Goal: Task Accomplishment & Management: Use online tool/utility

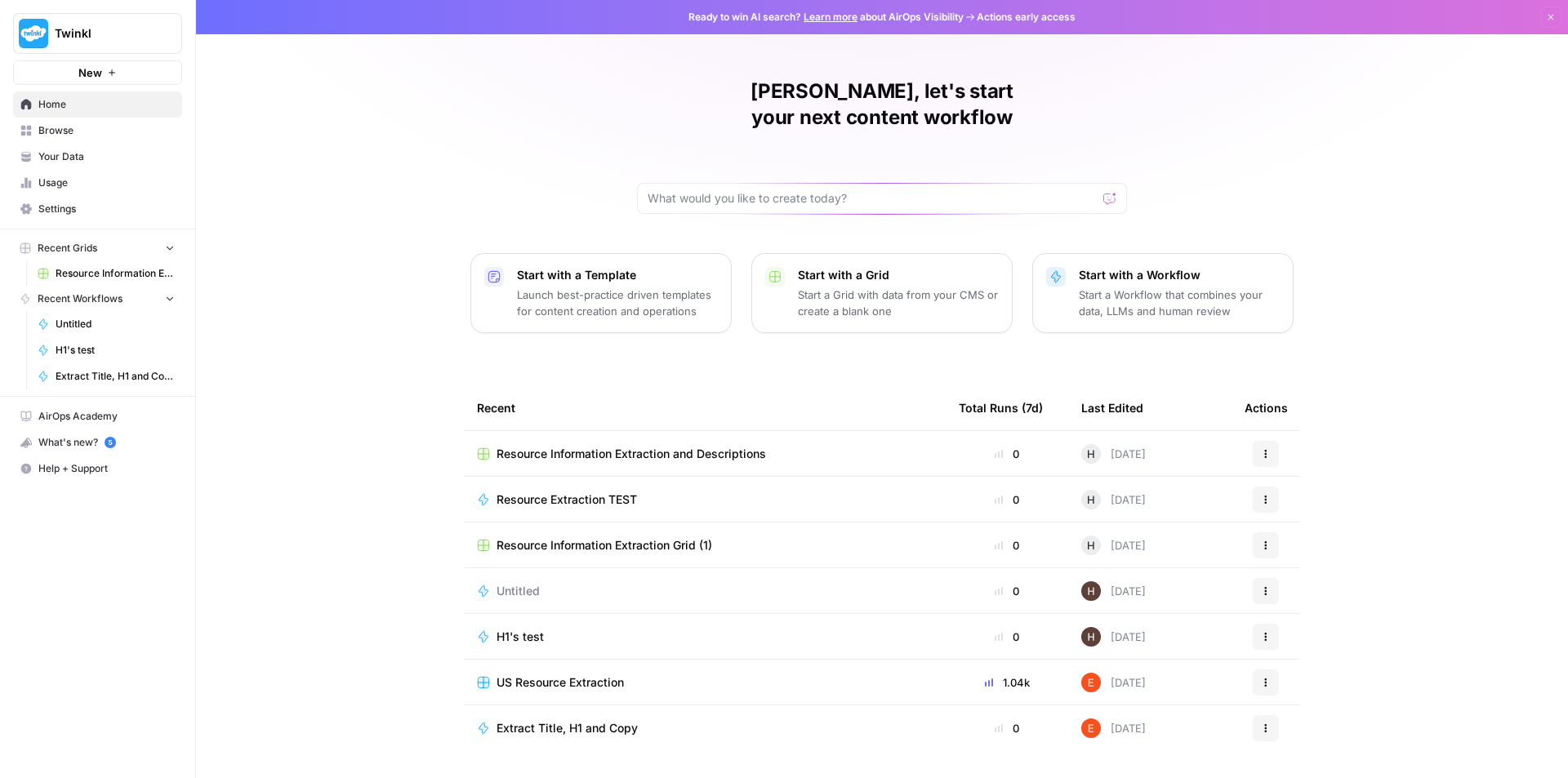
click at [80, 272] on span "Resource Information Extraction and Descriptions" at bounding box center [115, 274] width 119 height 15
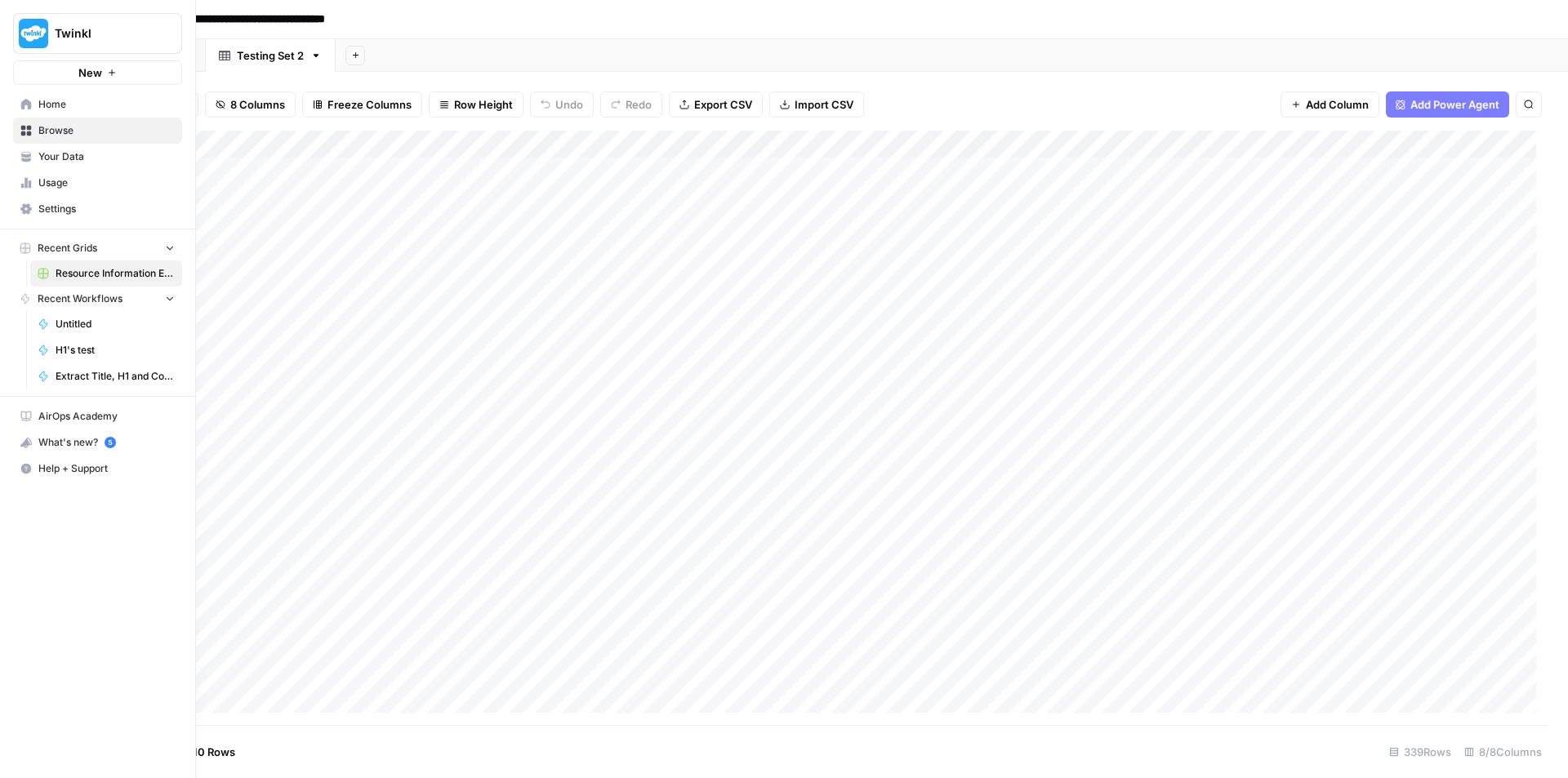
click at [31, 101] on link "Home" at bounding box center [97, 104] width 169 height 26
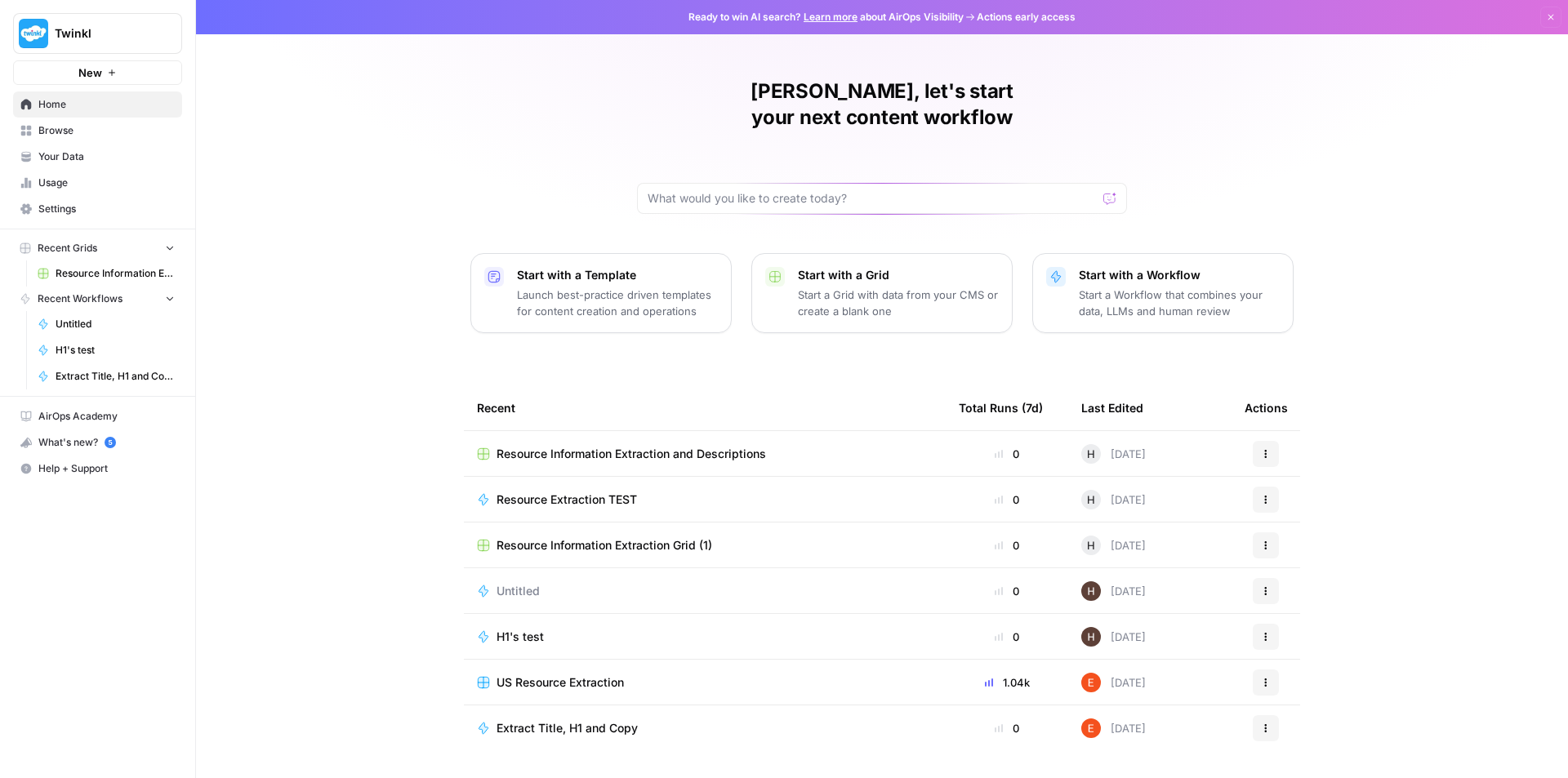
click at [557, 492] on span "Resource Extraction TEST" at bounding box center [566, 500] width 140 height 17
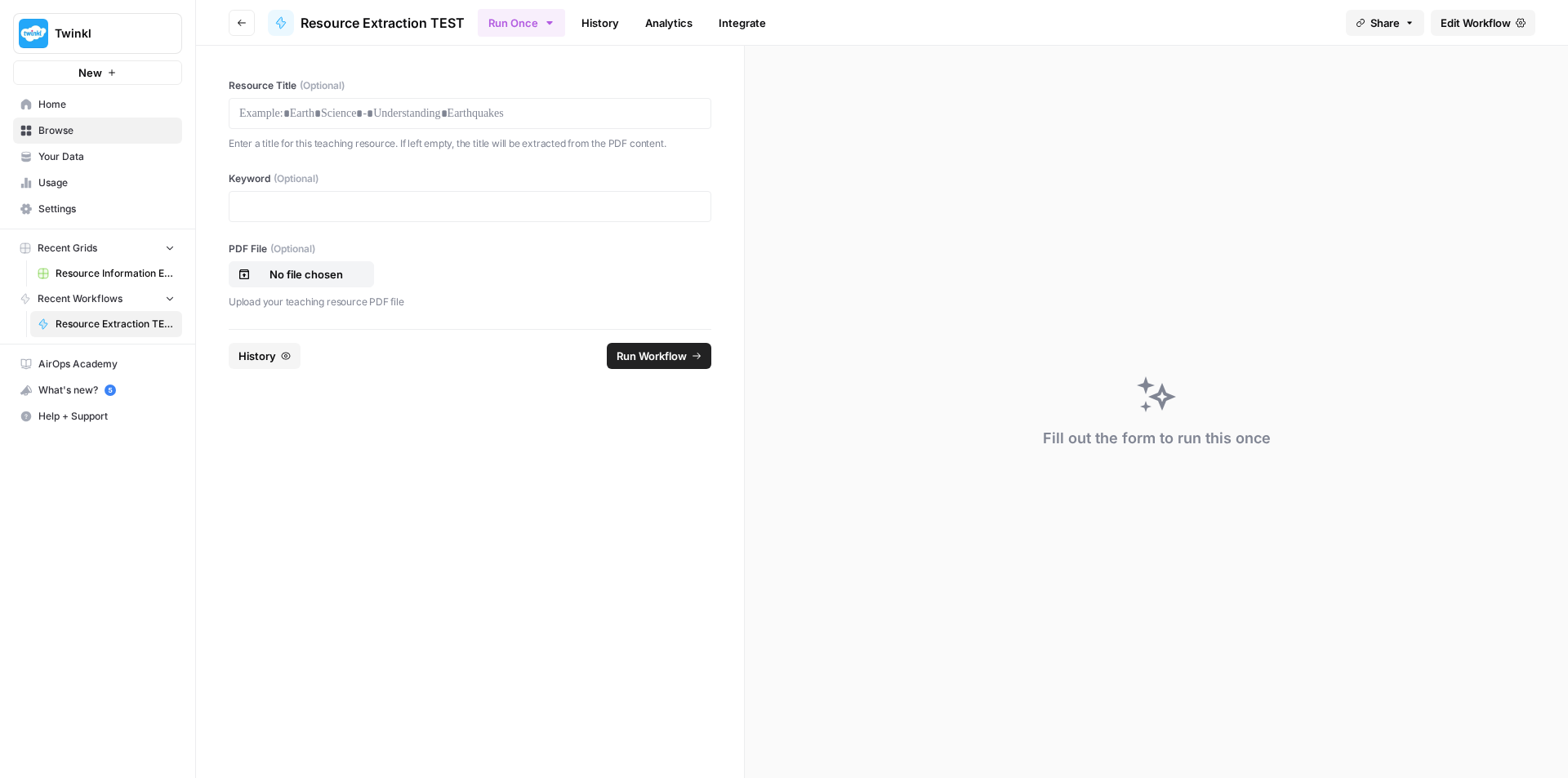
click at [593, 18] on link "History" at bounding box center [601, 23] width 57 height 26
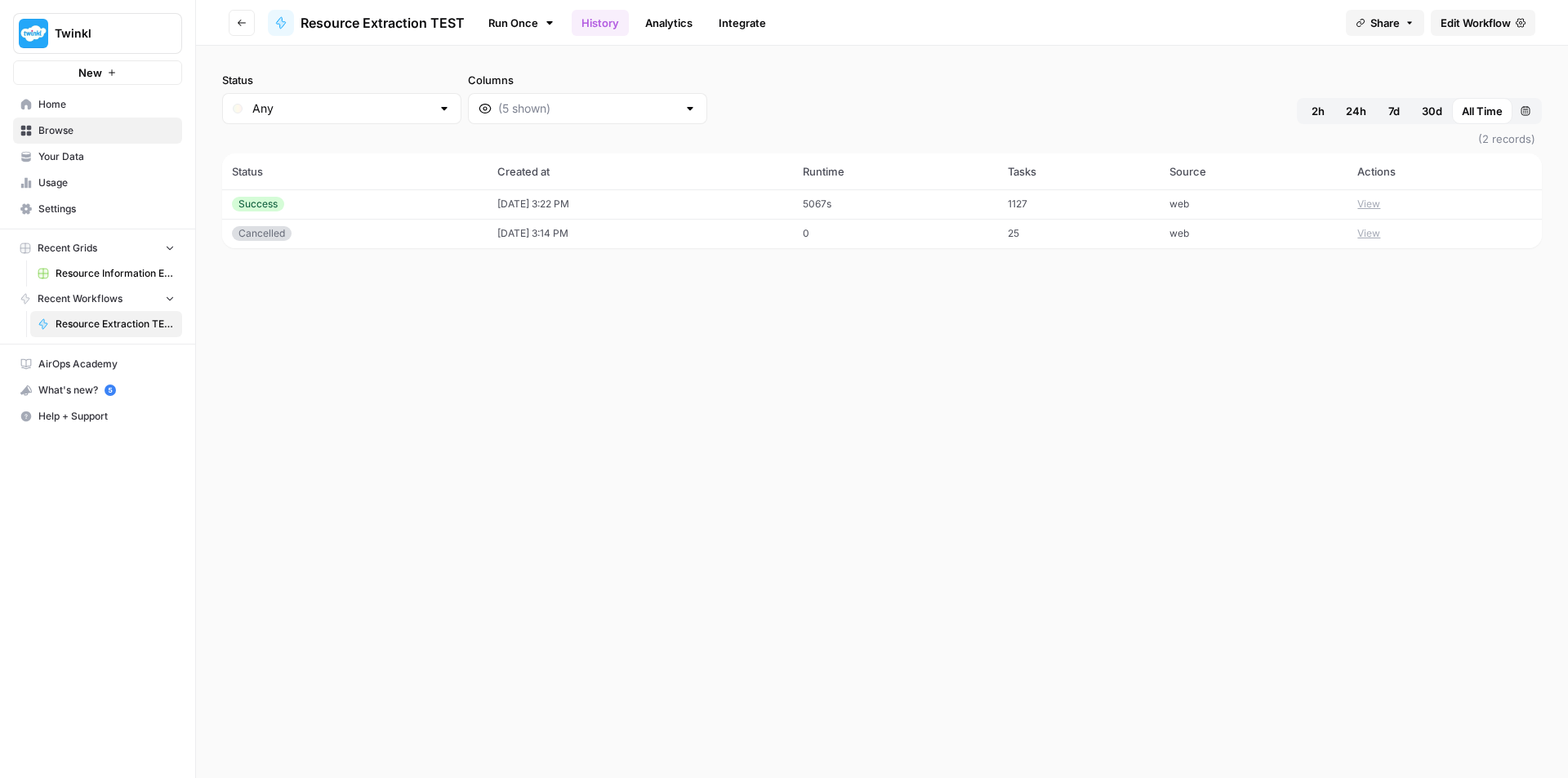
click at [245, 18] on icon "button" at bounding box center [241, 22] width 10 height 10
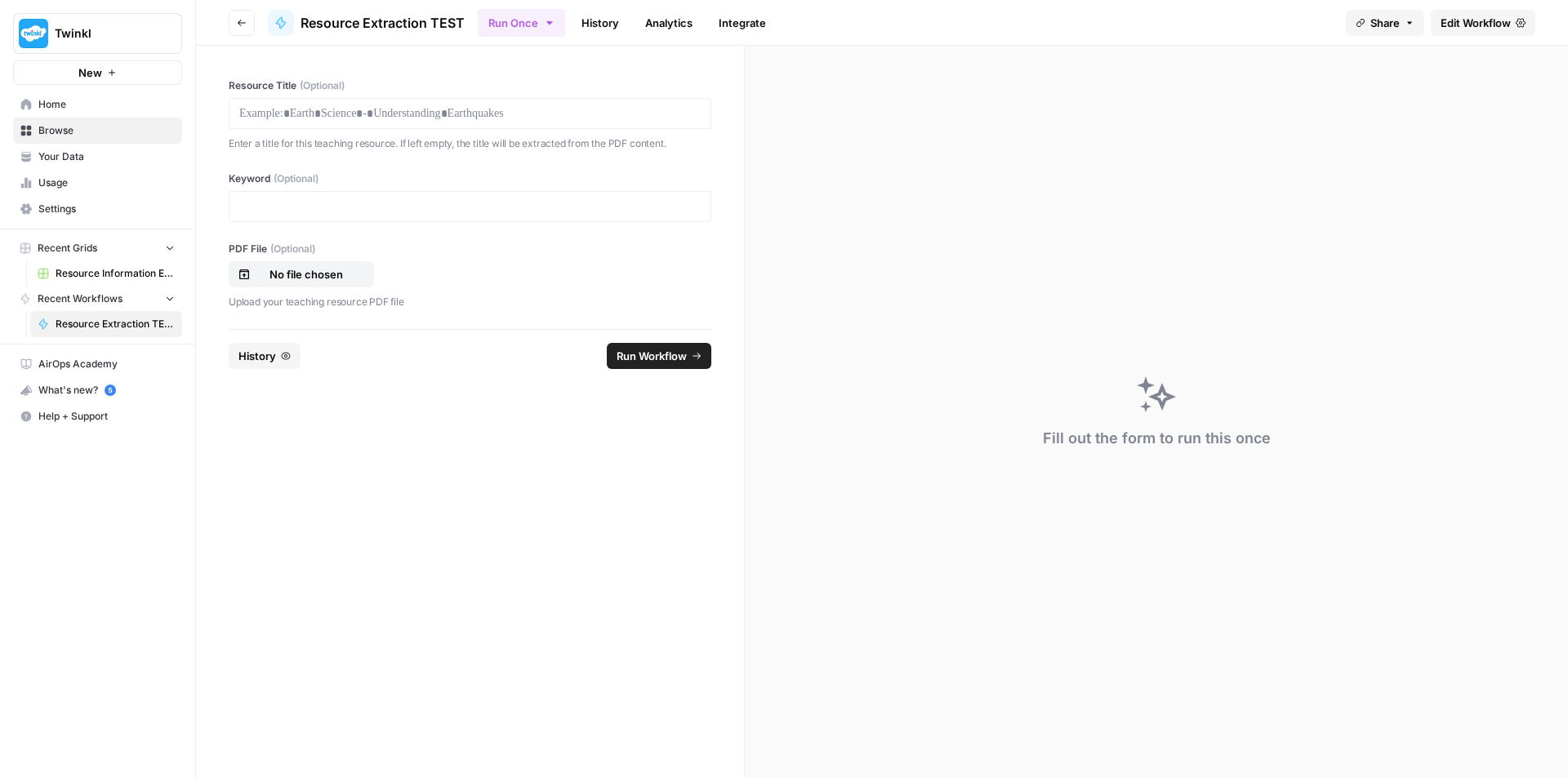
click at [1499, 28] on span "Edit Workflow" at bounding box center [1476, 23] width 70 height 17
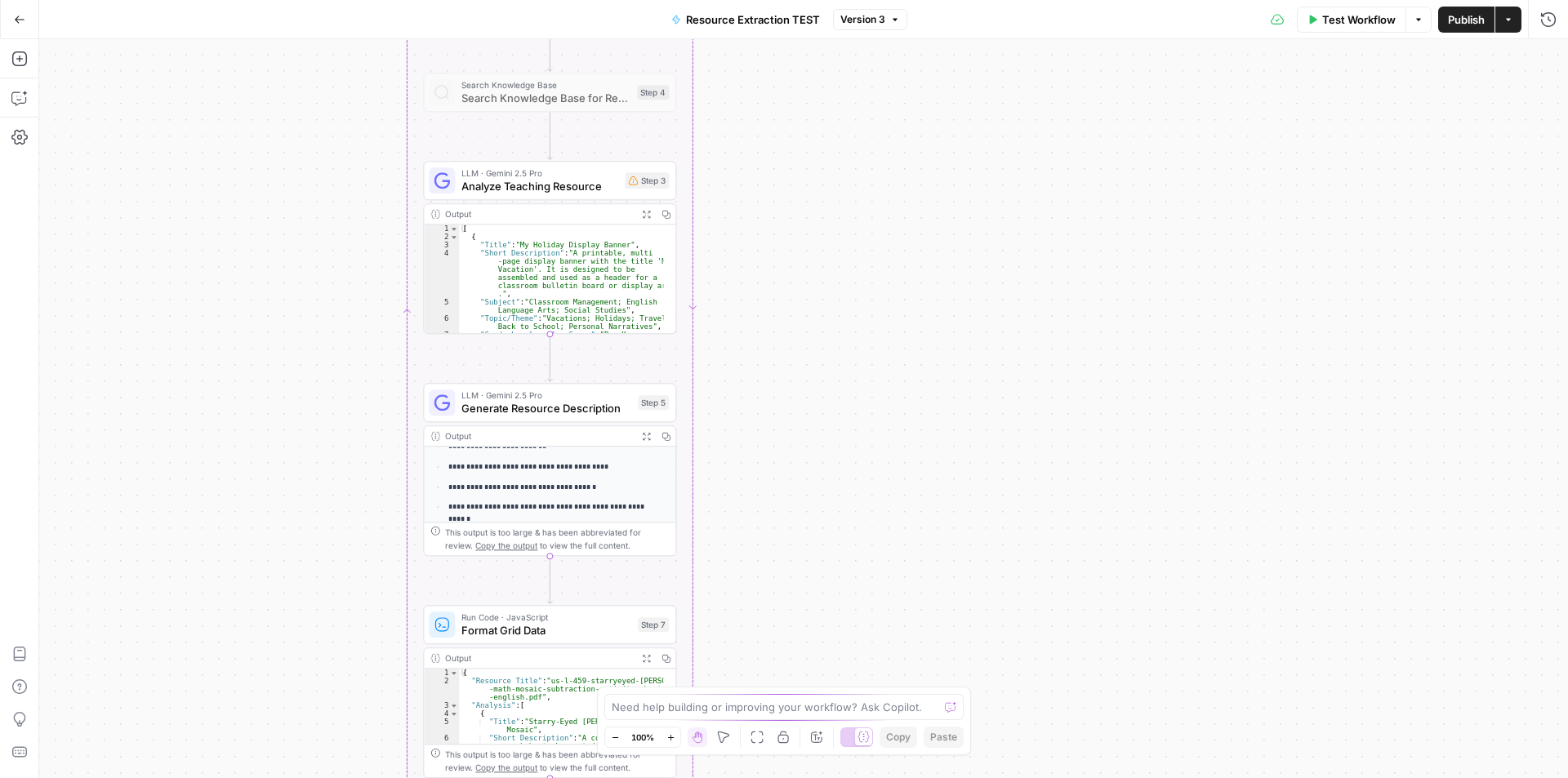
scroll to position [245, 0]
click at [529, 408] on span "Generate Resource Description" at bounding box center [546, 408] width 170 height 17
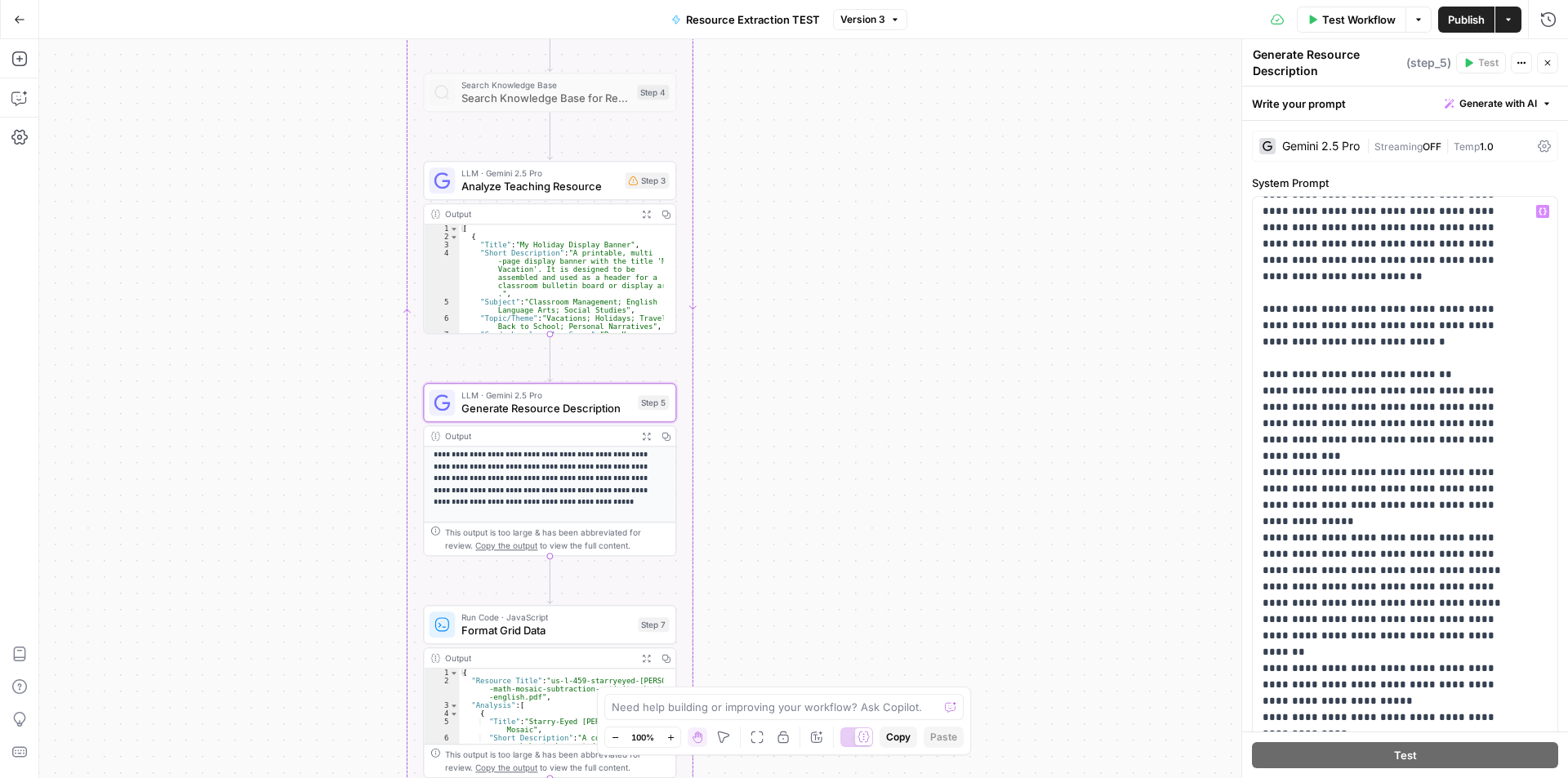
scroll to position [164, 0]
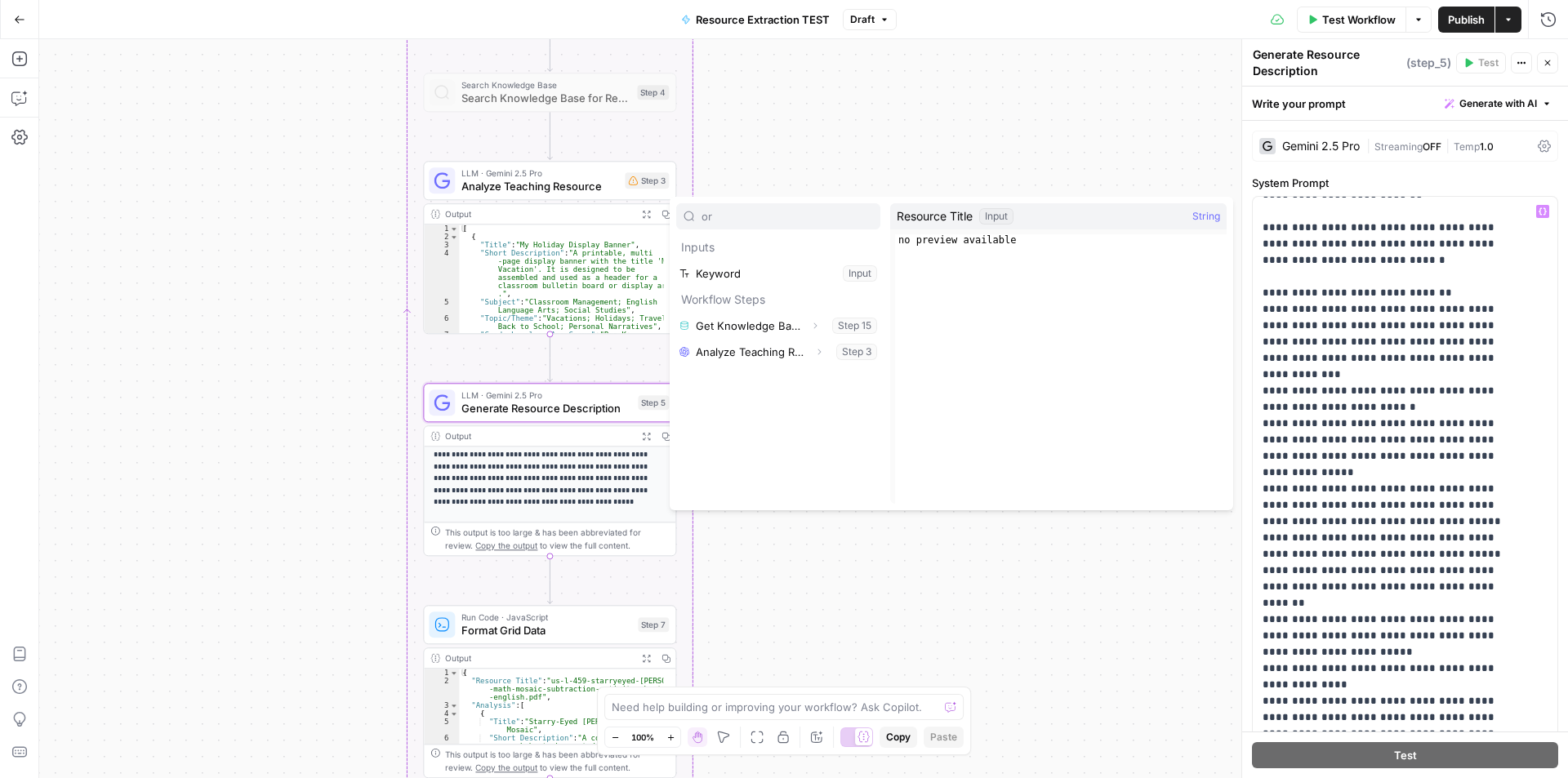
type input "or"
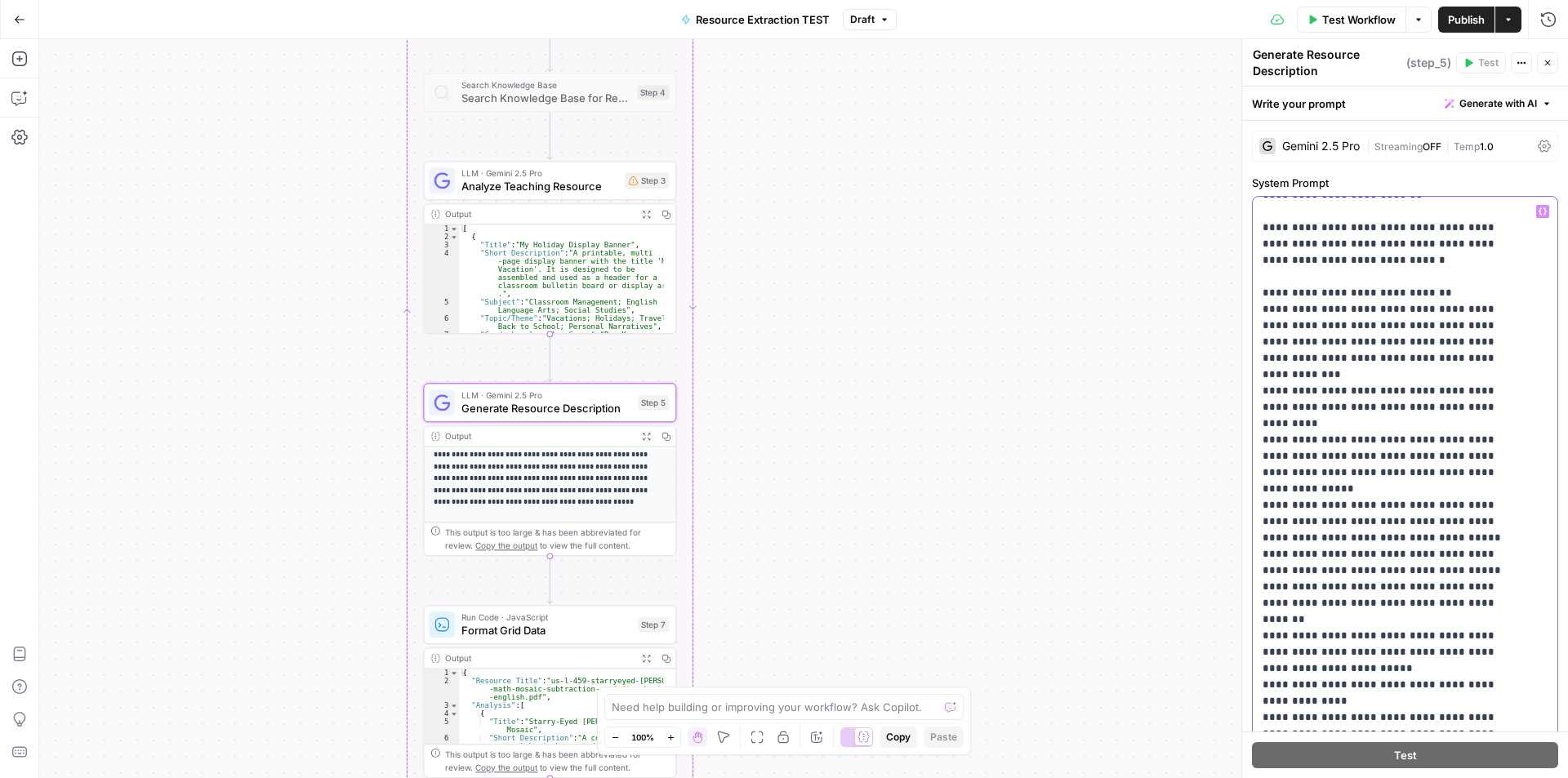
drag, startPoint x: 1513, startPoint y: 355, endPoint x: 1437, endPoint y: 371, distance: 77.7
drag, startPoint x: 1435, startPoint y: 390, endPoint x: 1440, endPoint y: 347, distance: 43.3
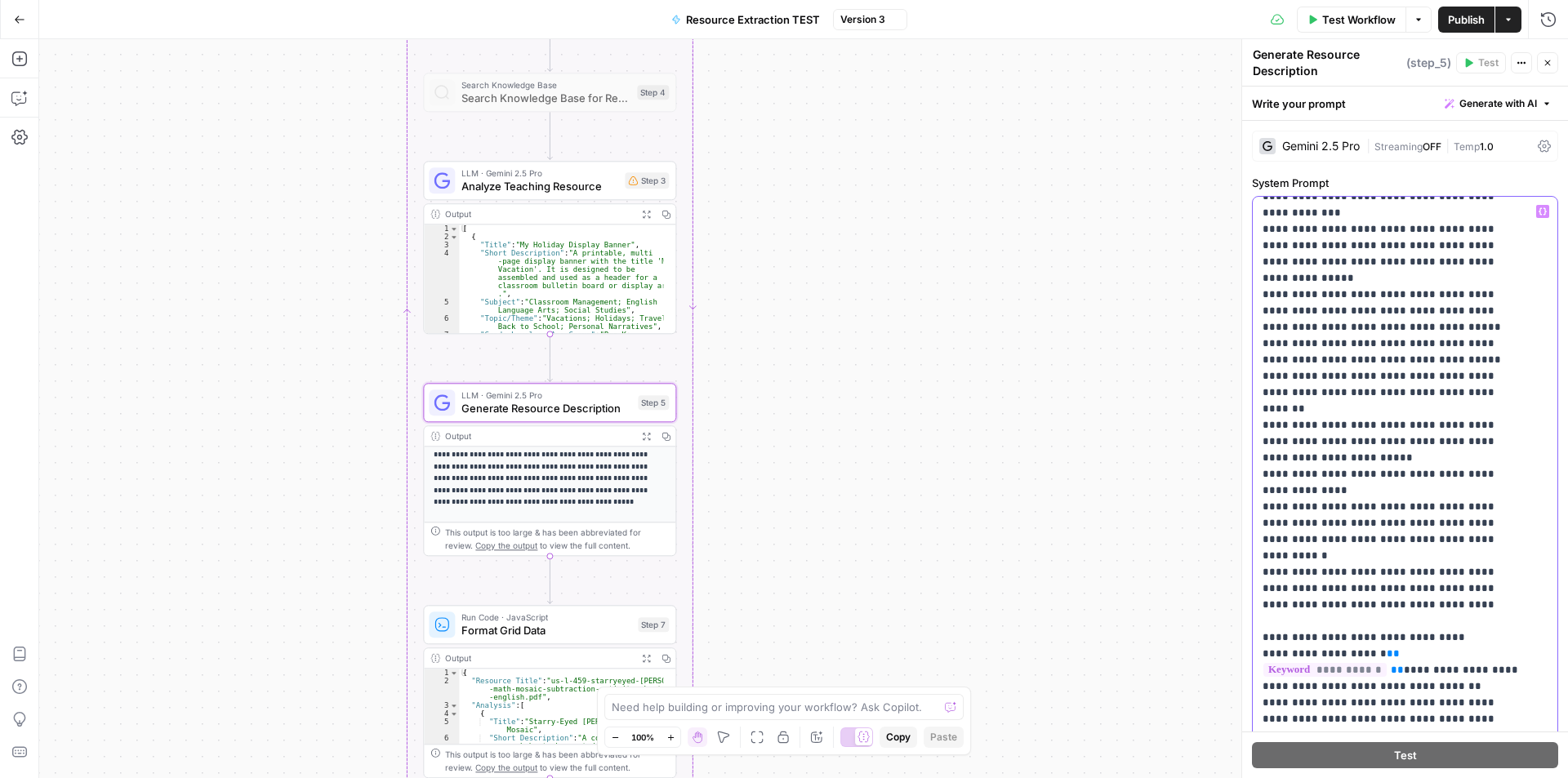
scroll to position [408, 0]
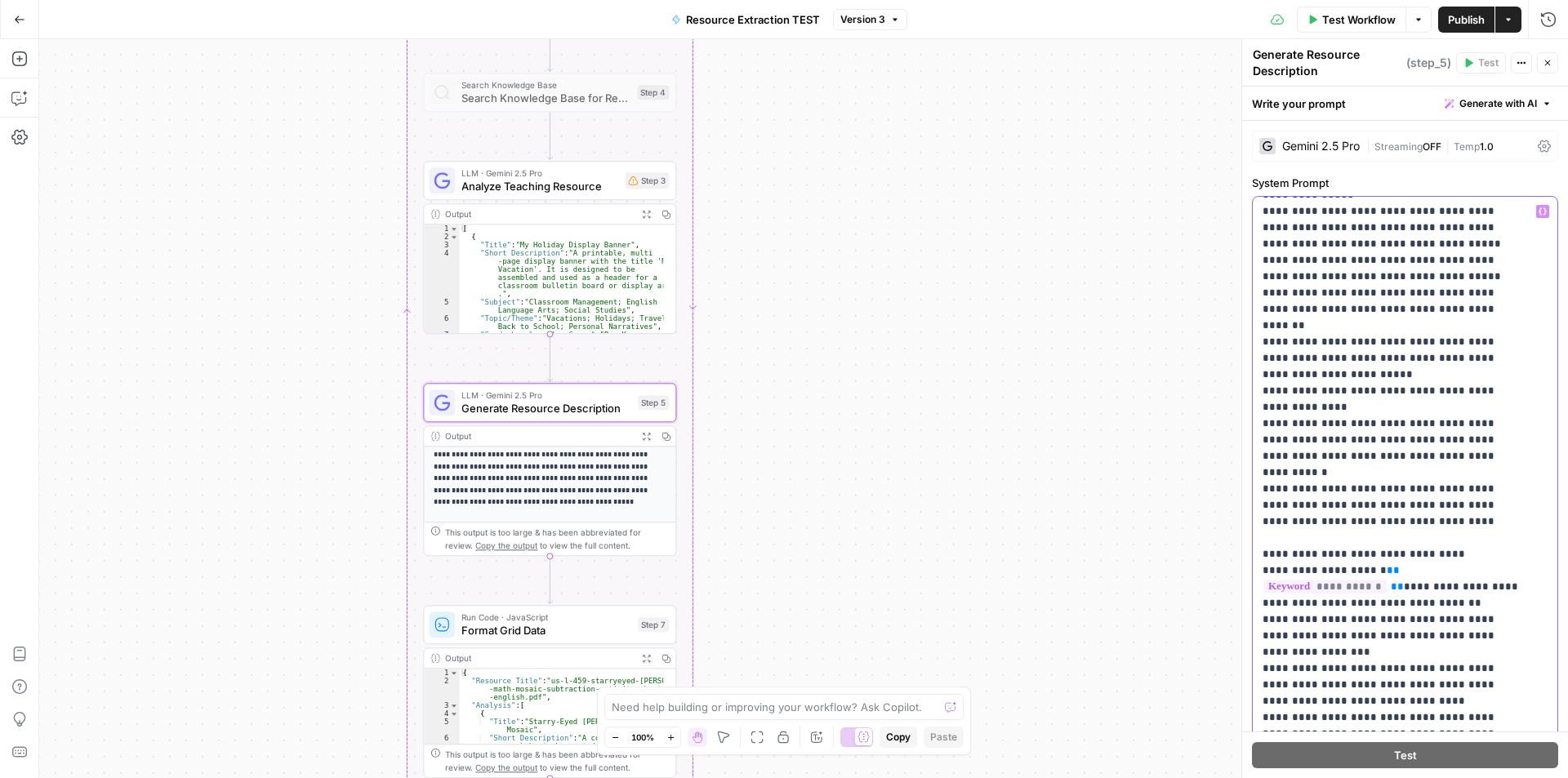
drag, startPoint x: 1417, startPoint y: 310, endPoint x: 1441, endPoint y: 267, distance: 49.2
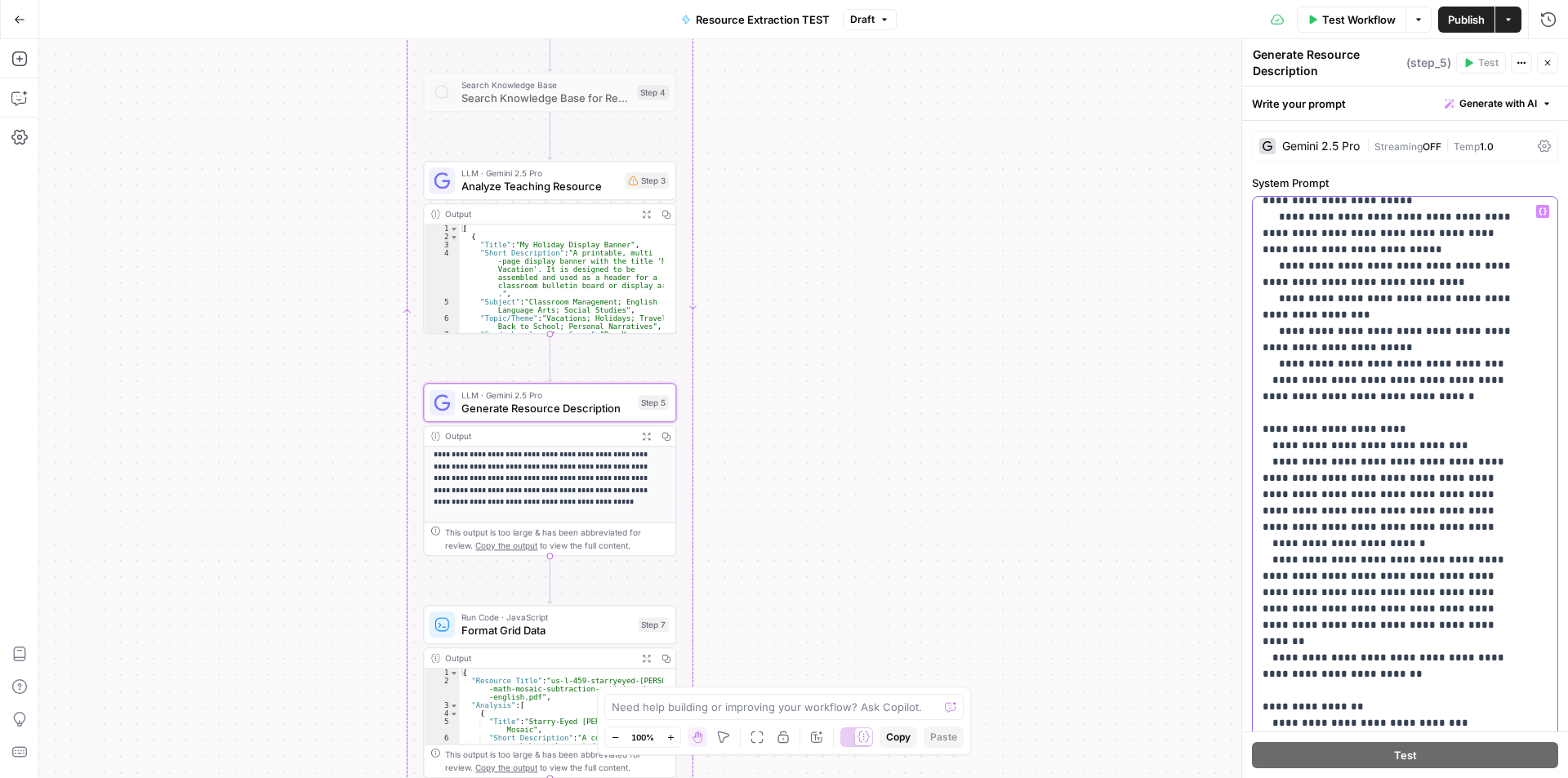
scroll to position [1470, 0]
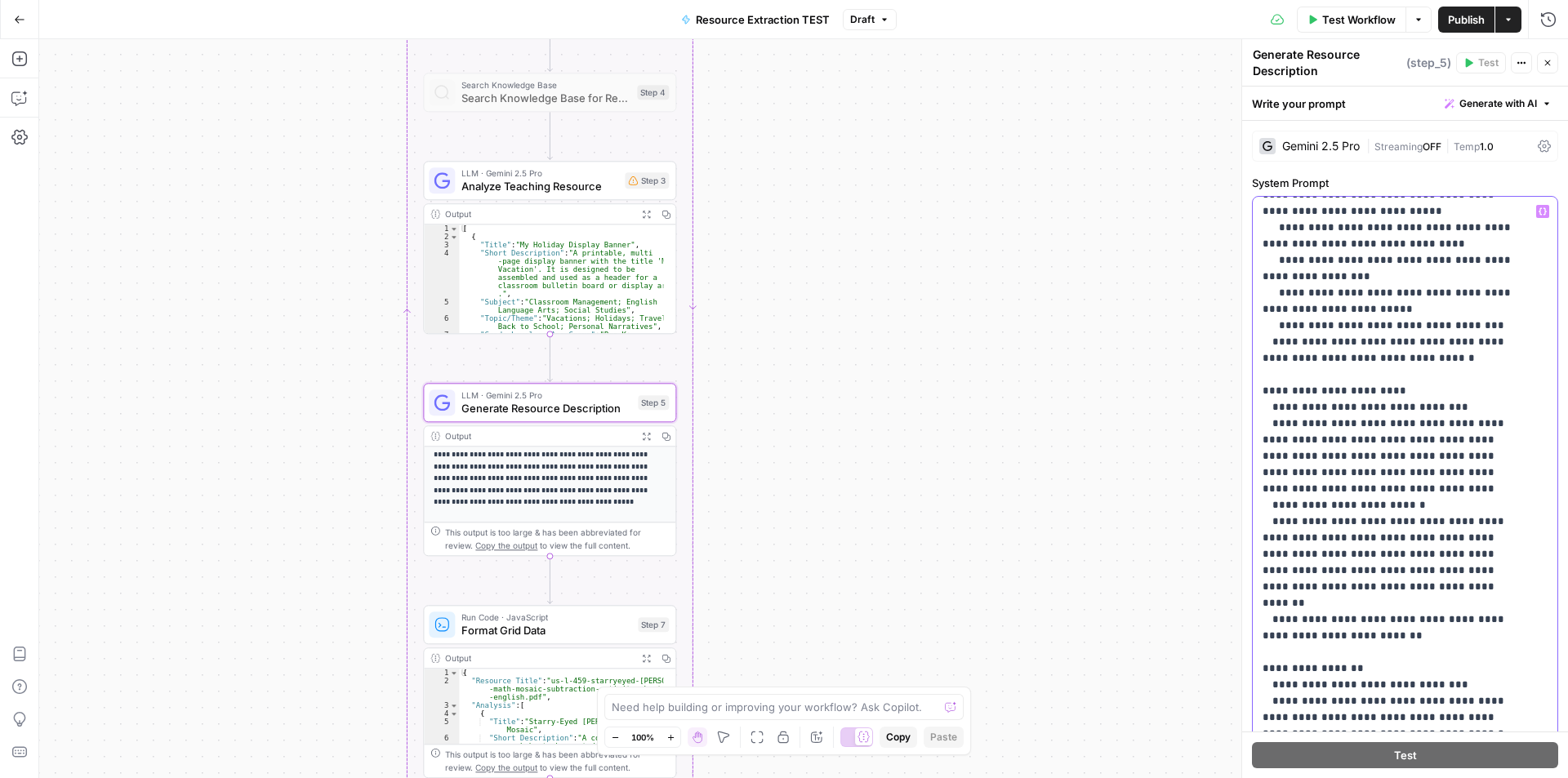
drag, startPoint x: 1466, startPoint y: 408, endPoint x: 1462, endPoint y: 326, distance: 82.1
click at [1462, 326] on p "**********" at bounding box center [1392, 31] width 261 height 2596
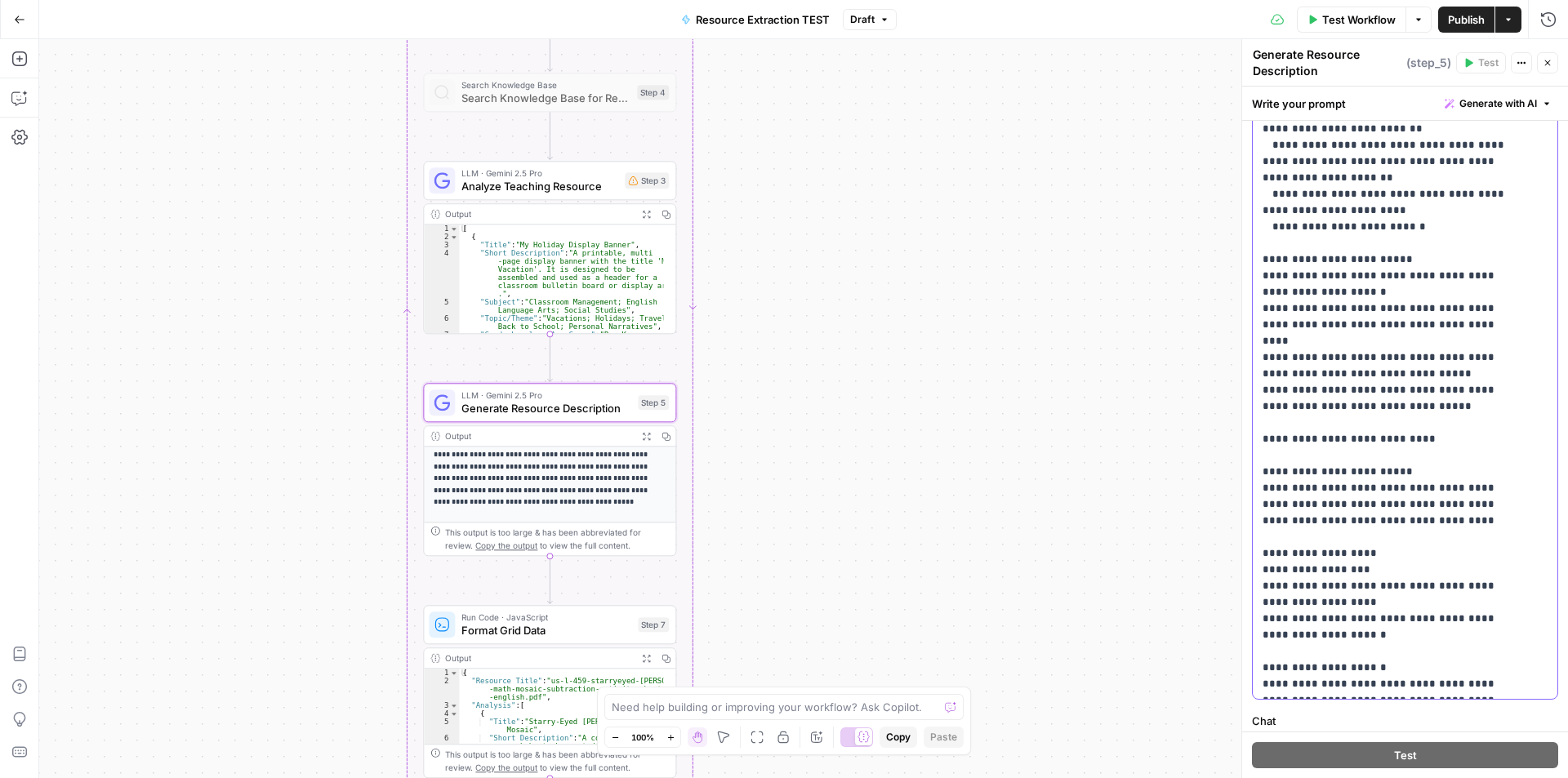
scroll to position [245, 0]
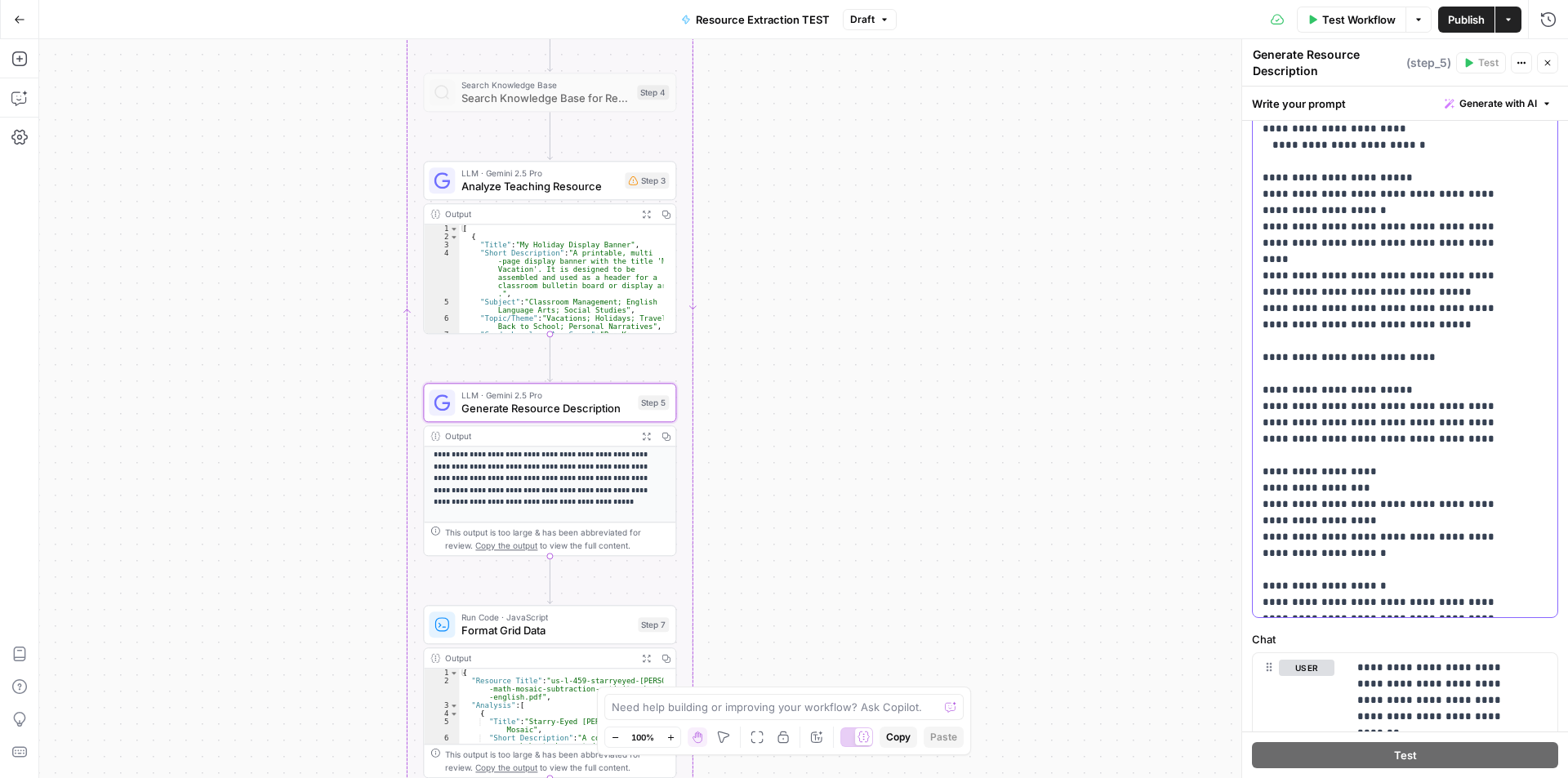
drag, startPoint x: 1485, startPoint y: 460, endPoint x: 1380, endPoint y: 441, distance: 106.7
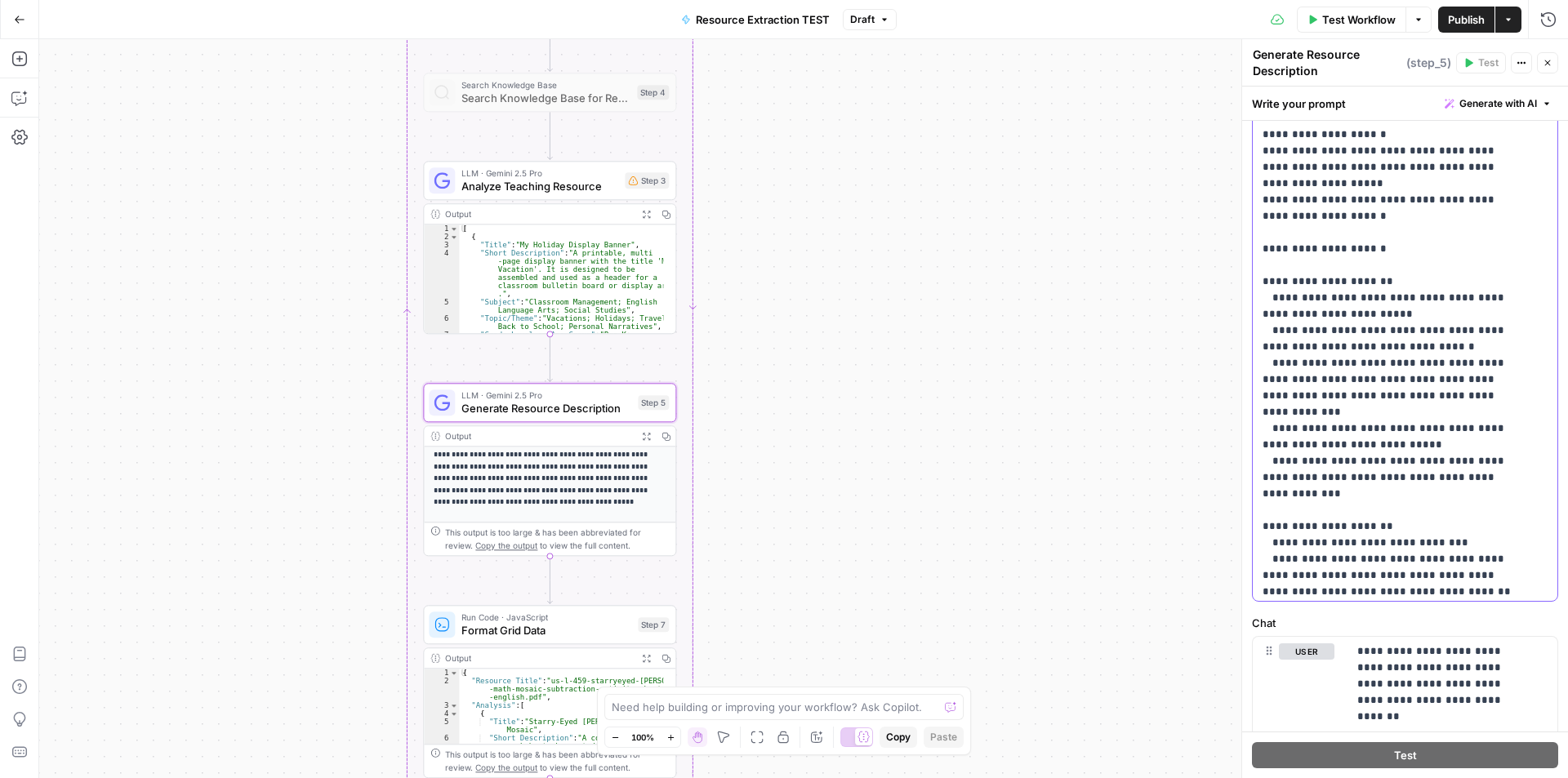
scroll to position [703, 0]
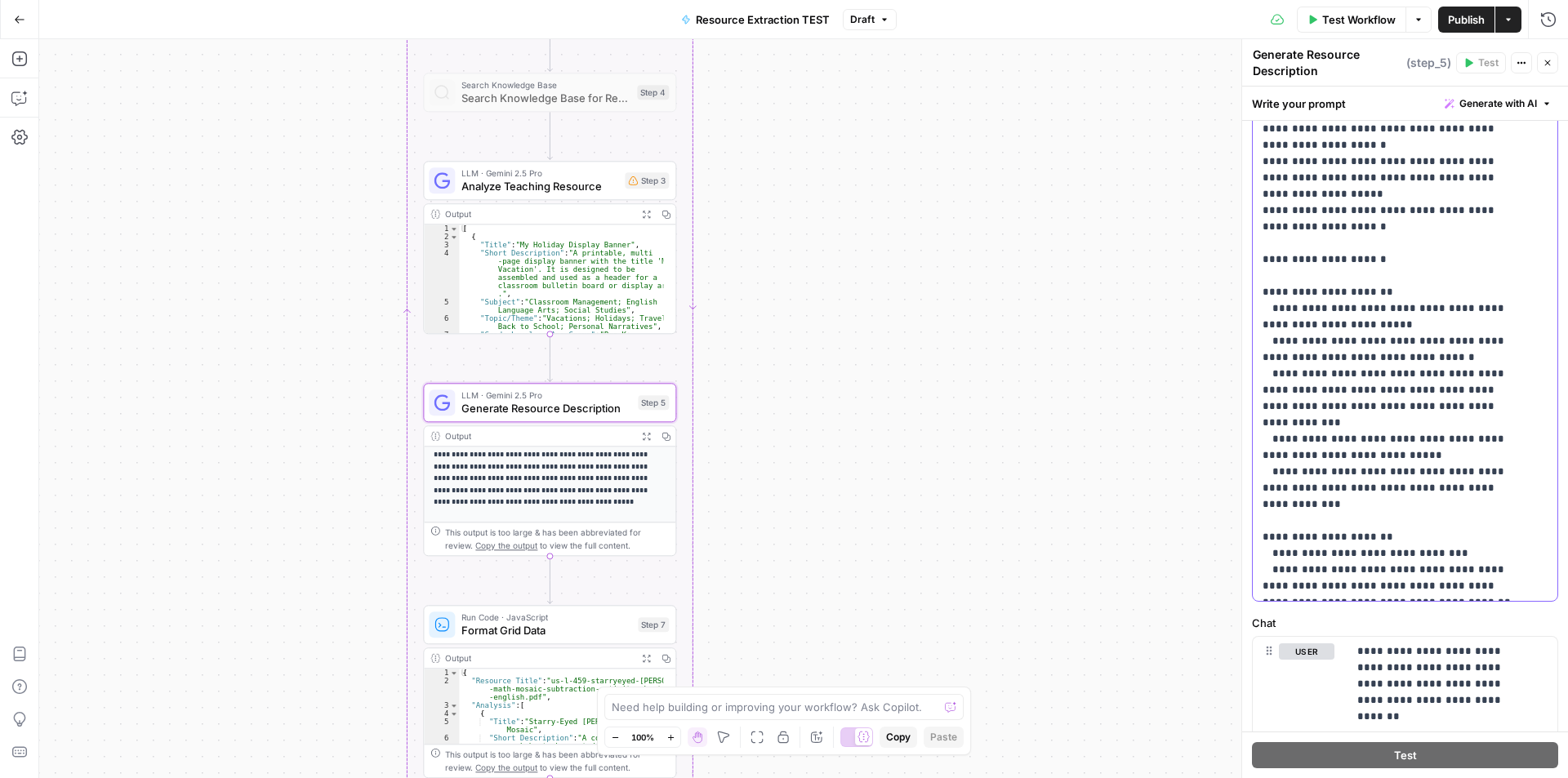
click at [1420, 294] on p "**********" at bounding box center [1392, 488] width 261 height 2498
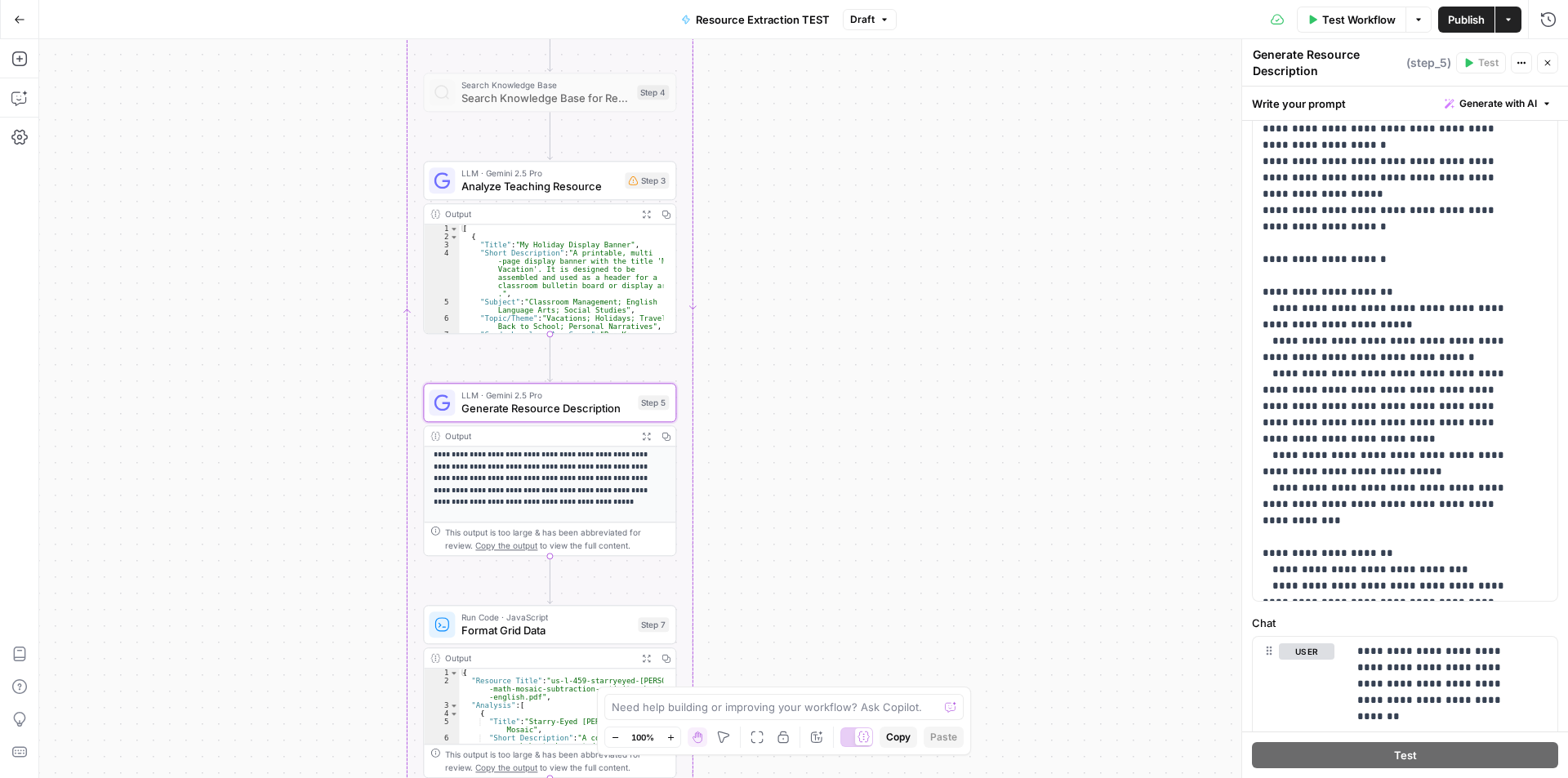
click at [880, 18] on icon "button" at bounding box center [884, 19] width 10 height 10
click at [880, 17] on icon "button" at bounding box center [884, 19] width 10 height 10
click at [1478, 25] on span "Publish" at bounding box center [1466, 19] width 37 height 17
click at [25, 16] on icon "button" at bounding box center [19, 19] width 11 height 11
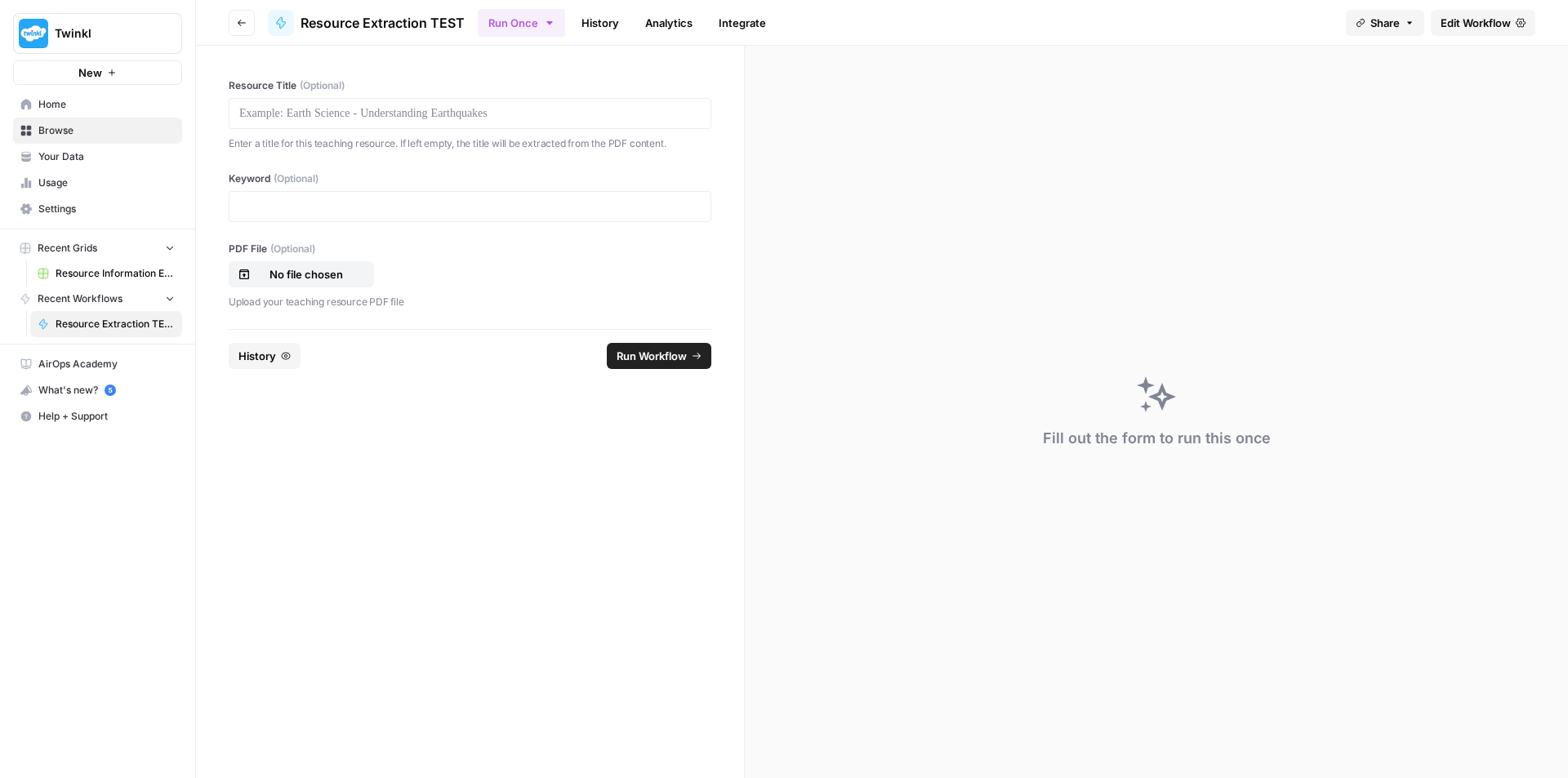
click at [246, 31] on button "Go back" at bounding box center [241, 23] width 26 height 26
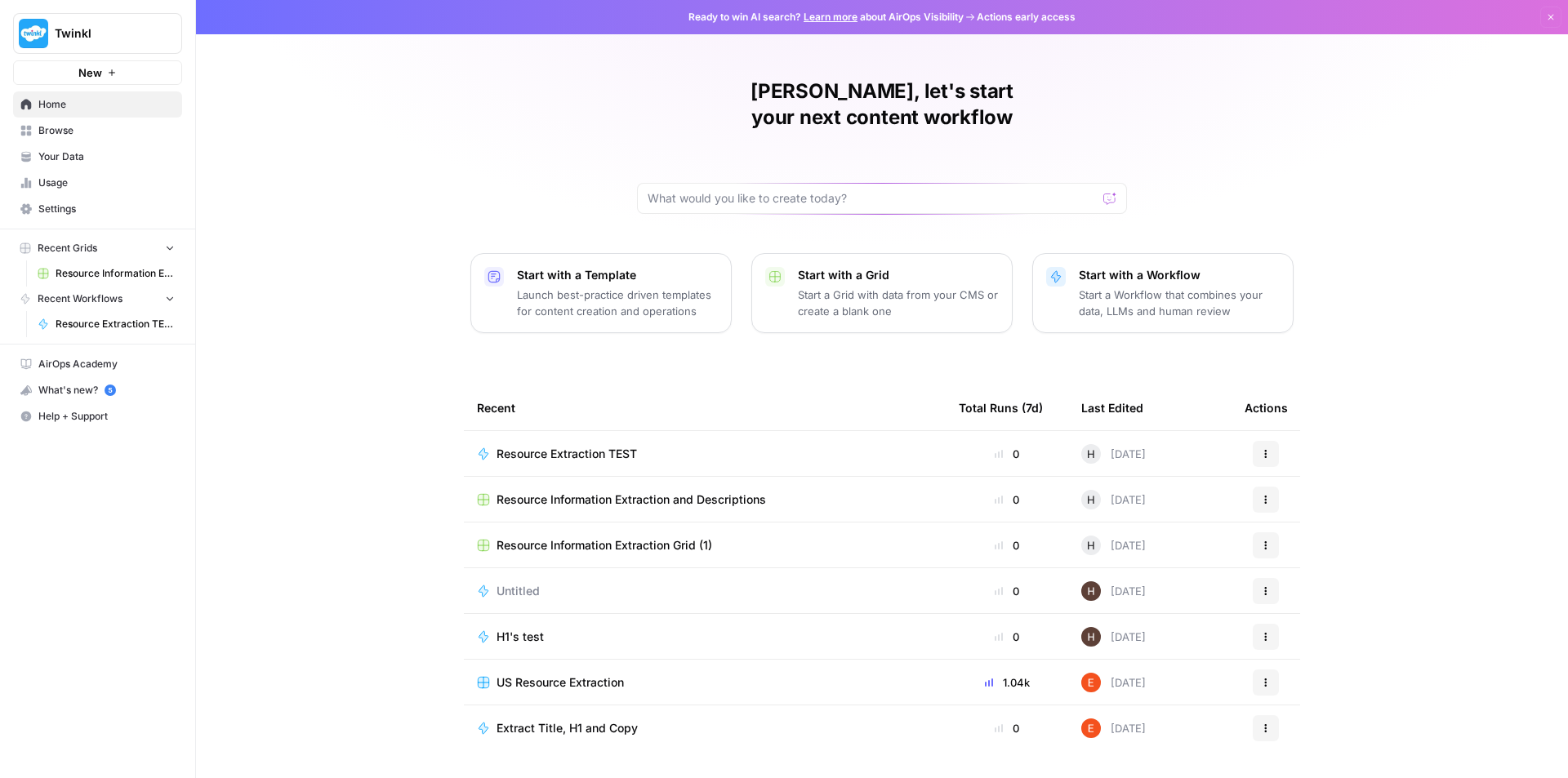
click at [705, 492] on span "Resource Information Extraction and Descriptions" at bounding box center [631, 500] width 270 height 17
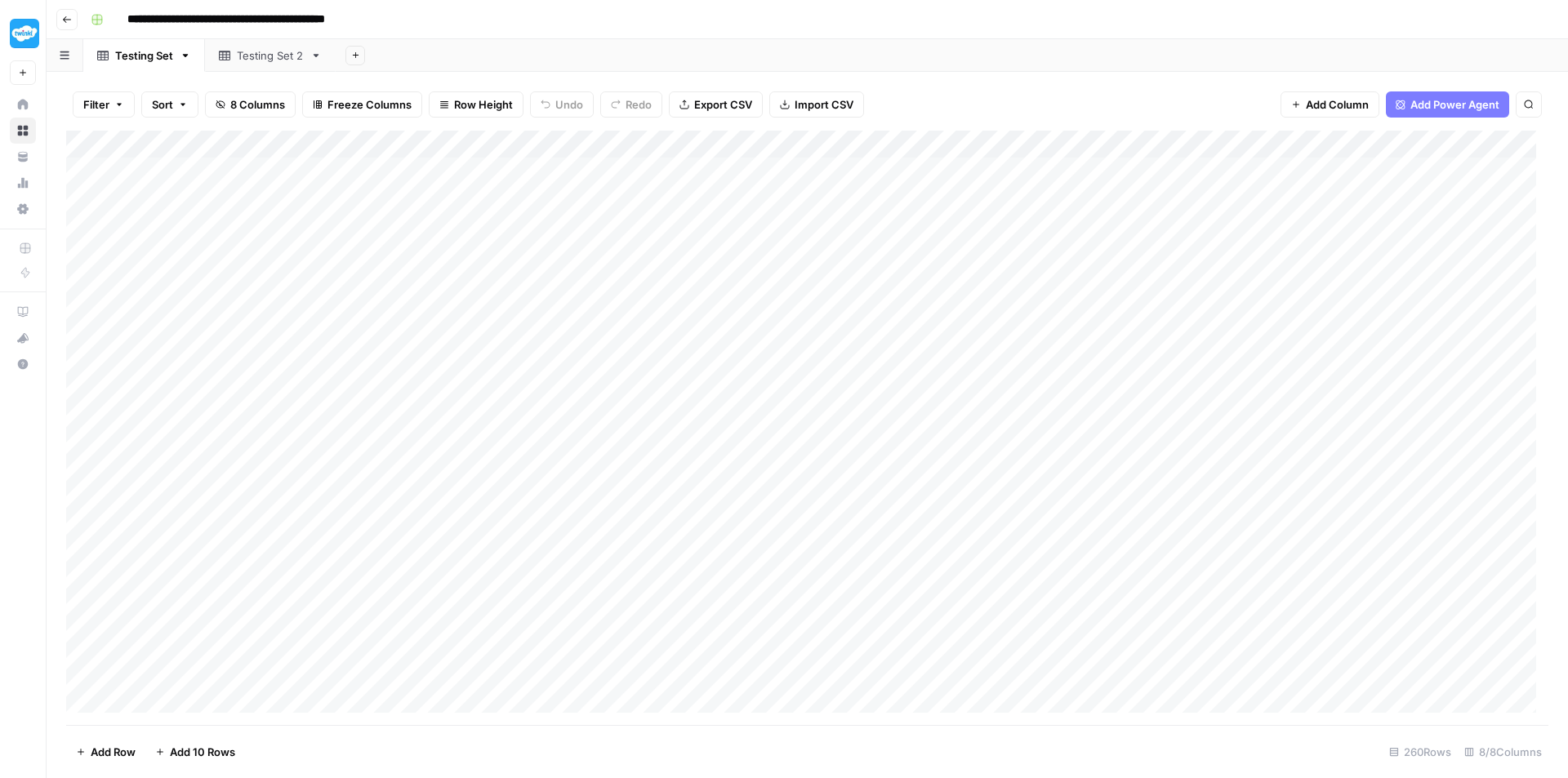
click at [1446, 93] on button "Add Power Agent" at bounding box center [1447, 104] width 123 height 26
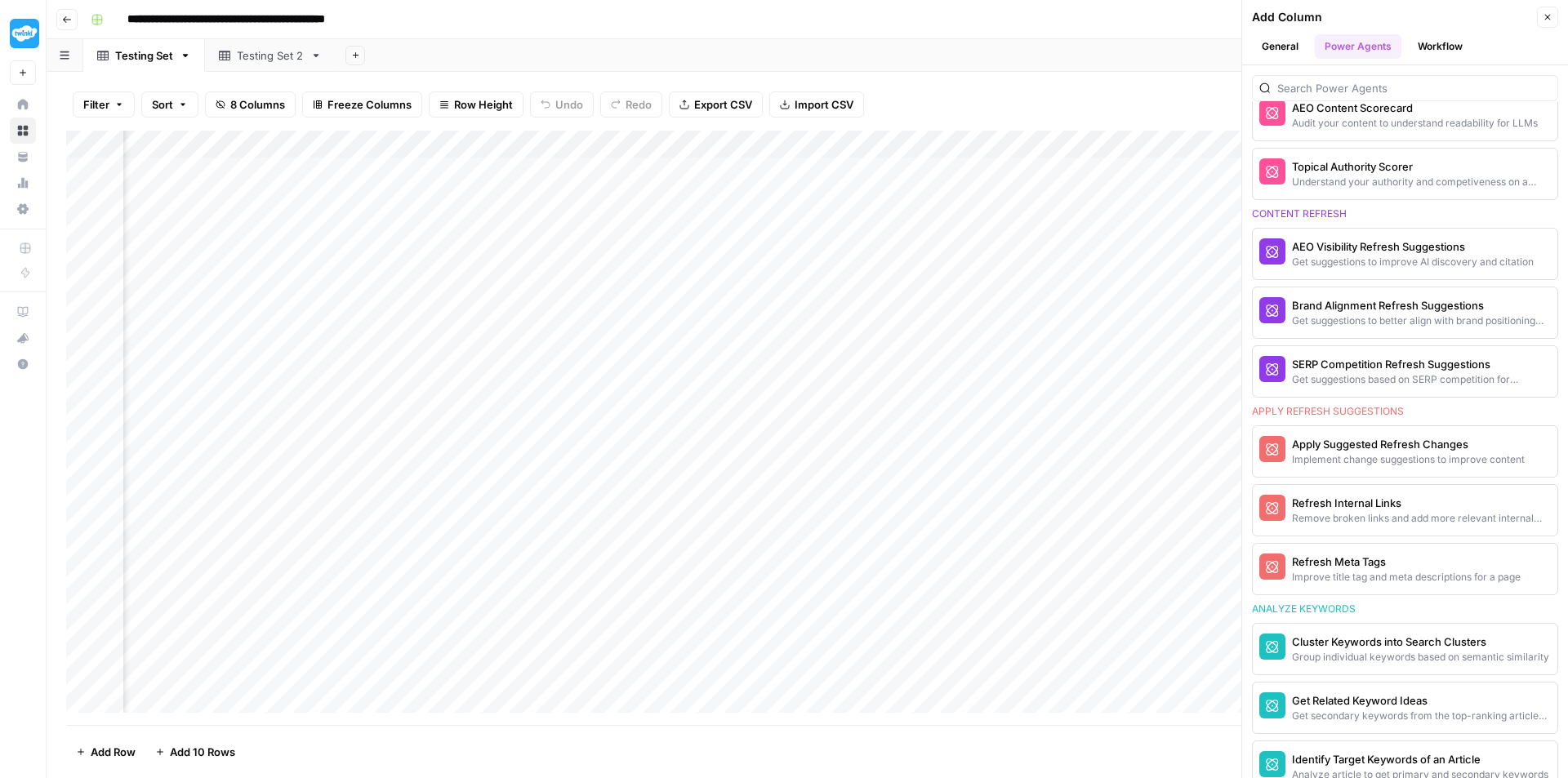
scroll to position [0, 802]
click at [1233, 144] on icon "button" at bounding box center [1235, 144] width 6 height 6
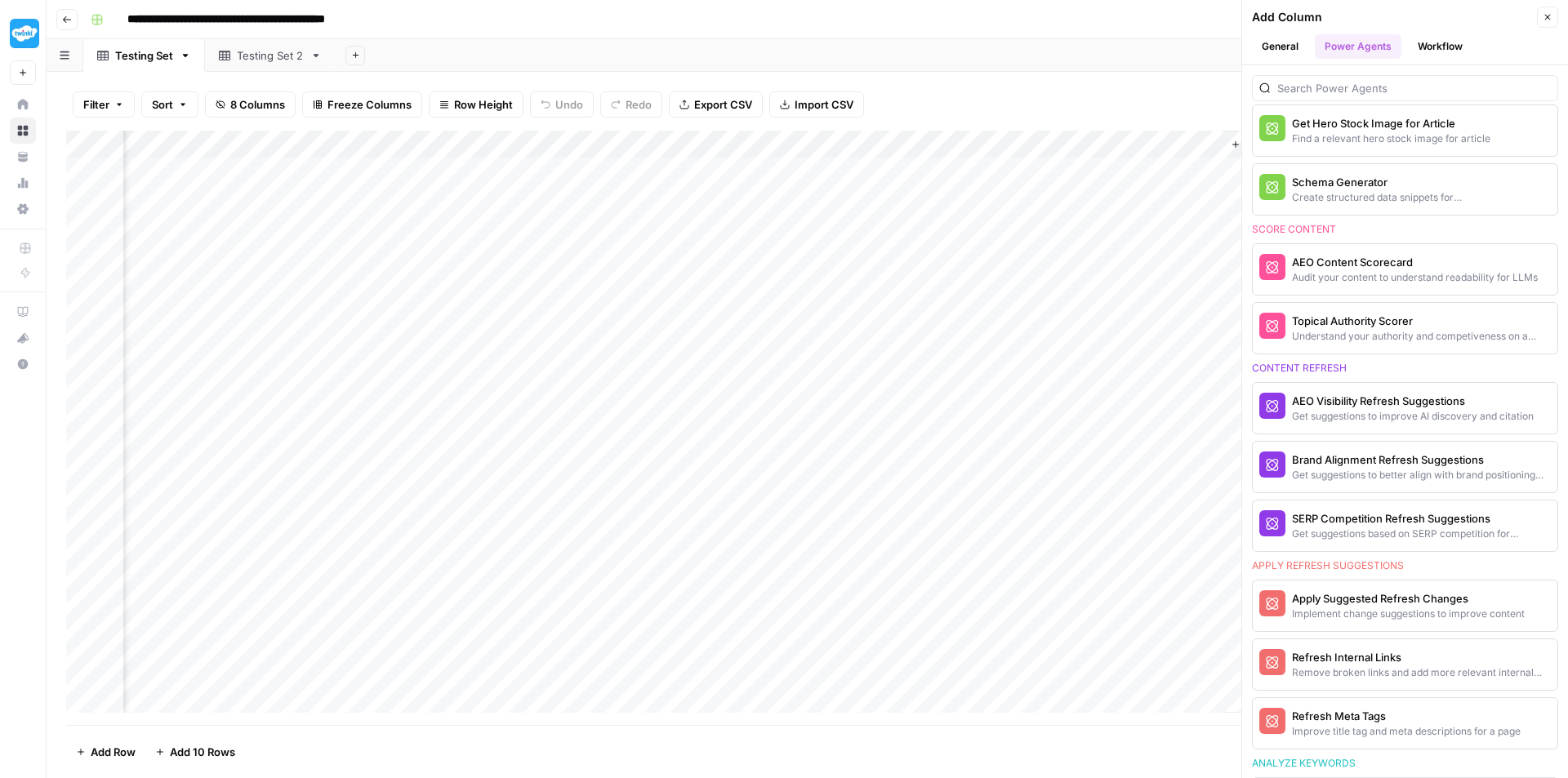
scroll to position [646, 0]
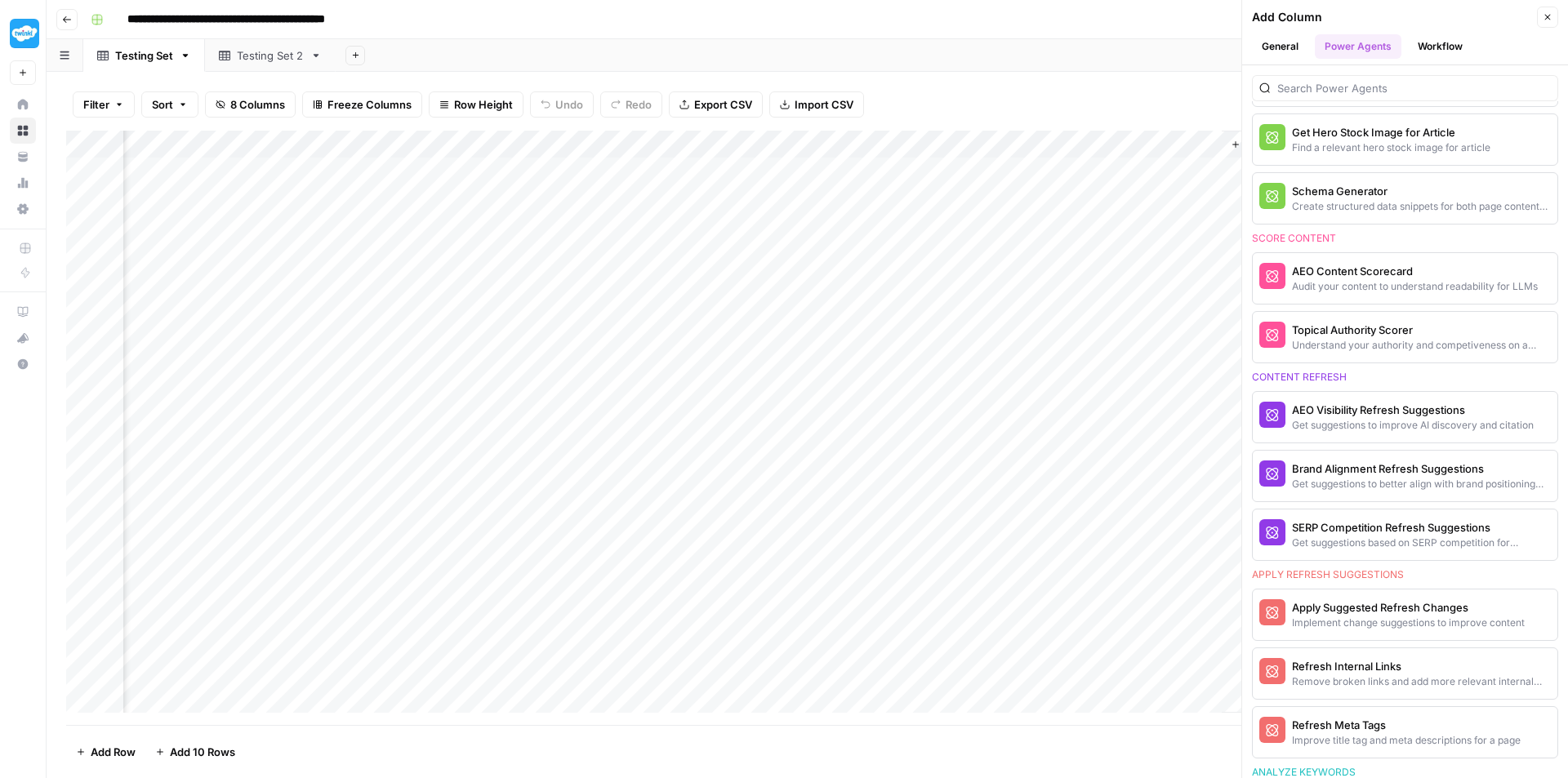
click at [1550, 21] on icon "button" at bounding box center [1547, 17] width 10 height 10
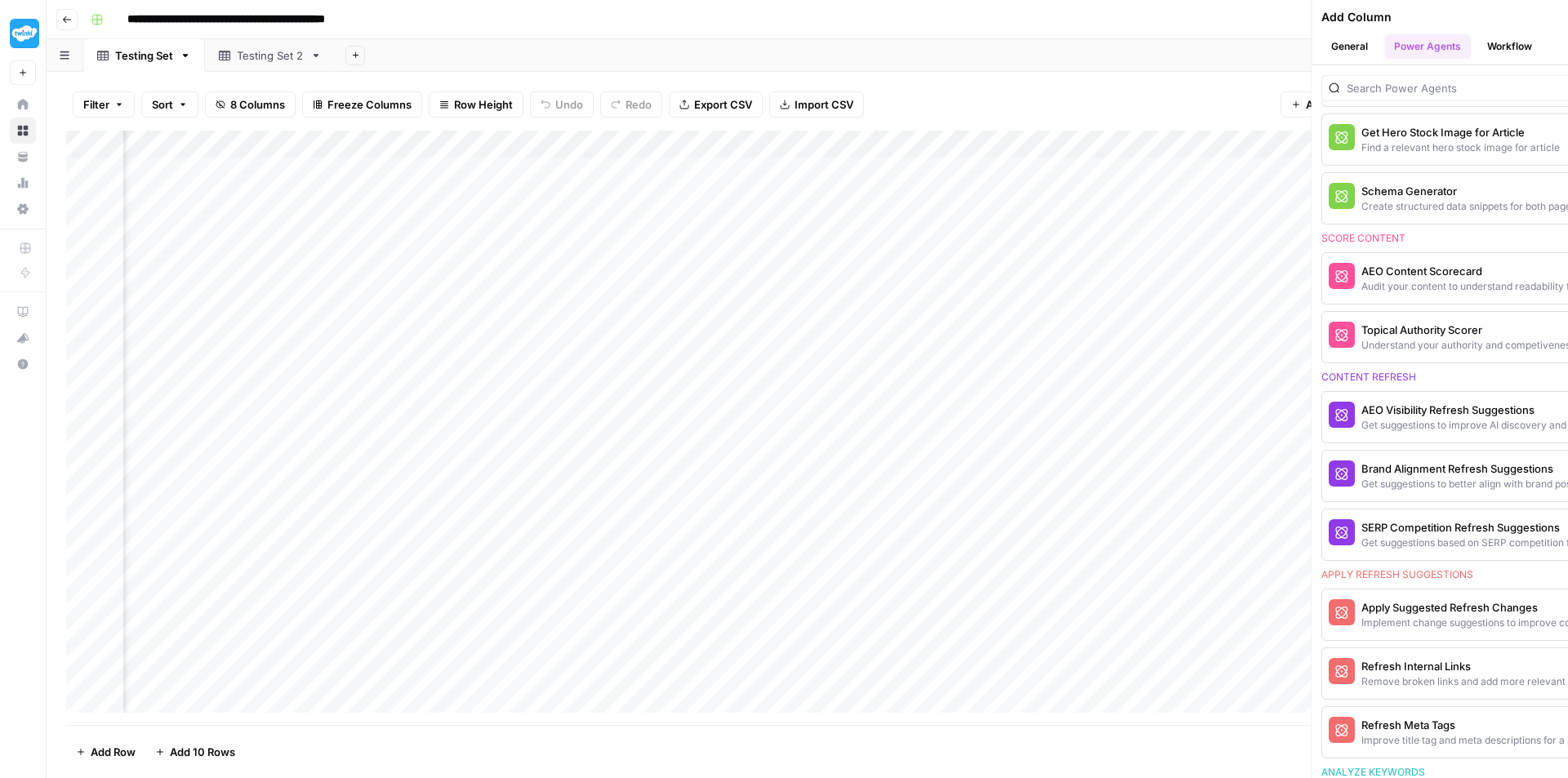
scroll to position [0, 565]
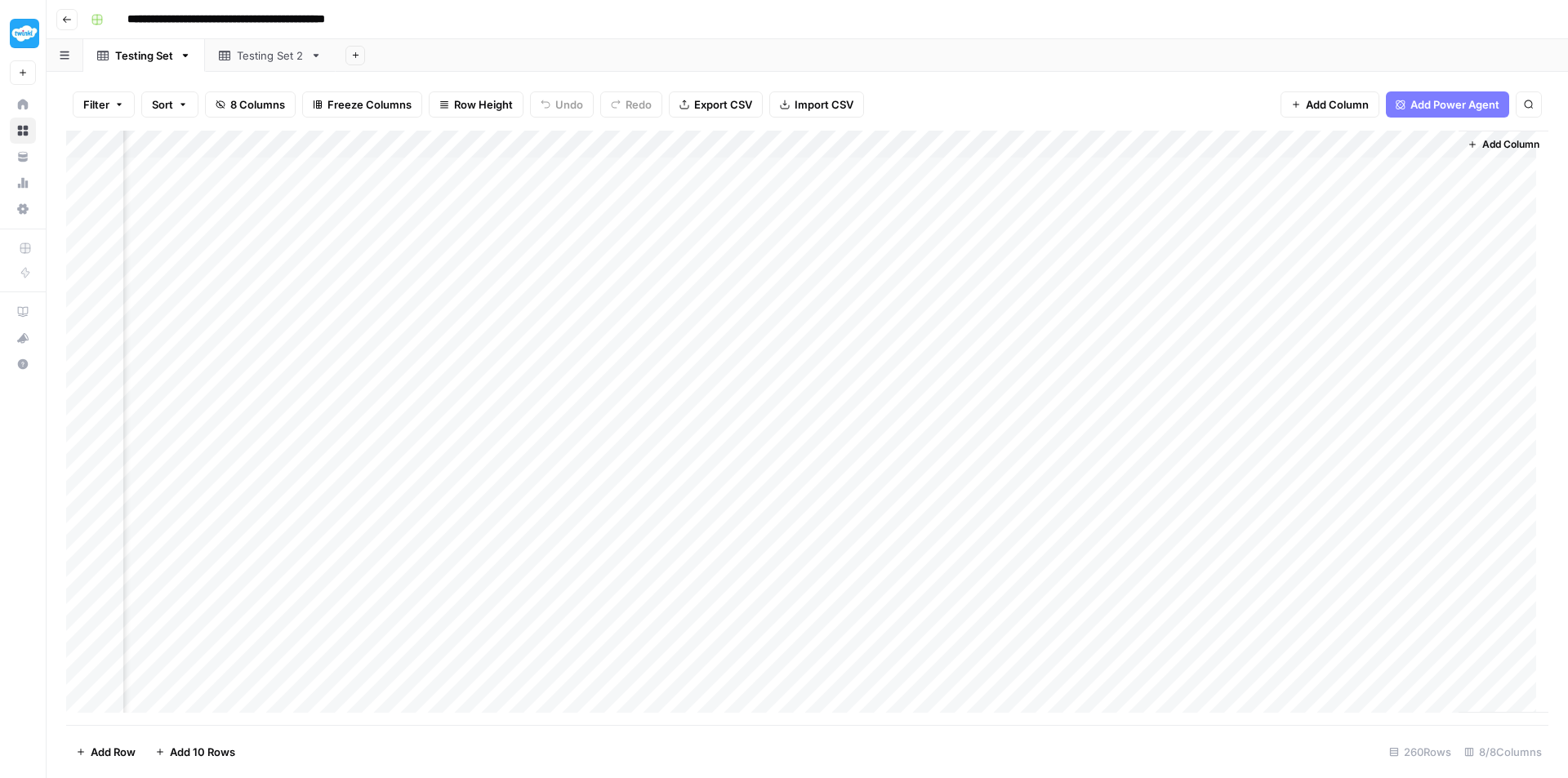
click at [1492, 137] on span "Add Column" at bounding box center [1511, 144] width 57 height 15
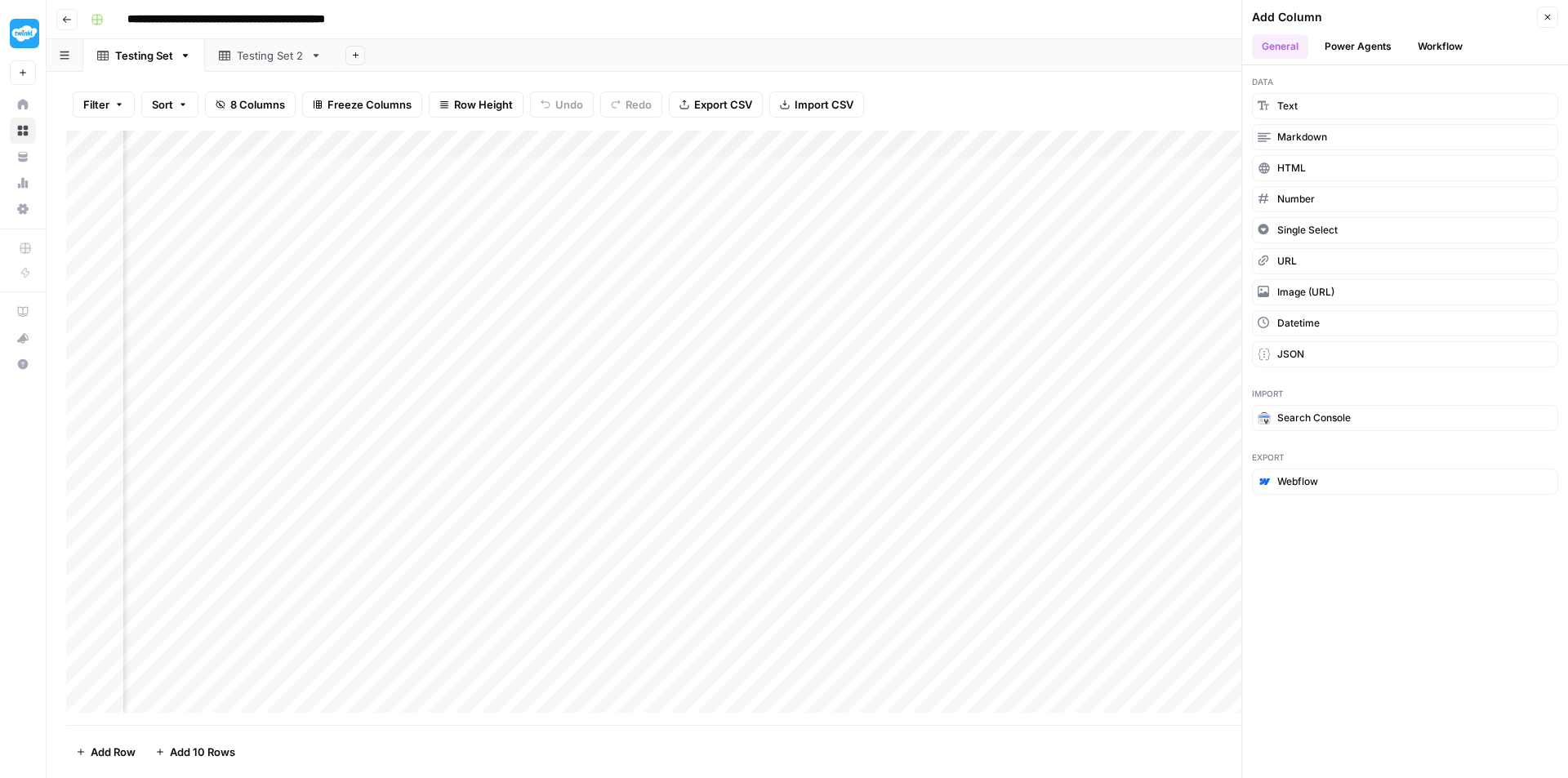
click at [1344, 43] on button "Power Agents" at bounding box center [1358, 46] width 87 height 25
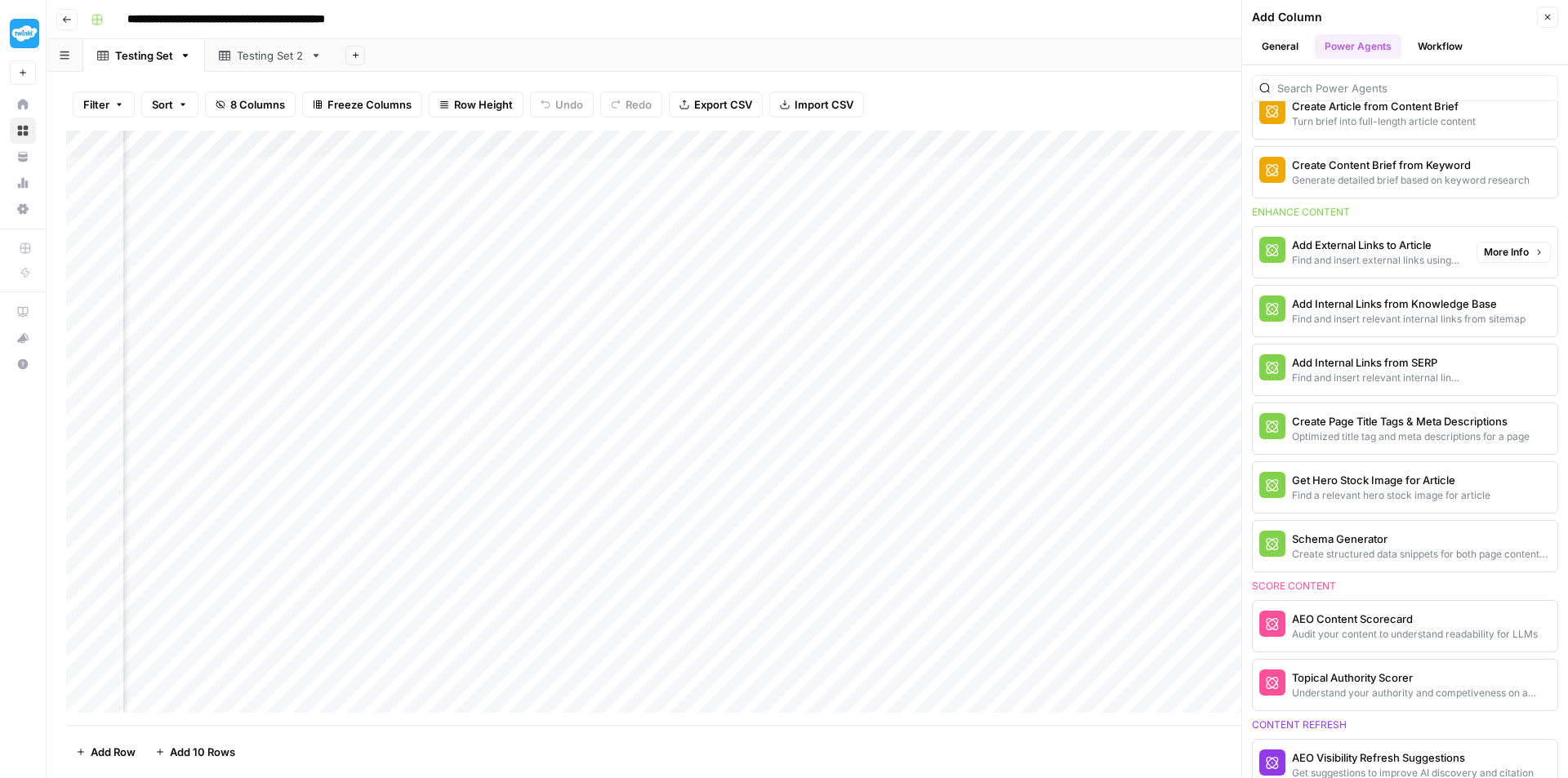
scroll to position [326, 0]
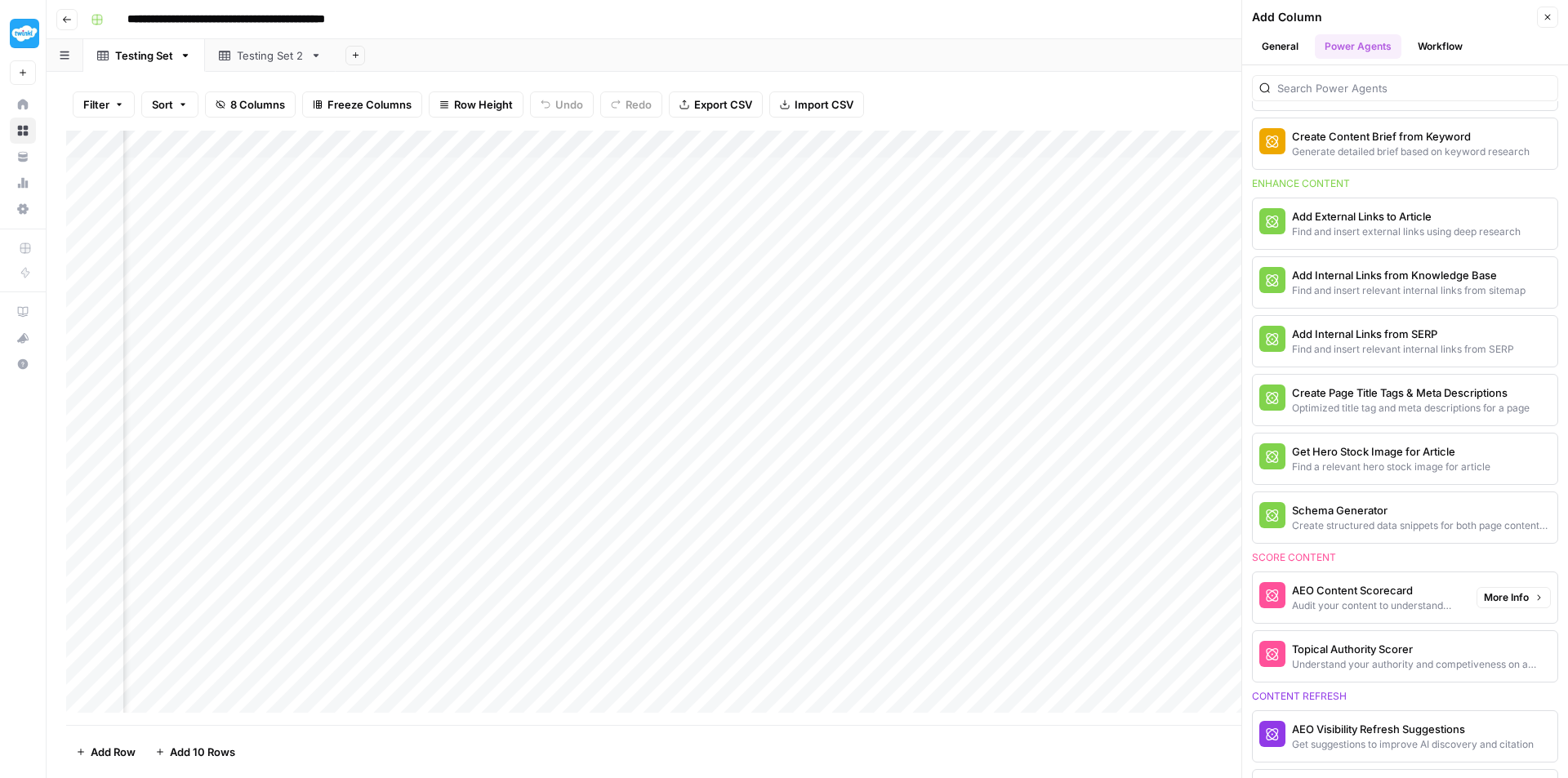
click at [1443, 609] on div "Audit your content to understand readability for LLMs" at bounding box center [1378, 606] width 172 height 15
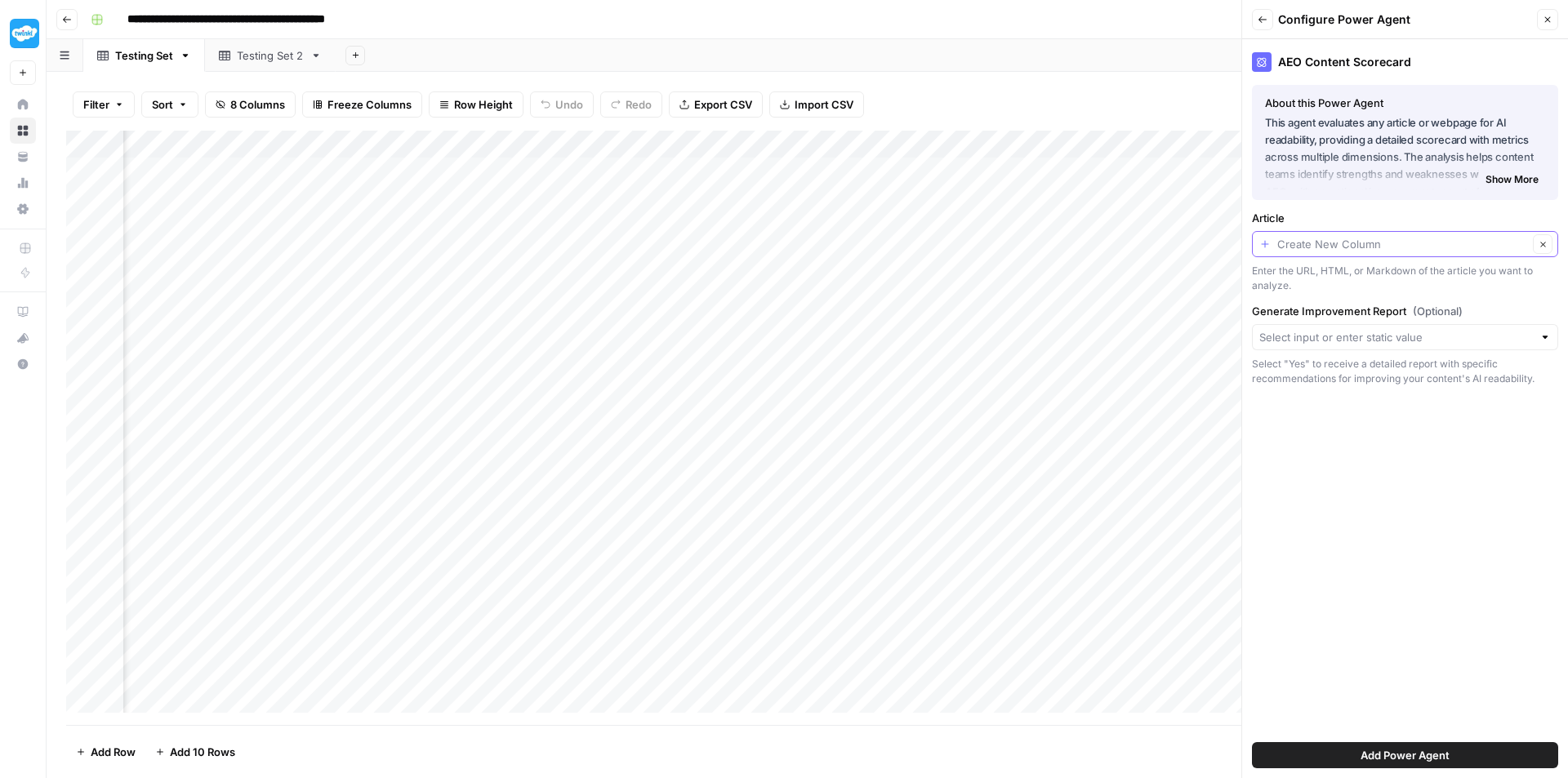
click at [1445, 246] on input "Article" at bounding box center [1402, 244] width 250 height 17
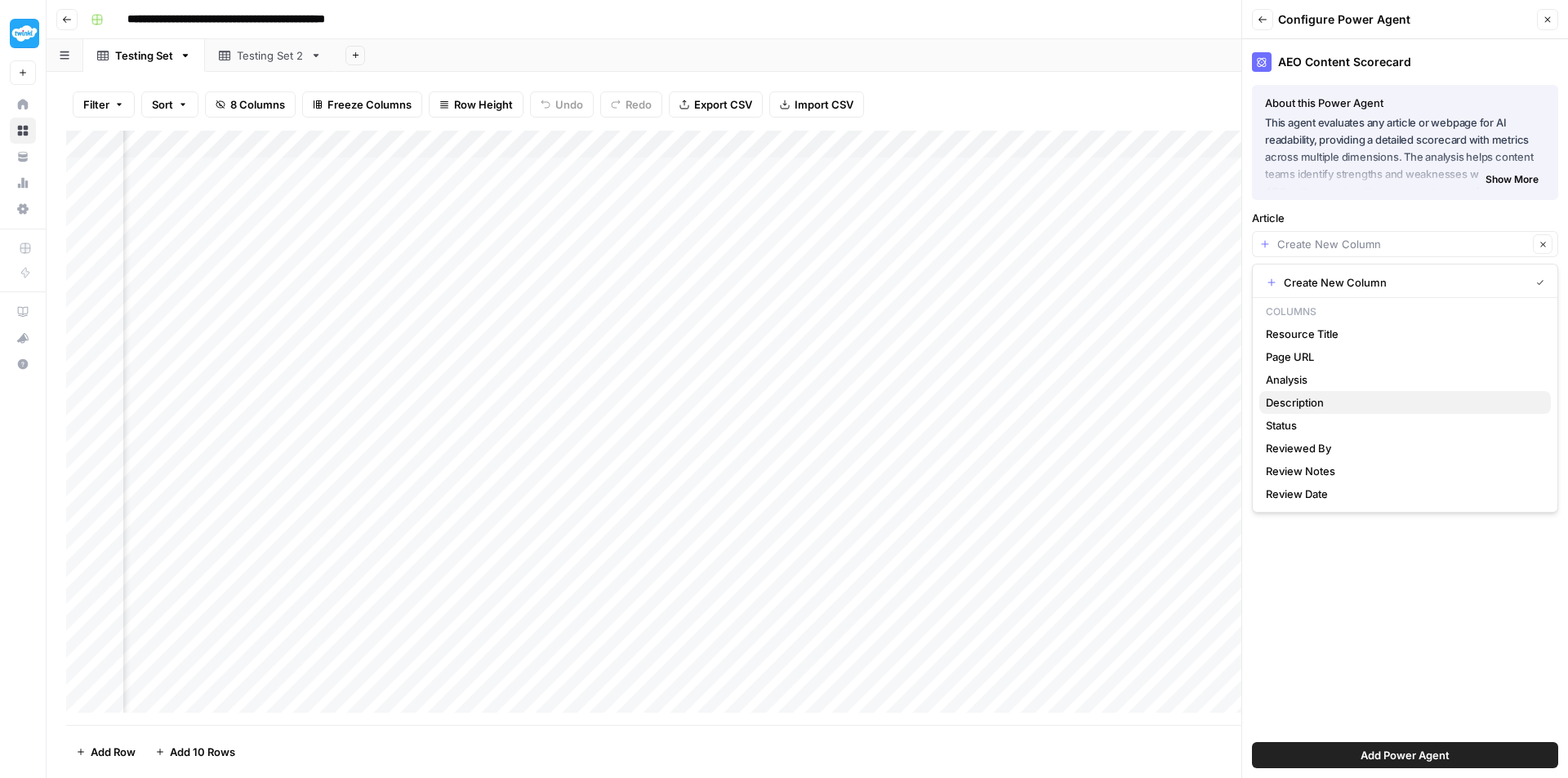
click at [1392, 399] on span "Description" at bounding box center [1402, 403] width 272 height 17
type input "Description"
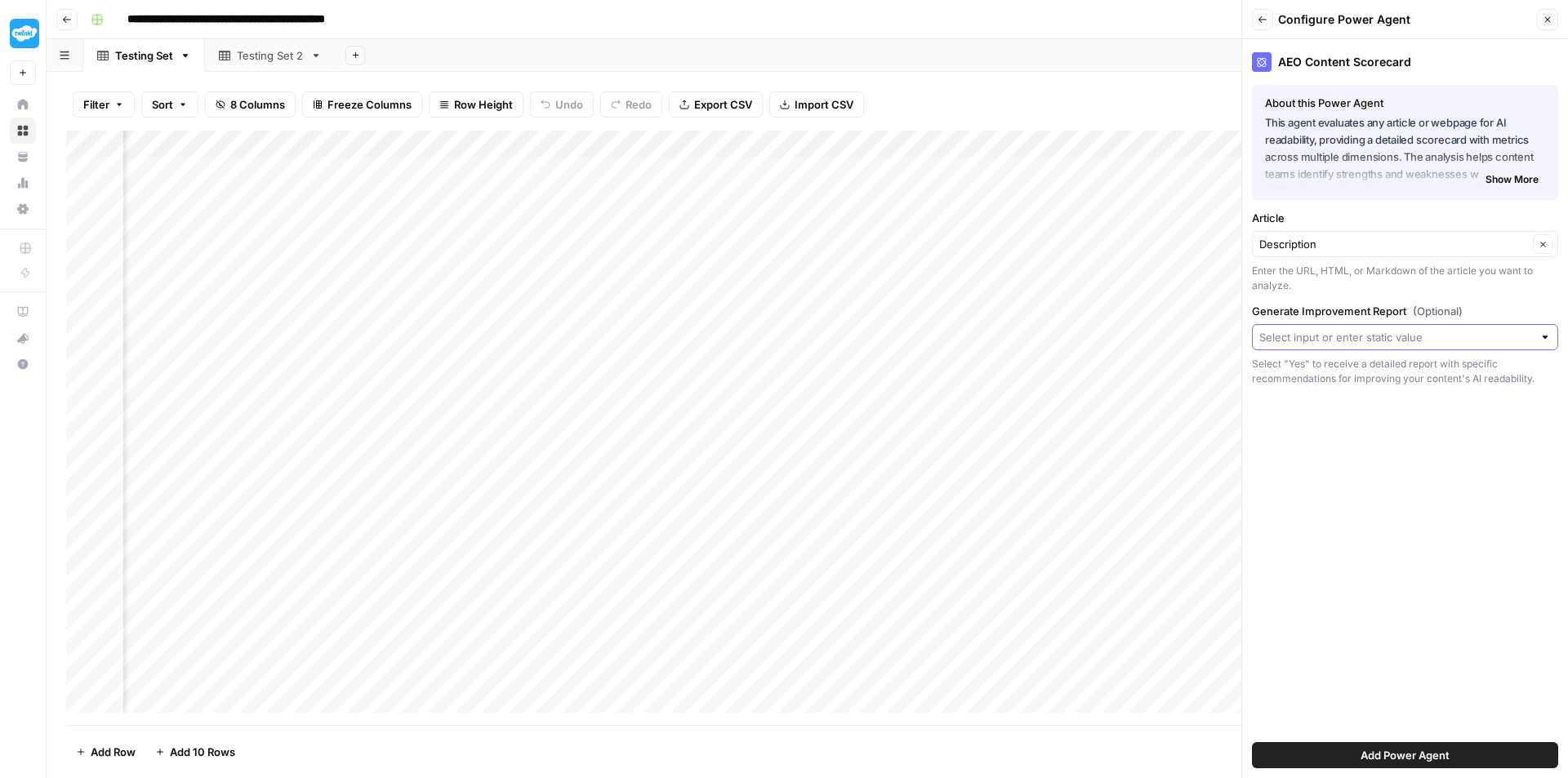
click at [1408, 338] on input "Generate Improvement Report (Optional)" at bounding box center [1396, 337] width 273 height 17
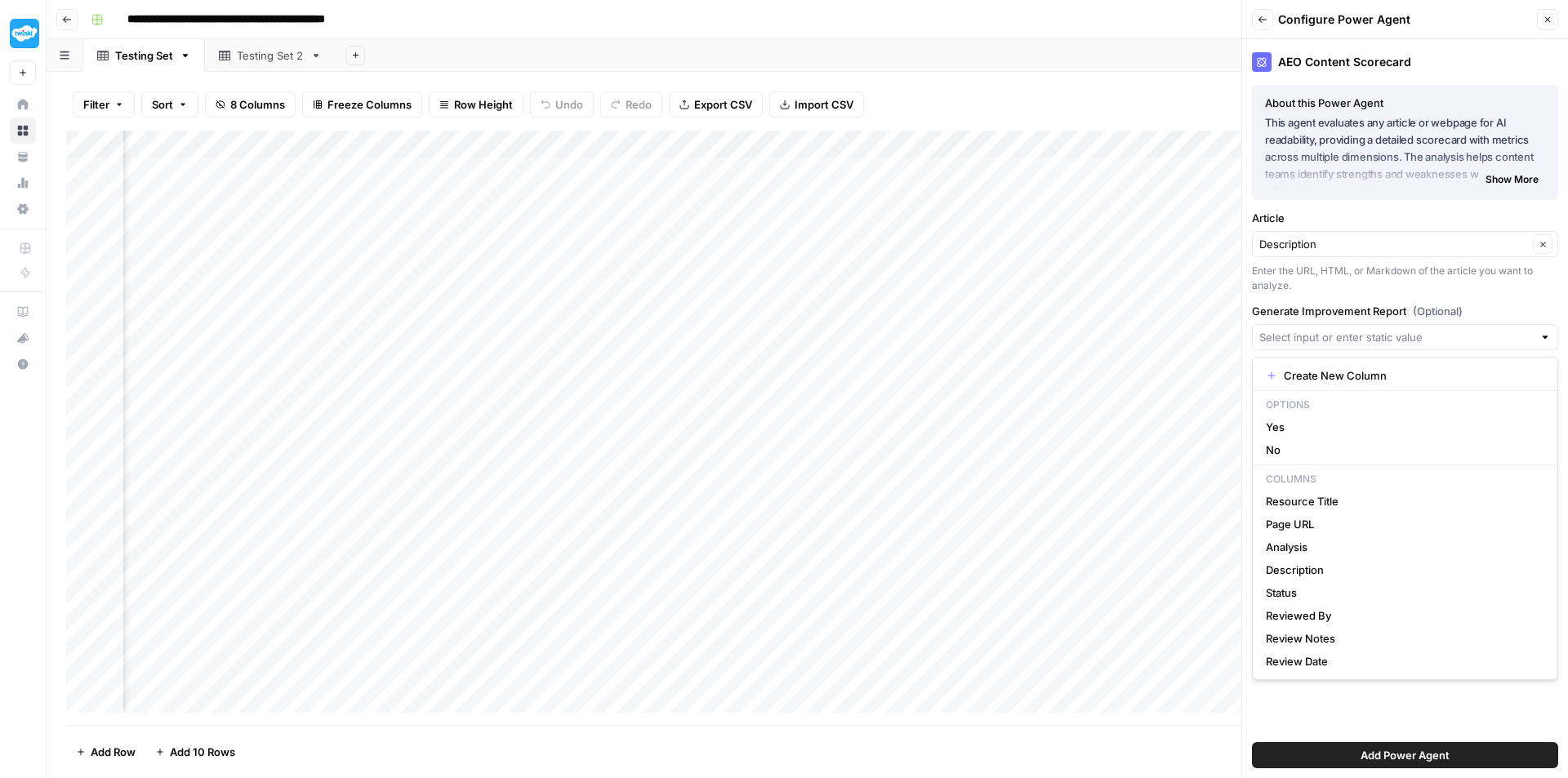
click at [1471, 290] on div "Enter the URL, HTML, or Markdown of the article you want to analyze." at bounding box center [1404, 278] width 306 height 30
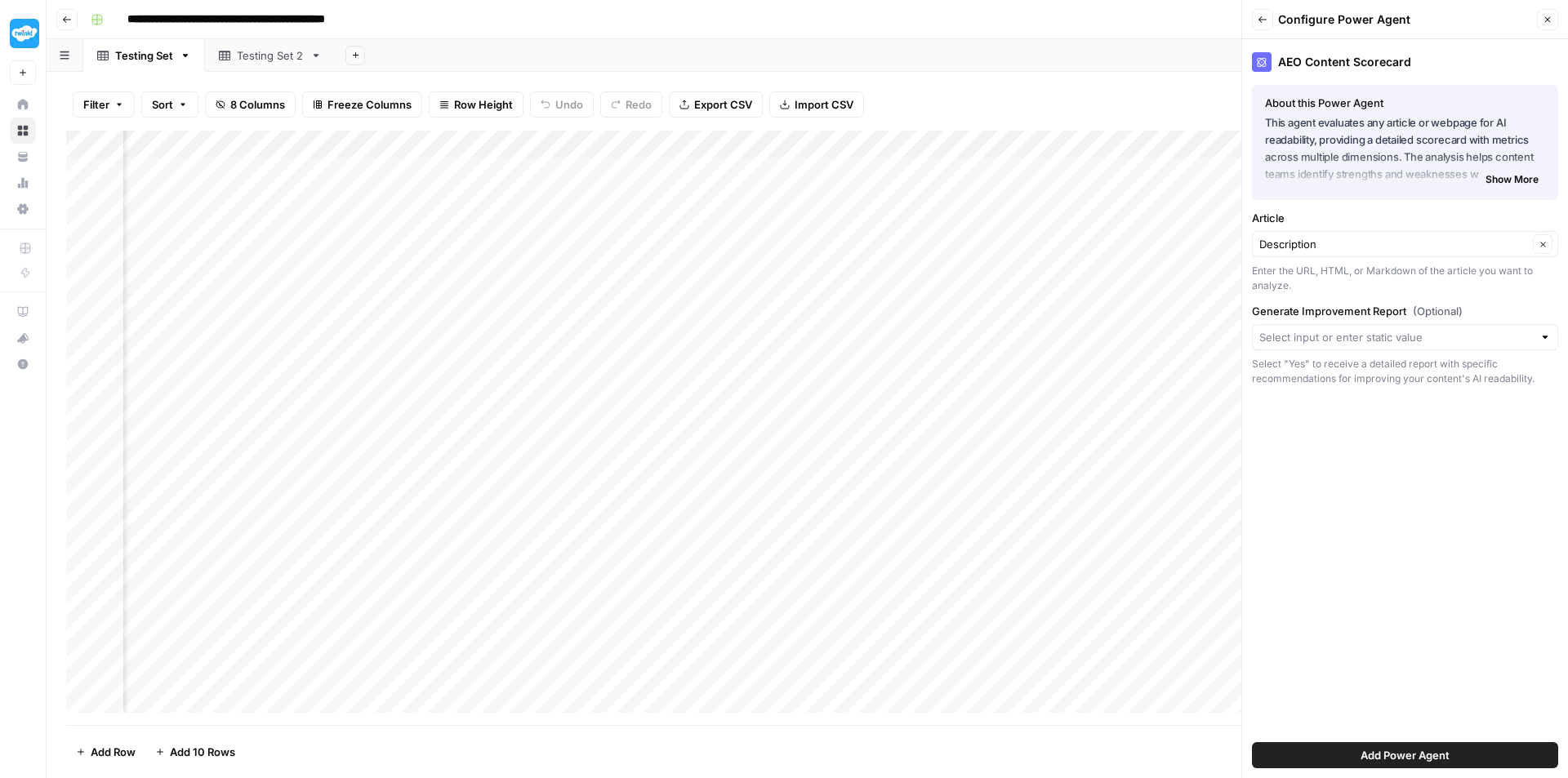
click at [1542, 336] on div at bounding box center [1545, 337] width 11 height 17
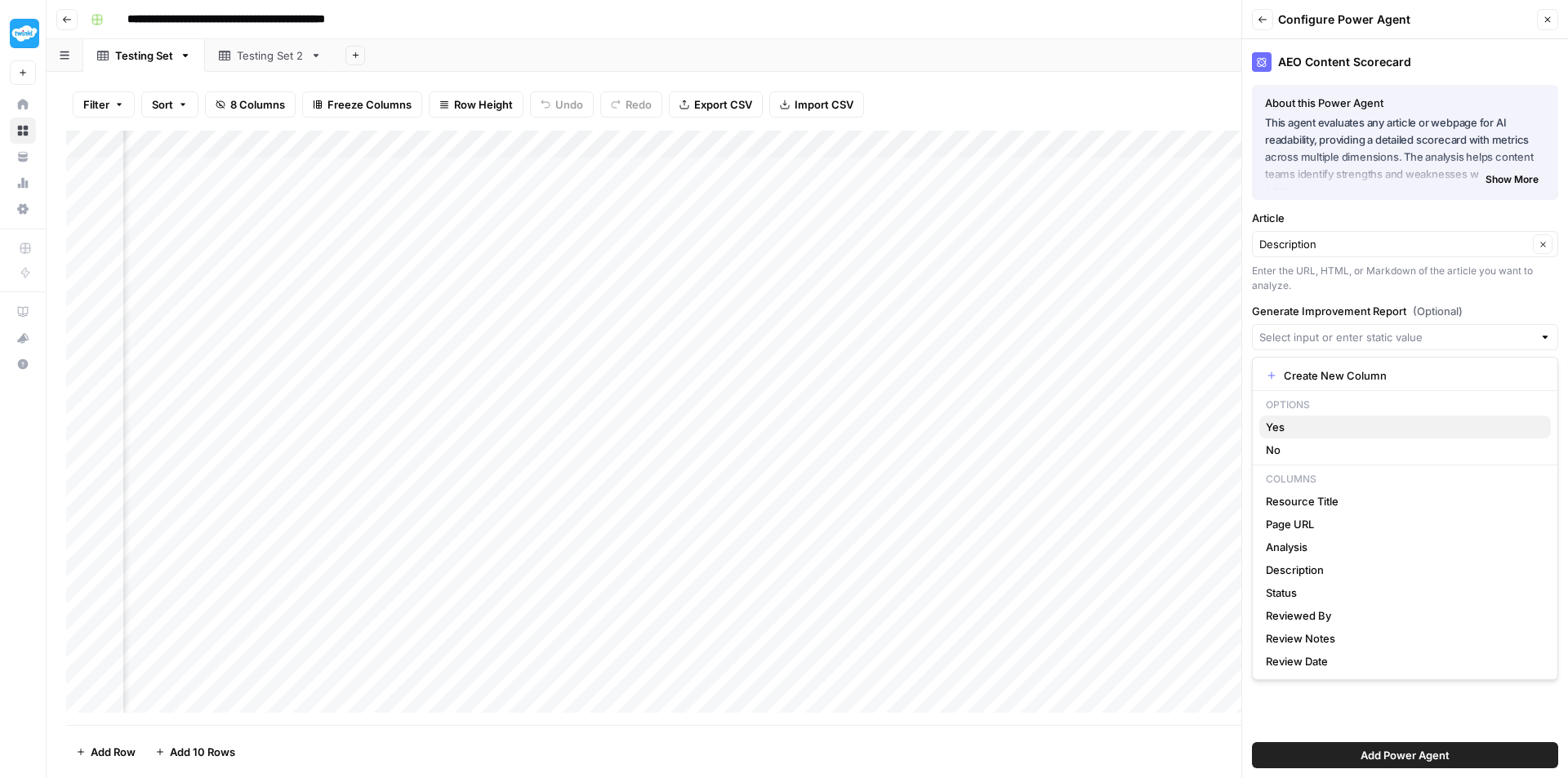
click at [1428, 436] on button "Yes" at bounding box center [1404, 427] width 291 height 23
type input "Yes"
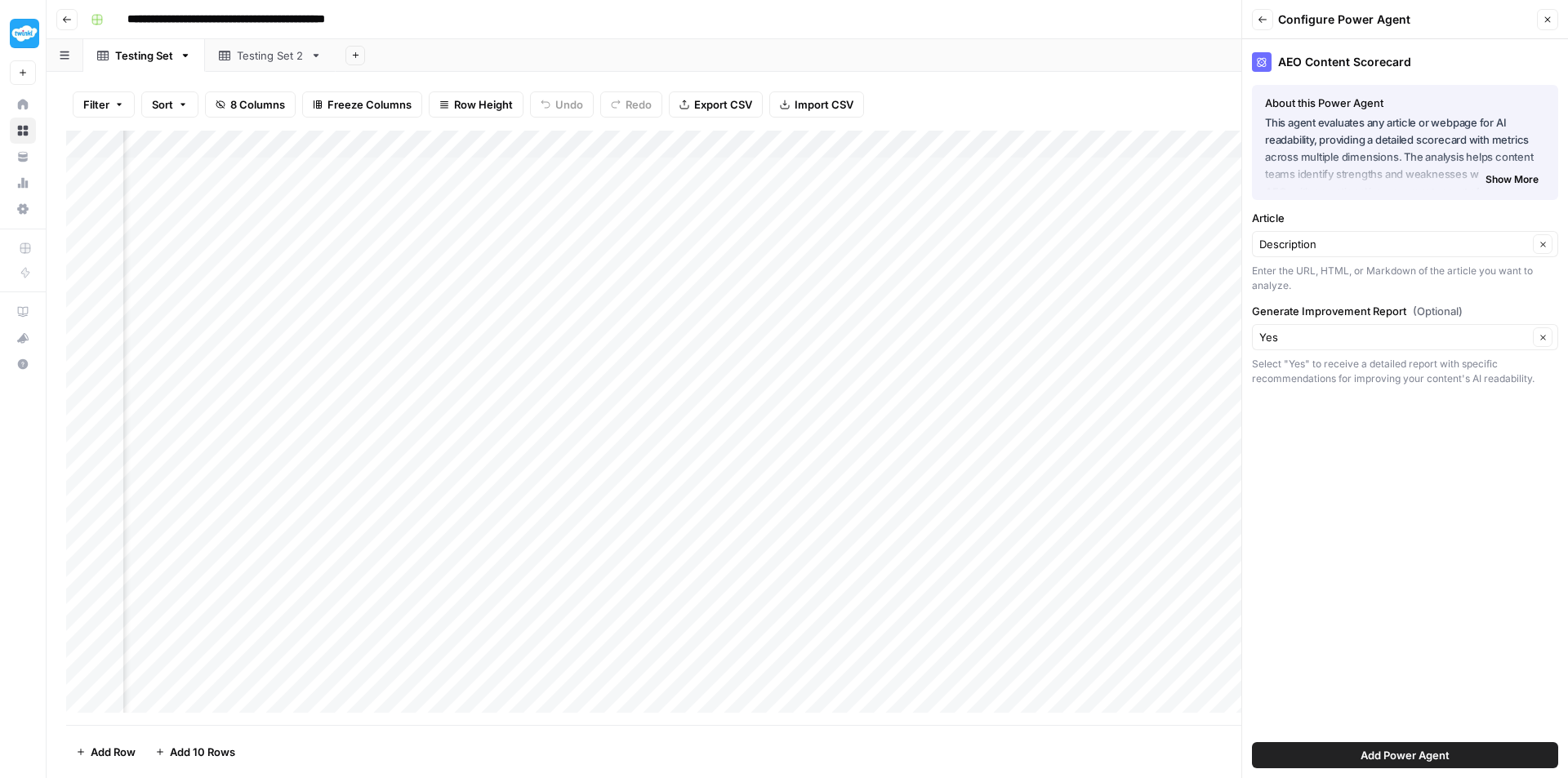
click at [1524, 183] on span "Show More" at bounding box center [1511, 179] width 53 height 15
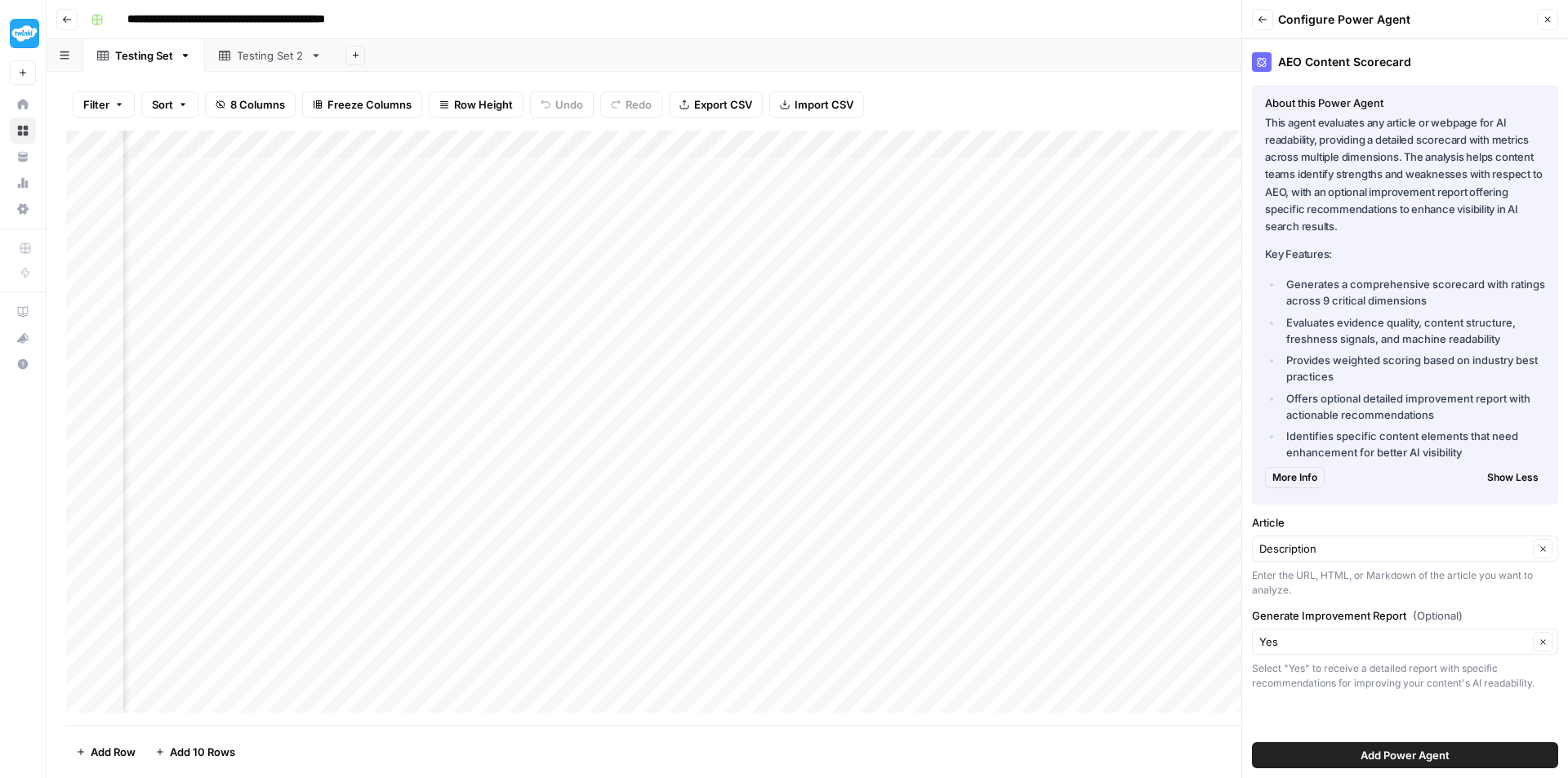
click at [1415, 754] on span "Add Power Agent" at bounding box center [1404, 756] width 89 height 17
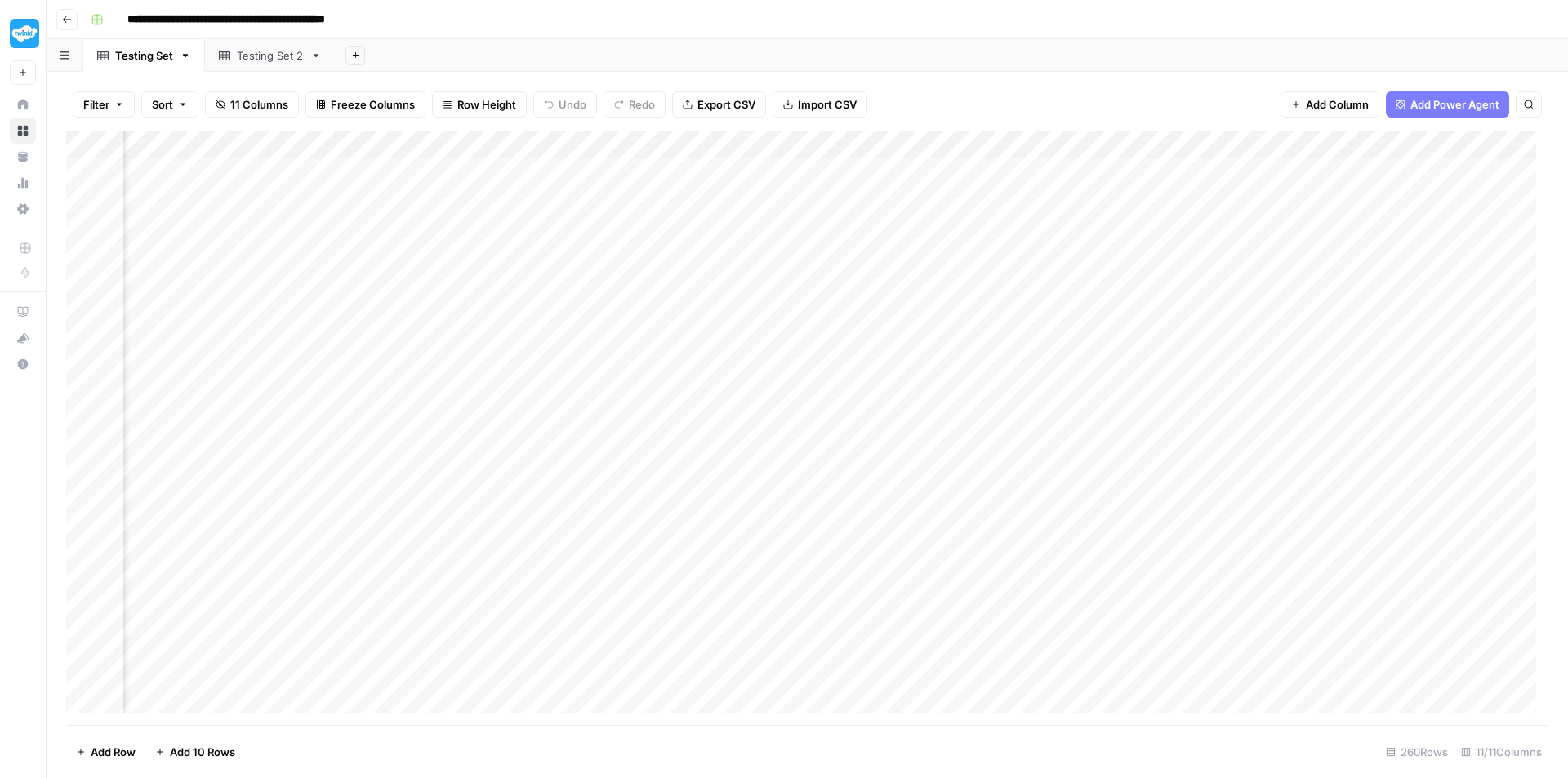
scroll to position [0, 796]
drag, startPoint x: 1258, startPoint y: 151, endPoint x: 374, endPoint y: 155, distance: 884.0
click at [374, 155] on div "Add Column" at bounding box center [808, 427] width 1482 height 594
drag, startPoint x: 1476, startPoint y: 141, endPoint x: 583, endPoint y: 172, distance: 893.5
click at [583, 172] on div "Add Column" at bounding box center [808, 427] width 1482 height 594
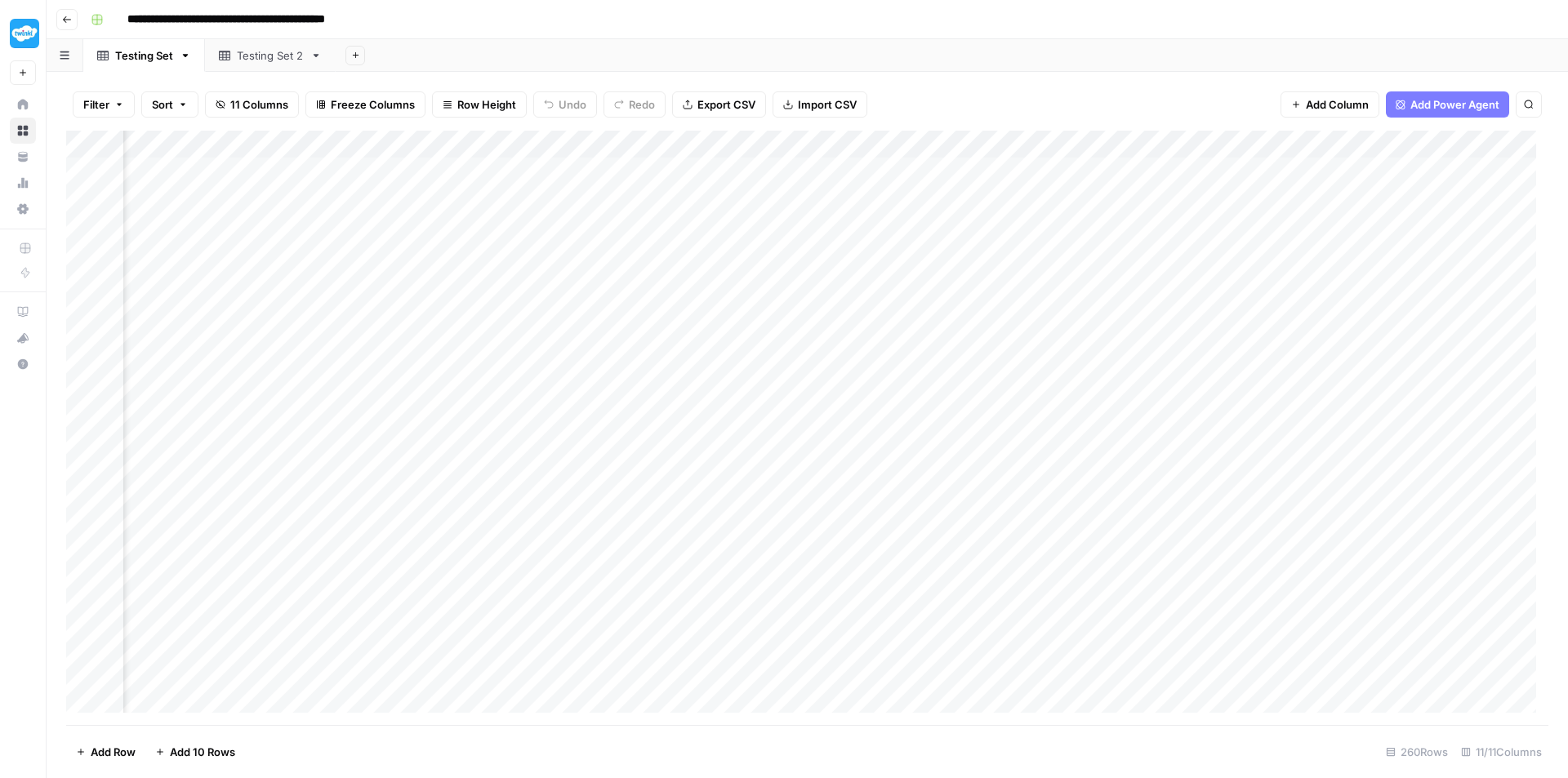
click at [386, 170] on div "Add Column" at bounding box center [808, 427] width 1482 height 594
click at [794, 175] on div "Add Column" at bounding box center [808, 427] width 1482 height 594
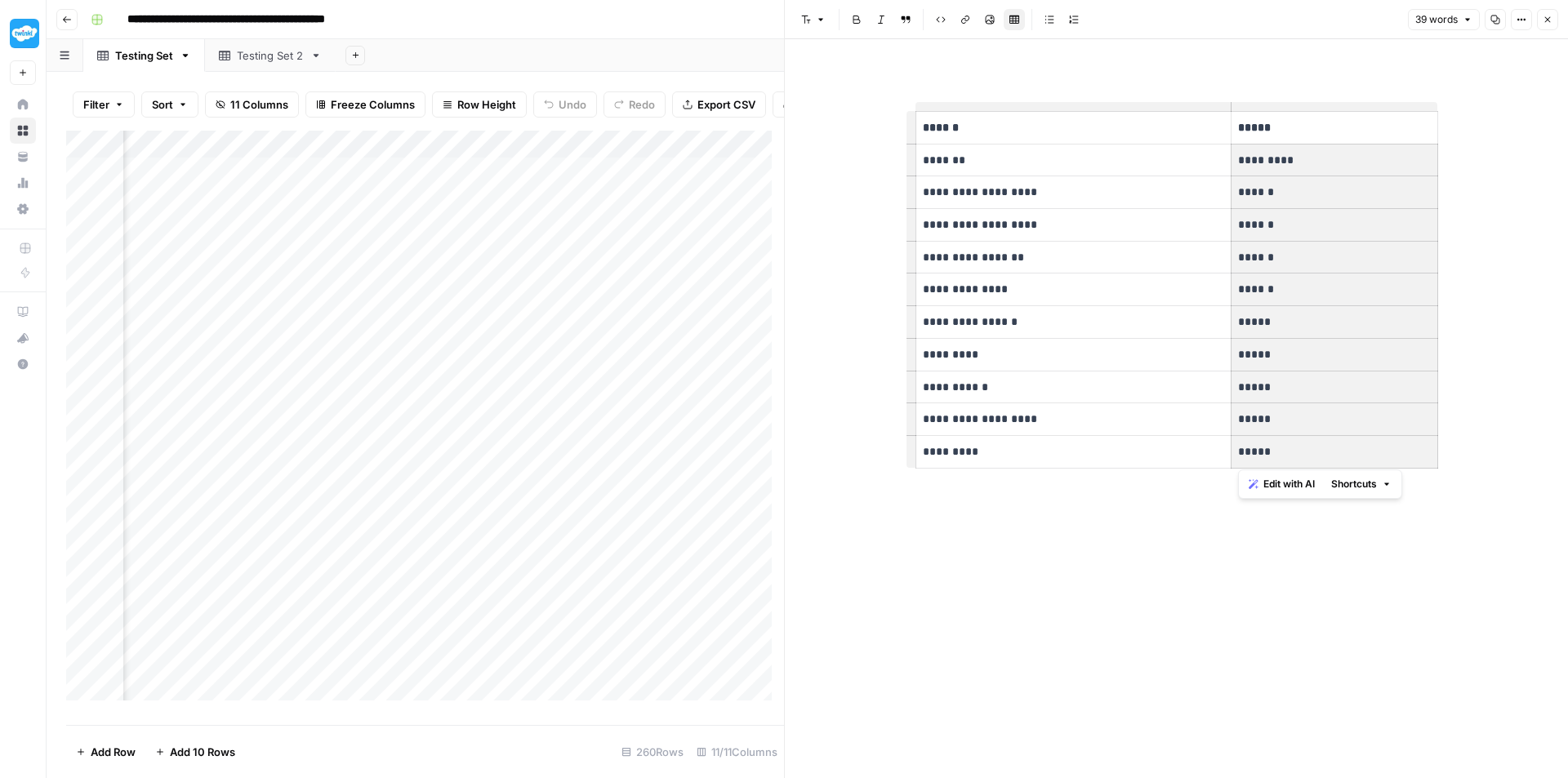
drag, startPoint x: 1316, startPoint y: 158, endPoint x: 1313, endPoint y: 467, distance: 309.0
click at [1313, 467] on tbody "**********" at bounding box center [1176, 290] width 522 height 357
click at [1323, 326] on p "*****" at bounding box center [1334, 322] width 192 height 18
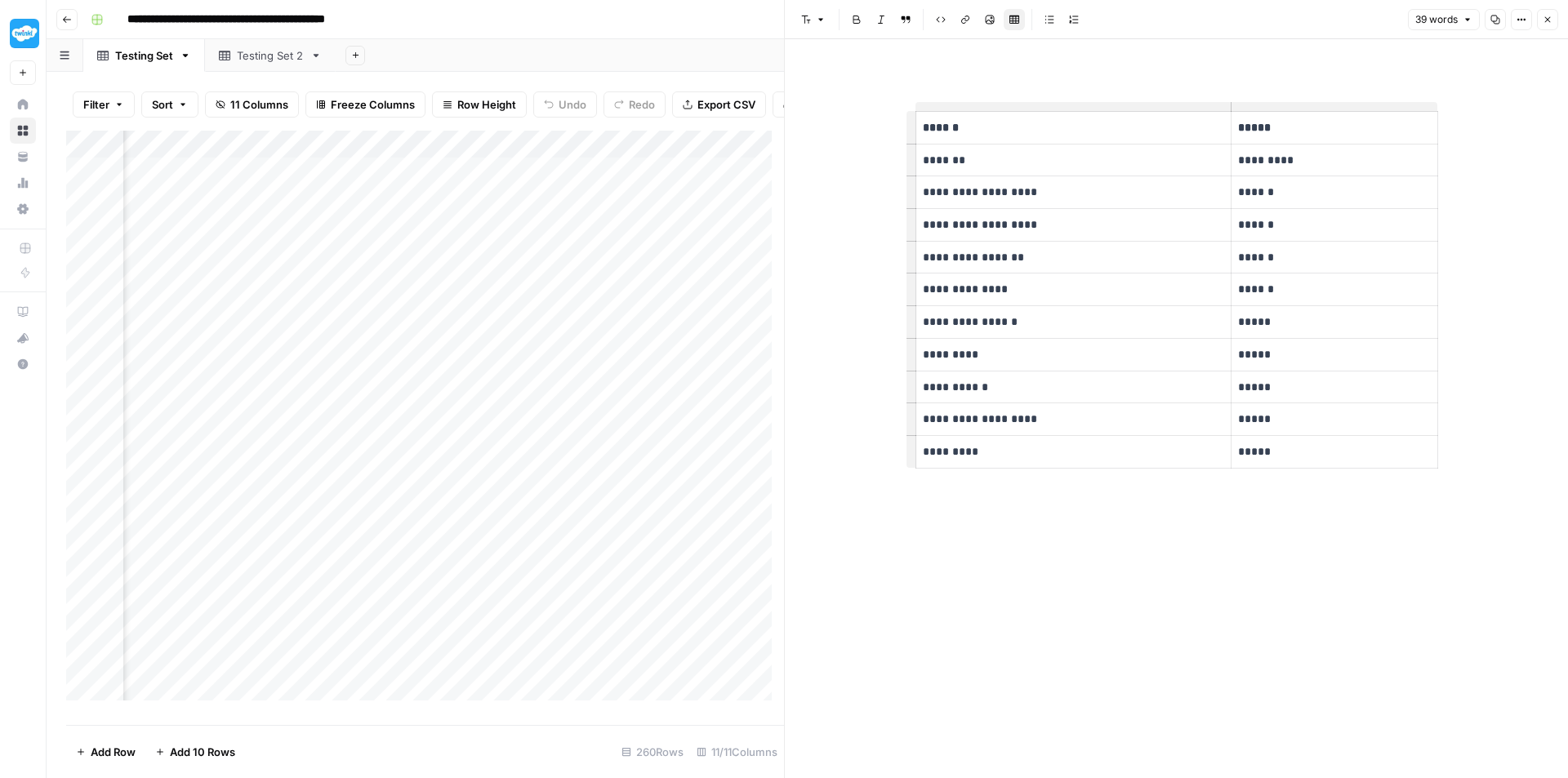
click at [706, 238] on div "Add Column" at bounding box center [425, 421] width 718 height 582
click at [701, 242] on div "Add Column" at bounding box center [425, 421] width 718 height 582
click at [734, 181] on div "Add Column" at bounding box center [425, 421] width 718 height 582
click at [599, 152] on div "Add Column" at bounding box center [425, 421] width 718 height 582
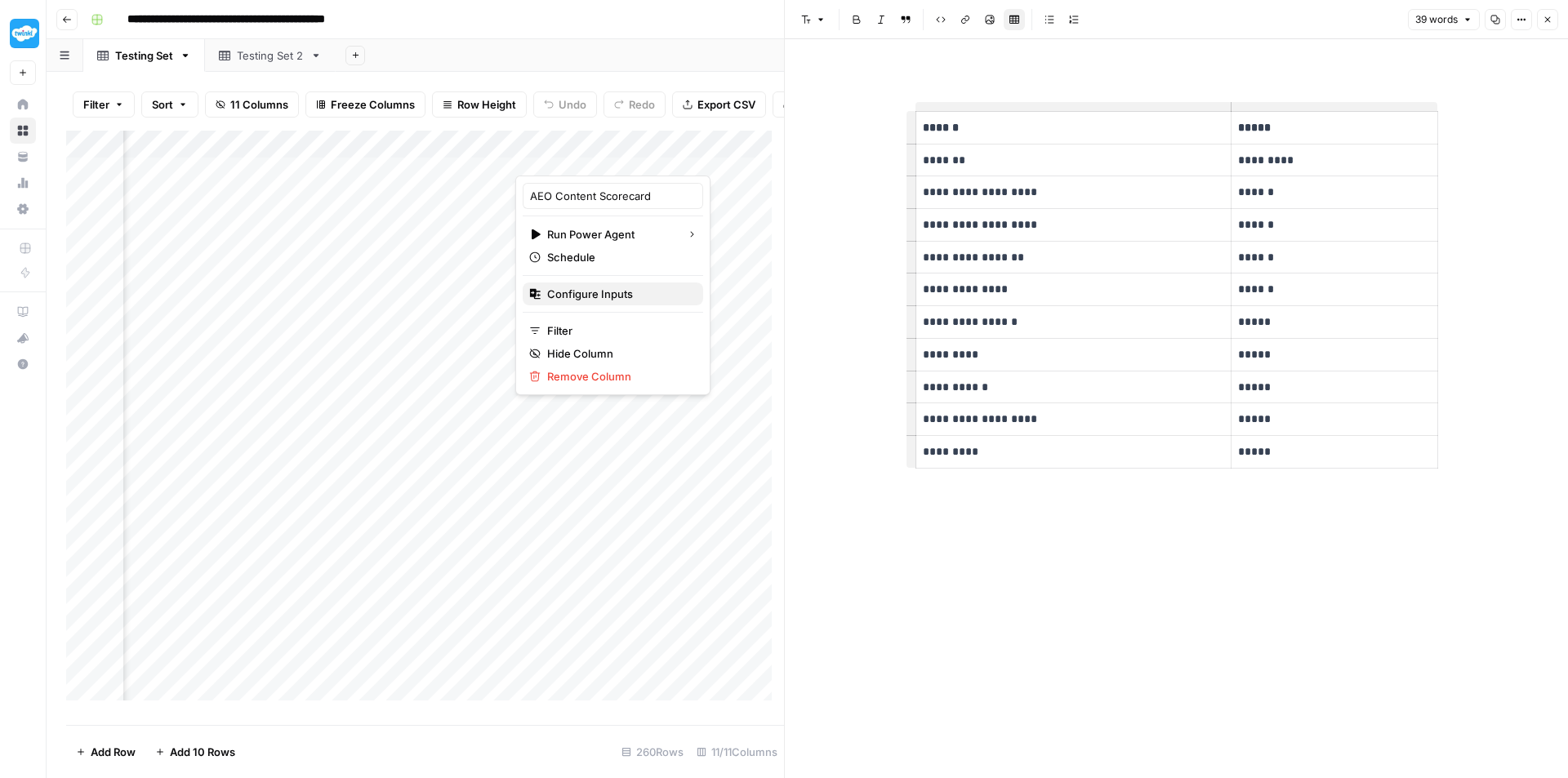
click at [624, 297] on span "Configure Inputs" at bounding box center [618, 294] width 143 height 17
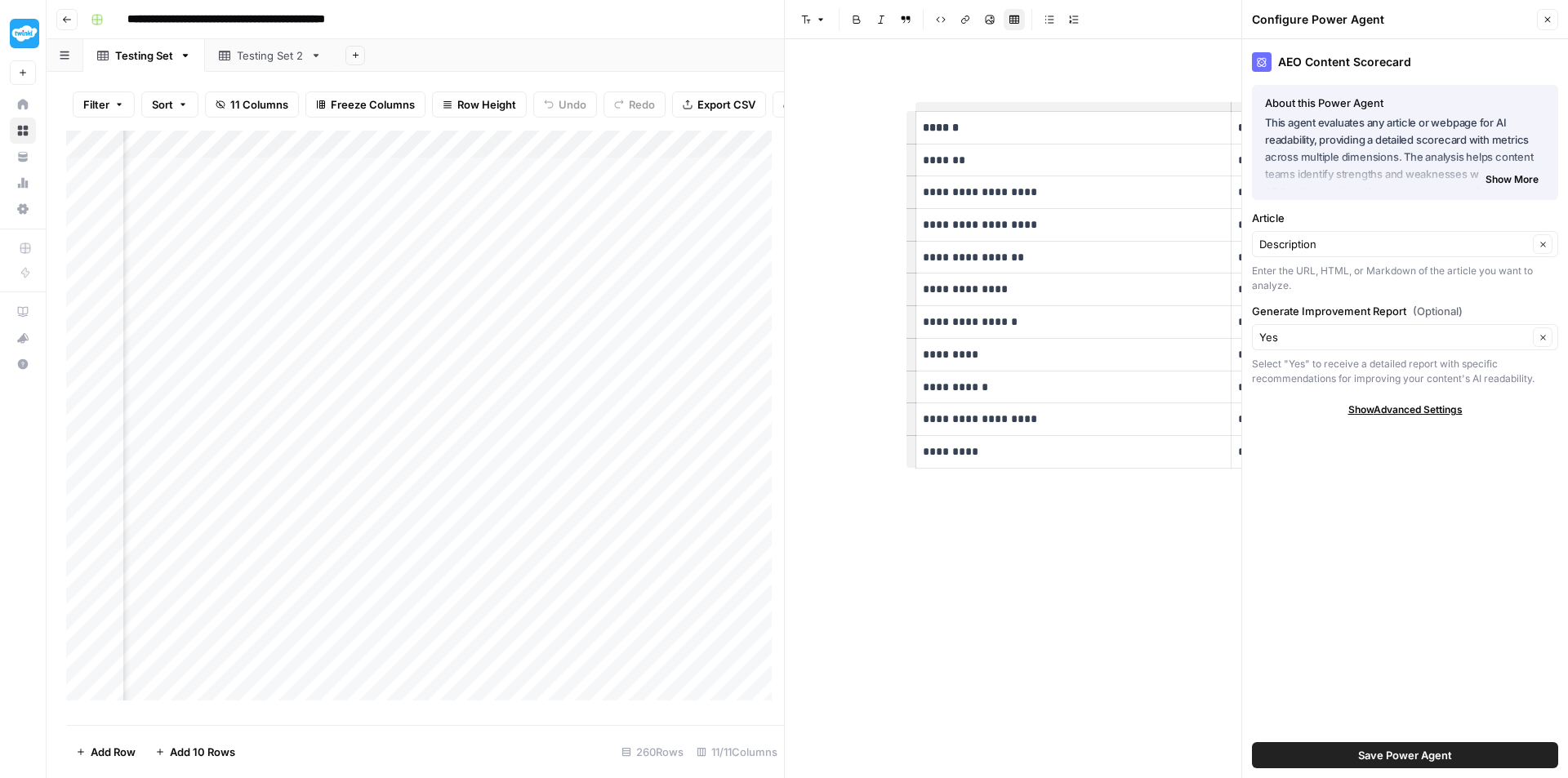
click at [1426, 409] on span "Show Advanced Settings" at bounding box center [1405, 410] width 115 height 15
click at [1341, 446] on div "Version 11" at bounding box center [1404, 458] width 306 height 26
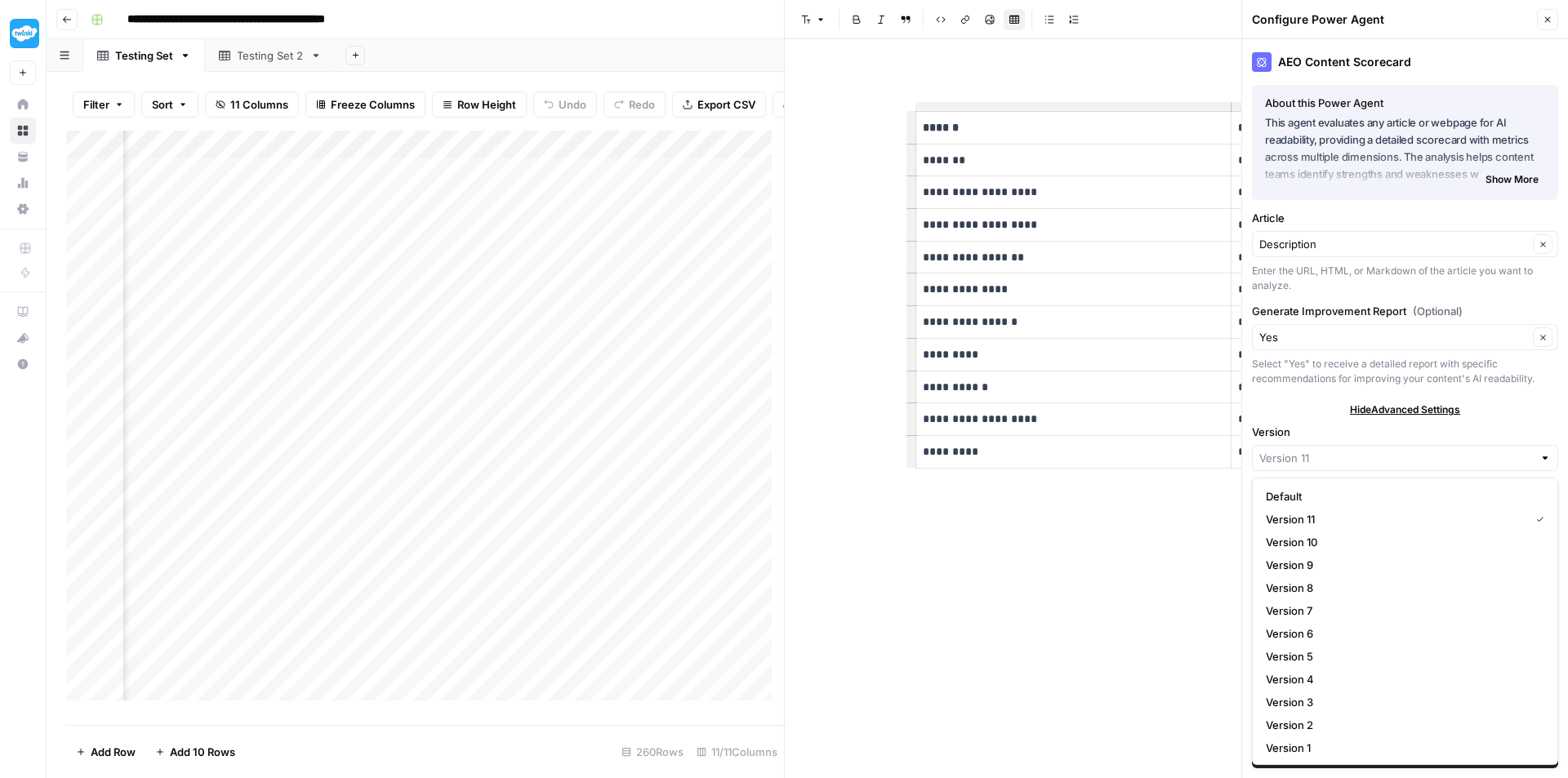
type input "Version 11"
click at [1315, 416] on div "Hide Advanced Settings" at bounding box center [1404, 410] width 306 height 15
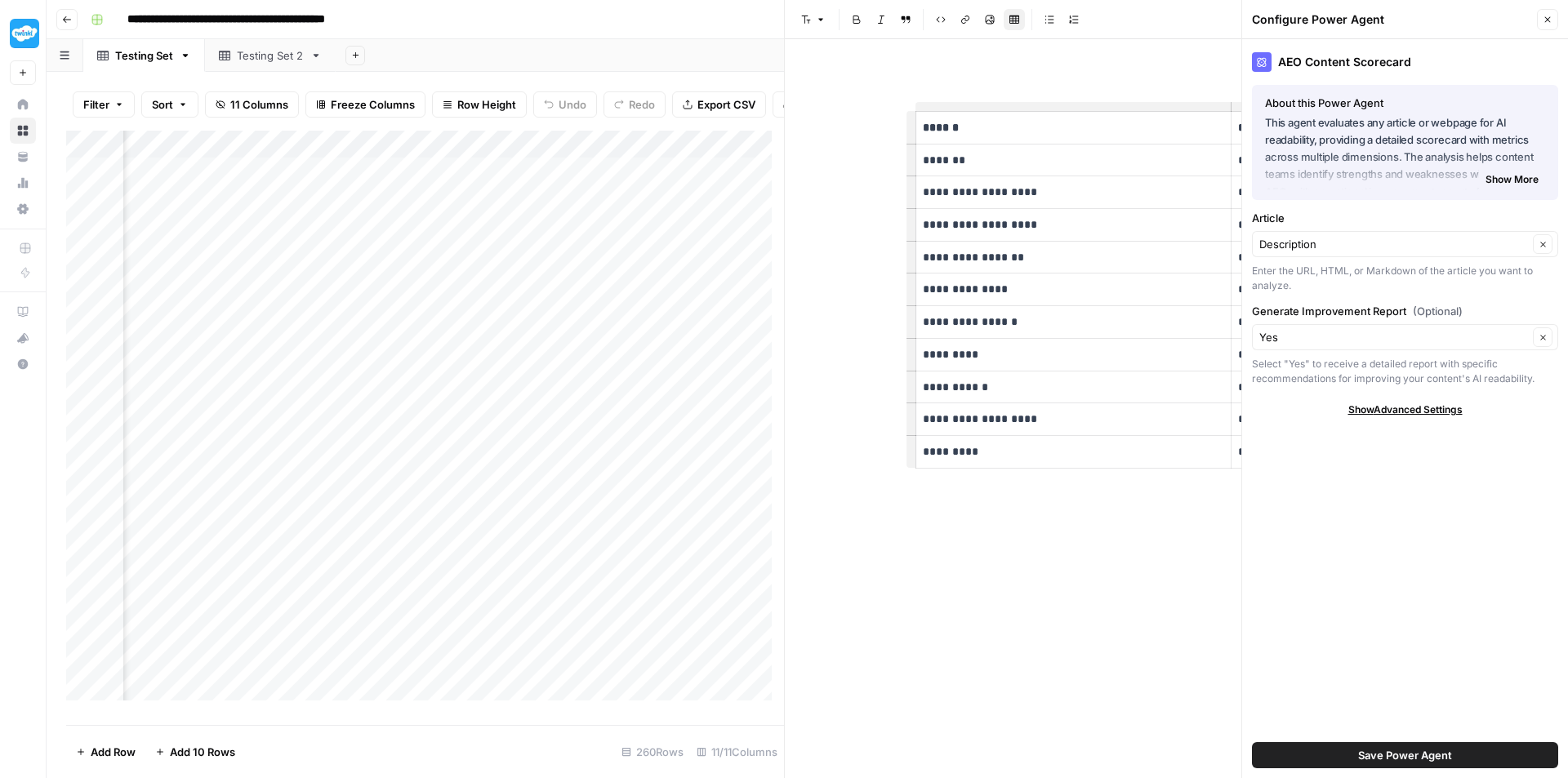
click at [1212, 169] on p "*******" at bounding box center [1074, 160] width 302 height 18
click at [1239, 171] on td "*********" at bounding box center [1334, 160] width 206 height 32
click at [1537, 339] on button "Clear" at bounding box center [1542, 336] width 19 height 19
click at [1492, 339] on input "Generate Improvement Report (Optional)" at bounding box center [1393, 337] width 269 height 17
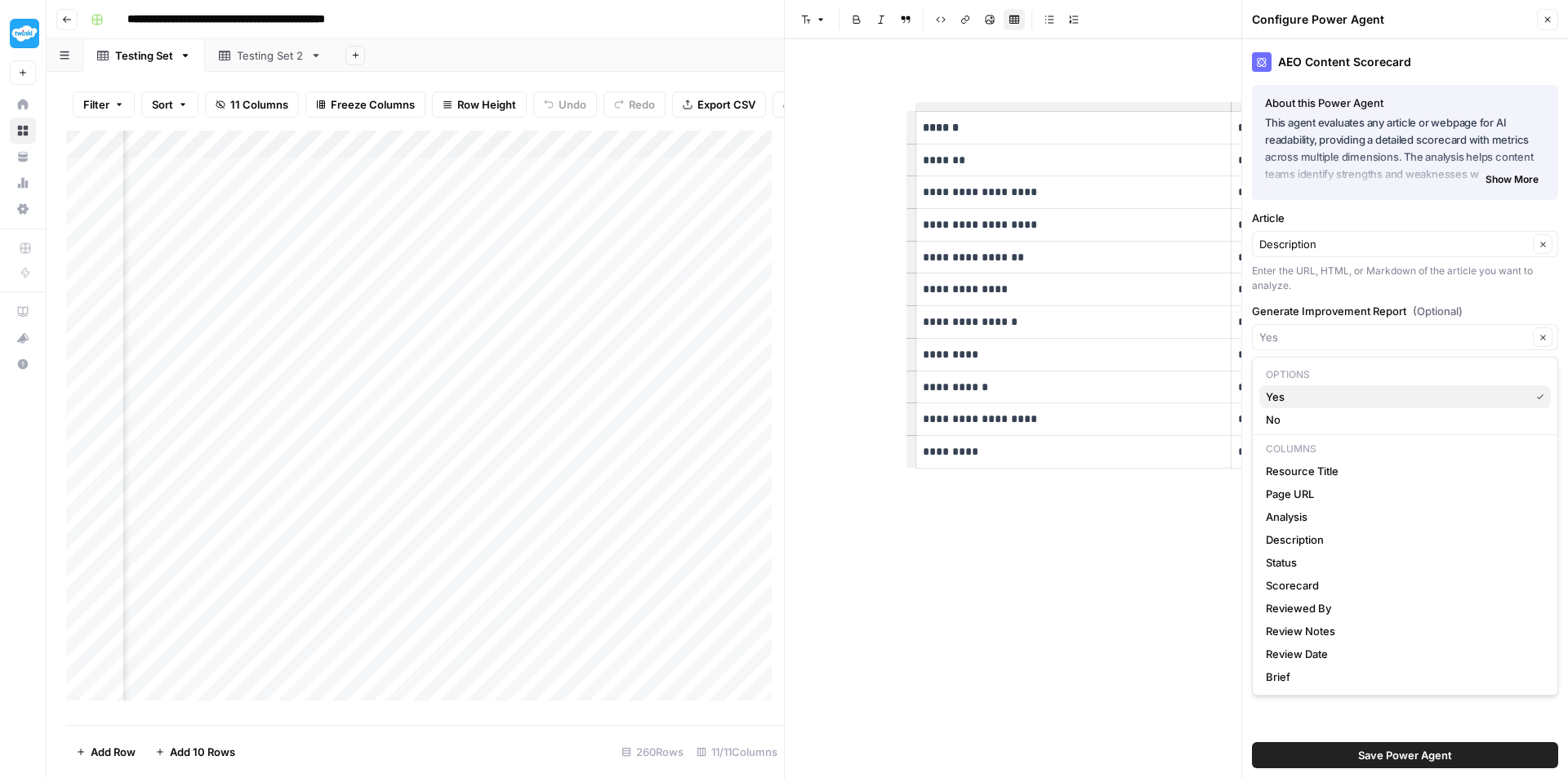
click at [1388, 399] on span "Yes" at bounding box center [1394, 397] width 257 height 17
type input "Yes"
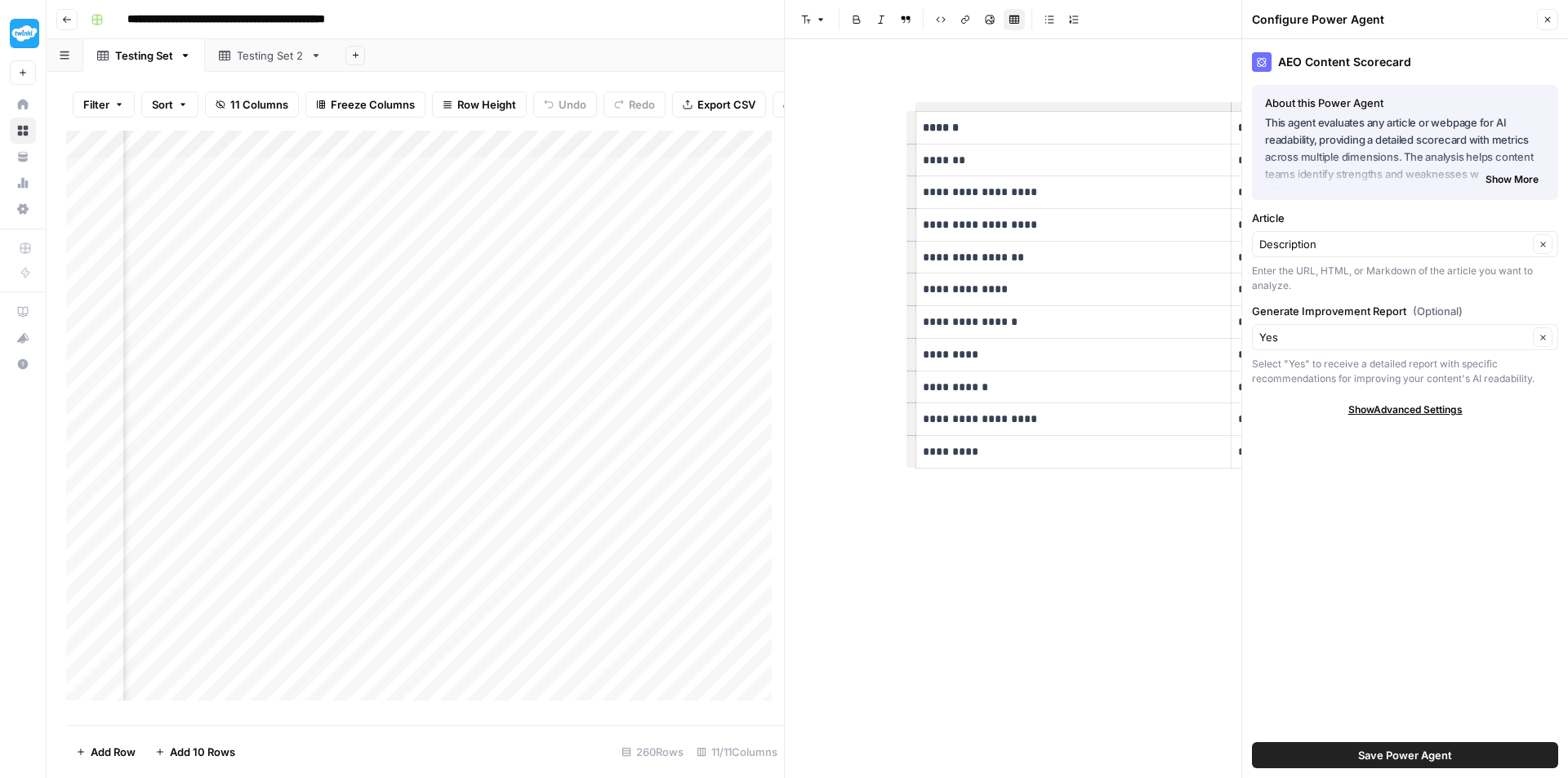
click at [597, 181] on div "Add Column" at bounding box center [425, 421] width 718 height 582
click at [671, 180] on div "Add Column" at bounding box center [425, 421] width 718 height 582
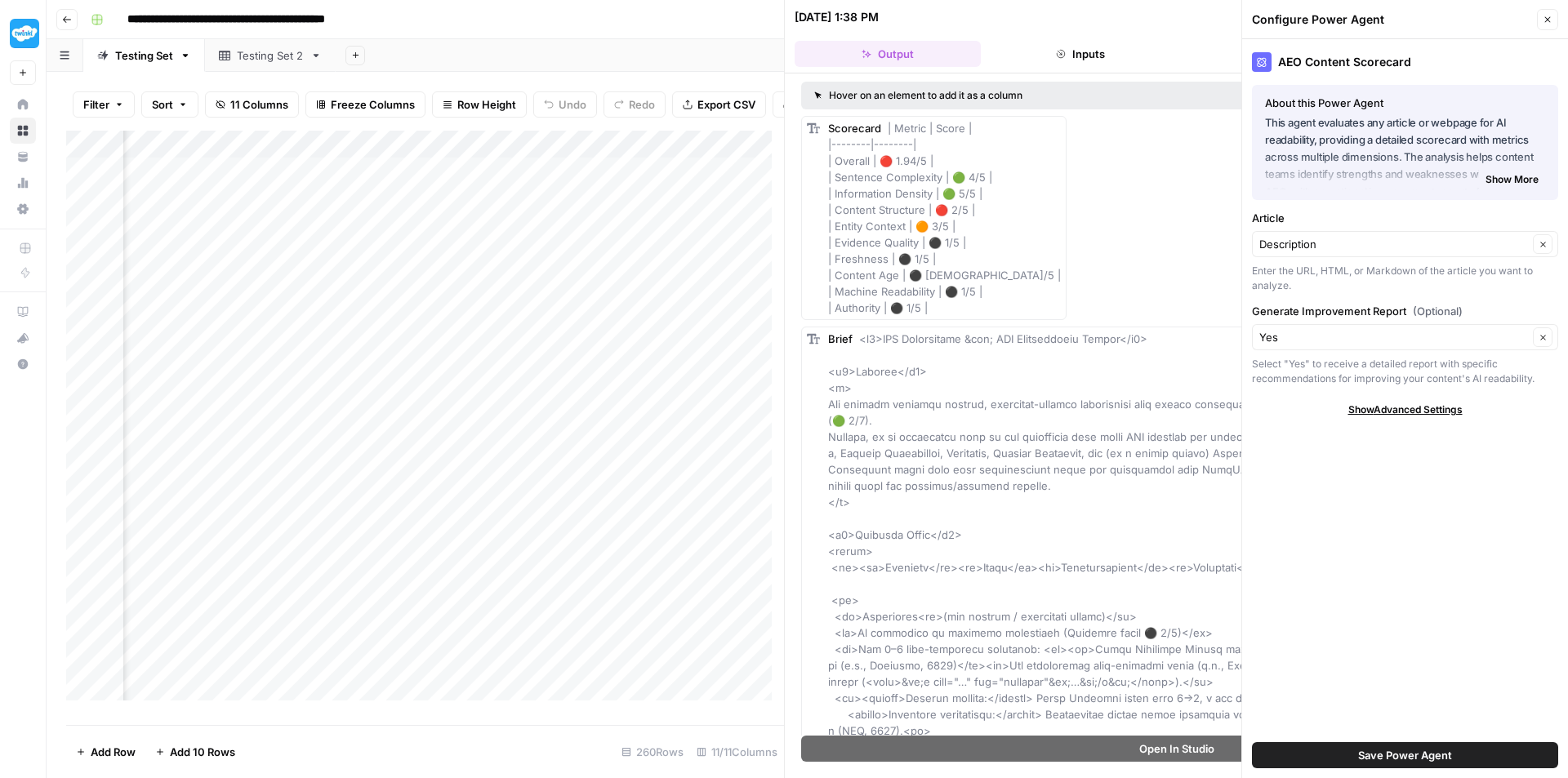
click at [1526, 27] on div "Configure Power Agent" at bounding box center [1392, 19] width 280 height 17
click at [1548, 30] on button "Close" at bounding box center [1547, 19] width 21 height 21
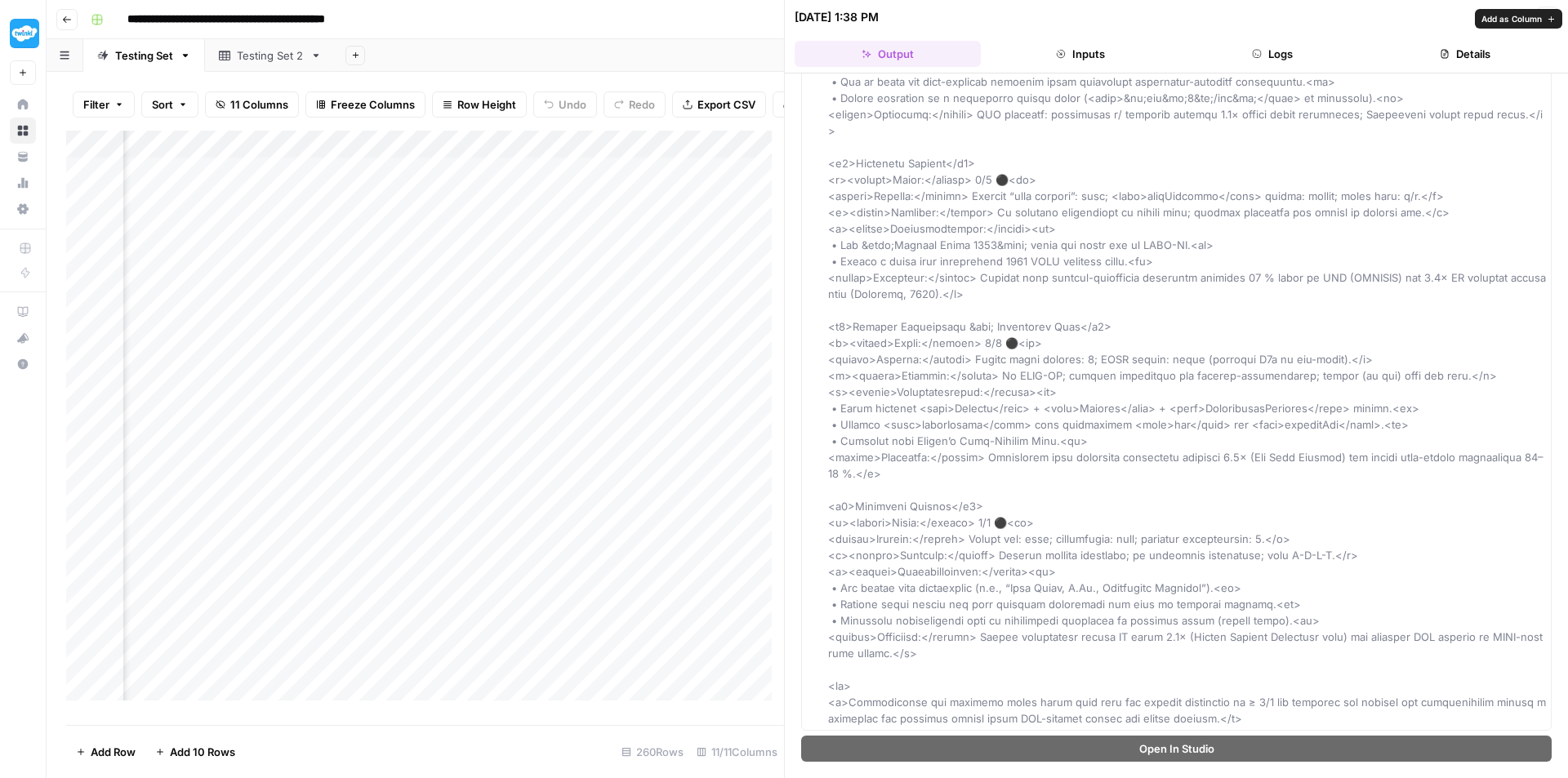
scroll to position [2874, 0]
click at [1511, 18] on span "Add as Column" at bounding box center [1511, 18] width 60 height 13
click at [581, 158] on div "Add Column" at bounding box center [425, 421] width 718 height 582
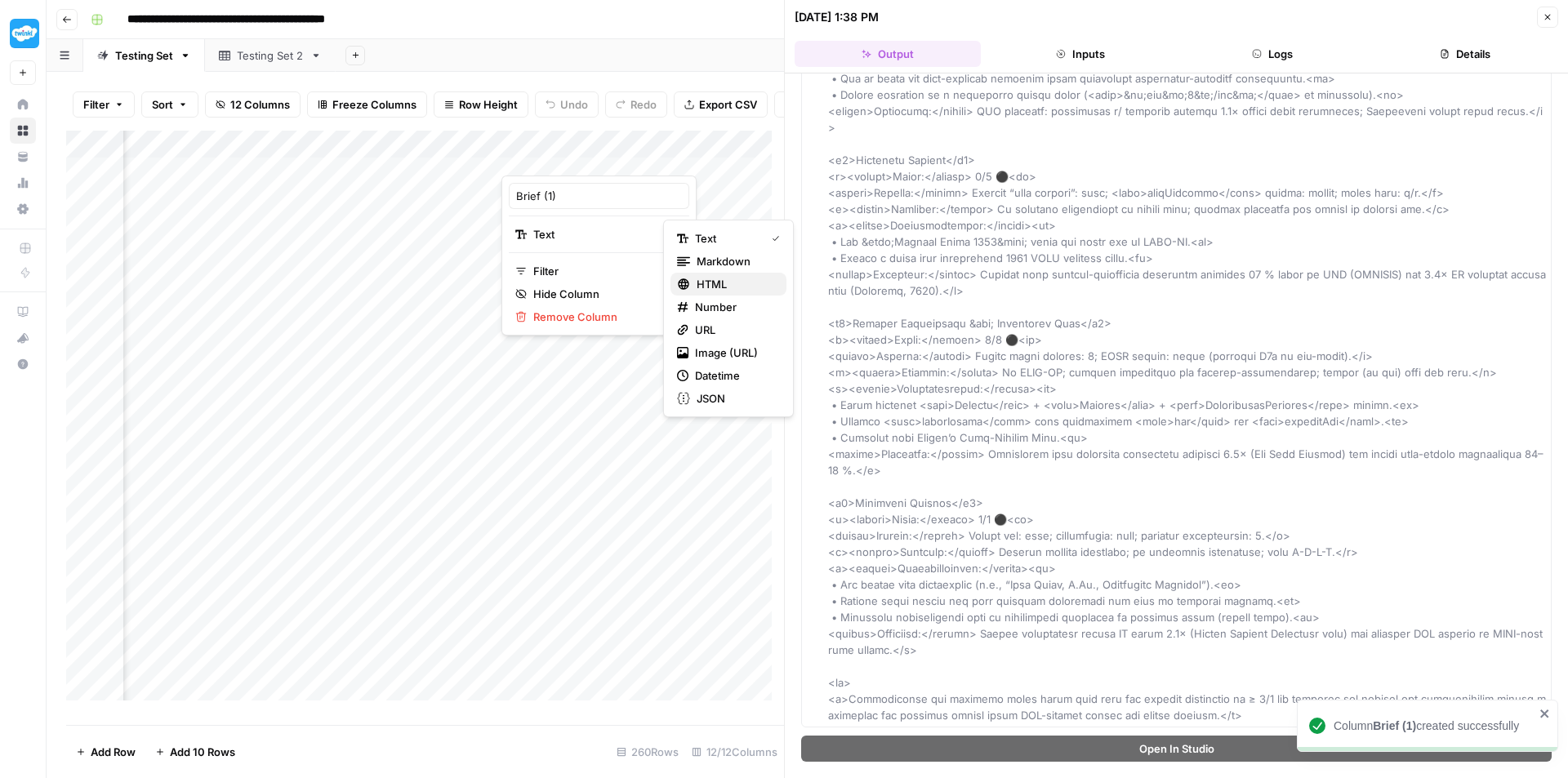
click at [718, 282] on span "HTML" at bounding box center [735, 285] width 77 height 17
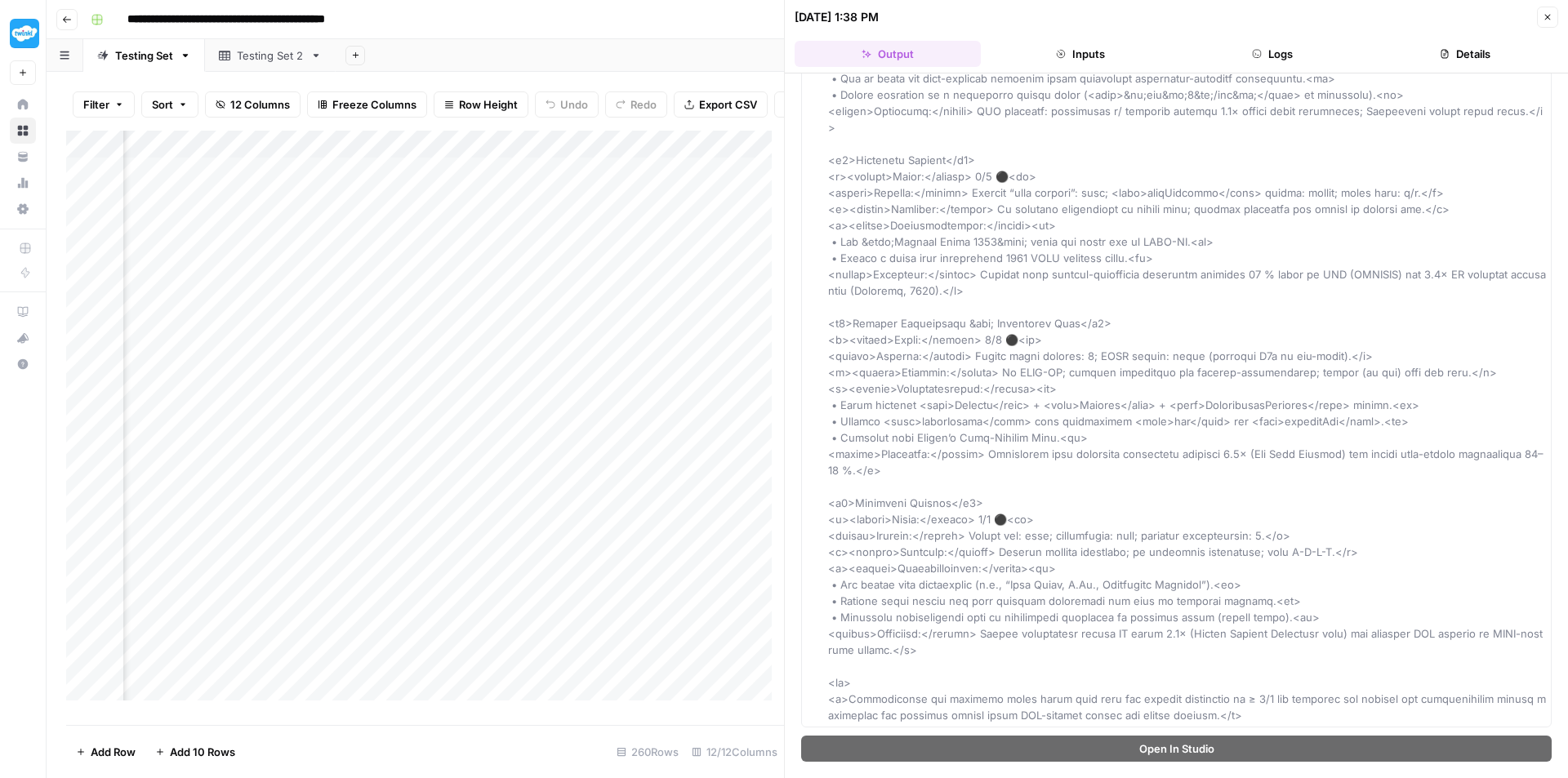
click at [591, 183] on div "Add Column" at bounding box center [425, 421] width 718 height 582
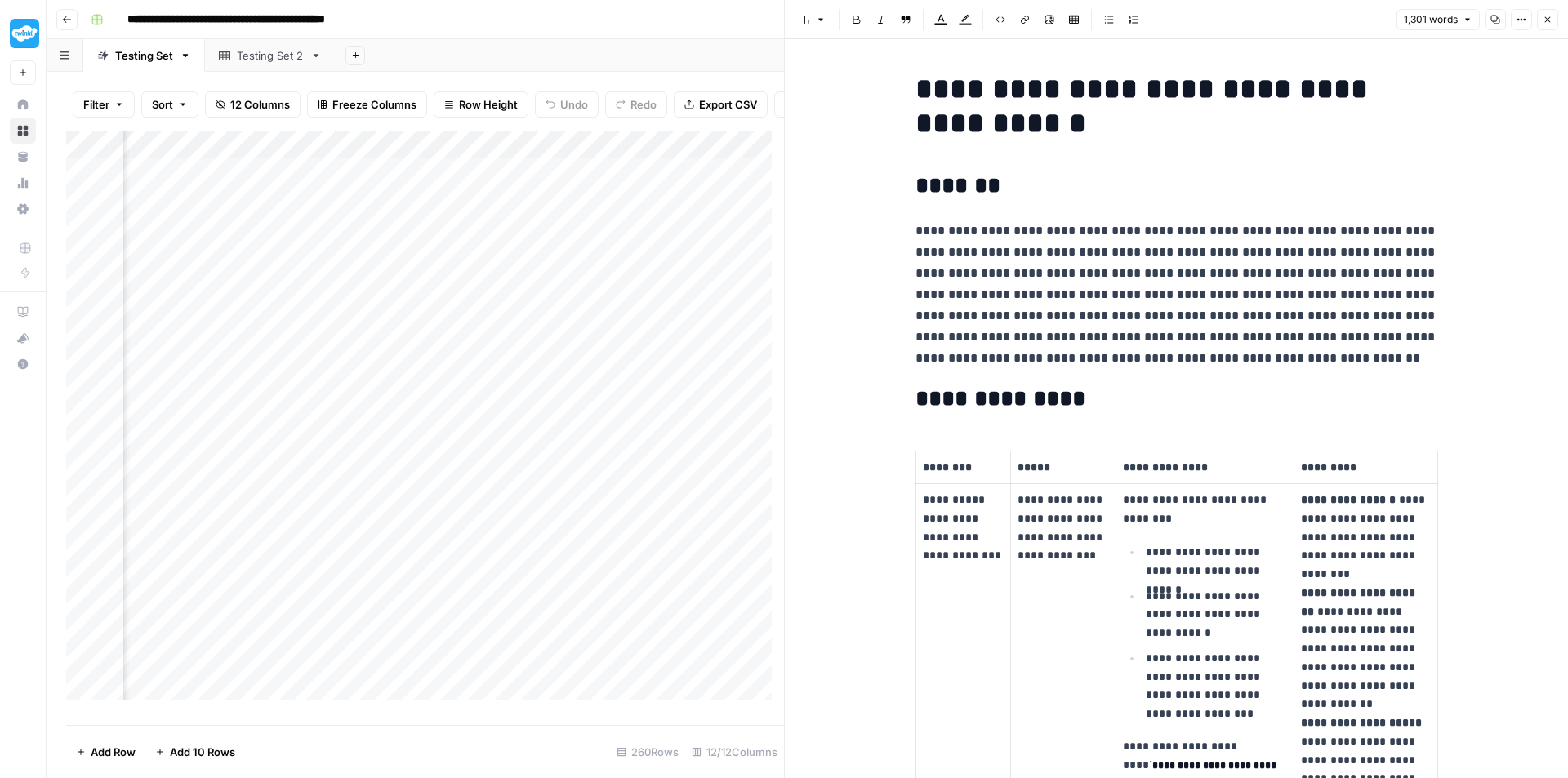
click at [489, 240] on div "Add Column" at bounding box center [425, 421] width 718 height 582
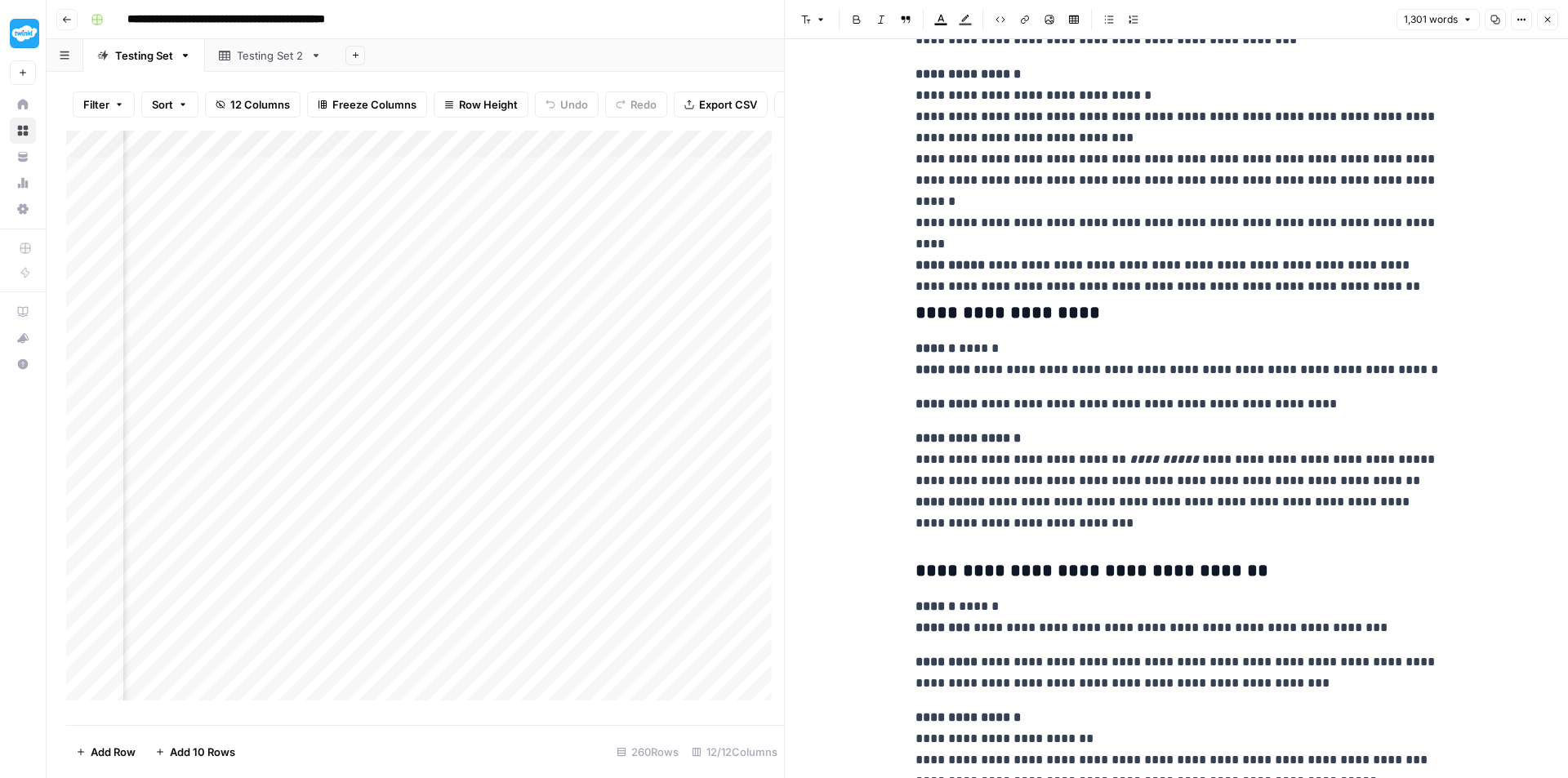
scroll to position [3072, 0]
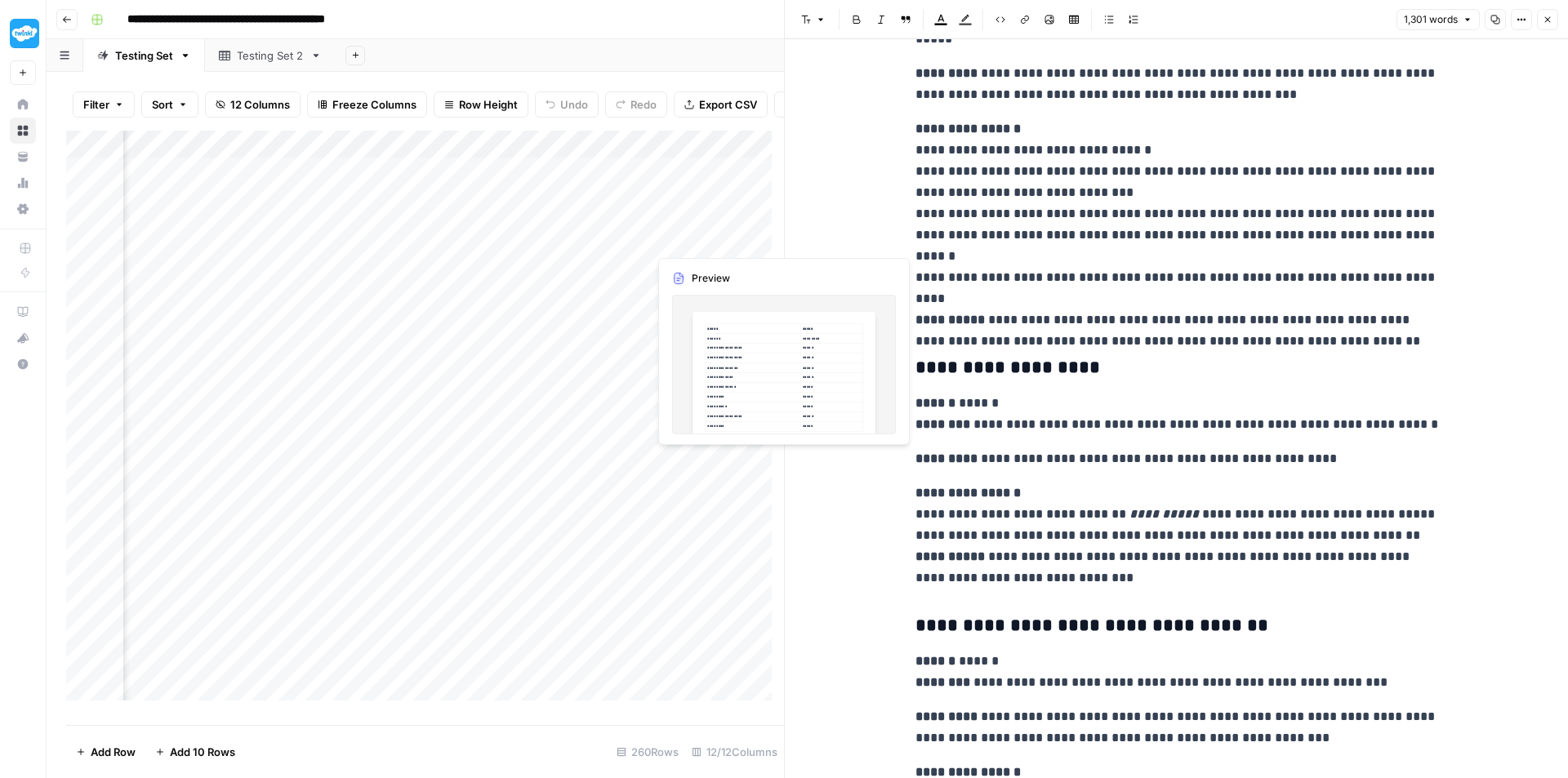
click at [706, 243] on div "Add Column" at bounding box center [425, 421] width 718 height 582
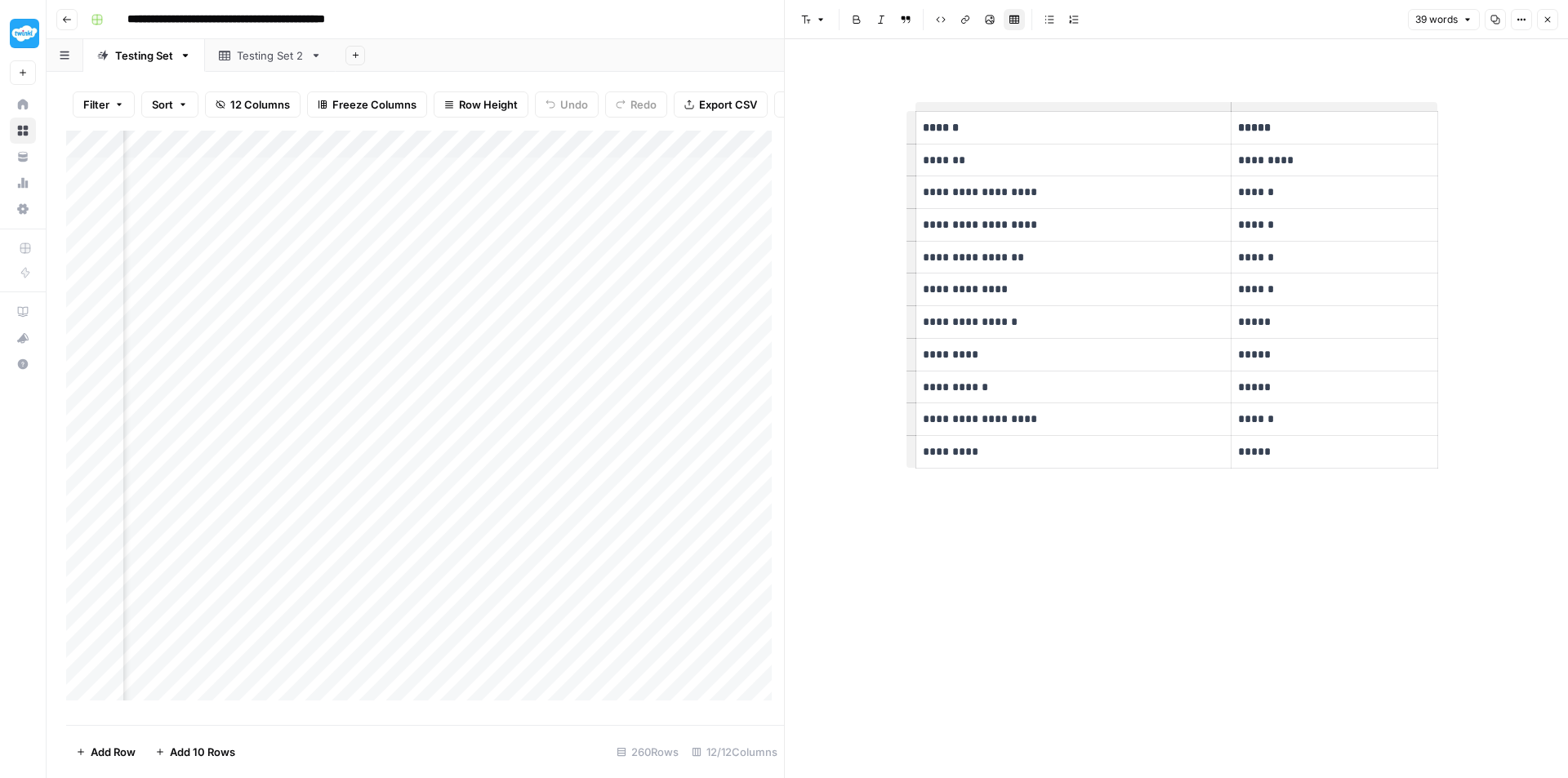
click at [572, 236] on div "Add Column" at bounding box center [425, 421] width 718 height 582
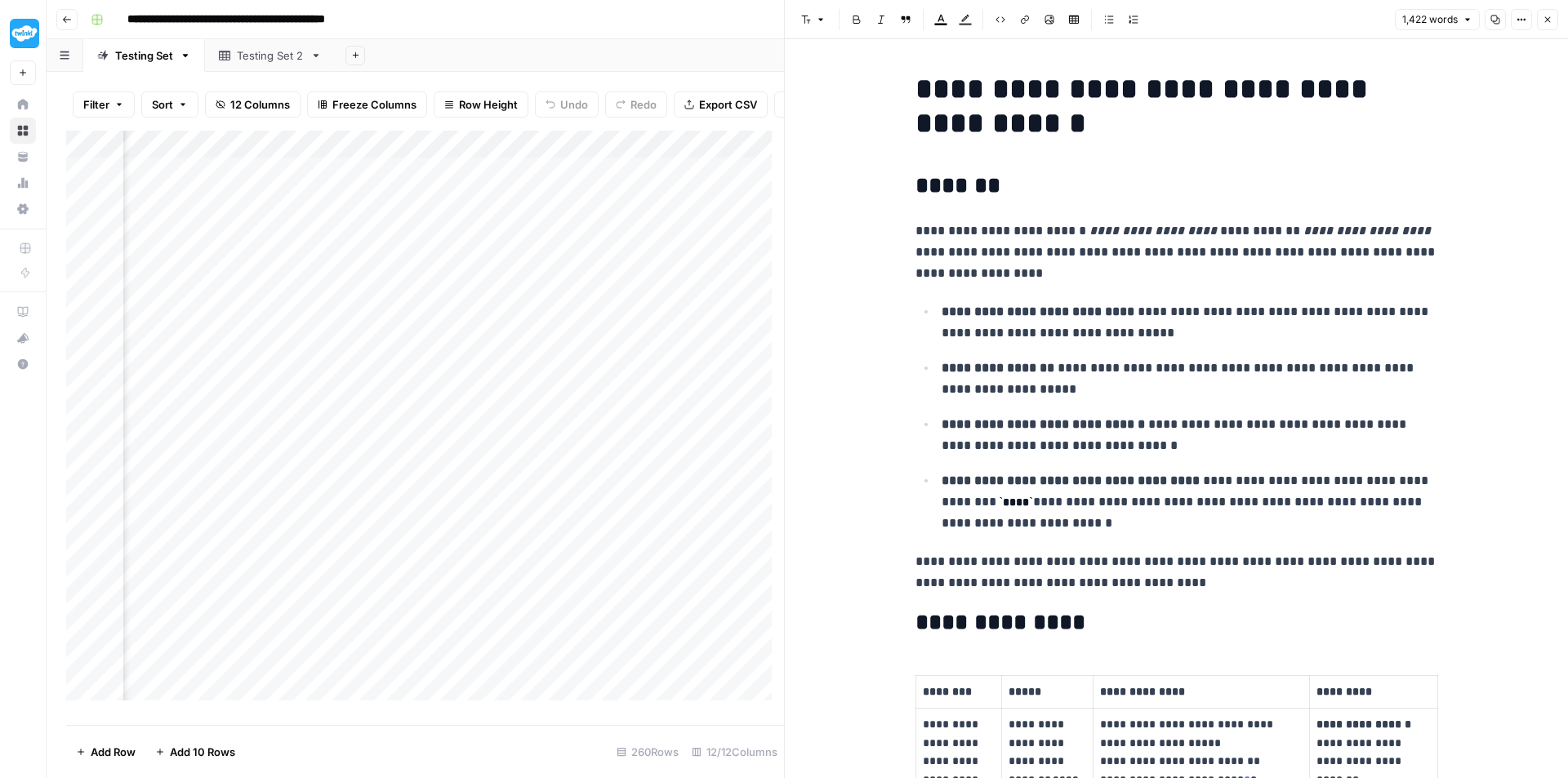
click at [397, 214] on div "Add Column" at bounding box center [425, 421] width 718 height 582
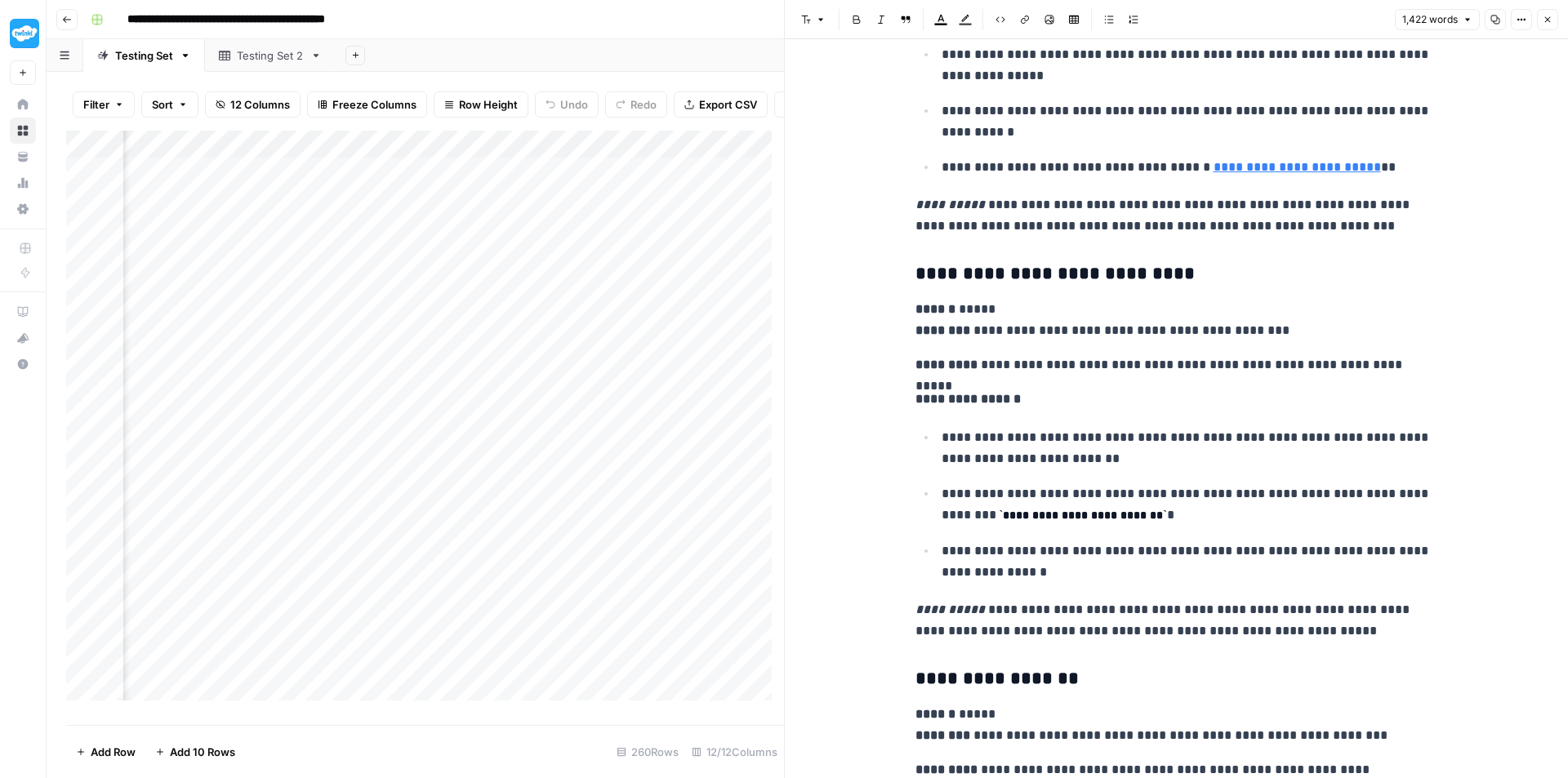
scroll to position [4573, 0]
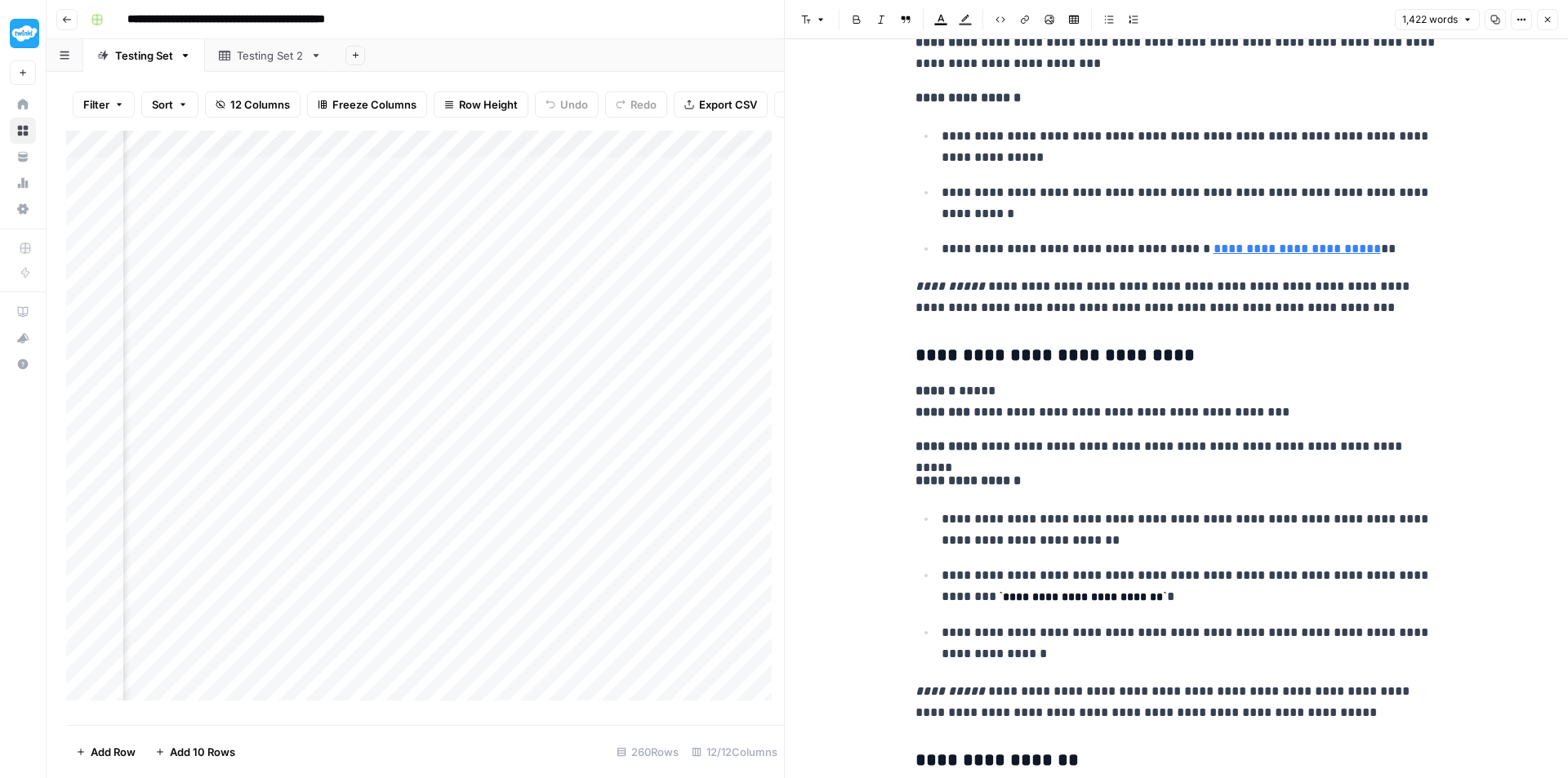
click at [468, 155] on div "Add Column" at bounding box center [425, 421] width 718 height 582
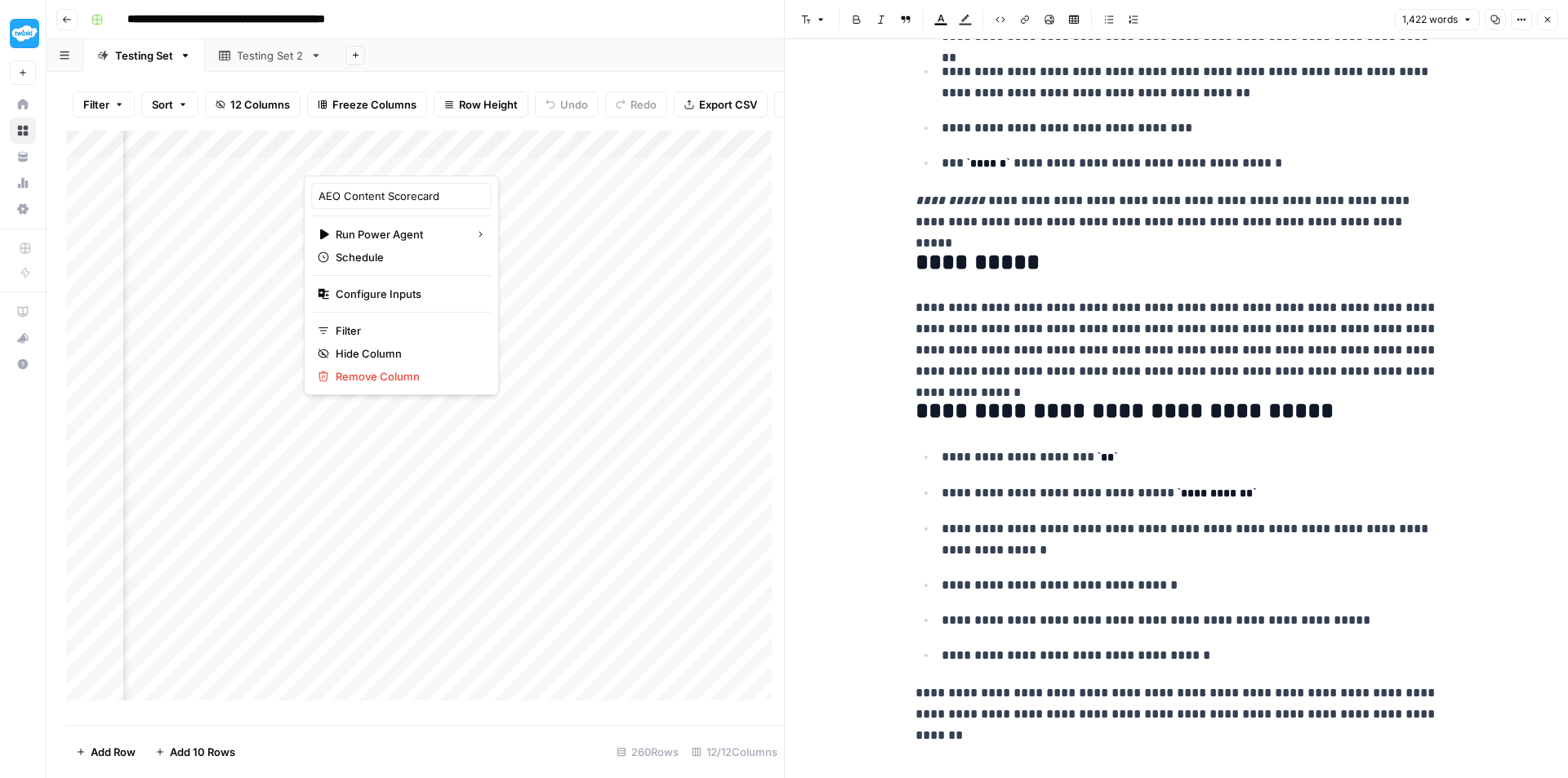
scroll to position [6213, 0]
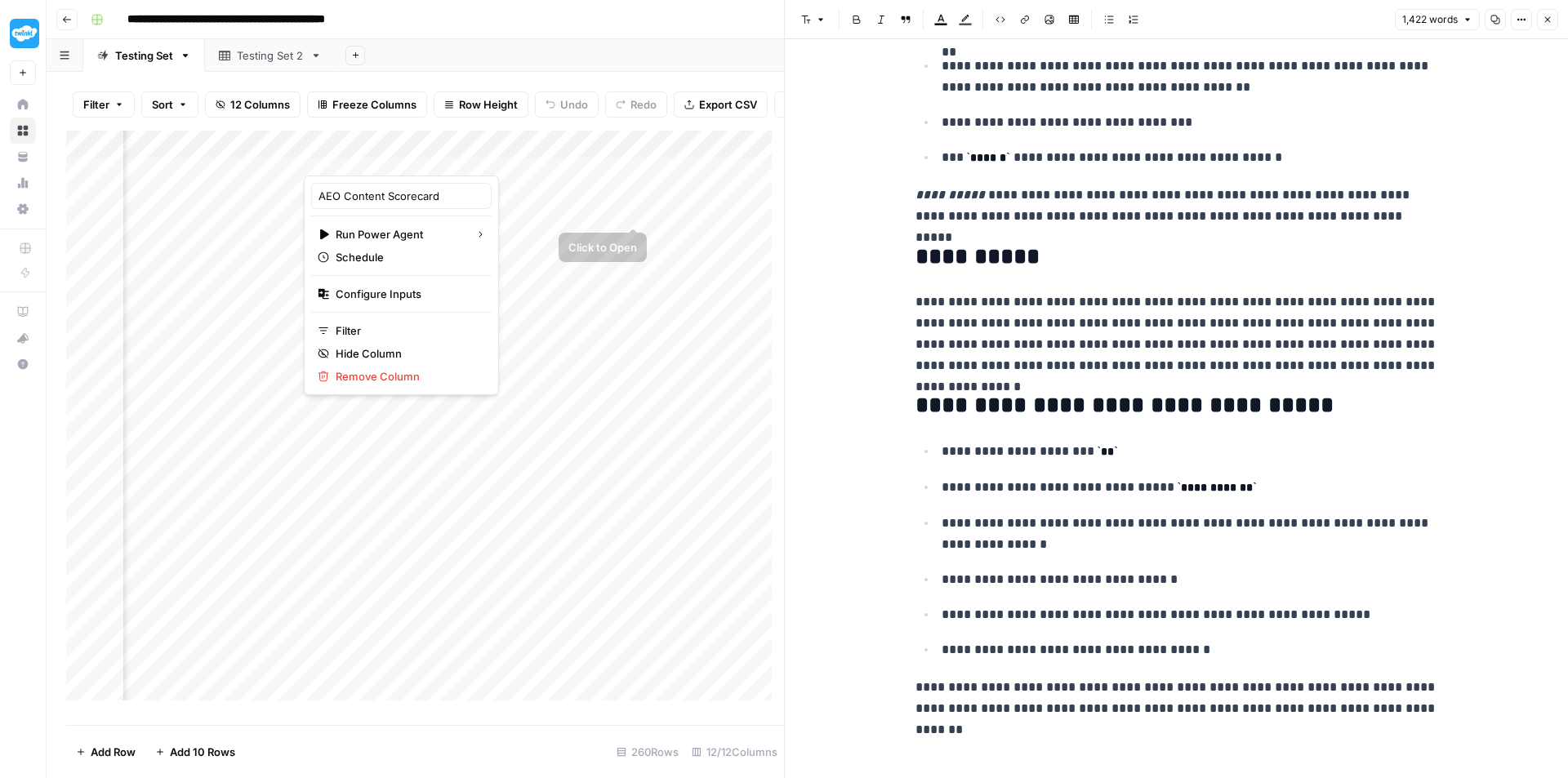
click at [593, 209] on div "Add Column" at bounding box center [425, 421] width 718 height 582
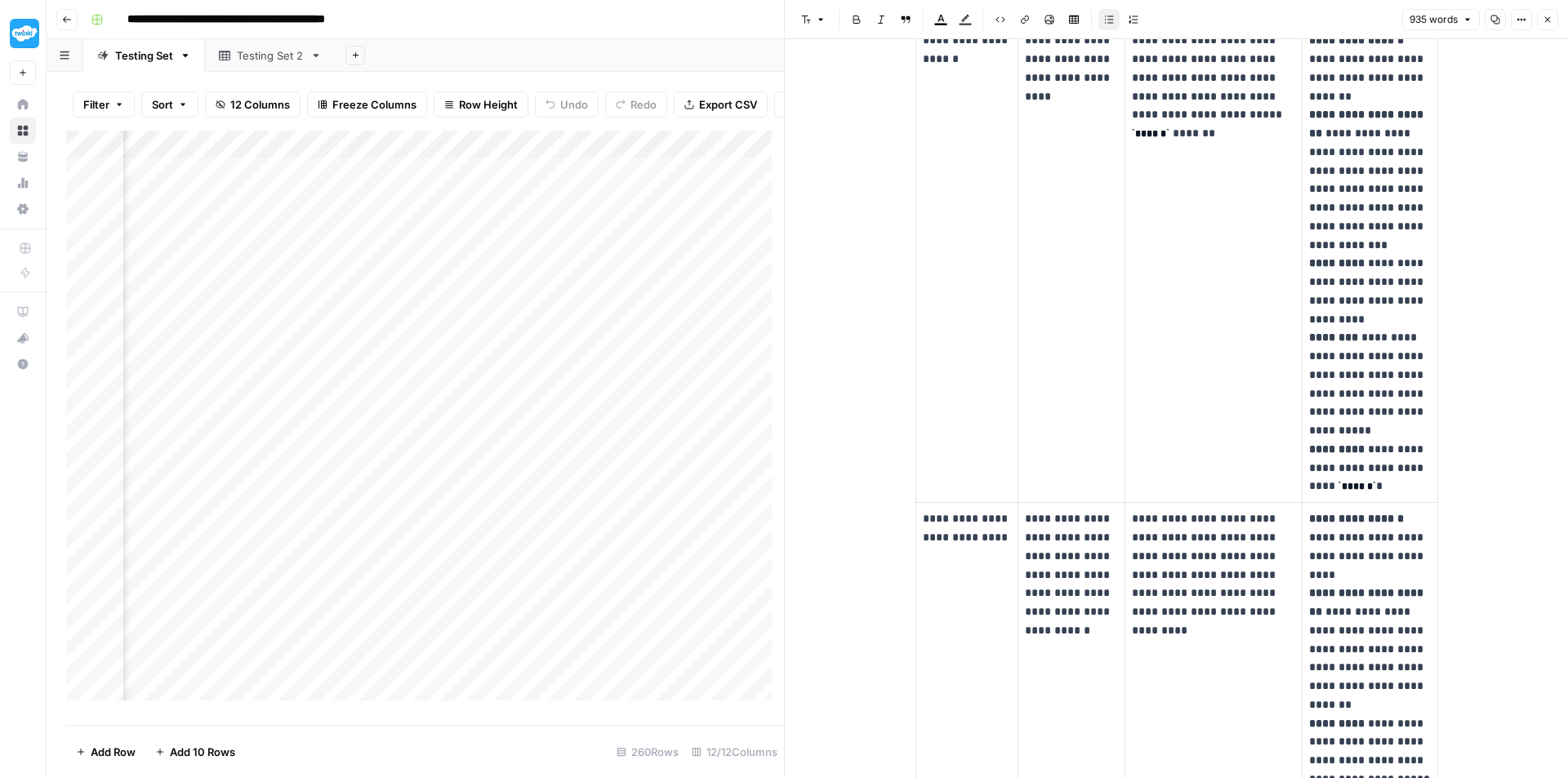
scroll to position [2286, 0]
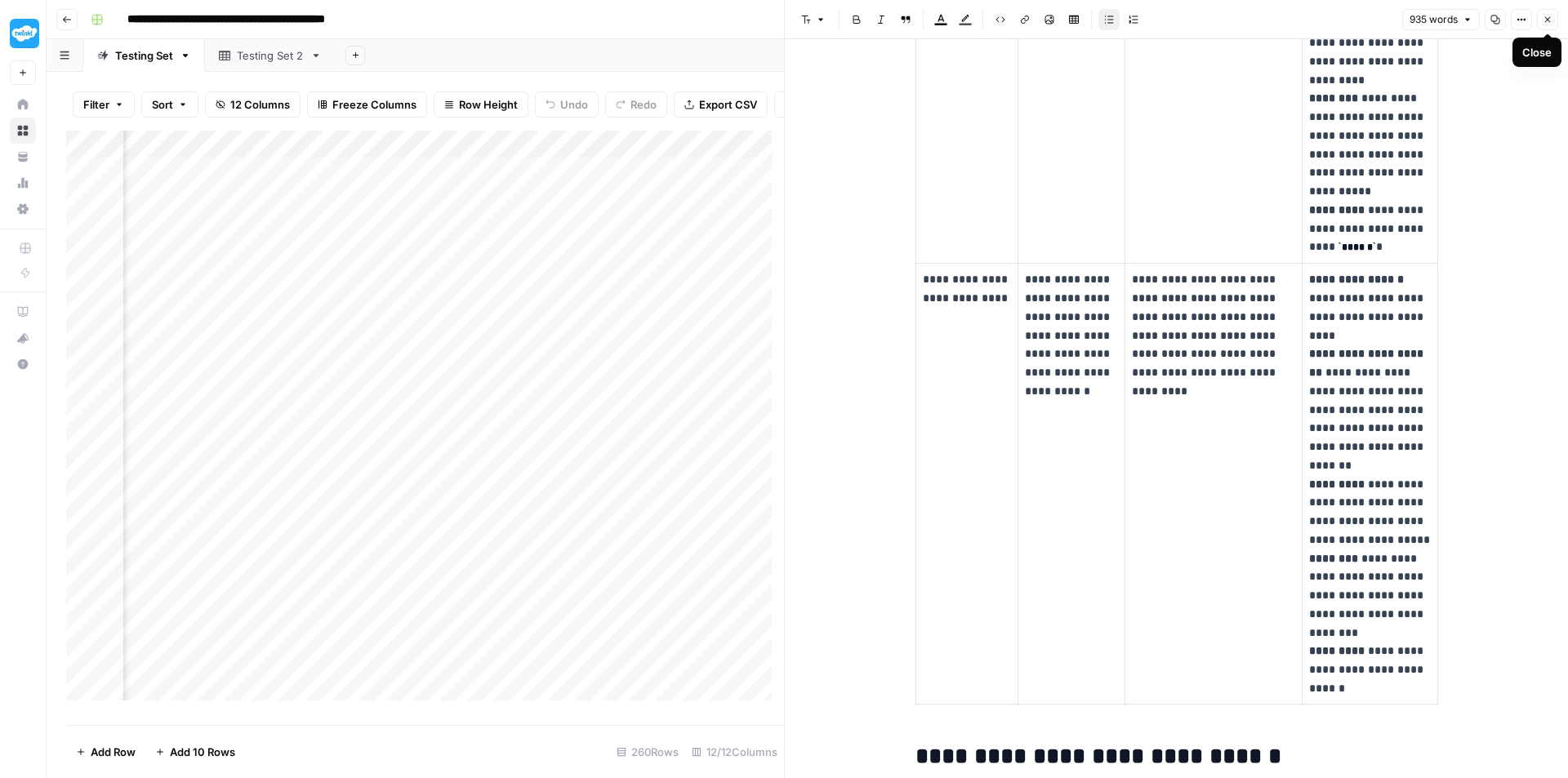
click at [1548, 23] on icon "button" at bounding box center [1547, 19] width 10 height 10
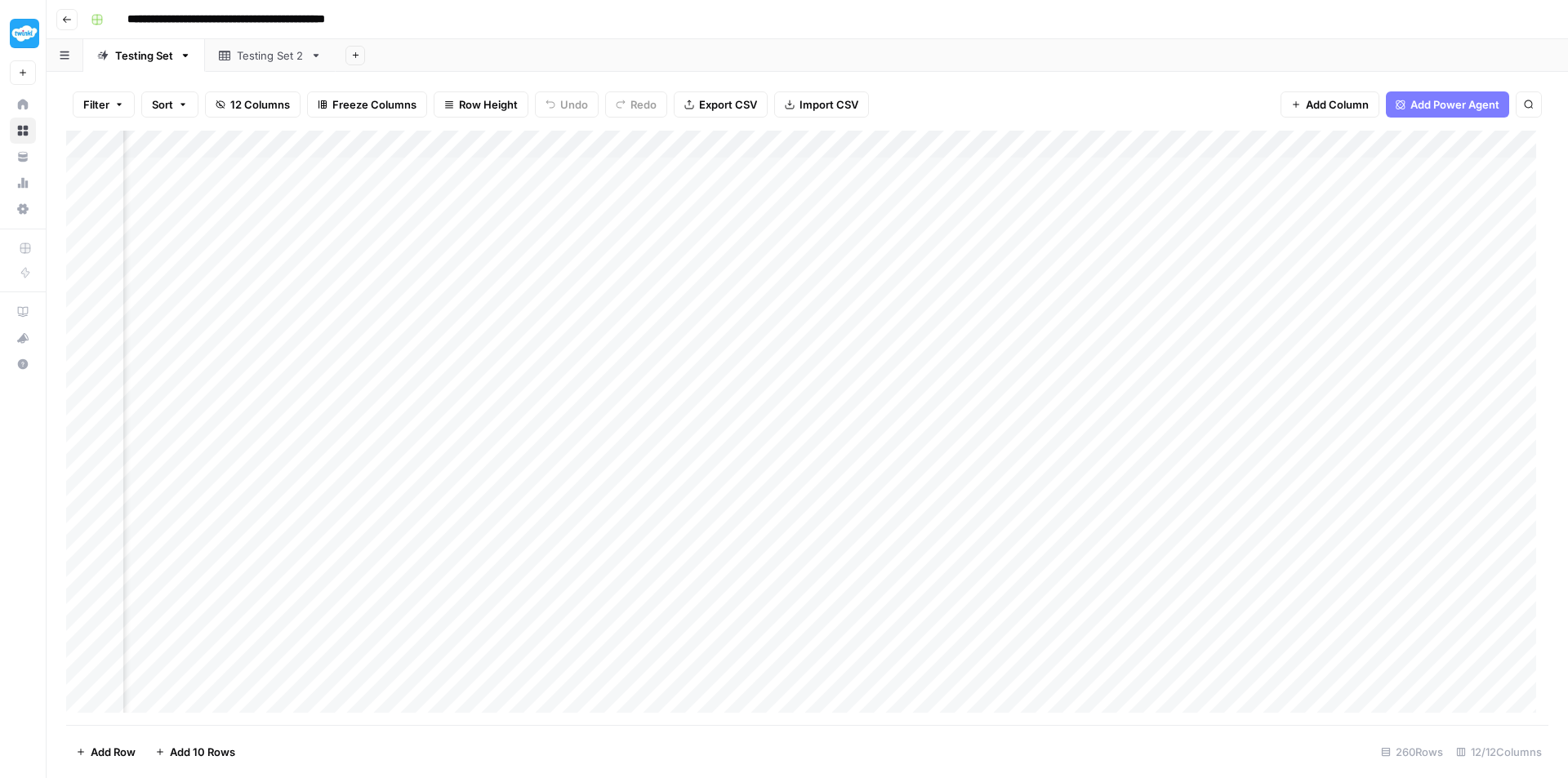
click at [1003, 342] on div "Add Column" at bounding box center [808, 427] width 1482 height 594
click at [943, 575] on div "Add Column" at bounding box center [808, 427] width 1482 height 594
click at [579, 166] on div "Add Column" at bounding box center [808, 427] width 1482 height 594
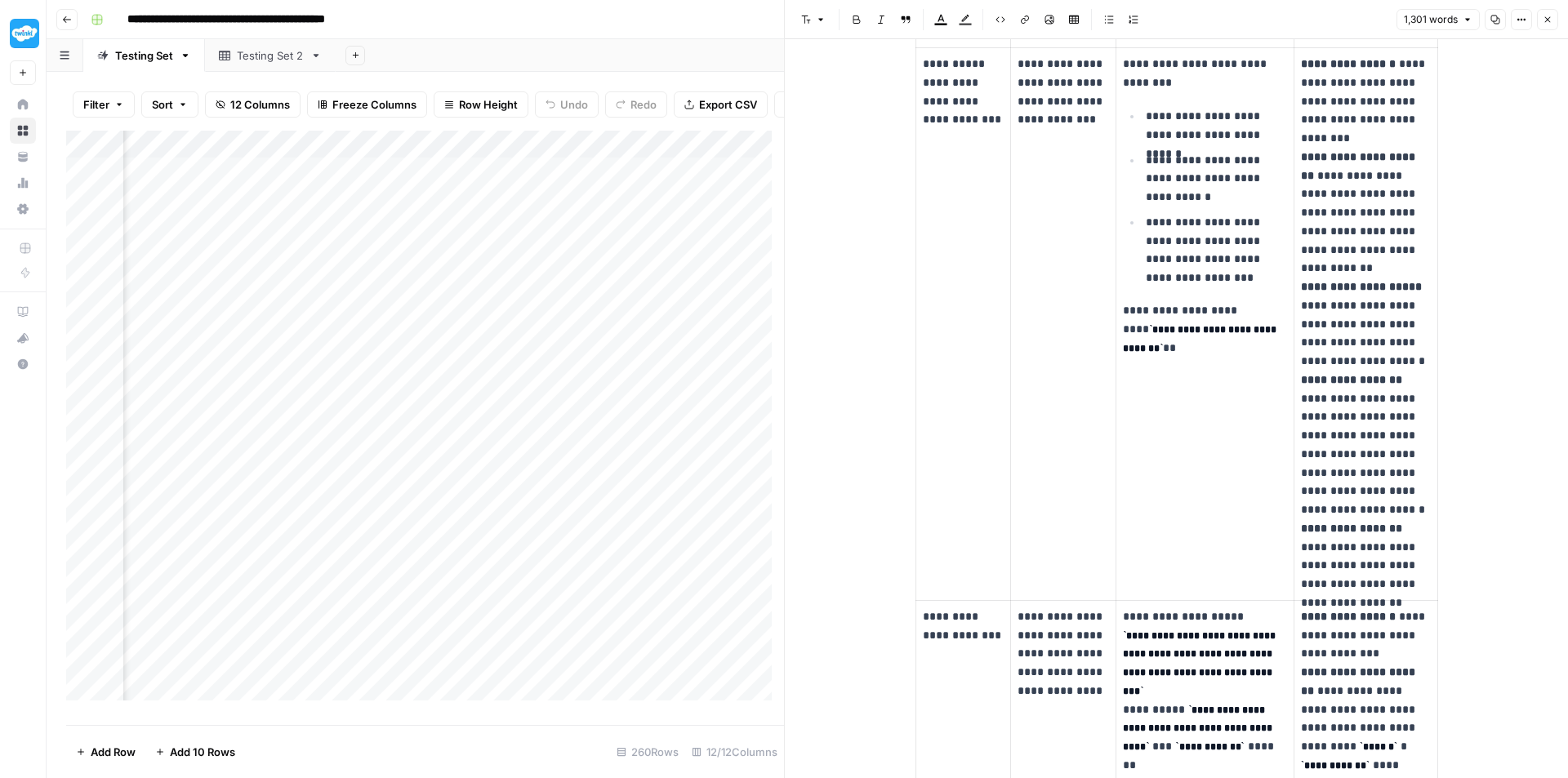
scroll to position [326, 0]
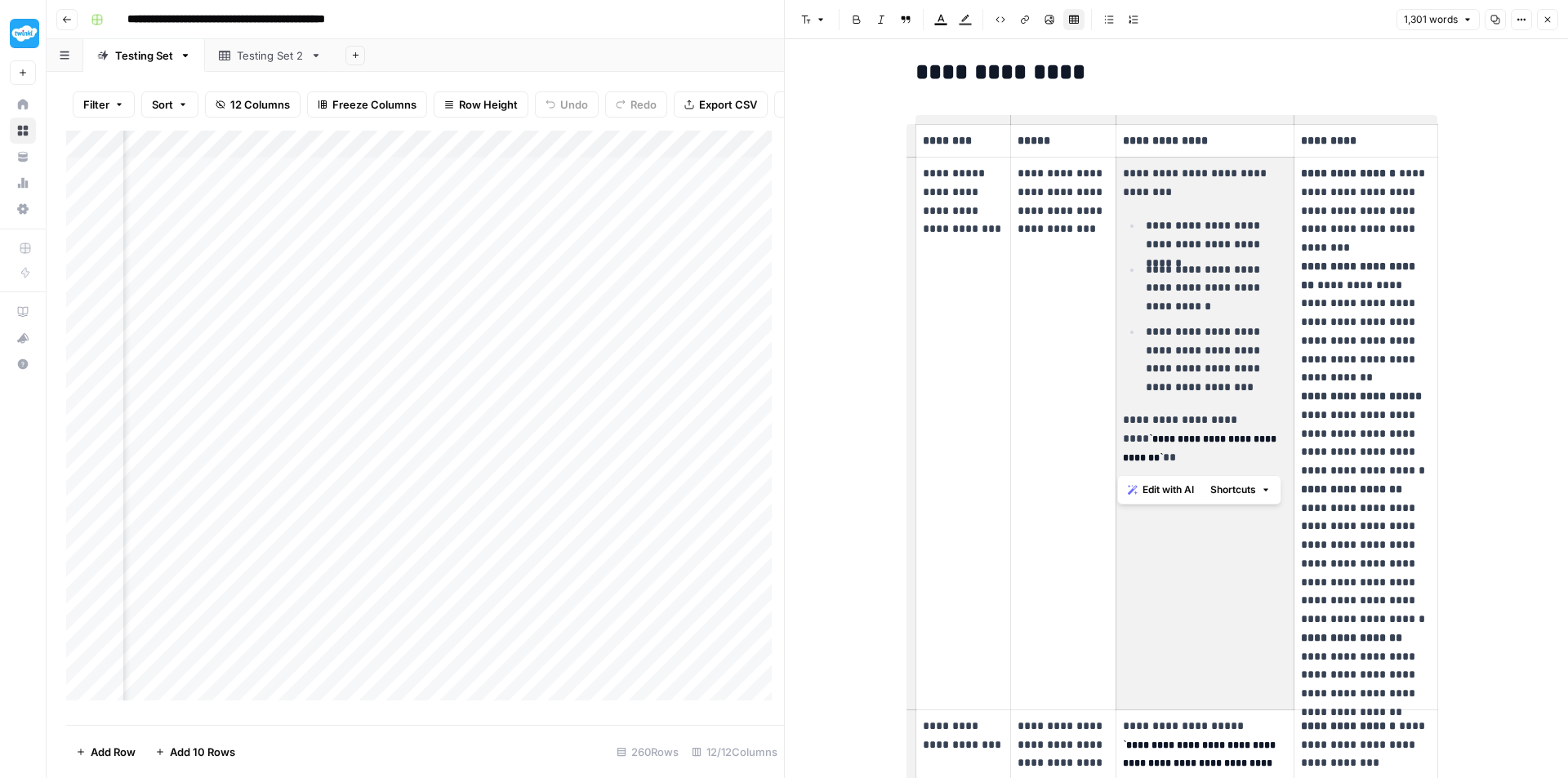
drag, startPoint x: 1118, startPoint y: 170, endPoint x: 1224, endPoint y: 384, distance: 238.8
click at [1224, 384] on td "**********" at bounding box center [1205, 434] width 178 height 553
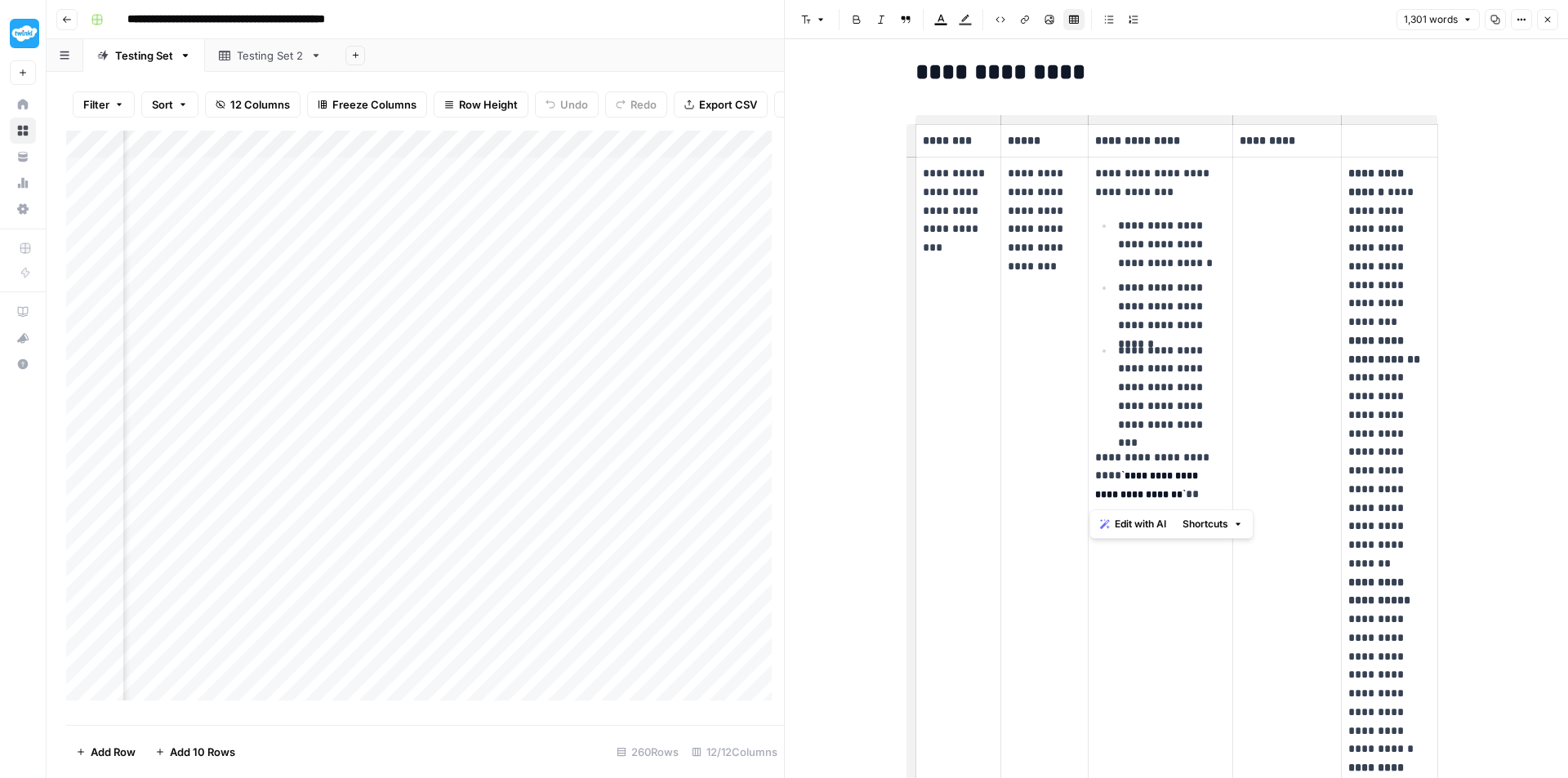
copy td "**********"
click at [1296, 232] on td at bounding box center [1287, 648] width 109 height 979
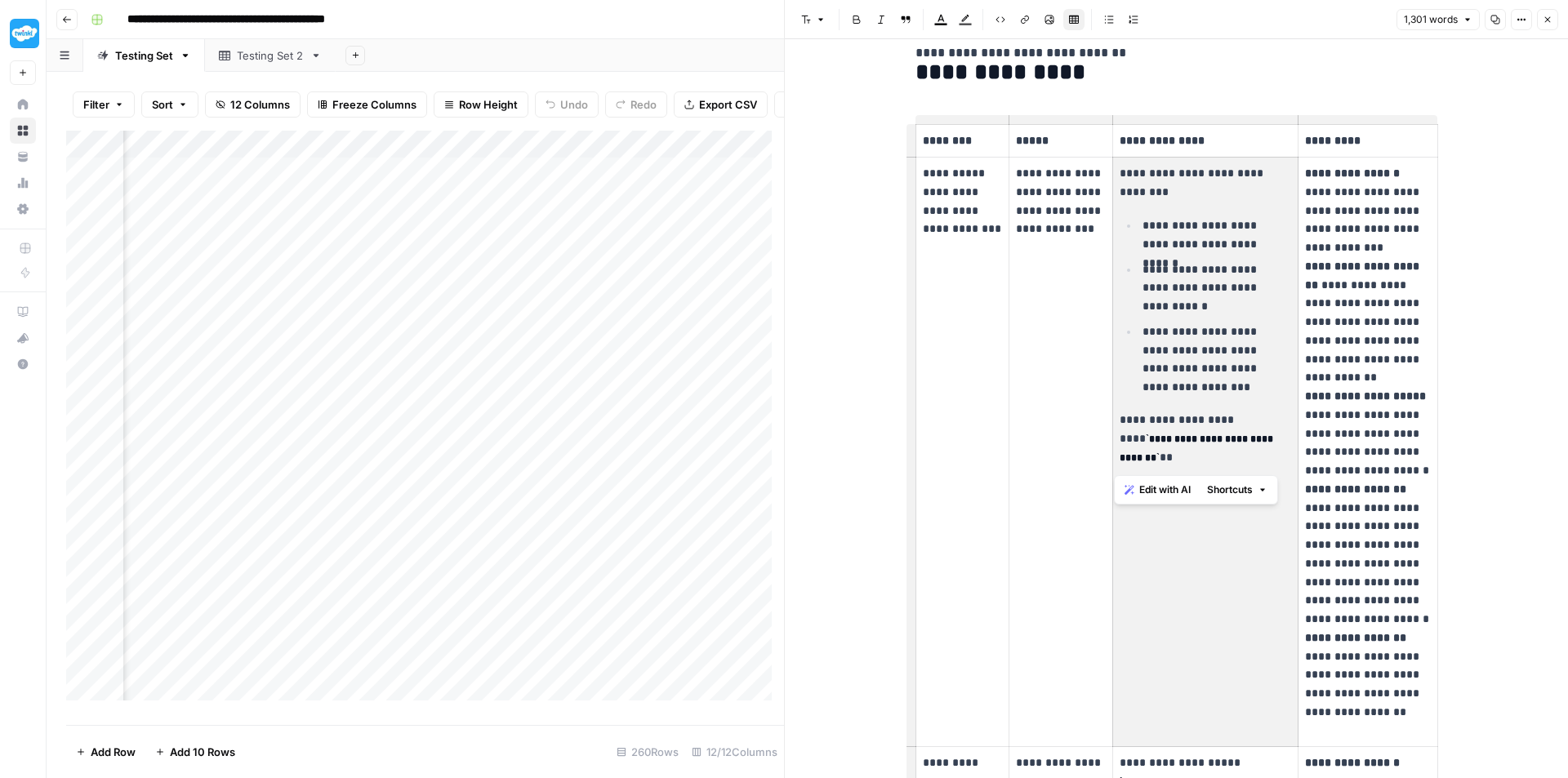
click at [571, 207] on div "Add Column" at bounding box center [425, 421] width 718 height 582
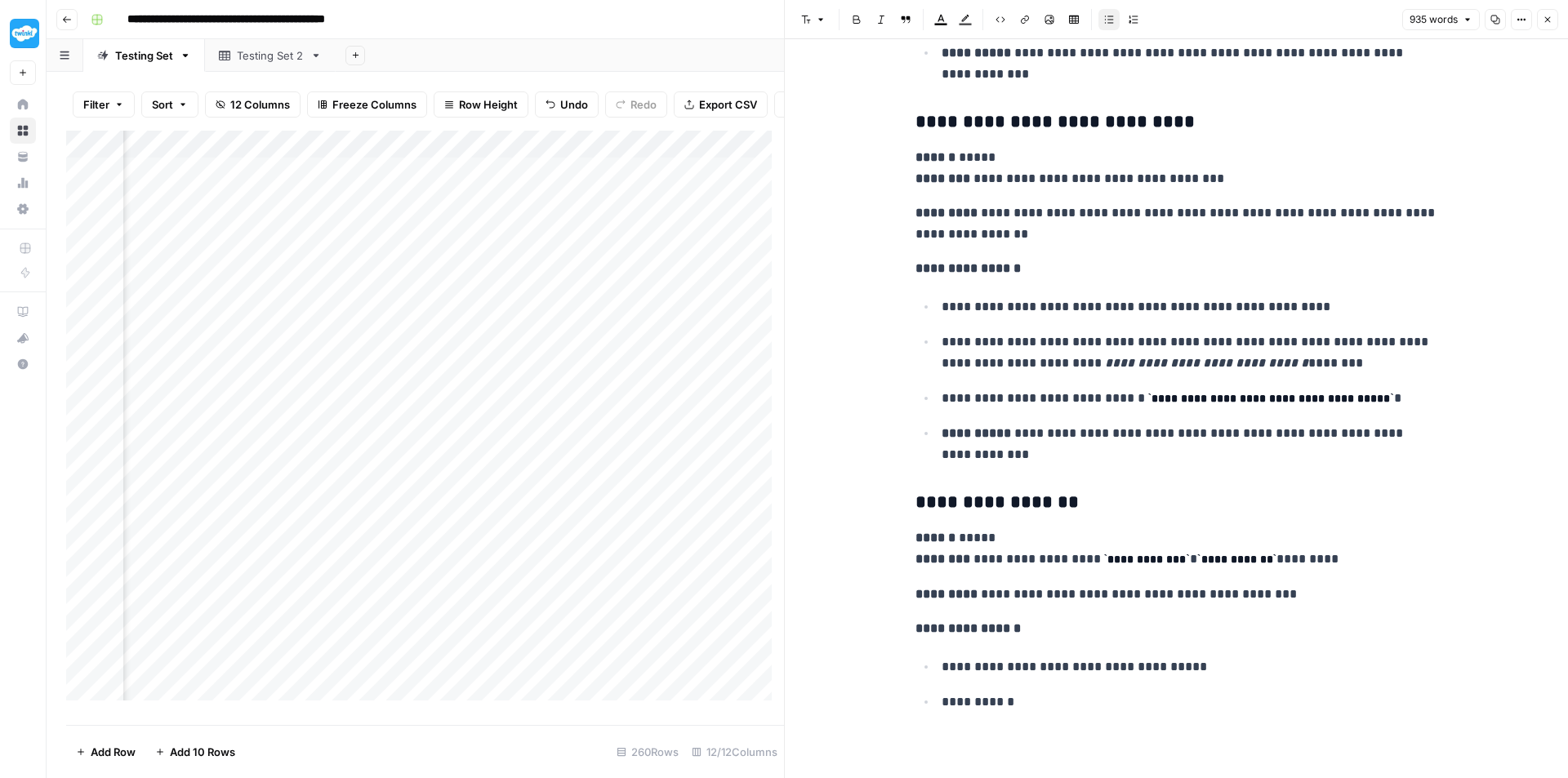
scroll to position [0, 942]
click at [401, 158] on div "Add Column" at bounding box center [425, 421] width 718 height 582
click at [565, 179] on div "Add Column" at bounding box center [425, 421] width 718 height 582
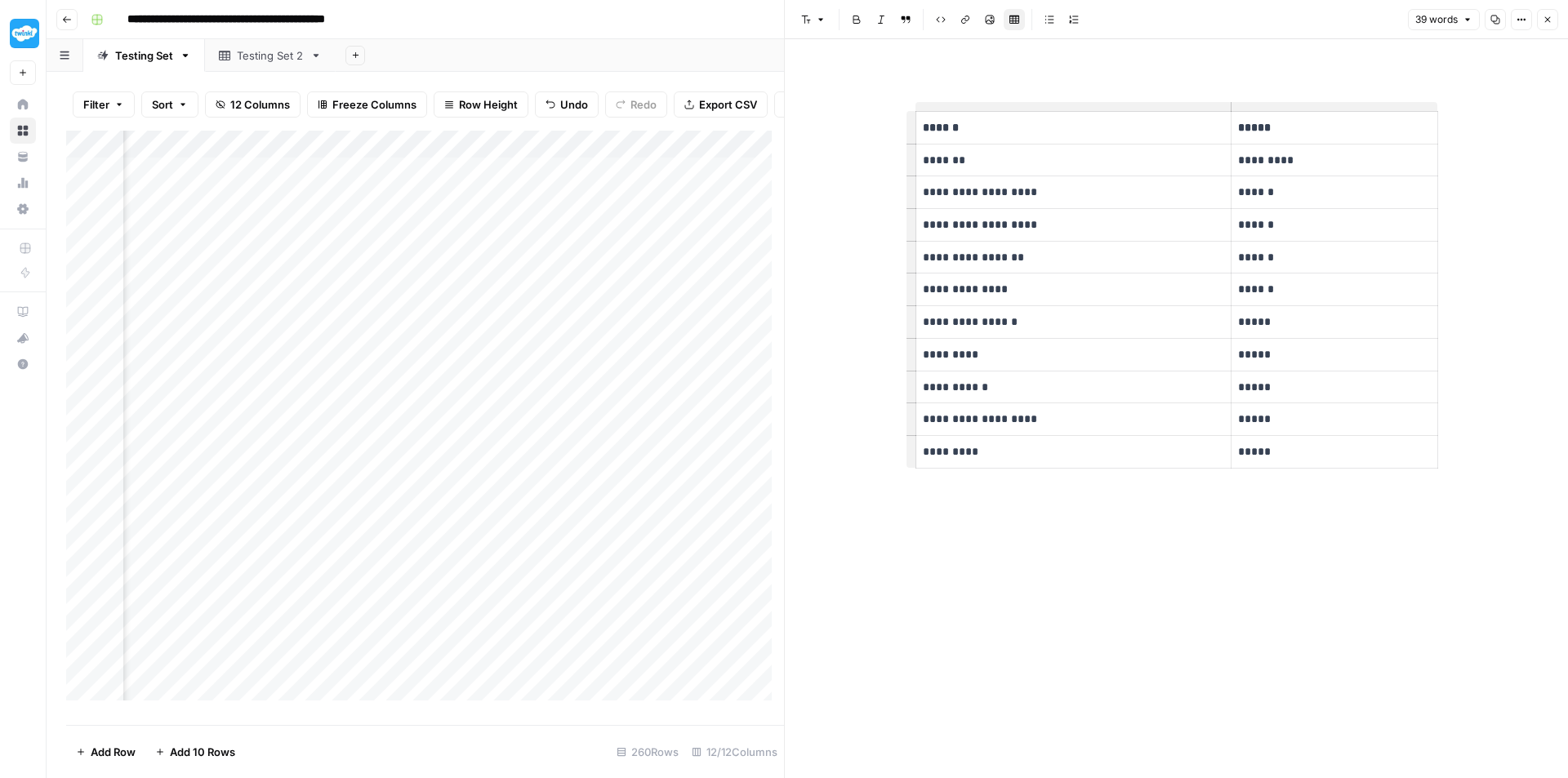
click at [565, 213] on div "Add Column" at bounding box center [425, 421] width 718 height 582
click at [565, 238] on div "Add Column" at bounding box center [425, 421] width 718 height 582
click at [395, 240] on div "Add Column" at bounding box center [425, 421] width 718 height 582
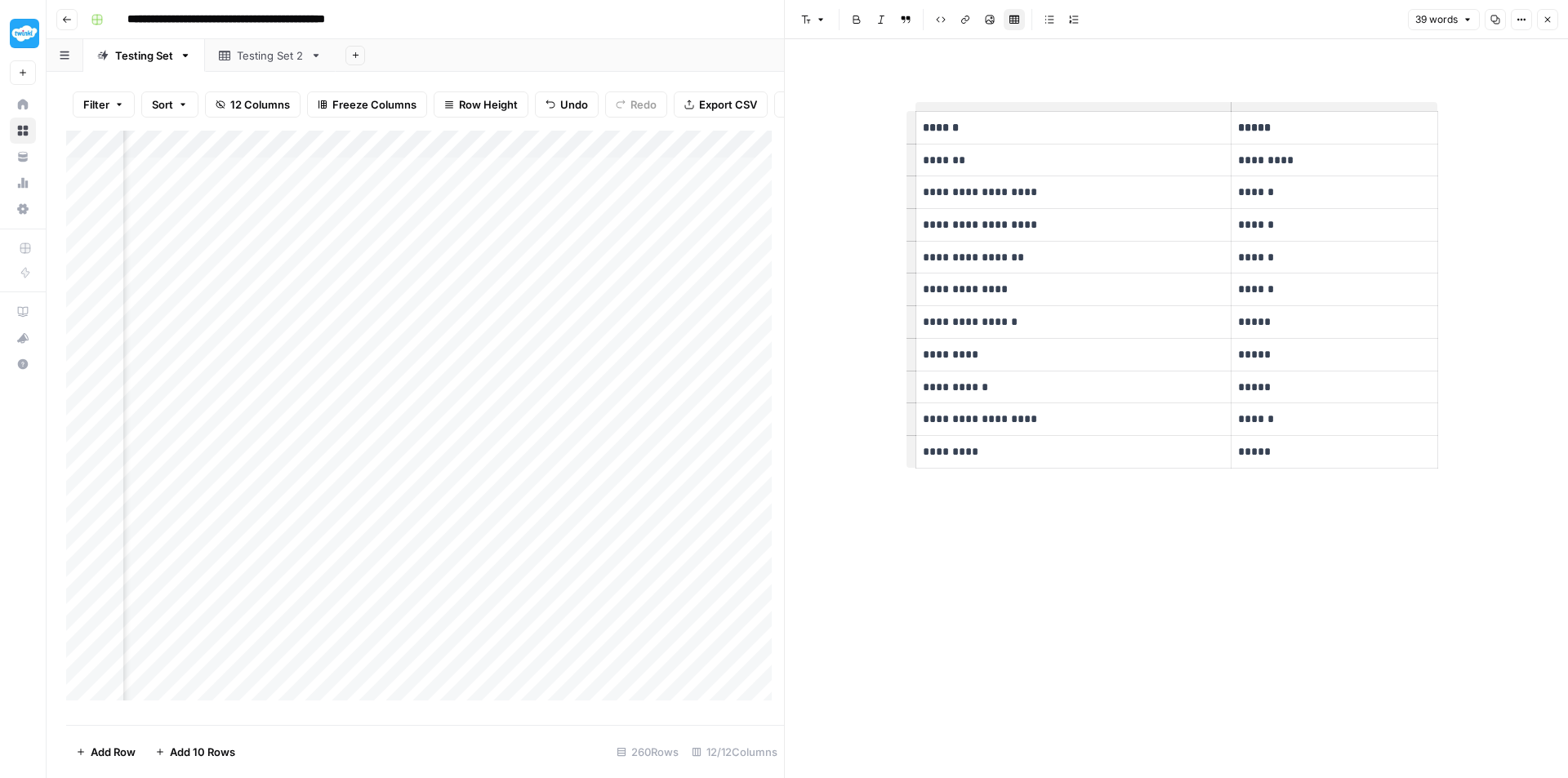
click at [395, 240] on div "Add Column" at bounding box center [425, 421] width 718 height 582
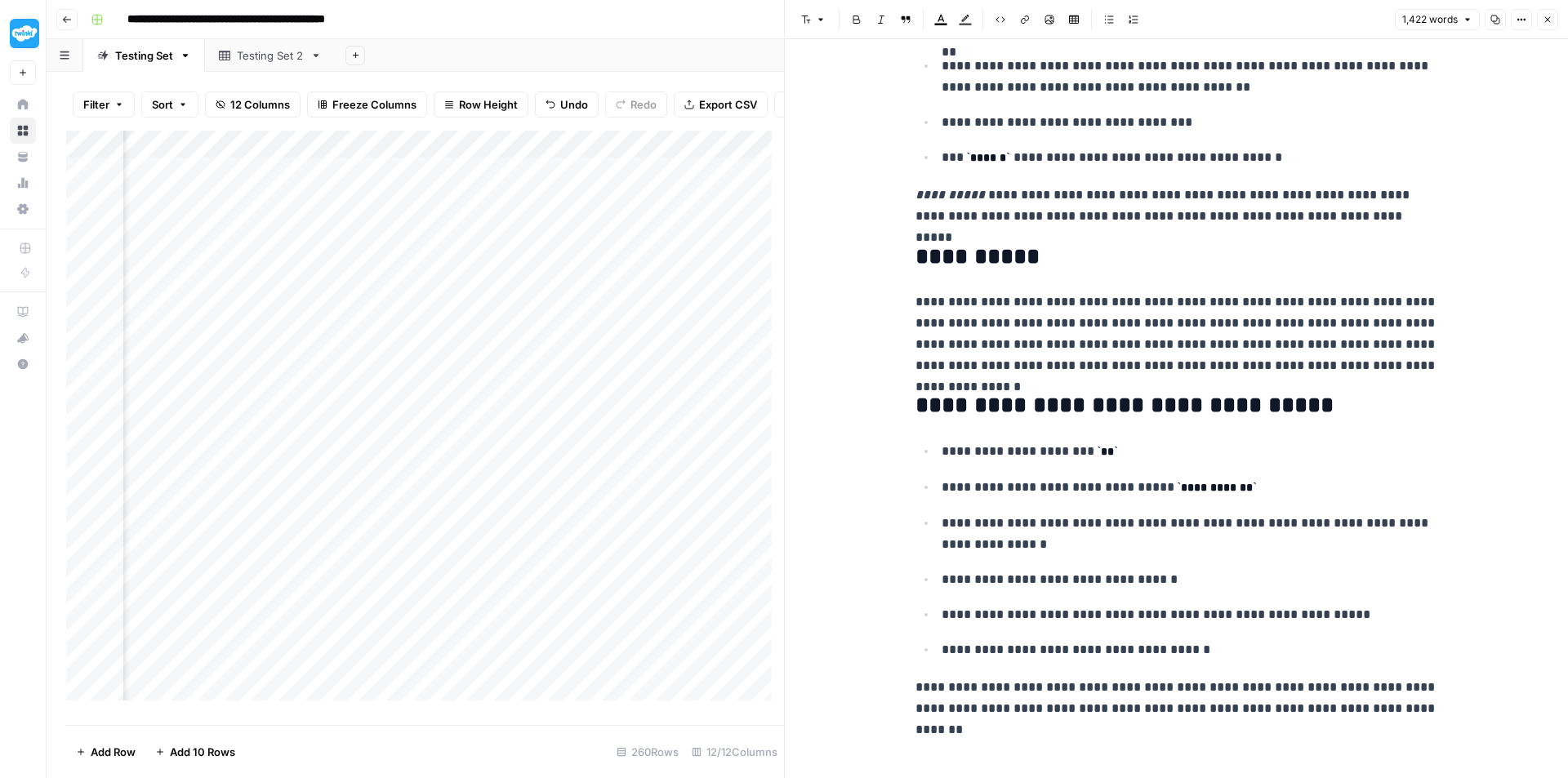
scroll to position [0, 1330]
click at [1543, 18] on icon "button" at bounding box center [1547, 19] width 10 height 10
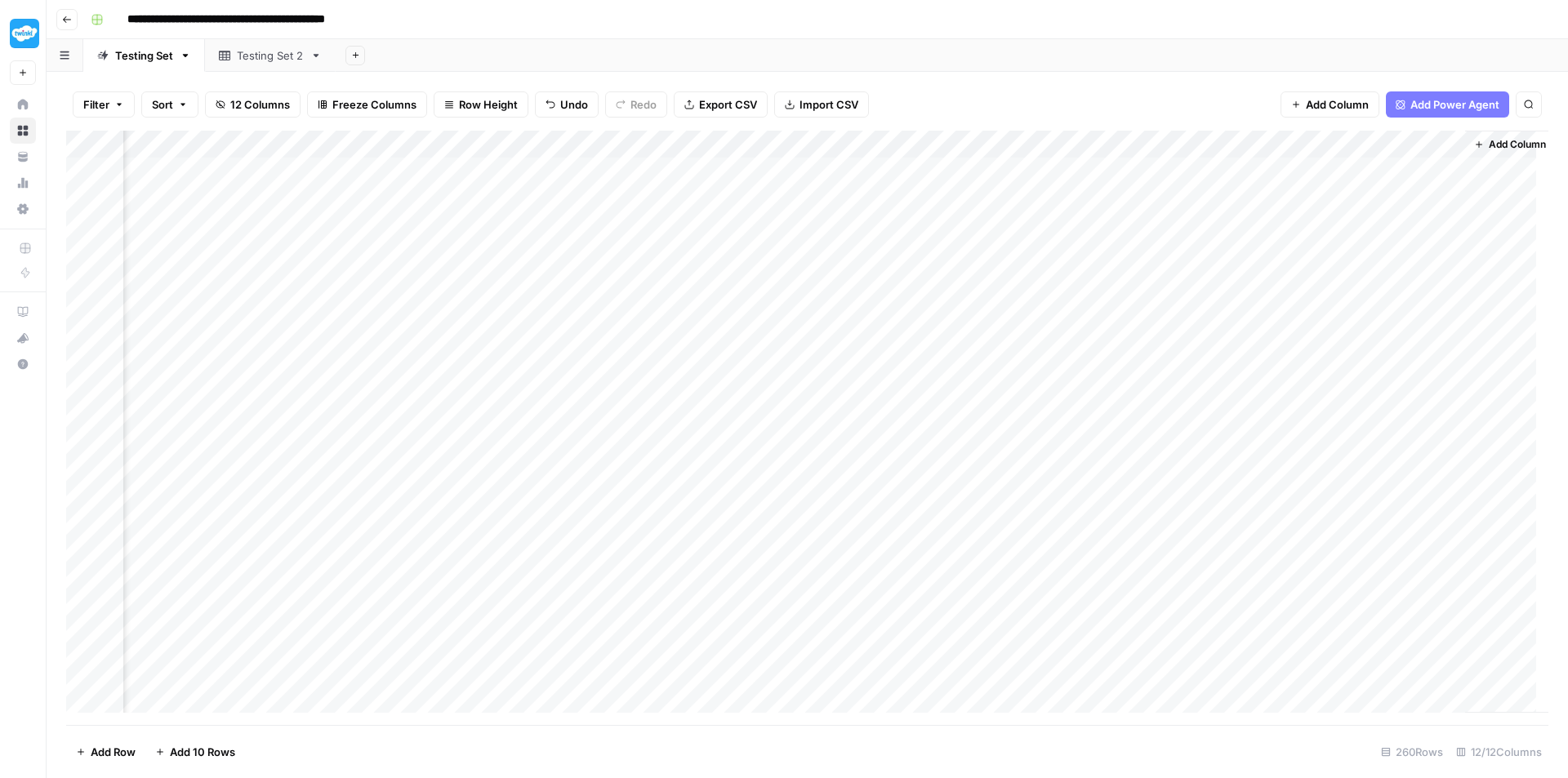
scroll to position [0, 1204]
click at [1358, 166] on div "Add Column" at bounding box center [808, 427] width 1482 height 594
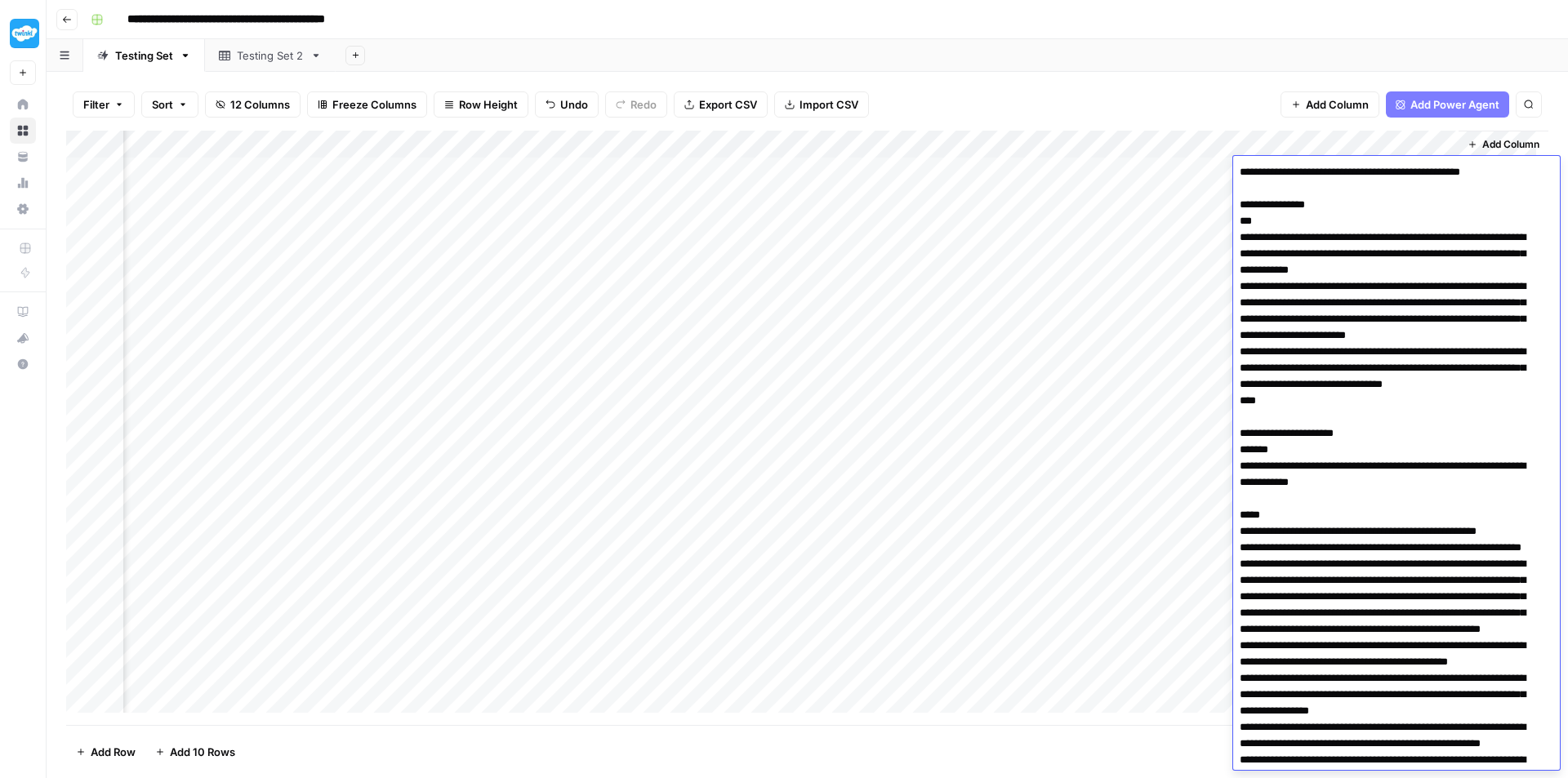
scroll to position [4558, 0]
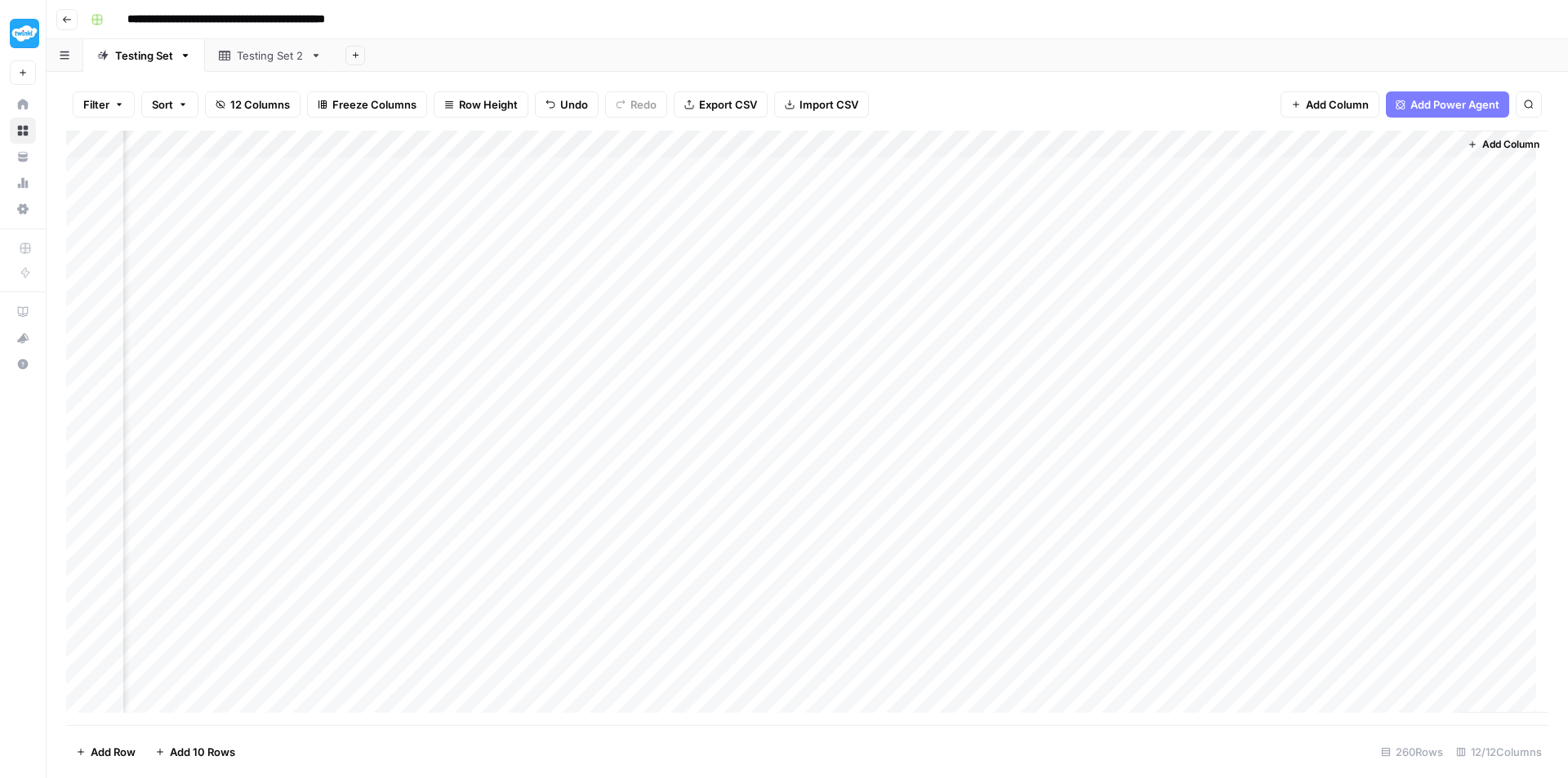
click at [1201, 200] on div "Add Column" at bounding box center [808, 427] width 1482 height 594
click at [1341, 138] on div "Add Column" at bounding box center [808, 427] width 1482 height 594
click at [1375, 308] on span "Remove Column" at bounding box center [1401, 305] width 143 height 17
click at [718, 172] on span "Delete" at bounding box center [725, 169] width 35 height 17
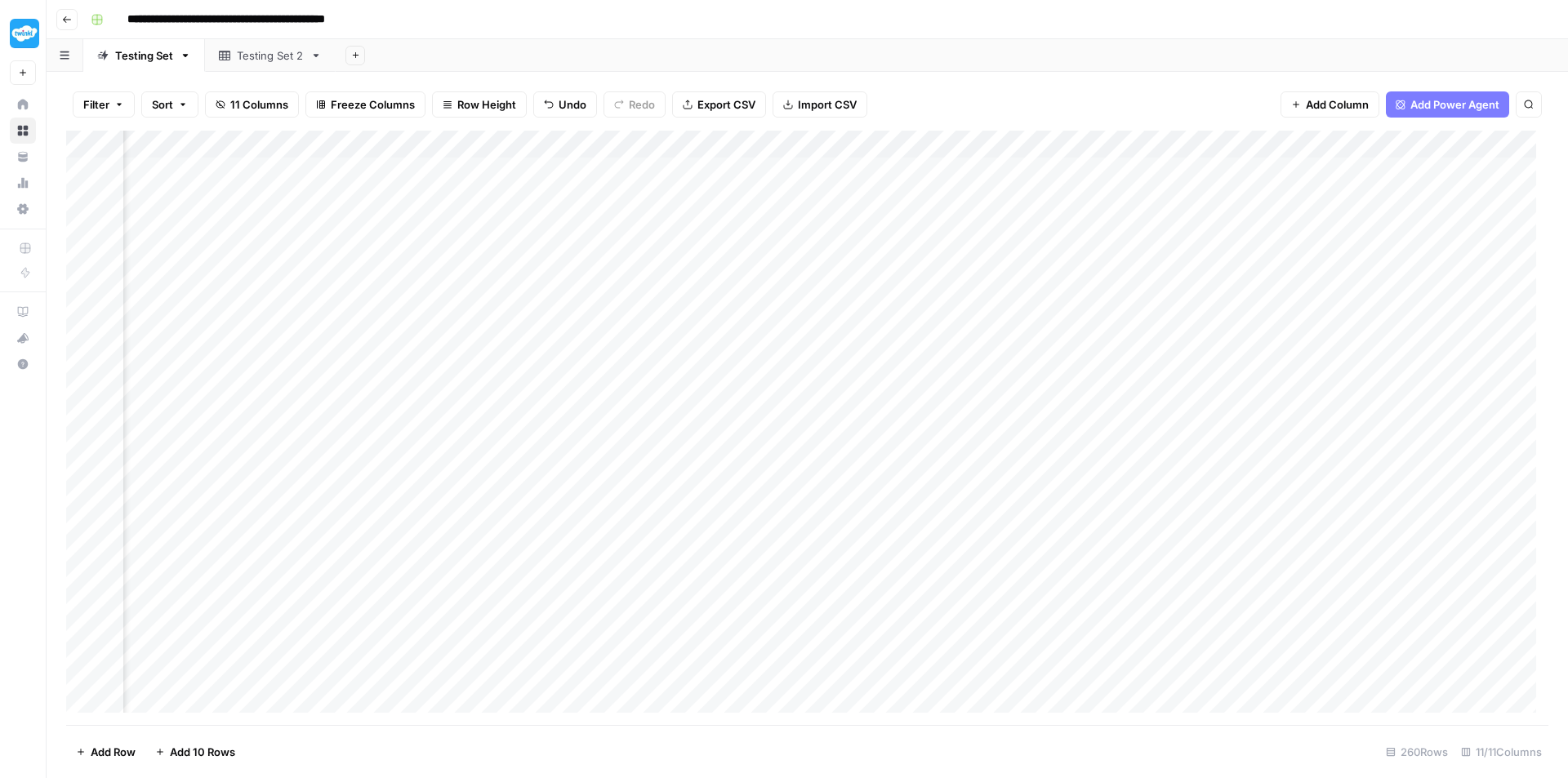
drag, startPoint x: 846, startPoint y: 143, endPoint x: 839, endPoint y: 138, distance: 8.6
click at [839, 138] on div "Add Column" at bounding box center [808, 427] width 1482 height 594
drag, startPoint x: 853, startPoint y: 184, endPoint x: 826, endPoint y: 190, distance: 27.7
click at [826, 190] on input "Brief (1)" at bounding box center [885, 184] width 165 height 17
type input "Brief"
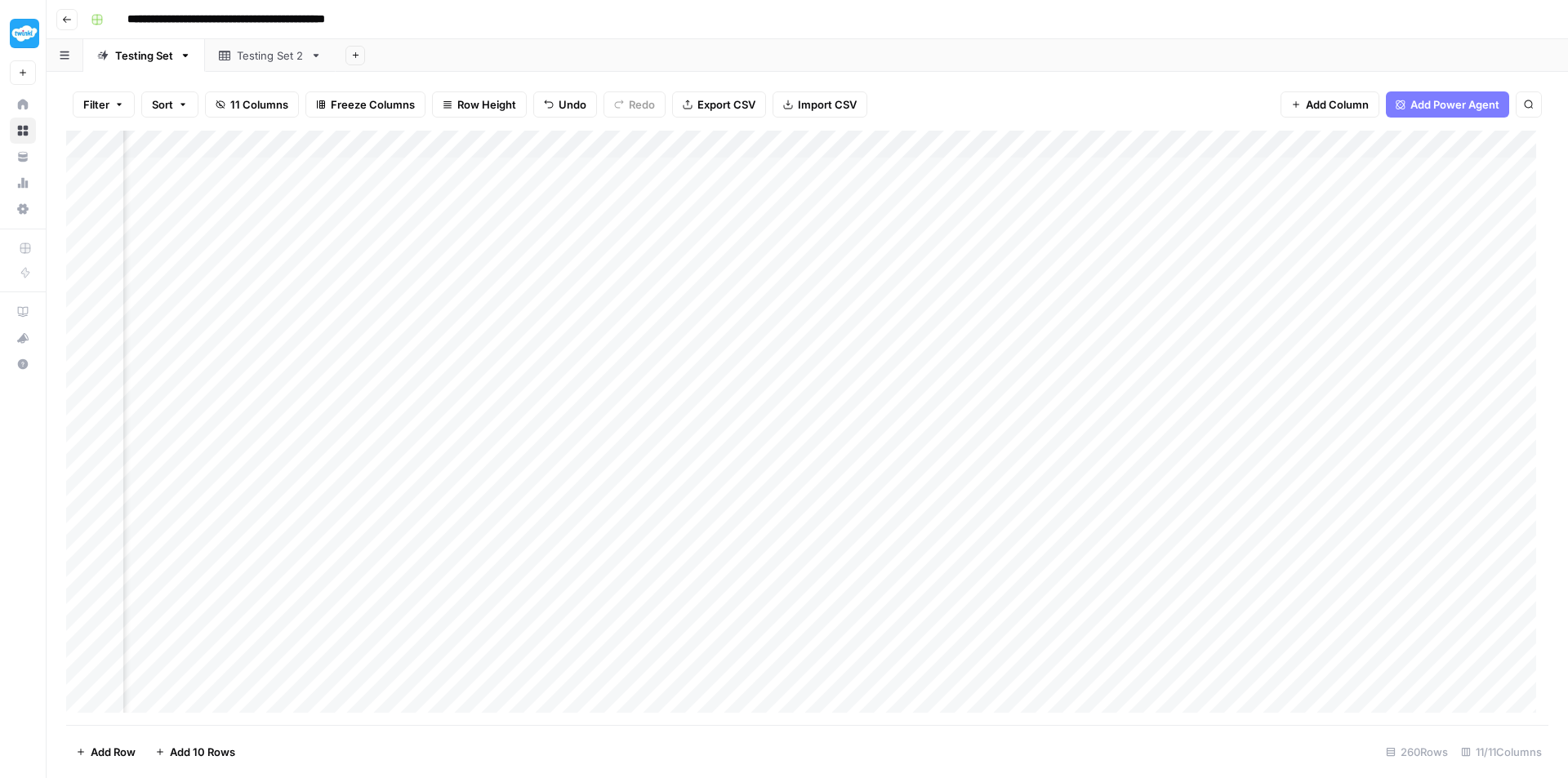
click at [684, 254] on div "Add Column" at bounding box center [808, 427] width 1482 height 594
click at [263, 63] on div "Testing Set 2" at bounding box center [270, 55] width 67 height 17
click at [1057, 201] on div "Add Column" at bounding box center [808, 427] width 1482 height 594
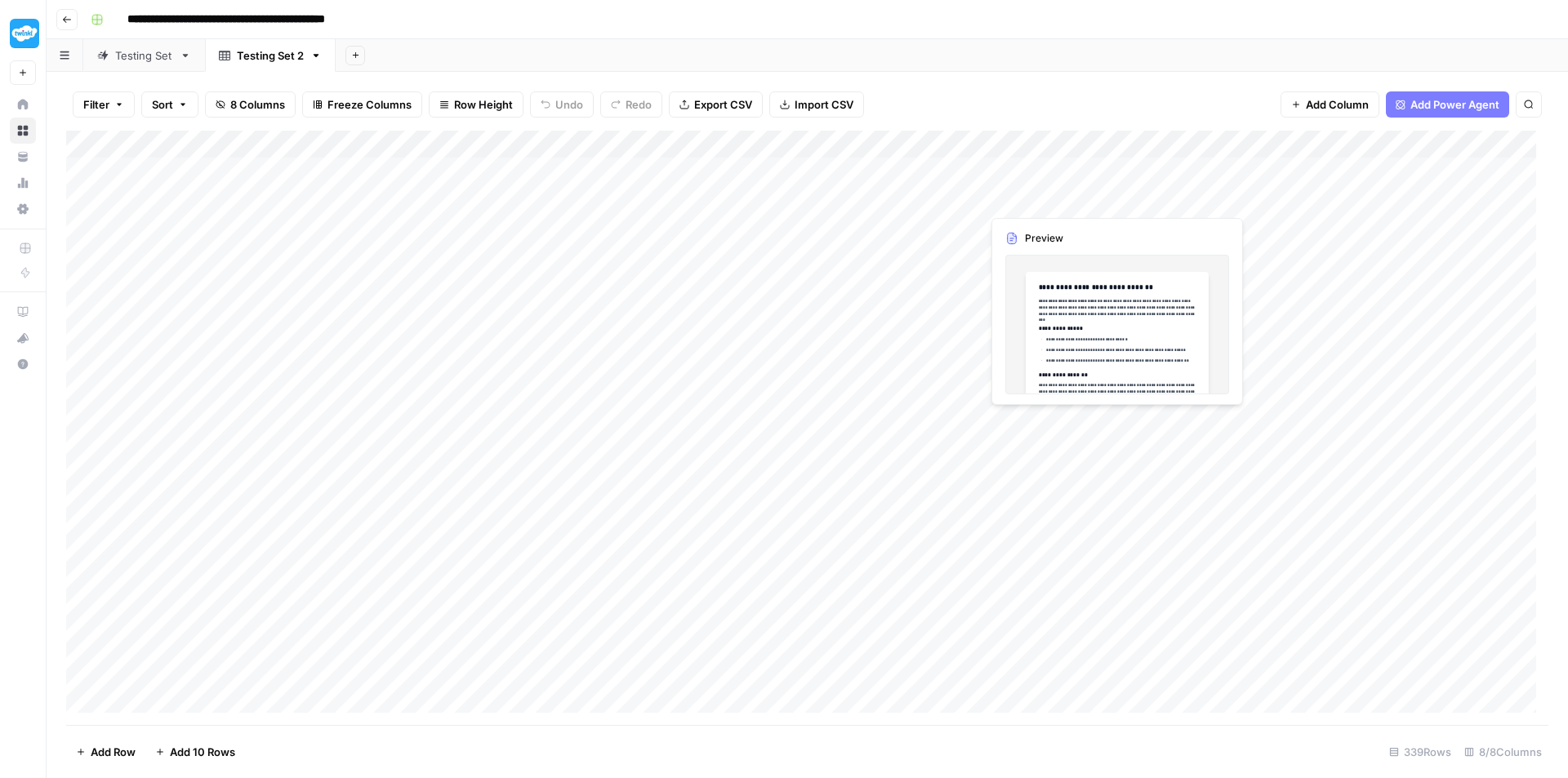
click at [1057, 201] on div "Add Column" at bounding box center [808, 427] width 1482 height 594
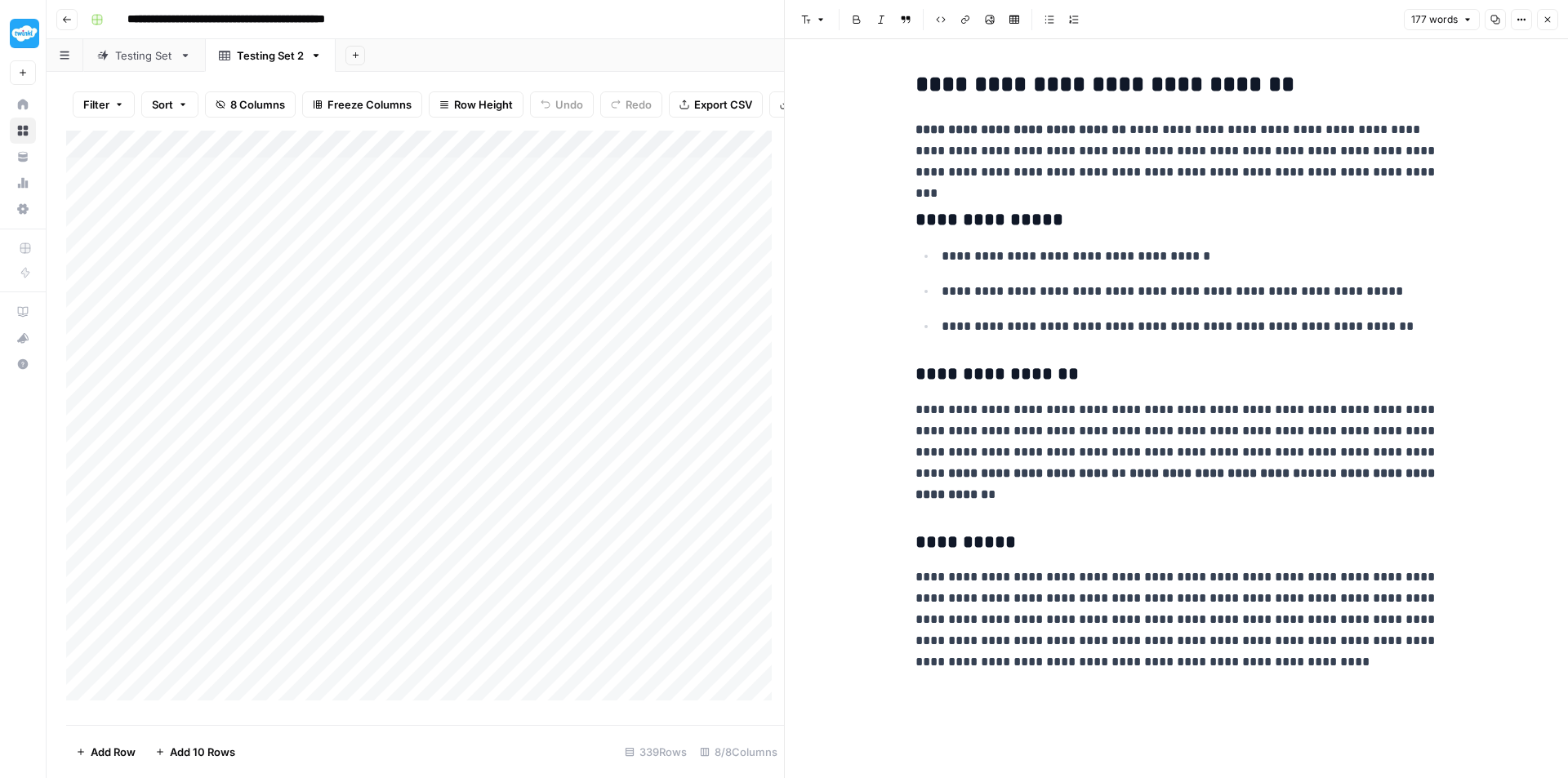
click at [1552, 16] on button "Close" at bounding box center [1547, 19] width 21 height 21
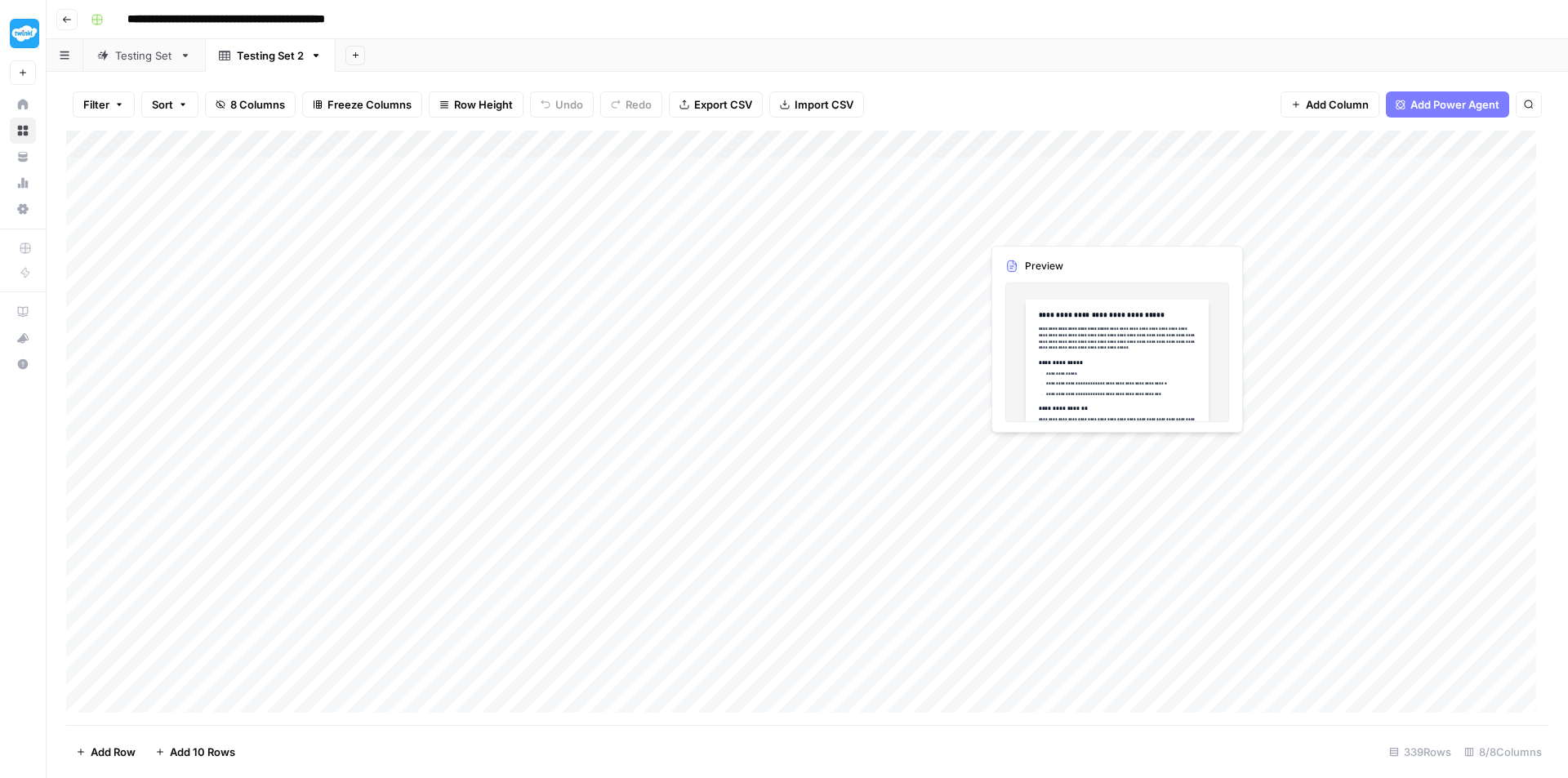
click at [1024, 226] on div "Add Column" at bounding box center [808, 427] width 1482 height 594
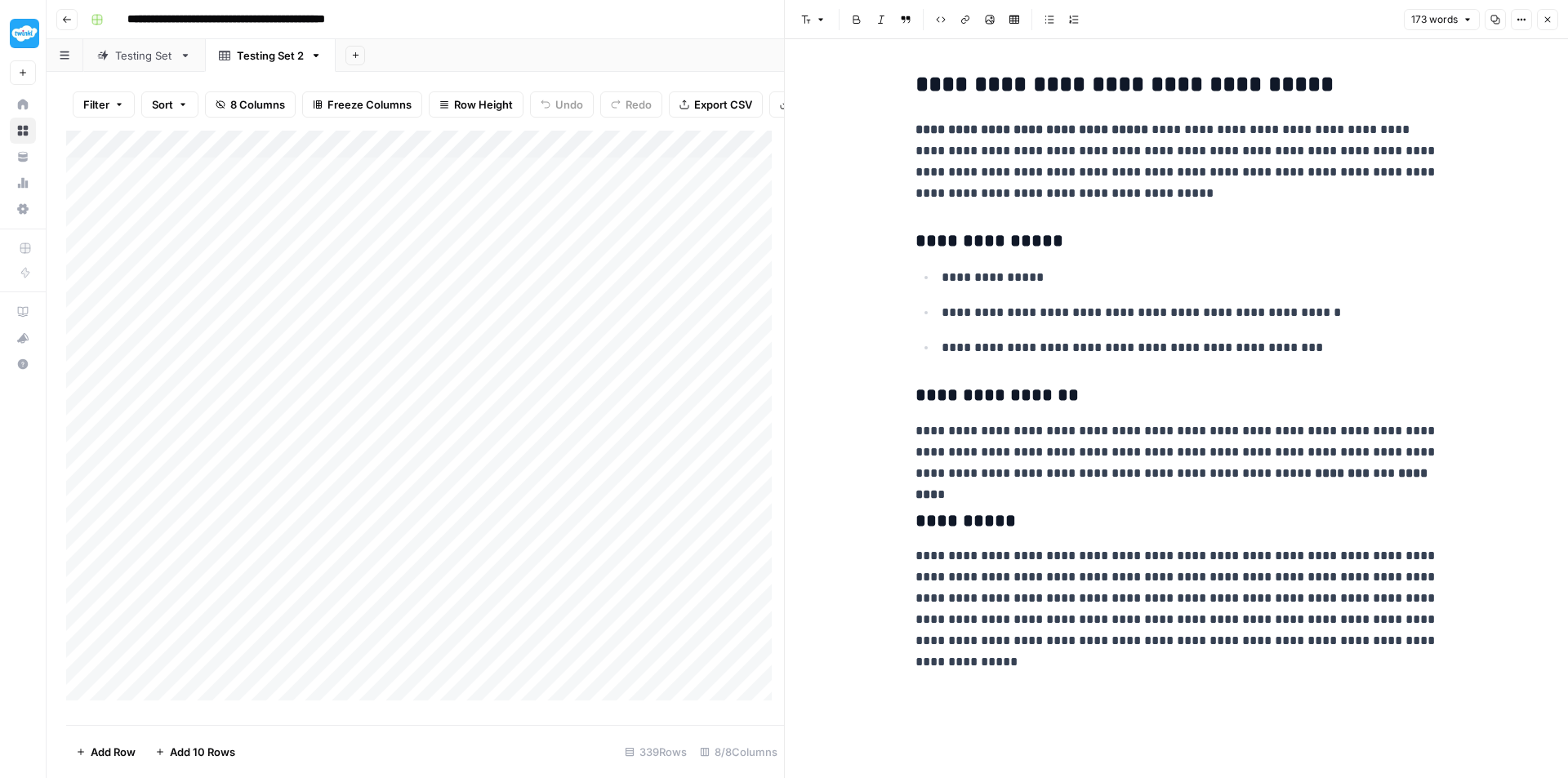
click at [1549, 24] on icon "button" at bounding box center [1547, 19] width 10 height 10
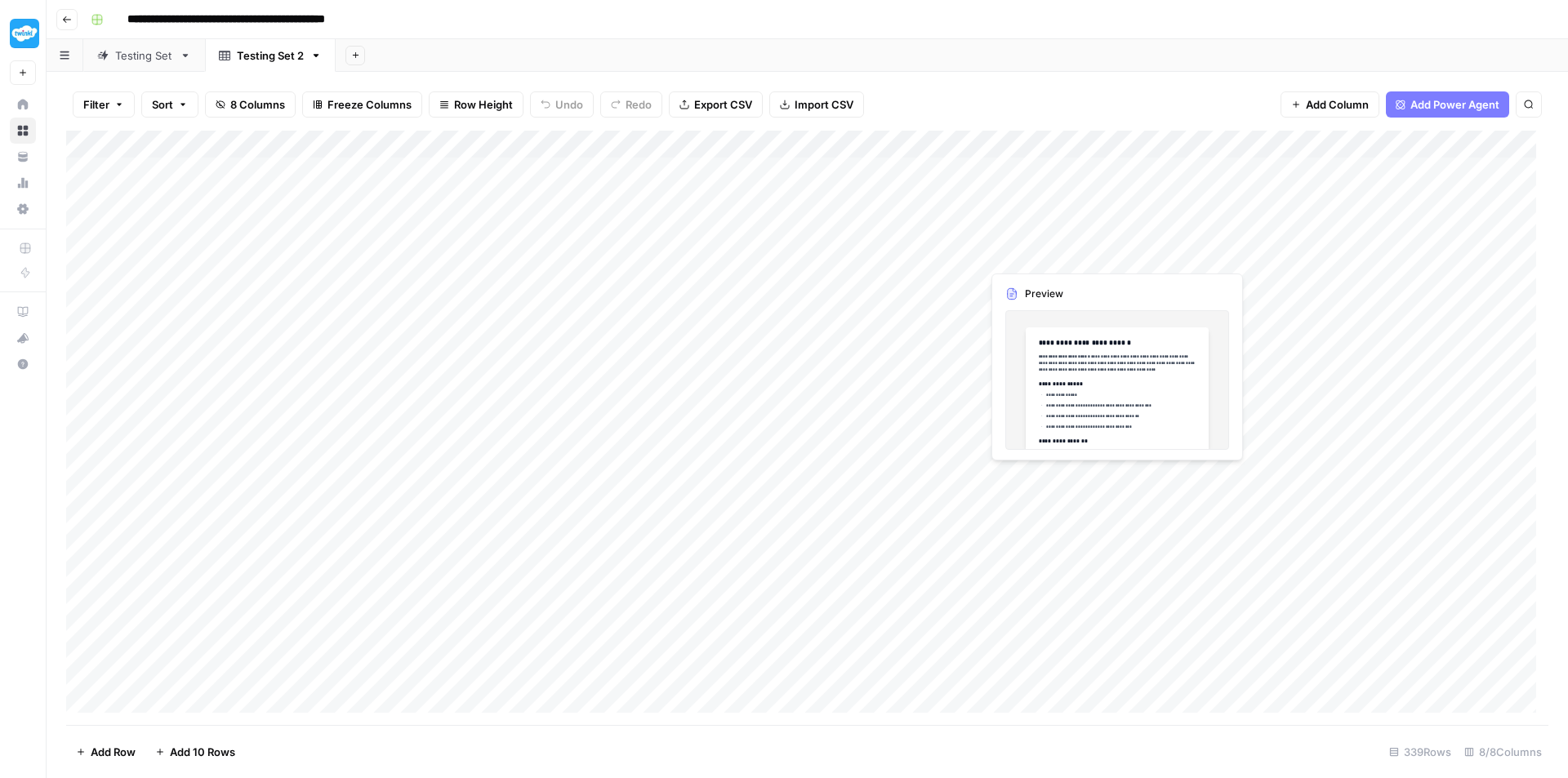
click at [1050, 259] on div "Add Column" at bounding box center [808, 427] width 1482 height 594
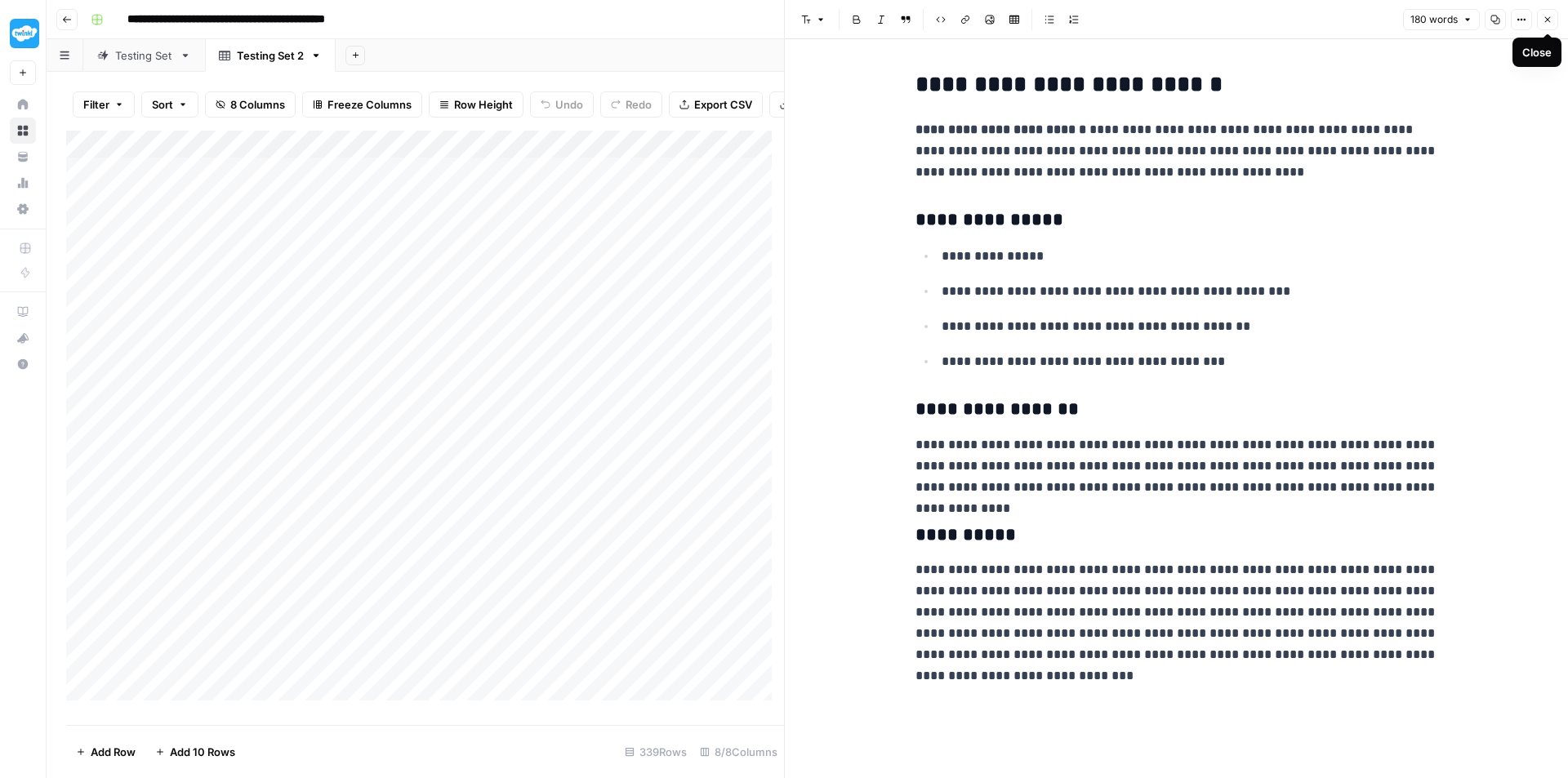
click at [1549, 20] on icon "button" at bounding box center [1547, 19] width 10 height 10
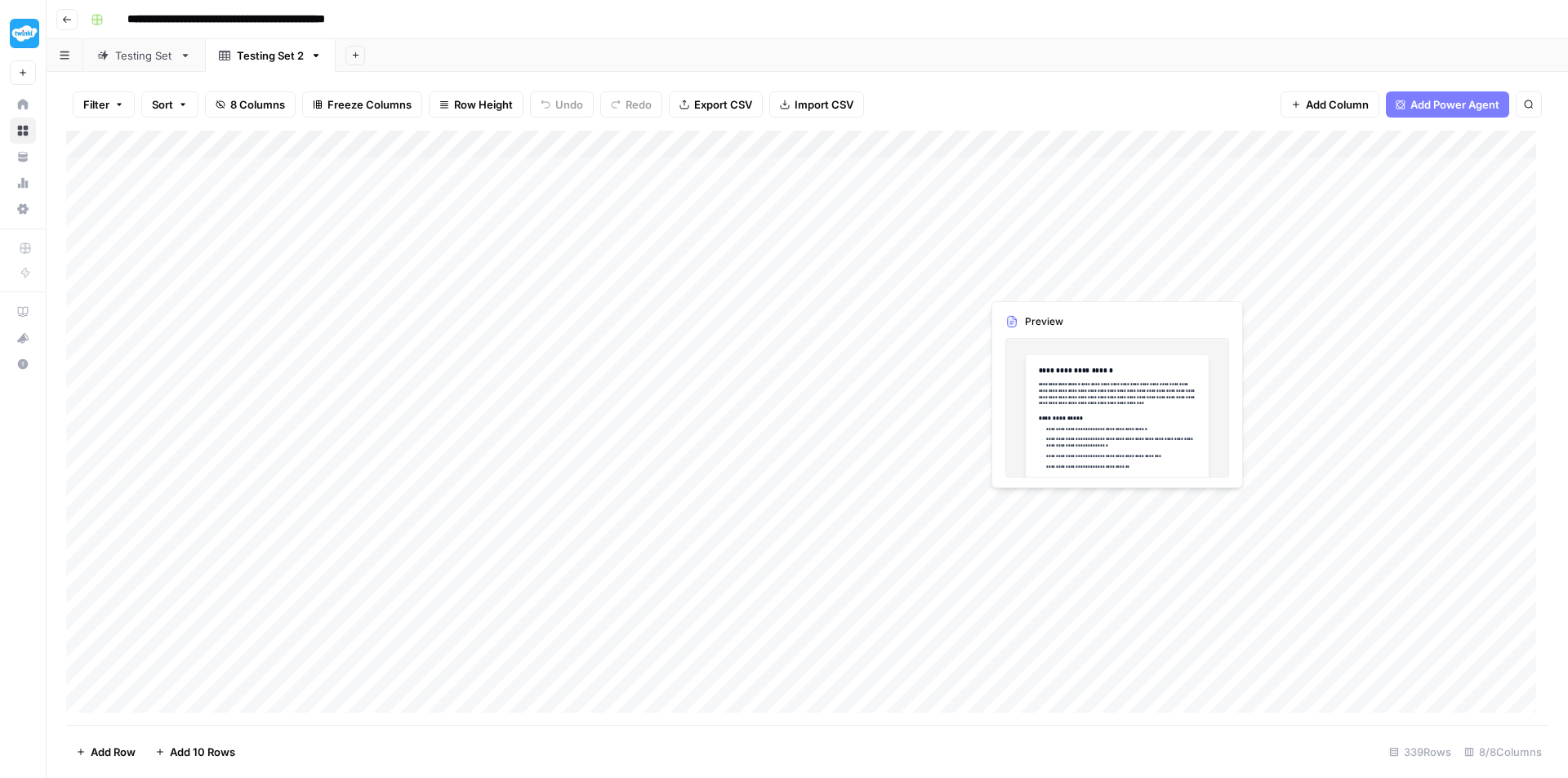
click at [1051, 286] on div "Add Column" at bounding box center [808, 427] width 1482 height 594
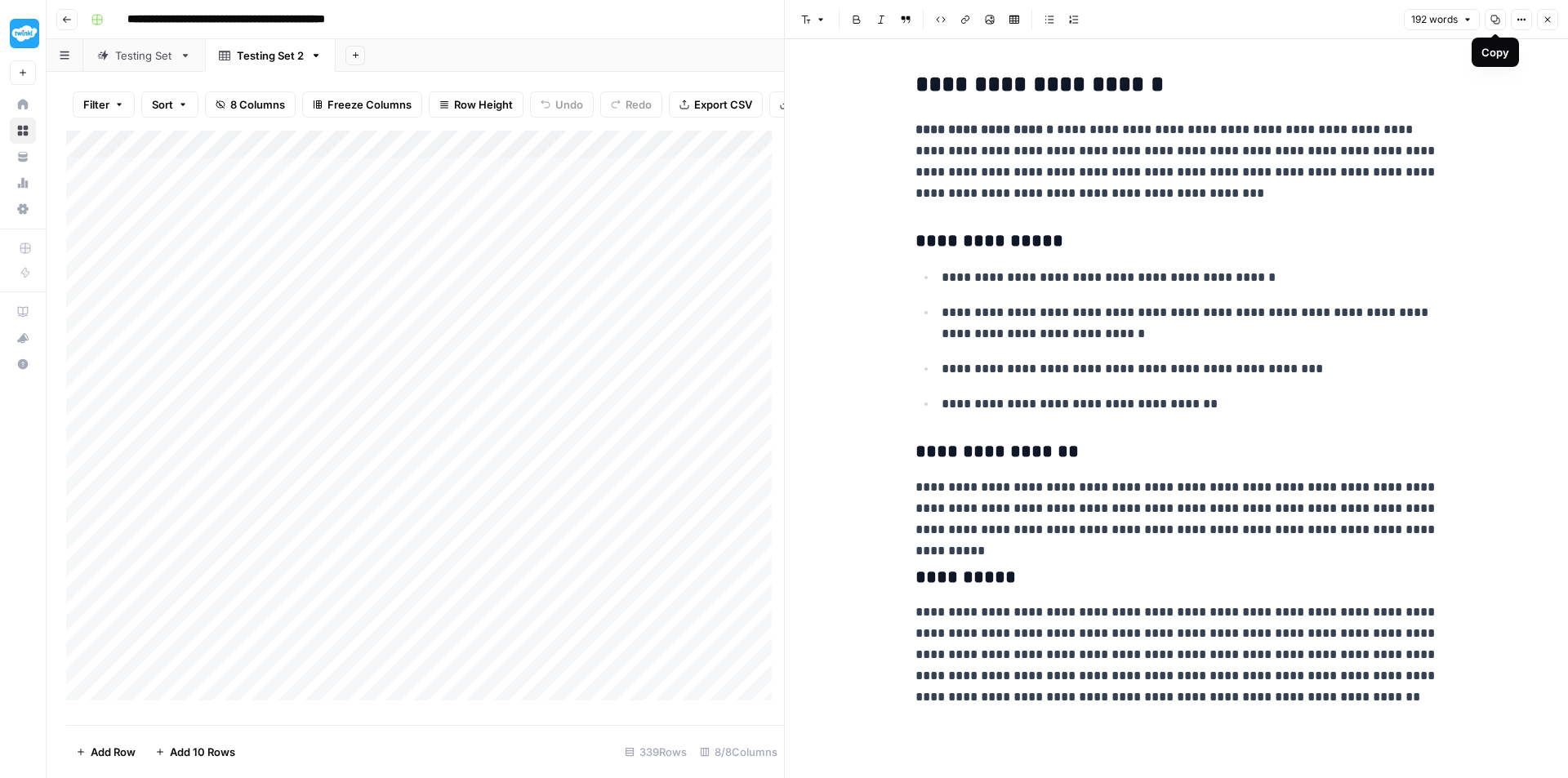
click at [1542, 23] on icon "button" at bounding box center [1547, 19] width 10 height 10
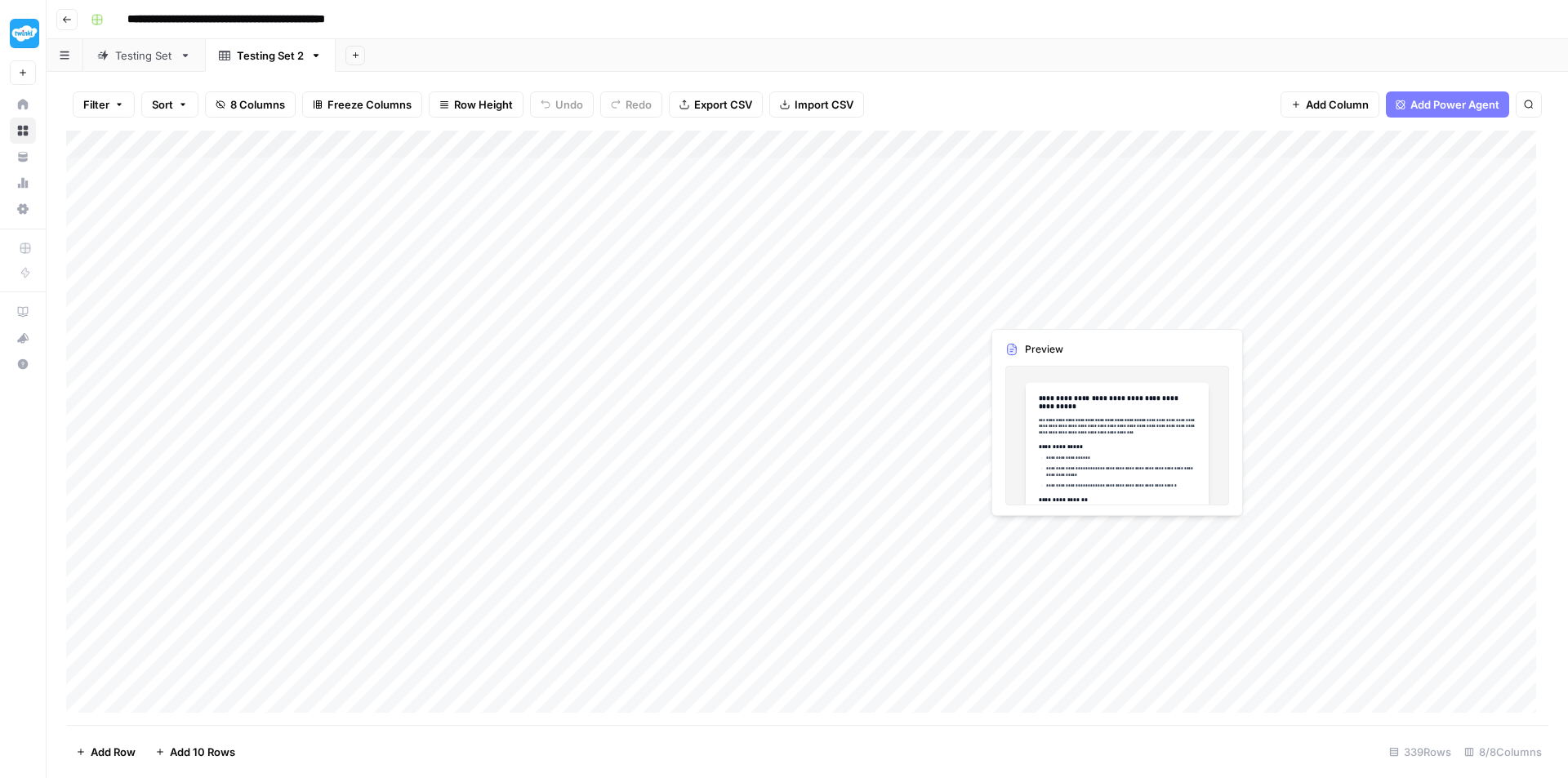
click at [1061, 309] on div "Add Column" at bounding box center [808, 427] width 1482 height 594
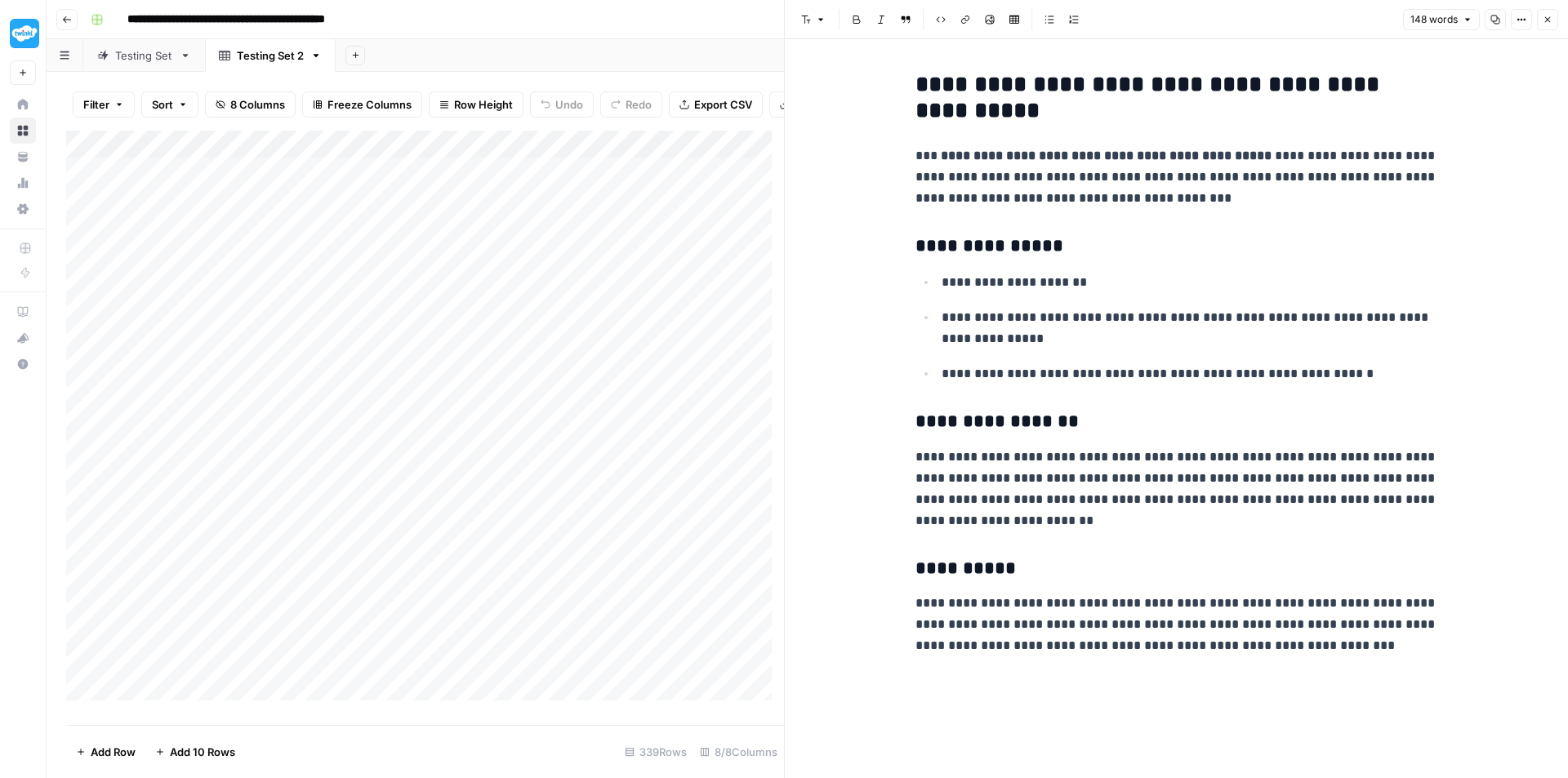
click at [1546, 18] on icon "button" at bounding box center [1547, 19] width 10 height 10
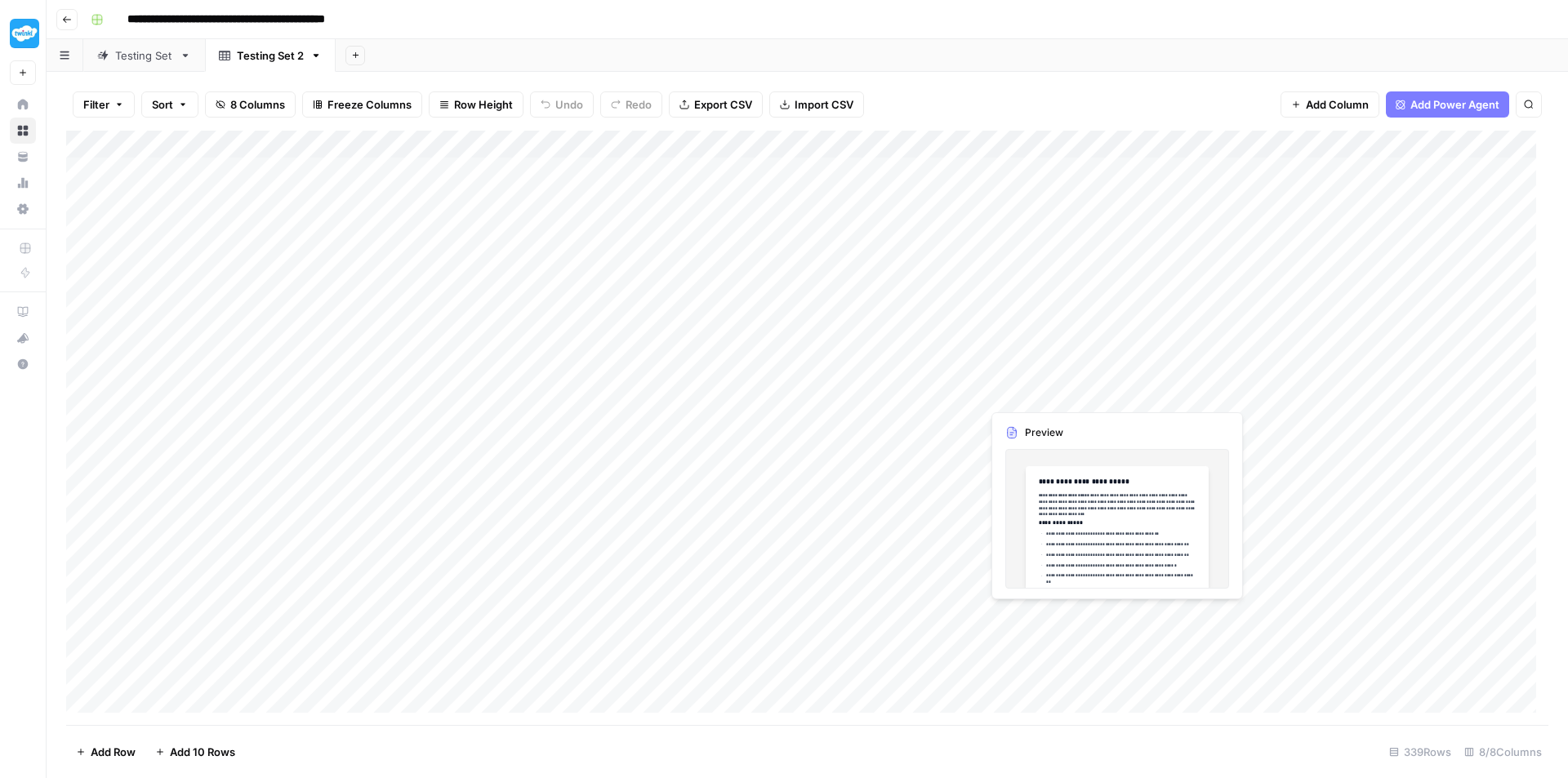
click at [1062, 418] on div "Add Column" at bounding box center [808, 427] width 1482 height 594
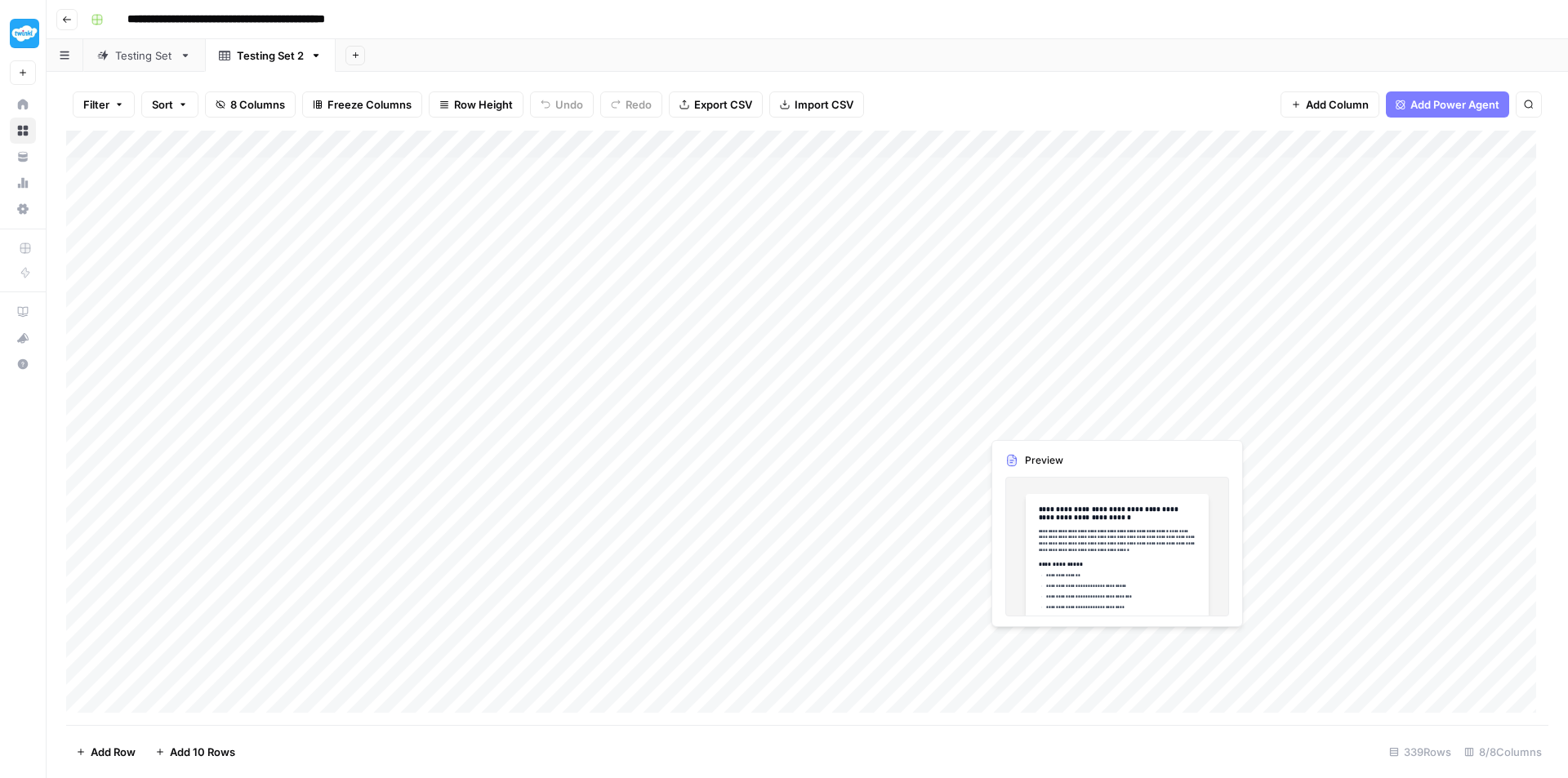
click at [1062, 418] on div "Add Column" at bounding box center [808, 427] width 1482 height 594
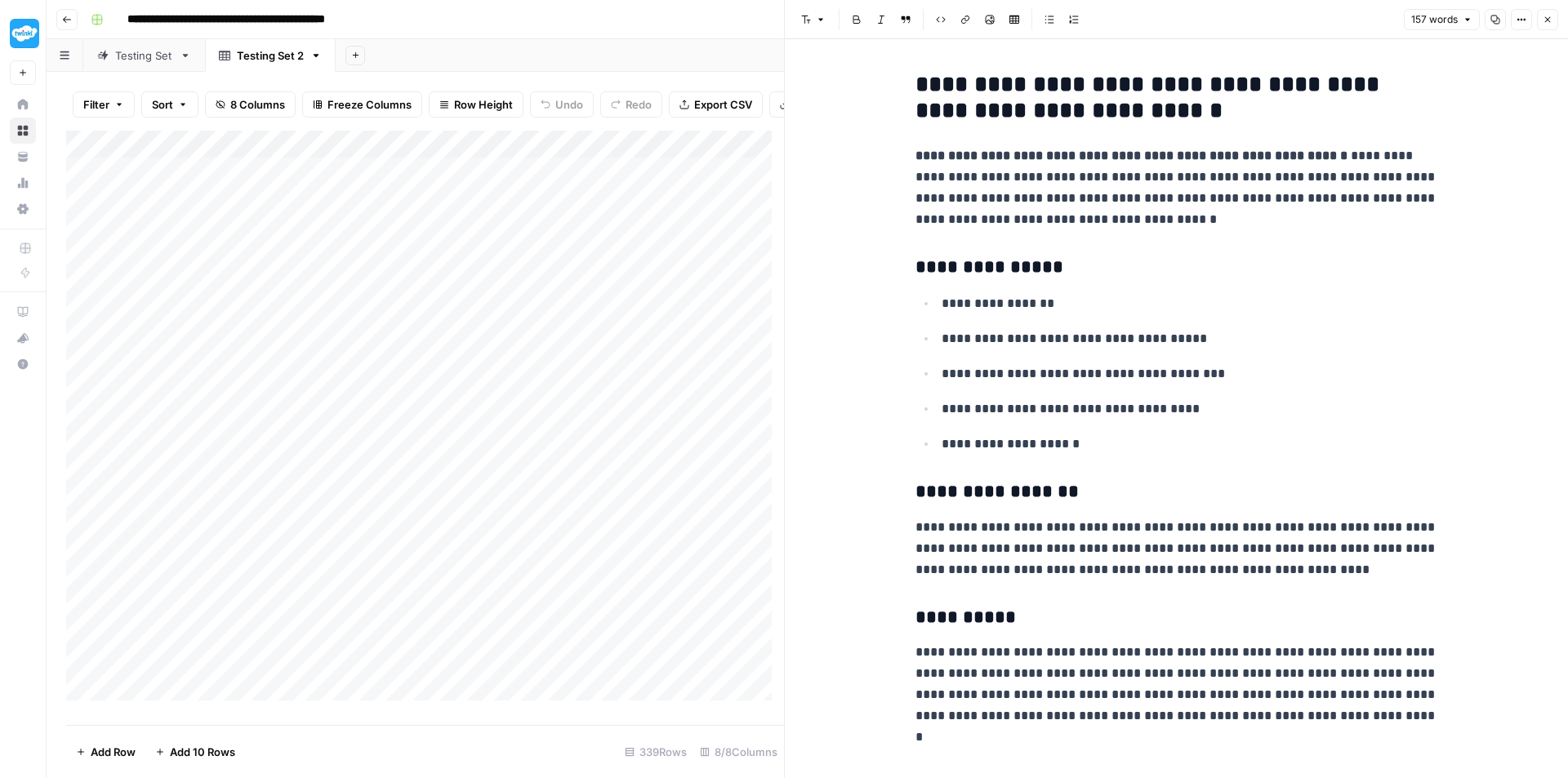
scroll to position [8, 0]
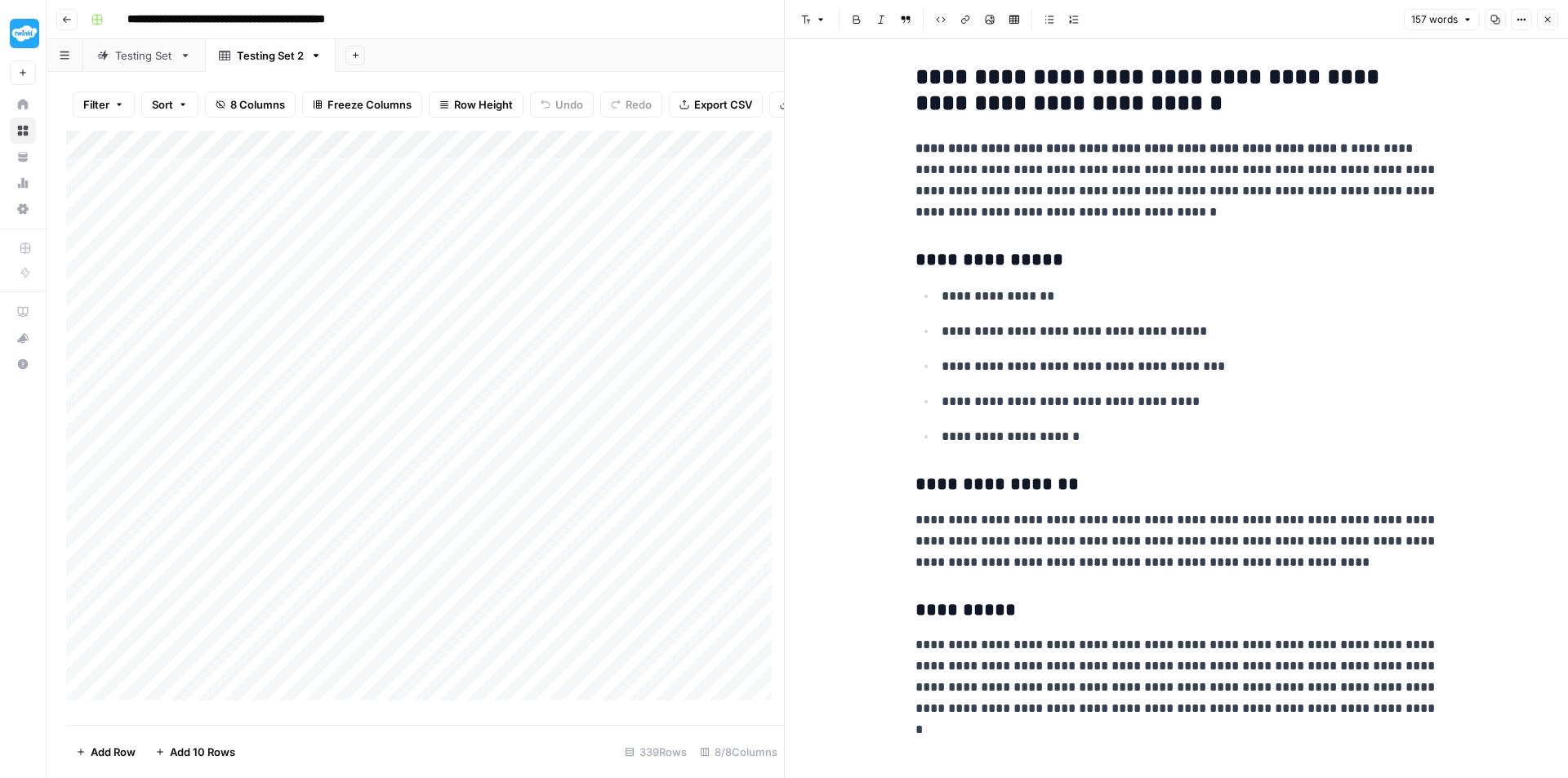
click at [1549, 22] on icon "button" at bounding box center [1547, 19] width 10 height 10
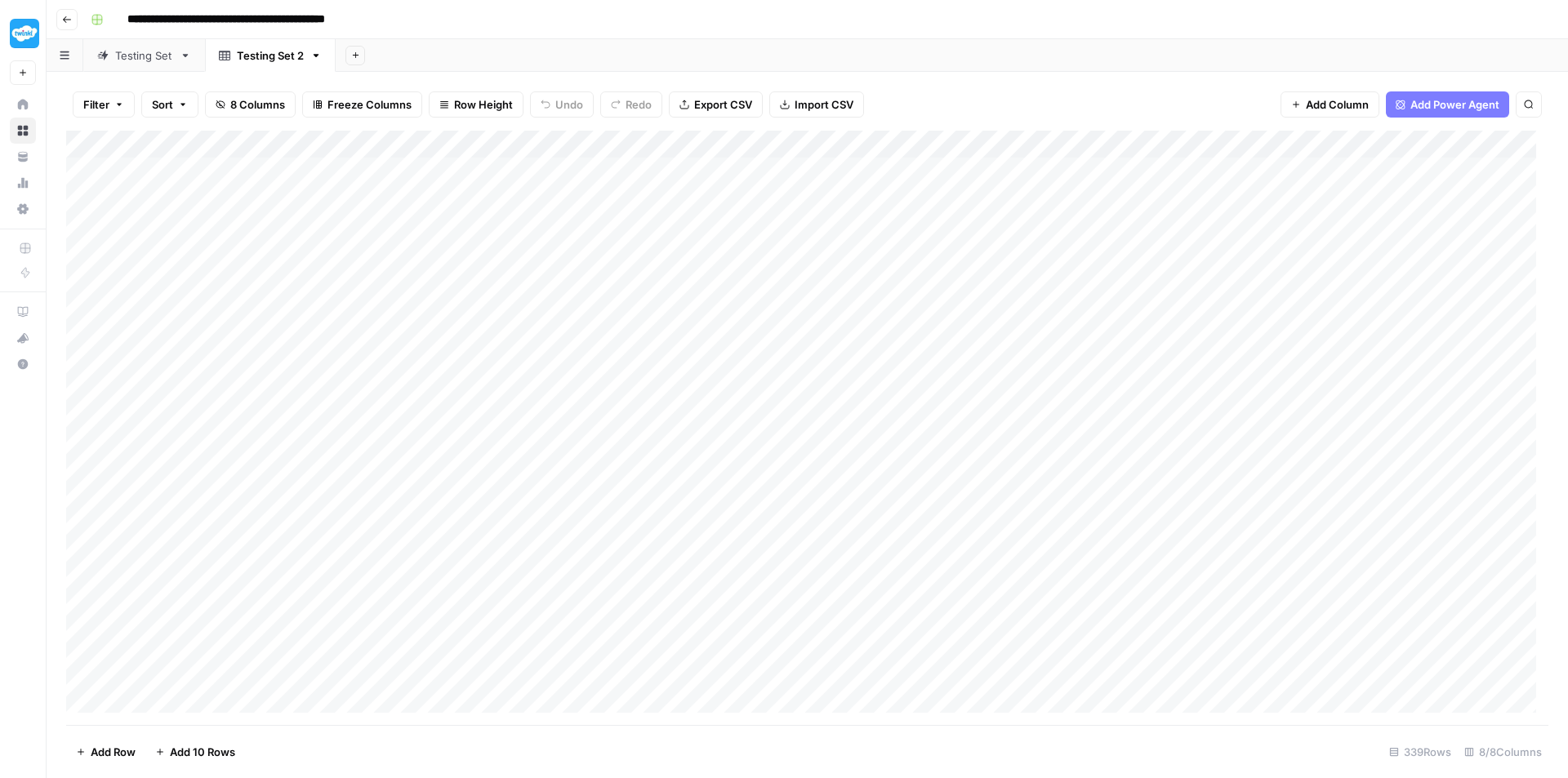
click at [1326, 288] on div "Add Column" at bounding box center [808, 427] width 1482 height 594
click at [1324, 145] on div "Add Column" at bounding box center [808, 427] width 1482 height 594
click at [1272, 359] on span "Remove Column" at bounding box center [1292, 364] width 143 height 17
click at [930, 91] on icon "Close modal" at bounding box center [928, 92] width 13 height 13
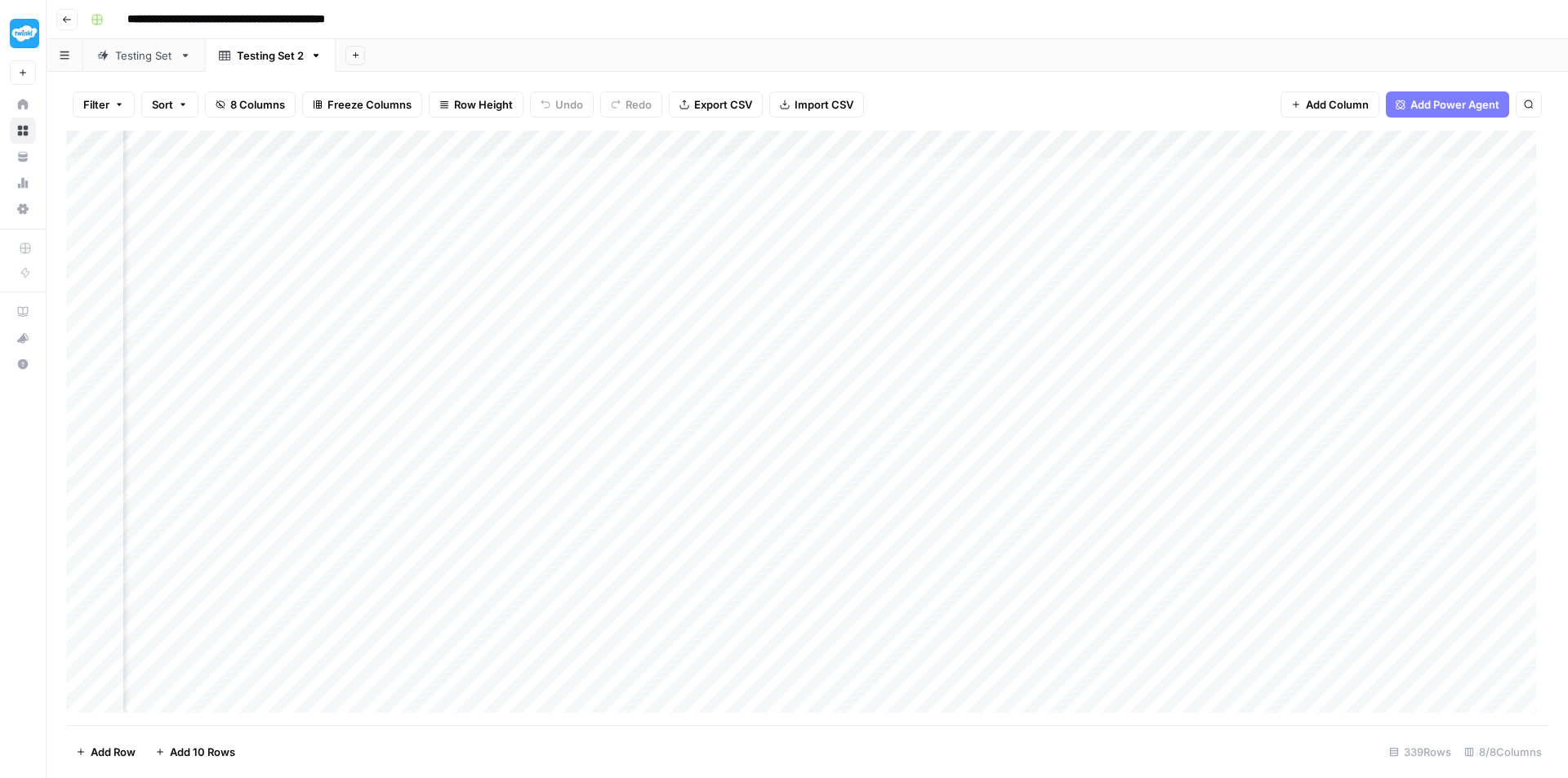
scroll to position [0, 362]
click at [830, 197] on div "Add Column" at bounding box center [808, 427] width 1482 height 594
click at [856, 261] on button "Pending Review" at bounding box center [838, 261] width 94 height 19
drag, startPoint x: 910, startPoint y: 210, endPoint x: 900, endPoint y: 283, distance: 73.7
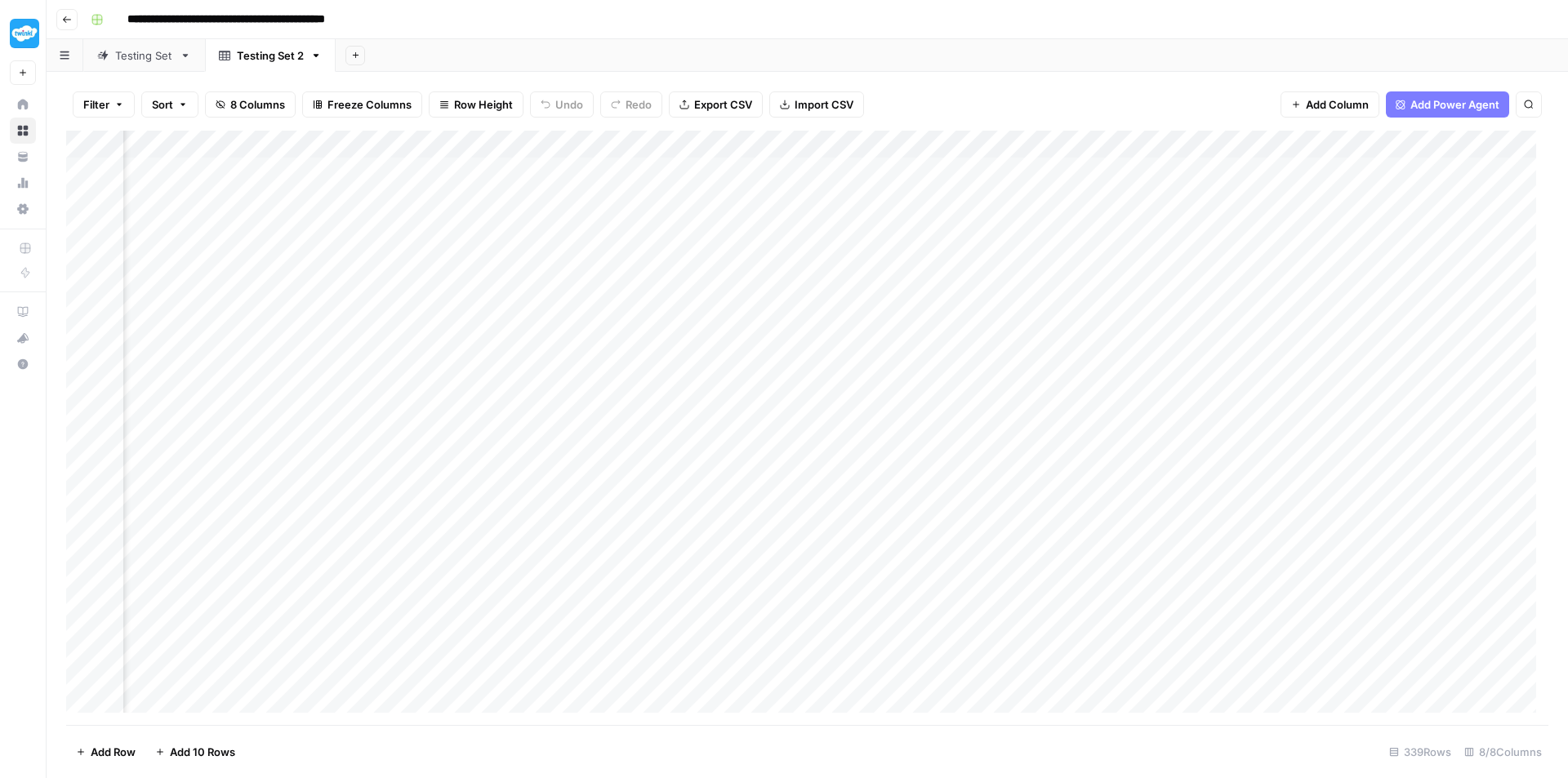
click at [900, 283] on div "Add Column" at bounding box center [808, 427] width 1482 height 594
click at [882, 336] on div "Add Column" at bounding box center [808, 427] width 1482 height 594
click at [887, 398] on div "Pending Review" at bounding box center [838, 401] width 101 height 23
click at [891, 403] on div "Pending Review" at bounding box center [857, 403] width 164 height 30
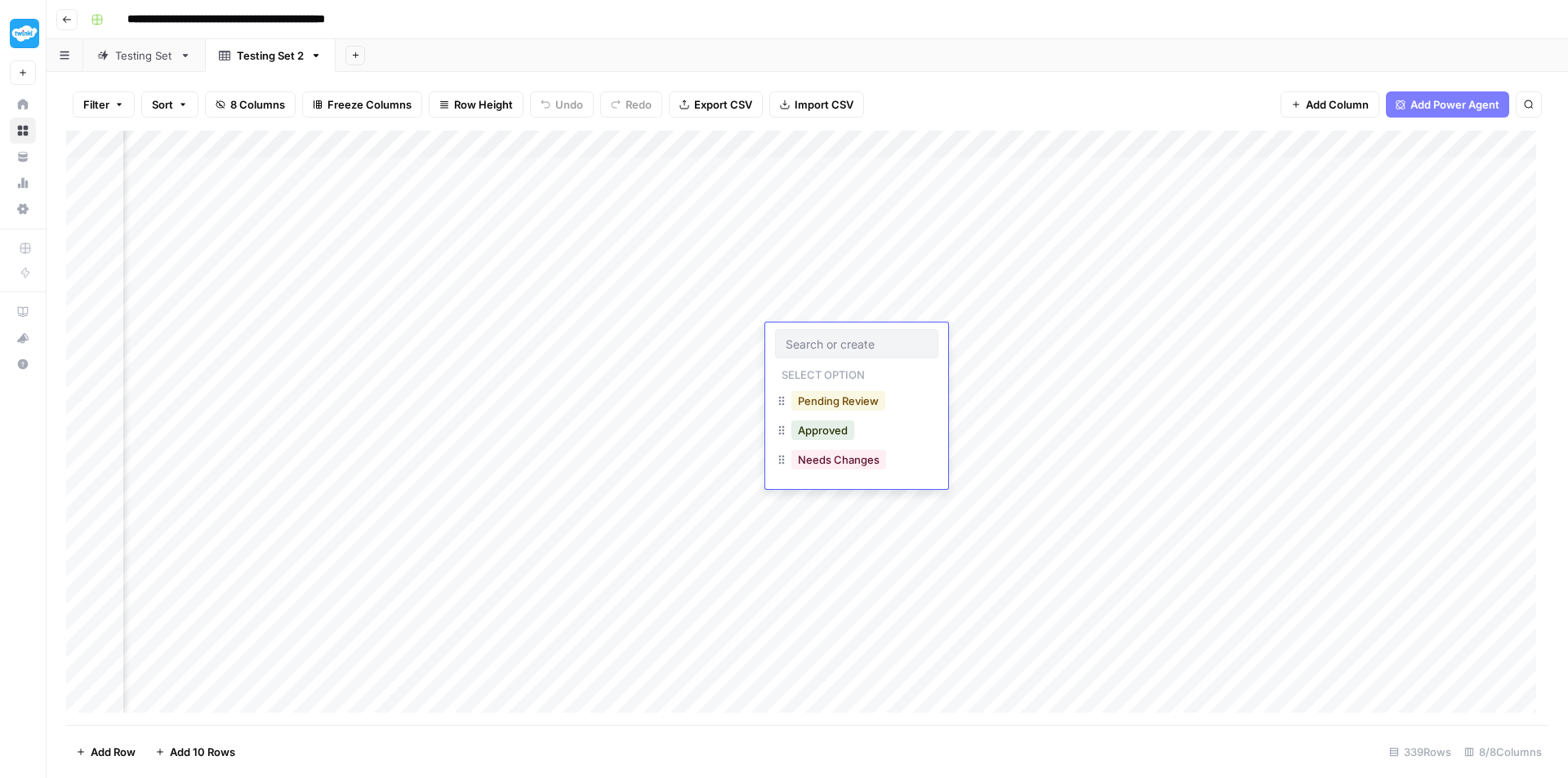
click at [868, 407] on button "Pending Review" at bounding box center [838, 400] width 94 height 19
drag, startPoint x: 917, startPoint y: 369, endPoint x: 868, endPoint y: 673, distance: 307.9
click at [868, 673] on div "Add Column" at bounding box center [808, 427] width 1482 height 594
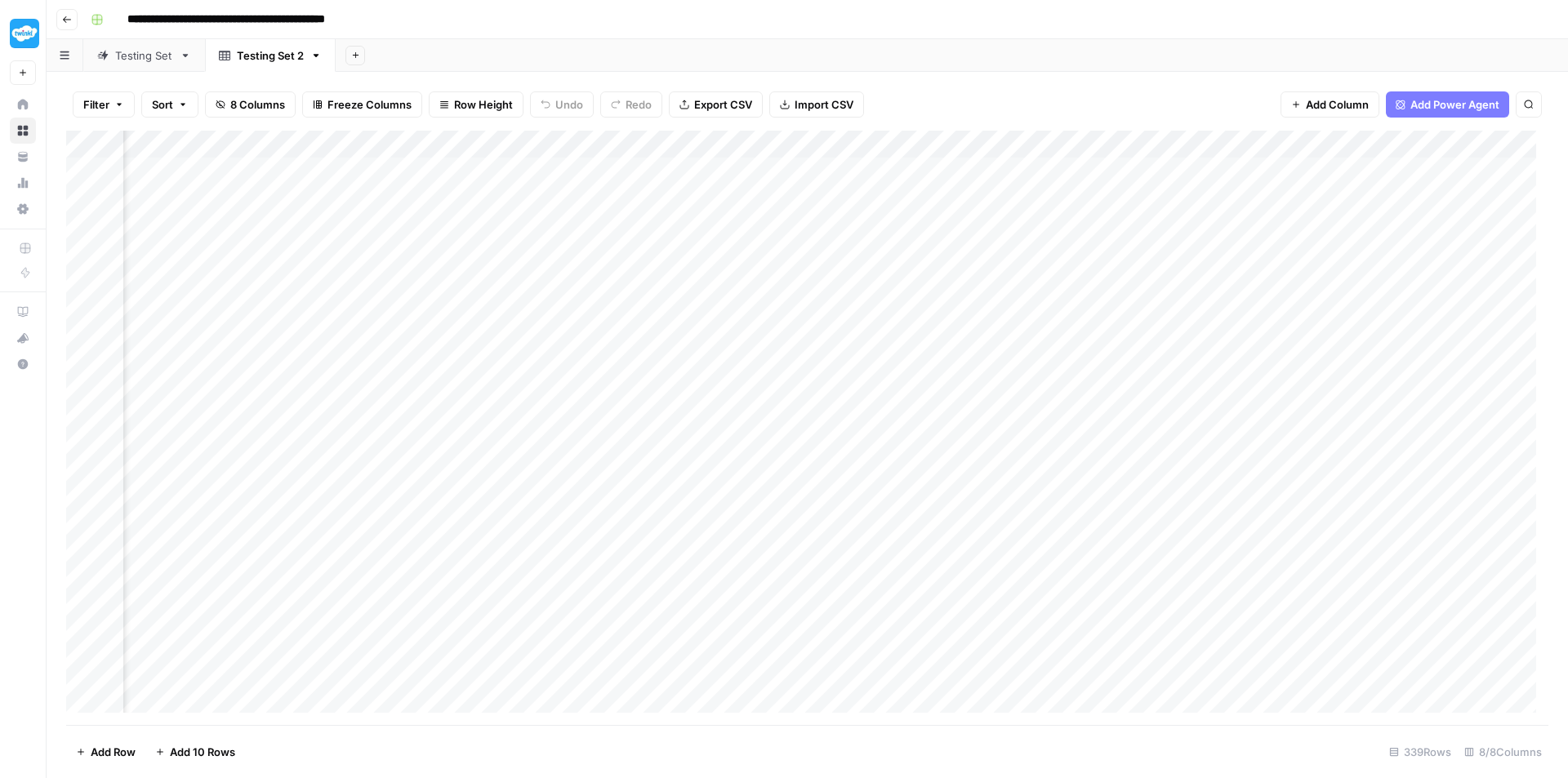
click at [249, 170] on div "Add Column" at bounding box center [808, 427] width 1482 height 594
click at [99, 167] on div "Add Column" at bounding box center [808, 427] width 1482 height 594
click at [78, 757] on span "Delete 1 Row" at bounding box center [108, 752] width 66 height 17
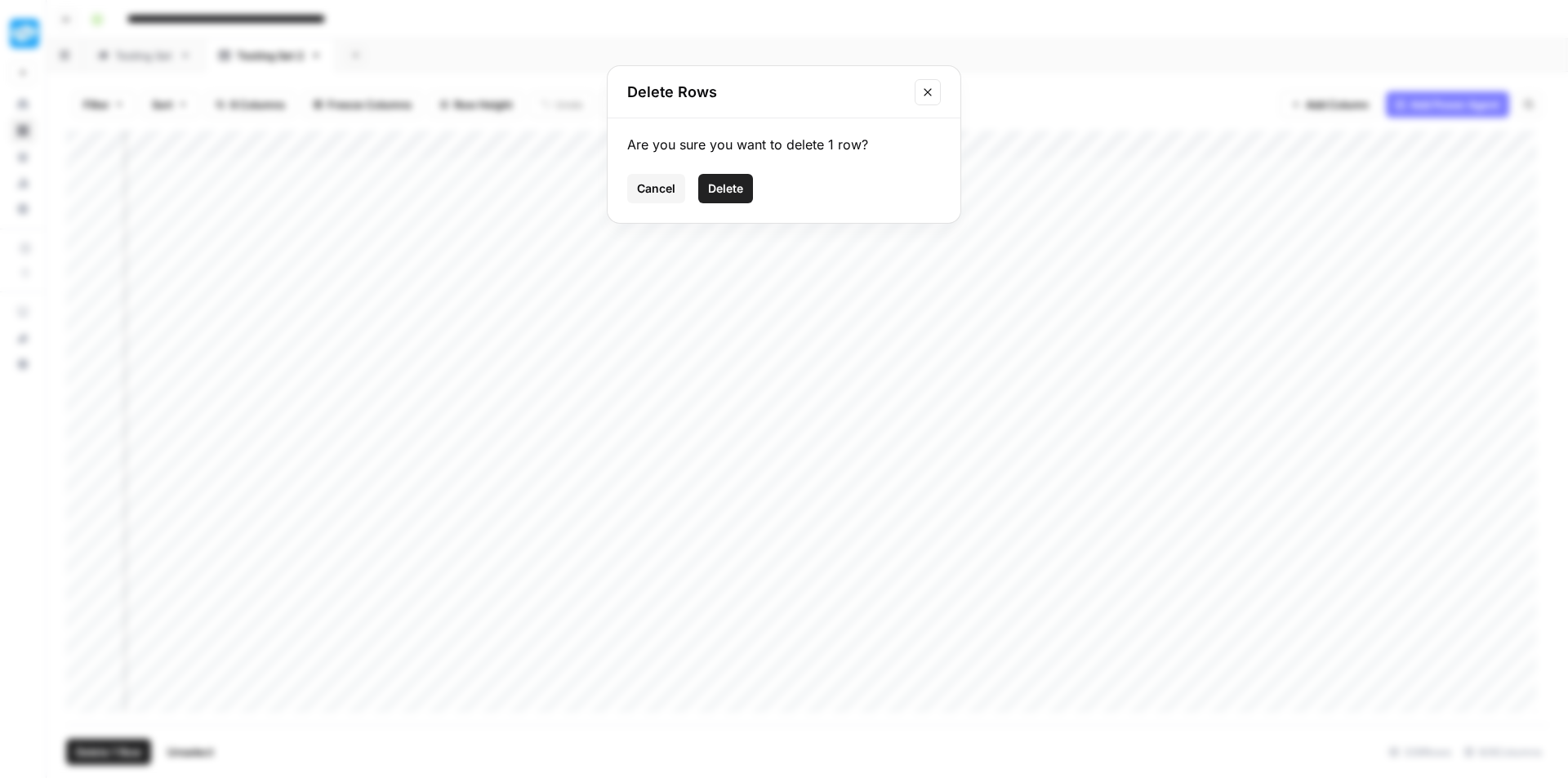
click at [732, 177] on button "Delete" at bounding box center [725, 188] width 55 height 30
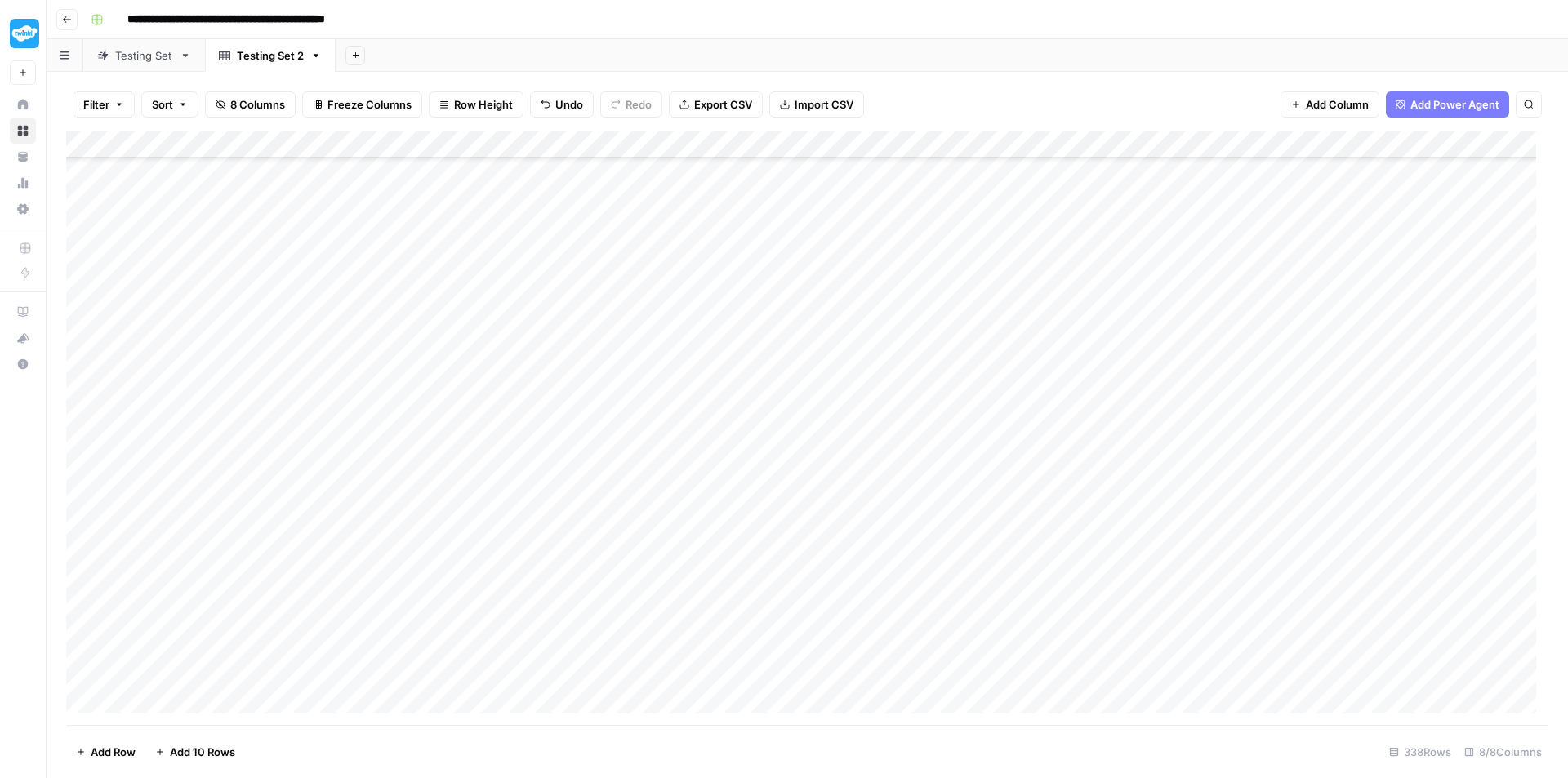
scroll to position [8856, 0]
drag, startPoint x: 423, startPoint y: 171, endPoint x: 450, endPoint y: 663, distance: 492.7
click at [450, 663] on div "Add Column" at bounding box center [808, 427] width 1482 height 594
click at [791, 173] on div "Add Column" at bounding box center [808, 427] width 1482 height 594
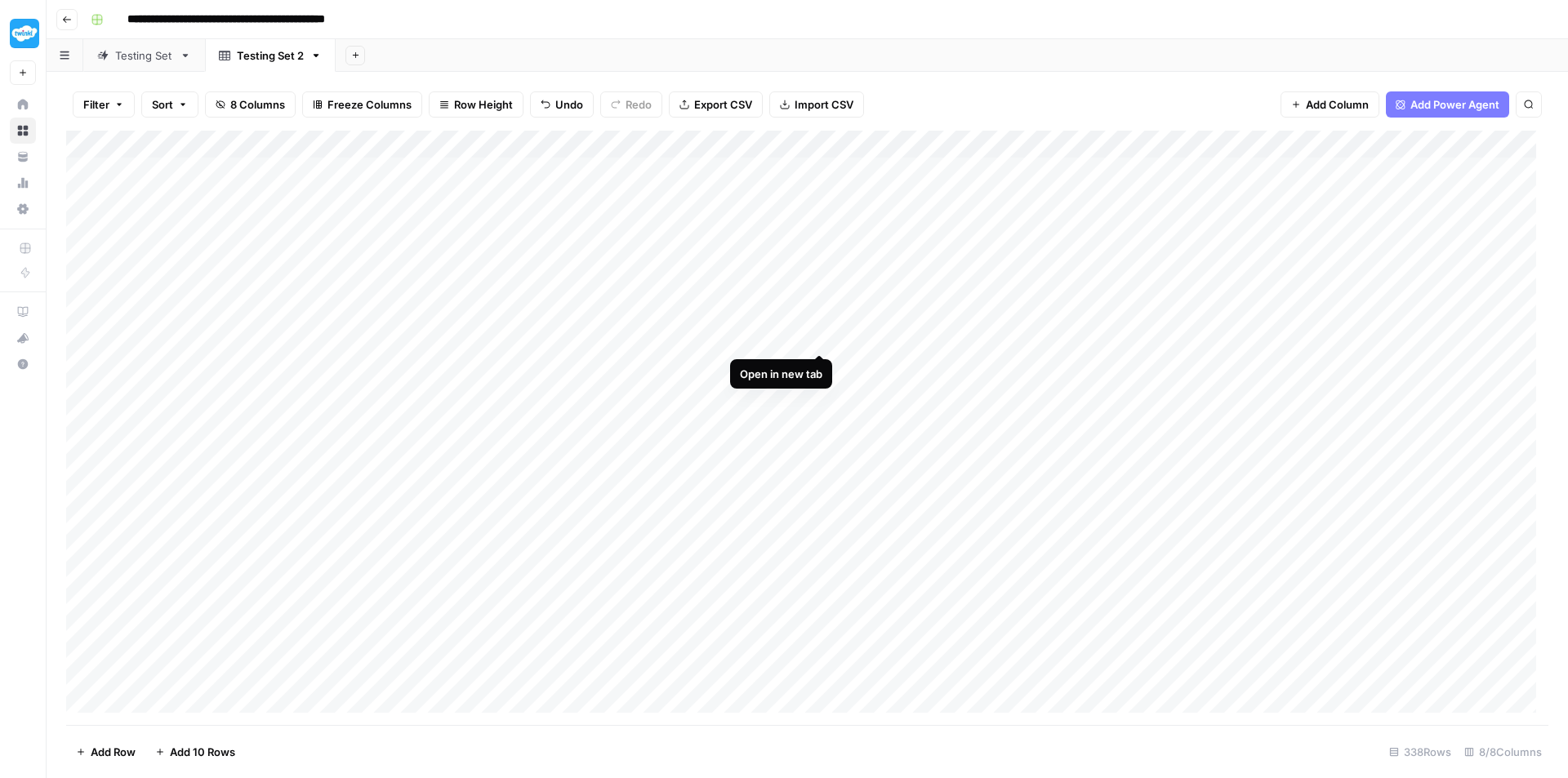
click at [824, 334] on div "Add Column" at bounding box center [808, 427] width 1482 height 594
click at [1324, 374] on div "Add Column" at bounding box center [808, 427] width 1482 height 594
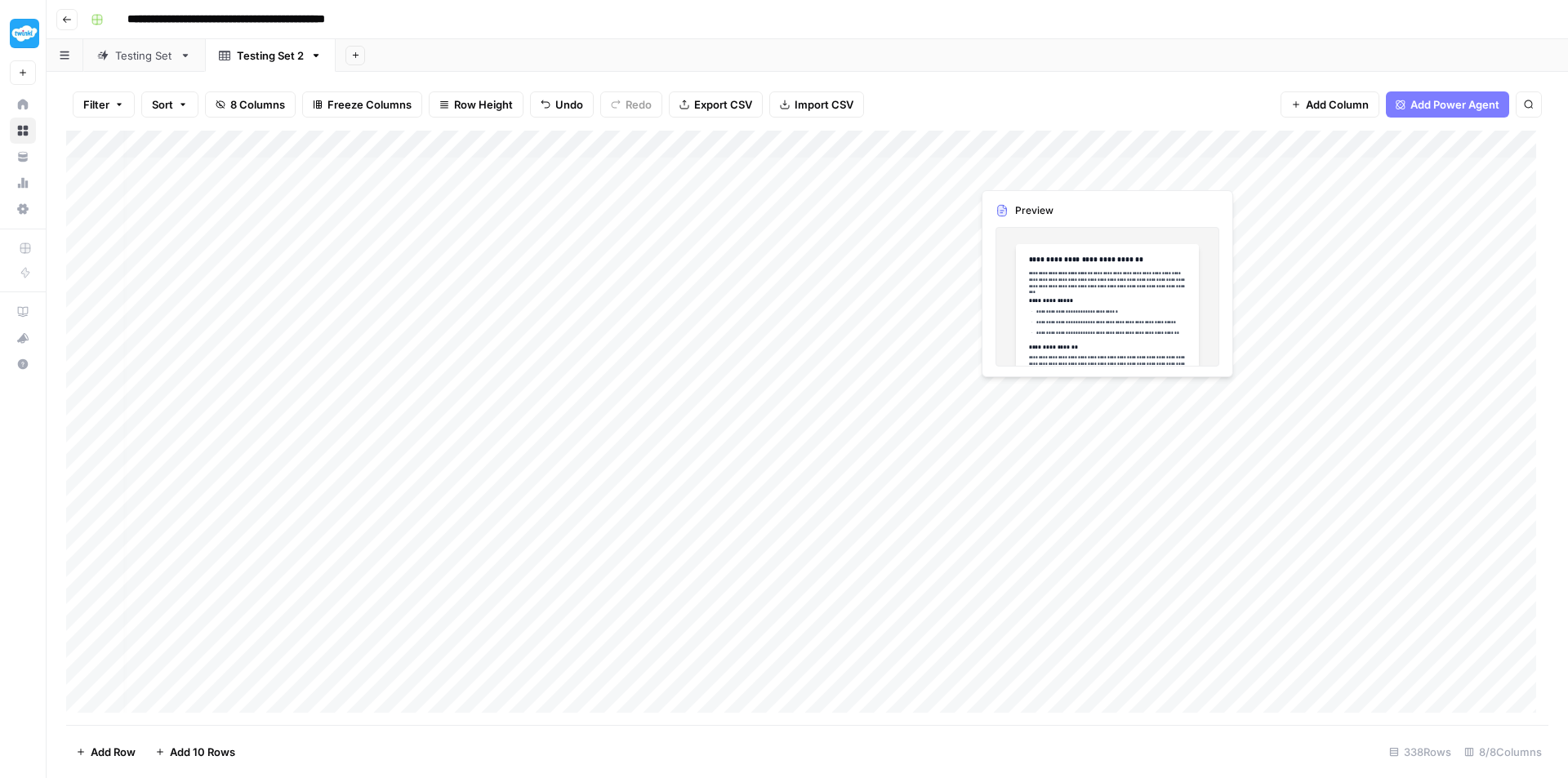
click at [1032, 166] on div "Add Column" at bounding box center [808, 427] width 1482 height 594
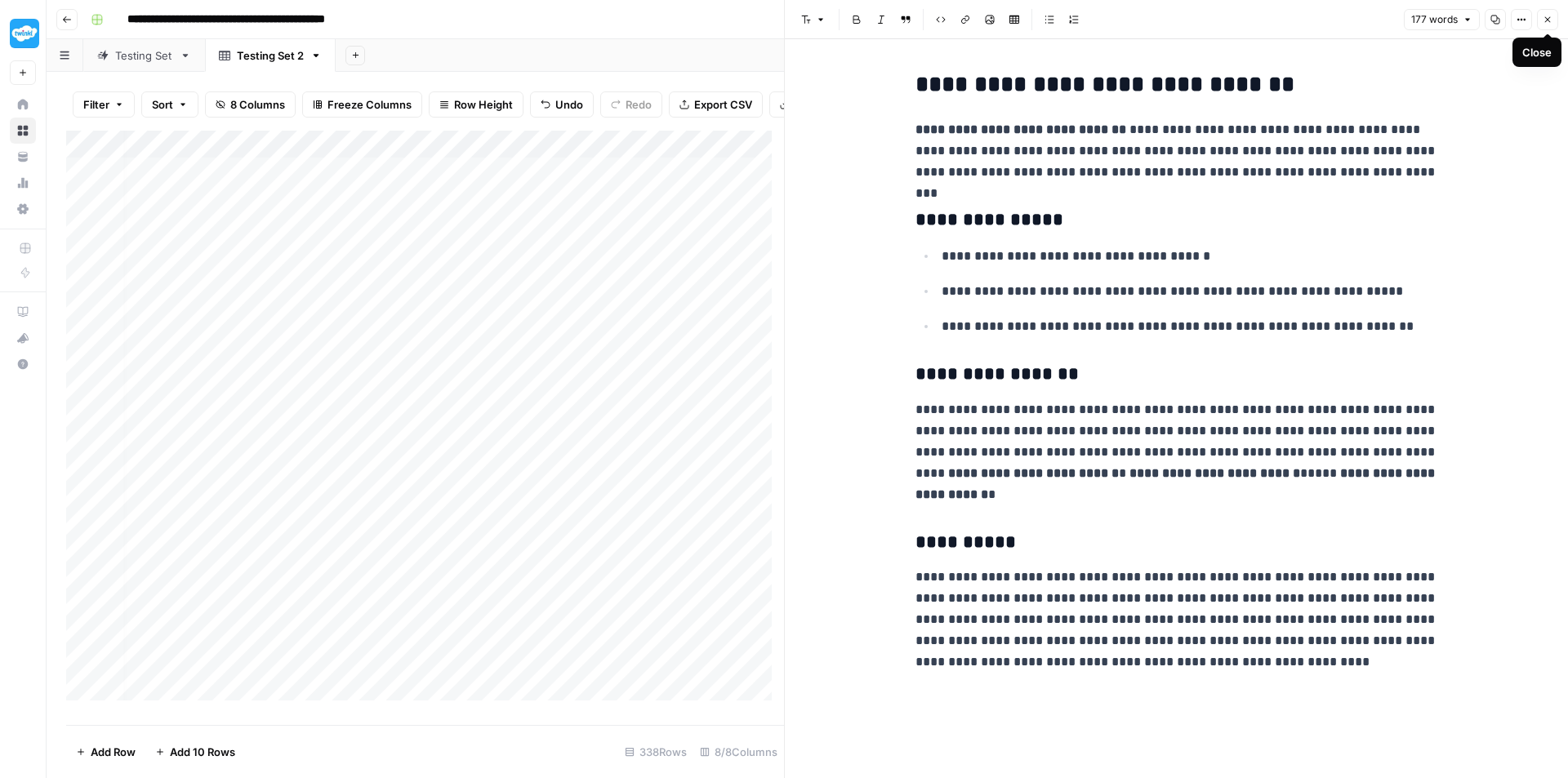
click at [1550, 24] on icon "button" at bounding box center [1547, 19] width 10 height 10
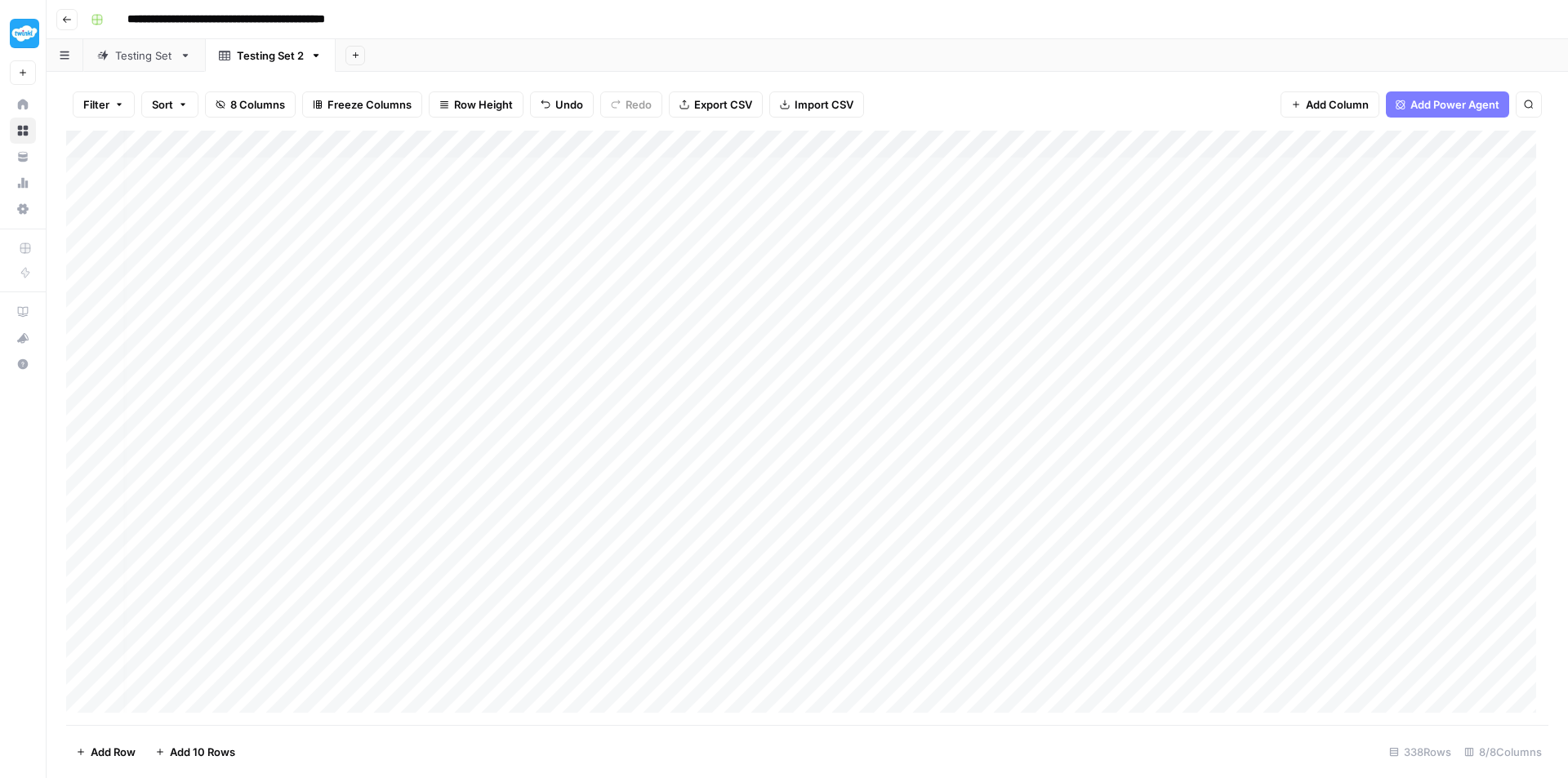
click at [1331, 180] on div "Add Column" at bounding box center [808, 427] width 1482 height 594
click at [1352, 143] on div "Add Column" at bounding box center [808, 427] width 1482 height 594
click at [1217, 356] on div "Add Column" at bounding box center [808, 427] width 1482 height 594
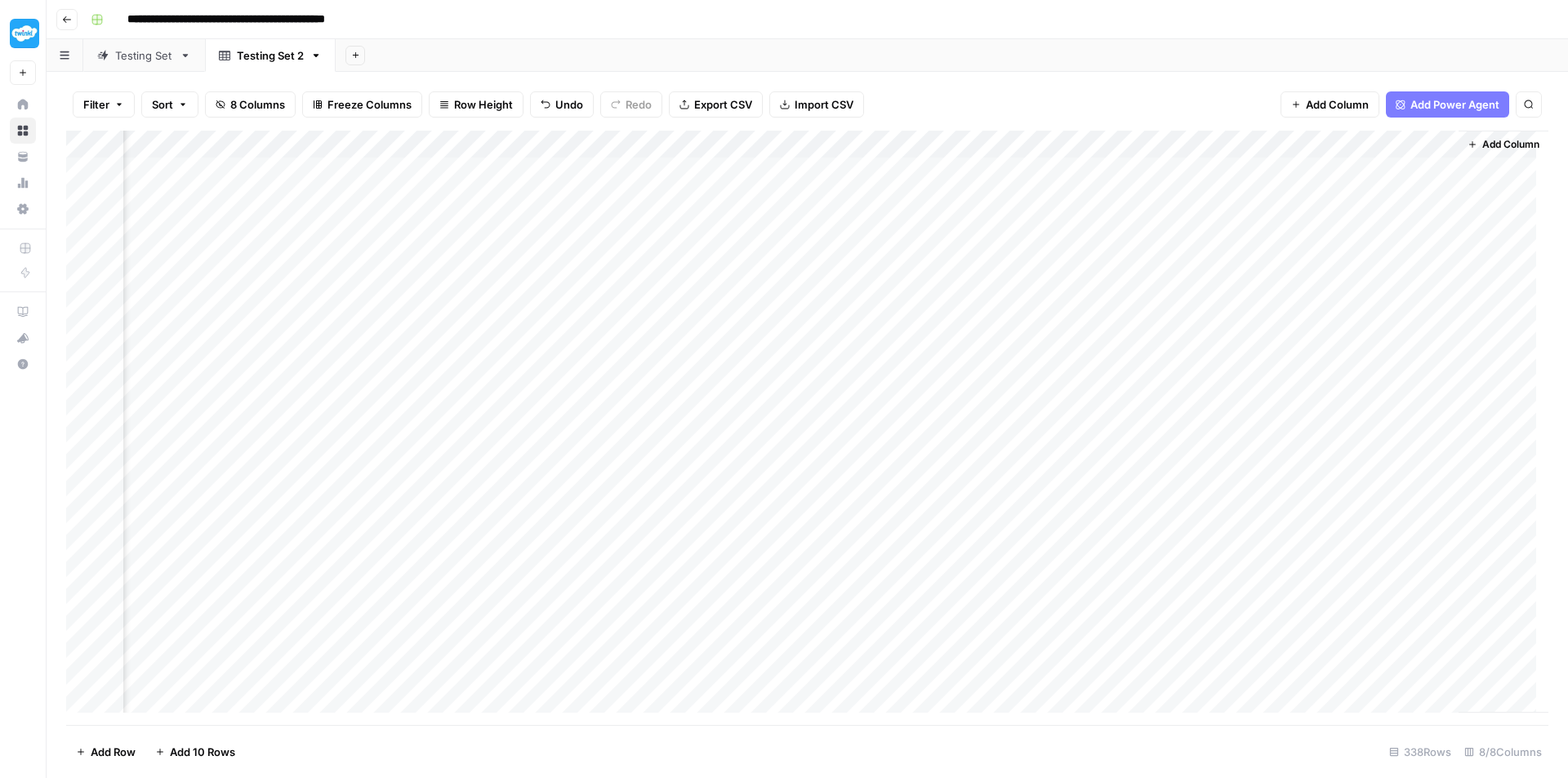
click at [1489, 144] on span "Add Column" at bounding box center [1511, 144] width 57 height 15
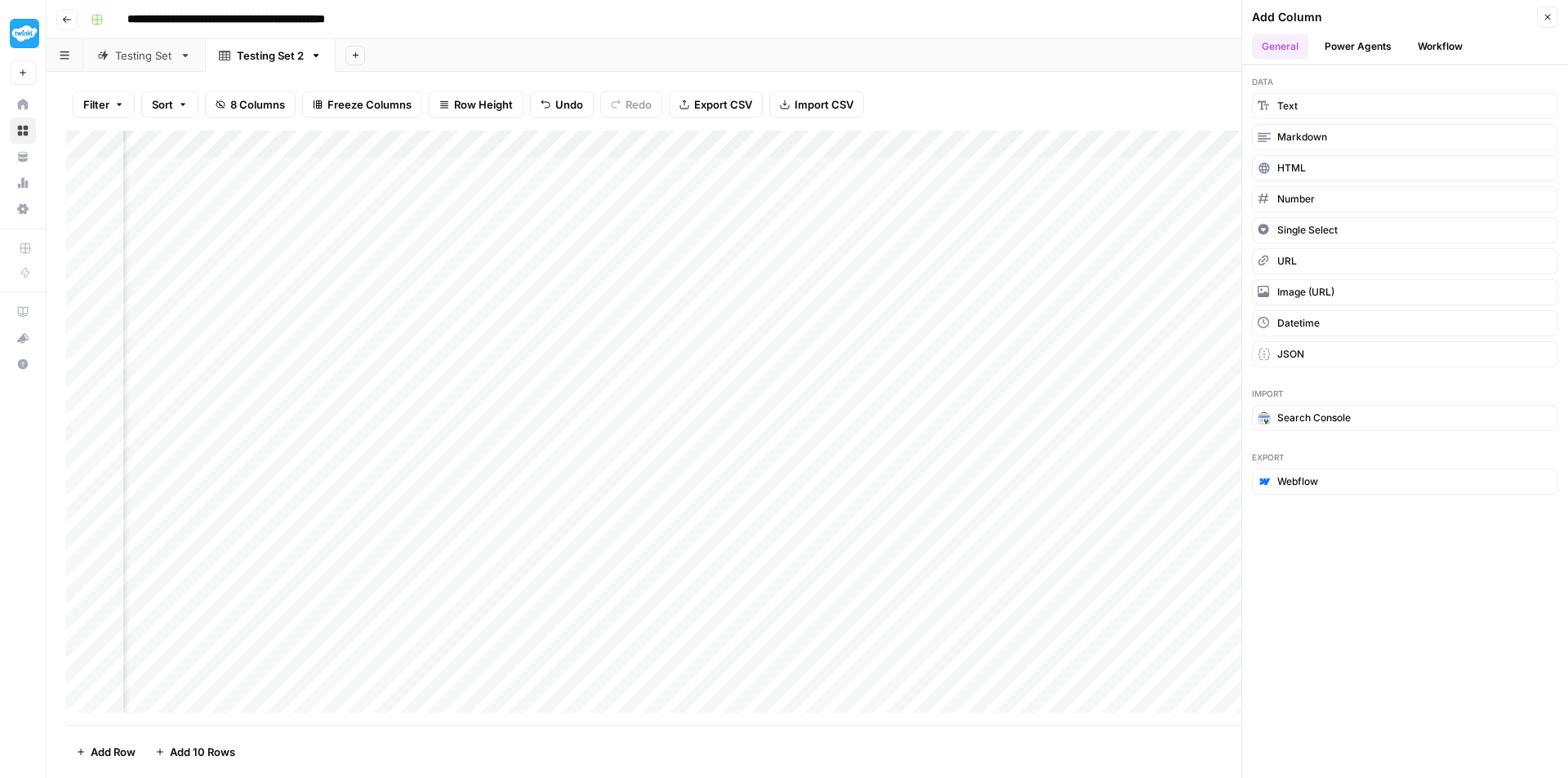
click at [1349, 35] on button "Power Agents" at bounding box center [1358, 46] width 87 height 25
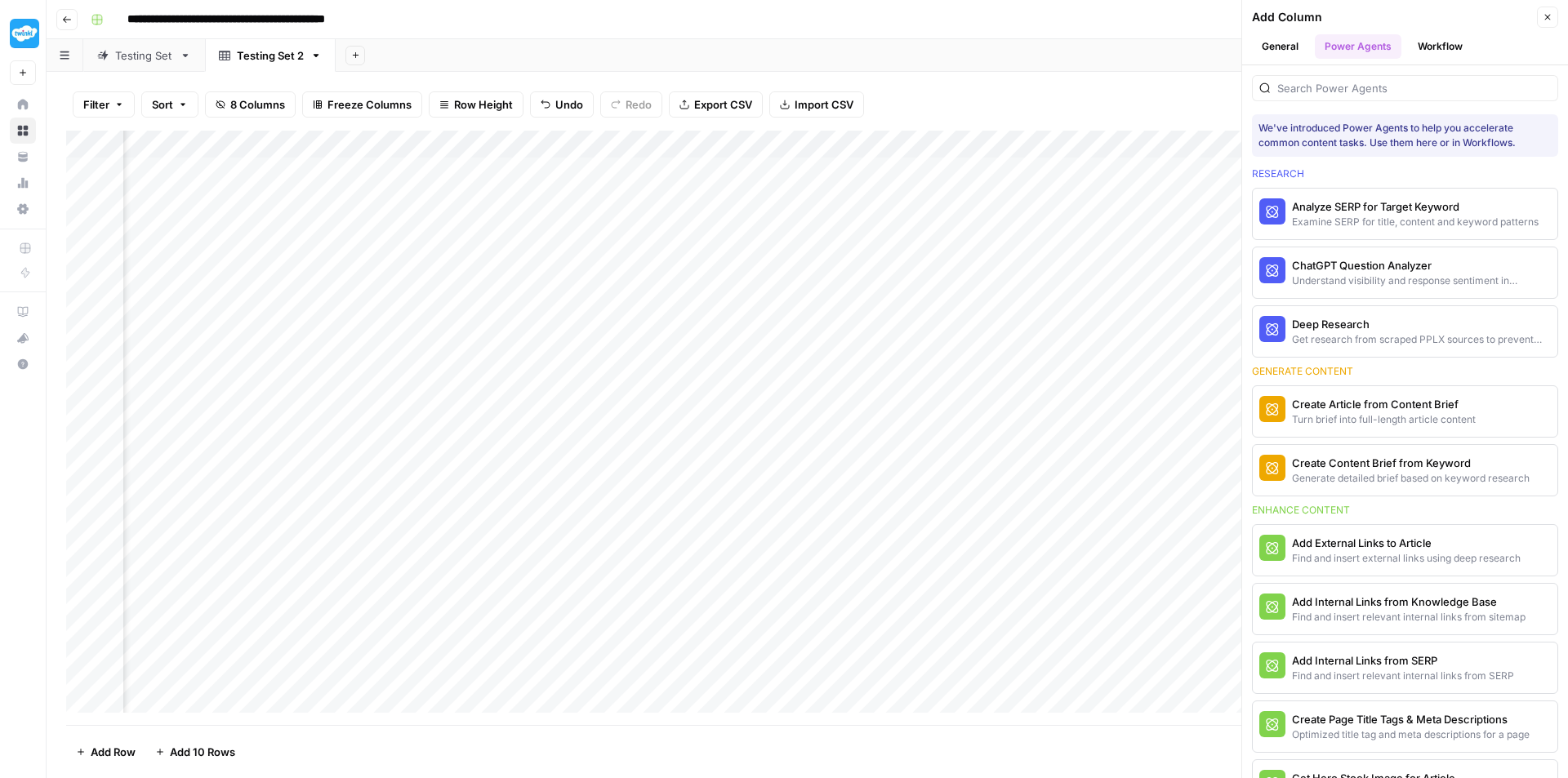
click at [1450, 42] on button "Workflow" at bounding box center [1440, 46] width 65 height 25
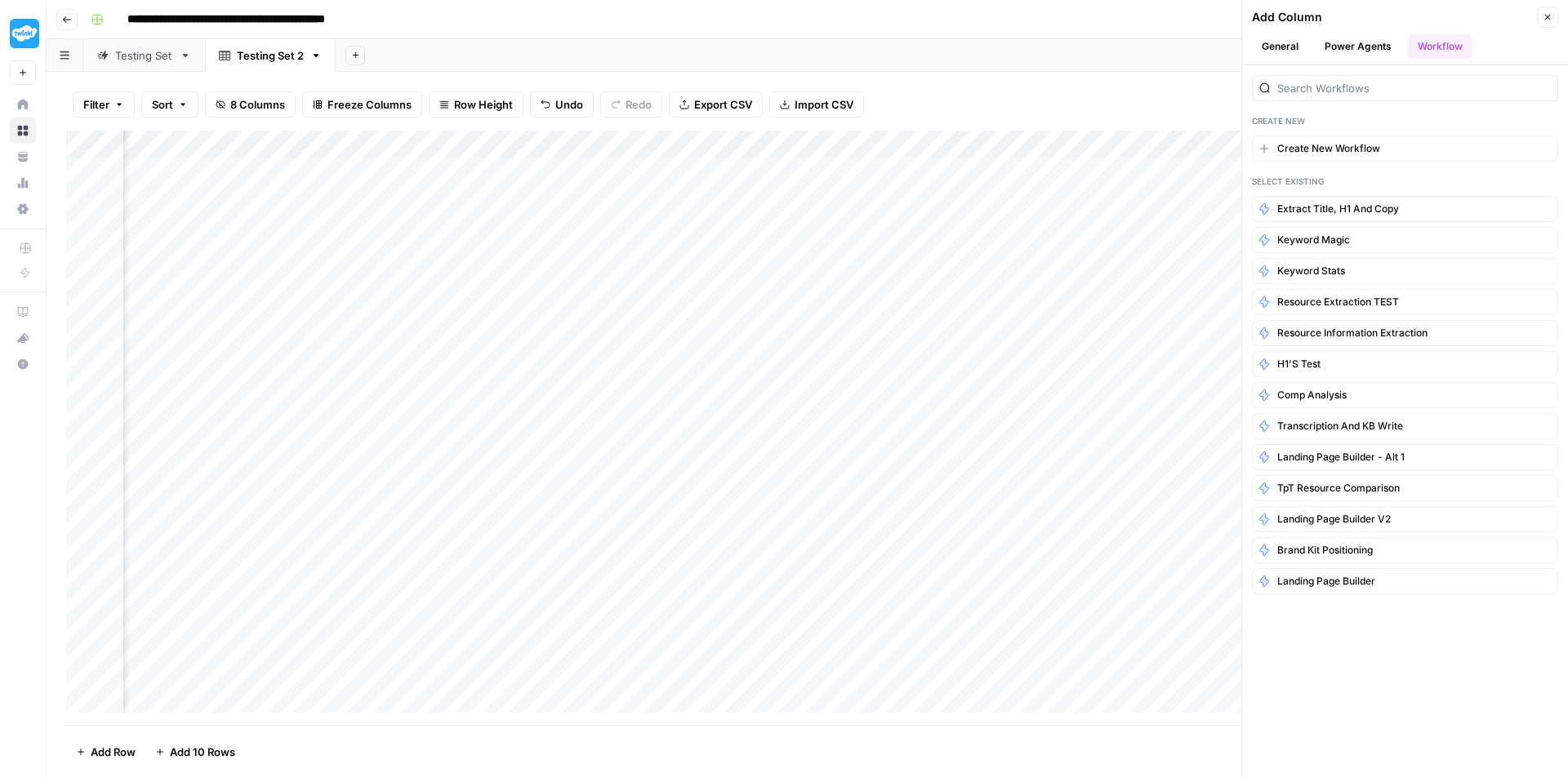
scroll to position [0, 751]
click at [1324, 140] on button "Create New Workflow" at bounding box center [1404, 149] width 306 height 26
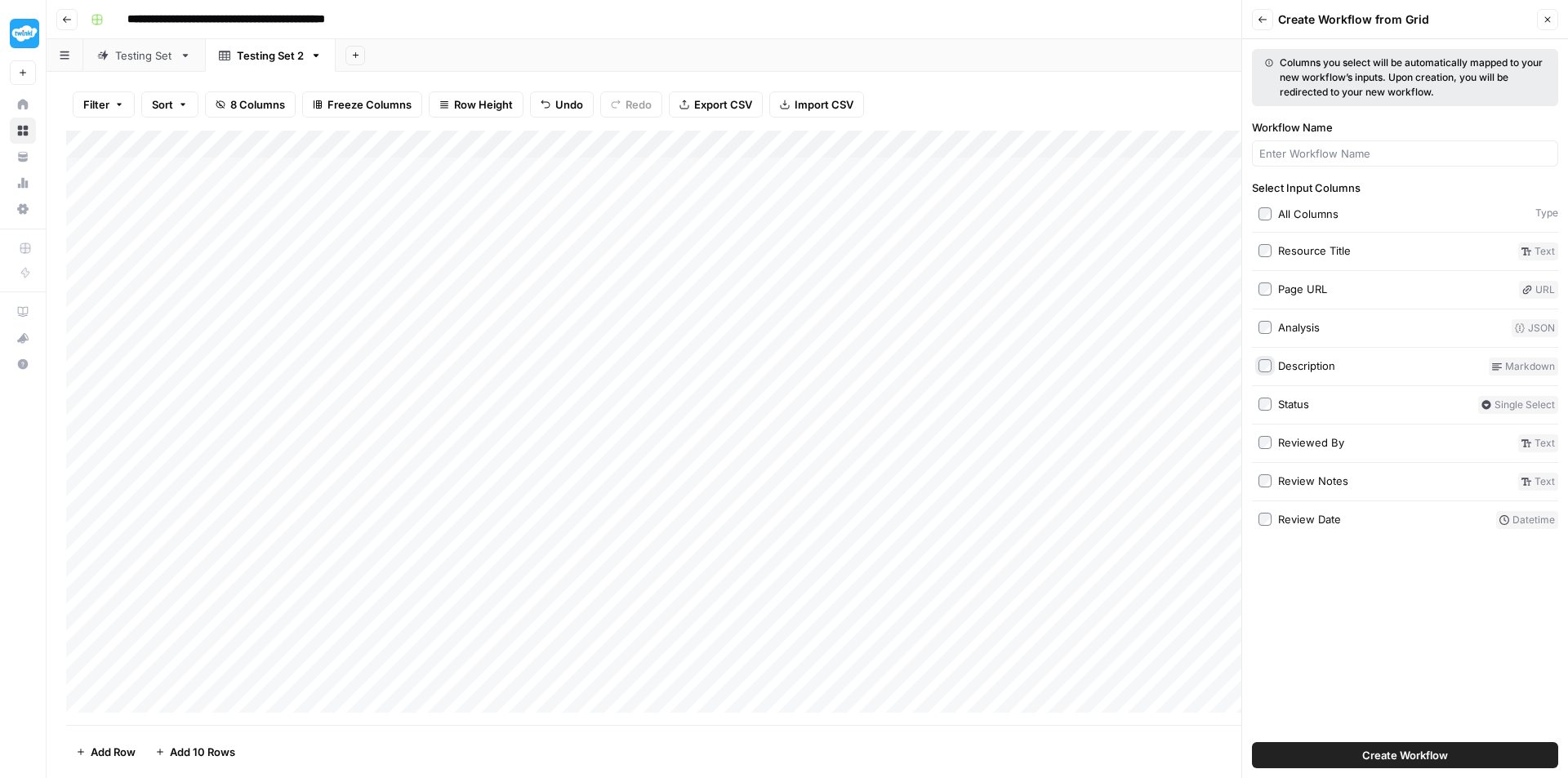
scroll to position [0, 0]
click at [1394, 763] on button "Create Workflow" at bounding box center [1404, 755] width 306 height 26
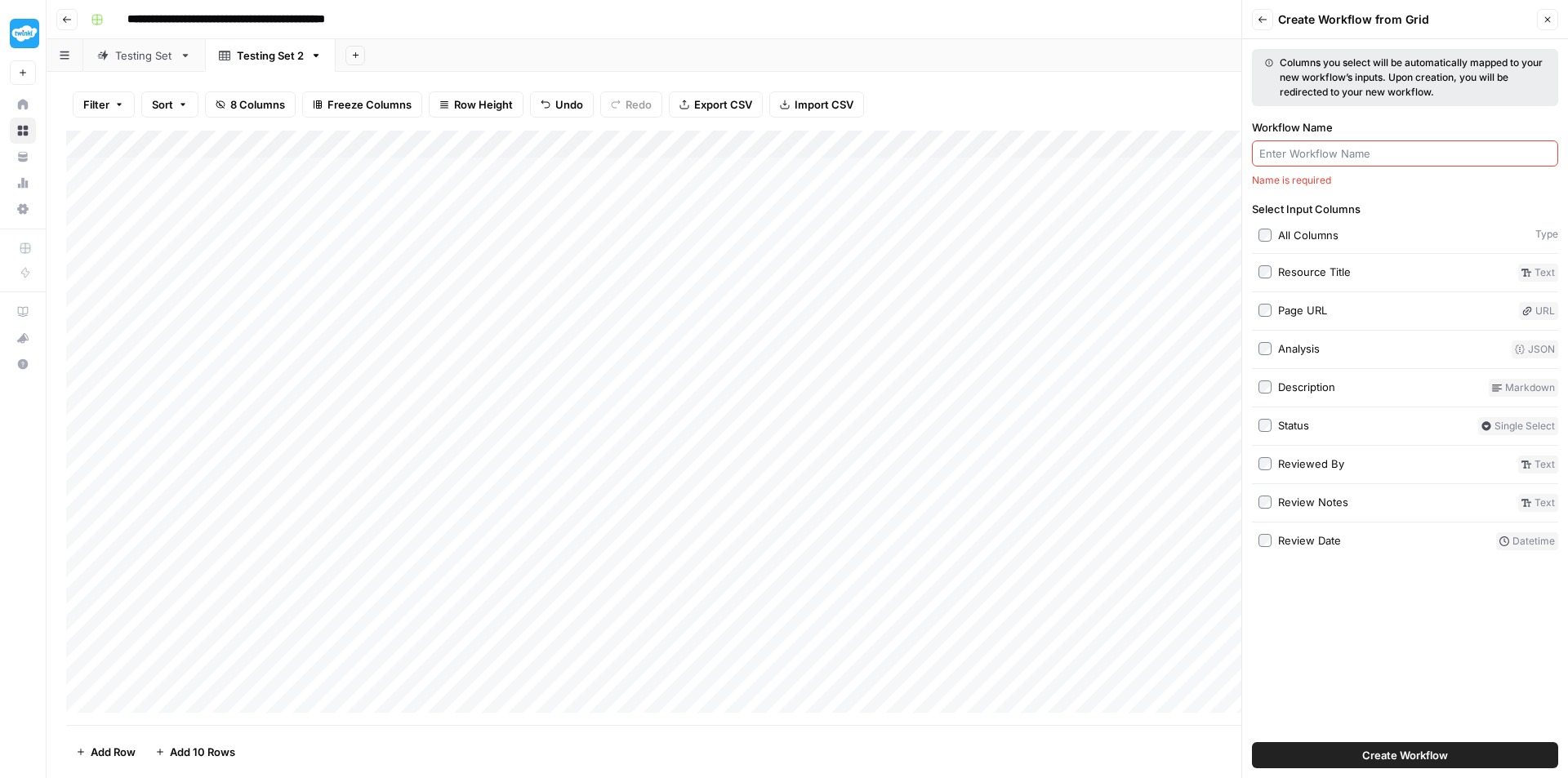
click at [1291, 158] on input "Workflow Name" at bounding box center [1404, 153] width 291 height 17
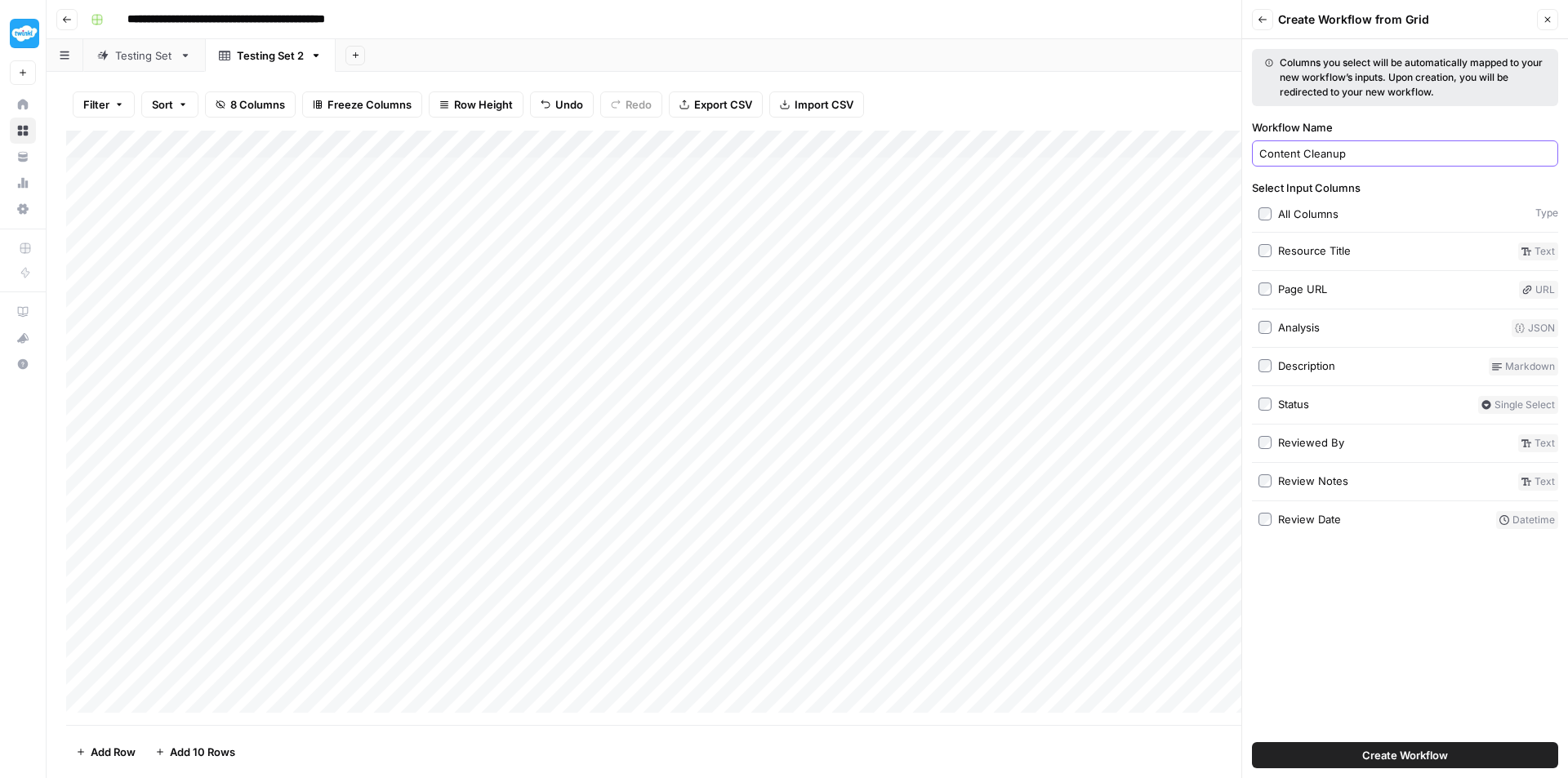
type input "Content Cleanup"
click at [1357, 750] on button "Create Workflow" at bounding box center [1404, 755] width 306 height 26
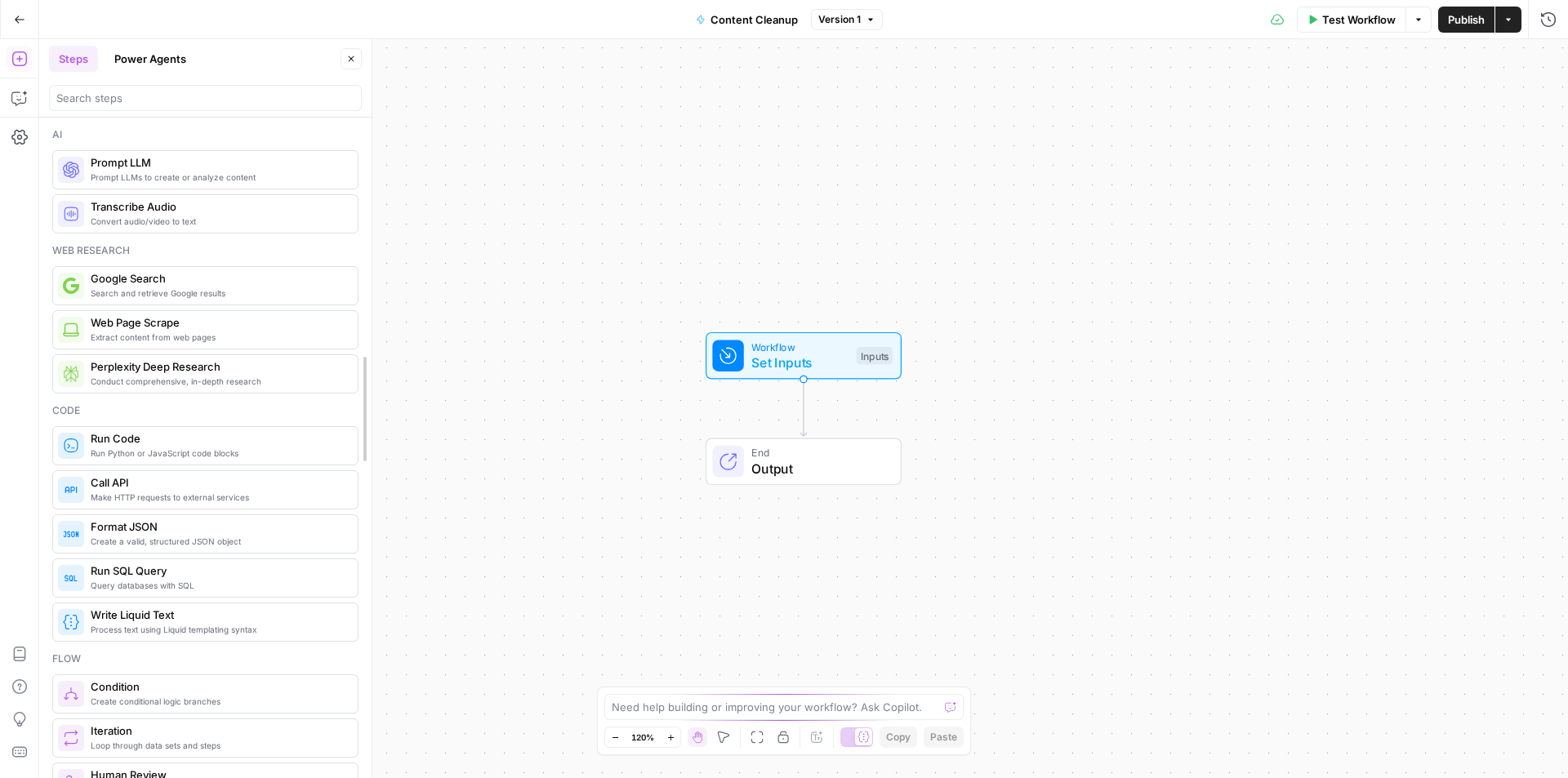
drag, startPoint x: 353, startPoint y: 188, endPoint x: 493, endPoint y: 230, distance: 146.2
click at [751, 343] on span "Workflow" at bounding box center [799, 346] width 97 height 16
click at [214, 176] on span "Prompt LLMs to create or analyze content" at bounding box center [244, 177] width 307 height 13
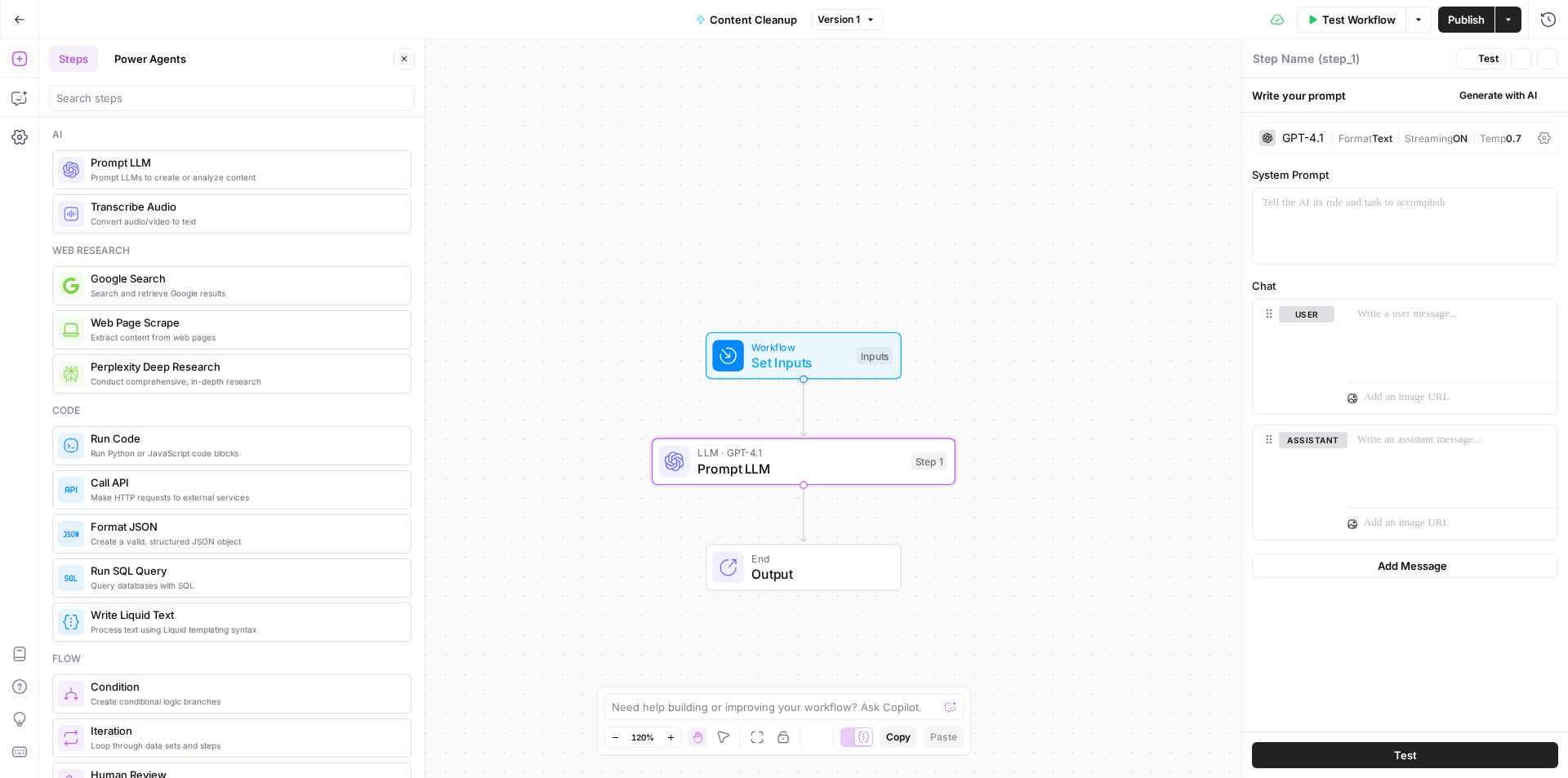
type textarea "Prompt LLM"
click at [881, 468] on span "Prompt LLM" at bounding box center [800, 468] width 206 height 19
click at [1292, 130] on div "GPT-4.1" at bounding box center [1292, 139] width 65 height 17
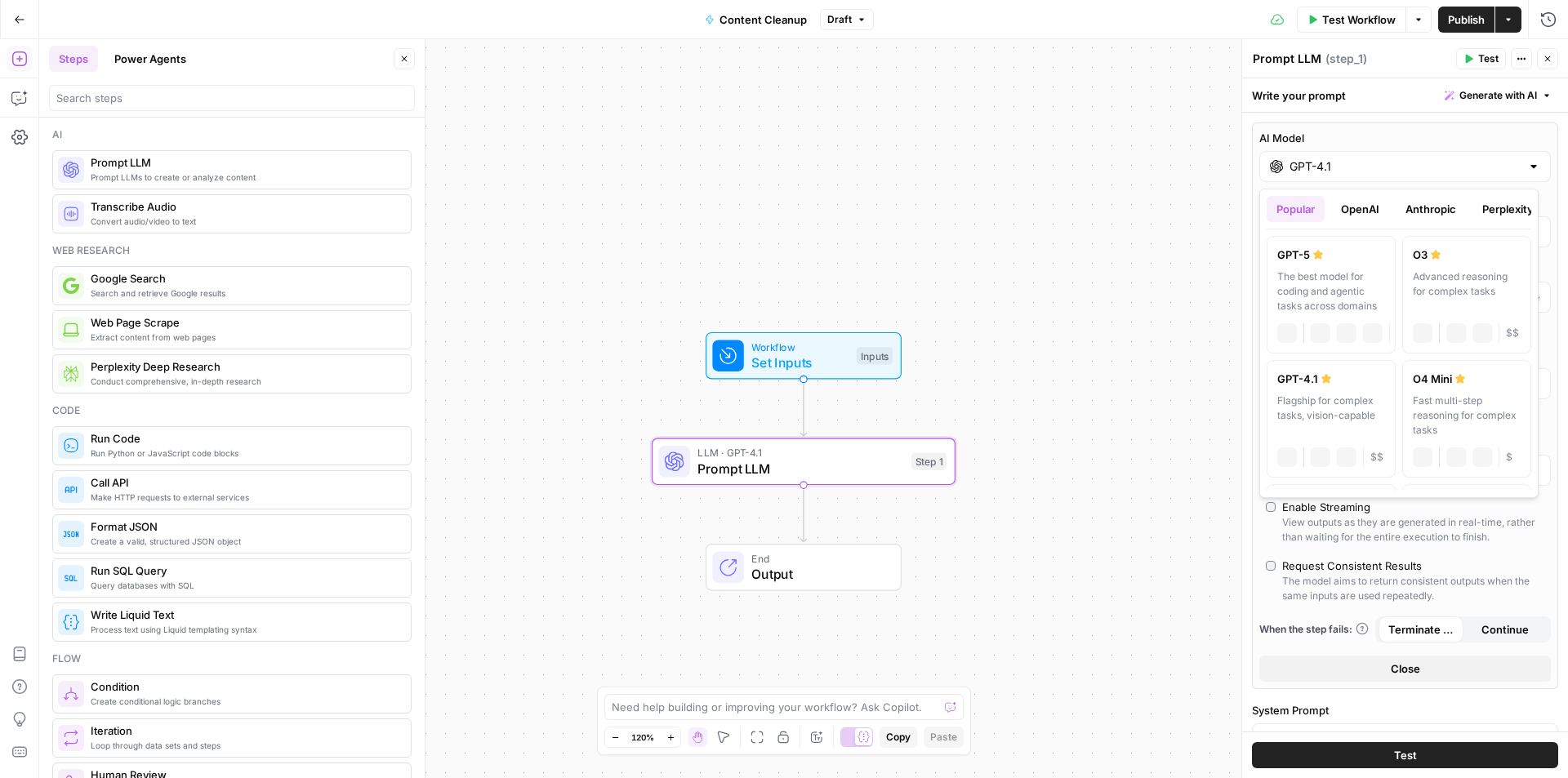
click at [1328, 164] on input "GPT-4.1" at bounding box center [1404, 166] width 231 height 17
click at [836, 432] on icon "button" at bounding box center [833, 424] width 14 height 14
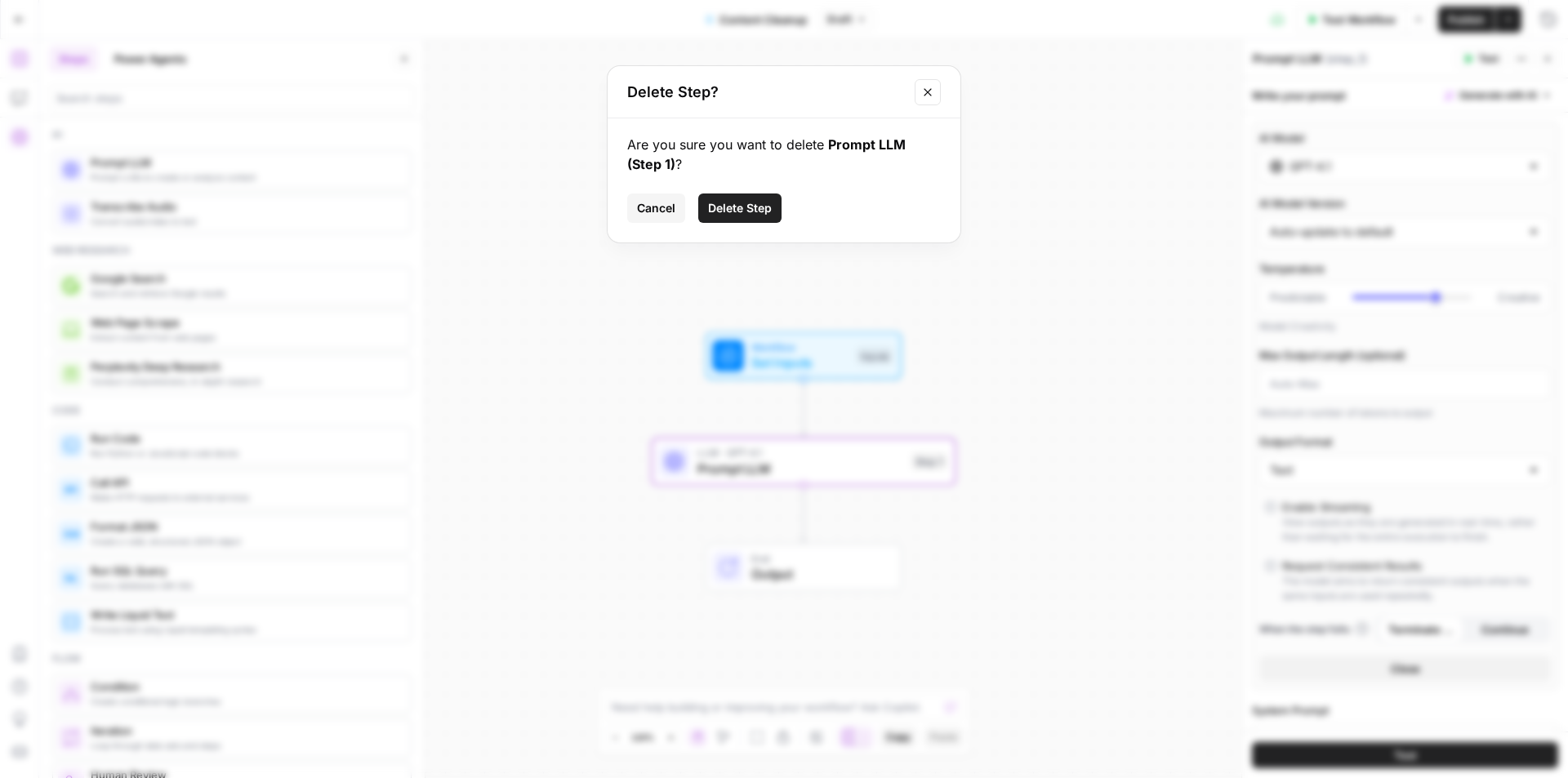
click at [935, 84] on button "Close modal" at bounding box center [928, 92] width 26 height 26
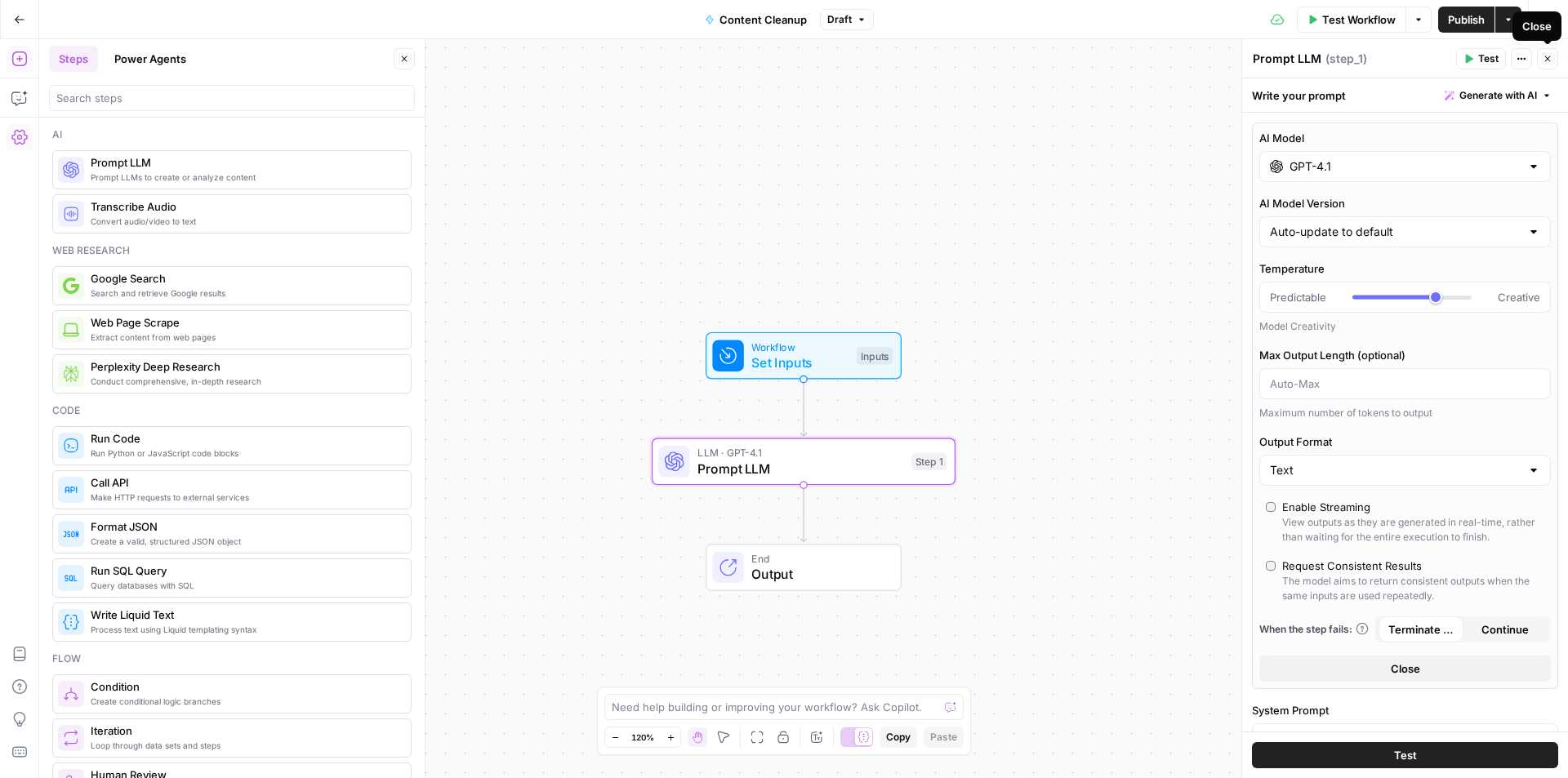
click at [1550, 55] on icon "button" at bounding box center [1547, 58] width 10 height 10
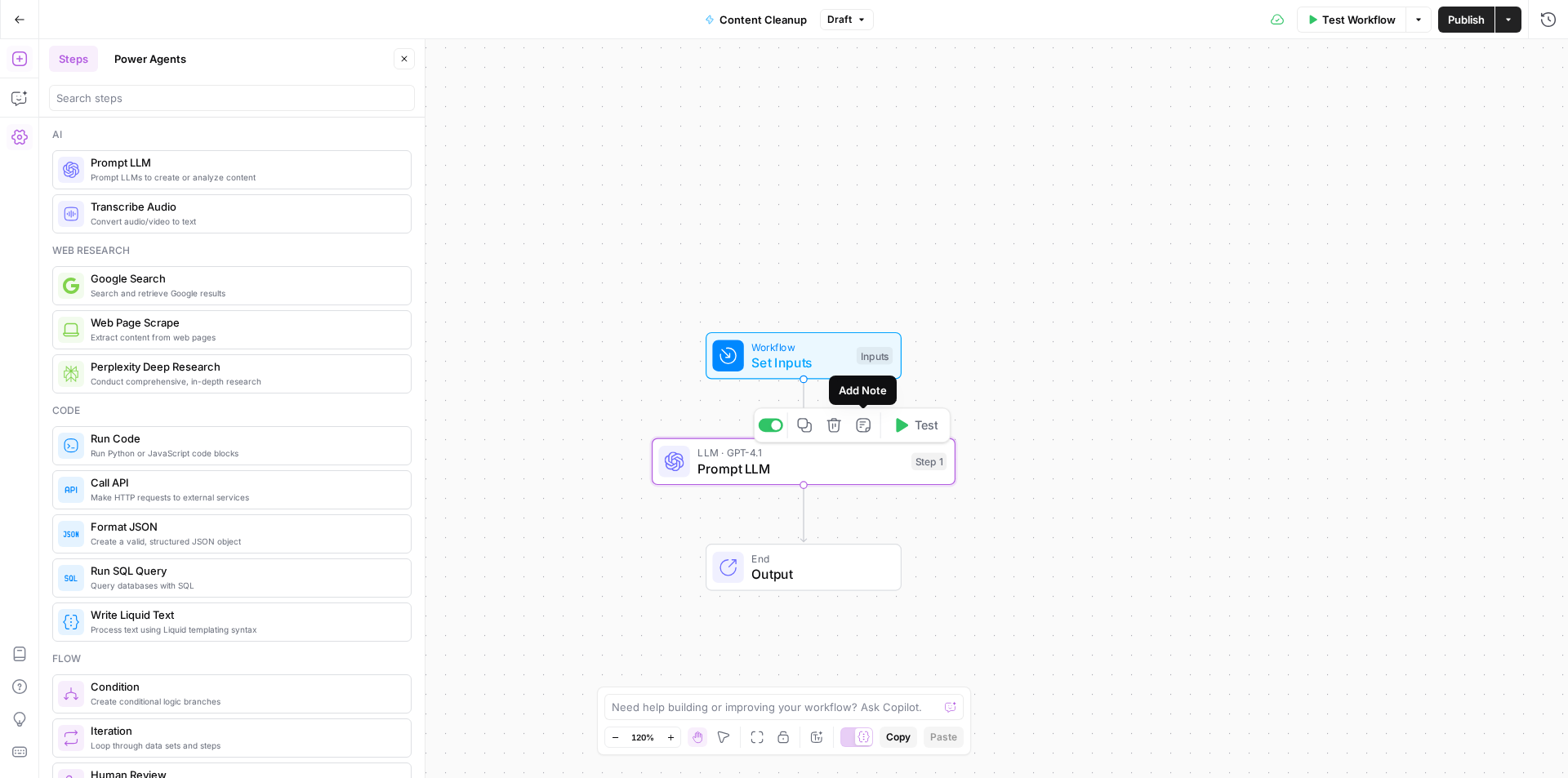
click at [866, 462] on span "Prompt LLM" at bounding box center [800, 468] width 206 height 19
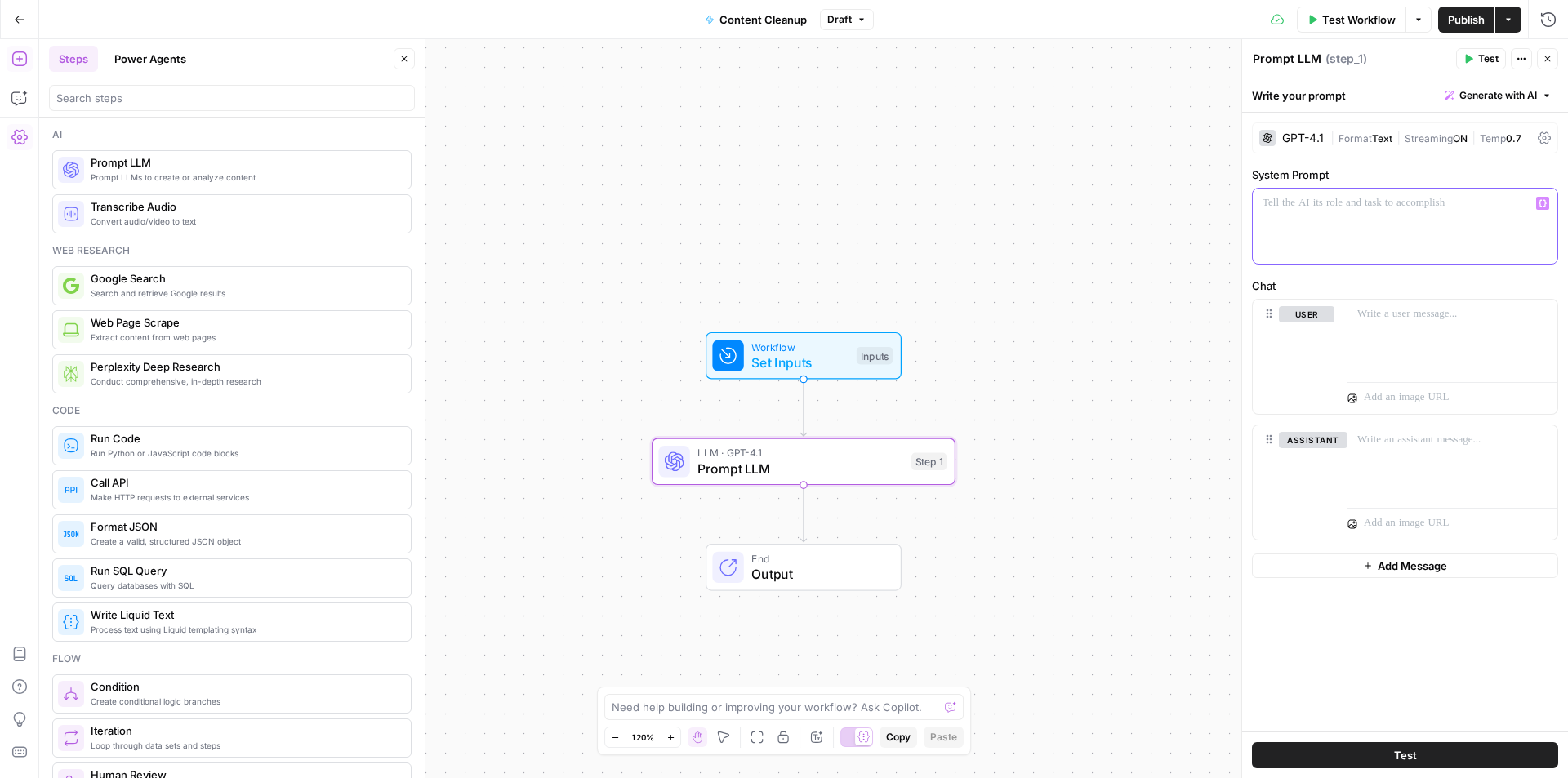
click at [1394, 213] on div at bounding box center [1405, 225] width 305 height 75
click at [21, 29] on button "Go Back" at bounding box center [19, 19] width 30 height 30
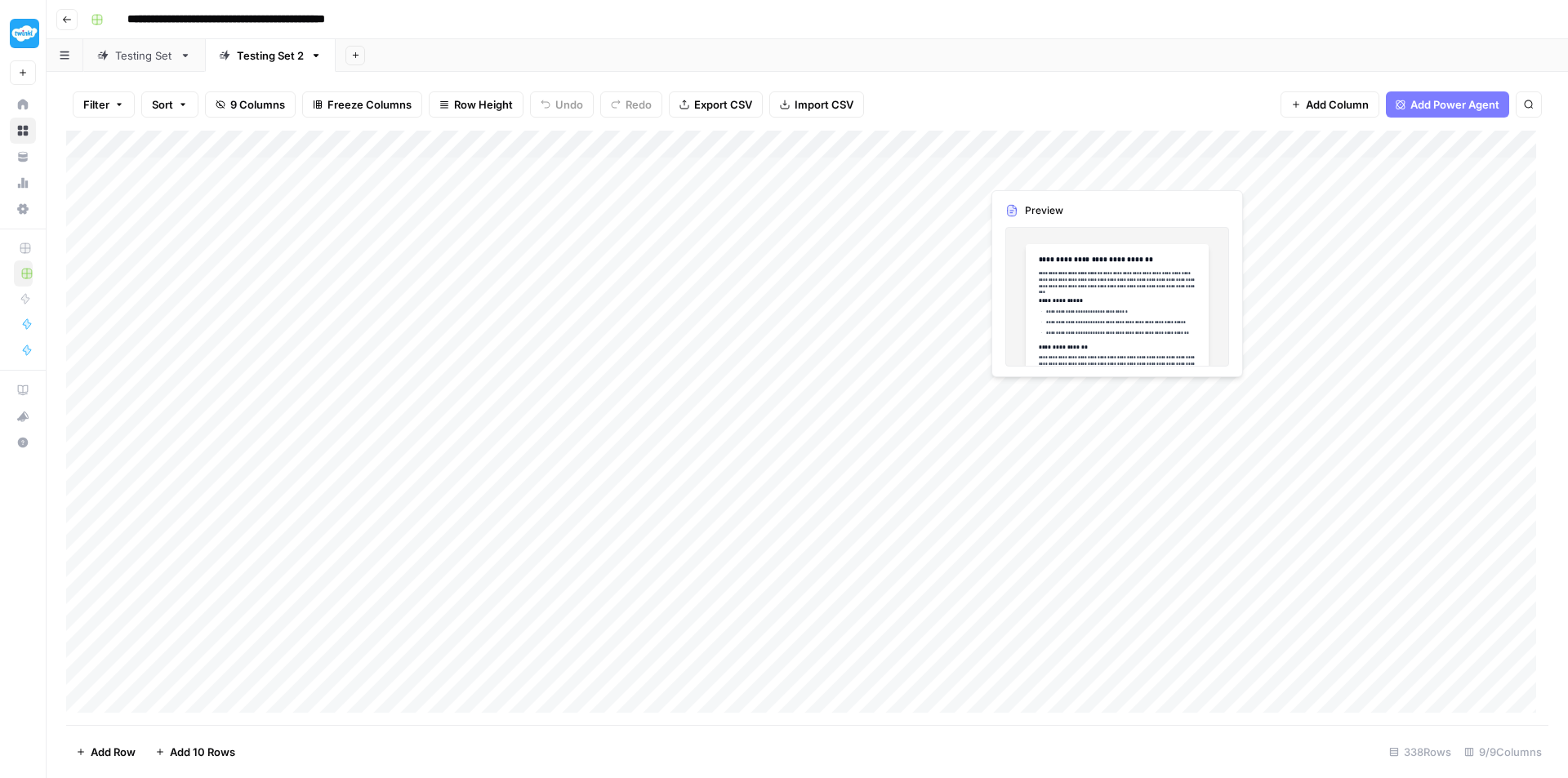
click at [1050, 175] on div "Add Column" at bounding box center [808, 427] width 1482 height 594
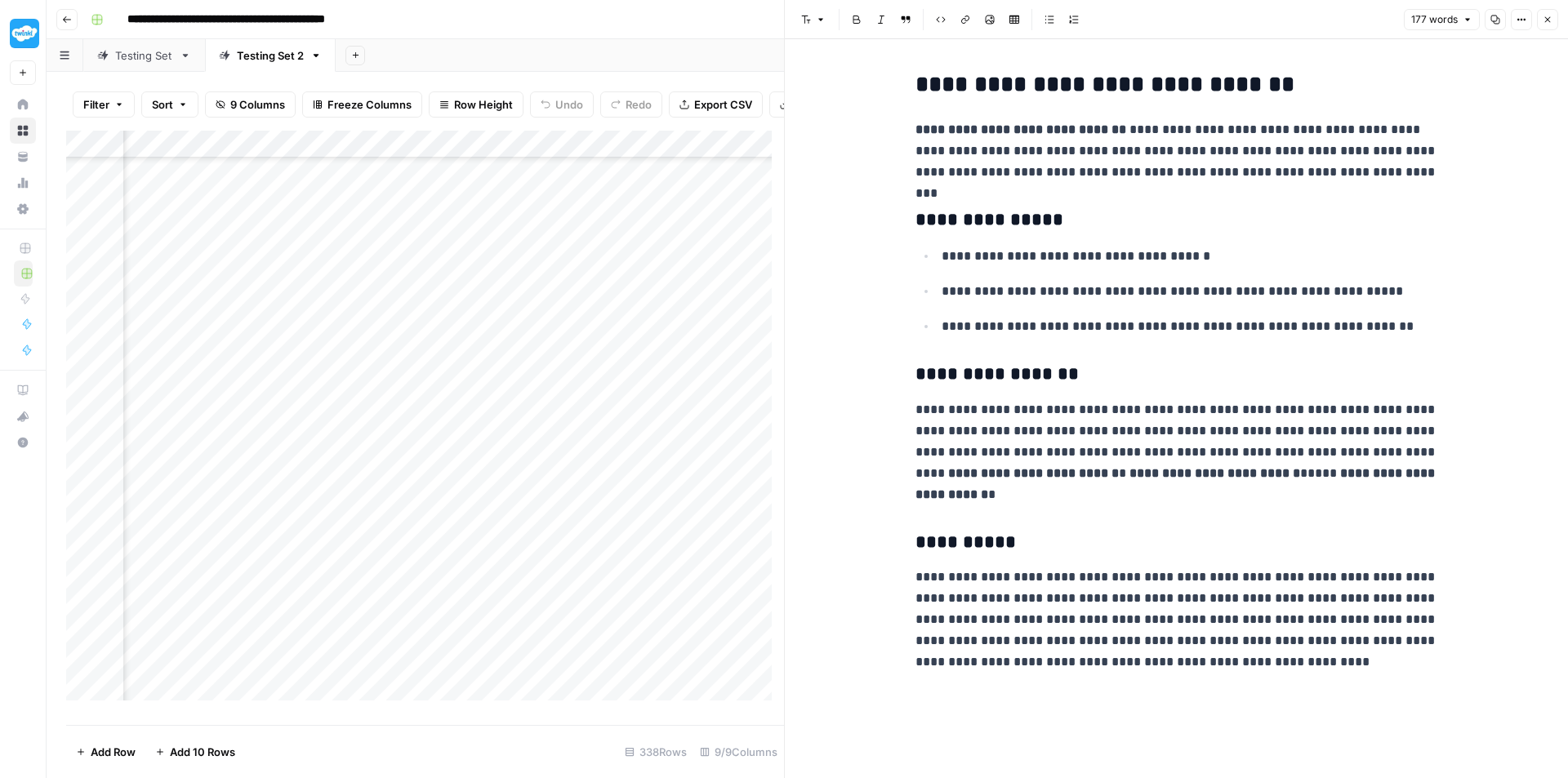
scroll to position [408, 602]
click at [407, 525] on div "Add Column" at bounding box center [425, 421] width 718 height 582
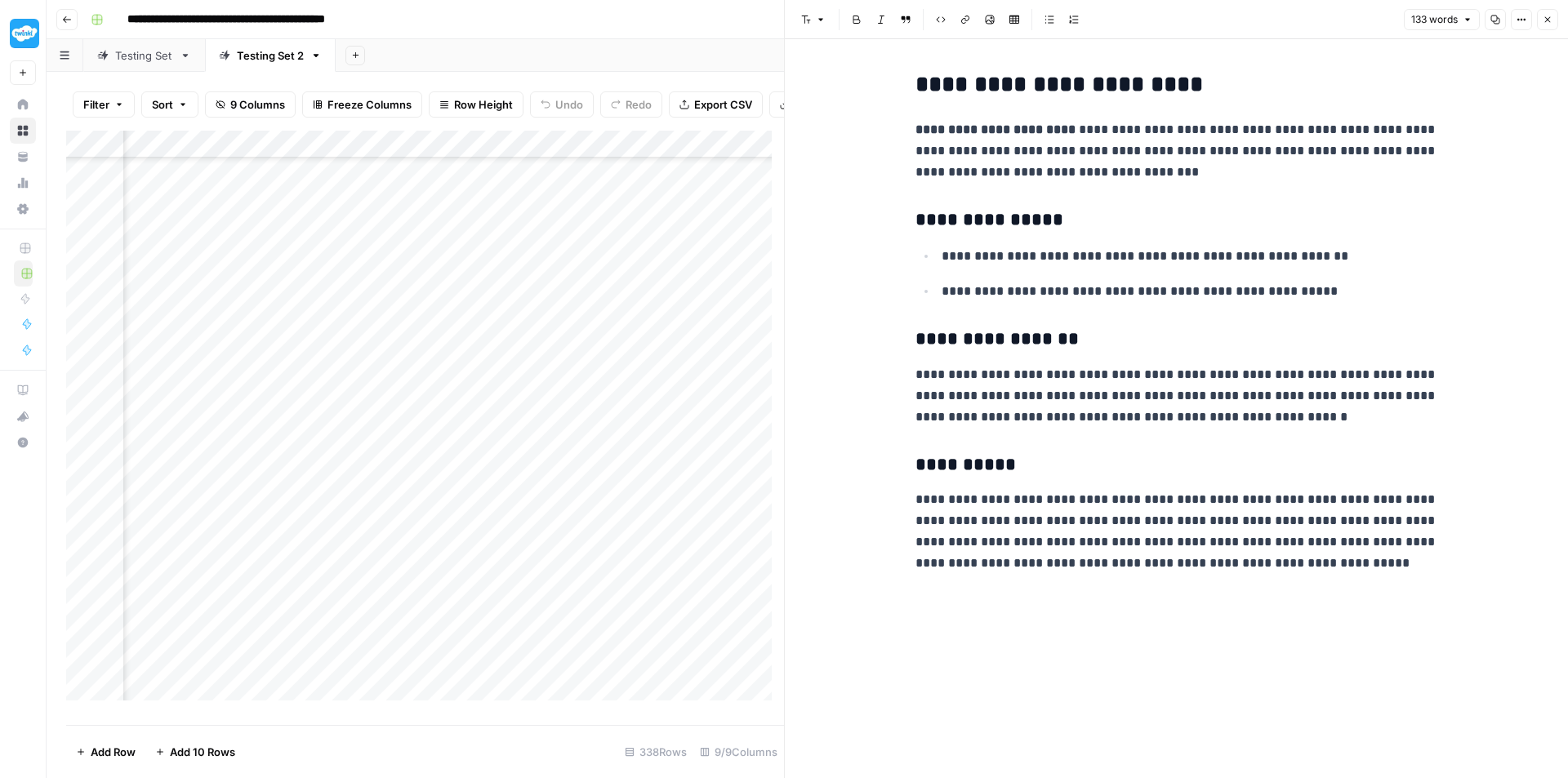
click at [444, 439] on div "Add Column" at bounding box center [425, 421] width 718 height 582
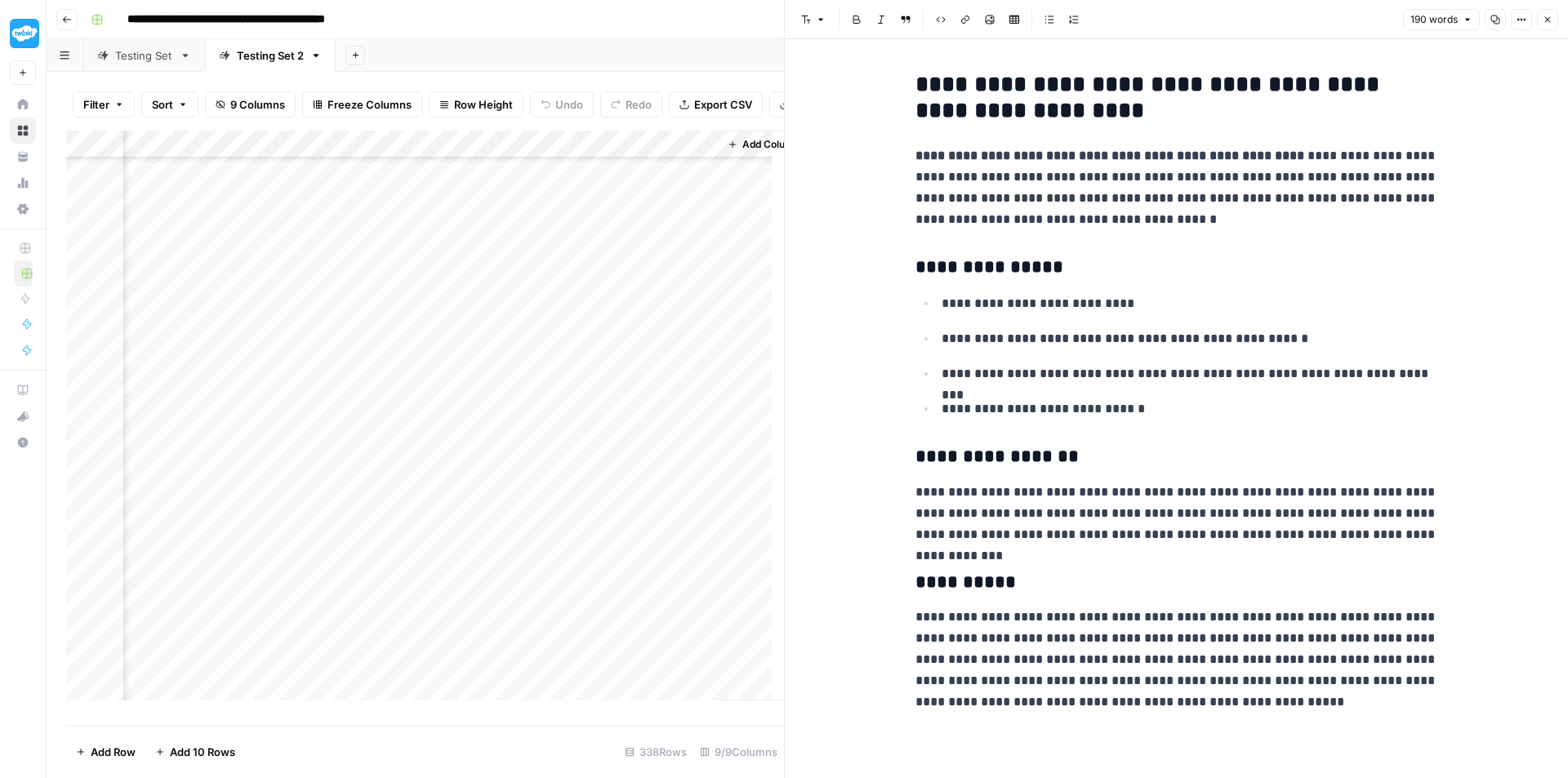
scroll to position [0, 361]
click at [683, 154] on div "Add Column" at bounding box center [425, 421] width 718 height 582
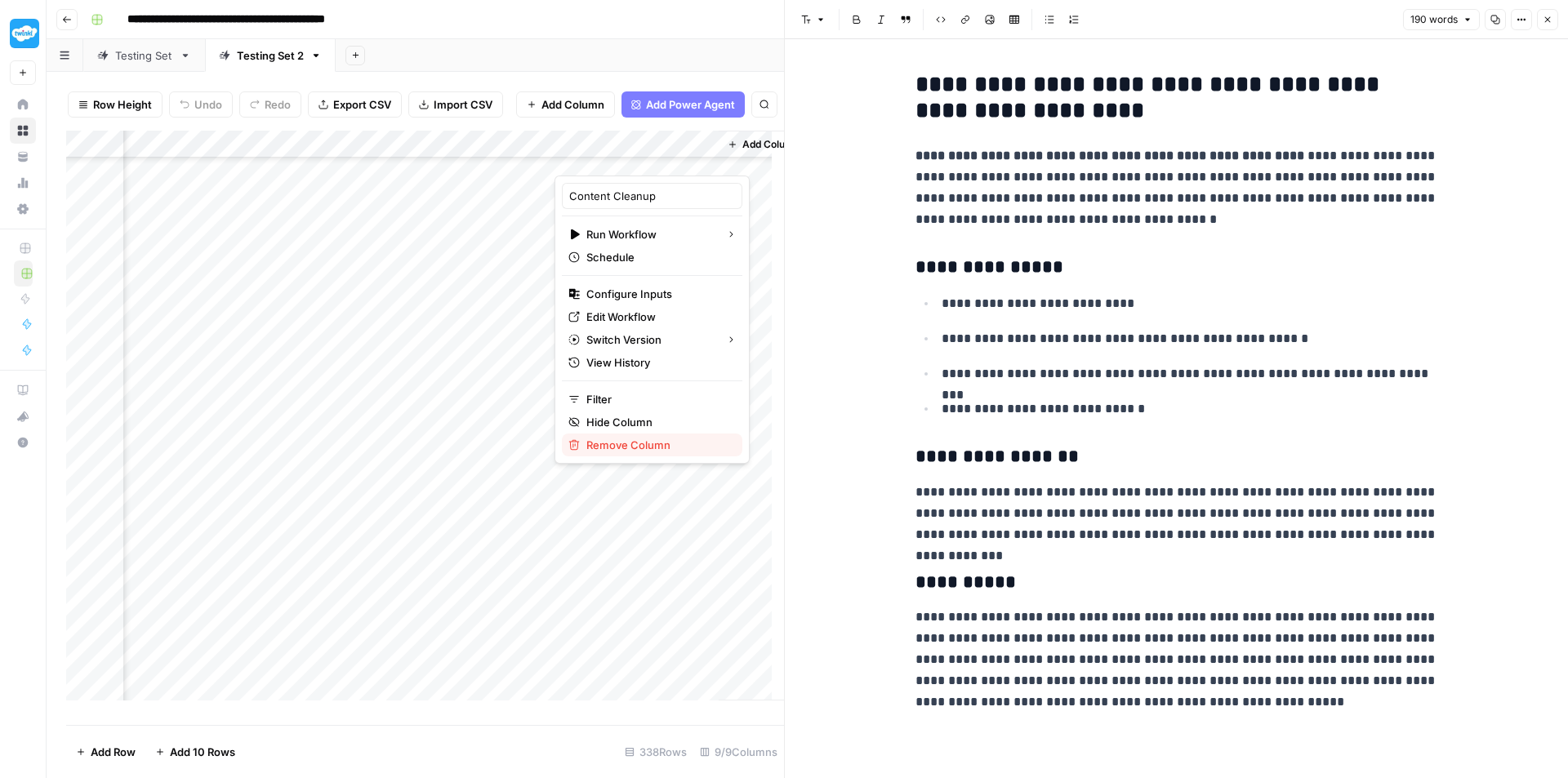
click at [628, 444] on span "Remove Column" at bounding box center [658, 445] width 143 height 17
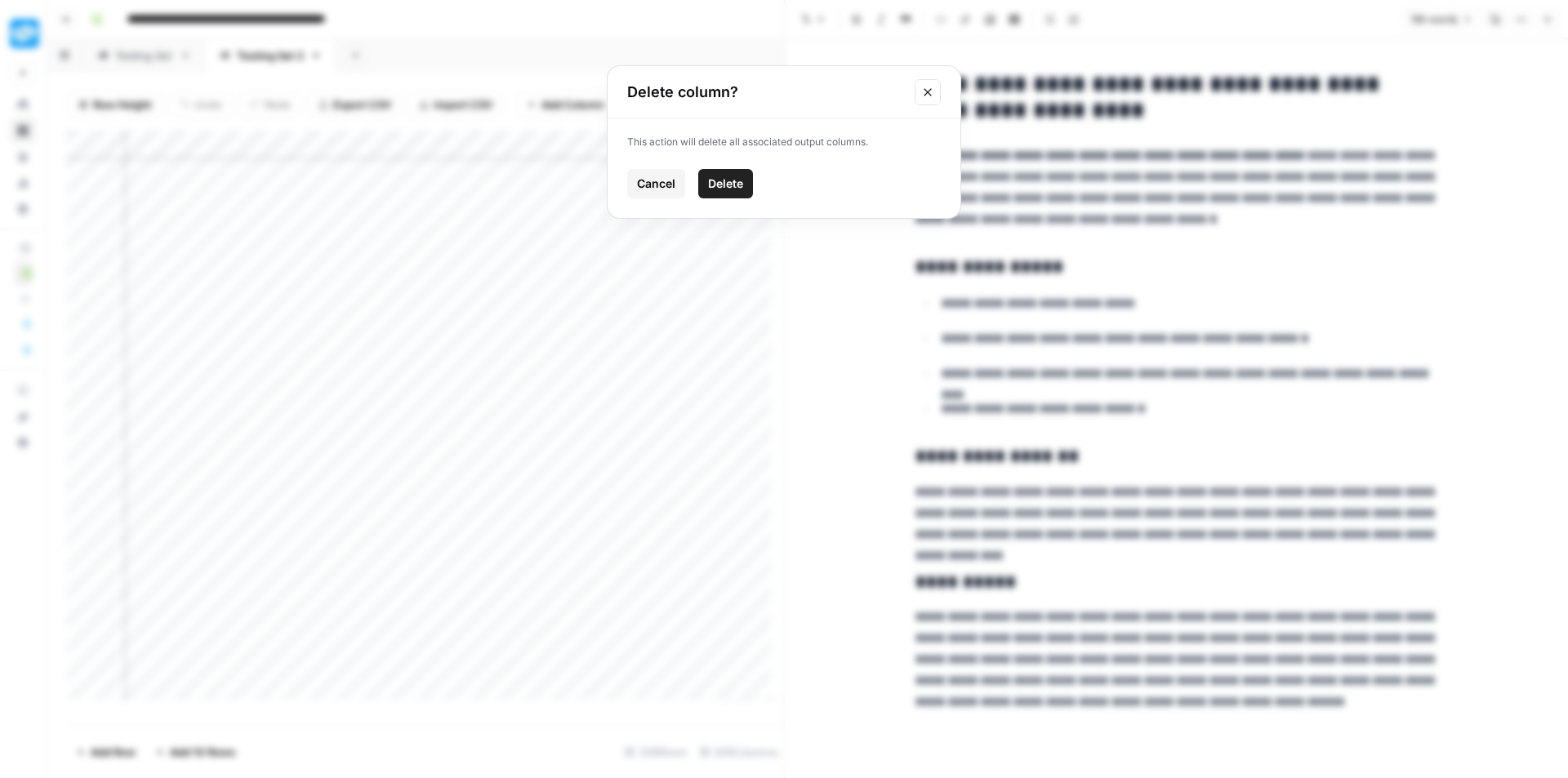
click at [722, 180] on span "Delete" at bounding box center [725, 184] width 35 height 17
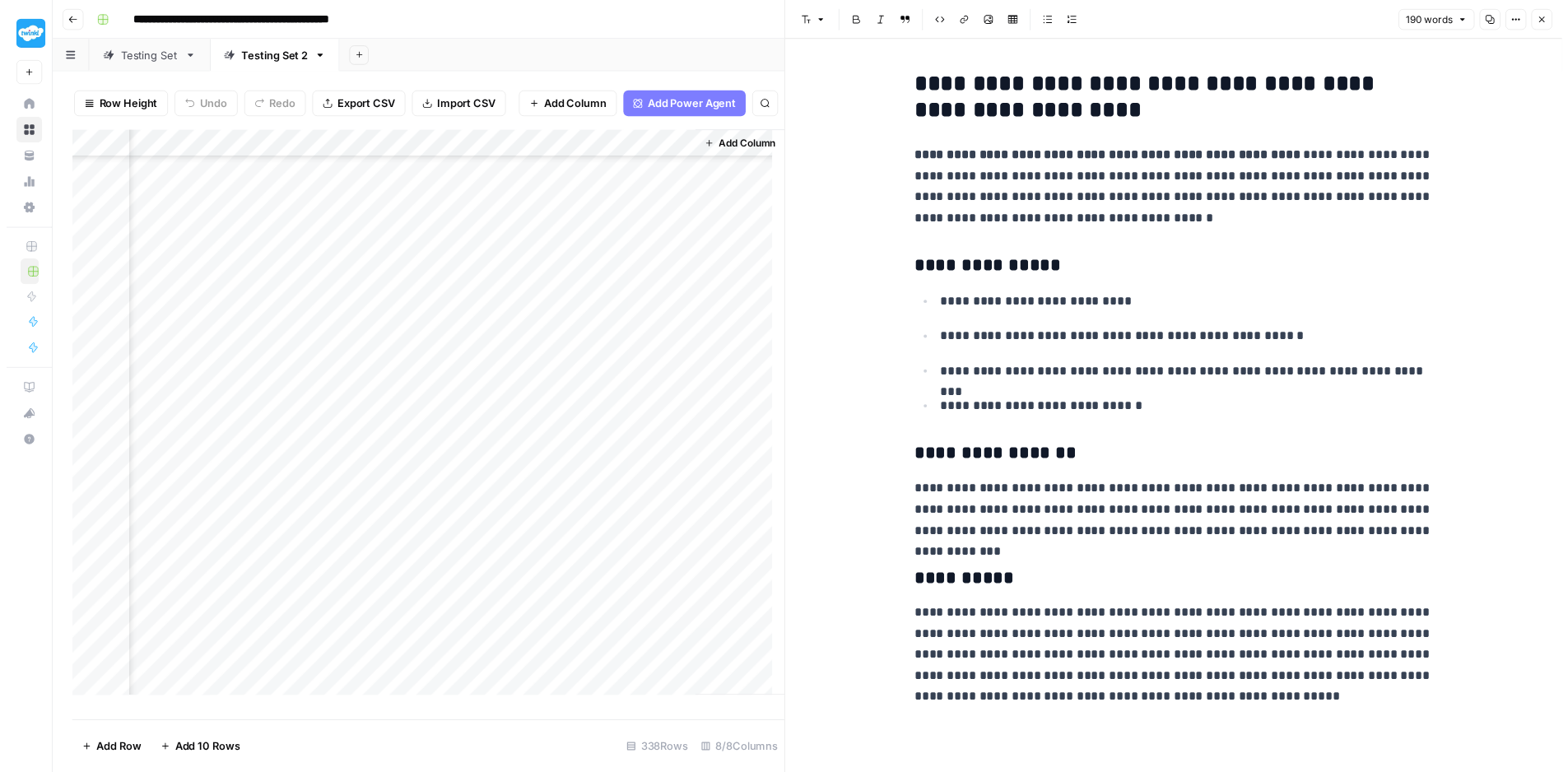
scroll to position [412, 1528]
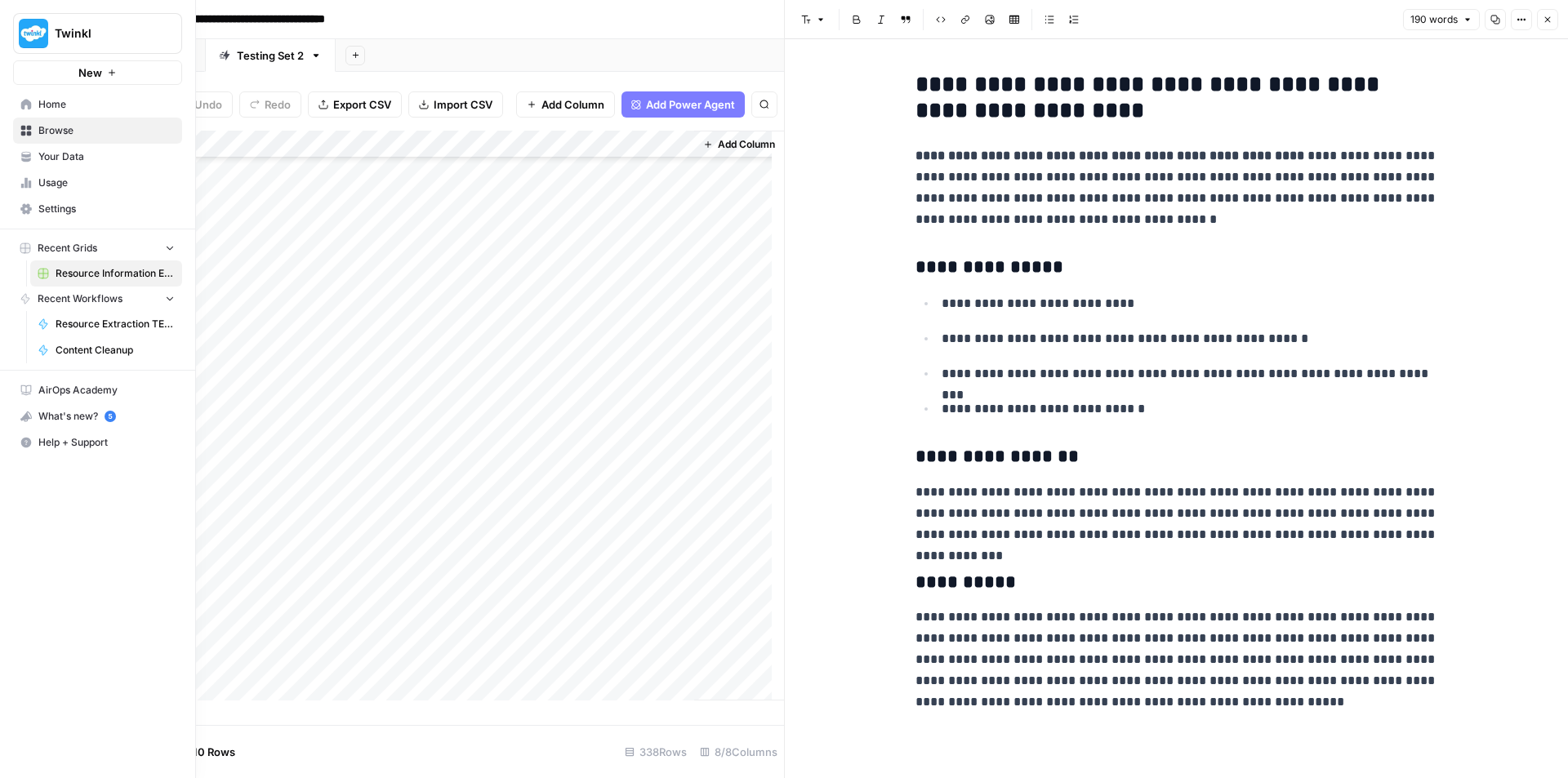
click at [113, 352] on span "Content Cleanup" at bounding box center [115, 350] width 119 height 15
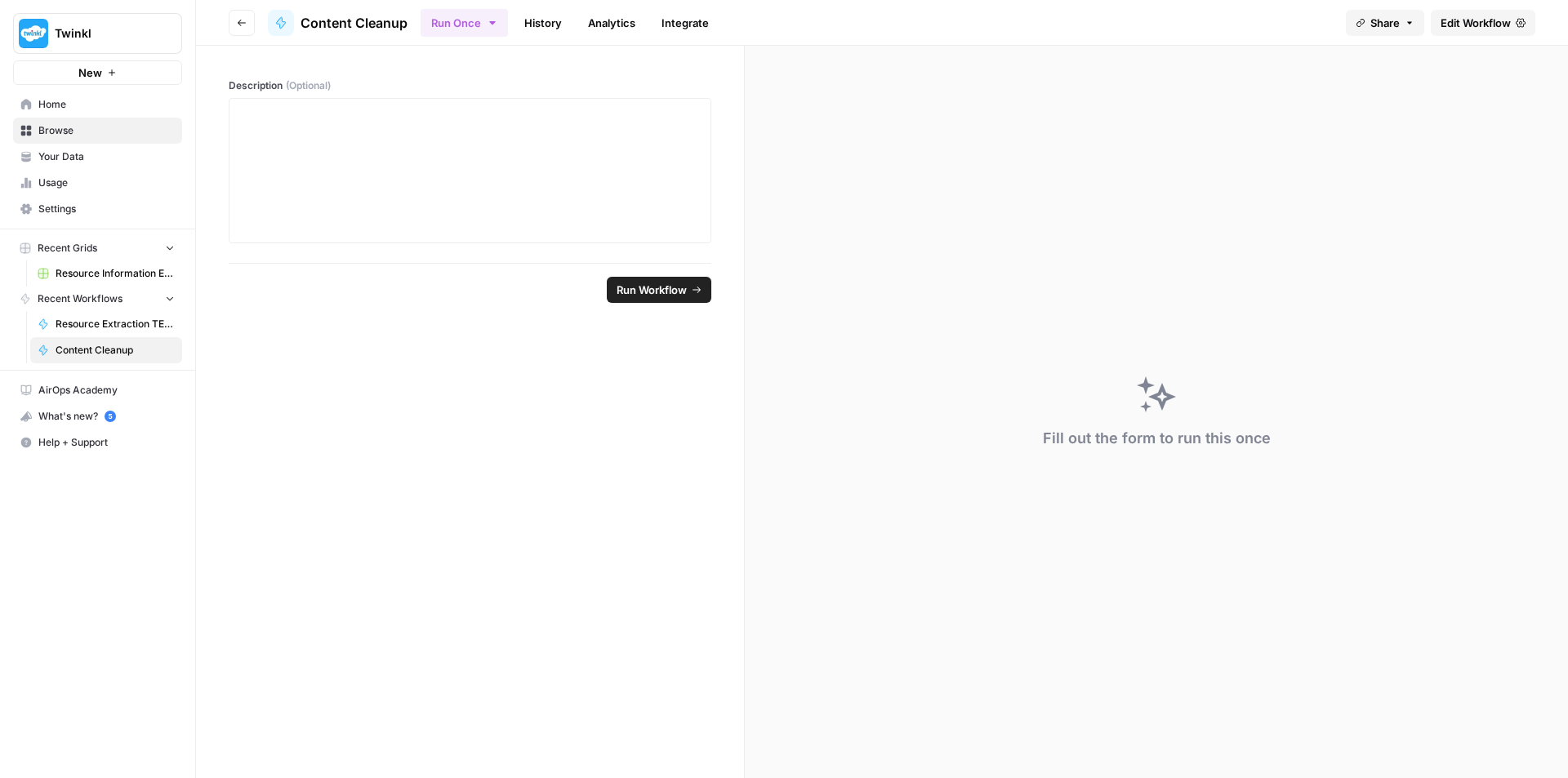
click at [247, 28] on button "Go back" at bounding box center [241, 23] width 26 height 26
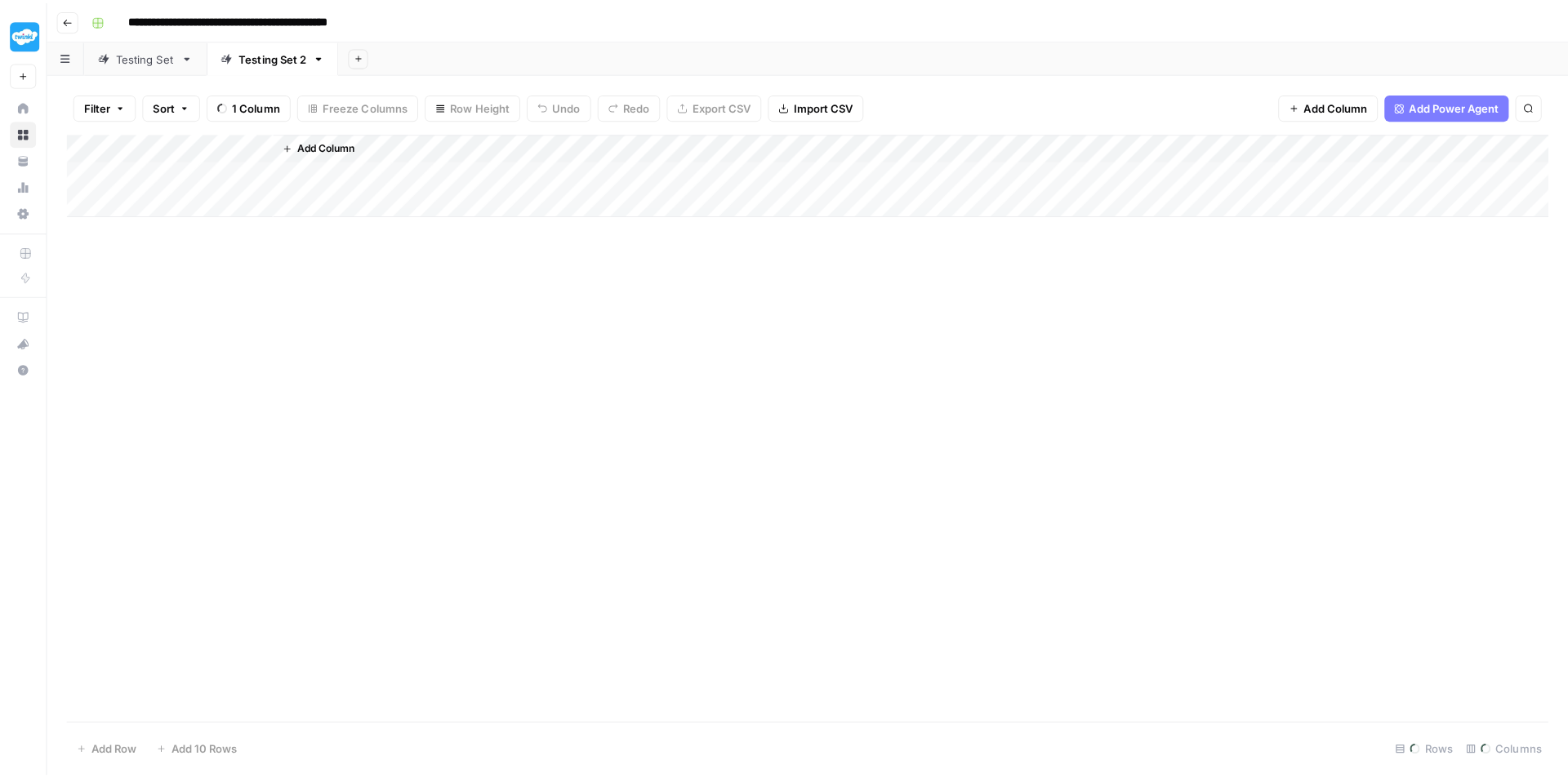
scroll to position [651, 328]
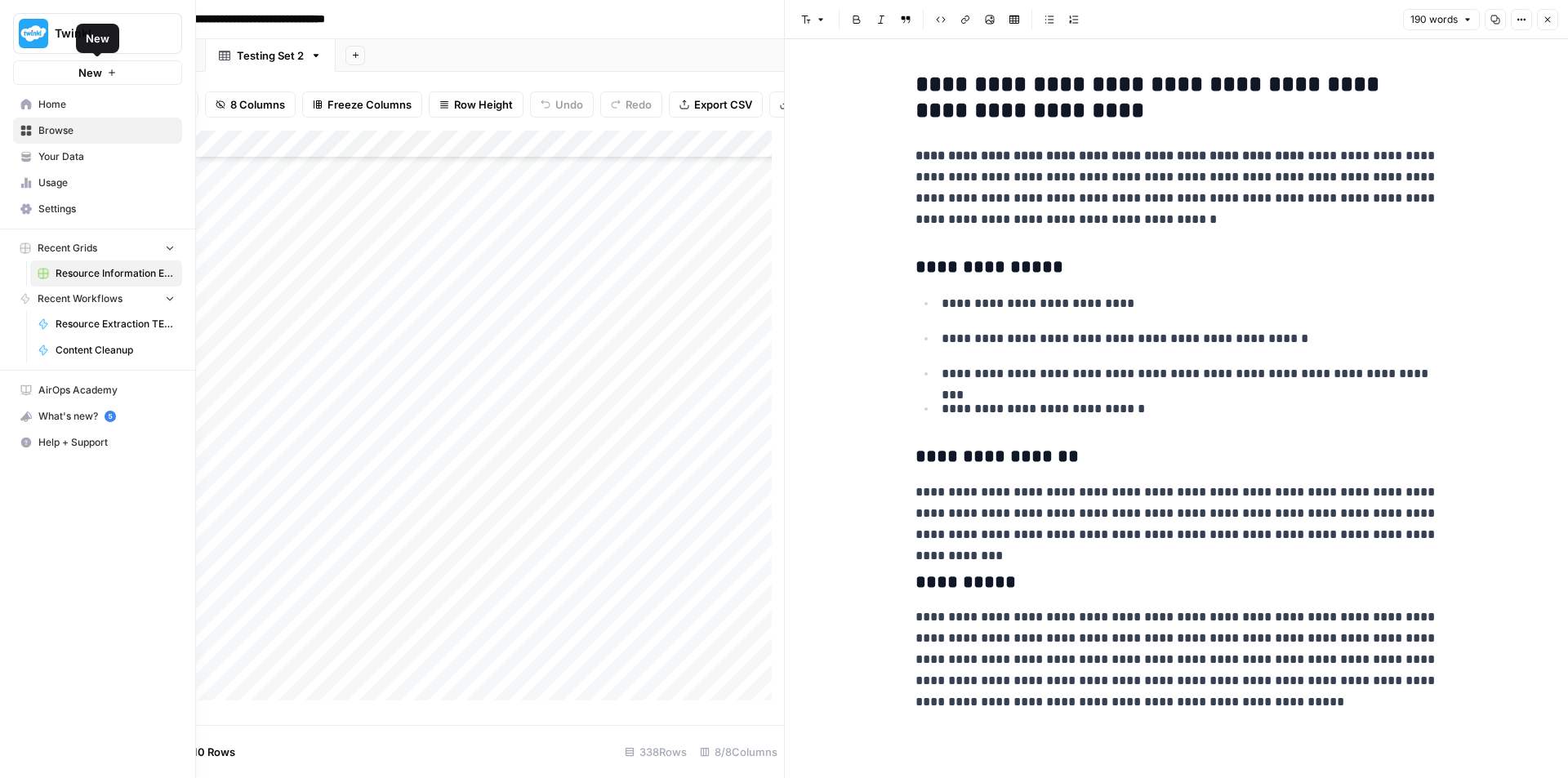
click at [76, 109] on span "Home" at bounding box center [107, 104] width 137 height 15
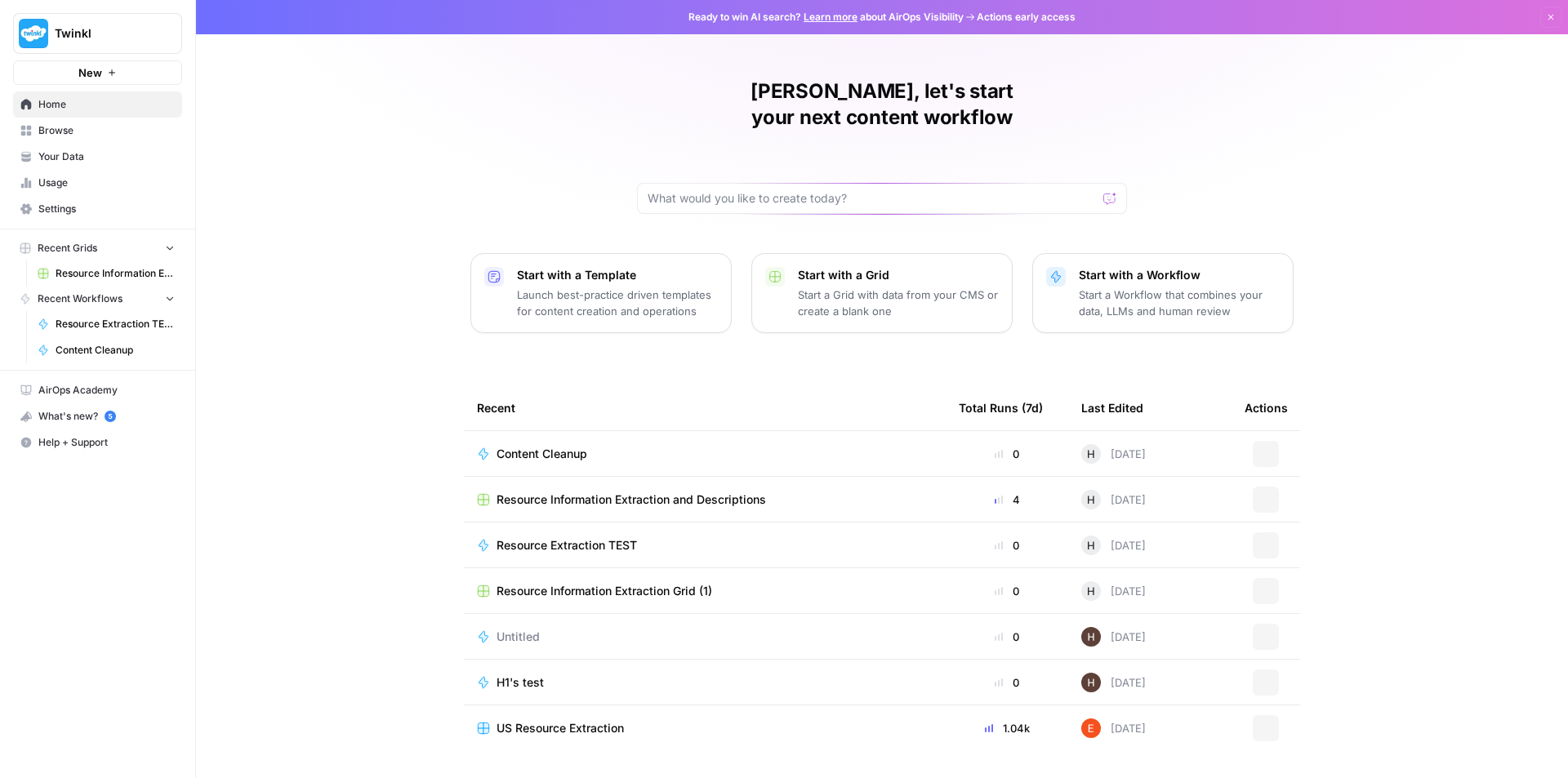
click at [1268, 449] on icon "button" at bounding box center [1265, 454] width 10 height 10
click at [1317, 609] on span "Delete" at bounding box center [1349, 609] width 130 height 17
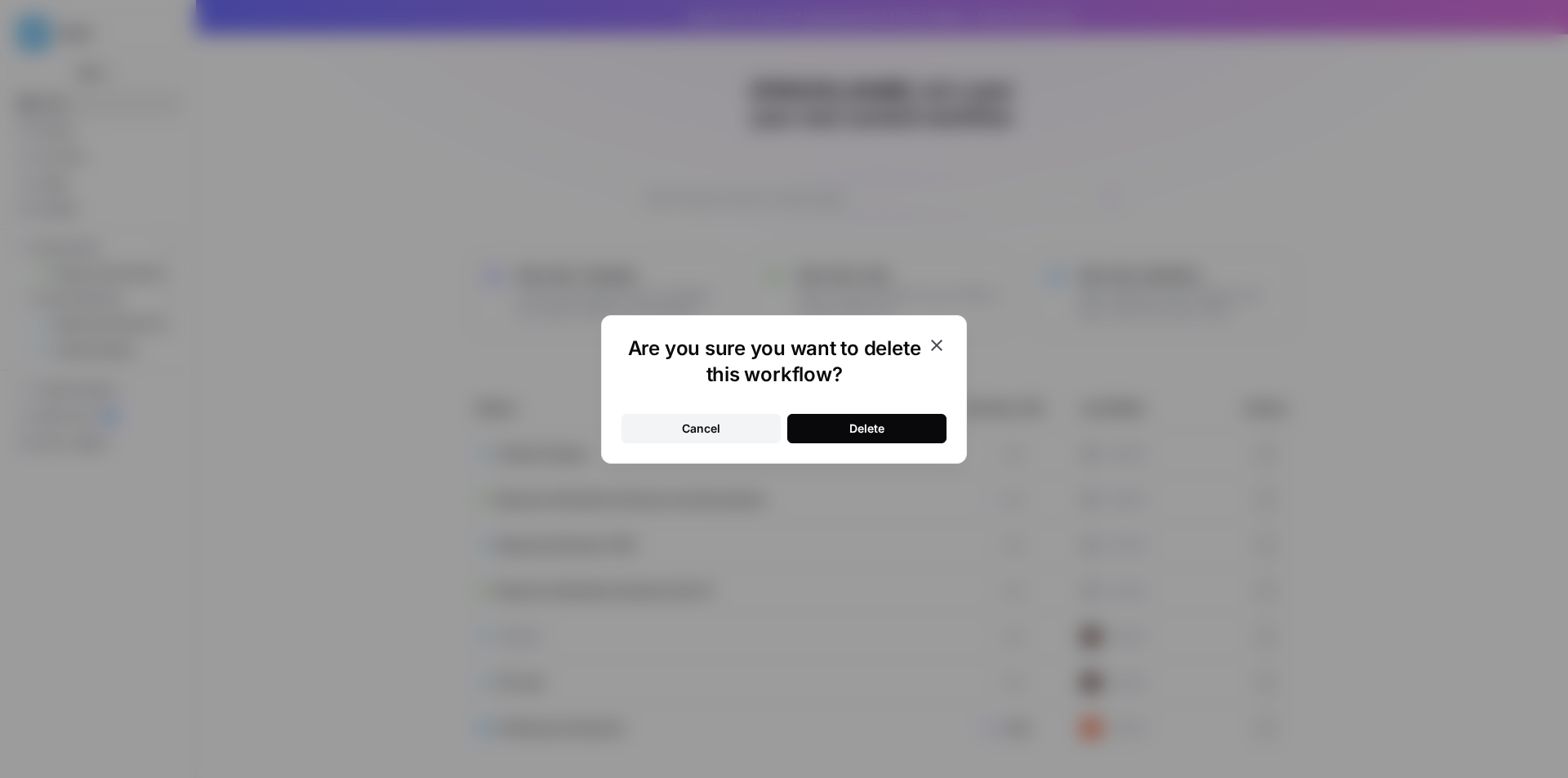
click at [911, 432] on button "Delete" at bounding box center [867, 429] width 159 height 30
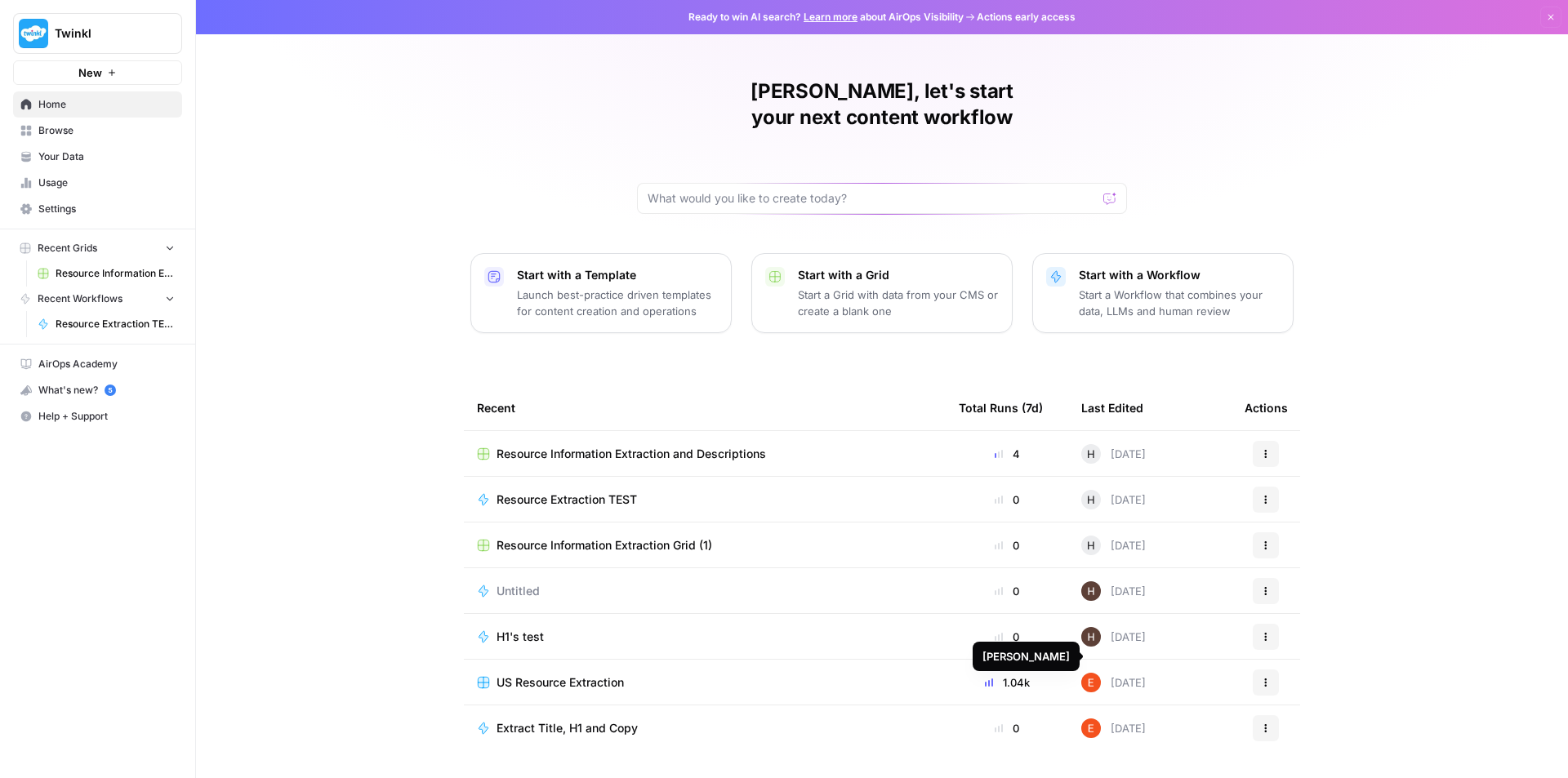
click at [553, 675] on span "US Resource Extraction" at bounding box center [560, 683] width 128 height 17
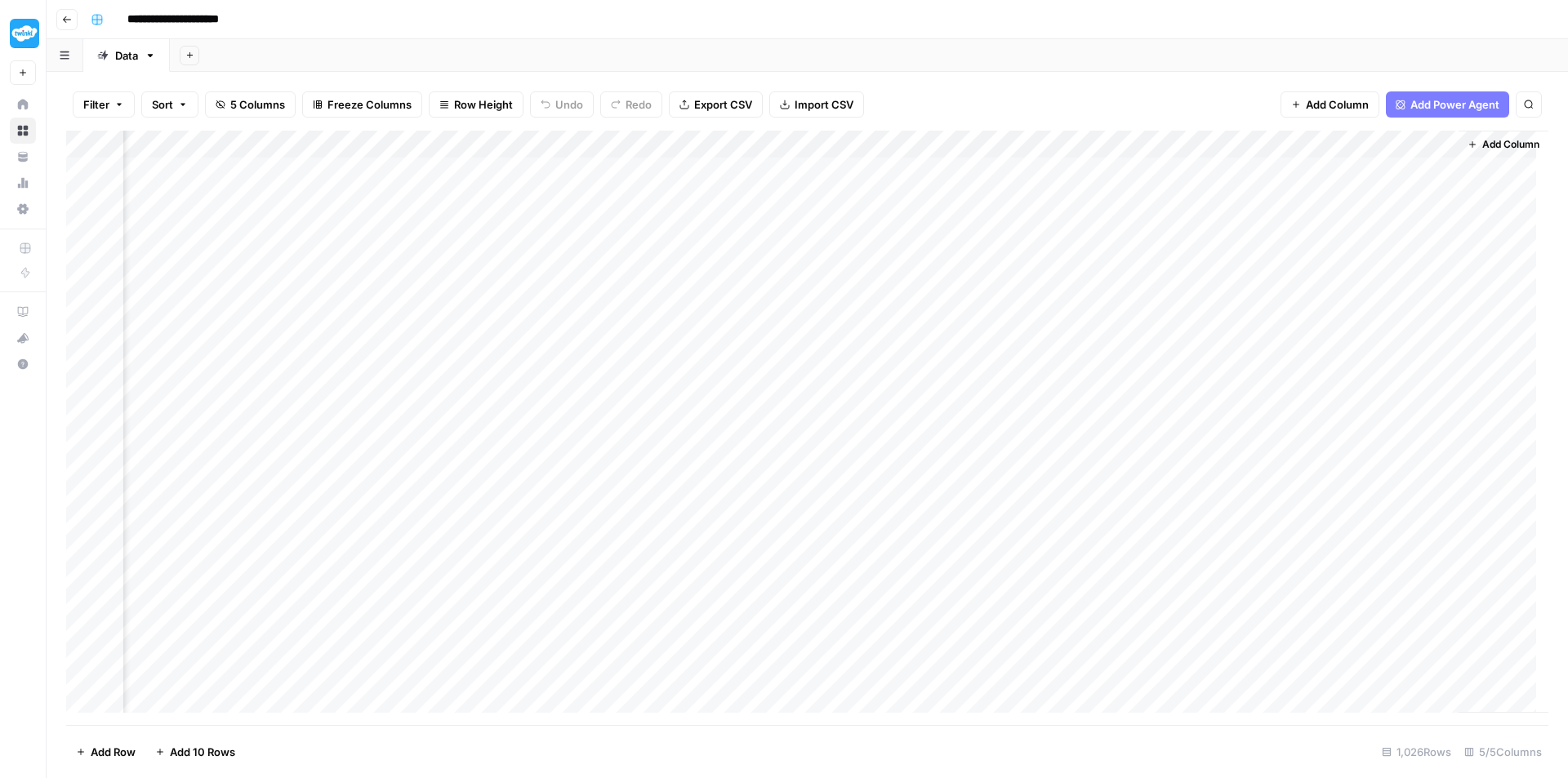
scroll to position [0, 144]
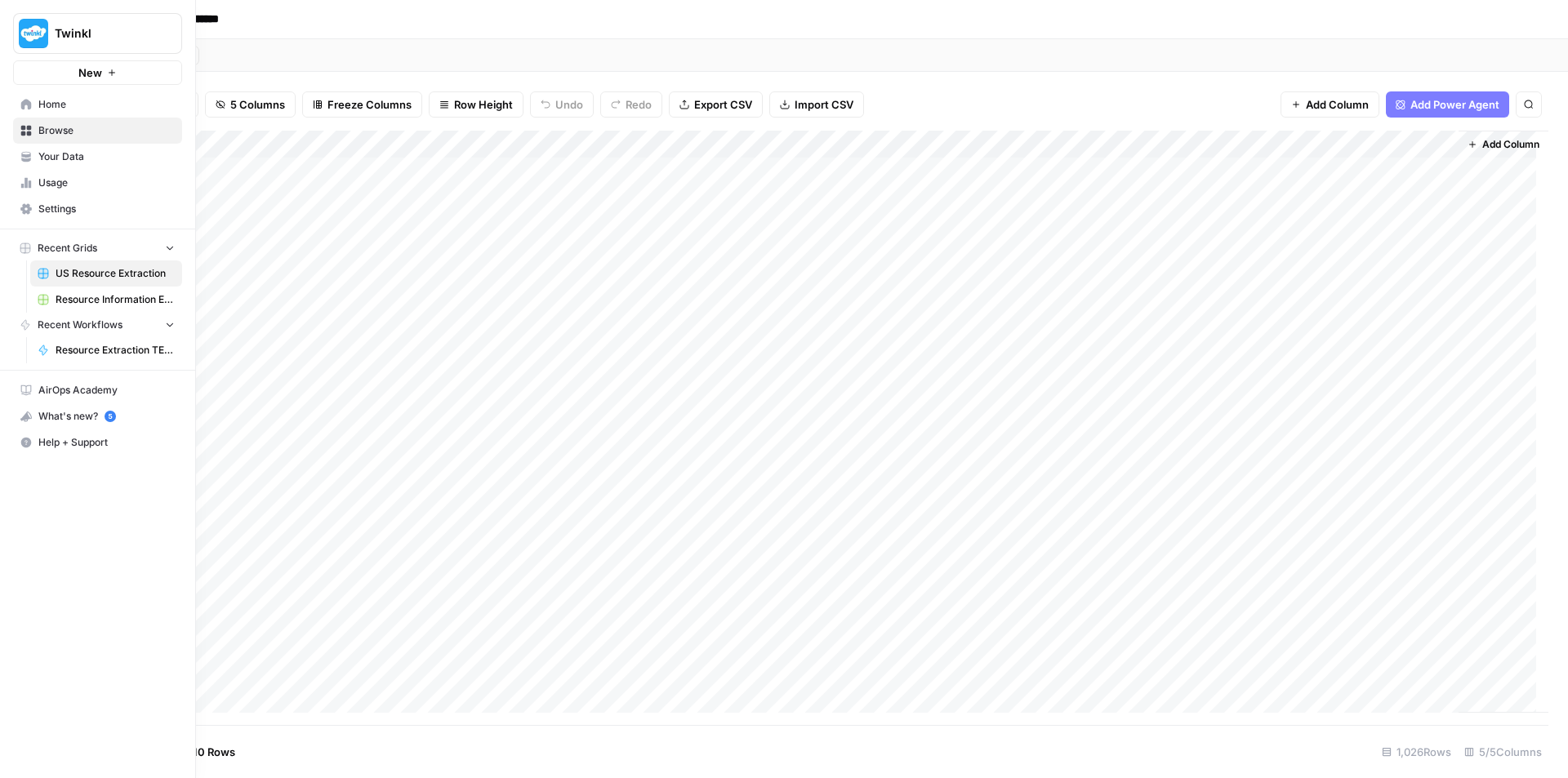
click at [53, 104] on span "Home" at bounding box center [107, 104] width 137 height 15
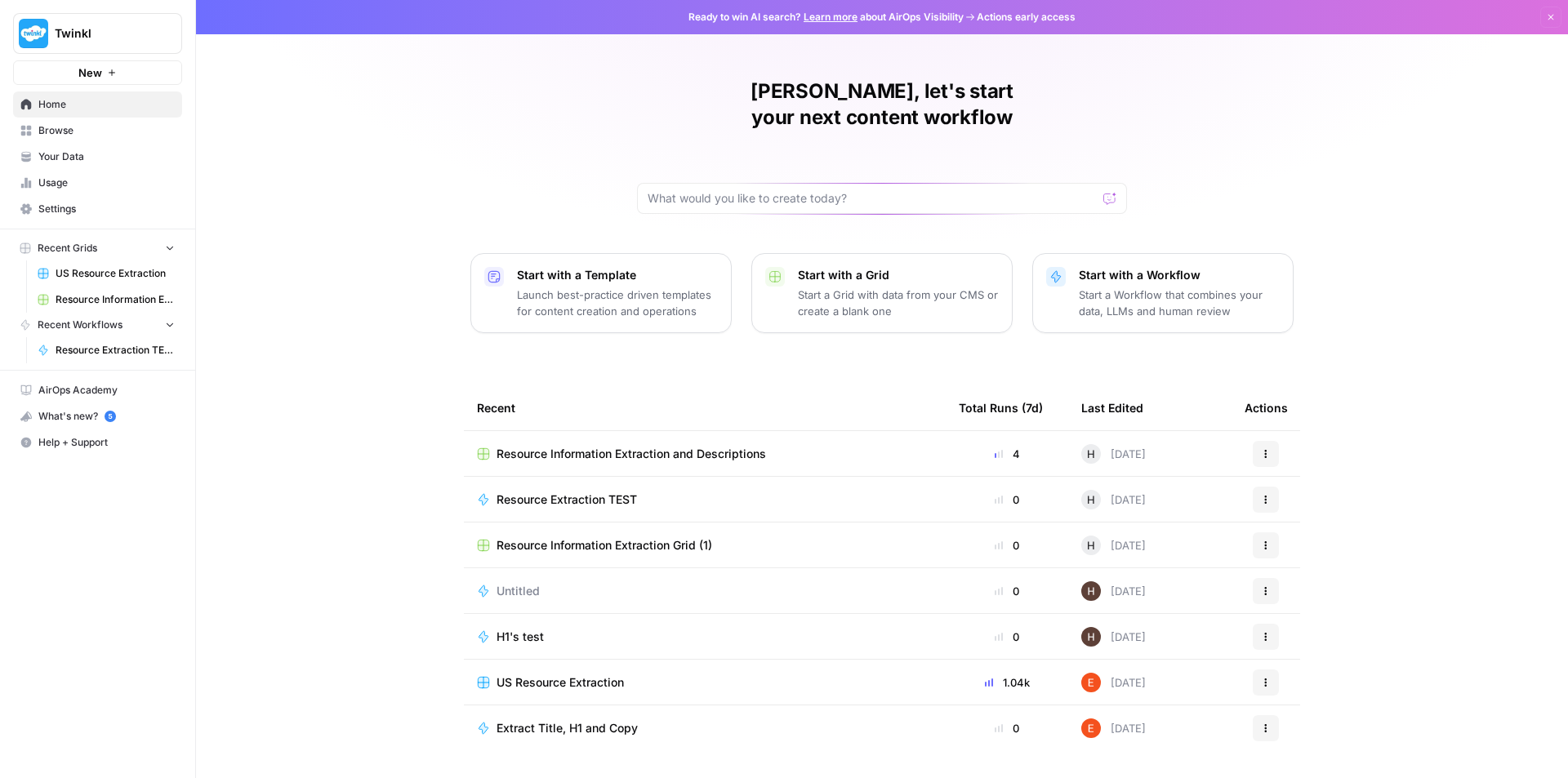
click at [685, 446] on span "Resource Information Extraction and Descriptions" at bounding box center [631, 455] width 270 height 17
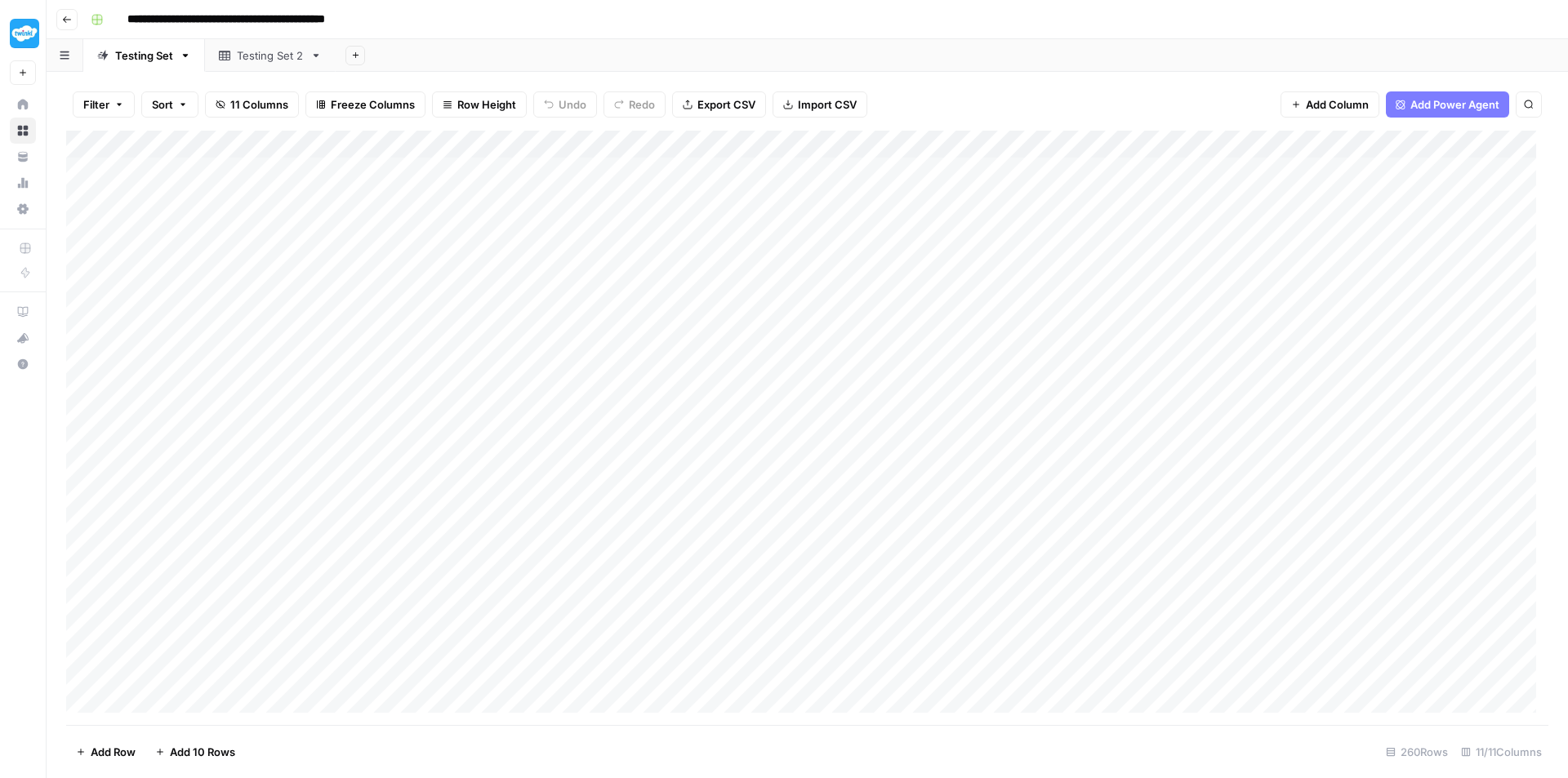
click at [271, 61] on div "Testing Set 2" at bounding box center [270, 55] width 67 height 17
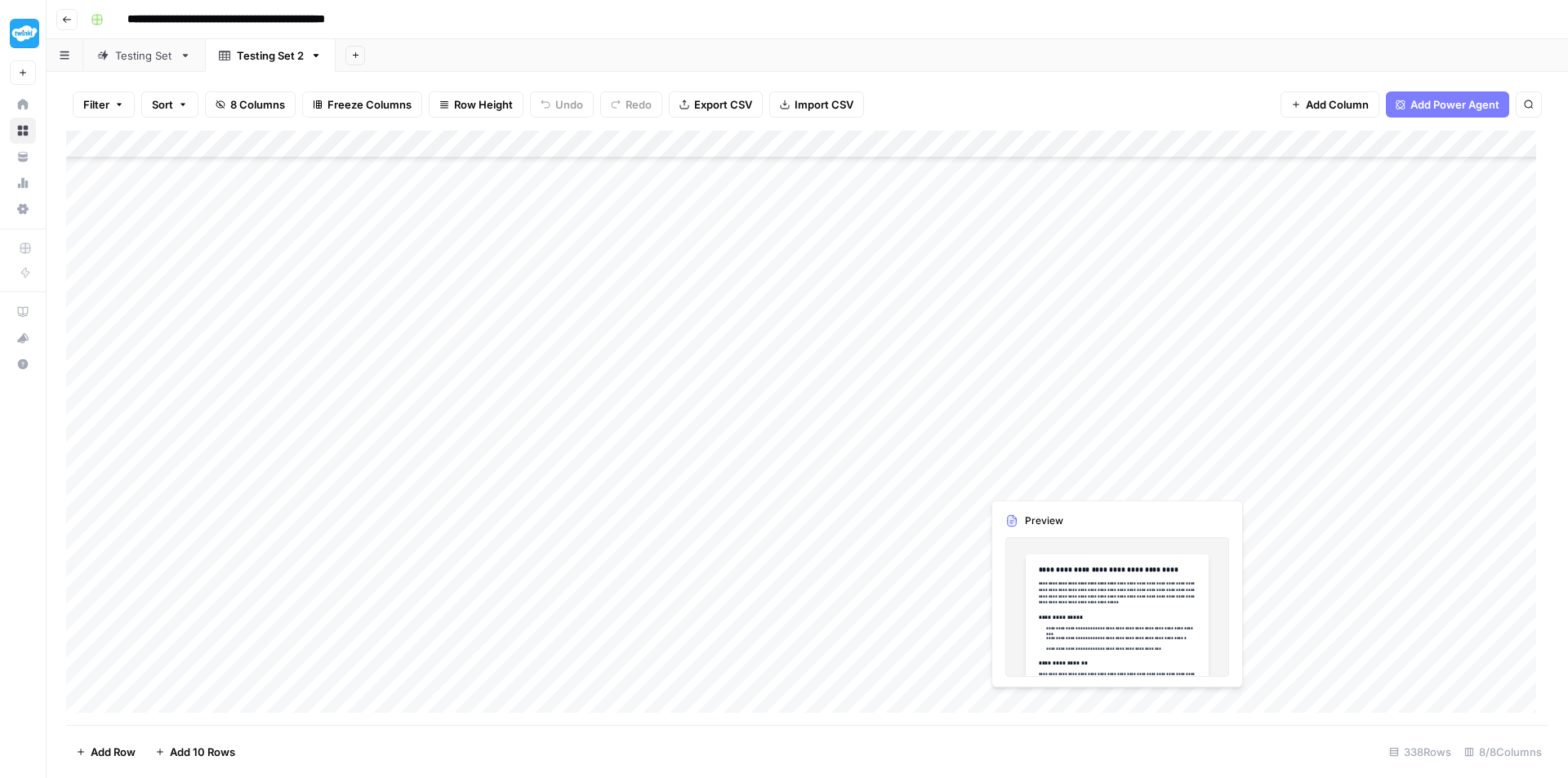
click at [1050, 480] on div "Add Column" at bounding box center [808, 427] width 1482 height 594
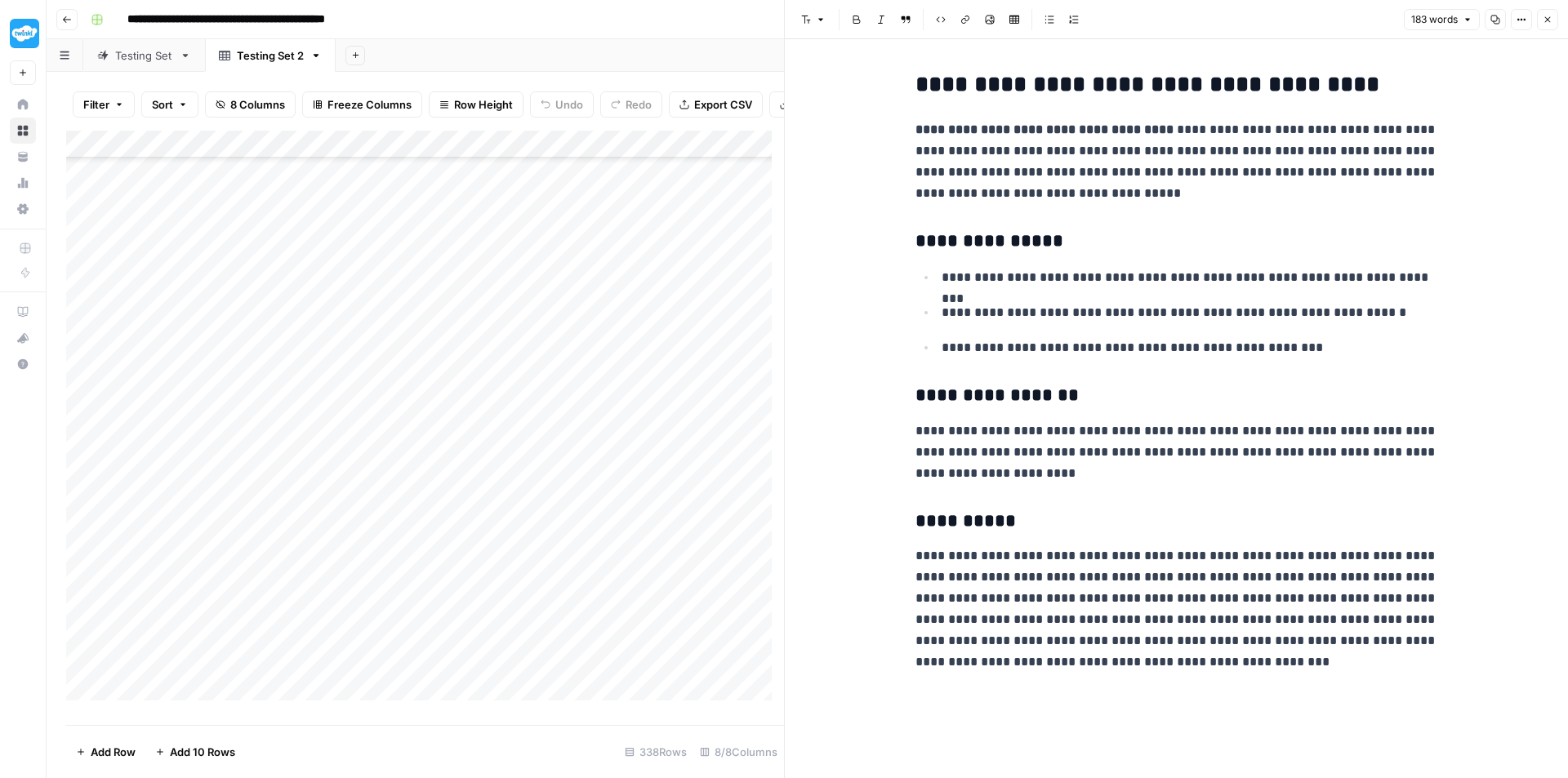
click at [1547, 20] on icon "button" at bounding box center [1548, 20] width 6 height 6
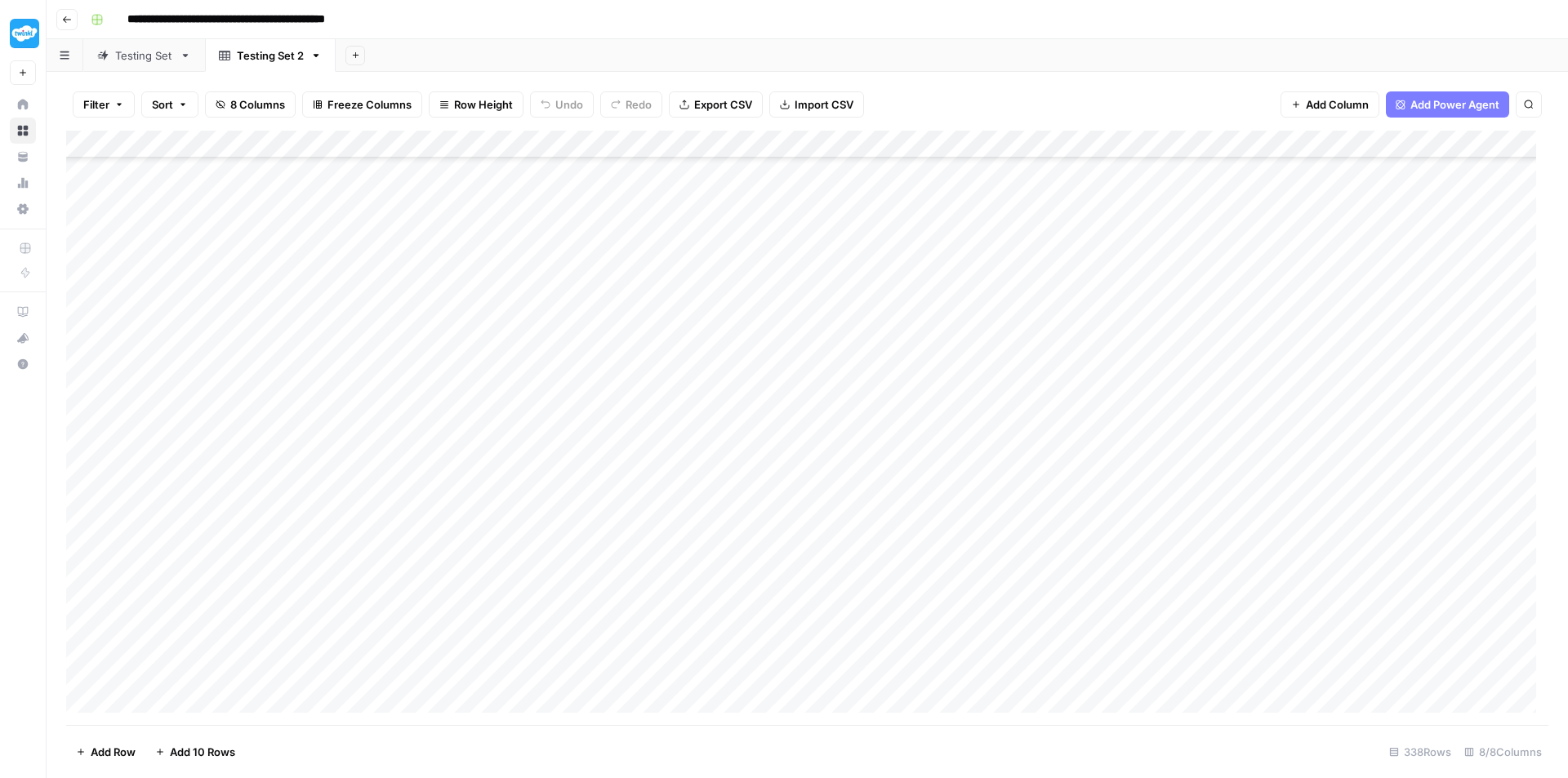
click at [1527, 104] on icon "button" at bounding box center [1528, 104] width 10 height 10
click at [1384, 150] on input "Type to search" at bounding box center [1376, 151] width 179 height 19
type input "*"
type input "********"
click at [1098, 97] on div "Filter Sort 8 Columns Freeze Columns Row Height Undo Redo Export CSV Import CSV…" at bounding box center [808, 104] width 1482 height 53
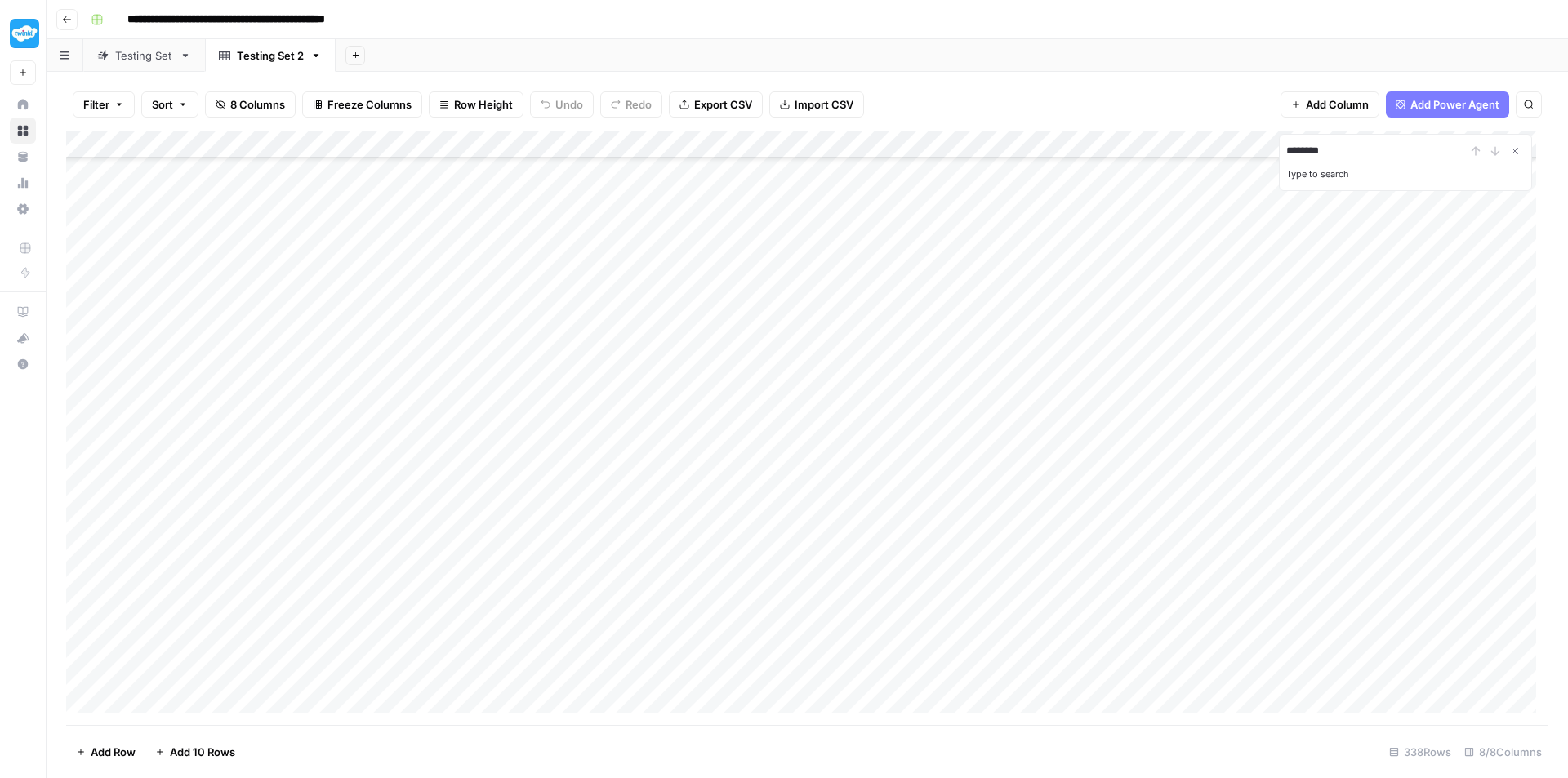
click at [1339, 174] on label "Type to search" at bounding box center [1318, 174] width 63 height 11
click at [1339, 161] on input "********" at bounding box center [1376, 151] width 179 height 19
click at [1387, 158] on input "********" at bounding box center [1376, 151] width 179 height 19
click at [1381, 173] on div "Type to search" at bounding box center [1405, 172] width 238 height 23
click at [1114, 144] on div "Add Column" at bounding box center [808, 427] width 1482 height 594
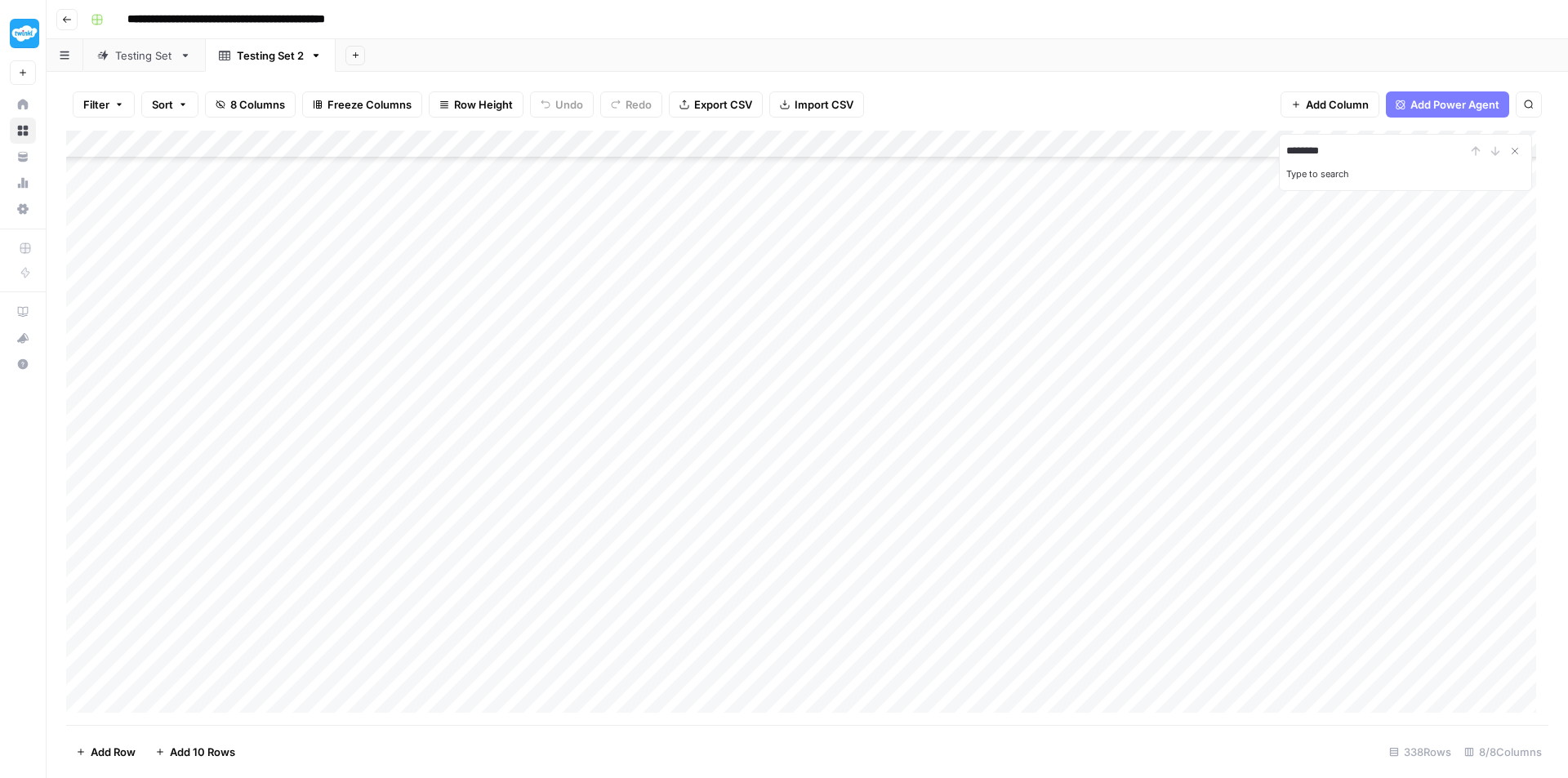
click at [1099, 79] on div "Filter Sort 8 Columns Freeze Columns Row Height Undo Redo Export CSV Import CSV…" at bounding box center [808, 104] width 1482 height 53
click at [1527, 96] on button "Search" at bounding box center [1528, 104] width 26 height 26
click at [1532, 110] on button "Search" at bounding box center [1528, 104] width 26 height 26
click at [1395, 144] on input "Type to search" at bounding box center [1376, 151] width 179 height 19
type input "*"
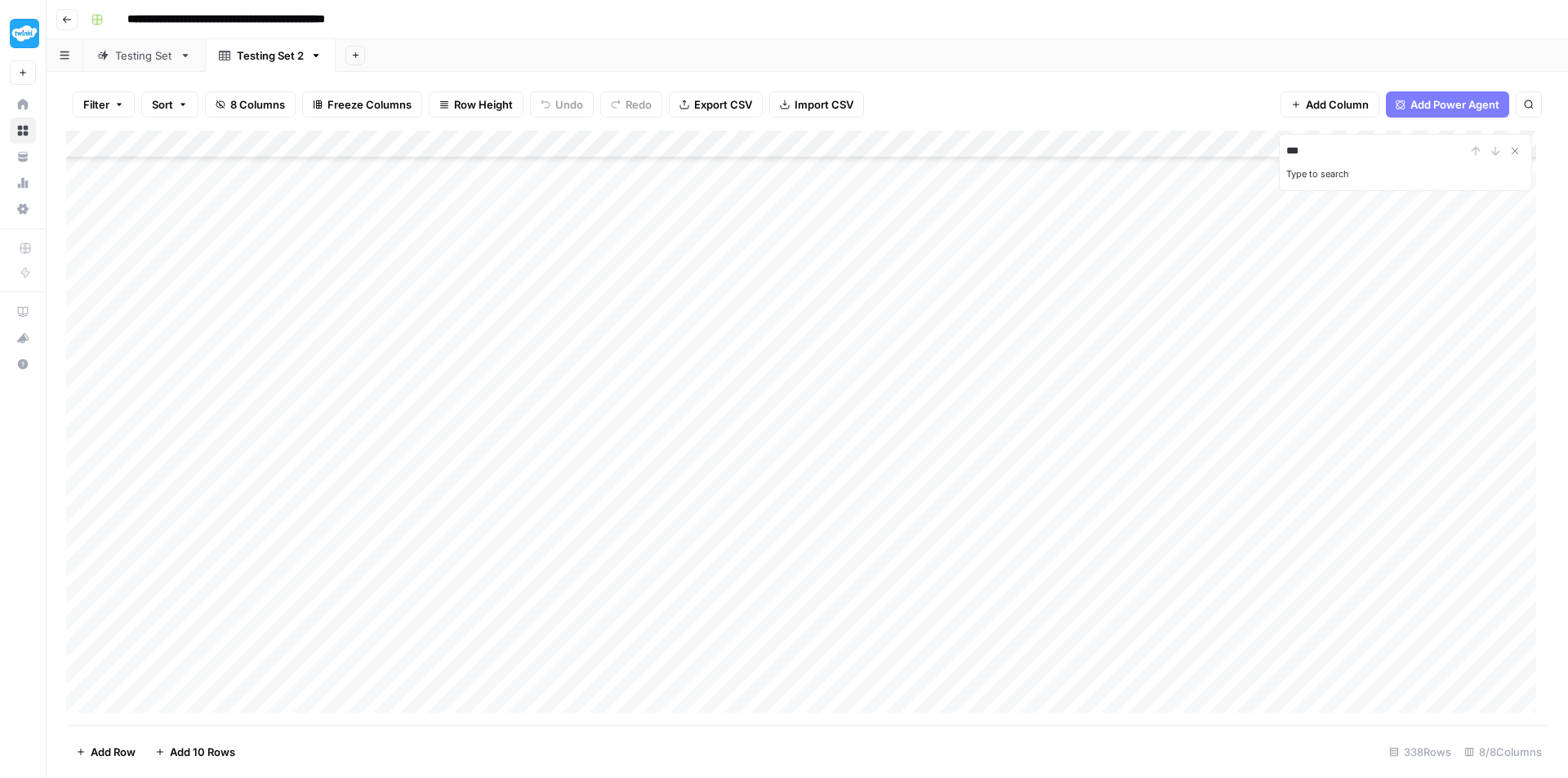
type input "***"
click at [727, 99] on span "Export CSV" at bounding box center [723, 104] width 58 height 17
click at [140, 59] on div "Testing Set" at bounding box center [144, 55] width 58 height 17
click at [262, 61] on div "Testing Set 2" at bounding box center [270, 55] width 67 height 17
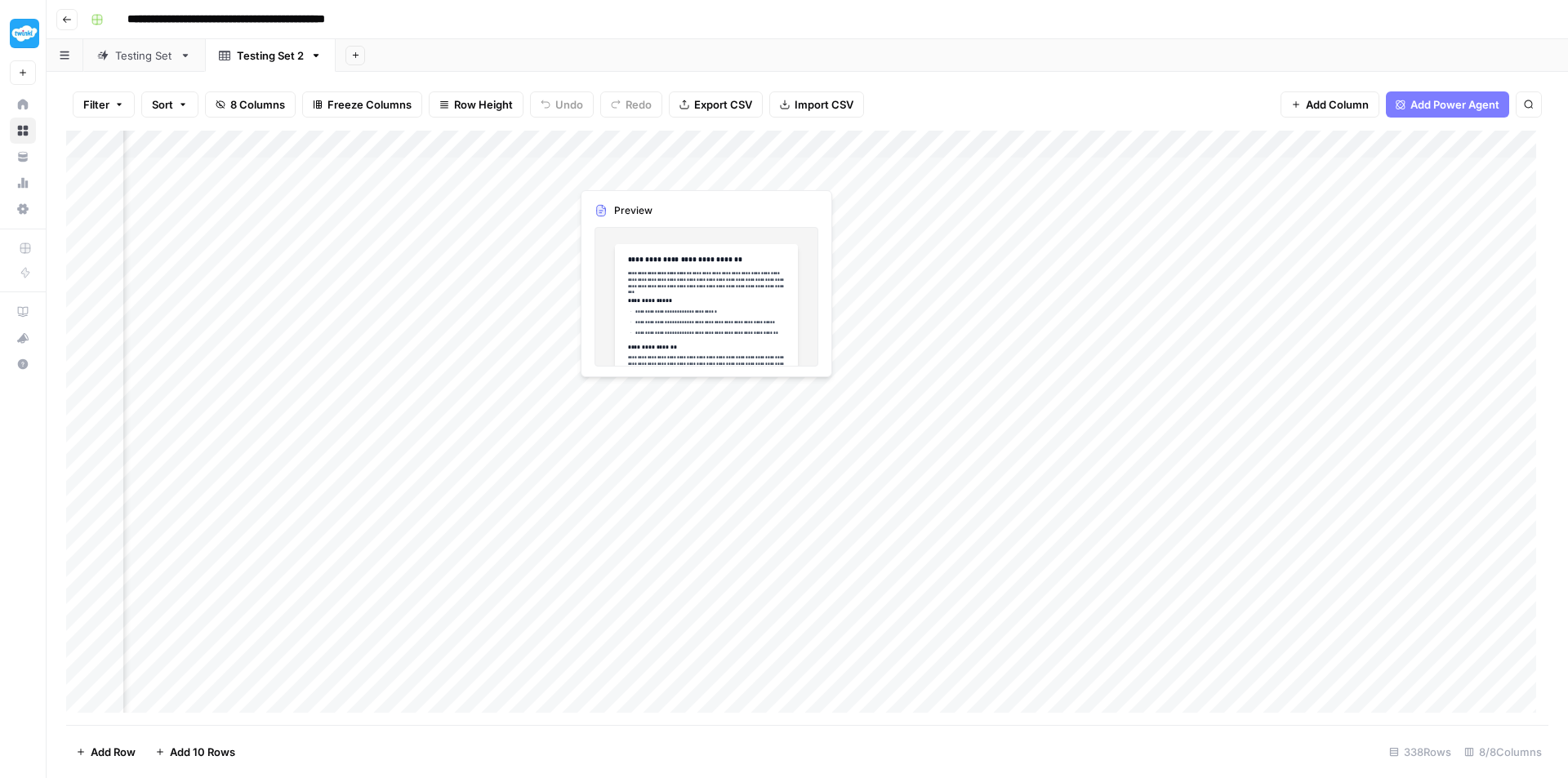
click at [638, 168] on div "Add Column" at bounding box center [808, 427] width 1482 height 594
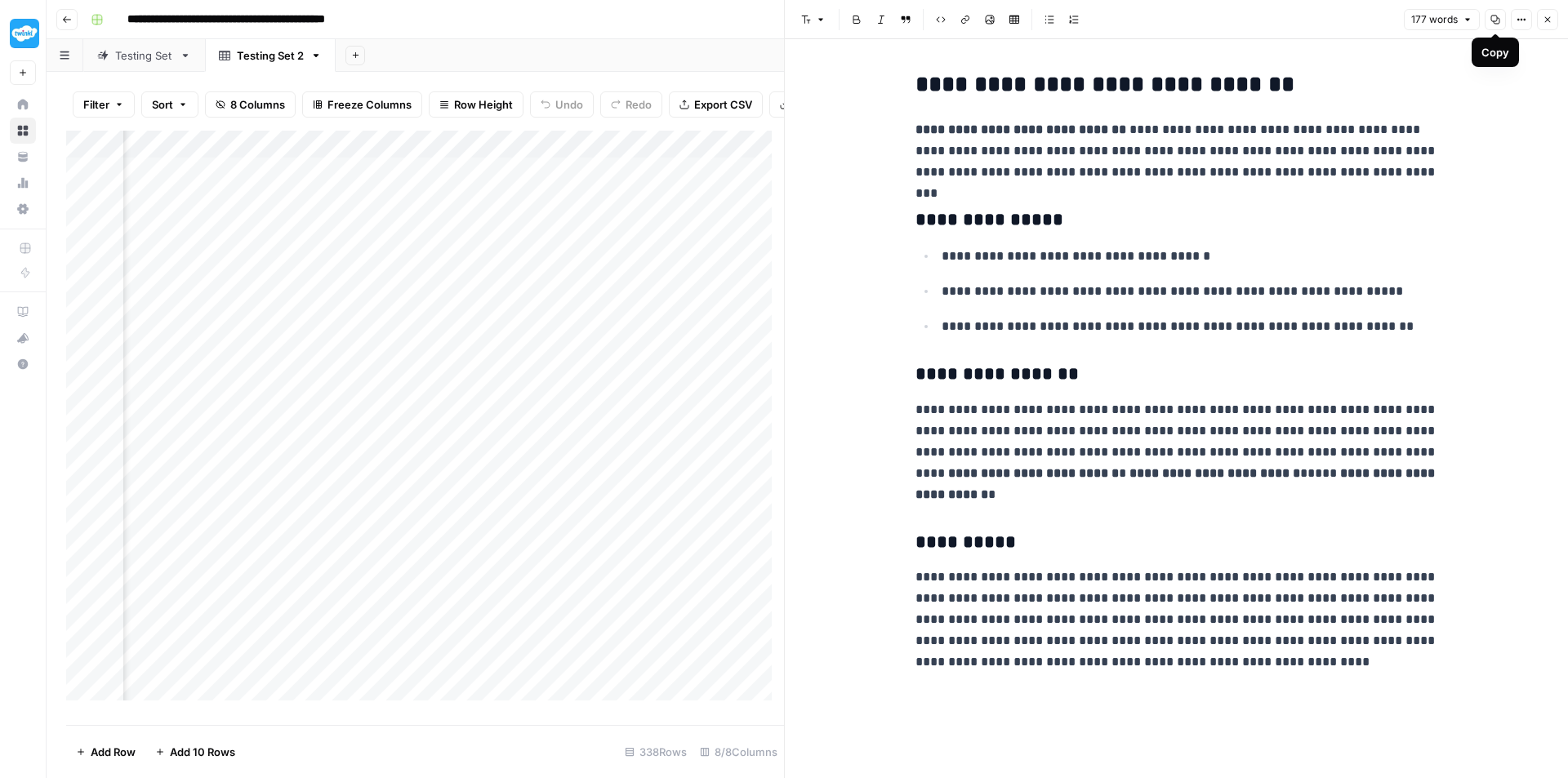
click at [1520, 18] on icon "button" at bounding box center [1521, 19] width 10 height 10
click at [1490, 166] on span "Code" at bounding box center [1472, 174] width 79 height 17
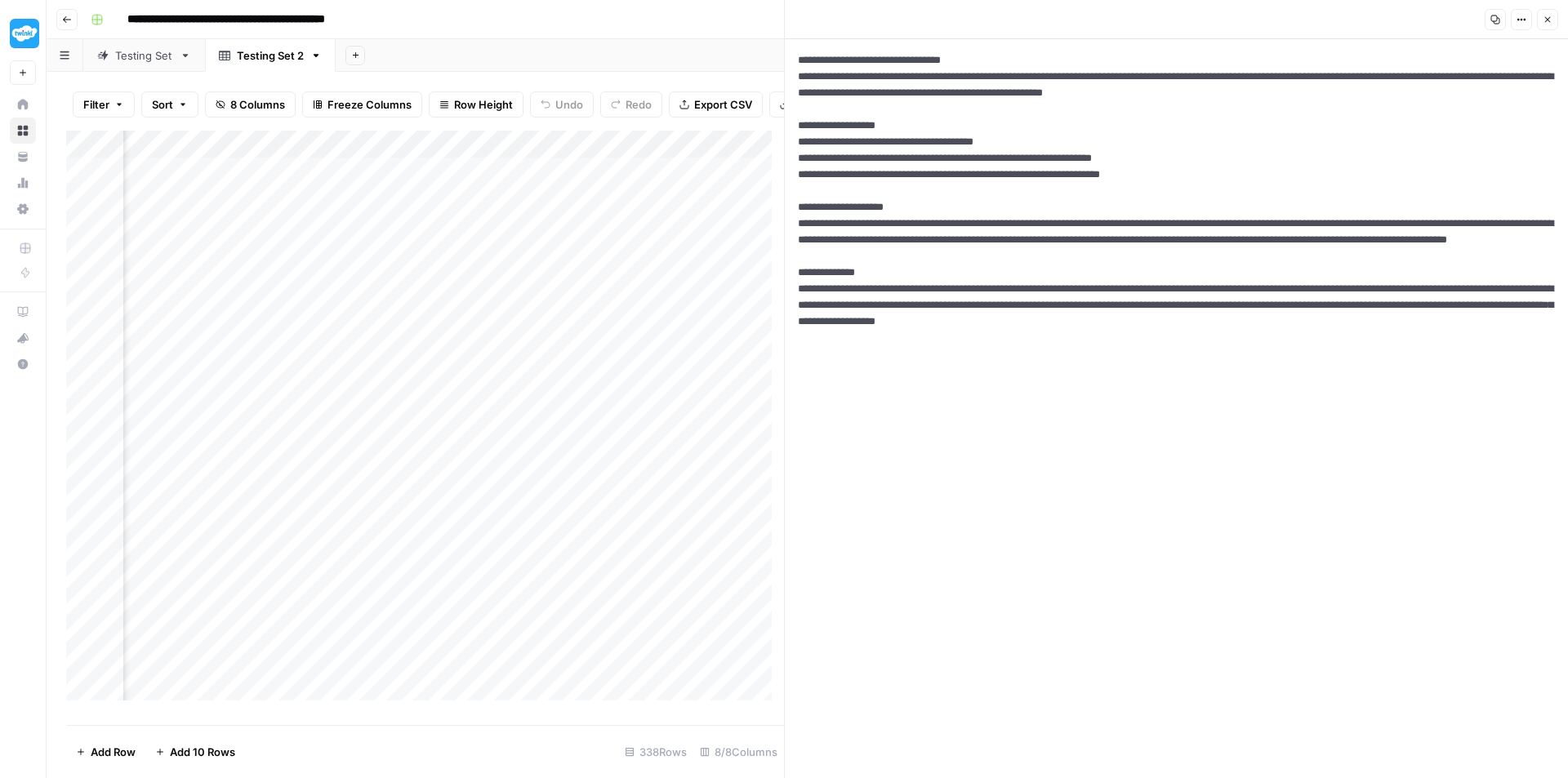
click at [1523, 21] on icon "button" at bounding box center [1521, 19] width 10 height 10
click at [1491, 124] on span "Markdown" at bounding box center [1472, 128] width 79 height 17
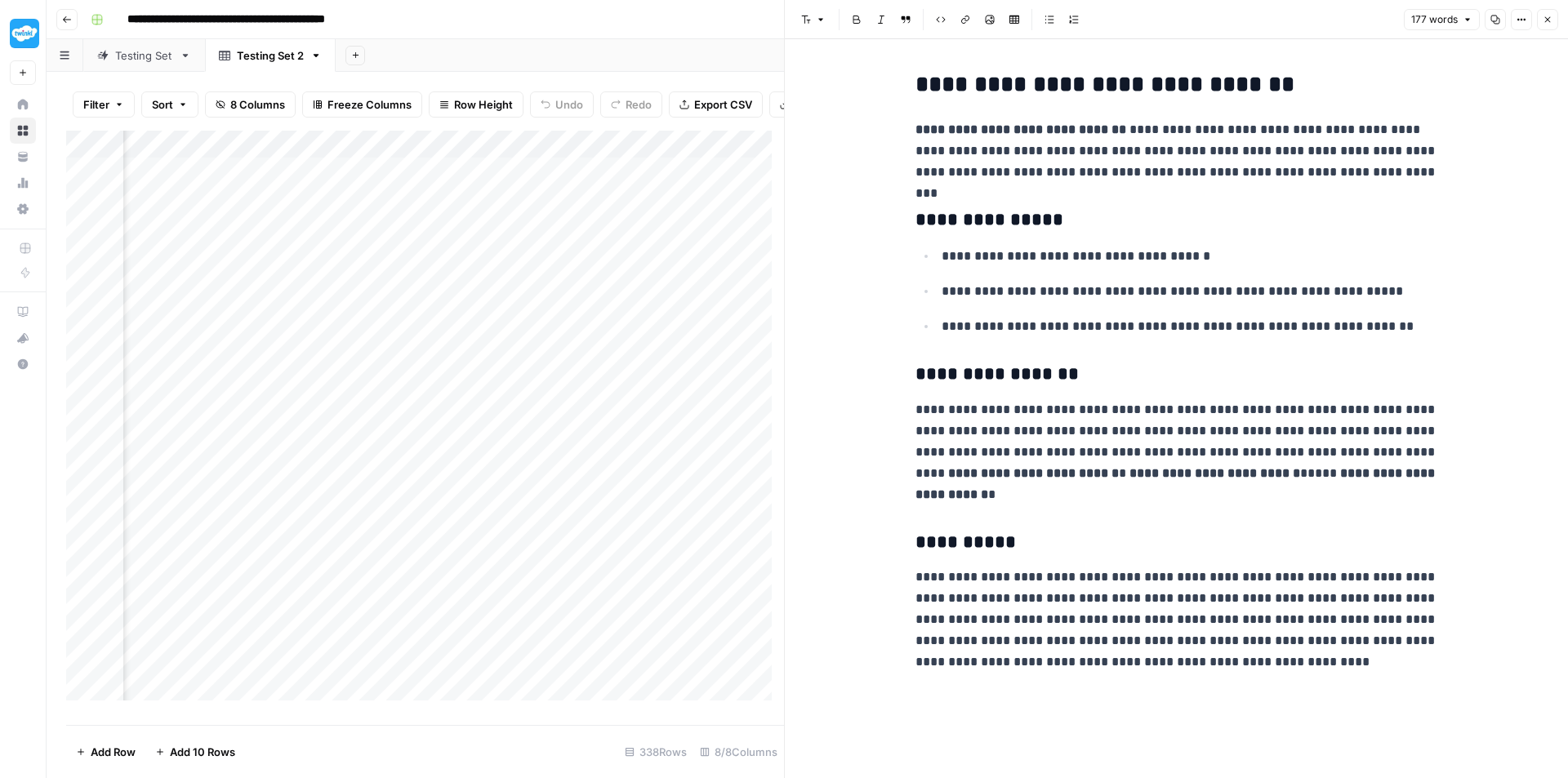
scroll to position [0, 625]
click at [1547, 18] on icon "button" at bounding box center [1548, 20] width 6 height 6
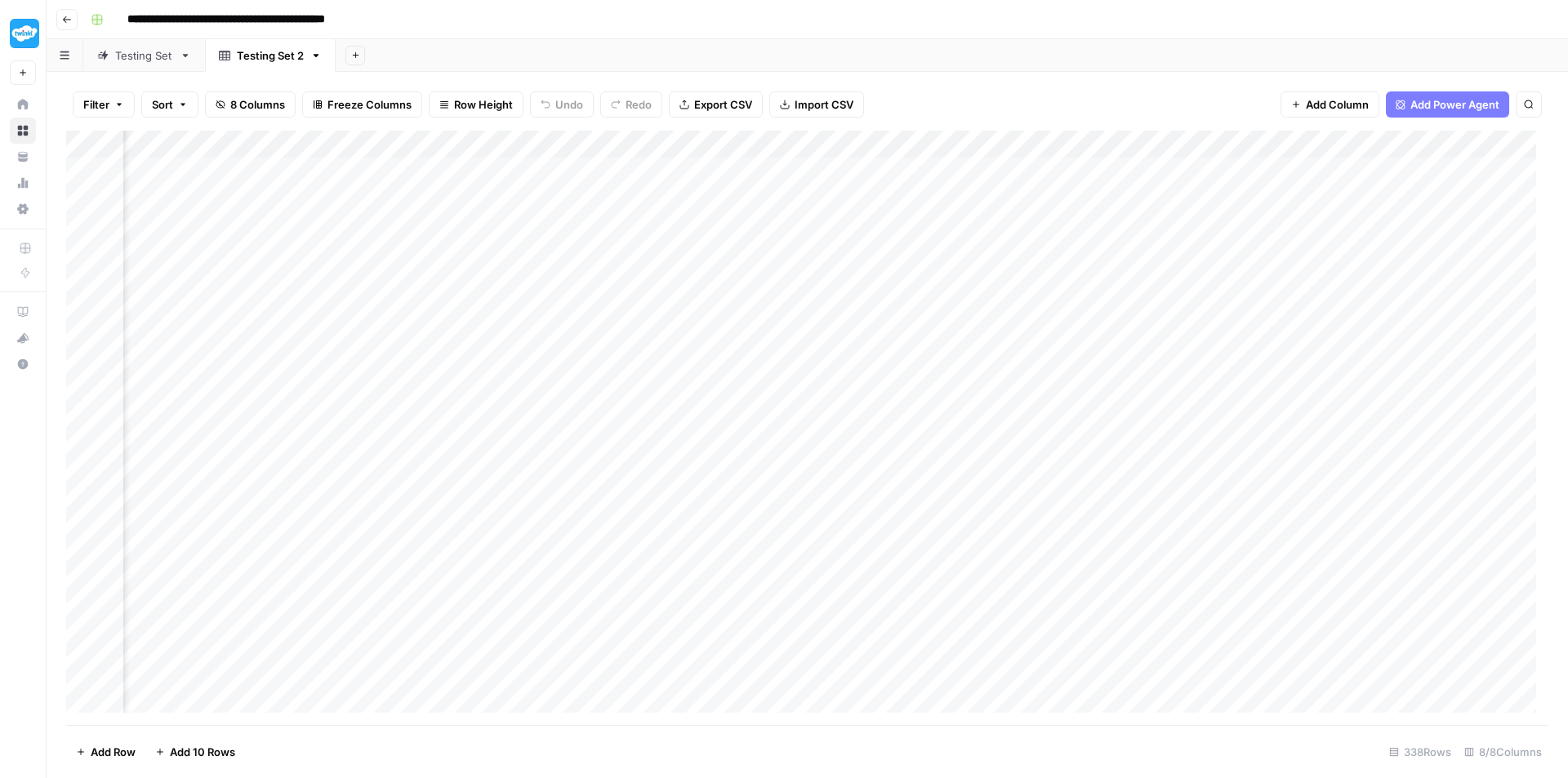
scroll to position [0, 751]
click at [660, 147] on div "Add Column" at bounding box center [808, 427] width 1482 height 594
click at [633, 144] on div at bounding box center [598, 146] width 148 height 32
click at [1482, 143] on span "Add Column" at bounding box center [1511, 144] width 57 height 15
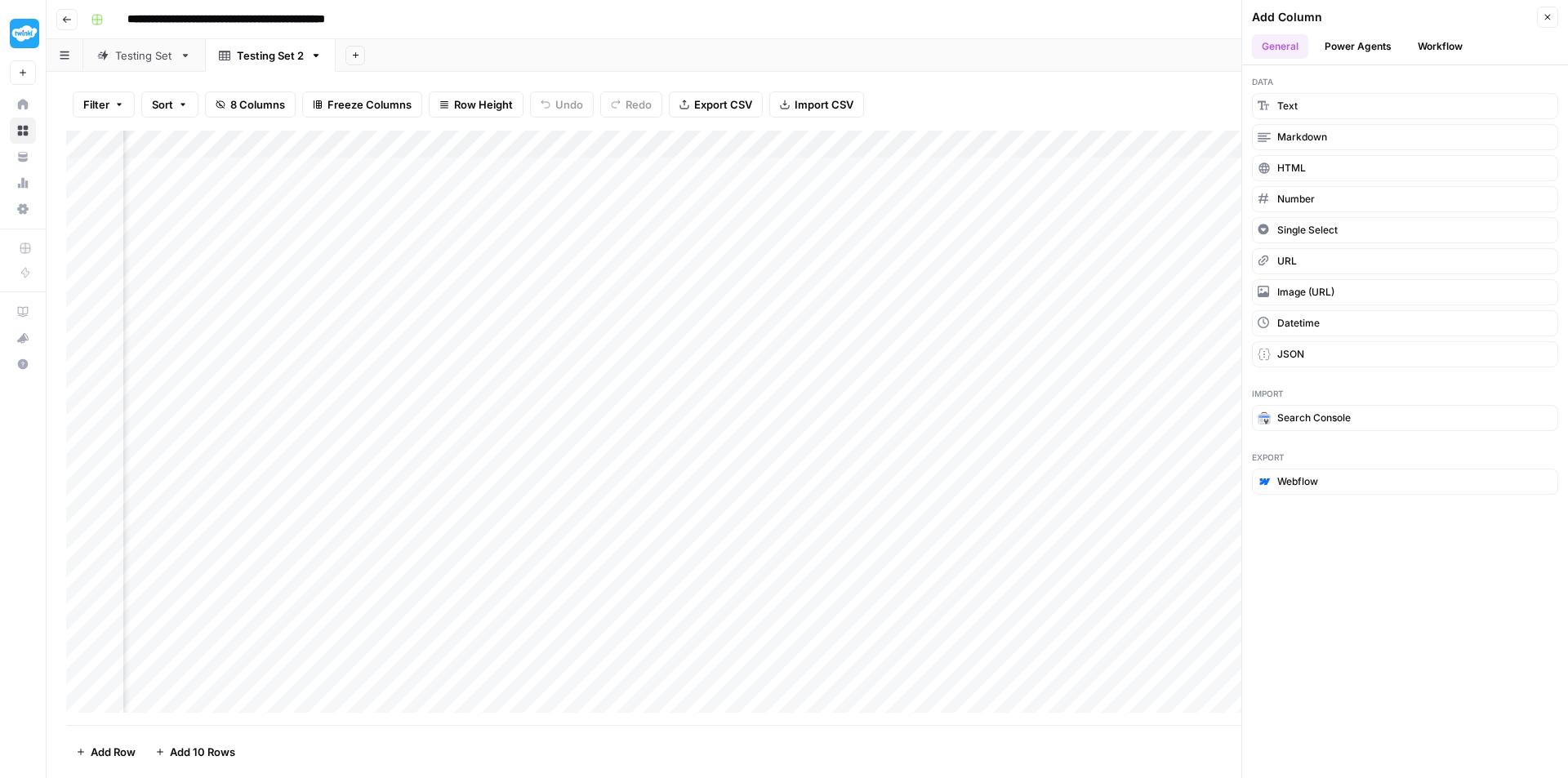
click at [1428, 47] on button "Workflow" at bounding box center [1440, 46] width 65 height 25
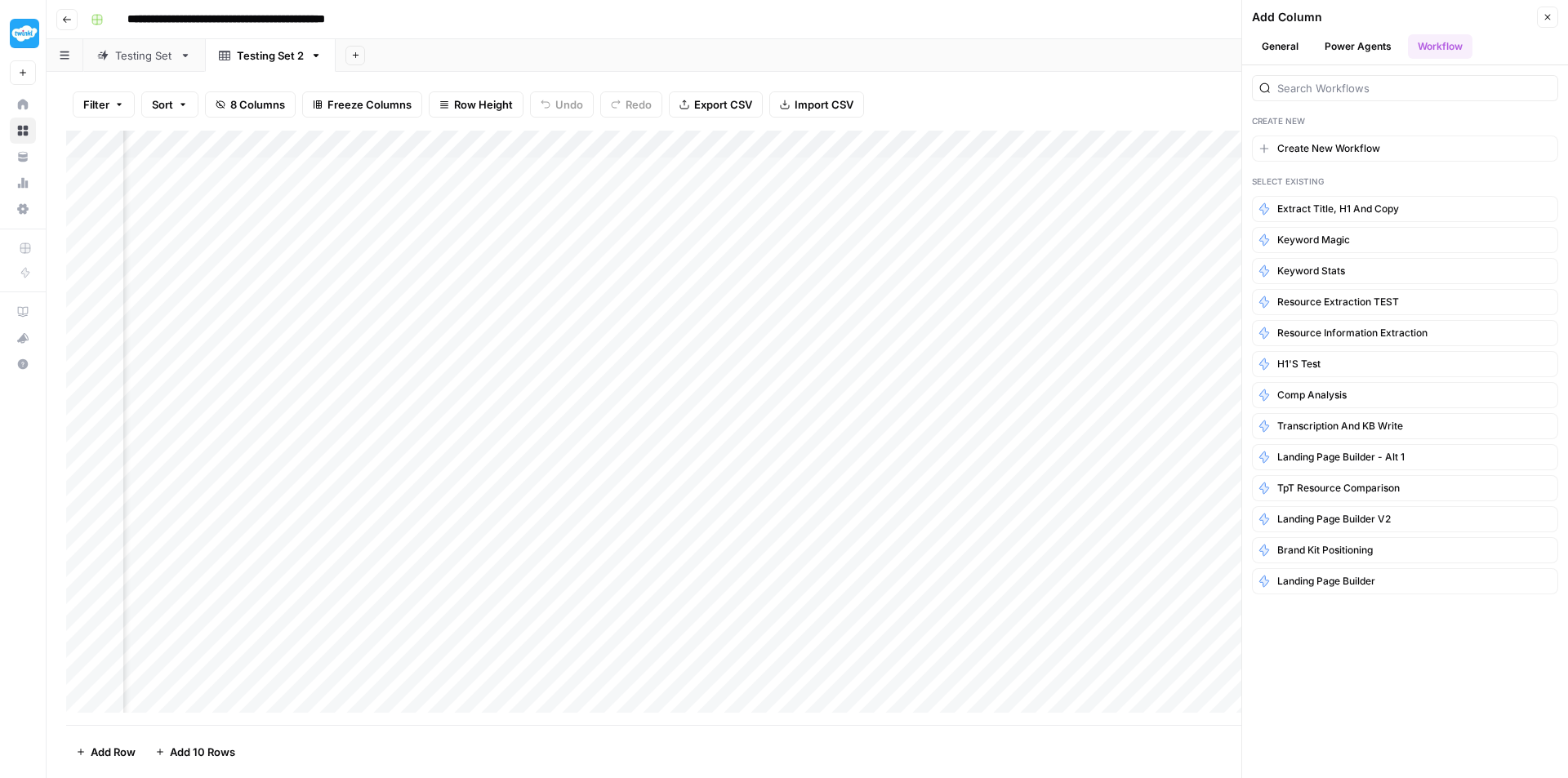
click at [1344, 45] on button "Power Agents" at bounding box center [1358, 46] width 87 height 25
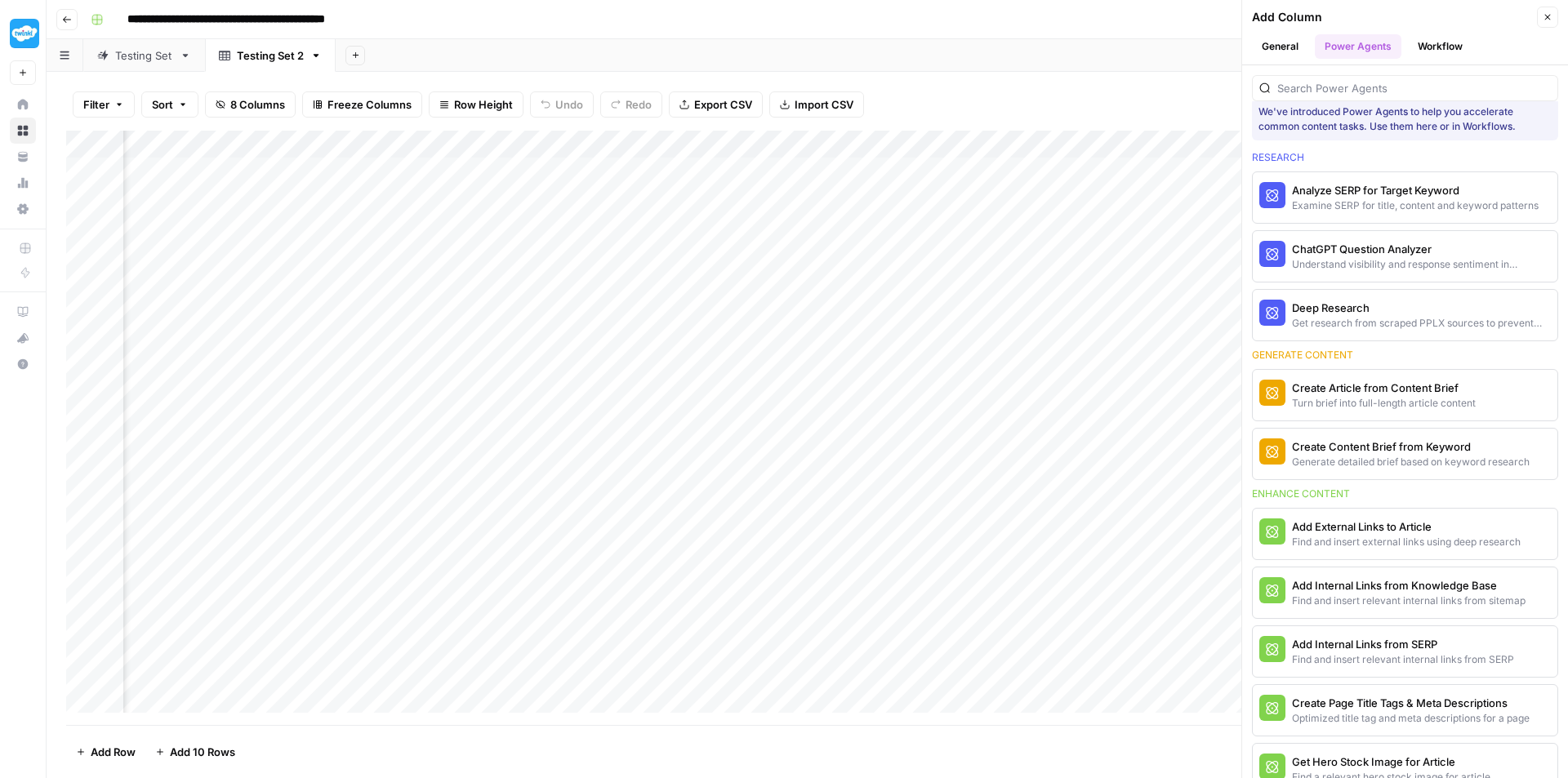
scroll to position [0, 0]
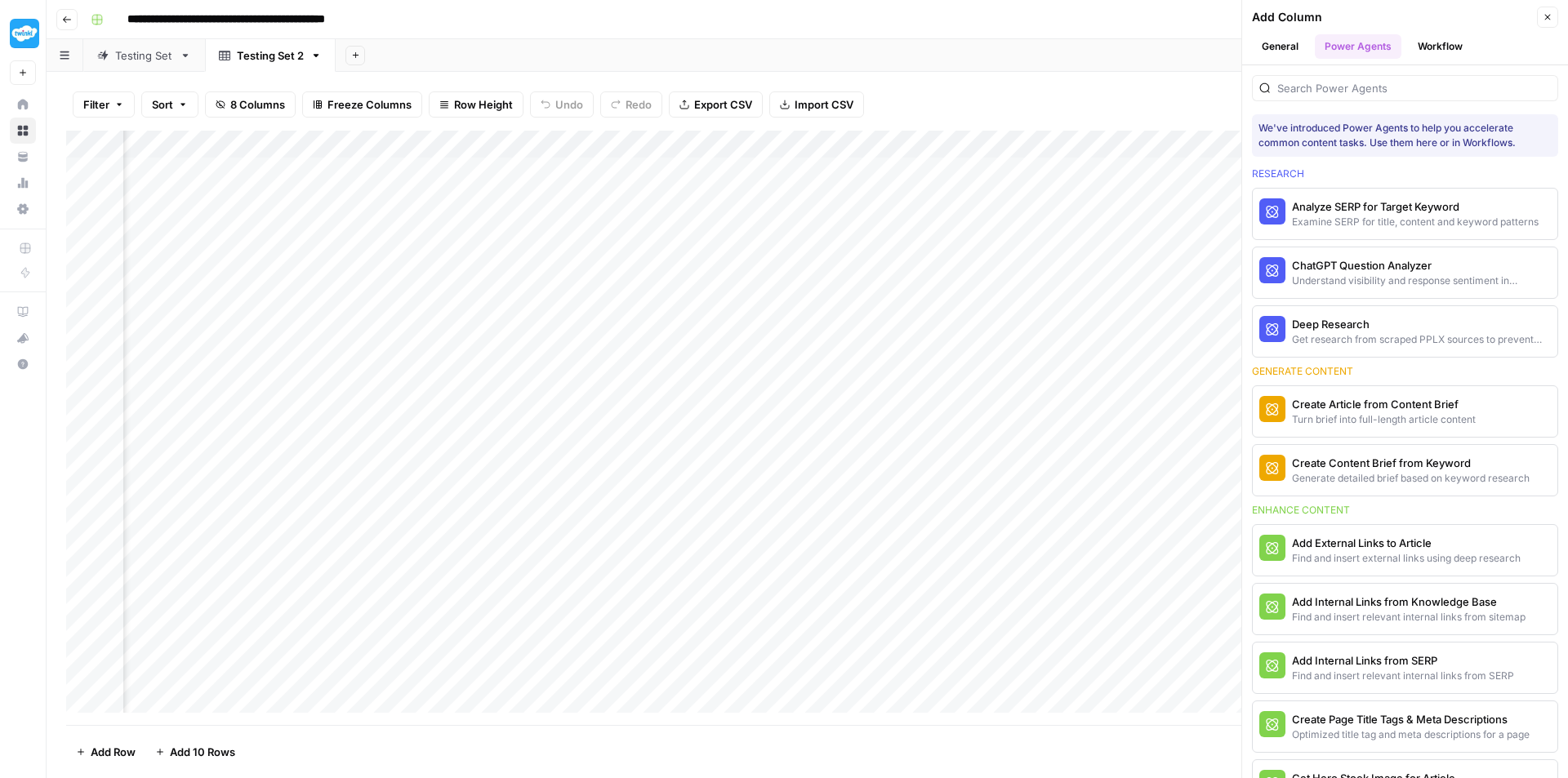
click at [1295, 44] on button "General" at bounding box center [1280, 46] width 56 height 25
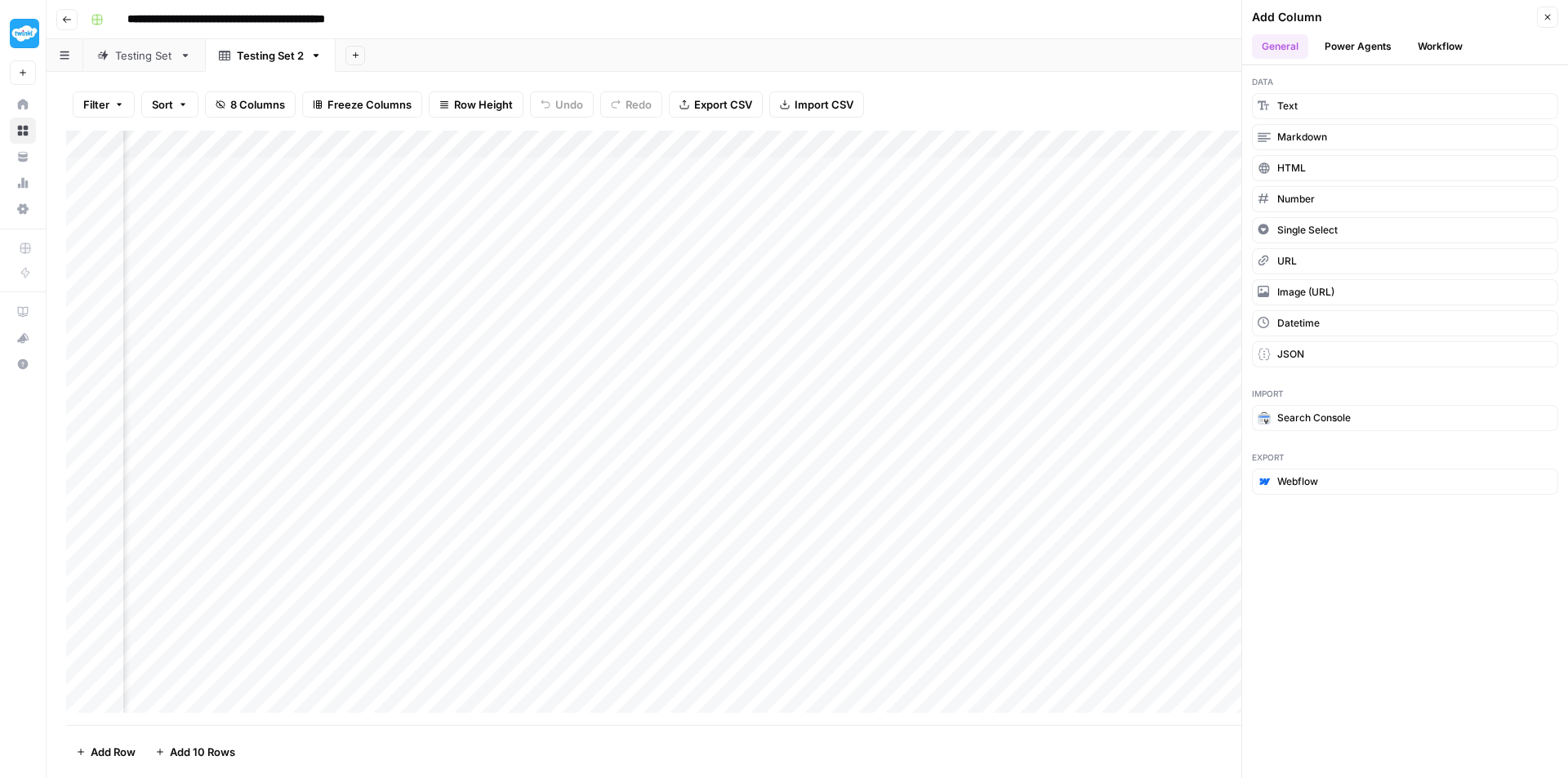
click at [1435, 43] on button "Workflow" at bounding box center [1440, 46] width 65 height 25
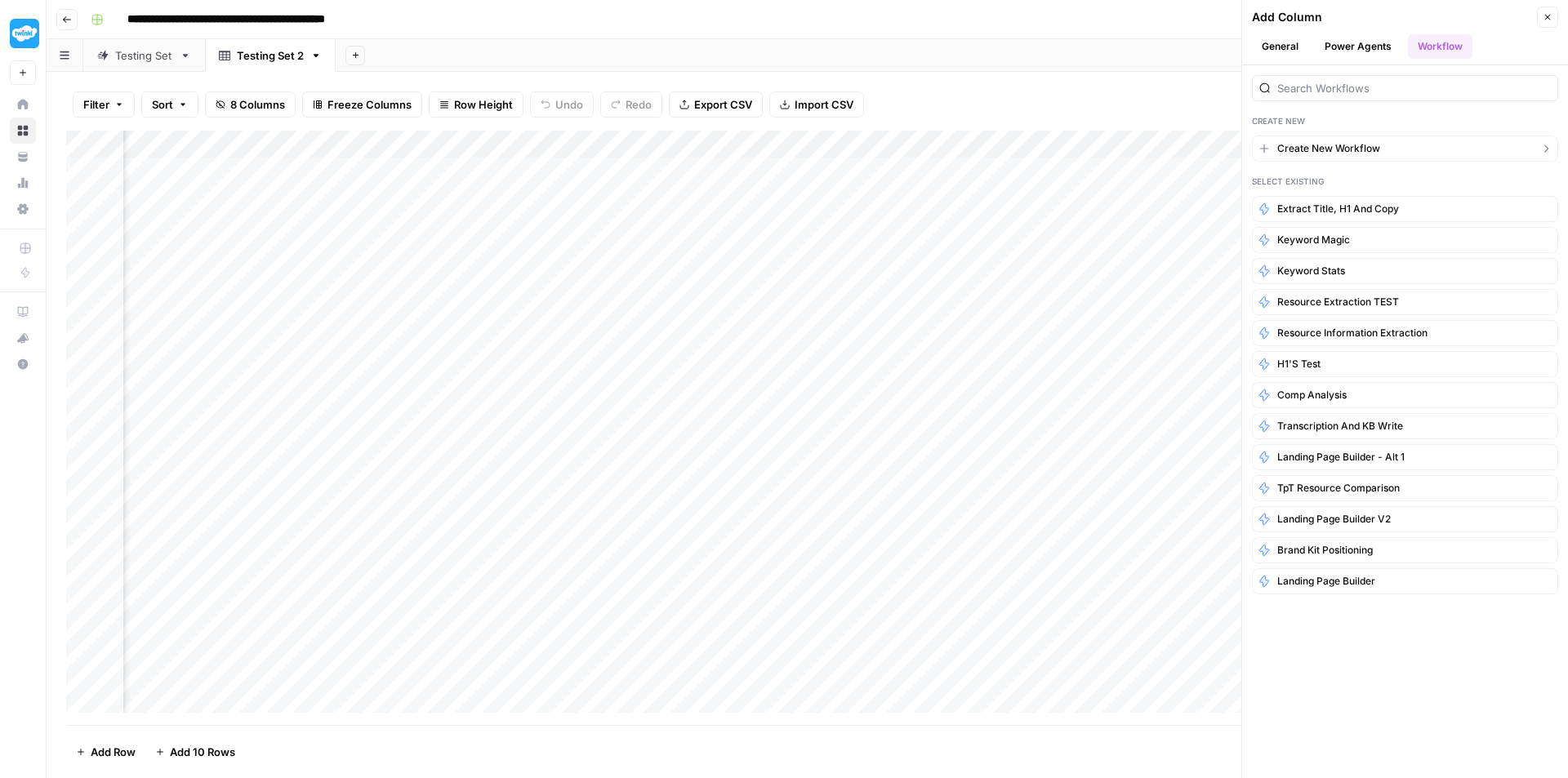
click at [1334, 144] on span "Create New Workflow" at bounding box center [1328, 149] width 103 height 15
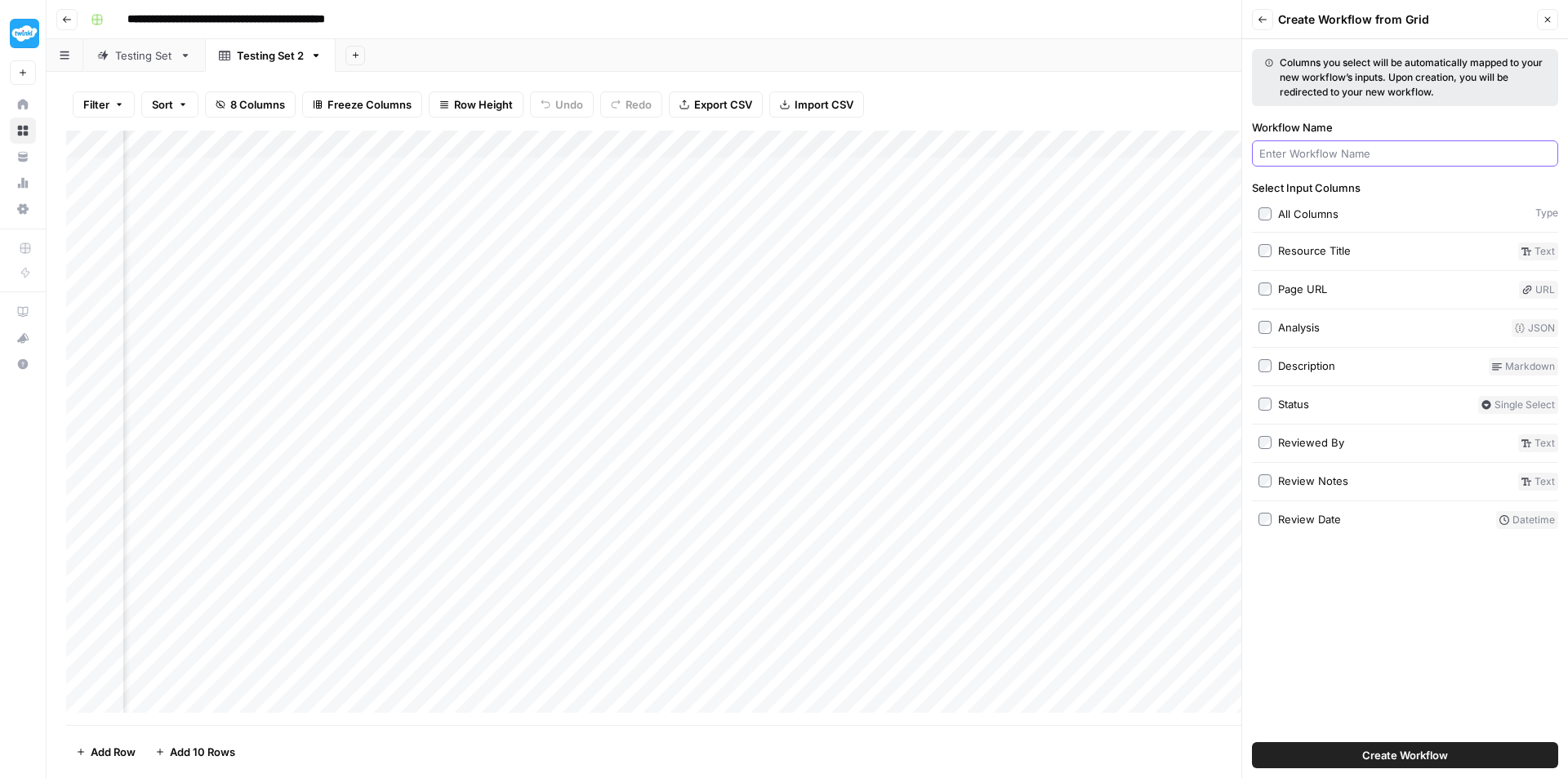
click at [1337, 149] on input "Workflow Name" at bounding box center [1404, 153] width 291 height 17
type input "HTML"
click at [1456, 754] on button "Create Workflow" at bounding box center [1404, 755] width 306 height 26
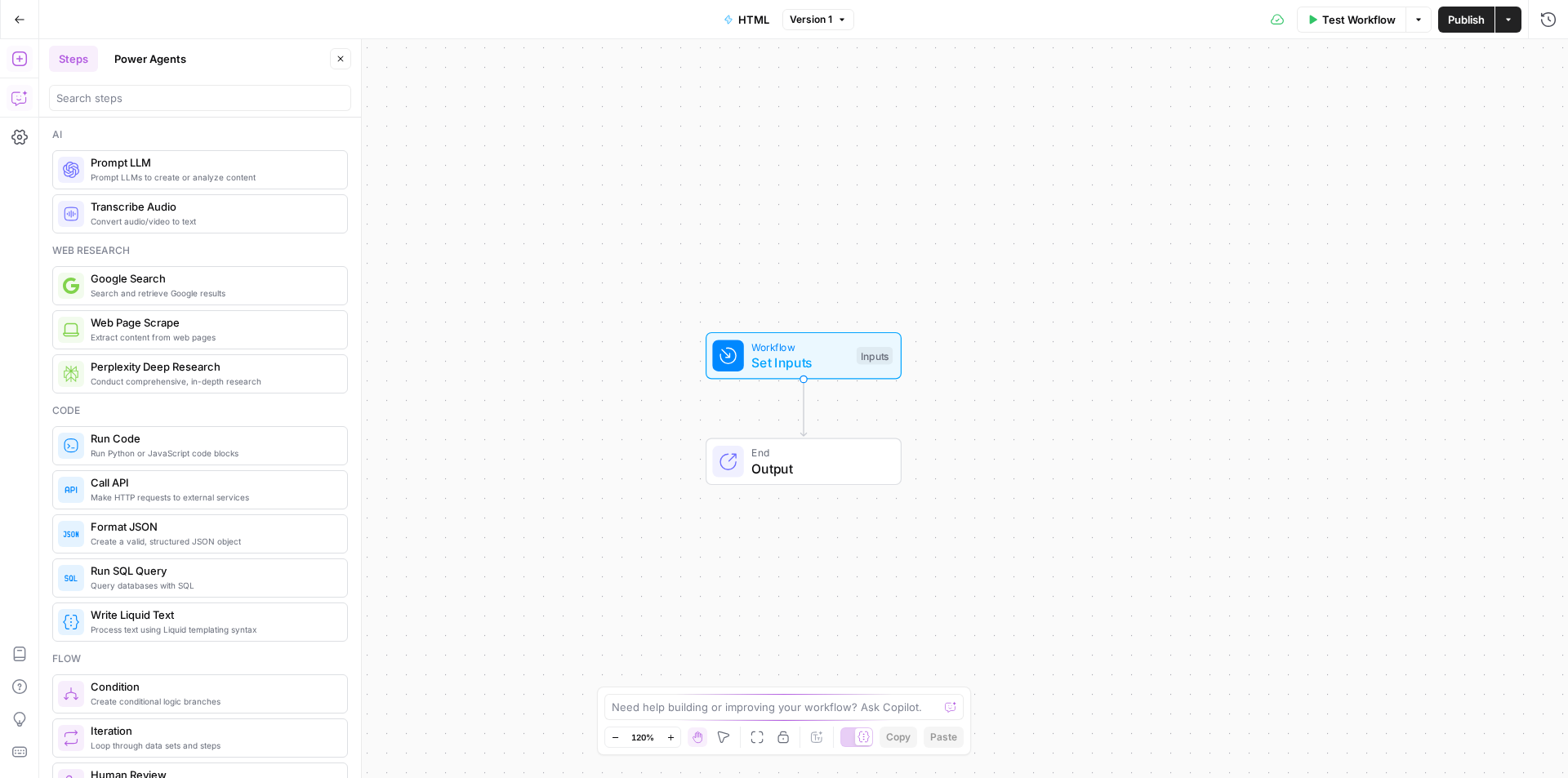
click at [19, 96] on icon "button" at bounding box center [19, 98] width 17 height 17
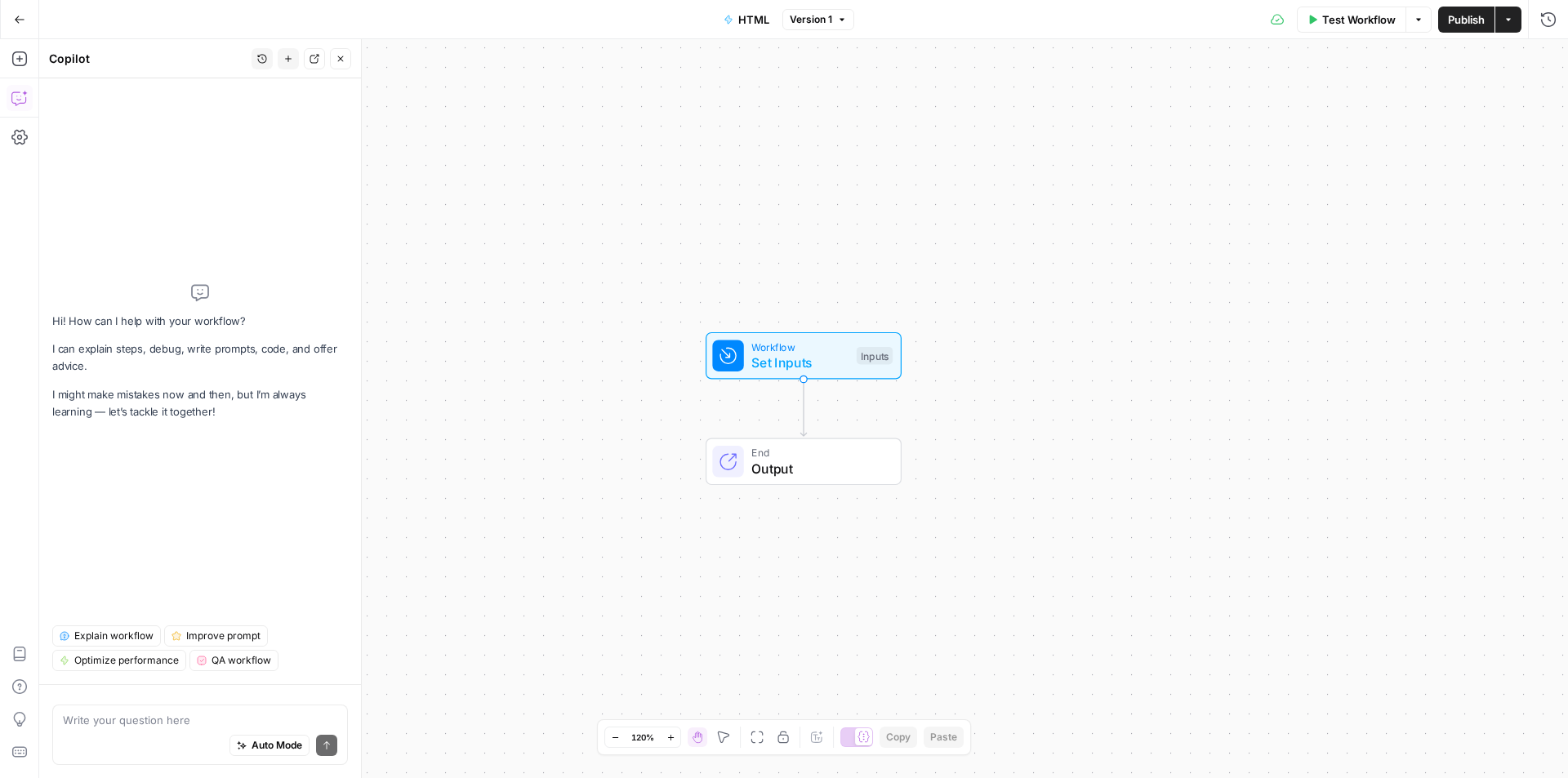
click at [137, 721] on textarea at bounding box center [200, 721] width 274 height 17
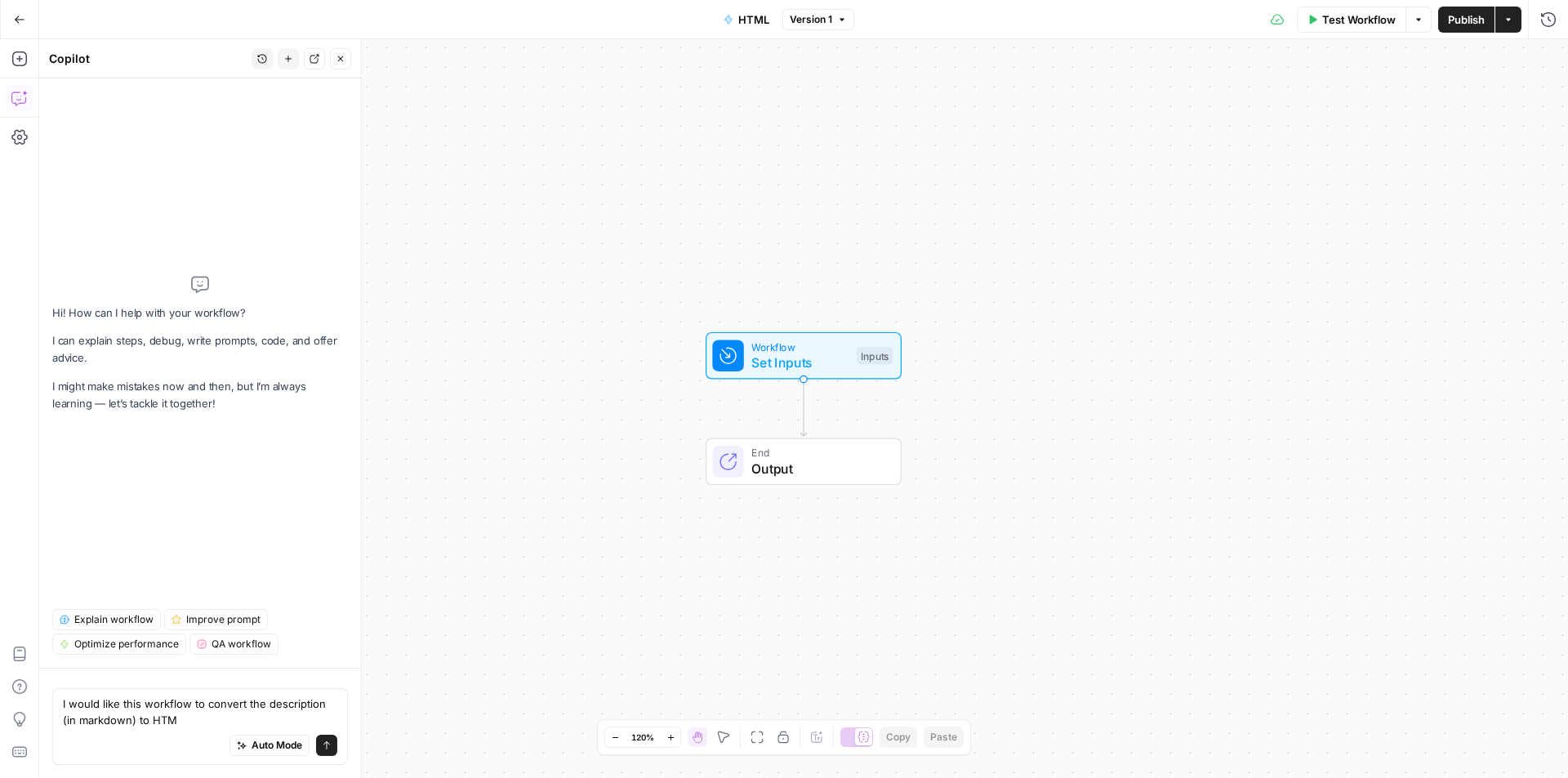
type textarea "I would like this workflow to convert the description (in markdown) to HTML"
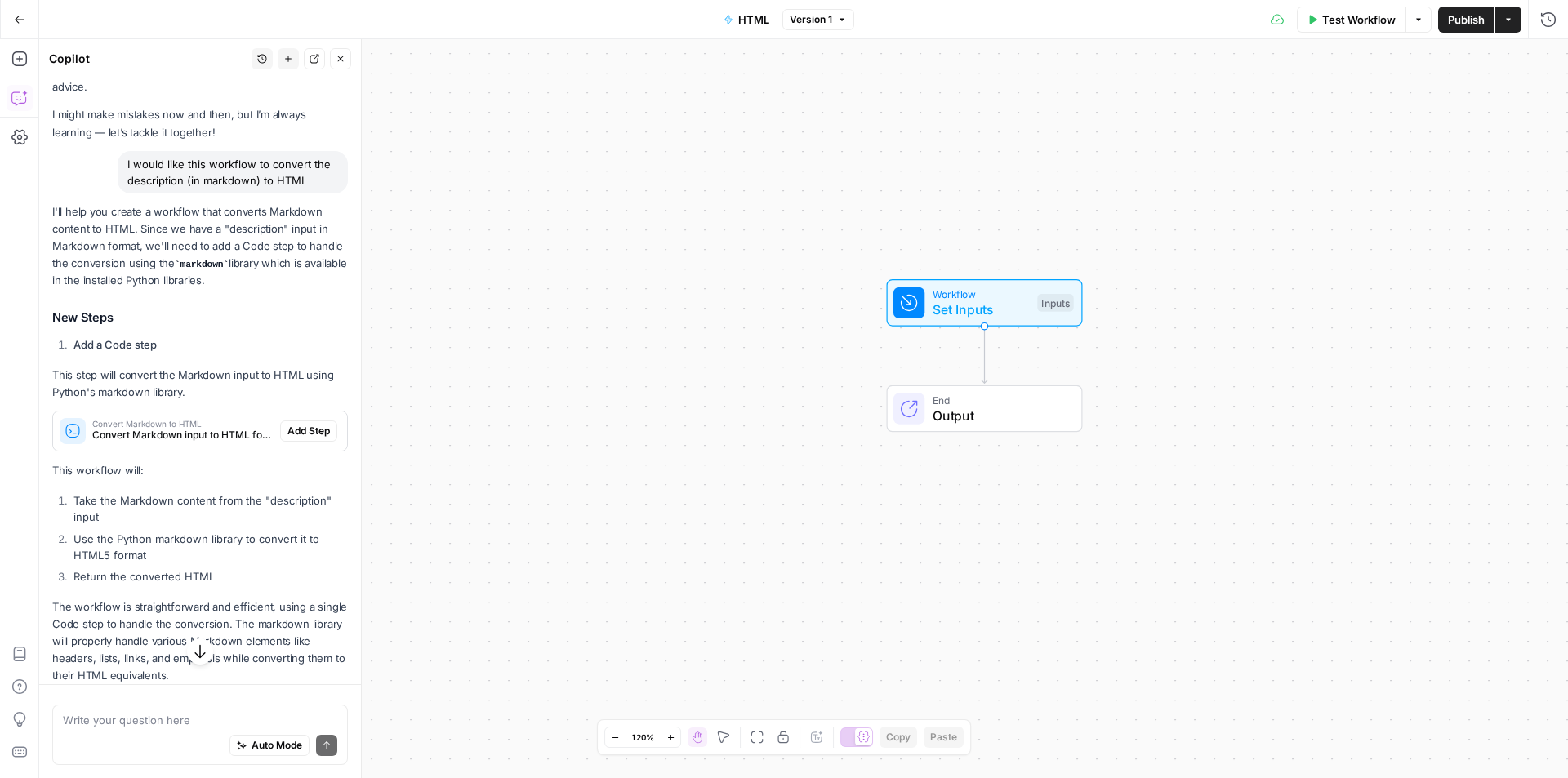
scroll to position [97, 0]
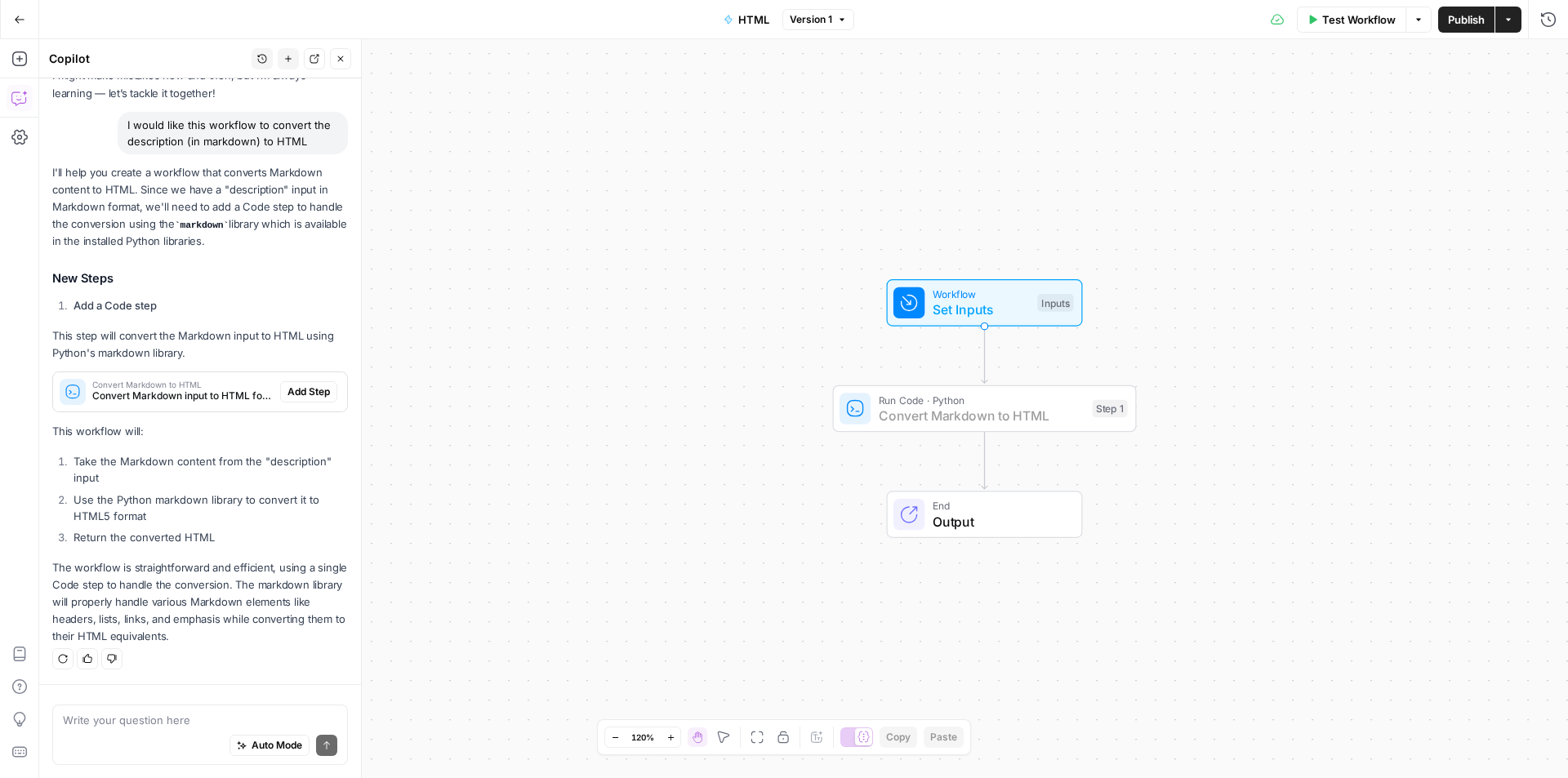
click at [304, 391] on span "Add Step" at bounding box center [309, 392] width 43 height 15
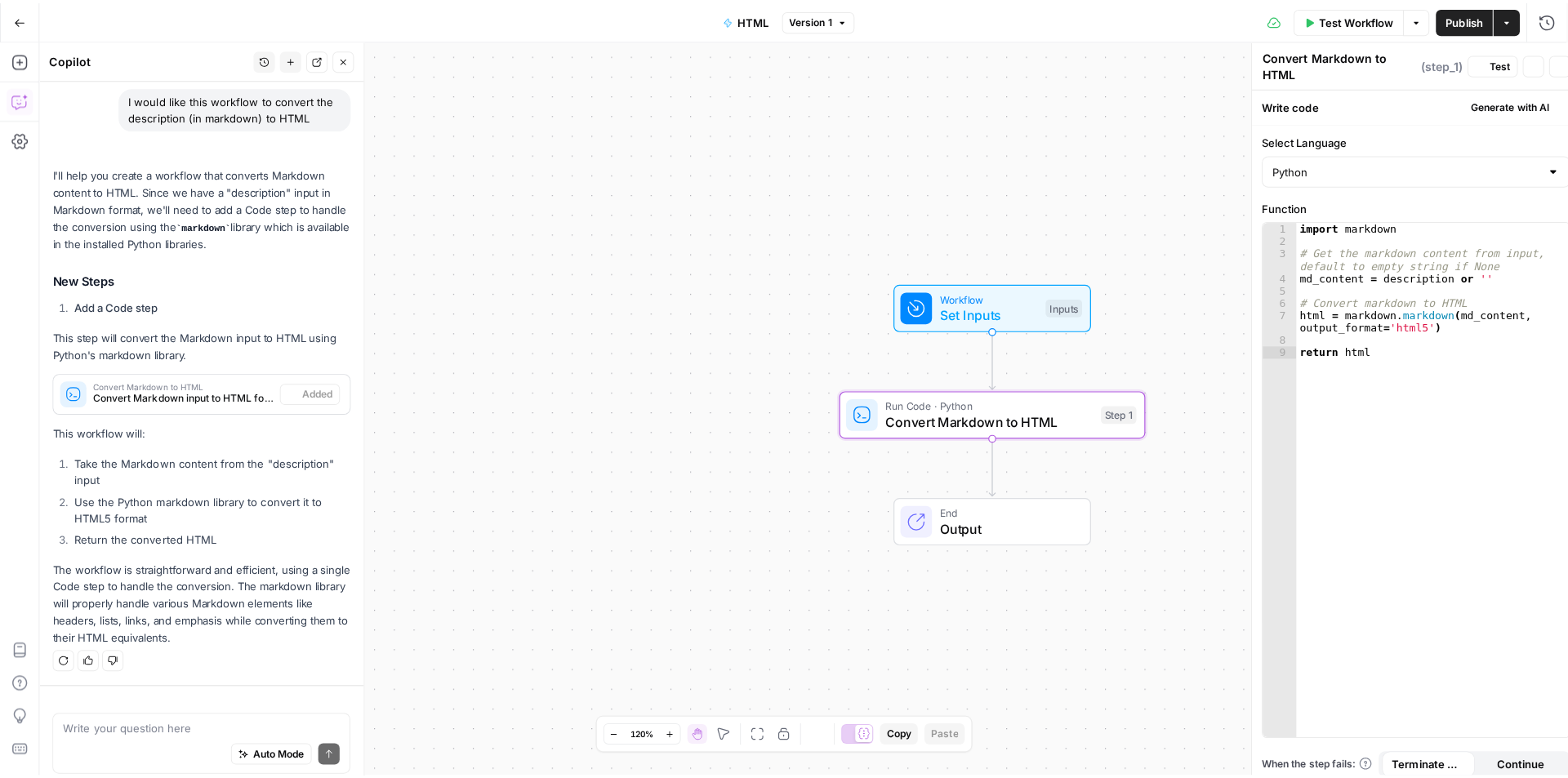
scroll to position [123, 0]
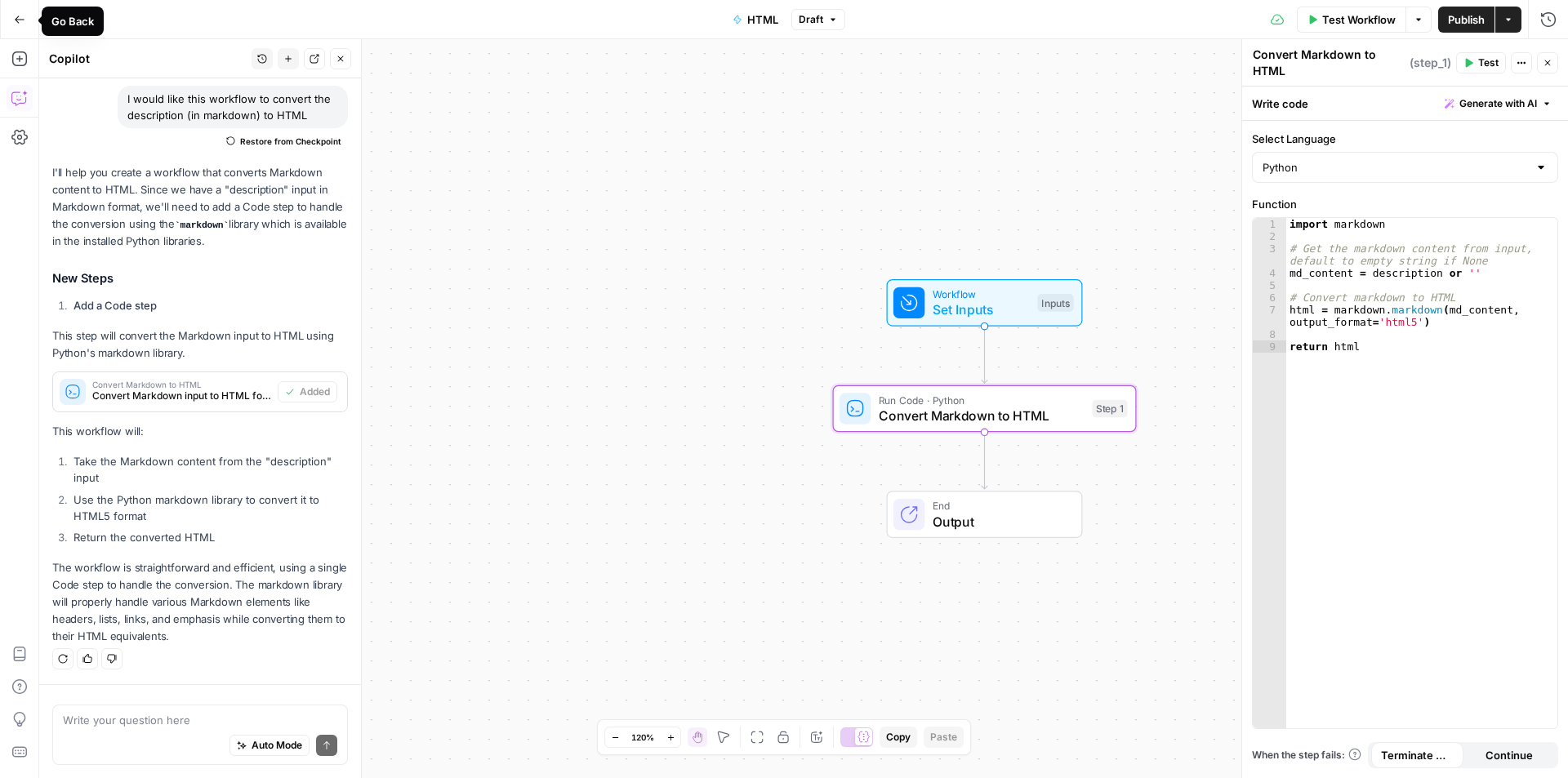
click at [14, 14] on icon "button" at bounding box center [19, 19] width 11 height 11
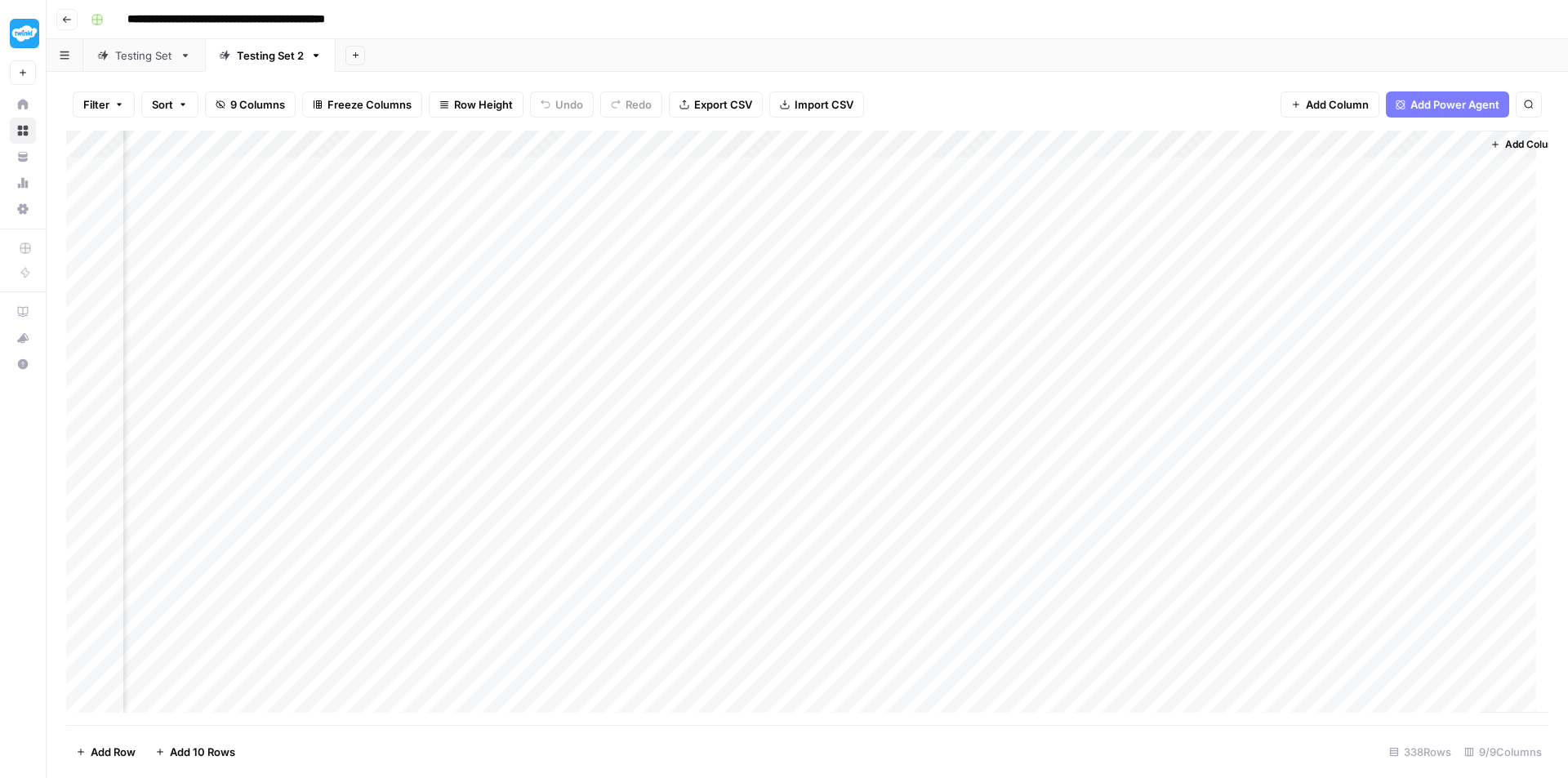
scroll to position [0, 874]
click at [1393, 169] on div "Add Column" at bounding box center [808, 427] width 1482 height 594
drag, startPoint x: 1393, startPoint y: 139, endPoint x: 521, endPoint y: 139, distance: 872.0
click at [521, 139] on div "Add Column" at bounding box center [808, 427] width 1482 height 594
click at [514, 170] on div "Add Column" at bounding box center [808, 427] width 1482 height 594
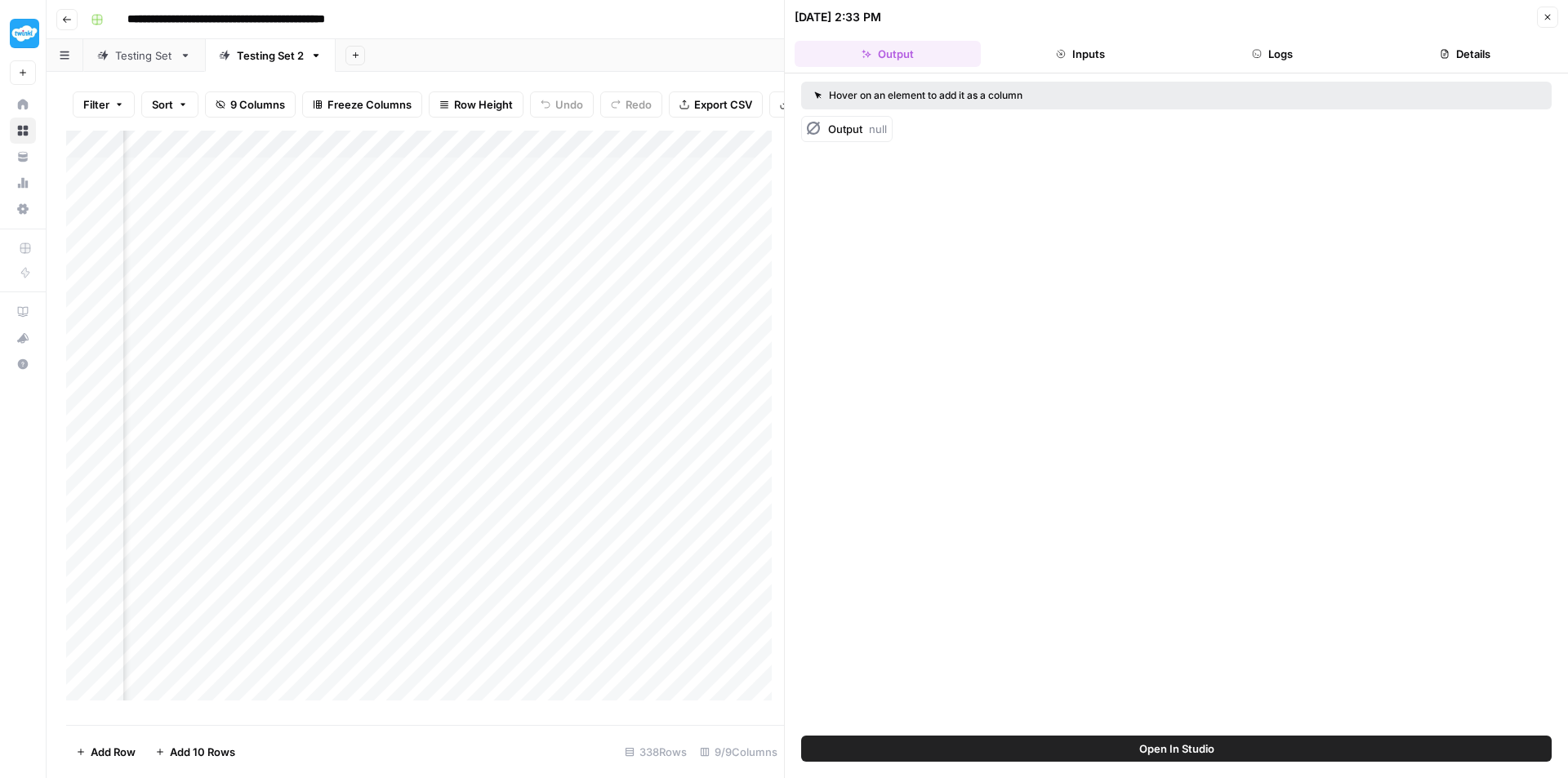
click at [1100, 56] on button "Inputs" at bounding box center [1079, 54] width 186 height 26
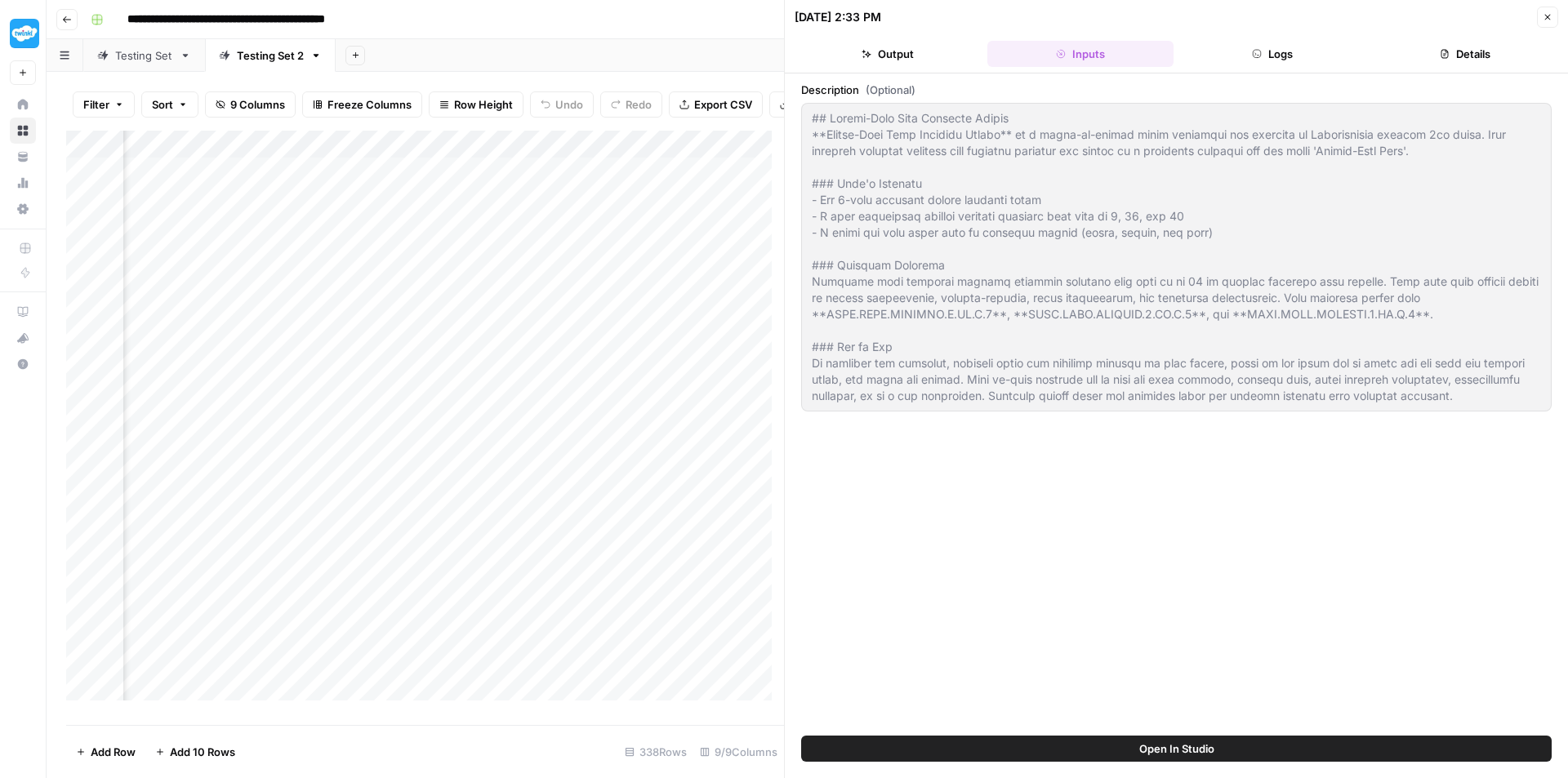
click at [1287, 53] on button "Logs" at bounding box center [1272, 54] width 186 height 26
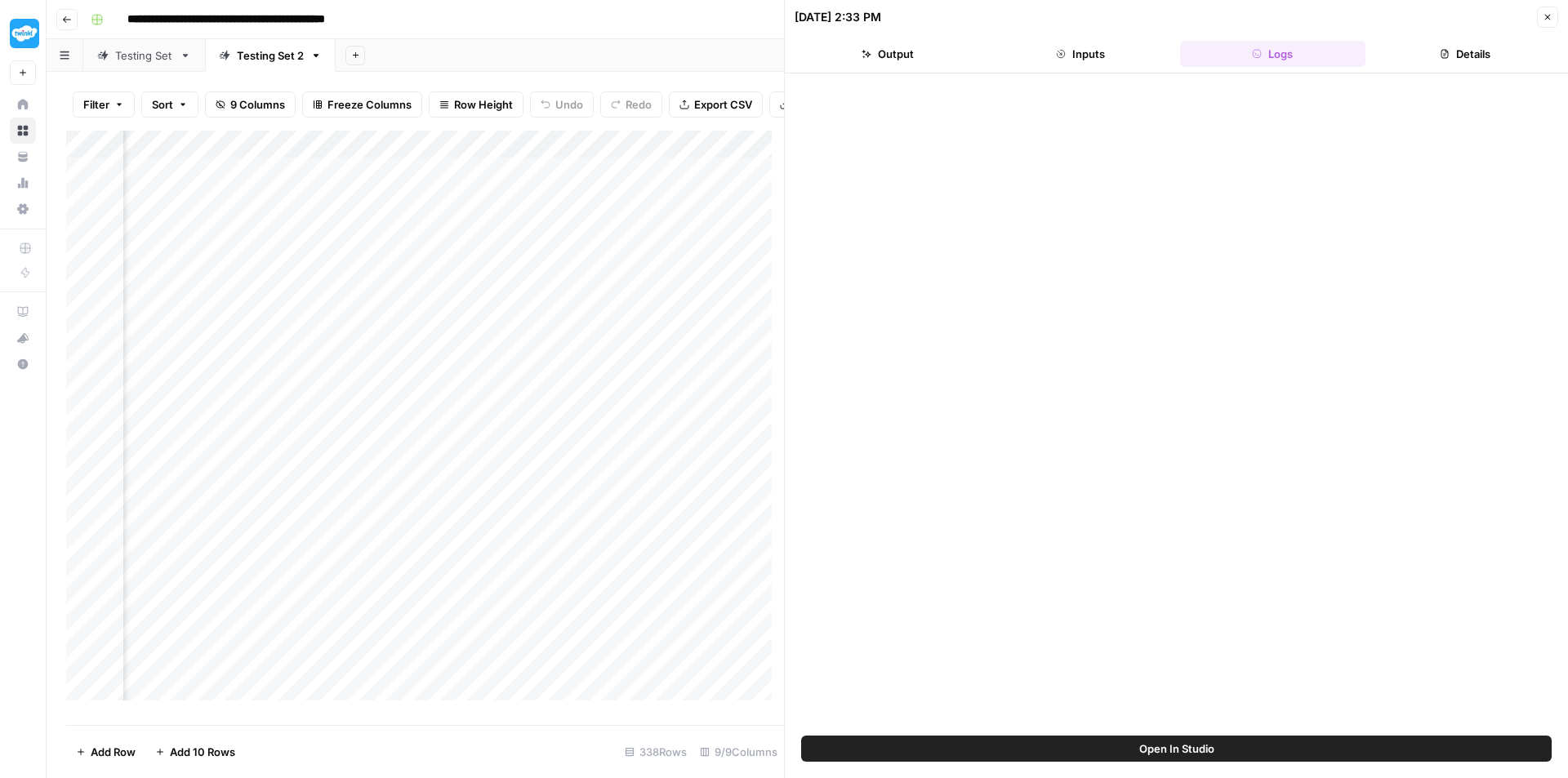
click at [1092, 50] on button "Inputs" at bounding box center [1079, 54] width 186 height 26
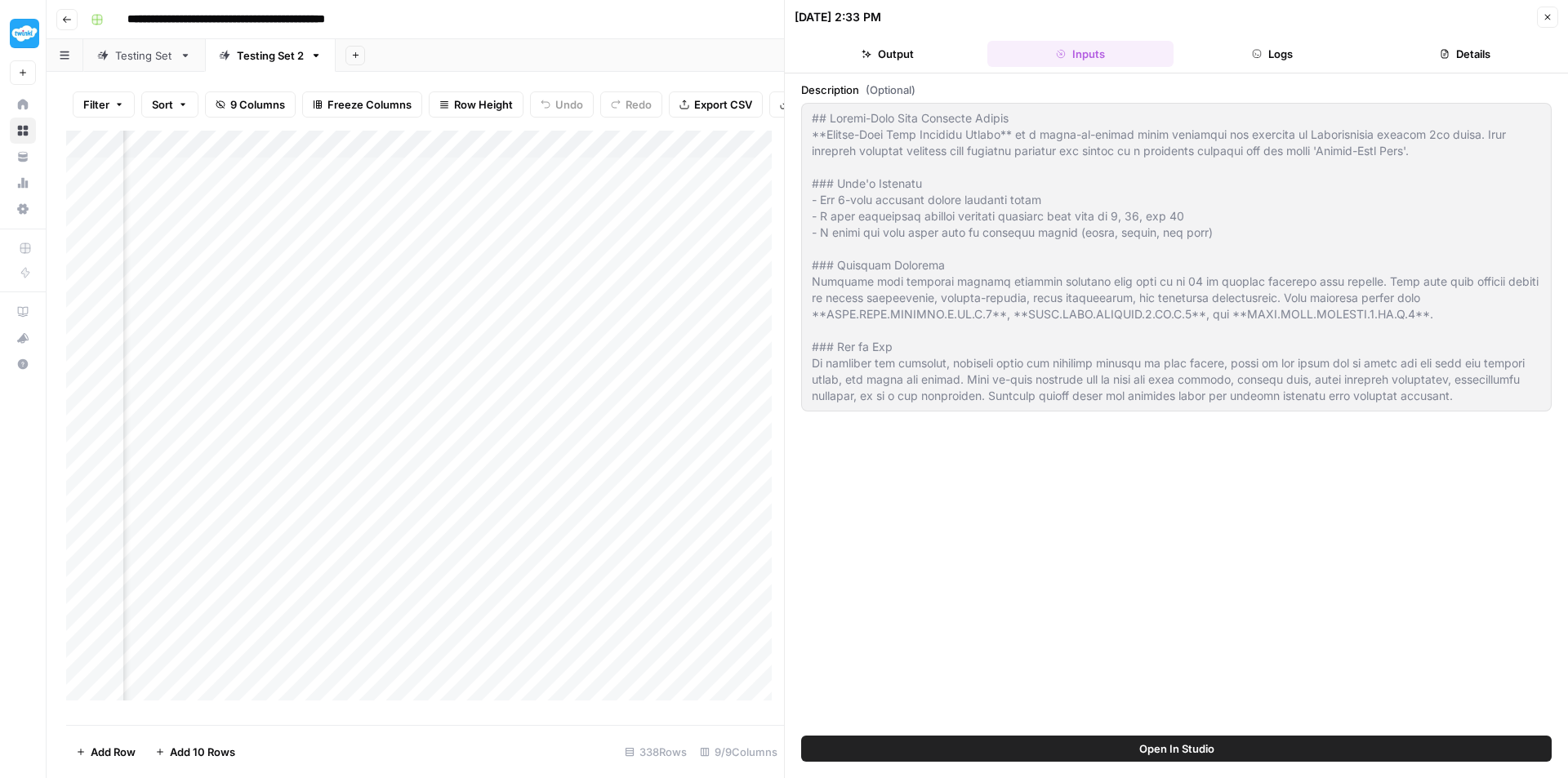
click at [903, 47] on button "Output" at bounding box center [887, 54] width 186 height 26
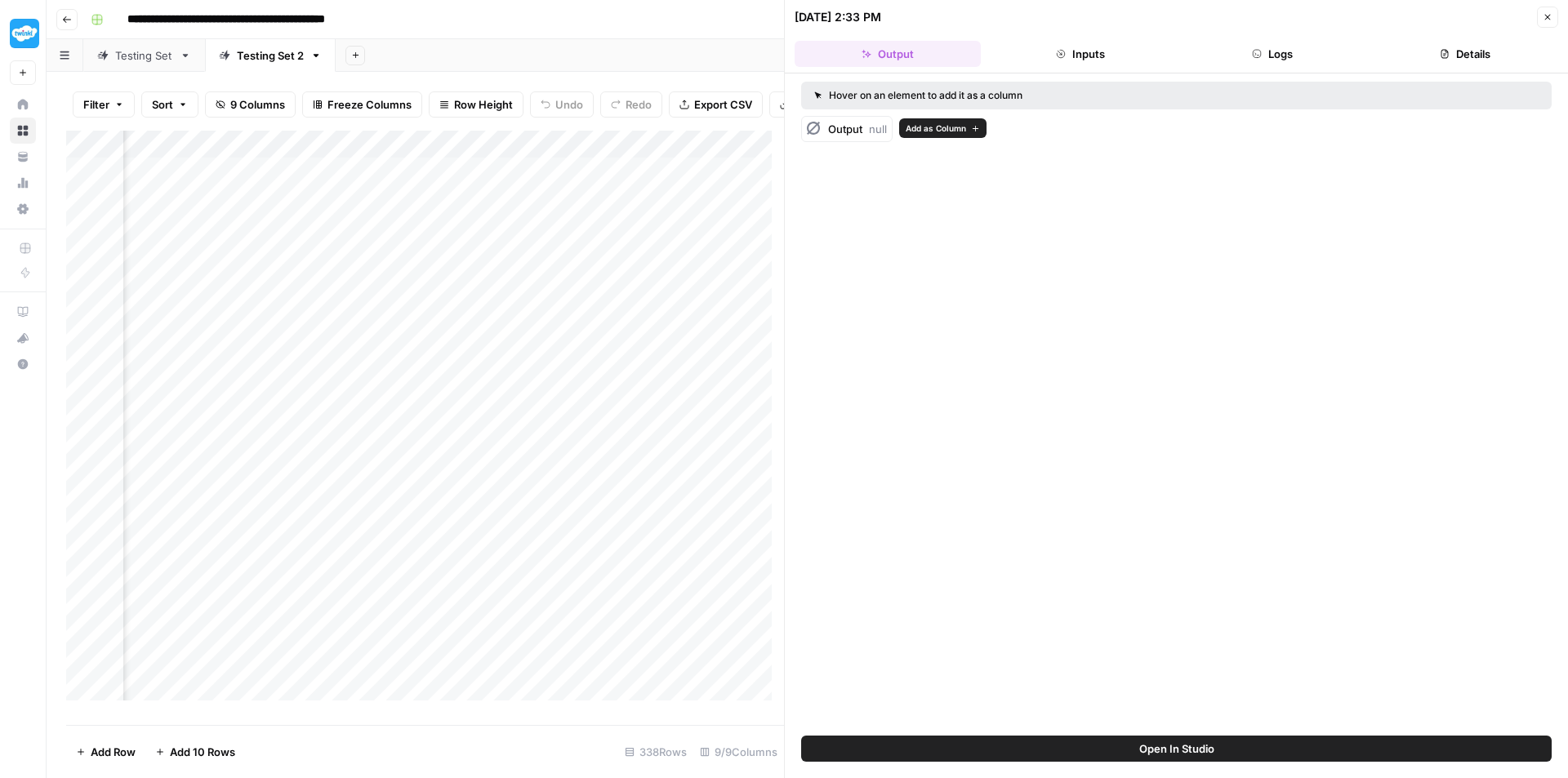
click at [867, 131] on div "Output null" at bounding box center [857, 129] width 59 height 17
click at [1177, 755] on span "Open In Studio" at bounding box center [1176, 749] width 75 height 17
click at [536, 182] on div "Add Column" at bounding box center [425, 421] width 718 height 582
click at [511, 180] on div "Add Column" at bounding box center [425, 421] width 718 height 582
click at [1071, 50] on button "Inputs" at bounding box center [1079, 54] width 186 height 26
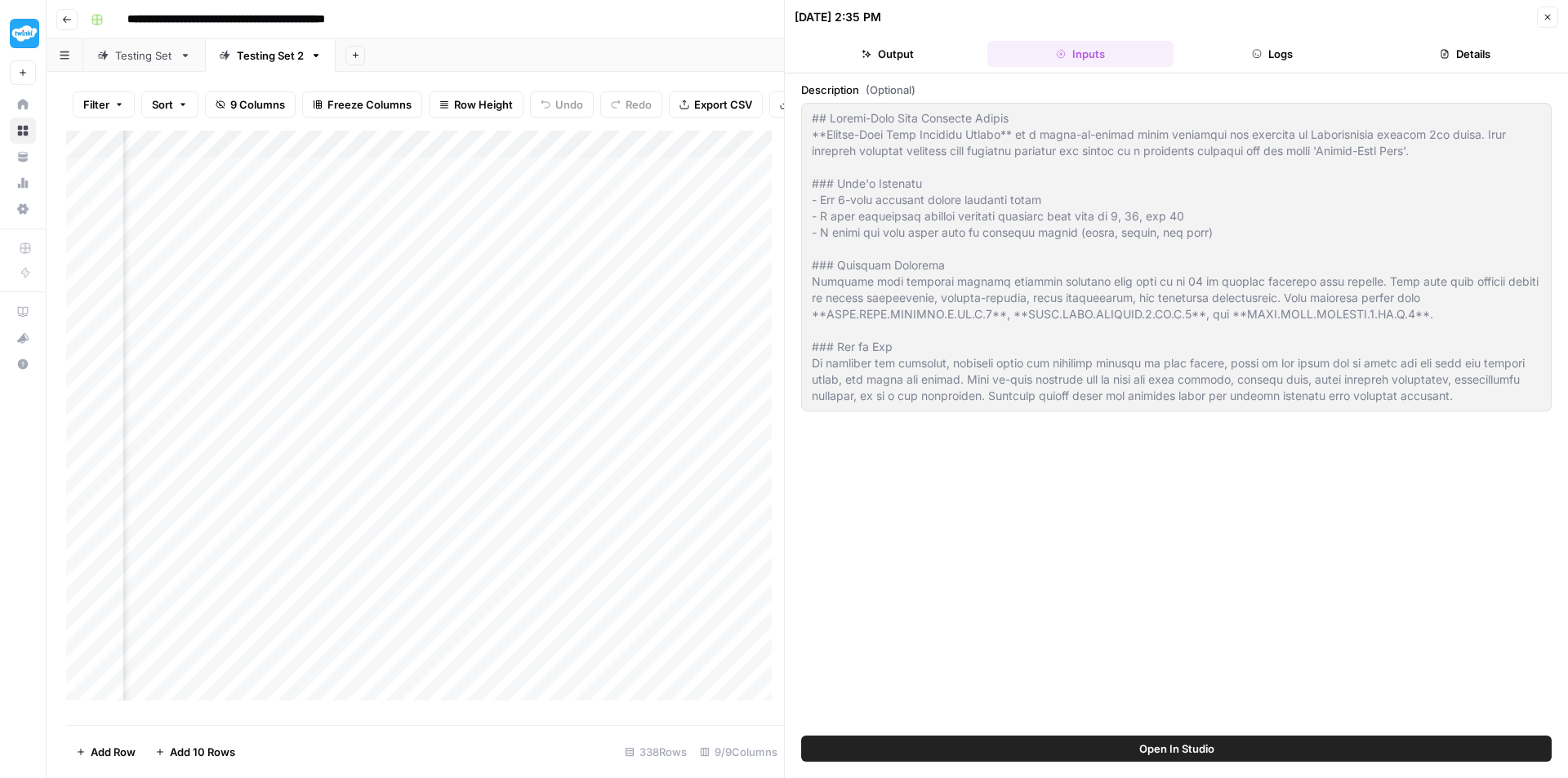
click at [1295, 52] on button "Logs" at bounding box center [1272, 54] width 186 height 26
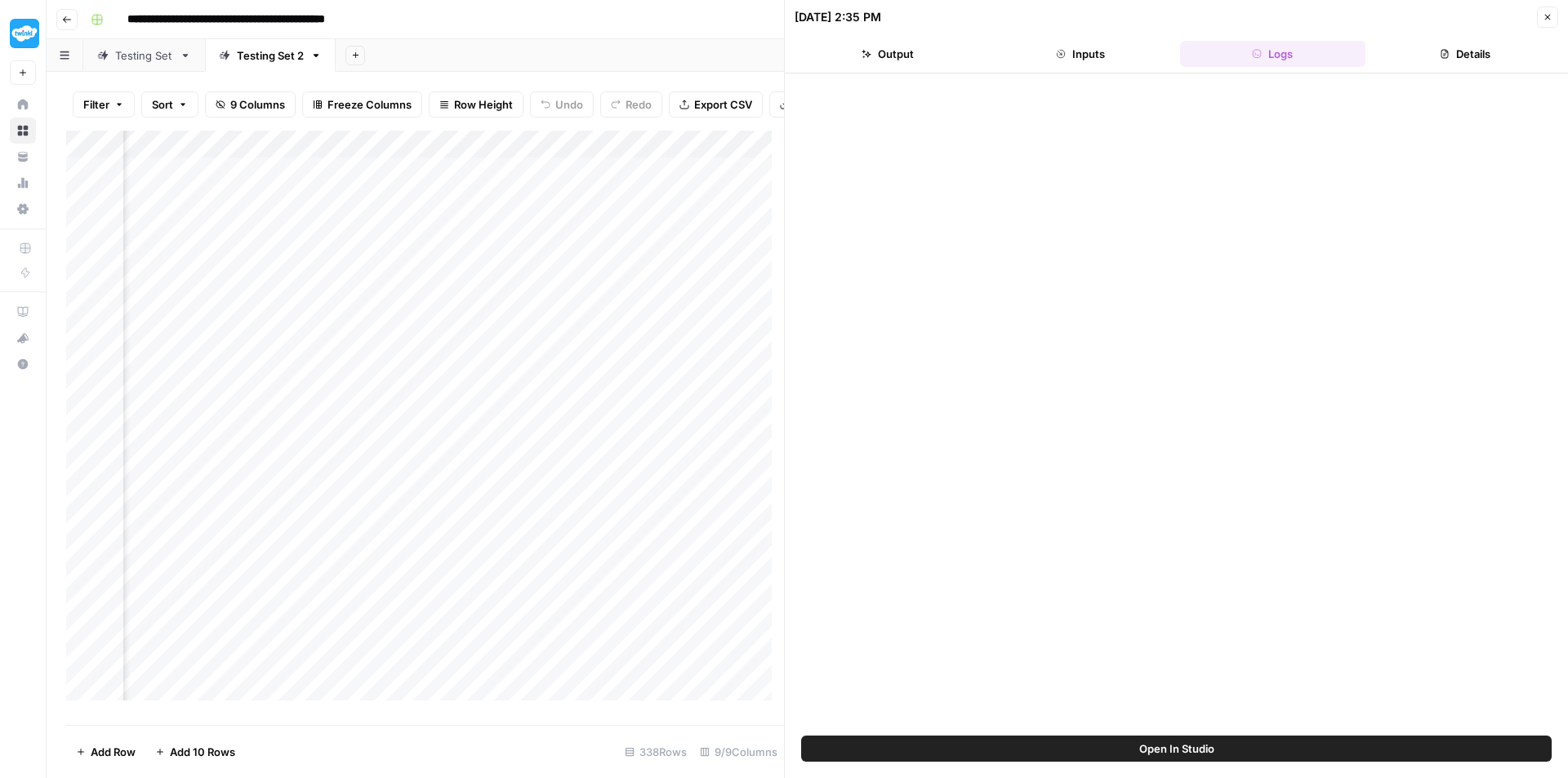
click at [1440, 59] on button "Details" at bounding box center [1465, 54] width 186 height 26
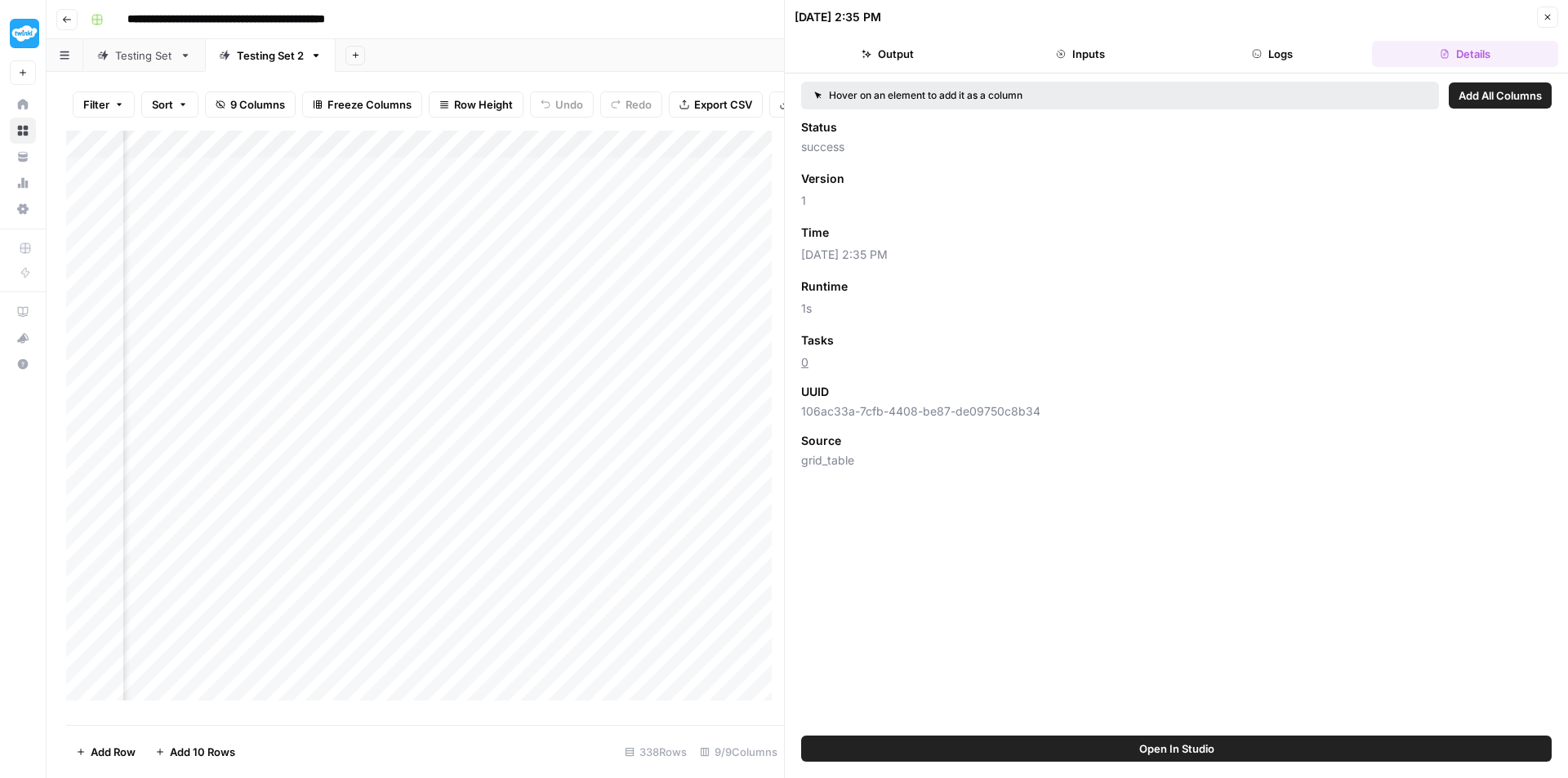
click at [1195, 753] on span "Open In Studio" at bounding box center [1176, 749] width 75 height 17
click at [516, 158] on div "Add Column" at bounding box center [425, 421] width 718 height 582
click at [929, 62] on button "Output" at bounding box center [887, 54] width 186 height 26
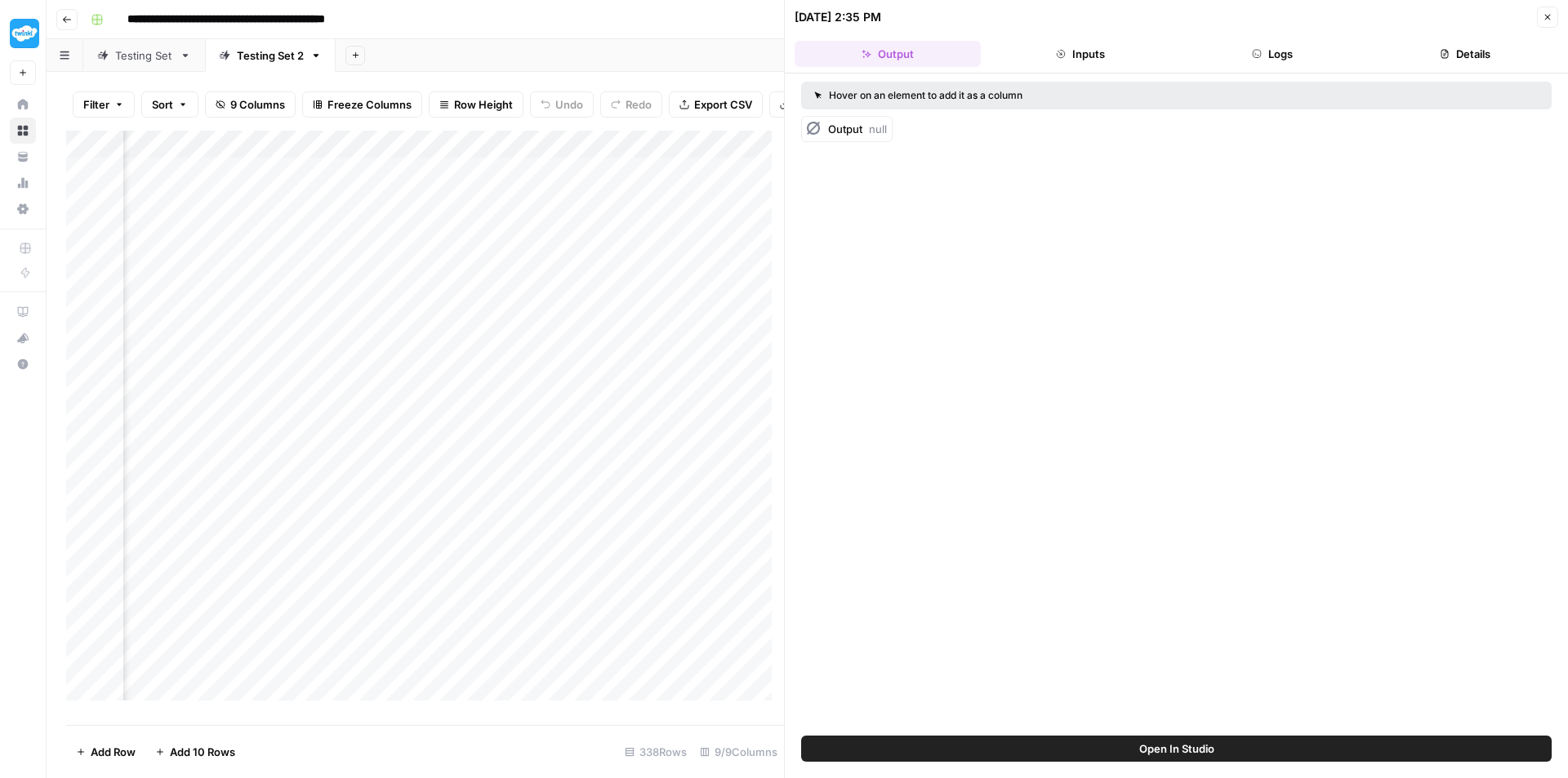
click at [838, 127] on span "Output" at bounding box center [845, 129] width 34 height 13
click at [1117, 50] on button "Inputs" at bounding box center [1079, 54] width 186 height 26
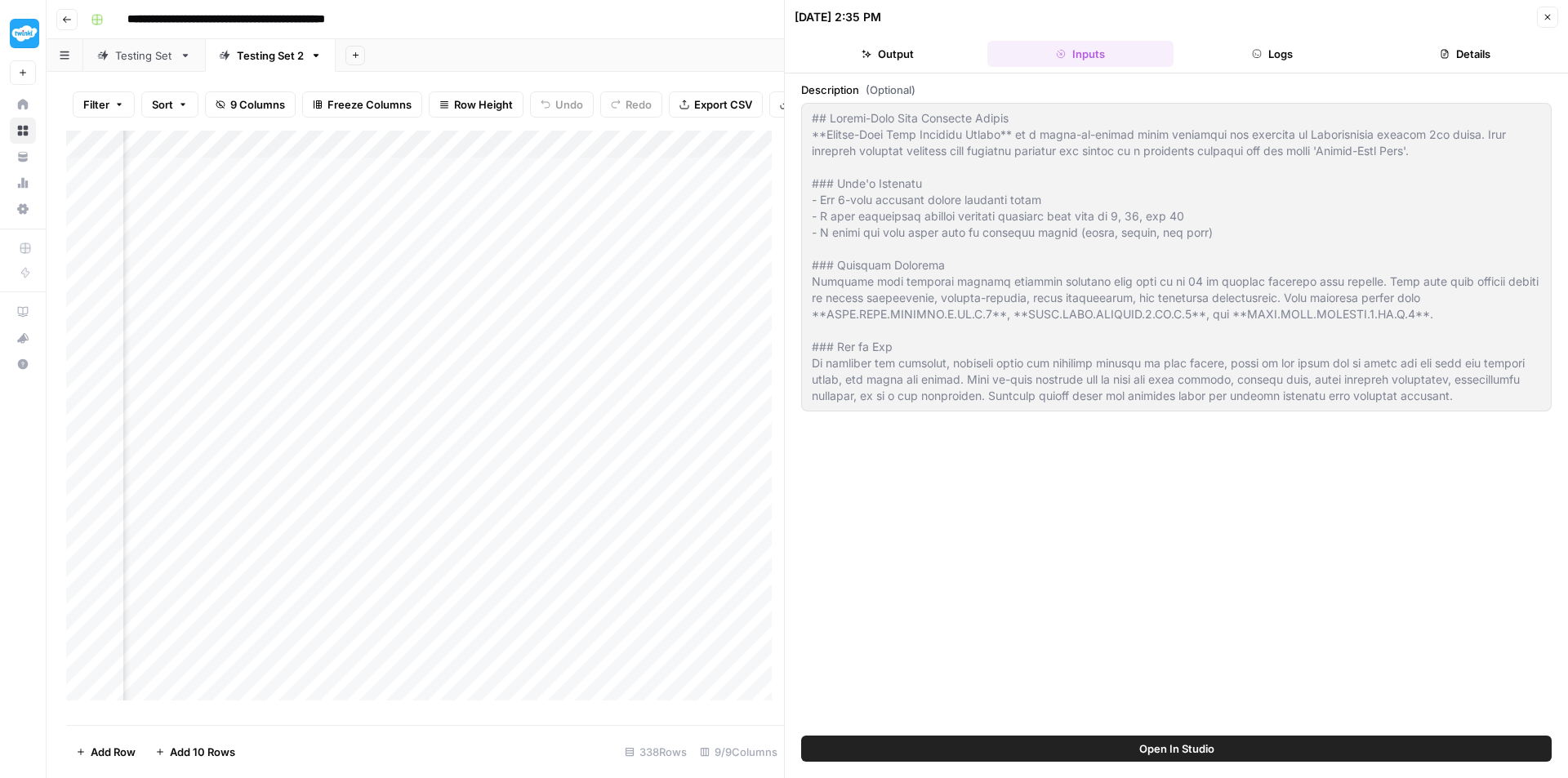
click at [1281, 55] on button "Logs" at bounding box center [1272, 54] width 186 height 26
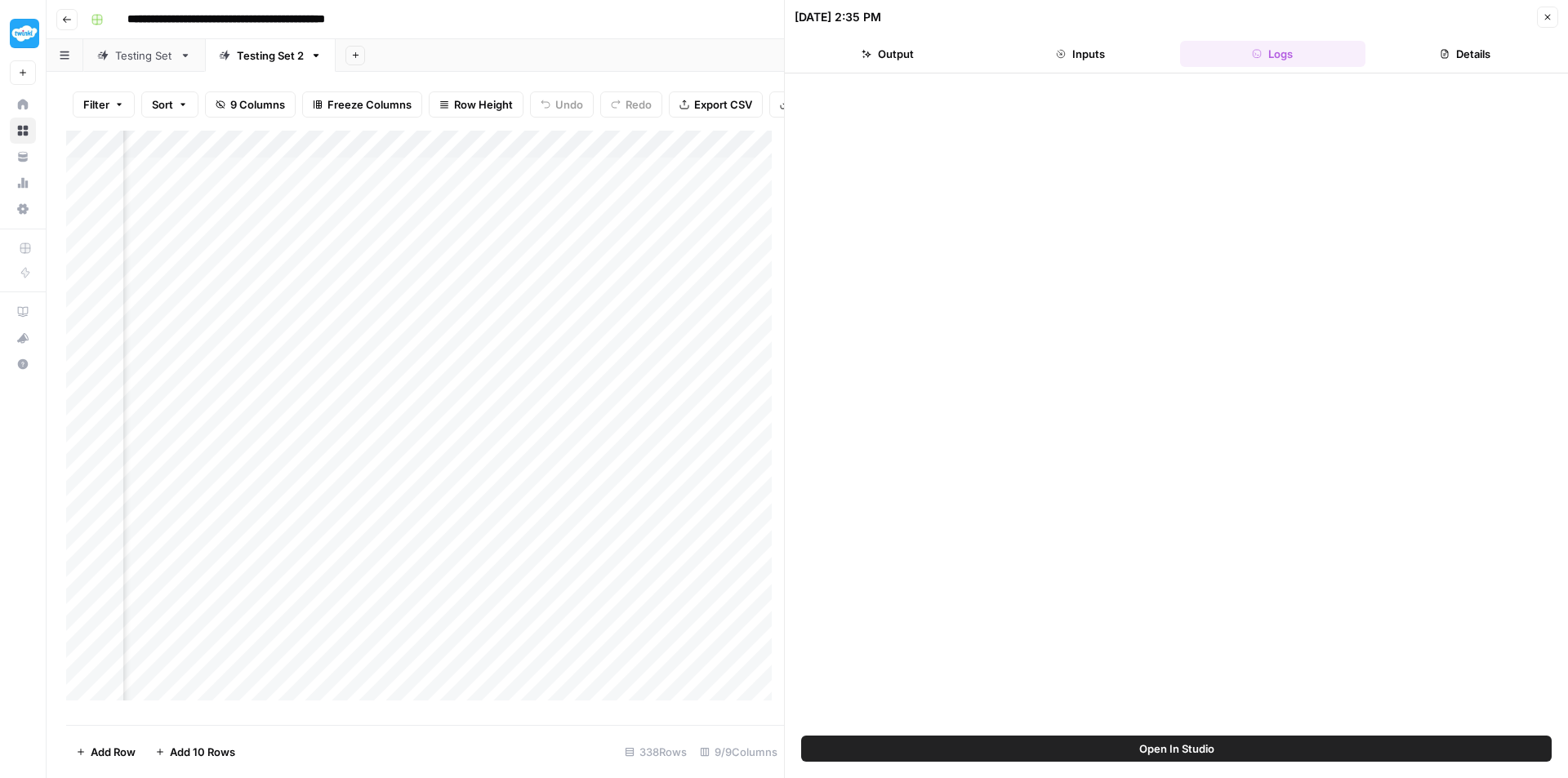
click at [1455, 57] on button "Details" at bounding box center [1465, 54] width 186 height 26
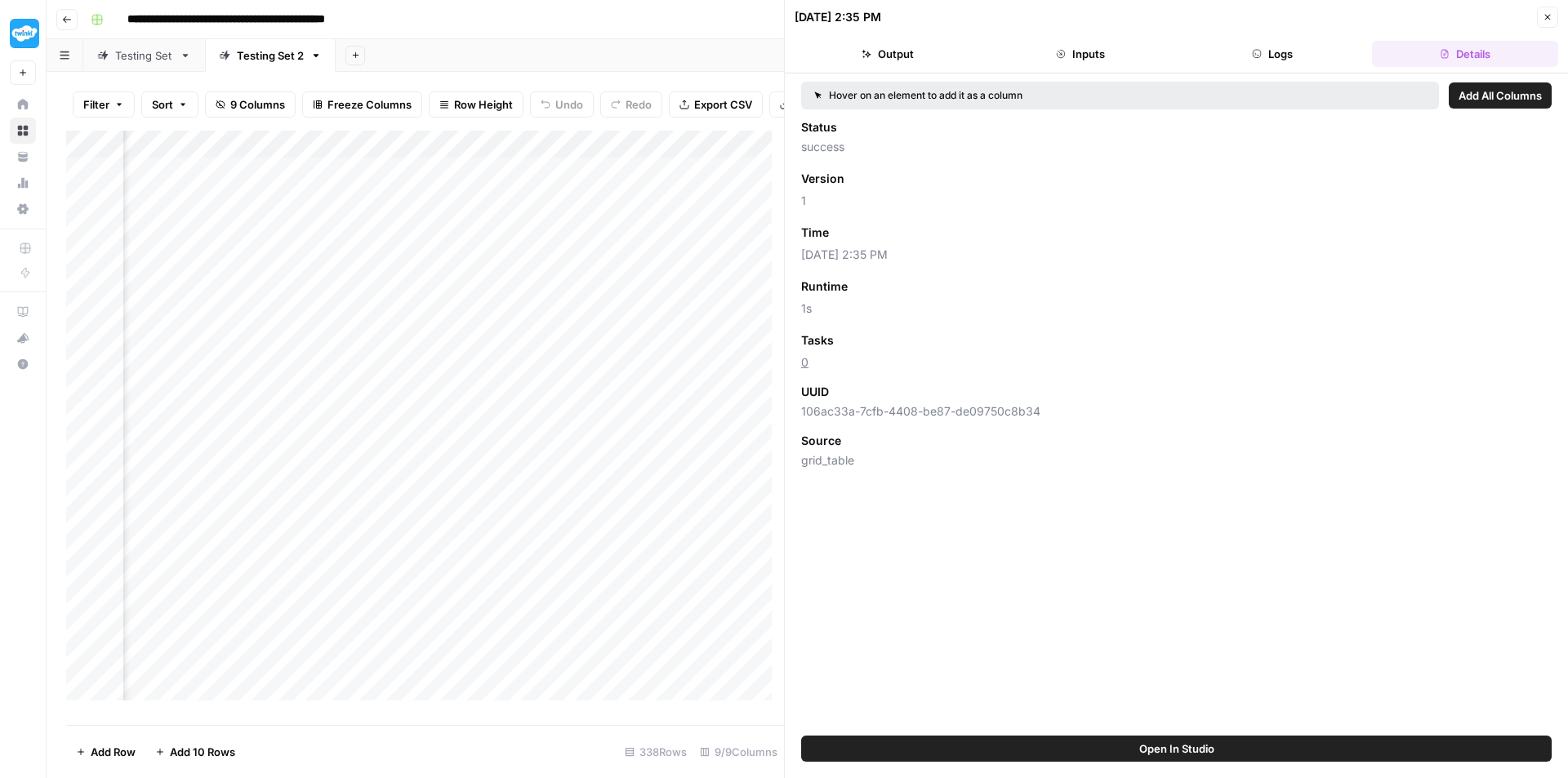
click at [903, 55] on button "Output" at bounding box center [887, 54] width 186 height 26
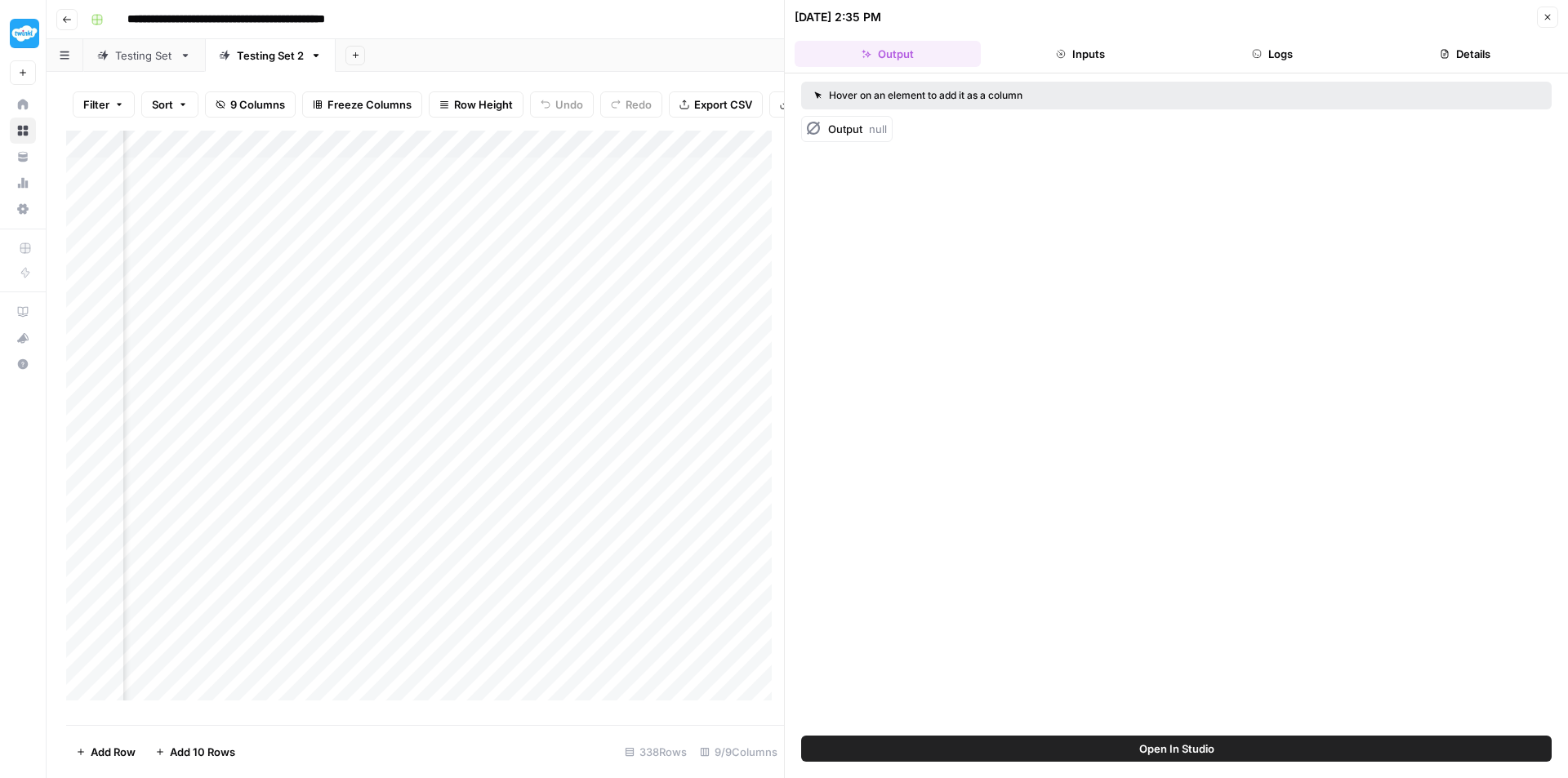
click at [512, 160] on div "Add Column" at bounding box center [425, 421] width 718 height 582
click at [514, 293] on span "Configure Inputs" at bounding box center [504, 294] width 143 height 17
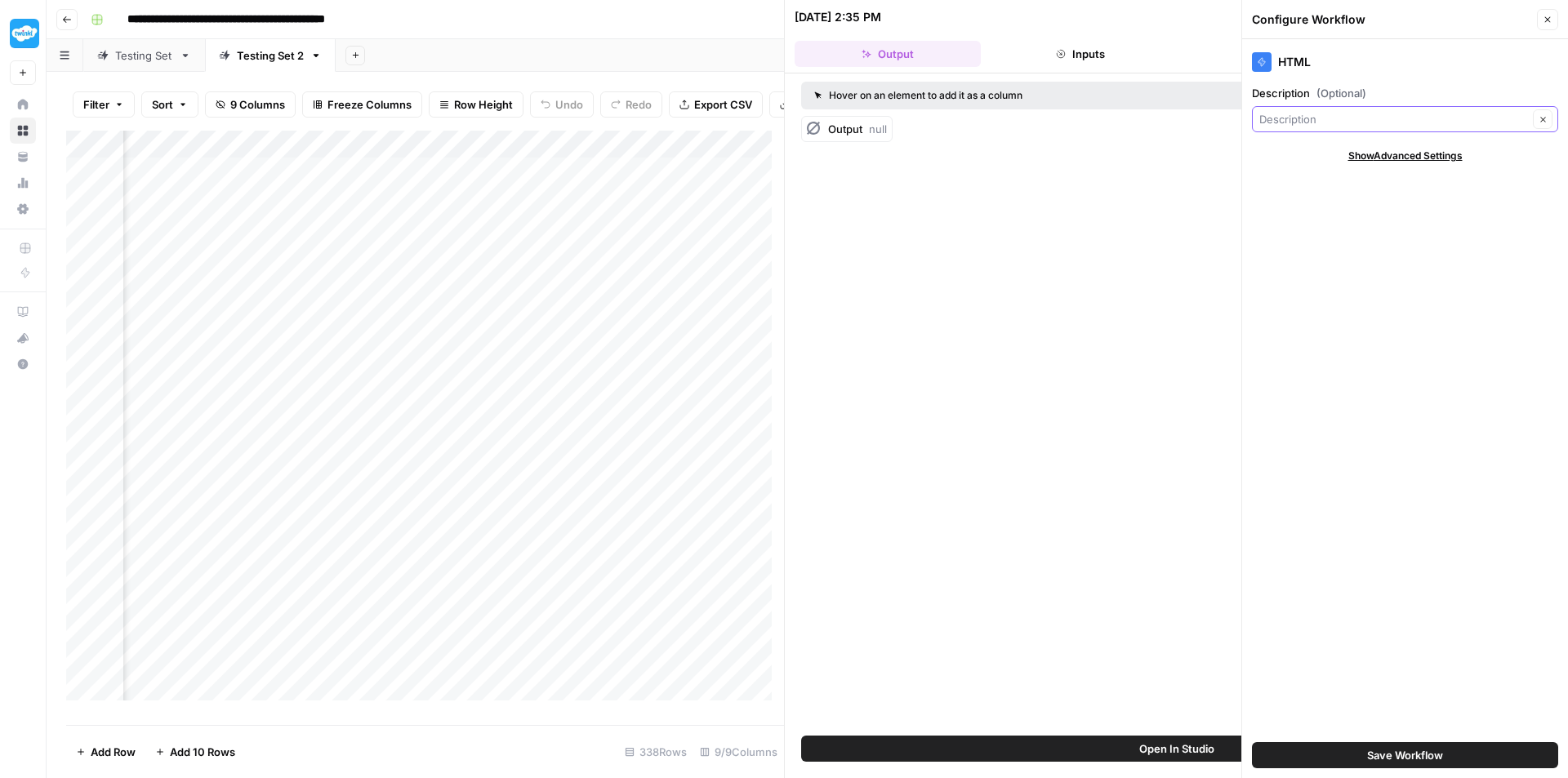
click at [1321, 116] on input "Description (Optional)" at bounding box center [1393, 119] width 269 height 17
type input "Description"
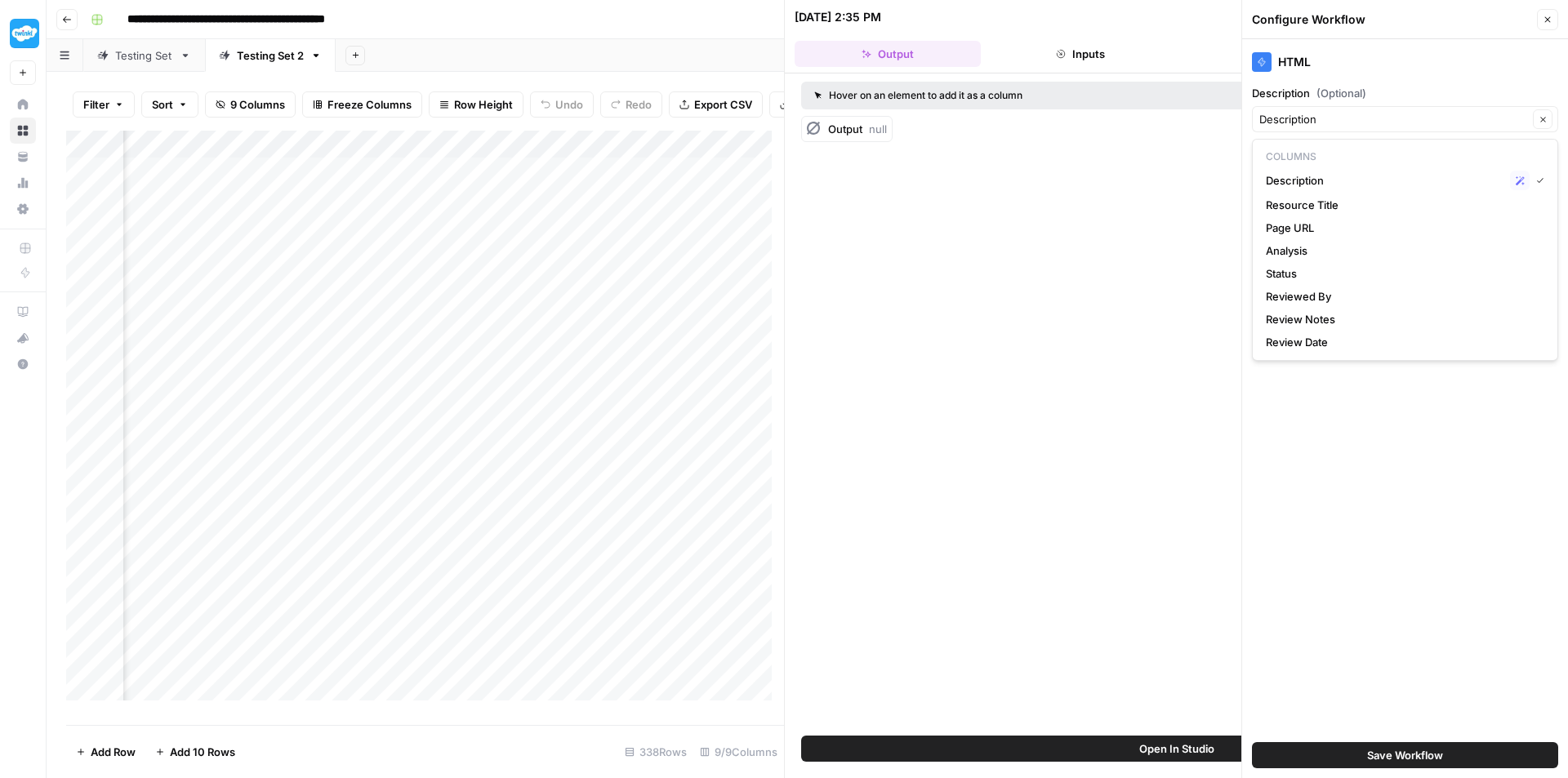
click at [1484, 73] on div "HTML" at bounding box center [1404, 56] width 306 height 36
click at [1456, 152] on span "Show Advanced Settings" at bounding box center [1405, 156] width 115 height 15
click at [1433, 194] on div "Default" at bounding box center [1404, 204] width 306 height 26
type input "Default"
click at [1518, 151] on div "Hide Advanced Settings" at bounding box center [1404, 156] width 306 height 15
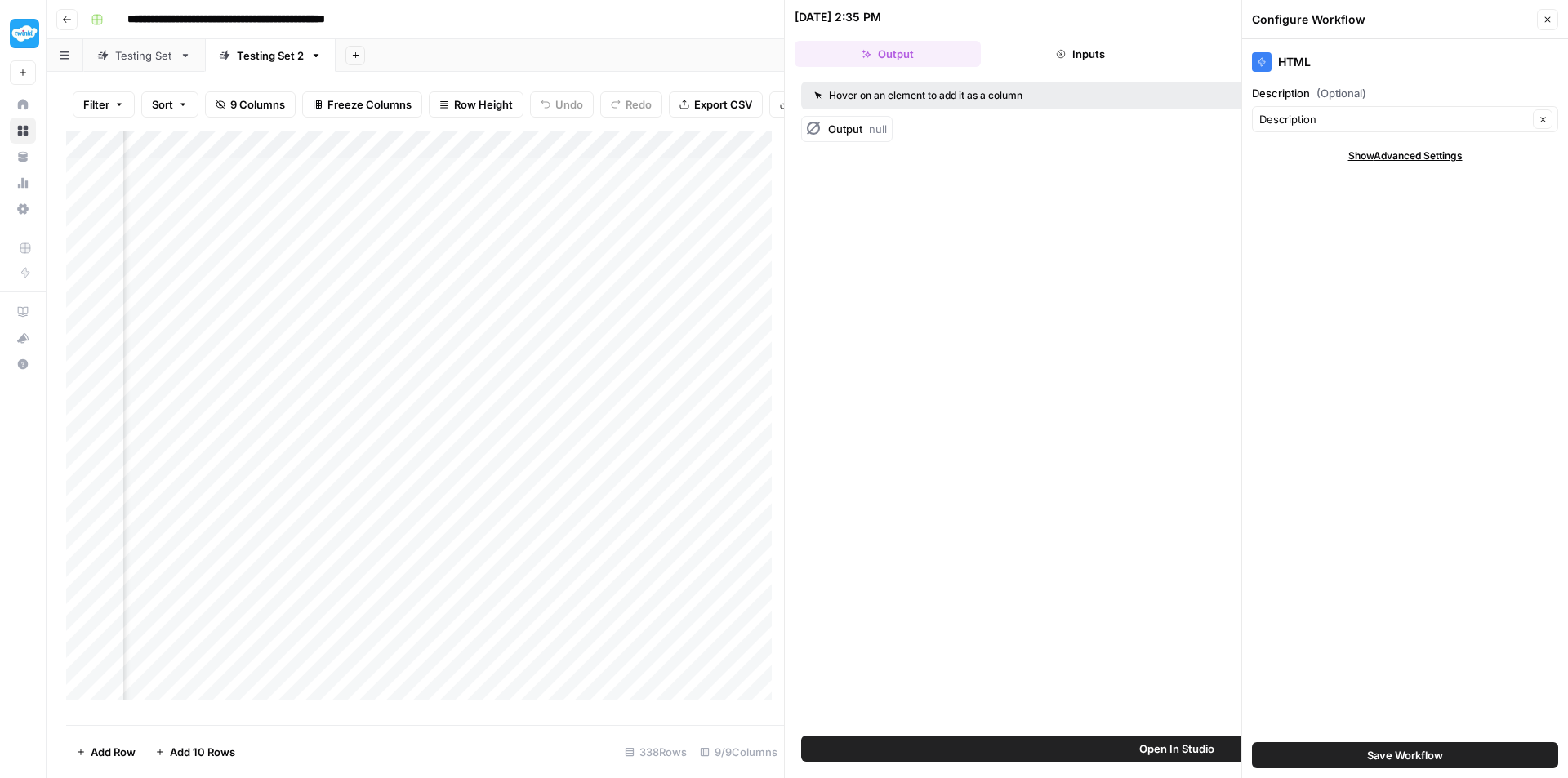
click at [1441, 153] on span "Show Advanced Settings" at bounding box center [1405, 156] width 115 height 15
click at [1441, 153] on span "Hide Advanced Settings" at bounding box center [1404, 156] width 110 height 15
click at [1416, 114] on input "Description (Optional)" at bounding box center [1393, 119] width 269 height 17
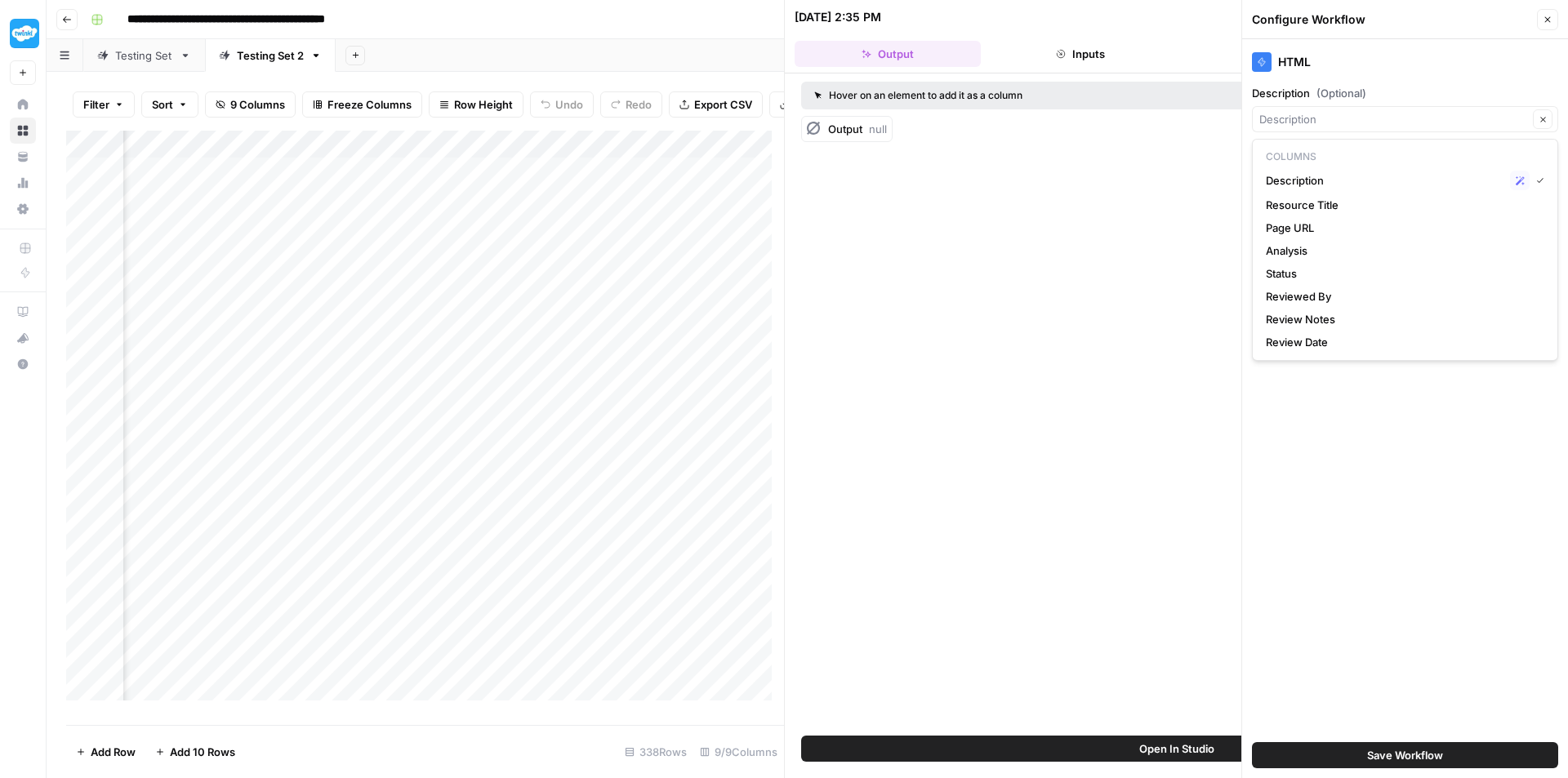
type input "Description"
click at [1433, 79] on div "HTML Description (Optional) Description Clear Show Advanced Settings Save Workf…" at bounding box center [1404, 408] width 326 height 739
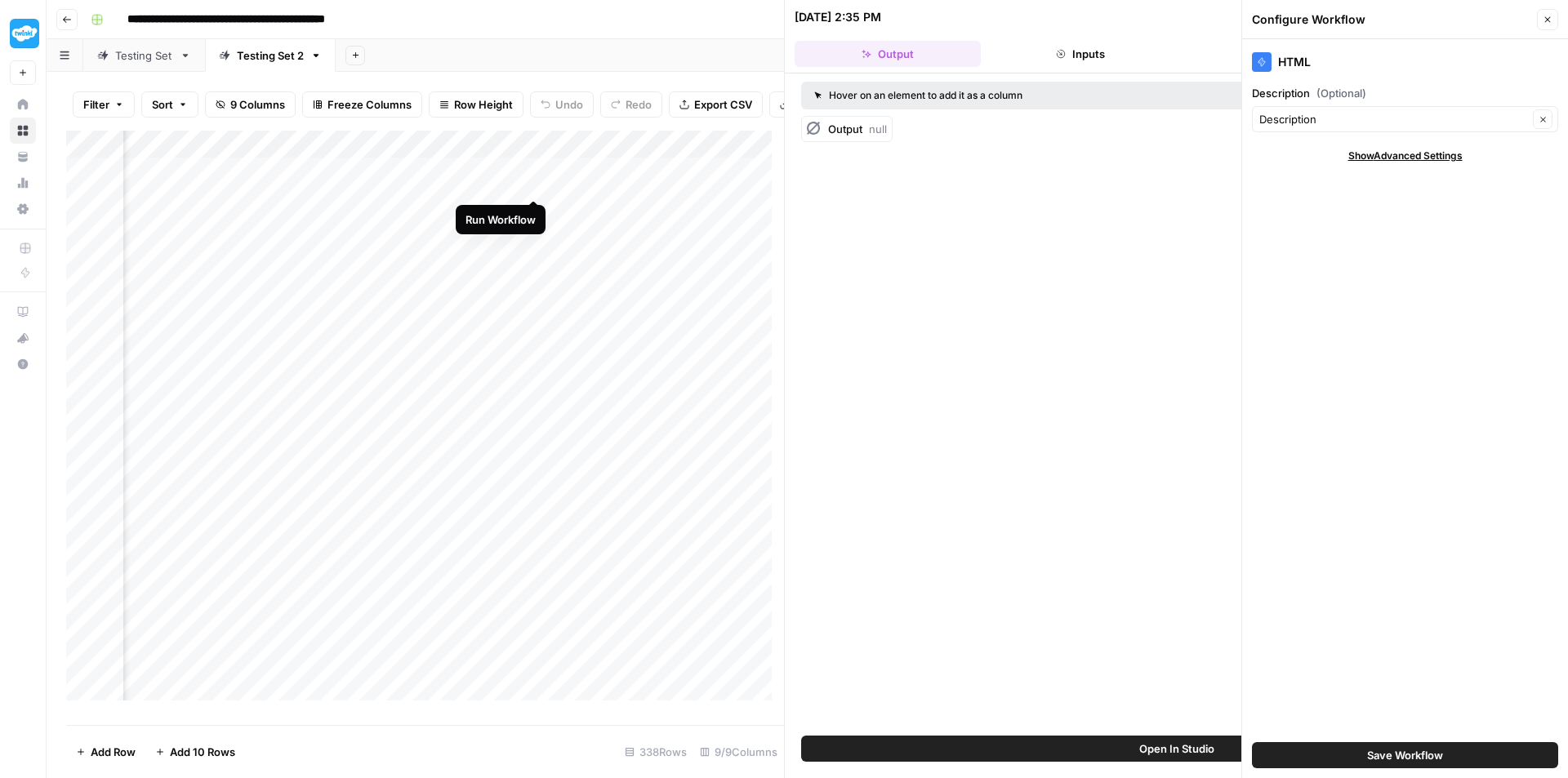
click at [539, 182] on div "Add Column" at bounding box center [425, 421] width 718 height 582
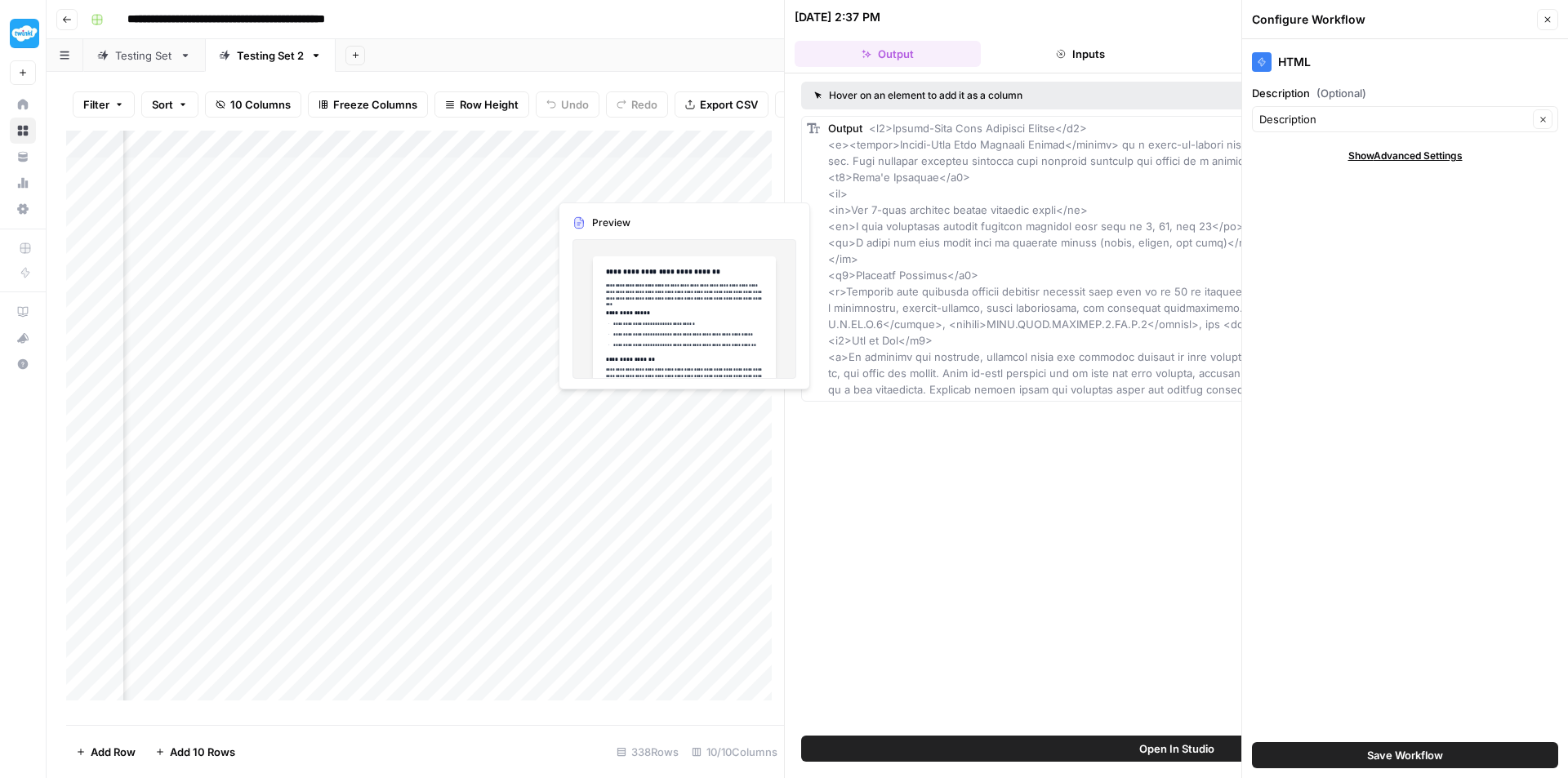
click at [606, 179] on div "Add Column" at bounding box center [425, 421] width 718 height 582
click at [1549, 18] on icon "button" at bounding box center [1547, 19] width 10 height 10
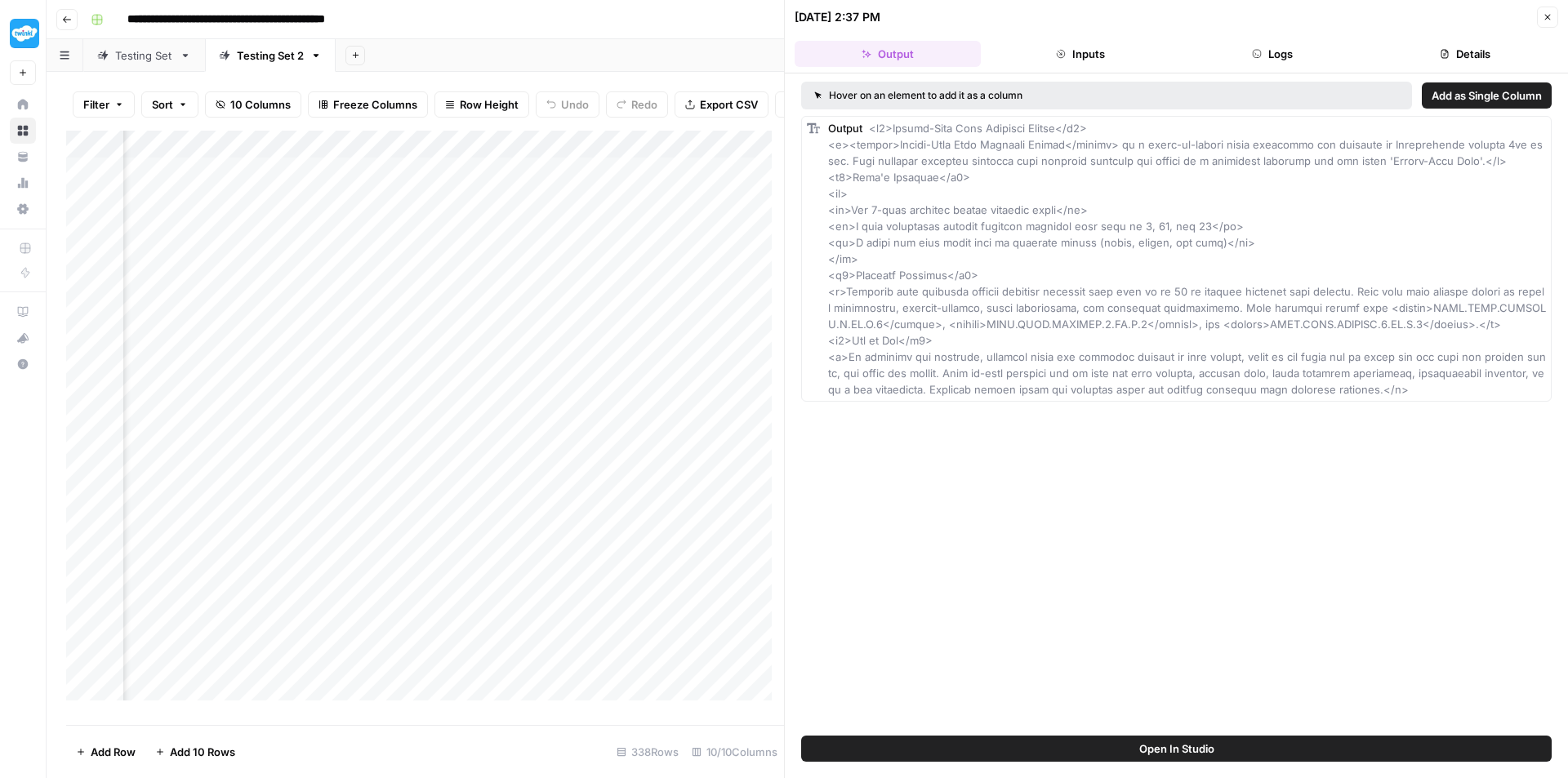
click at [617, 178] on div "Add Column" at bounding box center [425, 421] width 718 height 582
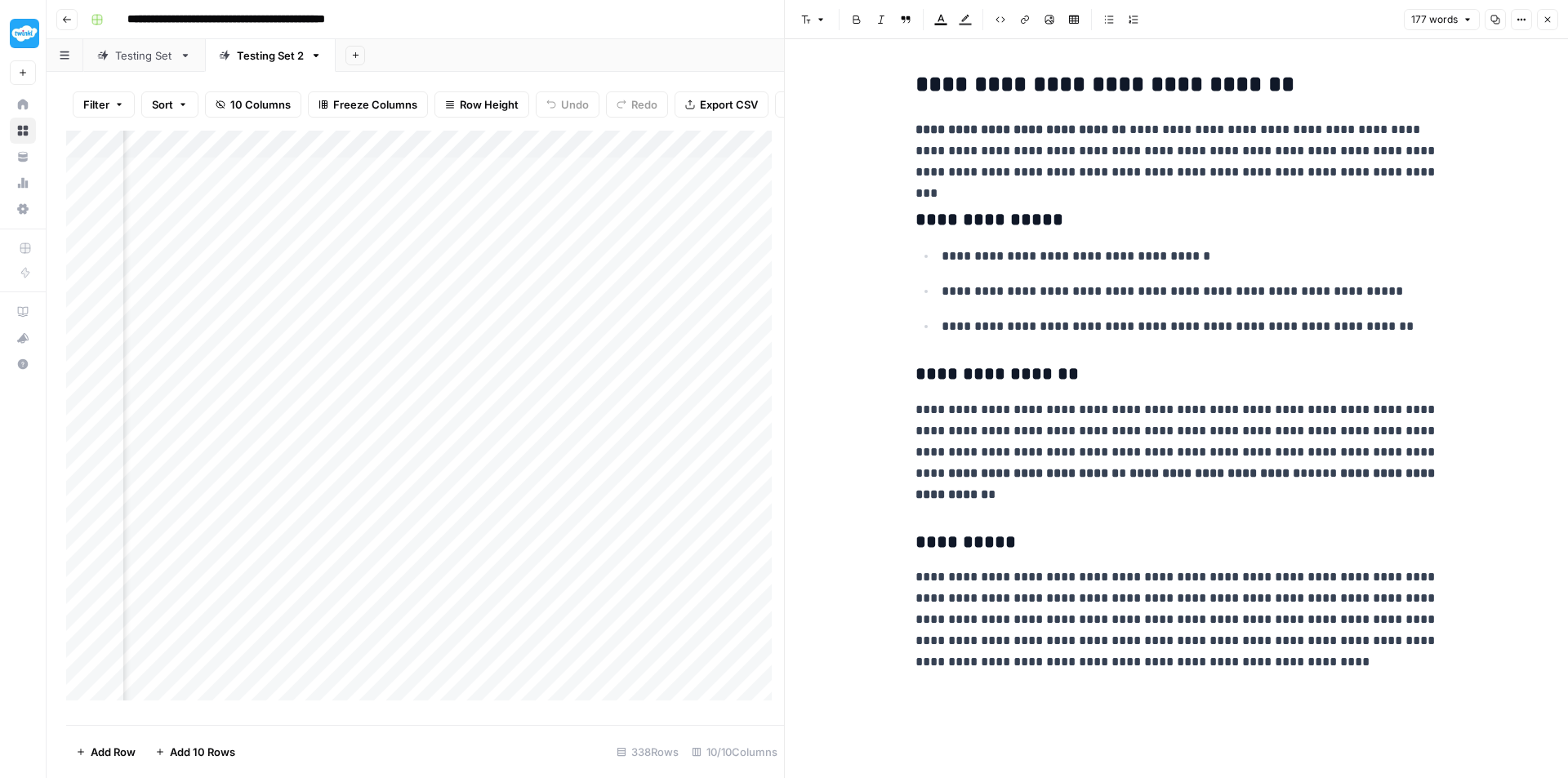
click at [687, 155] on div "Add Column" at bounding box center [425, 421] width 718 height 582
click at [1099, 153] on p "**********" at bounding box center [1177, 151] width 523 height 64
click at [614, 186] on div "Add Column" at bounding box center [425, 421] width 718 height 582
click at [817, 20] on icon "button" at bounding box center [820, 19] width 10 height 10
click at [818, 17] on icon "button" at bounding box center [820, 19] width 10 height 10
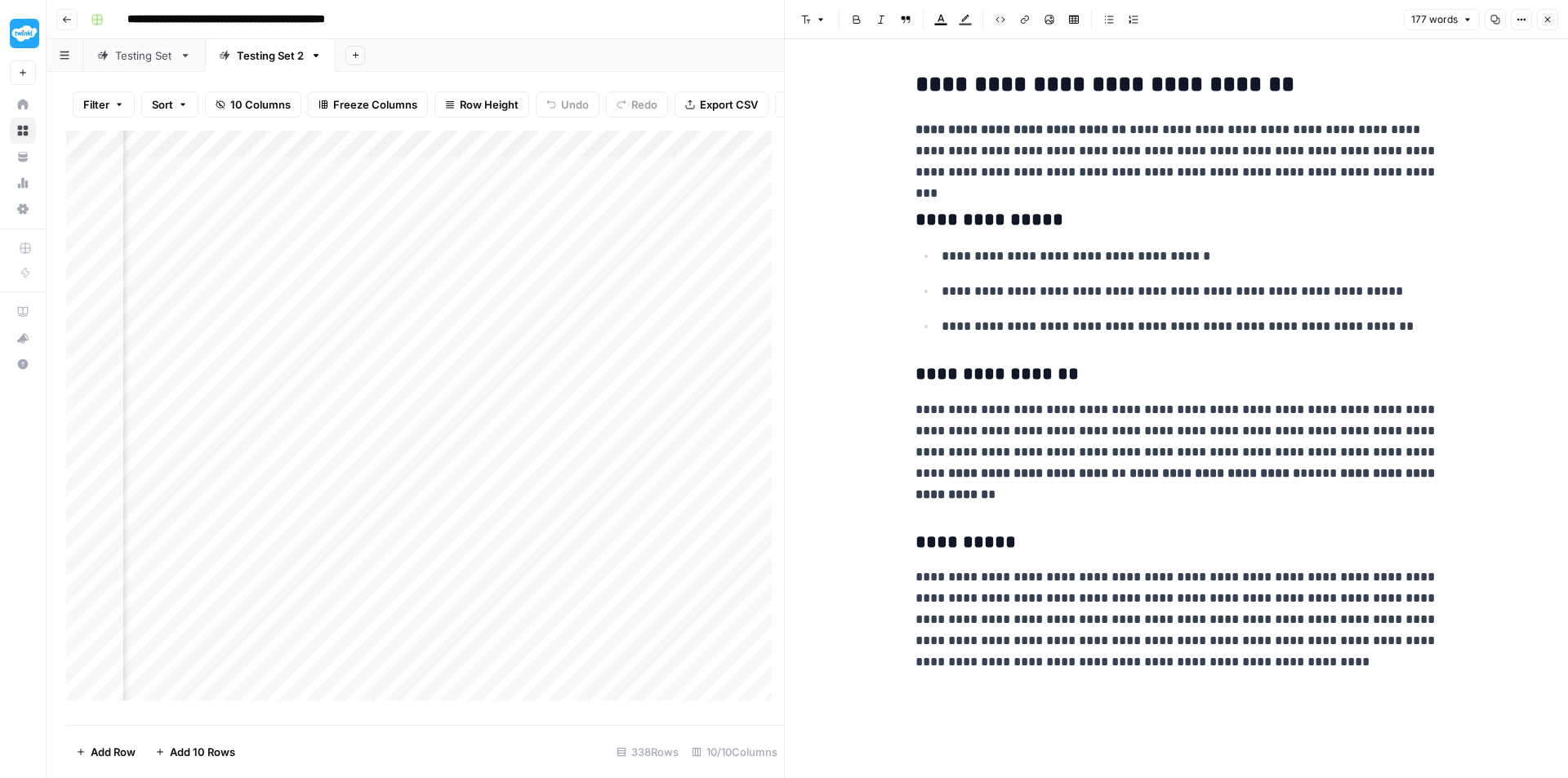
click at [688, 159] on div "Add Column" at bounding box center [425, 421] width 718 height 582
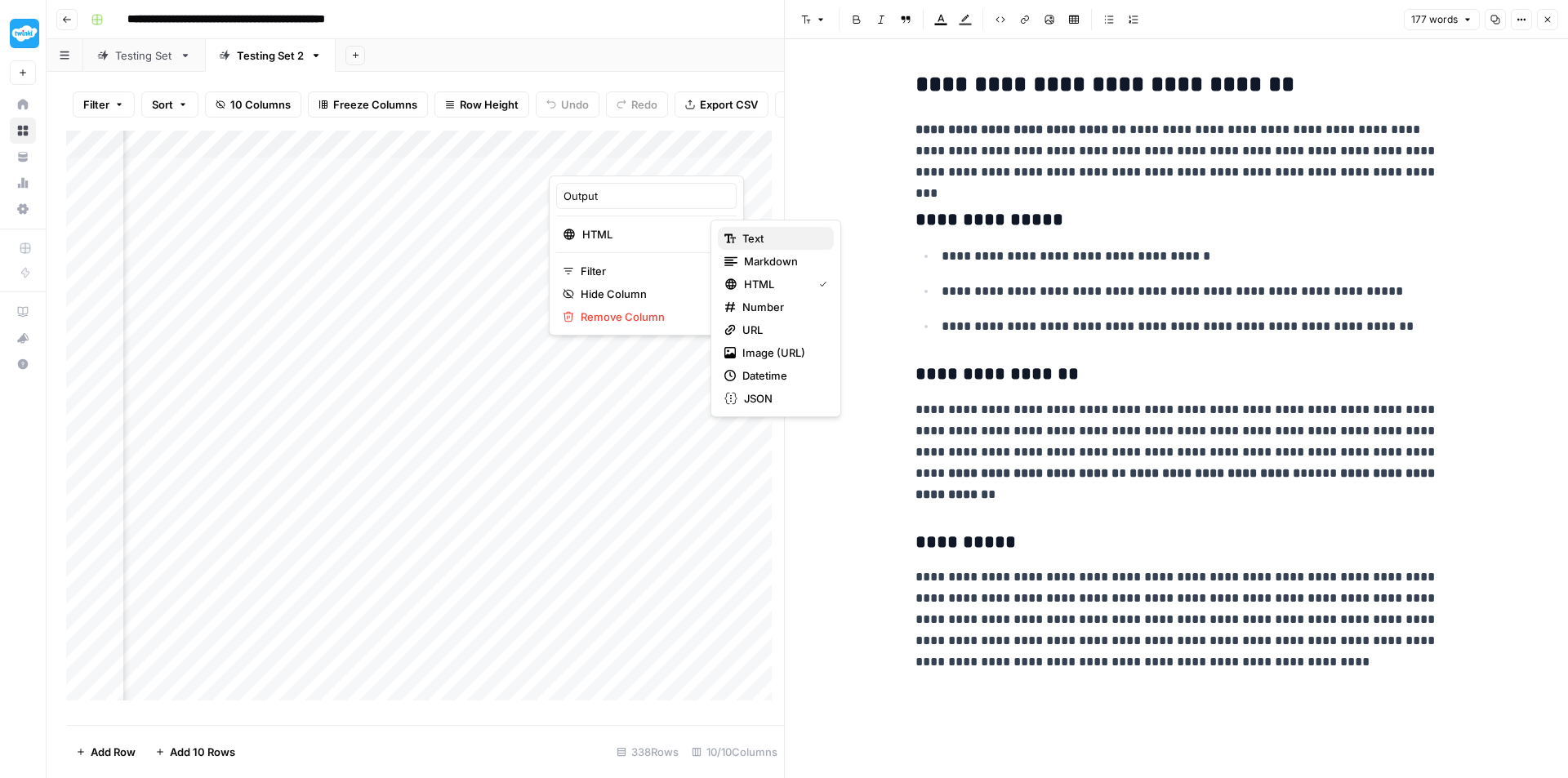
click at [787, 236] on span "Text" at bounding box center [781, 238] width 79 height 17
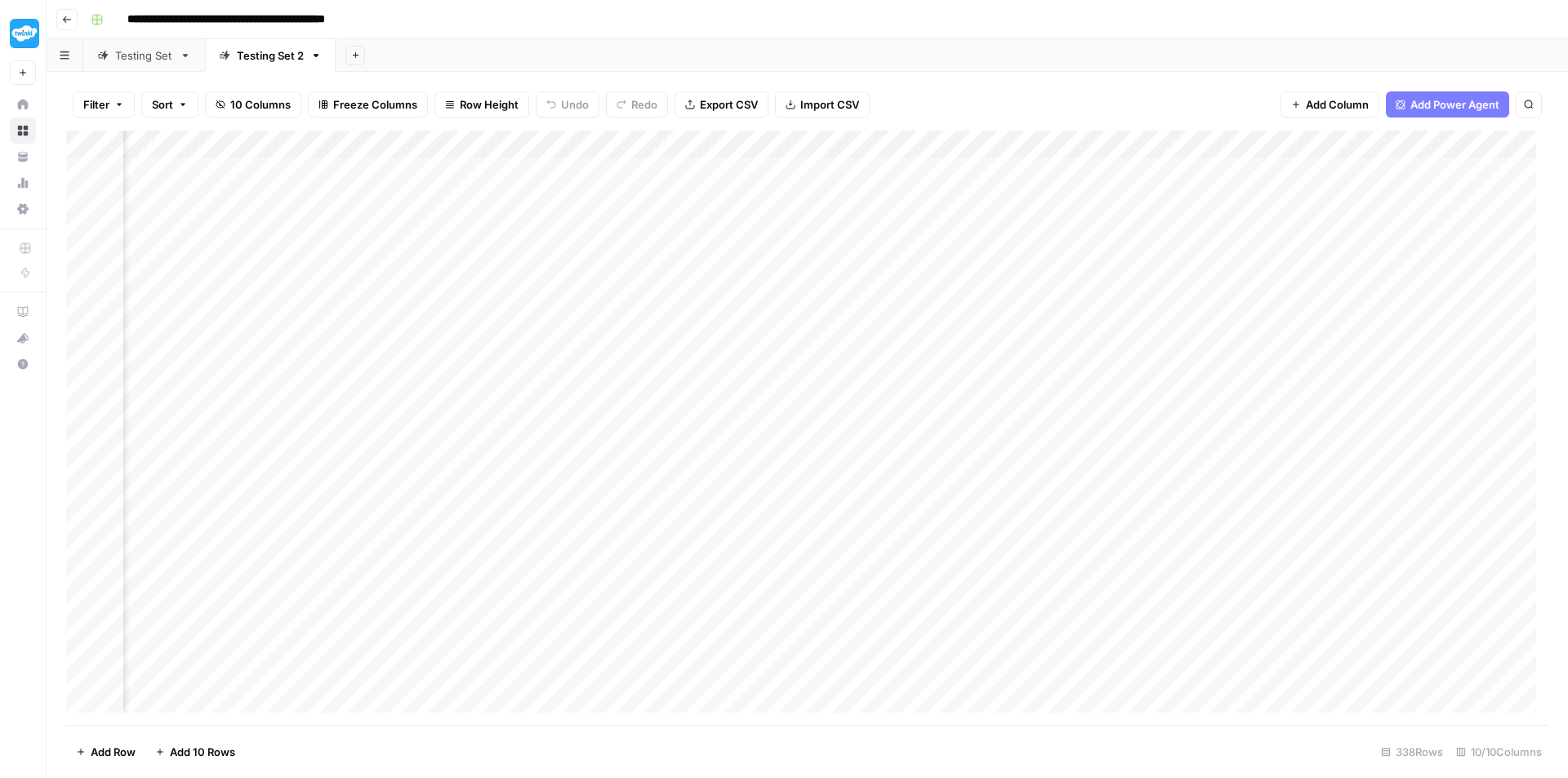
click at [644, 168] on div "Add Column" at bounding box center [808, 427] width 1482 height 594
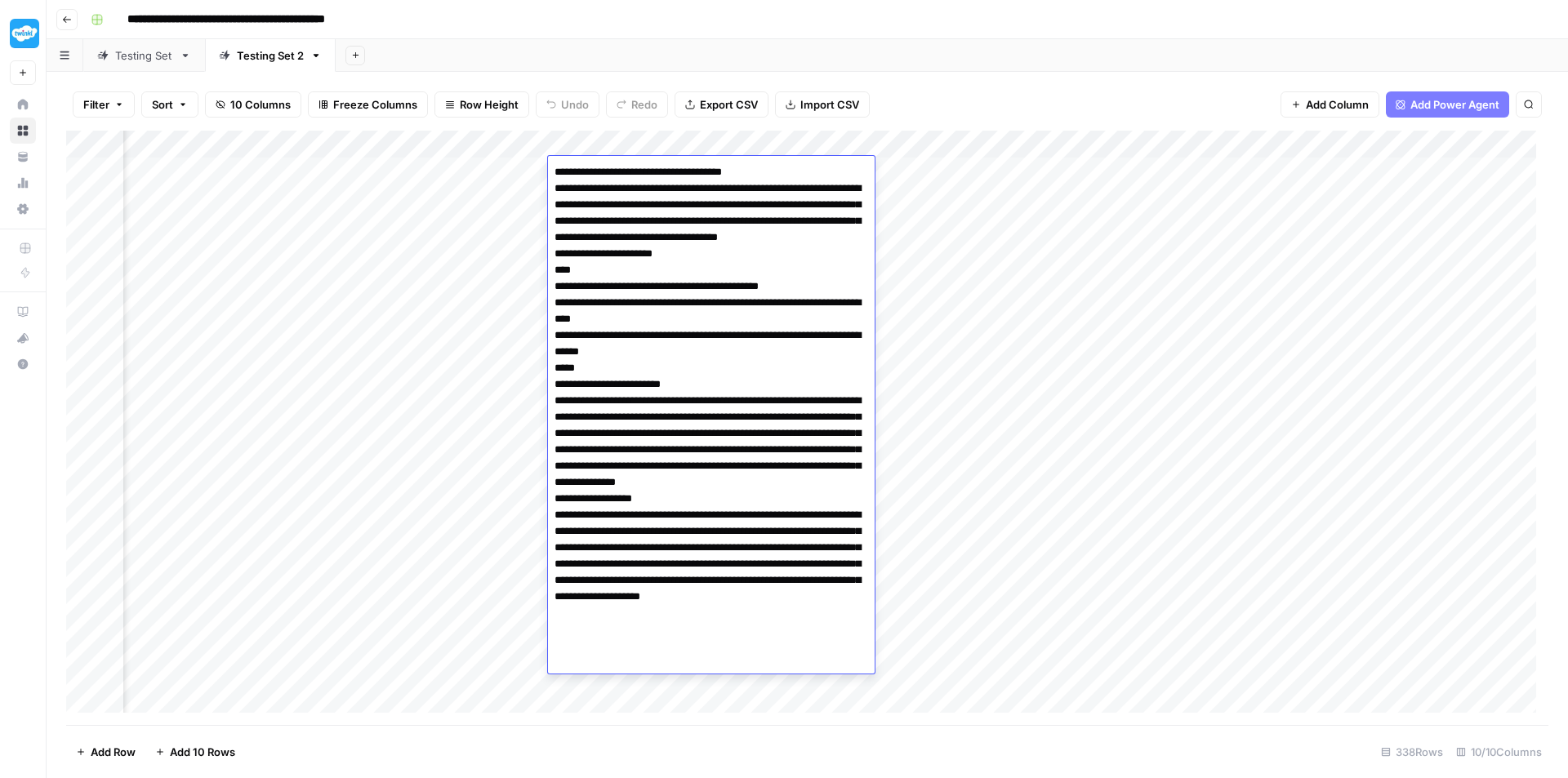
click at [1031, 258] on div "Add Column" at bounding box center [808, 427] width 1482 height 594
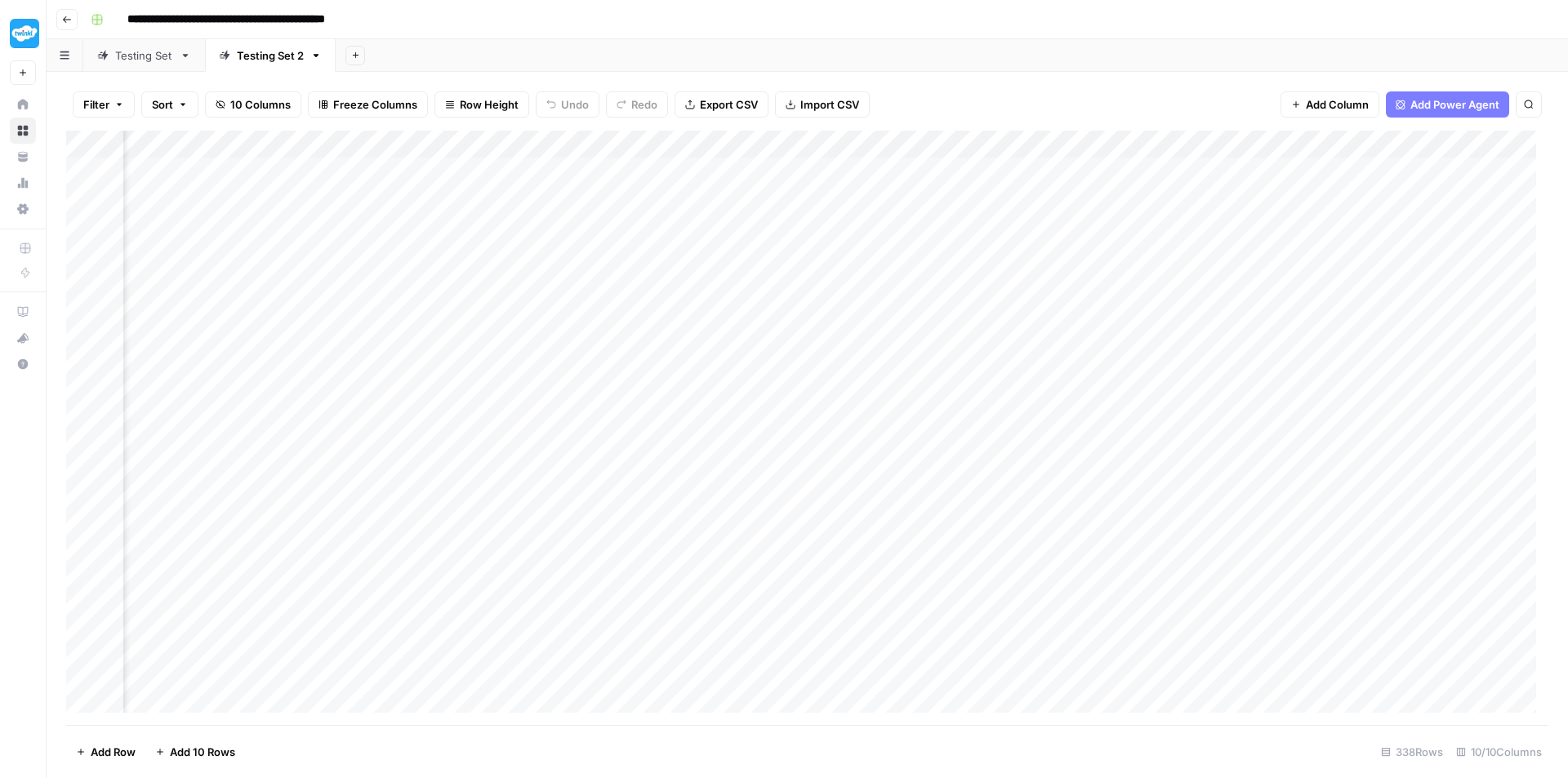
click at [671, 170] on div "Add Column" at bounding box center [808, 427] width 1482 height 594
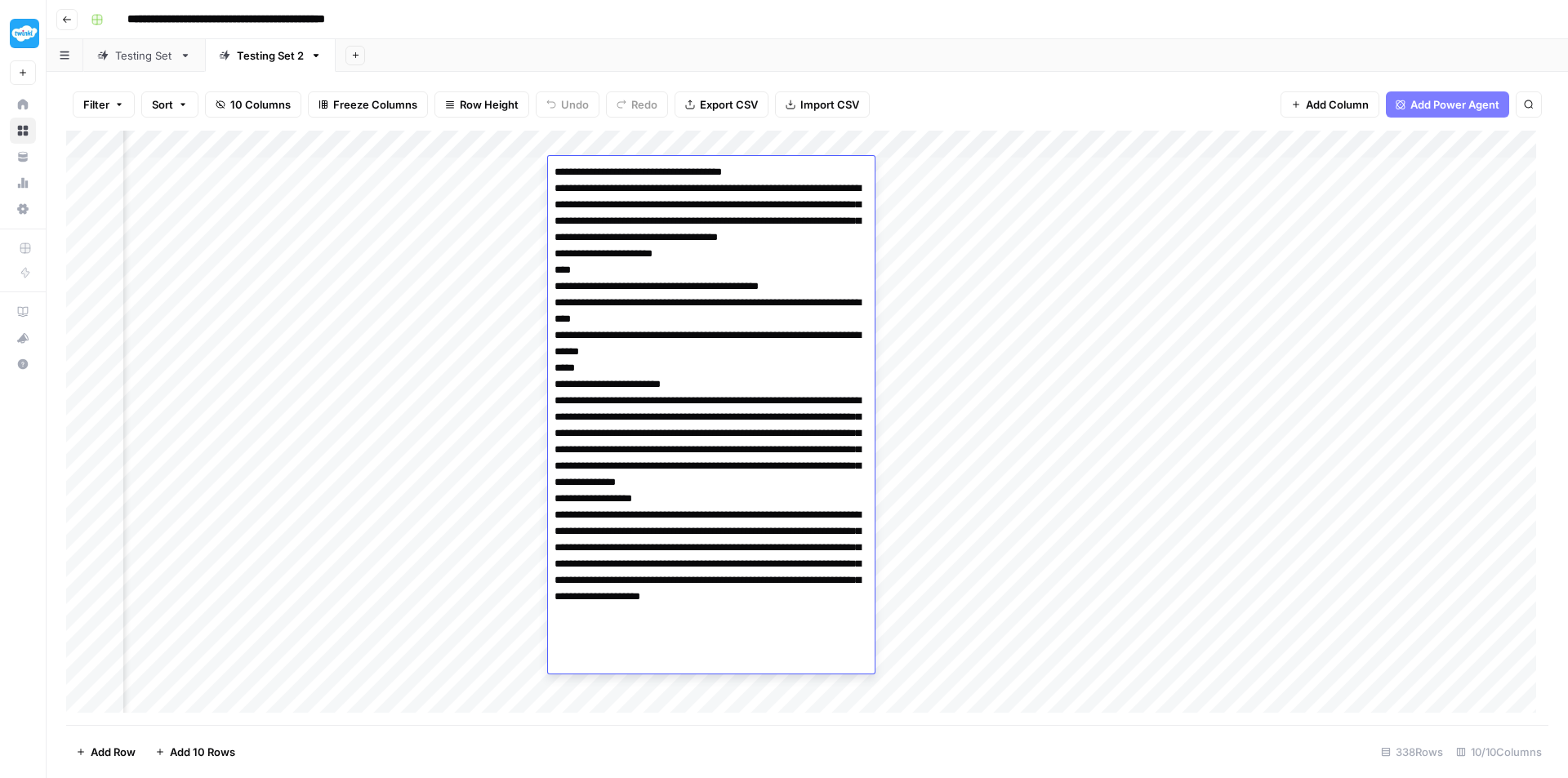
click at [1065, 221] on div "Add Column" at bounding box center [808, 427] width 1482 height 594
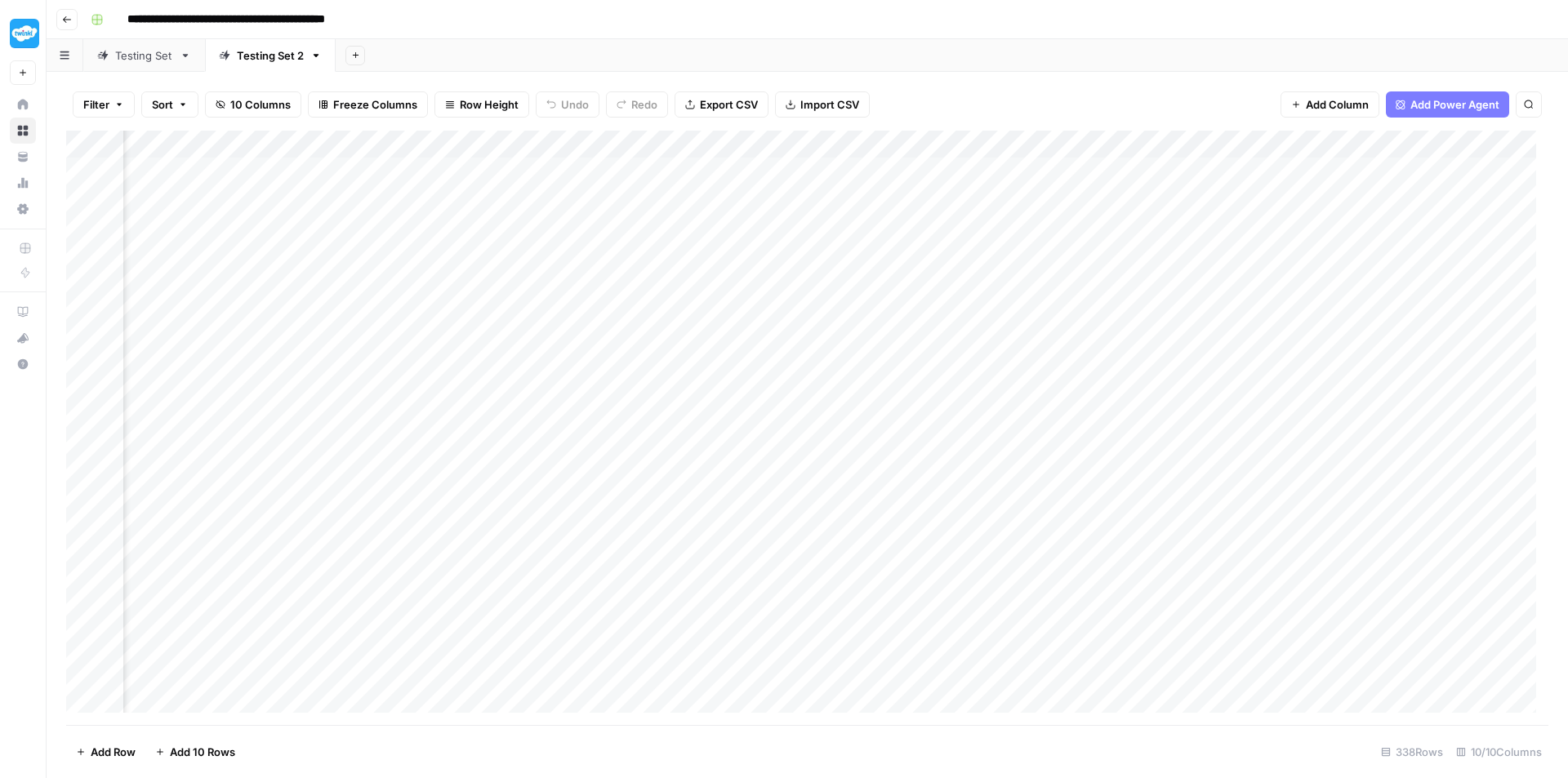
click at [686, 145] on div "Add Column" at bounding box center [808, 427] width 1482 height 594
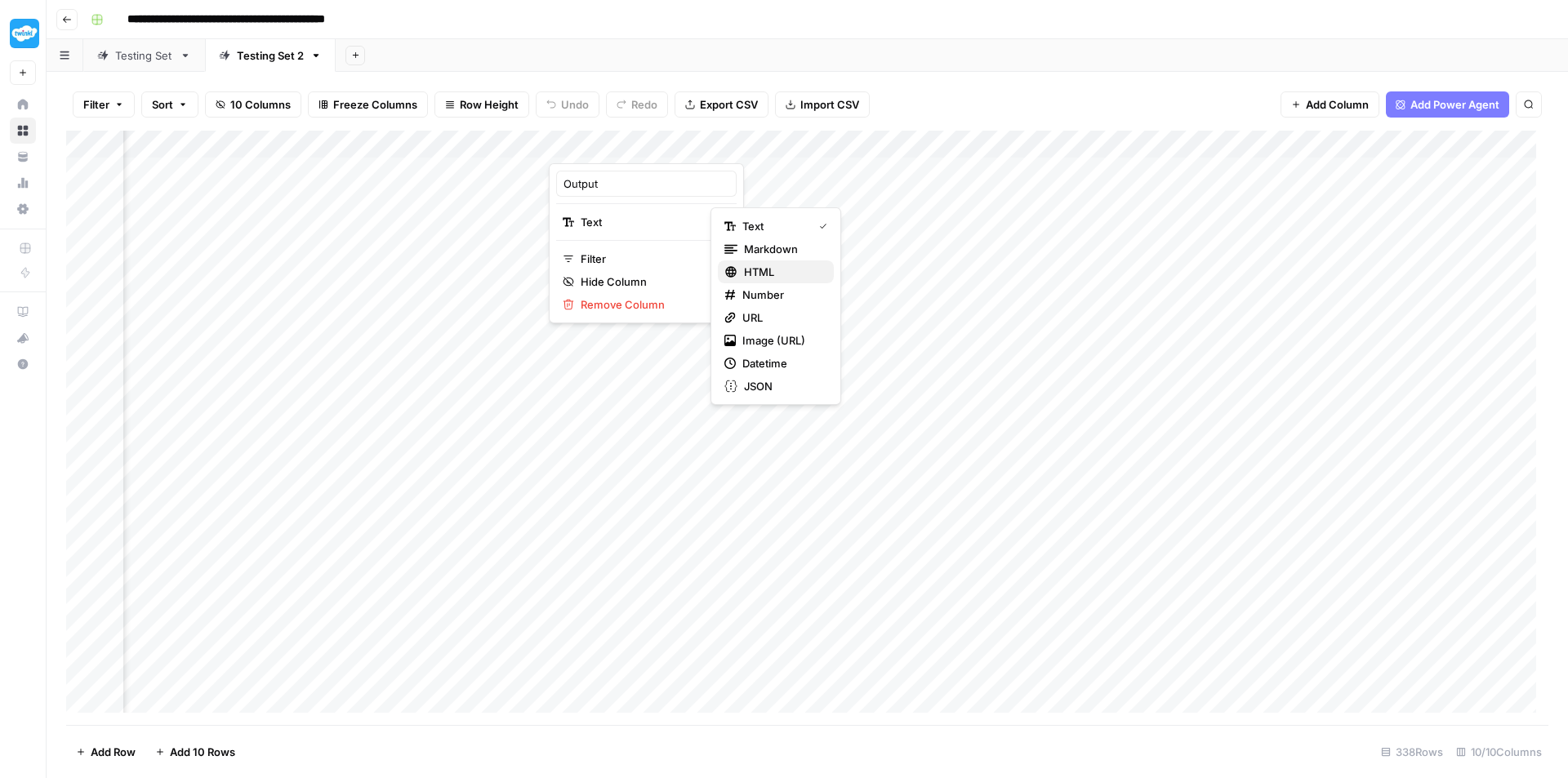
click at [781, 278] on span "HTML" at bounding box center [782, 272] width 77 height 17
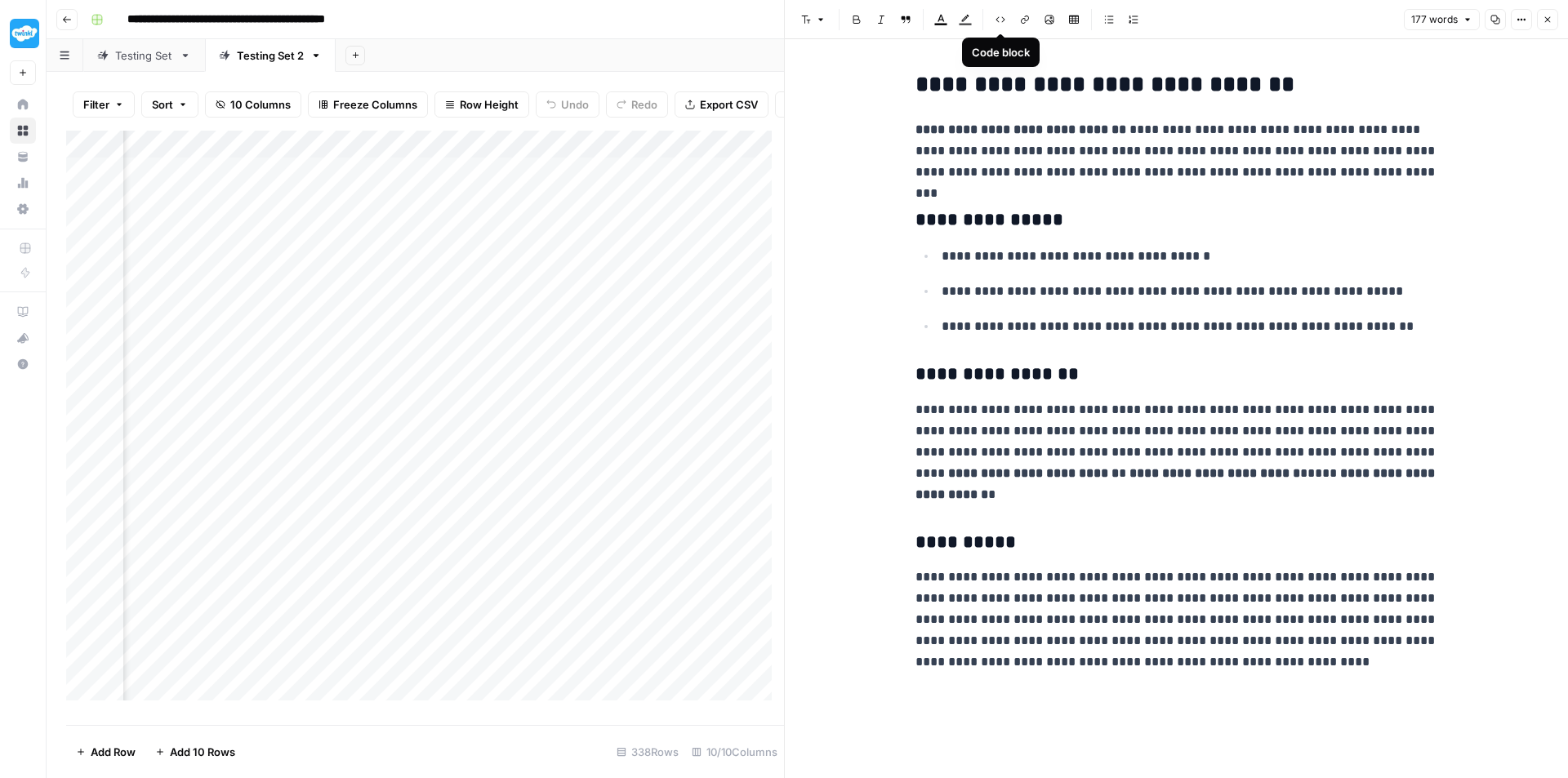
click at [997, 15] on icon "button" at bounding box center [1000, 19] width 10 height 10
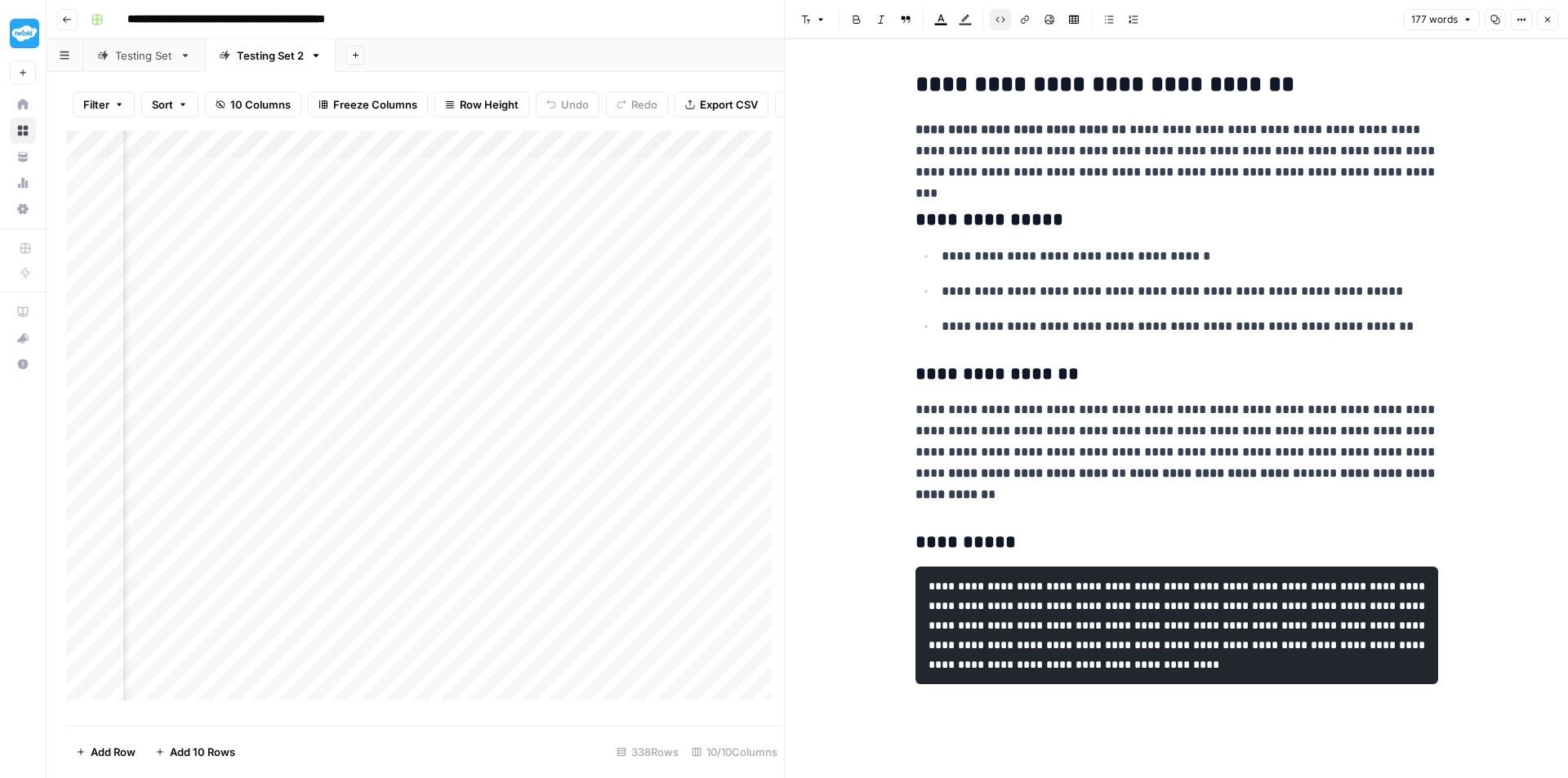
click at [1186, 468] on strong "**********" at bounding box center [1214, 472] width 171 height 12
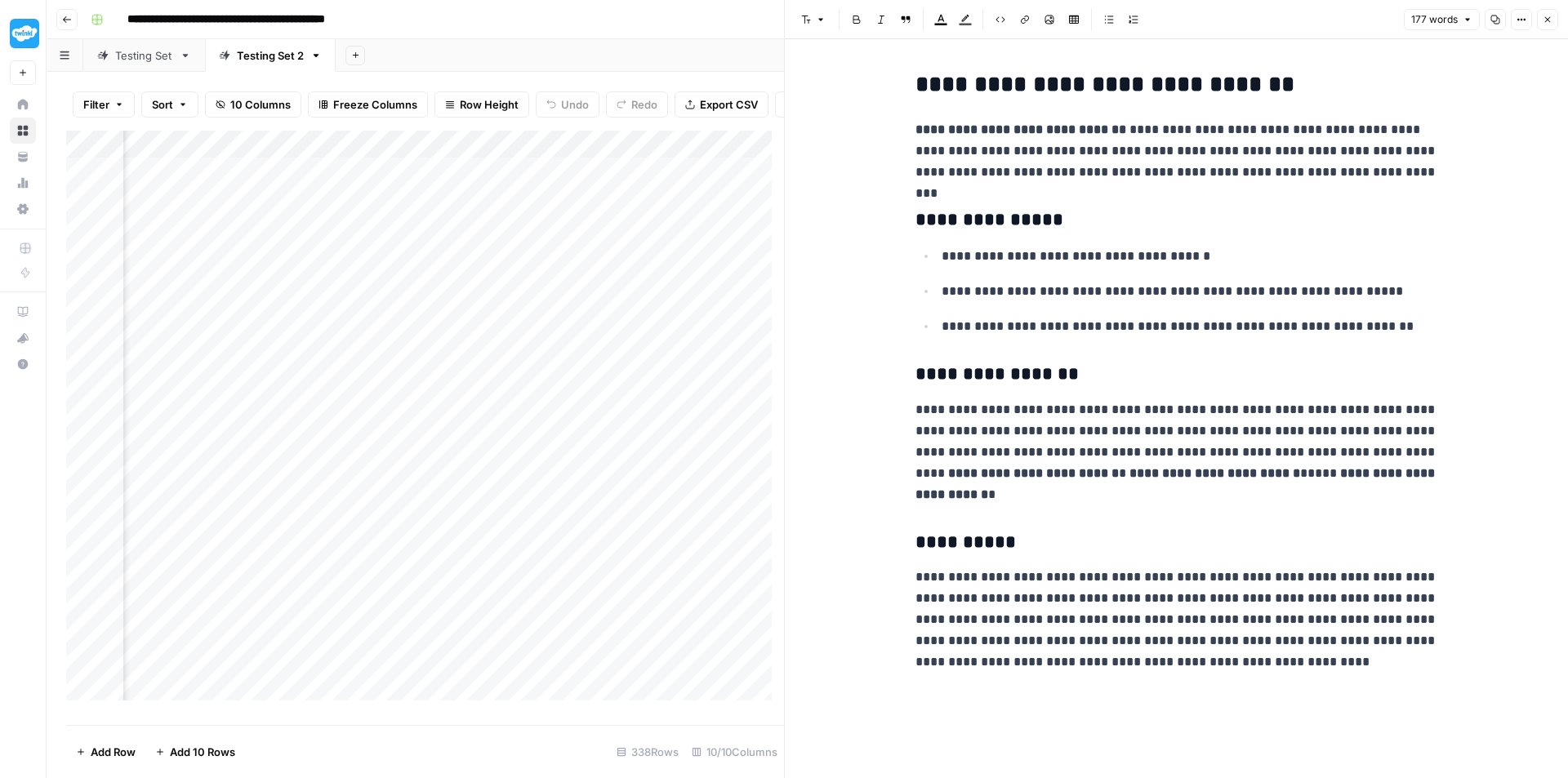
click at [1549, 15] on icon "button" at bounding box center [1547, 19] width 10 height 10
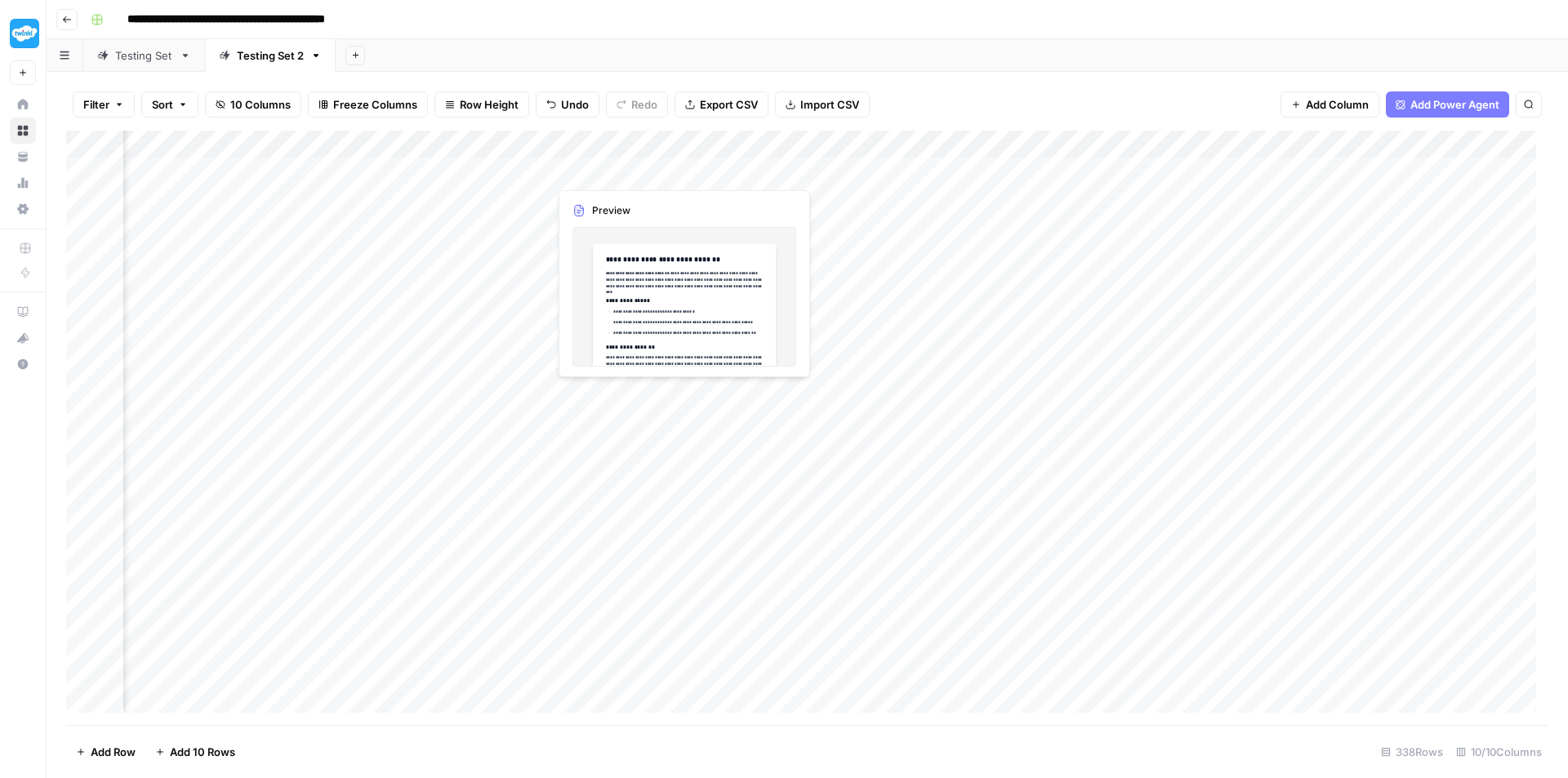
click at [590, 166] on div "Add Column" at bounding box center [808, 427] width 1482 height 594
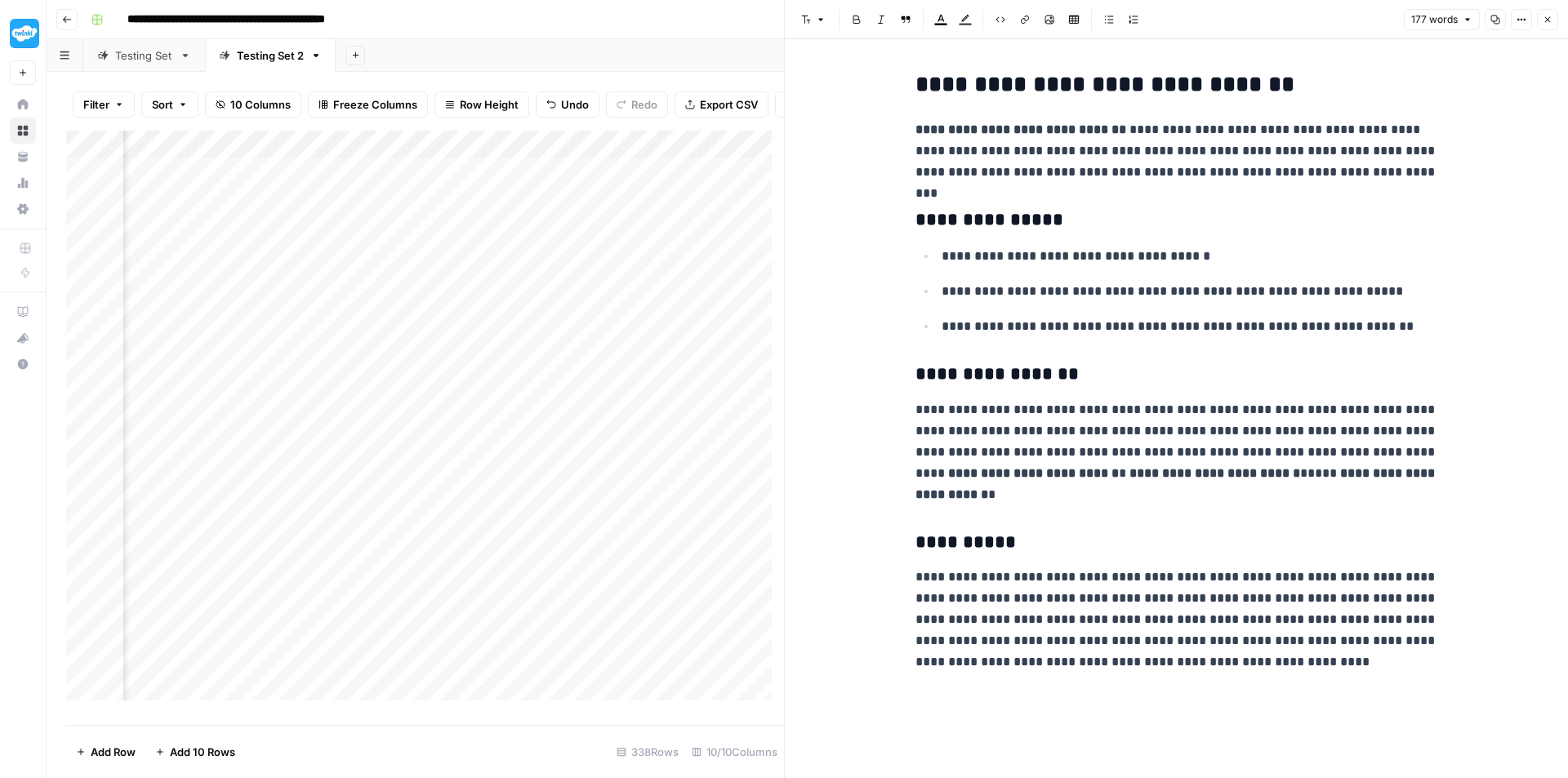
click at [682, 151] on div "Add Column" at bounding box center [425, 421] width 718 height 582
click at [999, 10] on button "Code block" at bounding box center [1000, 19] width 21 height 21
click at [1550, 22] on icon "button" at bounding box center [1547, 19] width 10 height 10
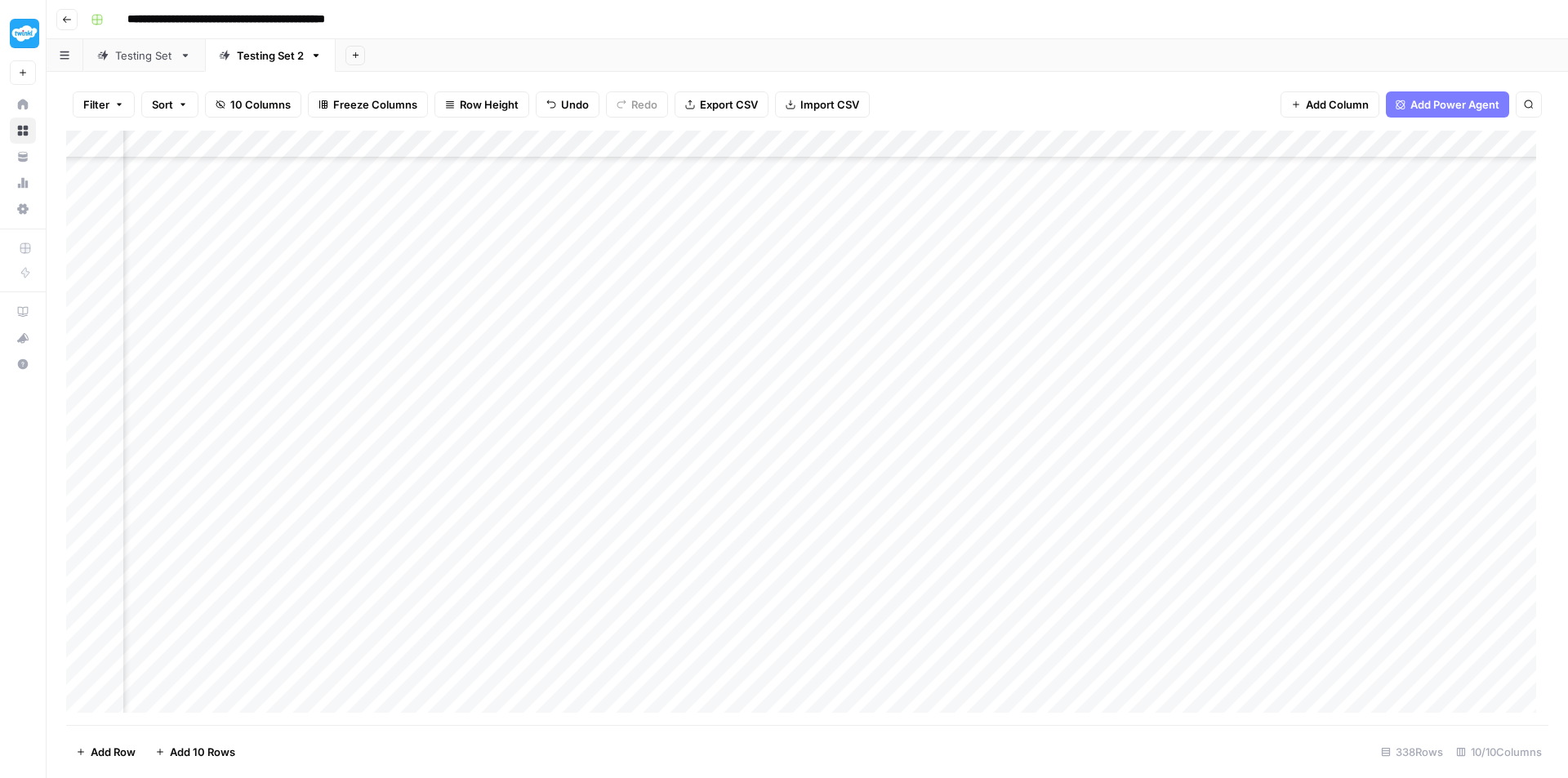
scroll to position [0, 874]
click at [532, 144] on div "Add Column" at bounding box center [808, 427] width 1482 height 594
click at [946, 278] on div "Add Column" at bounding box center [808, 427] width 1482 height 594
click at [1008, 216] on div "Add Column" at bounding box center [808, 427] width 1482 height 594
click at [1338, 155] on input "Type to search" at bounding box center [1376, 151] width 179 height 19
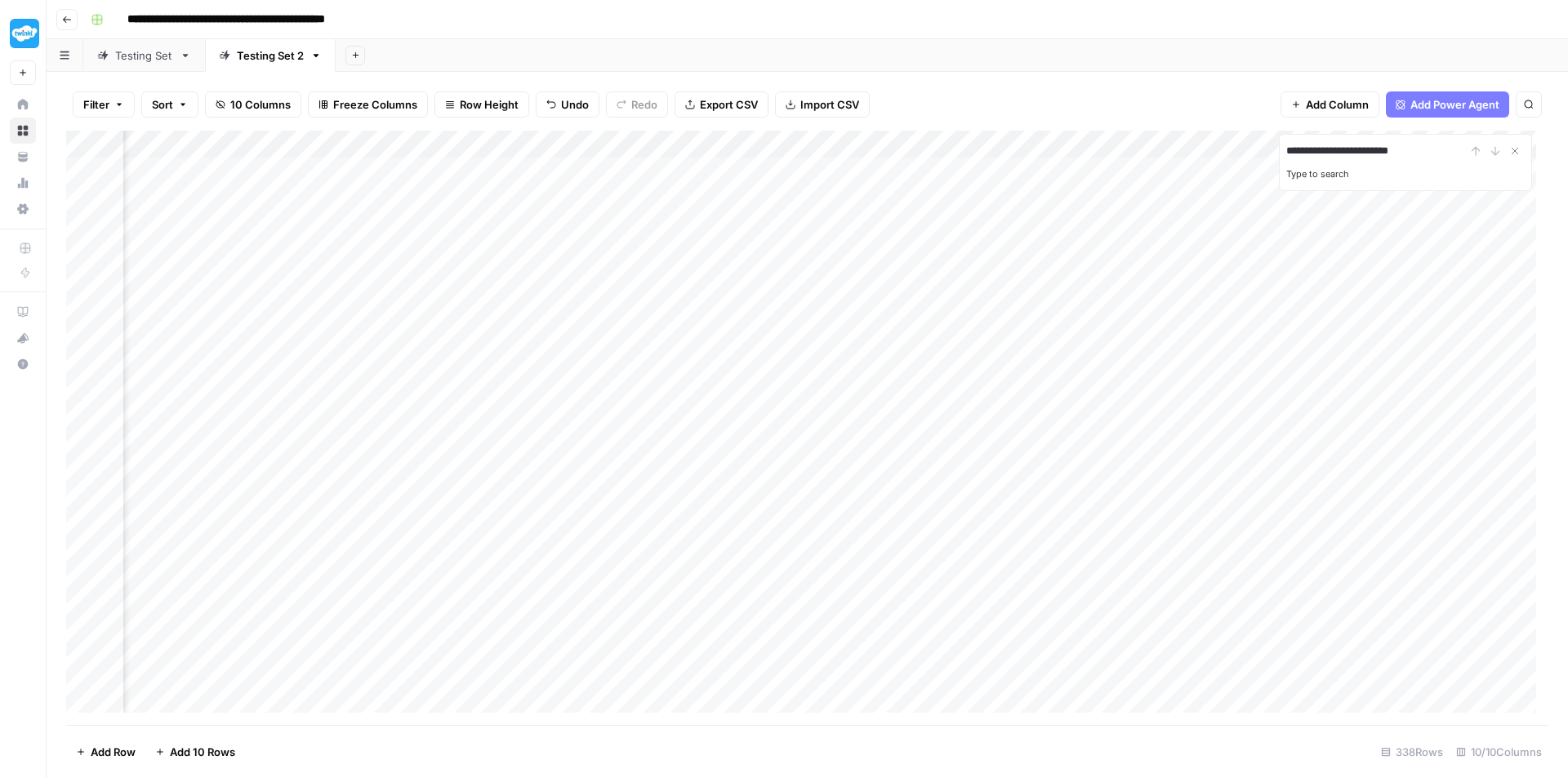
type input "**********"
click at [1102, 152] on div "Add Column" at bounding box center [808, 427] width 1482 height 594
click at [1085, 188] on input "Description" at bounding box center [1070, 184] width 165 height 17
click at [1108, 146] on div "Add Column" at bounding box center [808, 427] width 1482 height 594
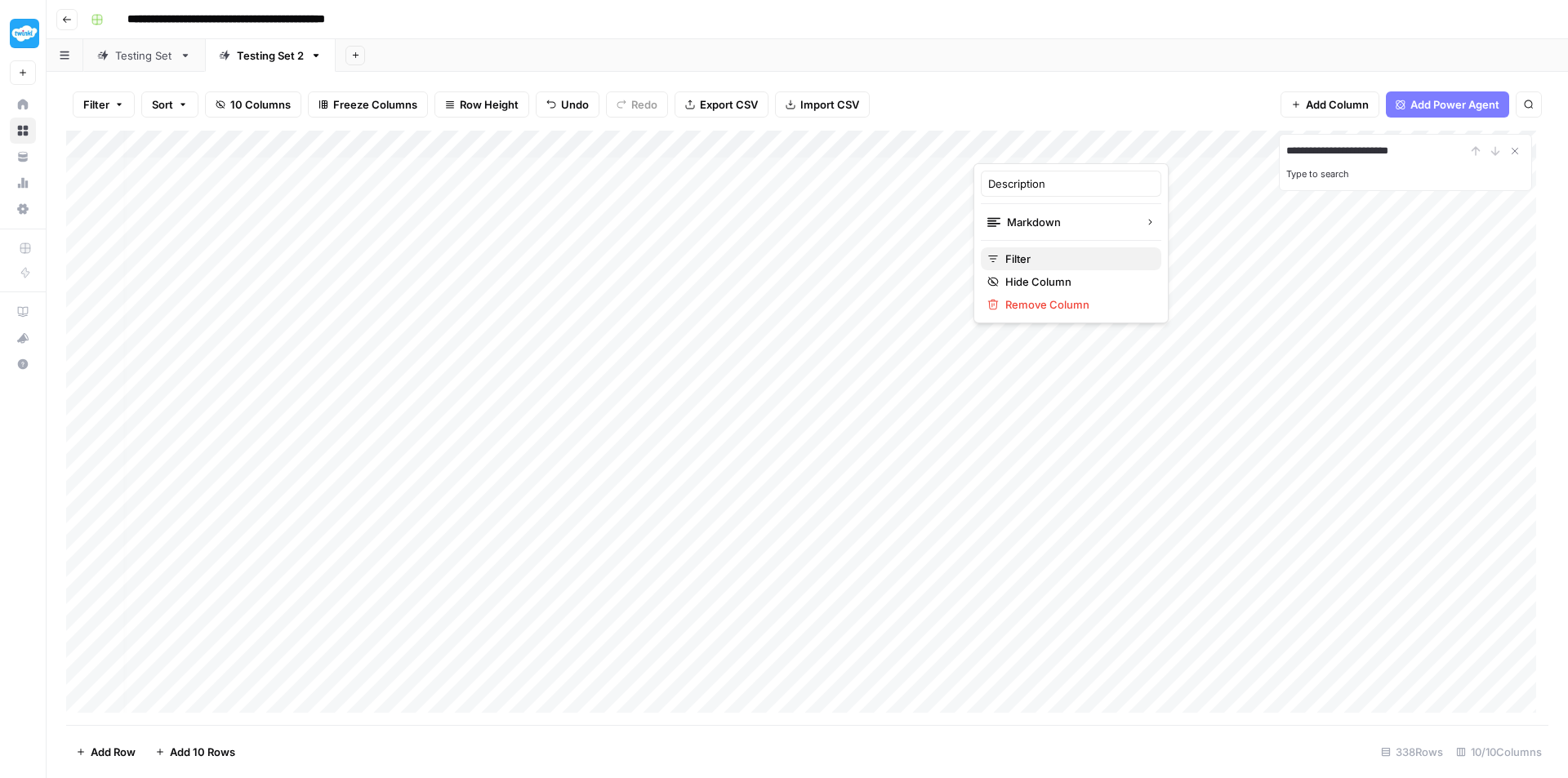
click at [1045, 257] on span "Filter" at bounding box center [1076, 259] width 143 height 17
type input "Description"
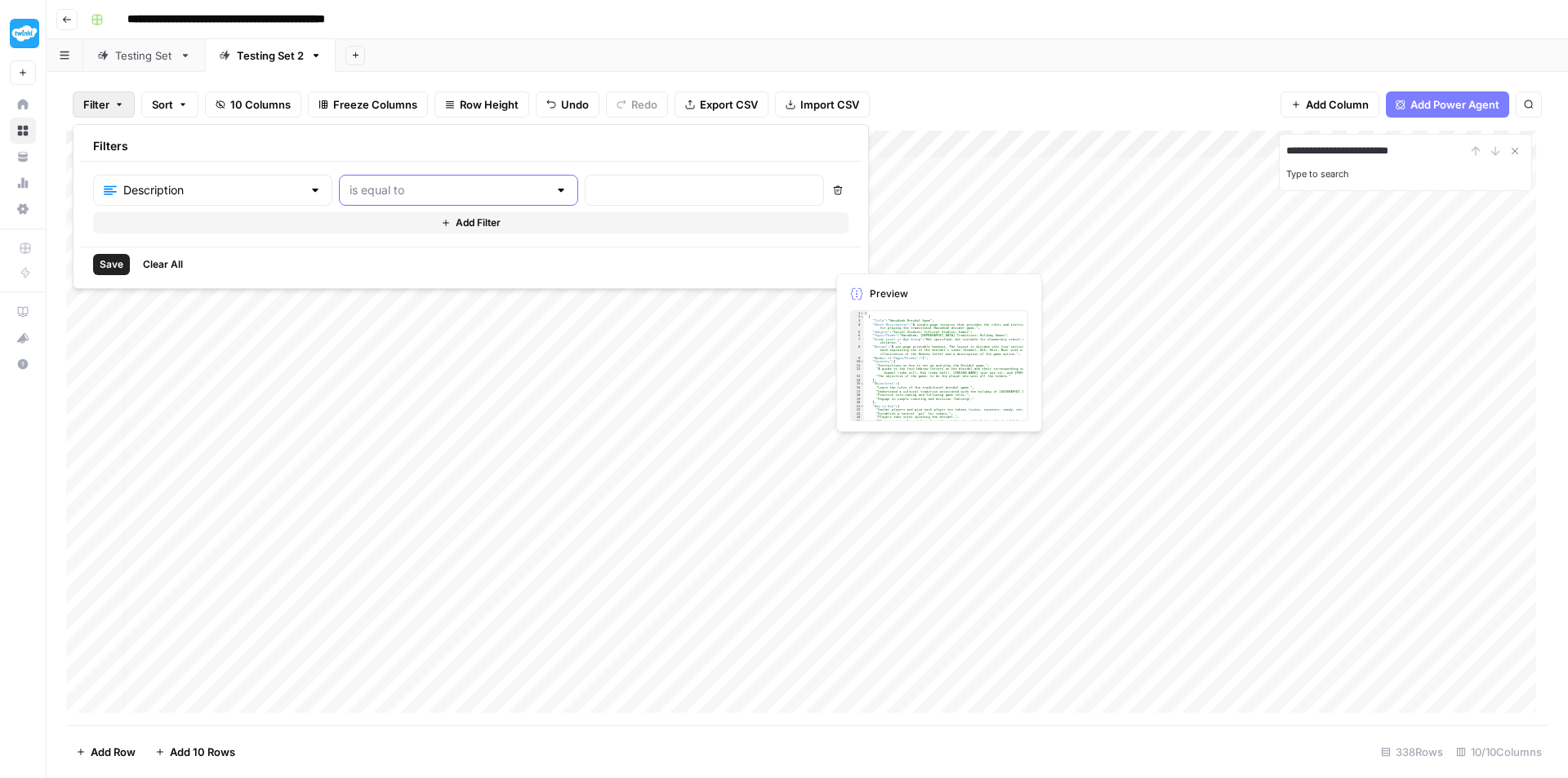
click at [488, 193] on input "text" at bounding box center [448, 190] width 199 height 17
click at [439, 280] on span "contains" at bounding box center [420, 277] width 182 height 17
type input "contains"
click at [595, 192] on input "text" at bounding box center [704, 190] width 218 height 17
type input "This resource aligns with"
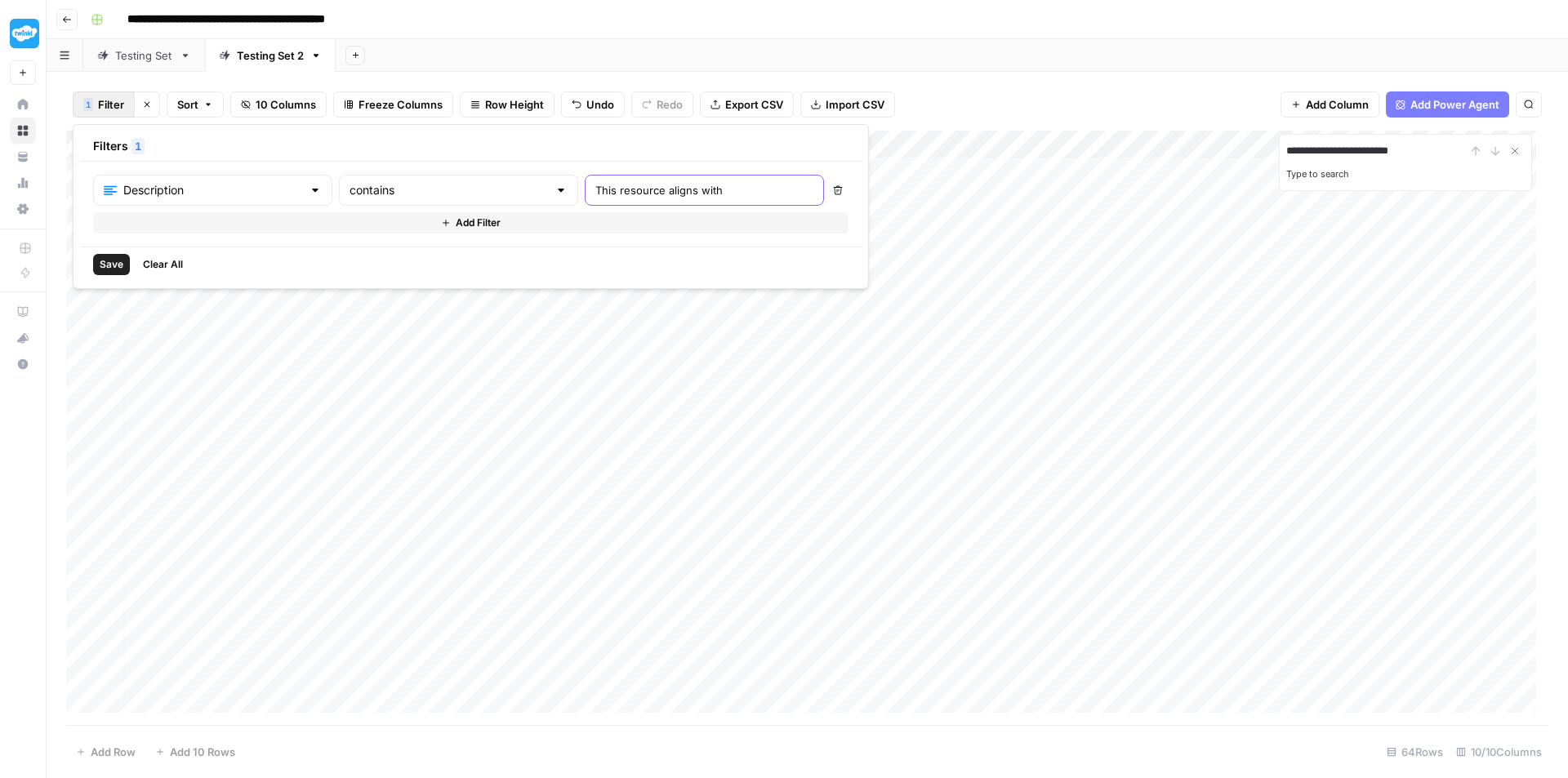
scroll to position [0, 8]
click at [1039, 170] on div "Add Column" at bounding box center [808, 427] width 1482 height 594
click at [1039, 170] on div "Add Column" at bounding box center [808, 427] width 1482 height 594
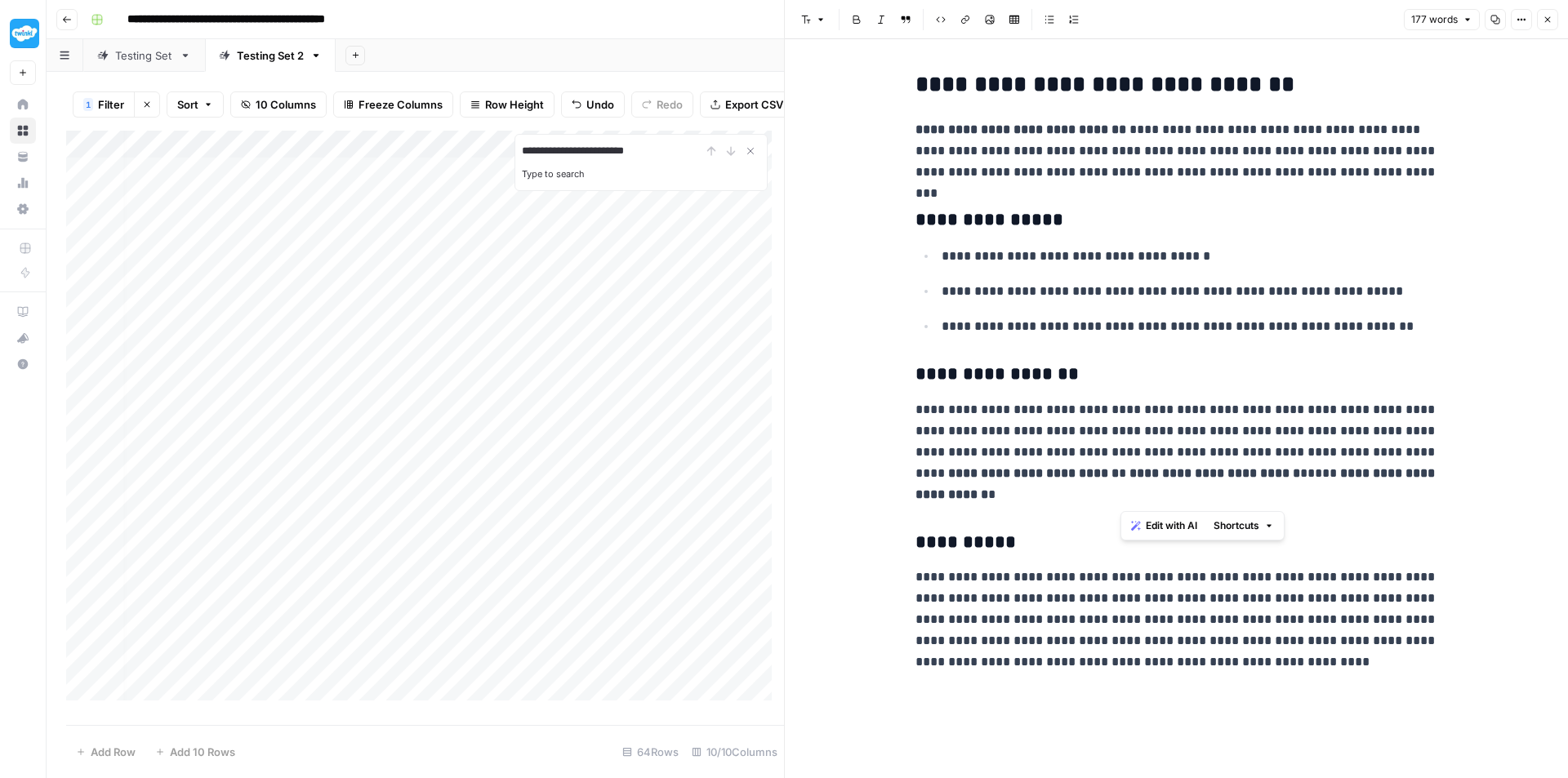
drag, startPoint x: 1246, startPoint y: 502, endPoint x: 1235, endPoint y: 453, distance: 50.2
click at [1235, 453] on p "**********" at bounding box center [1177, 452] width 523 height 106
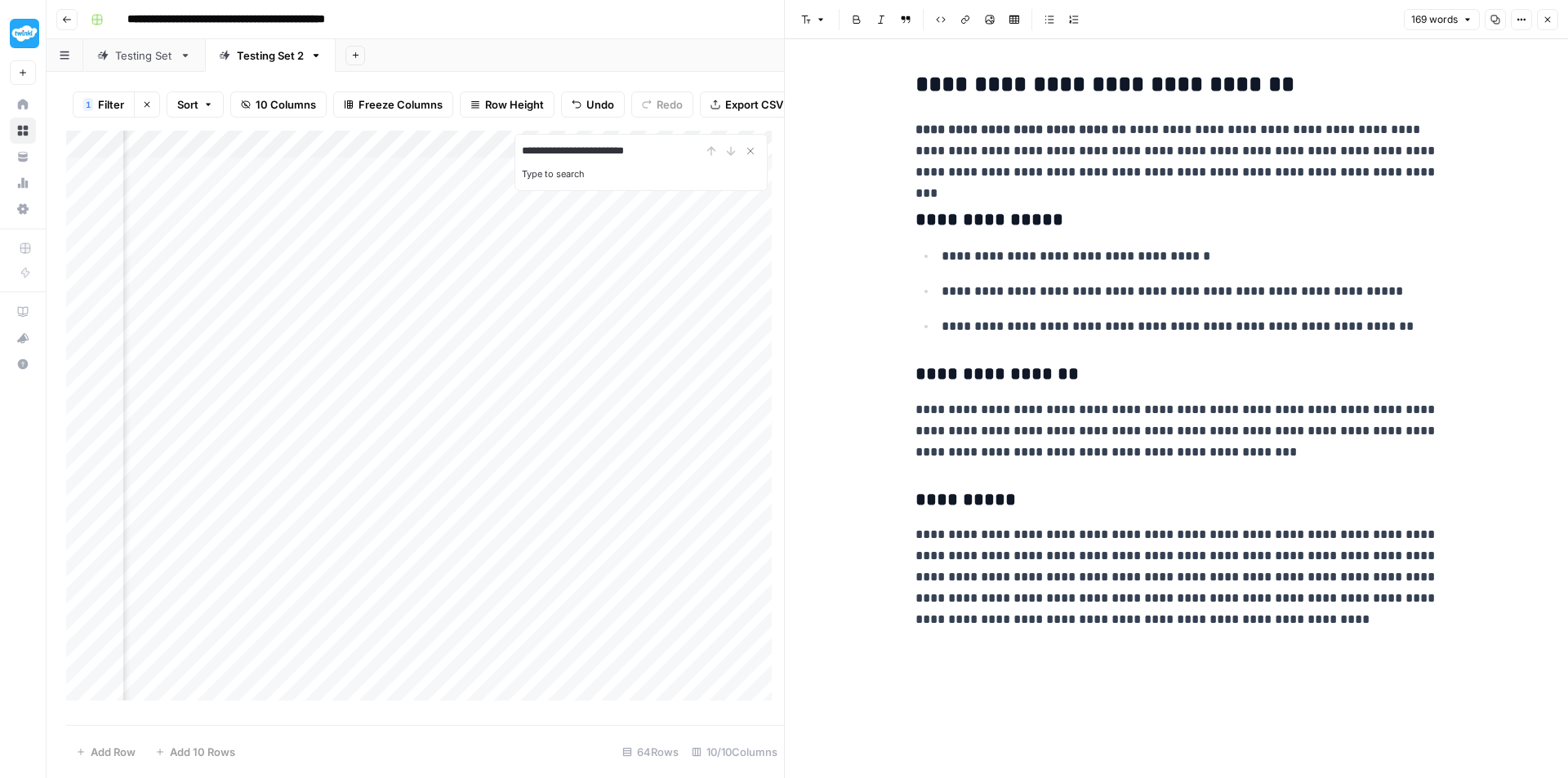
scroll to position [0, 753]
click at [306, 211] on div "Add Column" at bounding box center [425, 421] width 718 height 582
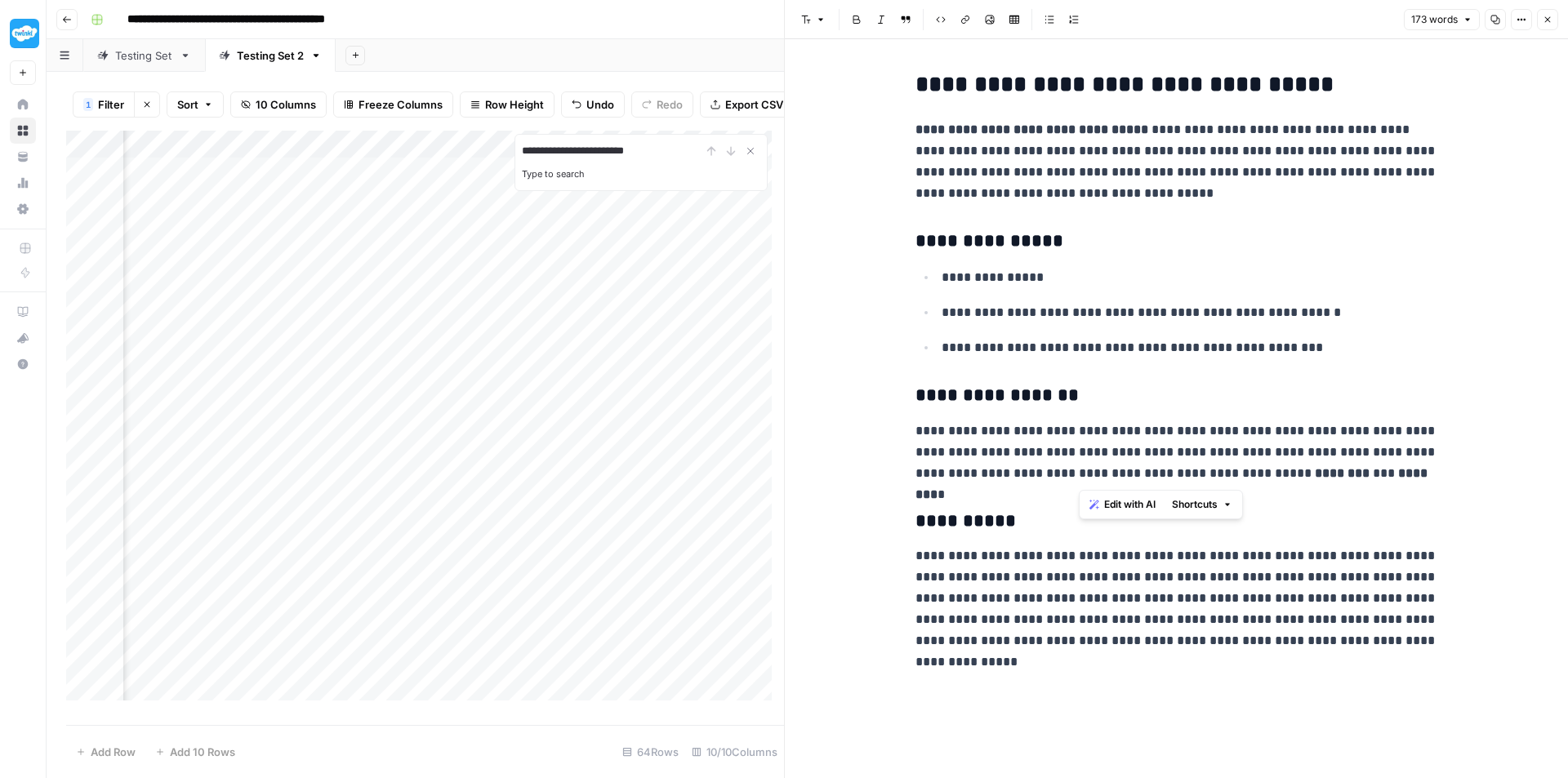
drag, startPoint x: 1364, startPoint y: 480, endPoint x: 1080, endPoint y: 473, distance: 284.1
click at [1080, 473] on p "**********" at bounding box center [1177, 452] width 523 height 64
click at [304, 238] on div "Add Column" at bounding box center [425, 421] width 718 height 582
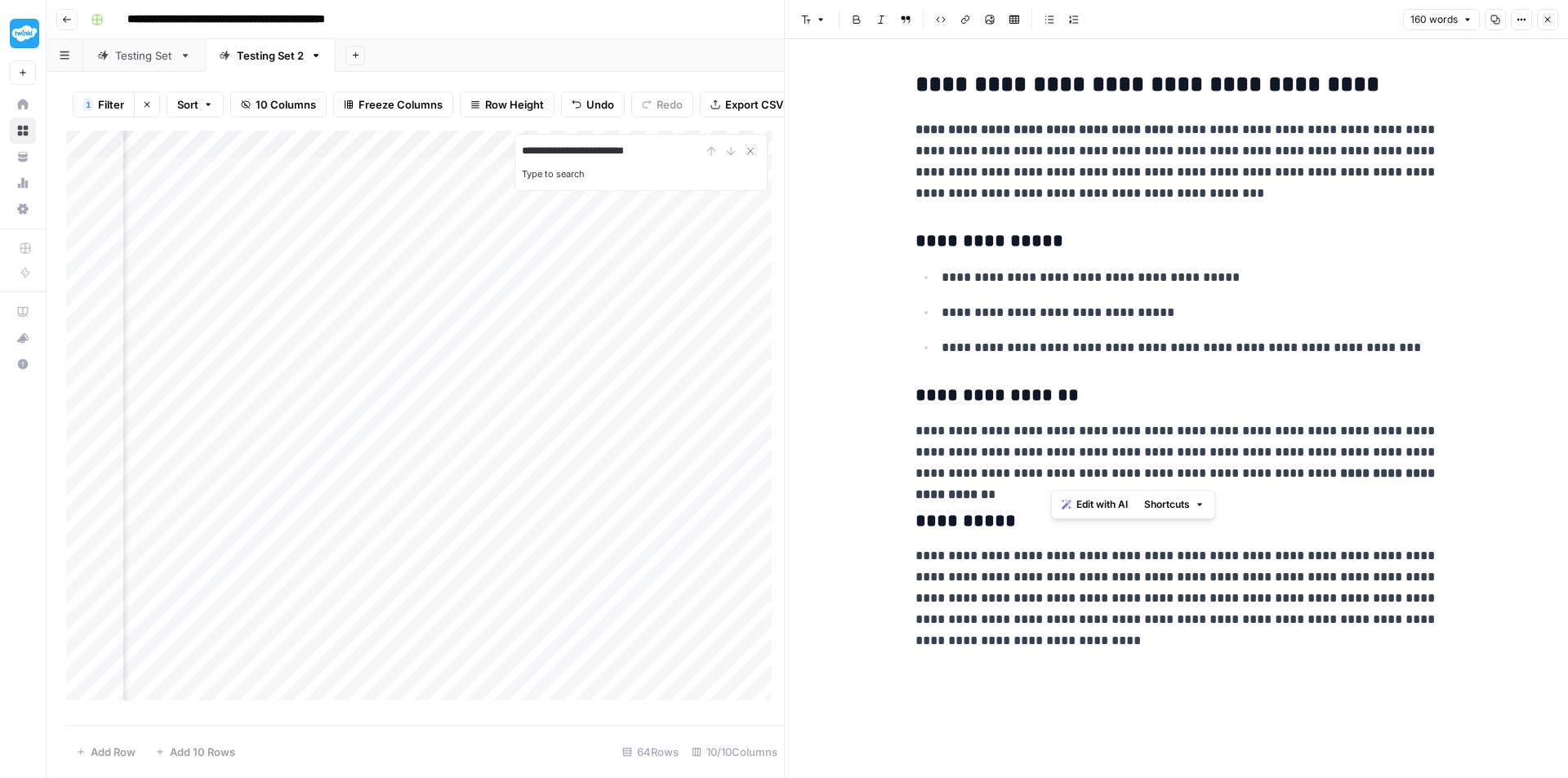
drag, startPoint x: 1153, startPoint y: 463, endPoint x: 1051, endPoint y: 466, distance: 102.0
click at [1051, 466] on p "**********" at bounding box center [1177, 452] width 523 height 64
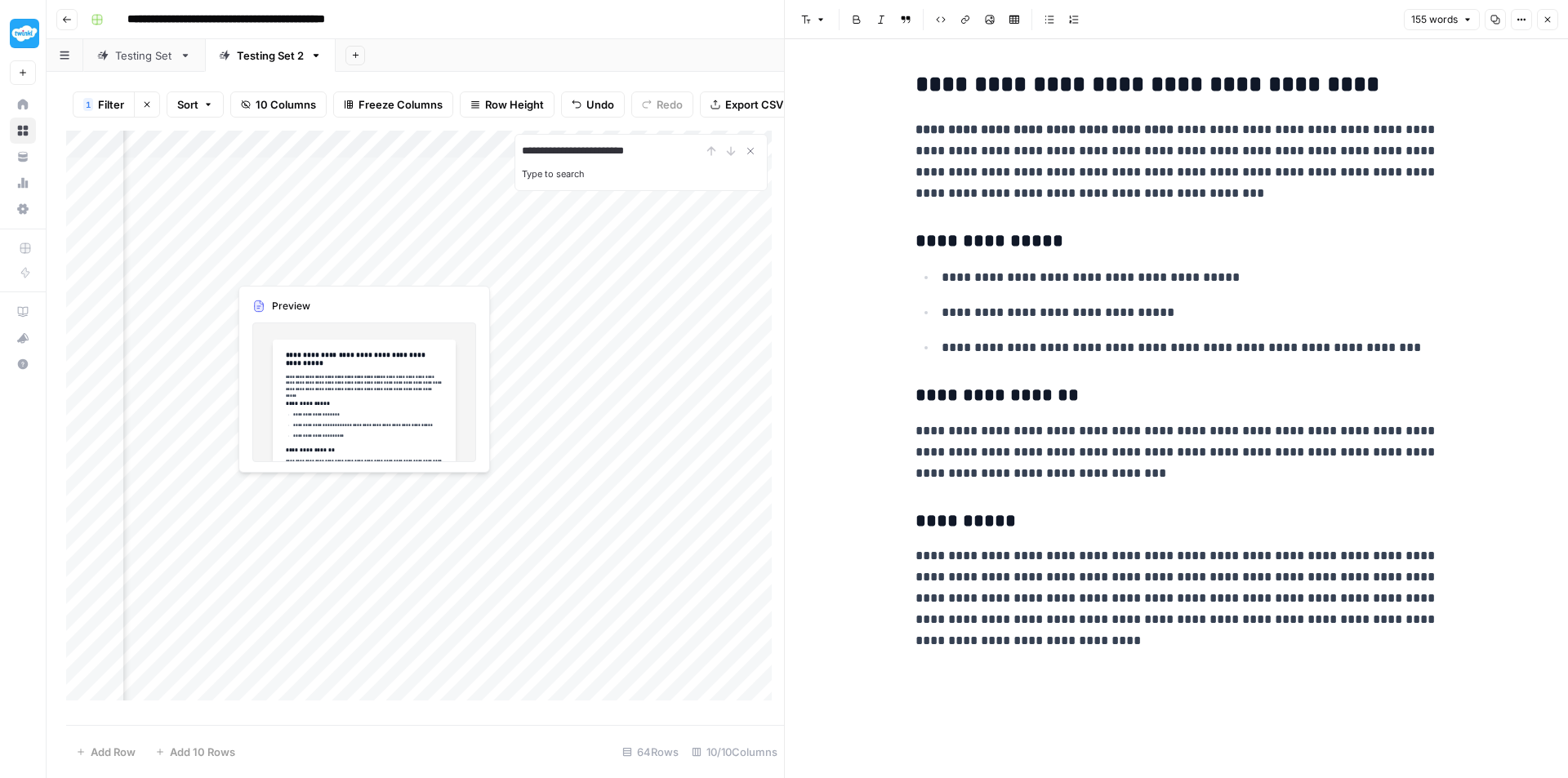
click at [280, 266] on div "Add Column" at bounding box center [425, 421] width 718 height 582
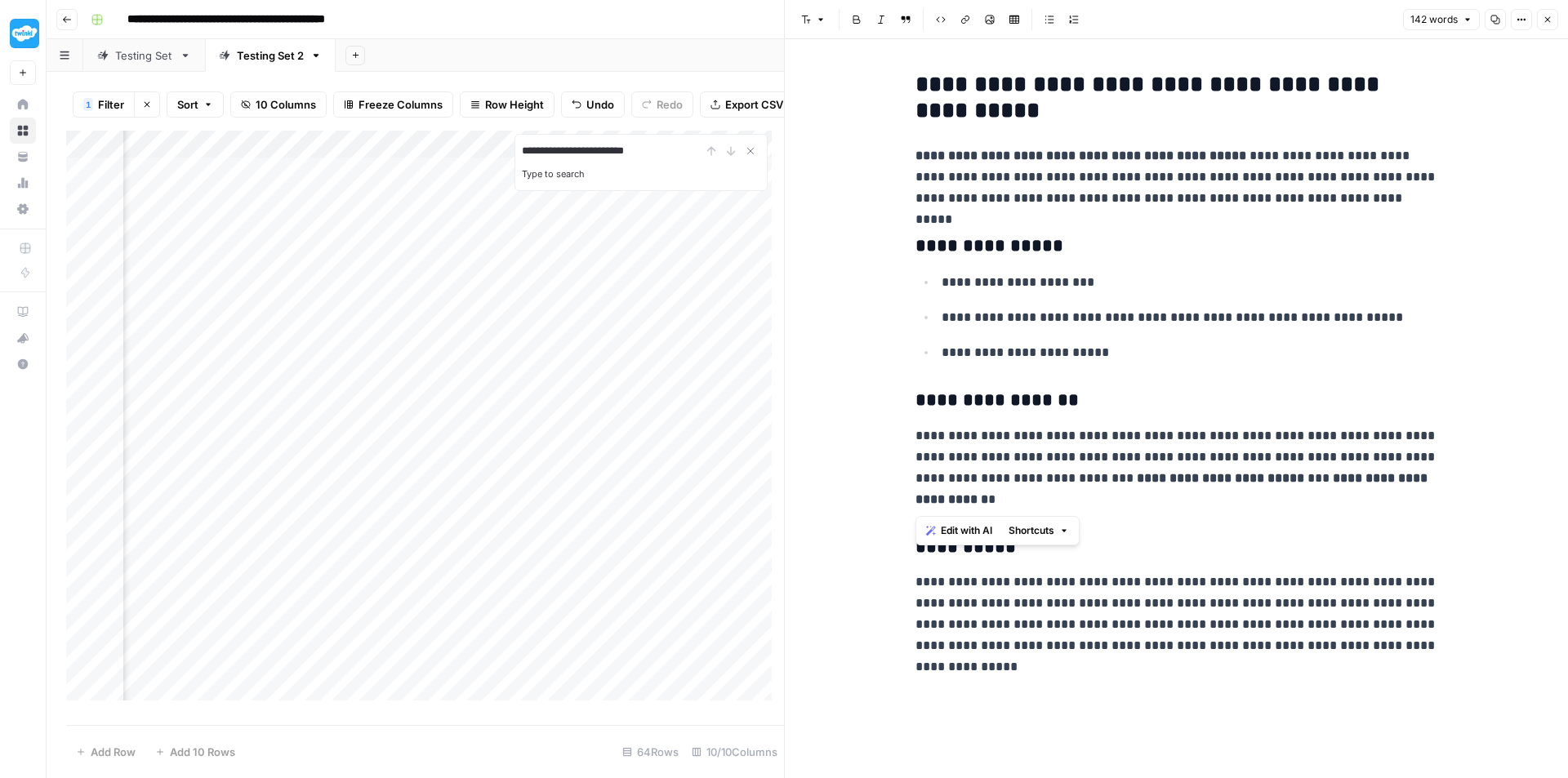
drag, startPoint x: 1071, startPoint y: 470, endPoint x: 913, endPoint y: 485, distance: 158.7
click at [913, 485] on div "**********" at bounding box center [1176, 364] width 542 height 598
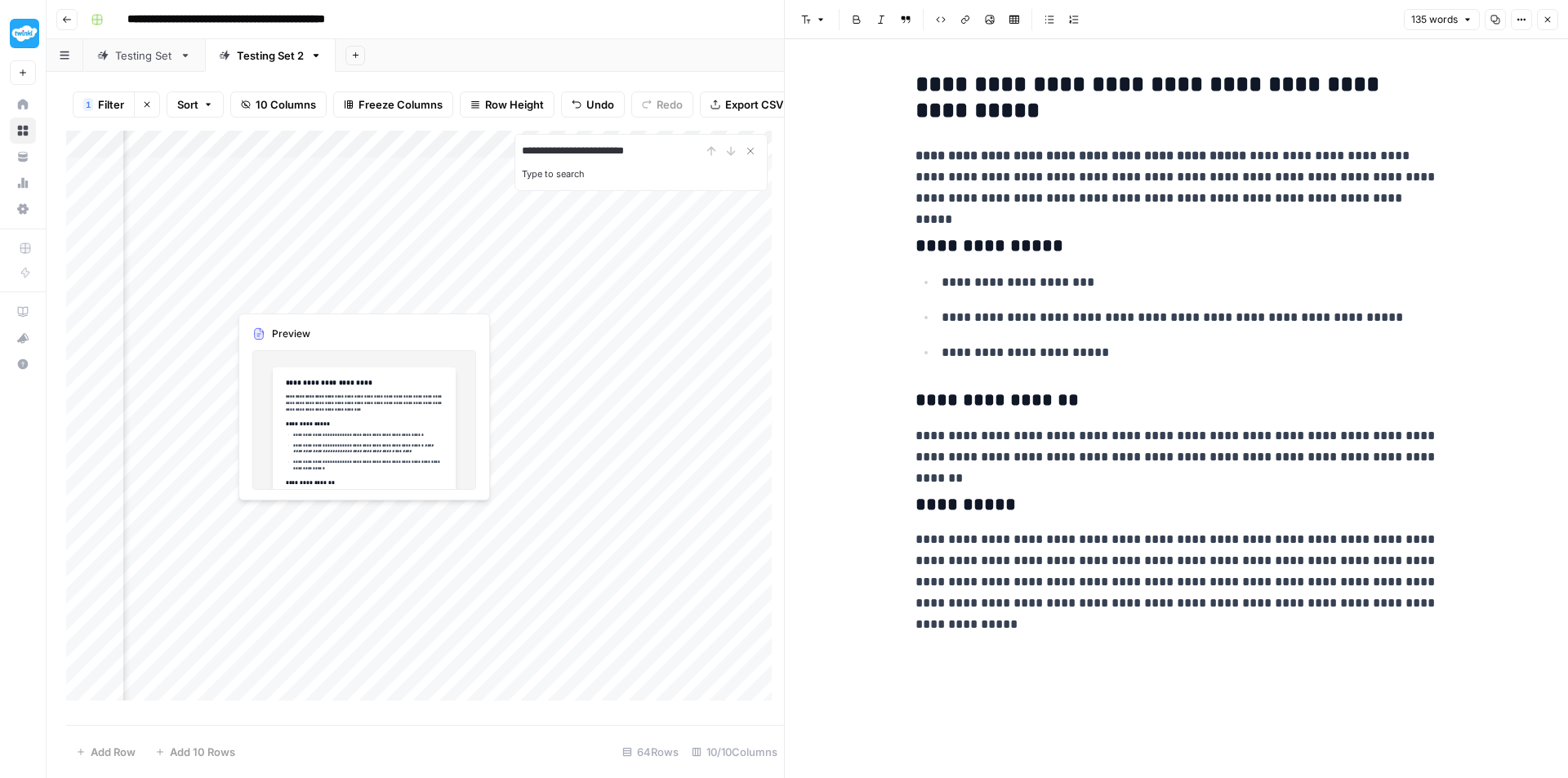
click at [272, 293] on div "Add Column" at bounding box center [425, 421] width 718 height 582
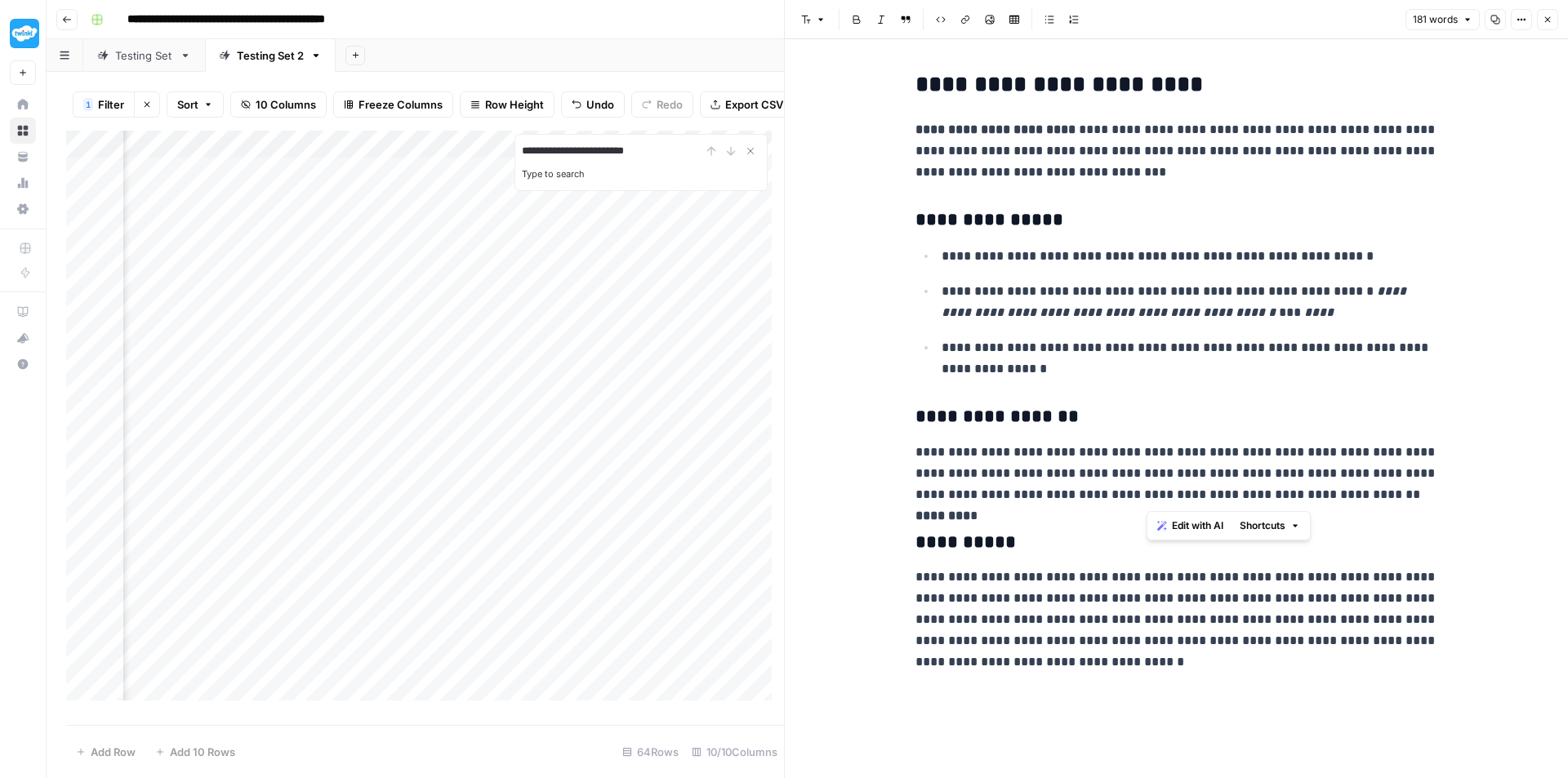
drag, startPoint x: 1386, startPoint y: 492, endPoint x: 1148, endPoint y: 499, distance: 238.1
click at [1148, 499] on p "**********" at bounding box center [1177, 473] width 523 height 64
click at [280, 322] on div "Add Column" at bounding box center [425, 421] width 718 height 582
click at [280, 321] on div "Add Column" at bounding box center [425, 421] width 718 height 582
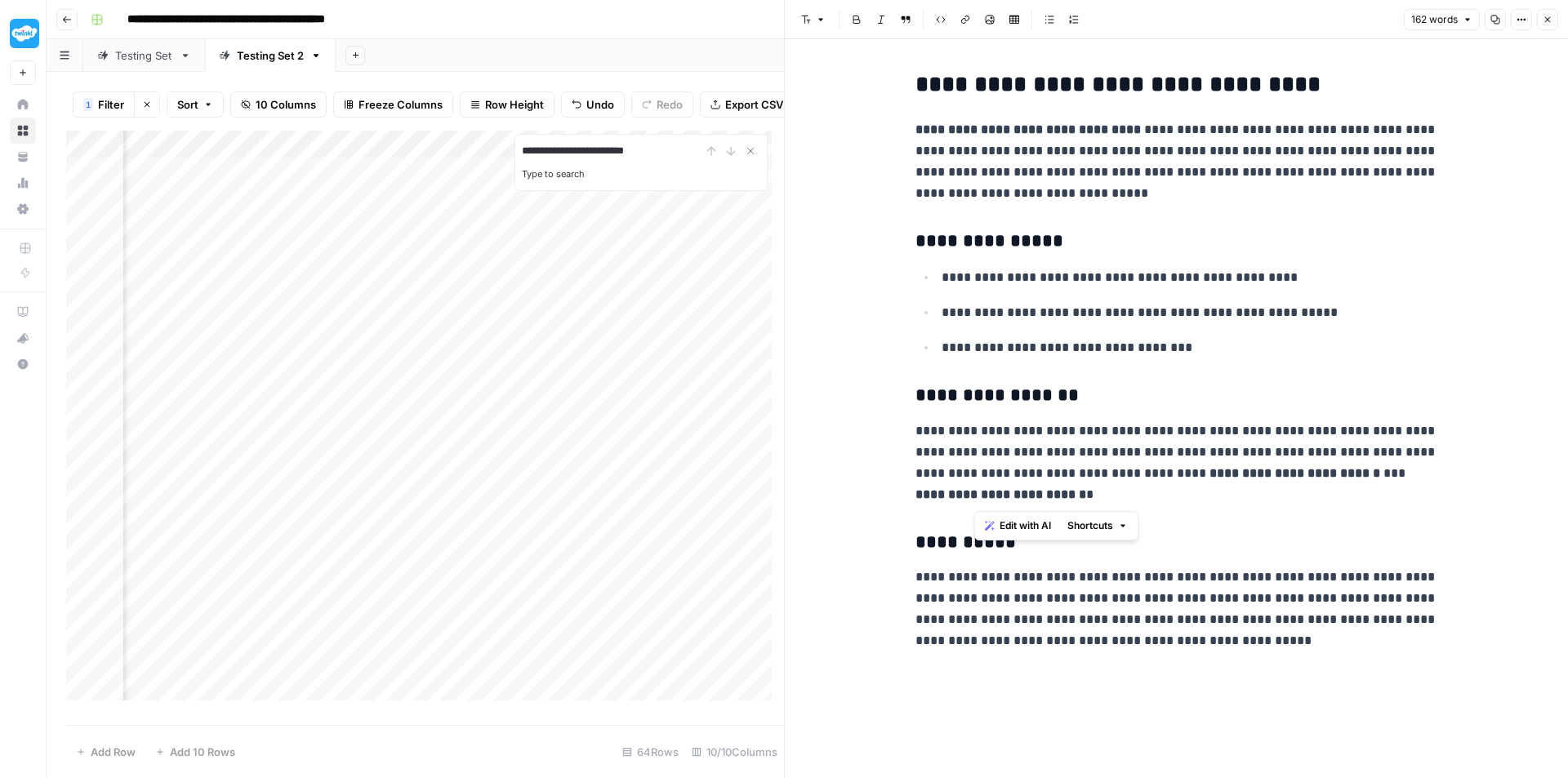
click at [974, 474] on p "**********" at bounding box center [1177, 463] width 523 height 85
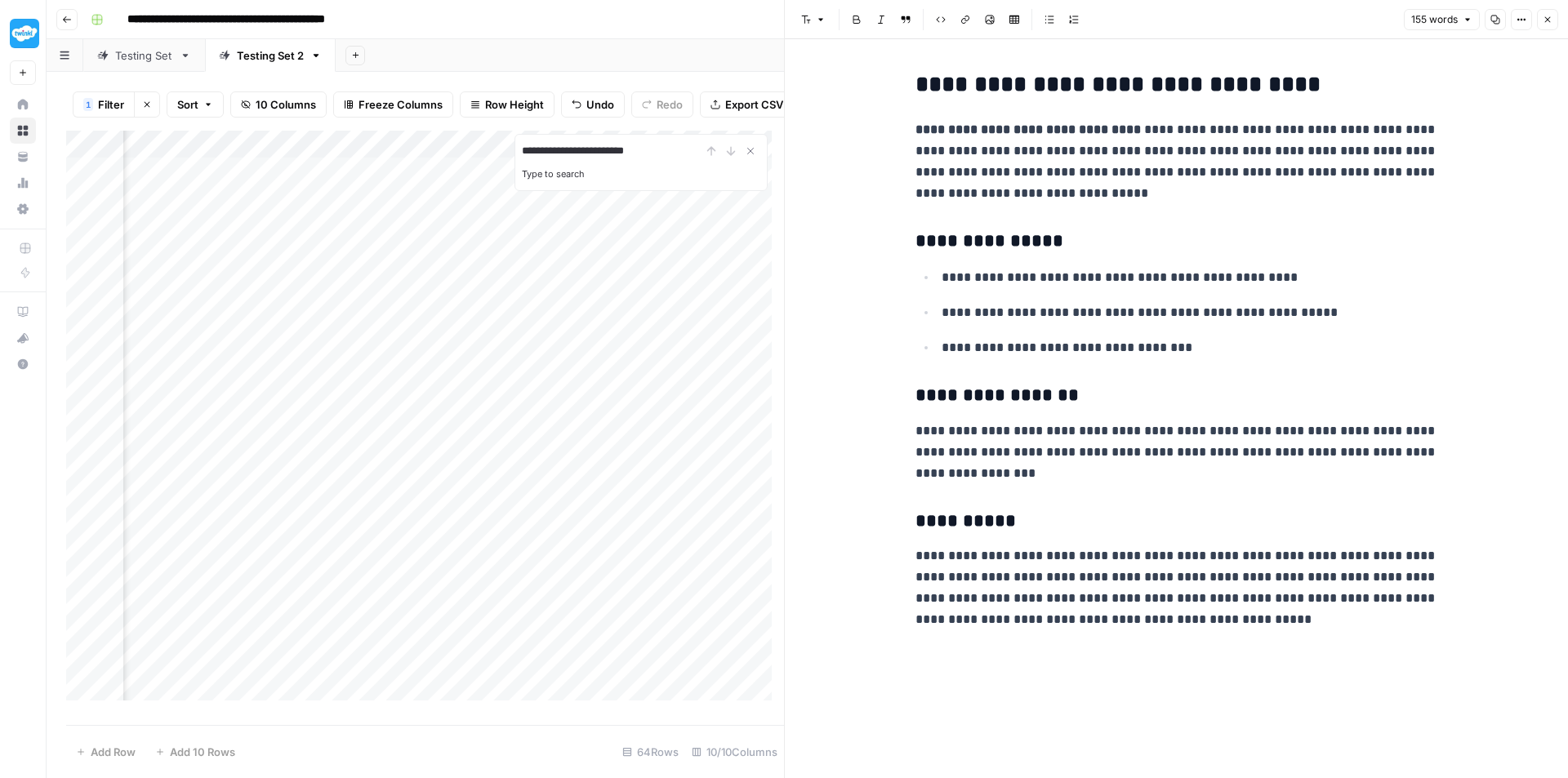
click at [301, 352] on div "Add Column" at bounding box center [425, 421] width 718 height 582
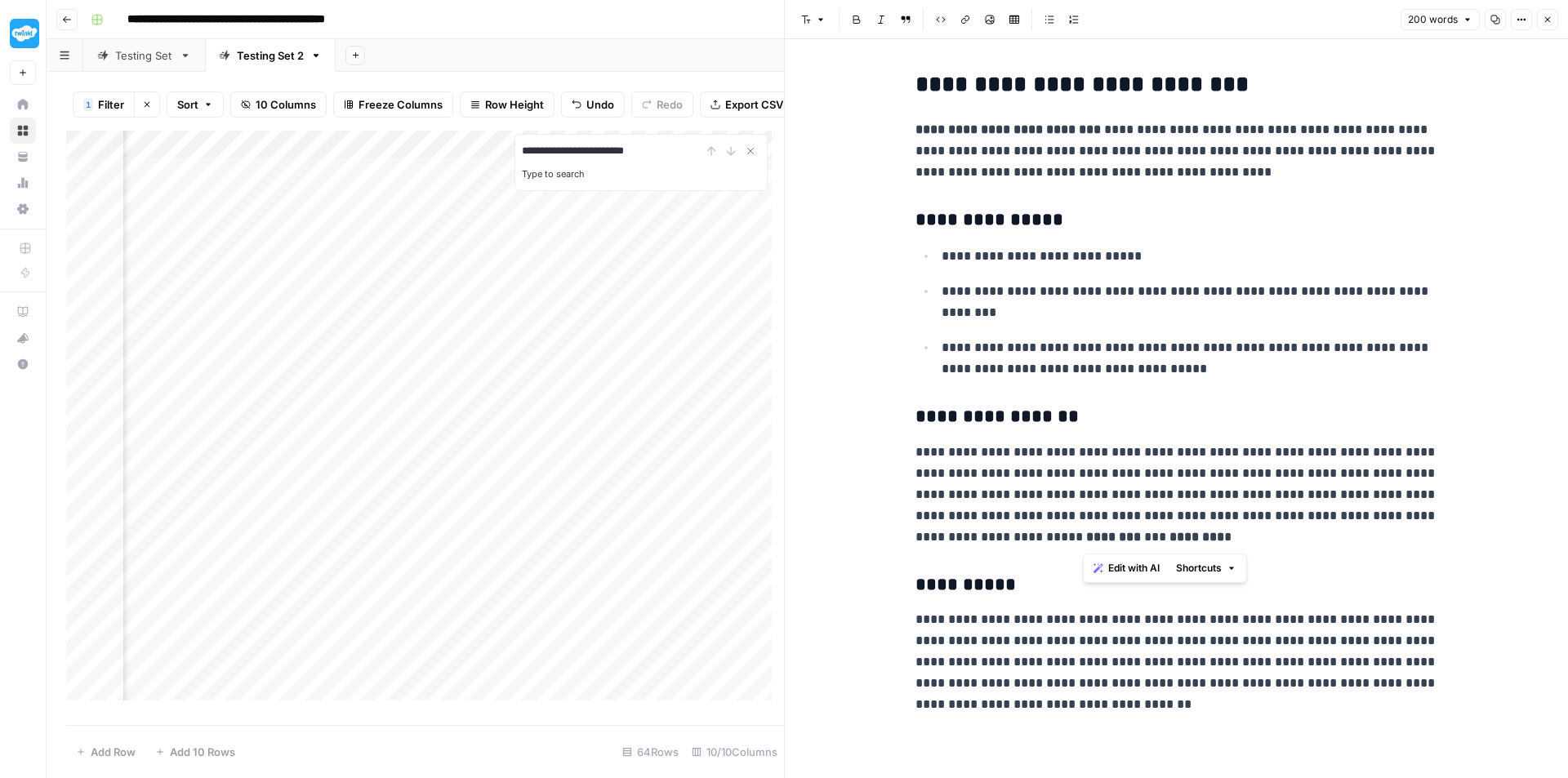
drag, startPoint x: 1156, startPoint y: 543, endPoint x: 1293, endPoint y: 524, distance: 138.3
click at [1293, 524] on p "**********" at bounding box center [1177, 494] width 523 height 106
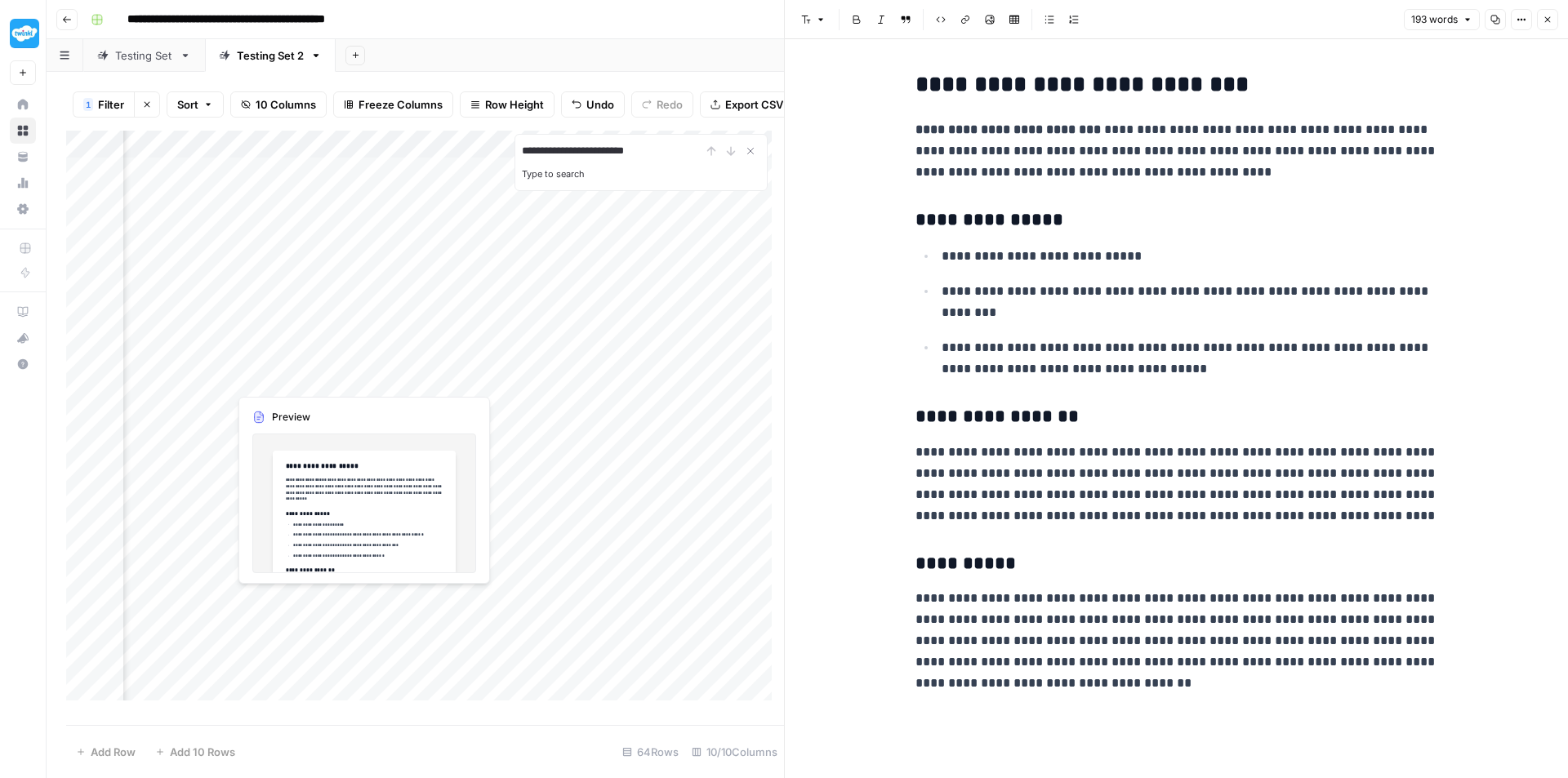
click at [270, 376] on div "Add Column" at bounding box center [425, 421] width 718 height 582
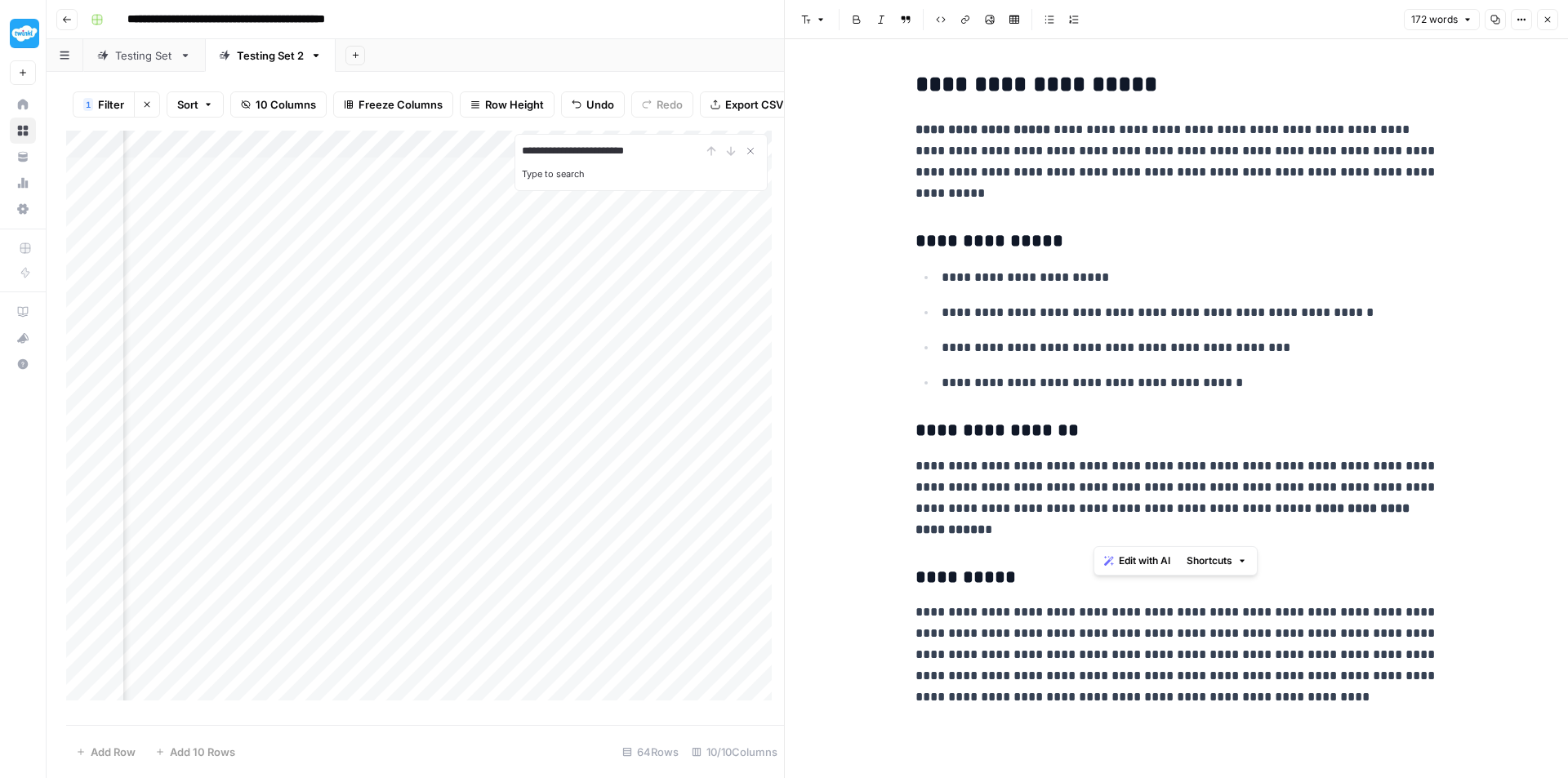
drag, startPoint x: 1104, startPoint y: 516, endPoint x: 1092, endPoint y: 515, distance: 12.0
click at [1092, 515] on p "**********" at bounding box center [1177, 498] width 523 height 85
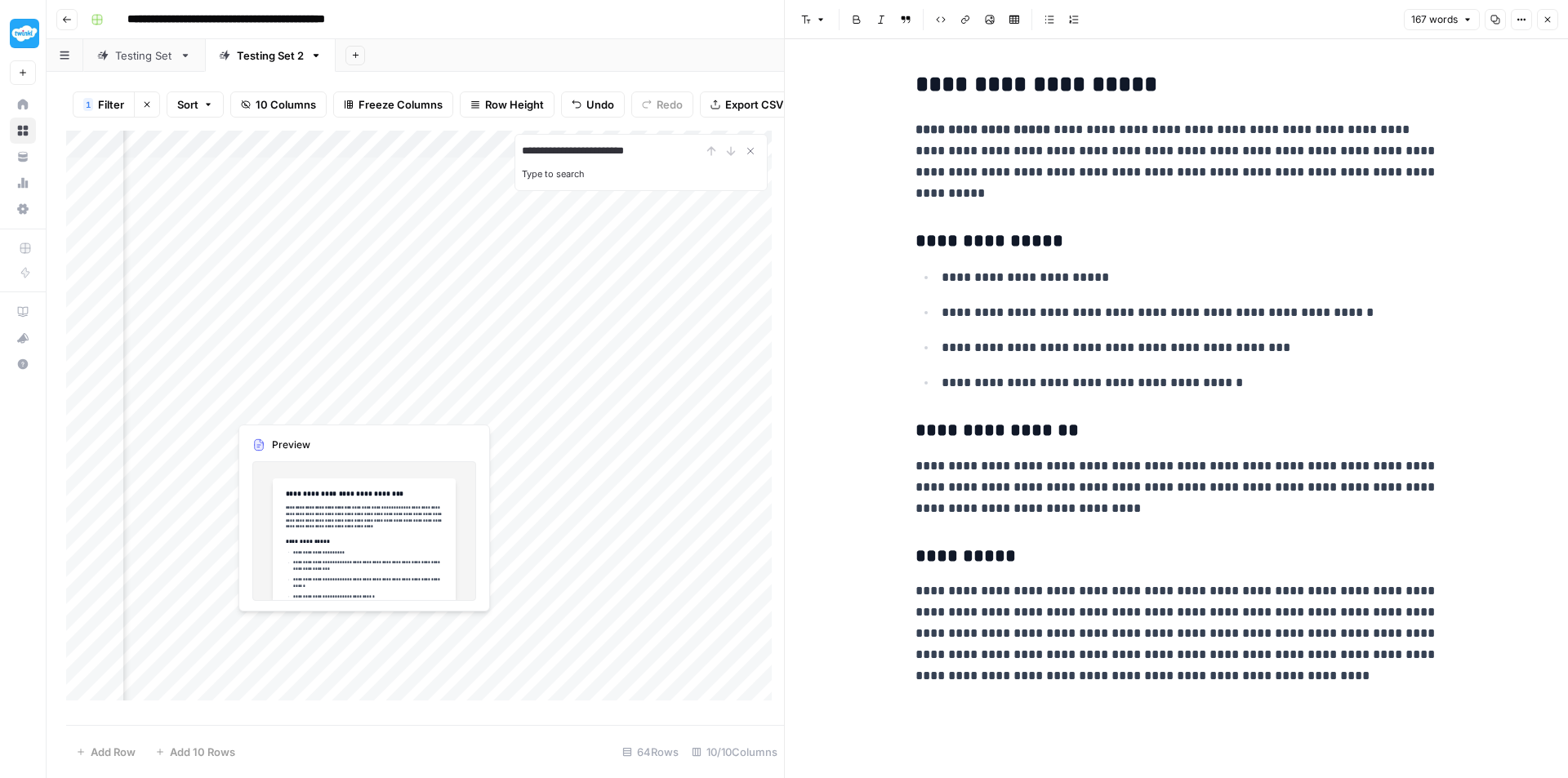
click at [275, 404] on div "Add Column" at bounding box center [425, 421] width 718 height 582
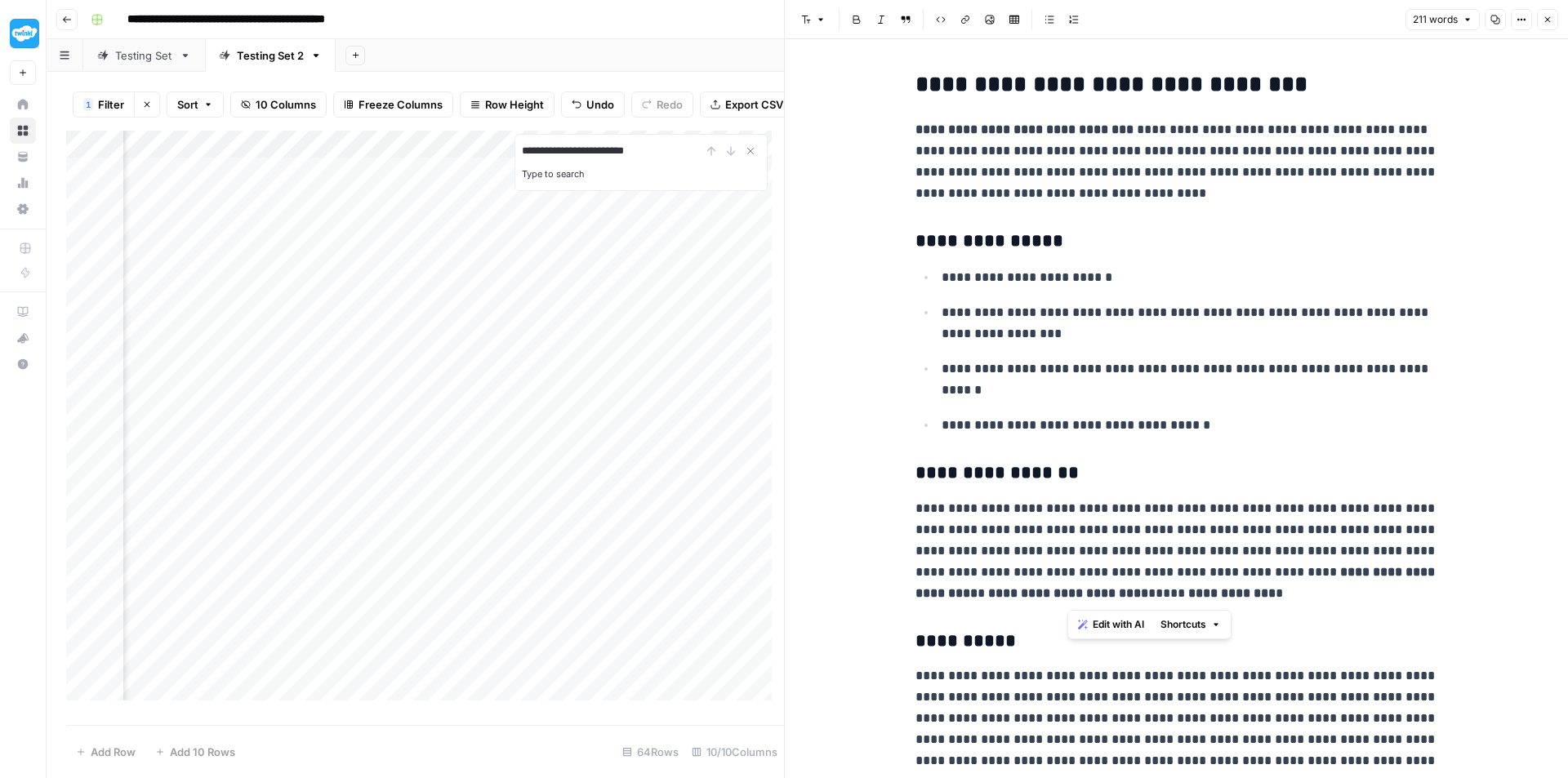
drag, startPoint x: 1099, startPoint y: 582, endPoint x: 1059, endPoint y: 578, distance: 40.2
click at [1059, 578] on p "**********" at bounding box center [1177, 551] width 523 height 106
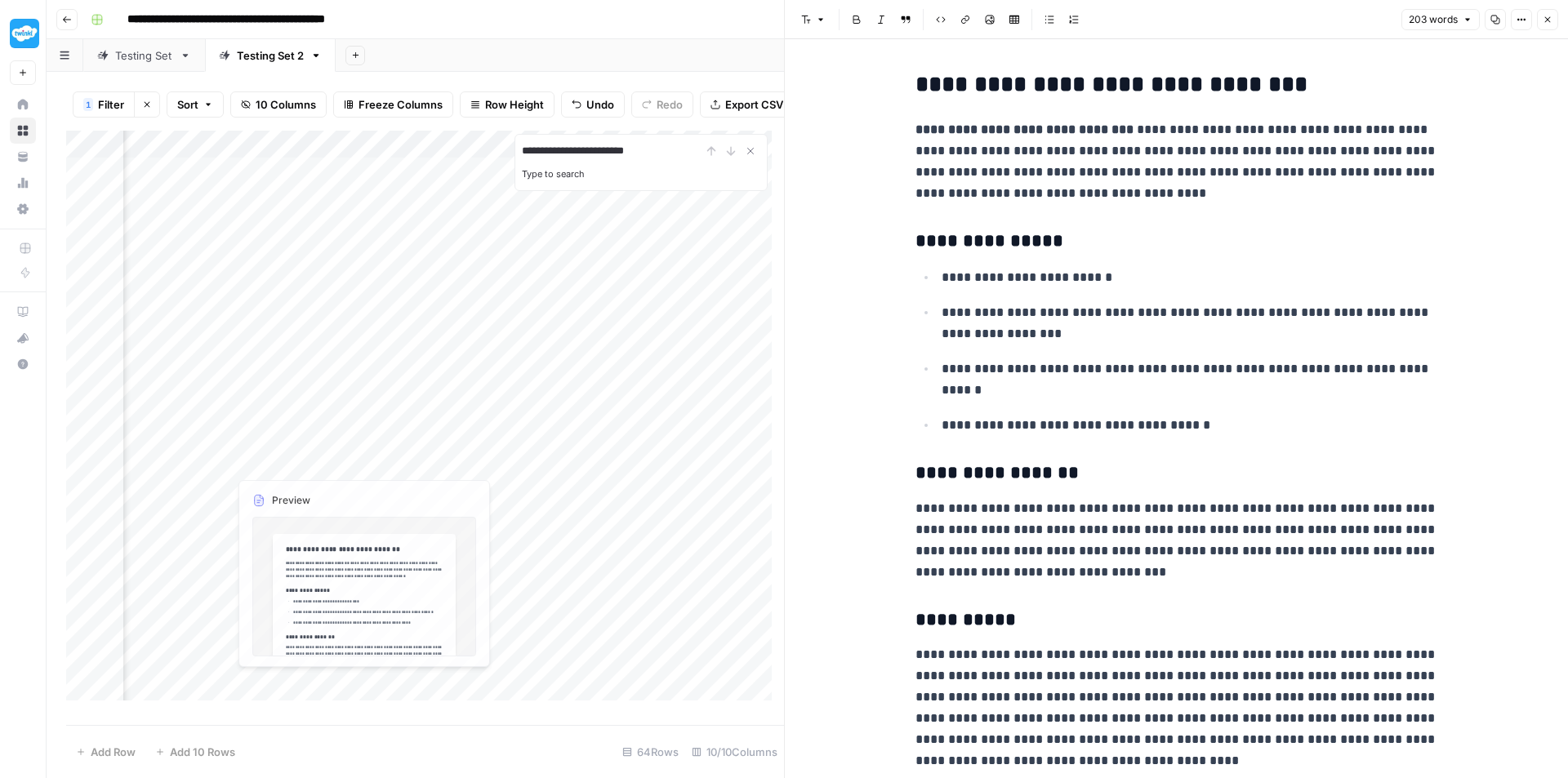
click at [288, 432] on div "Add Column" at bounding box center [425, 421] width 718 height 582
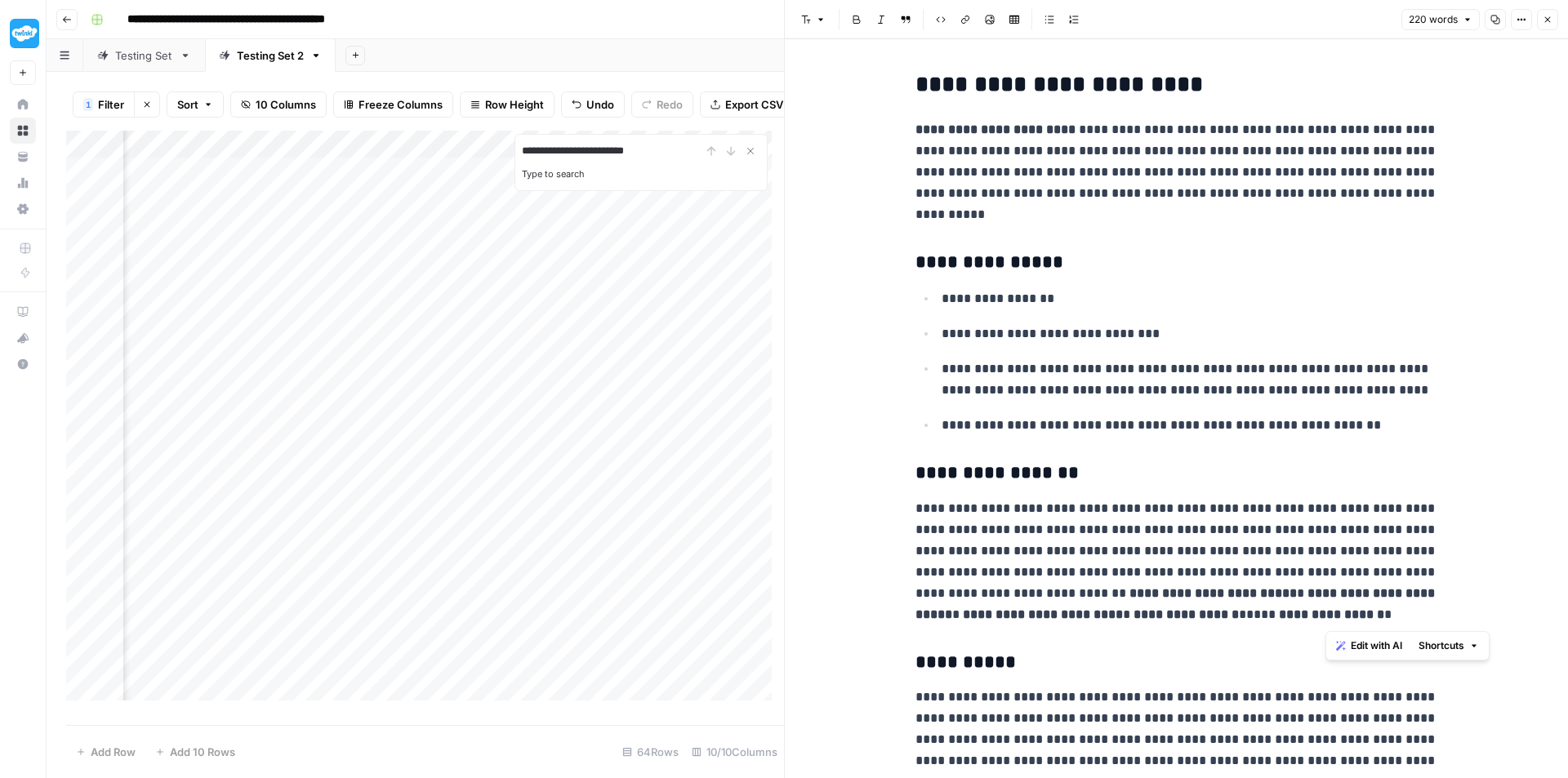
drag, startPoint x: 1362, startPoint y: 613, endPoint x: 1397, endPoint y: 569, distance: 56.2
click at [1397, 569] on p "**********" at bounding box center [1177, 562] width 523 height 128
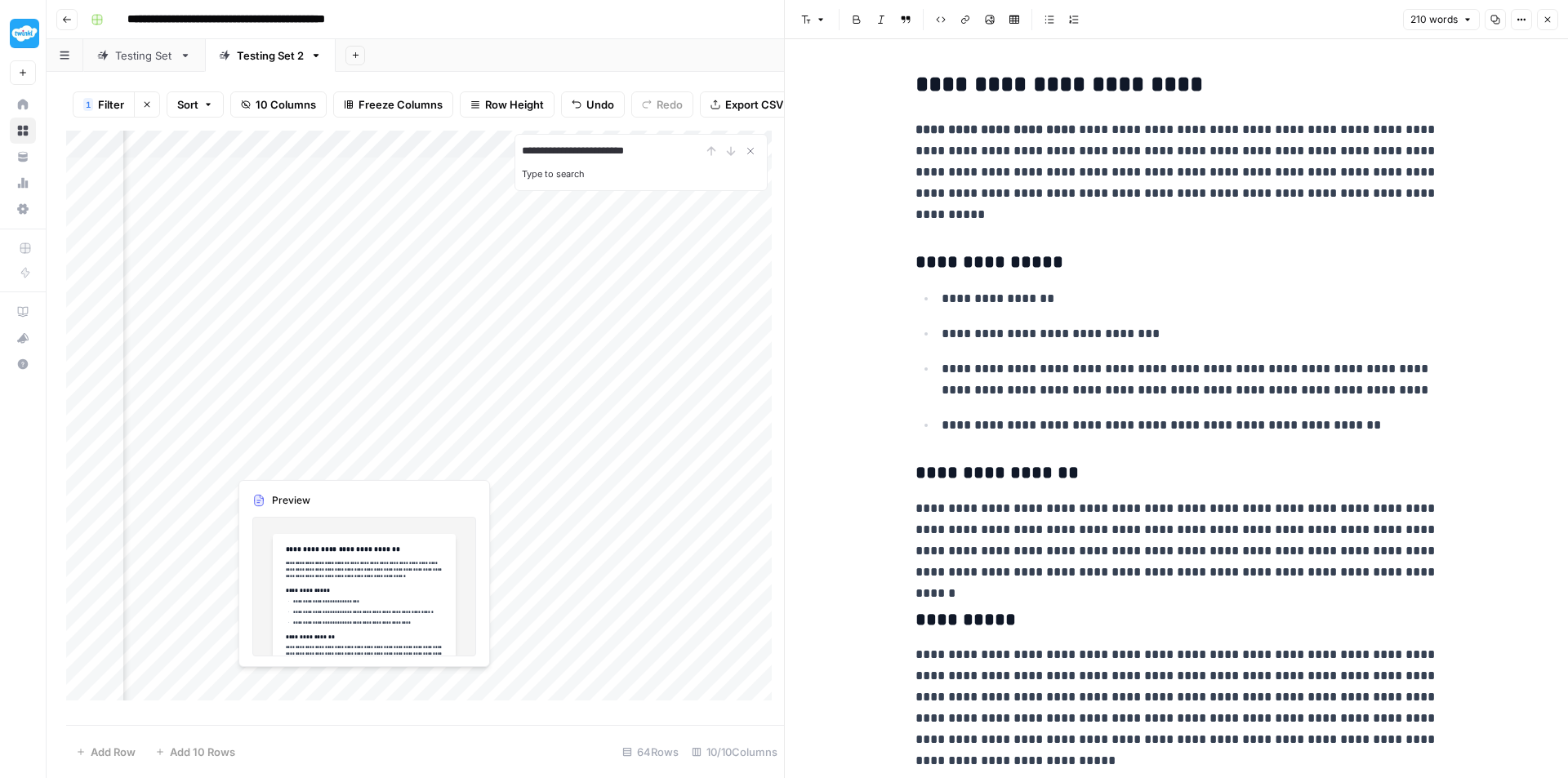
click at [285, 463] on div "Add Column" at bounding box center [425, 421] width 718 height 582
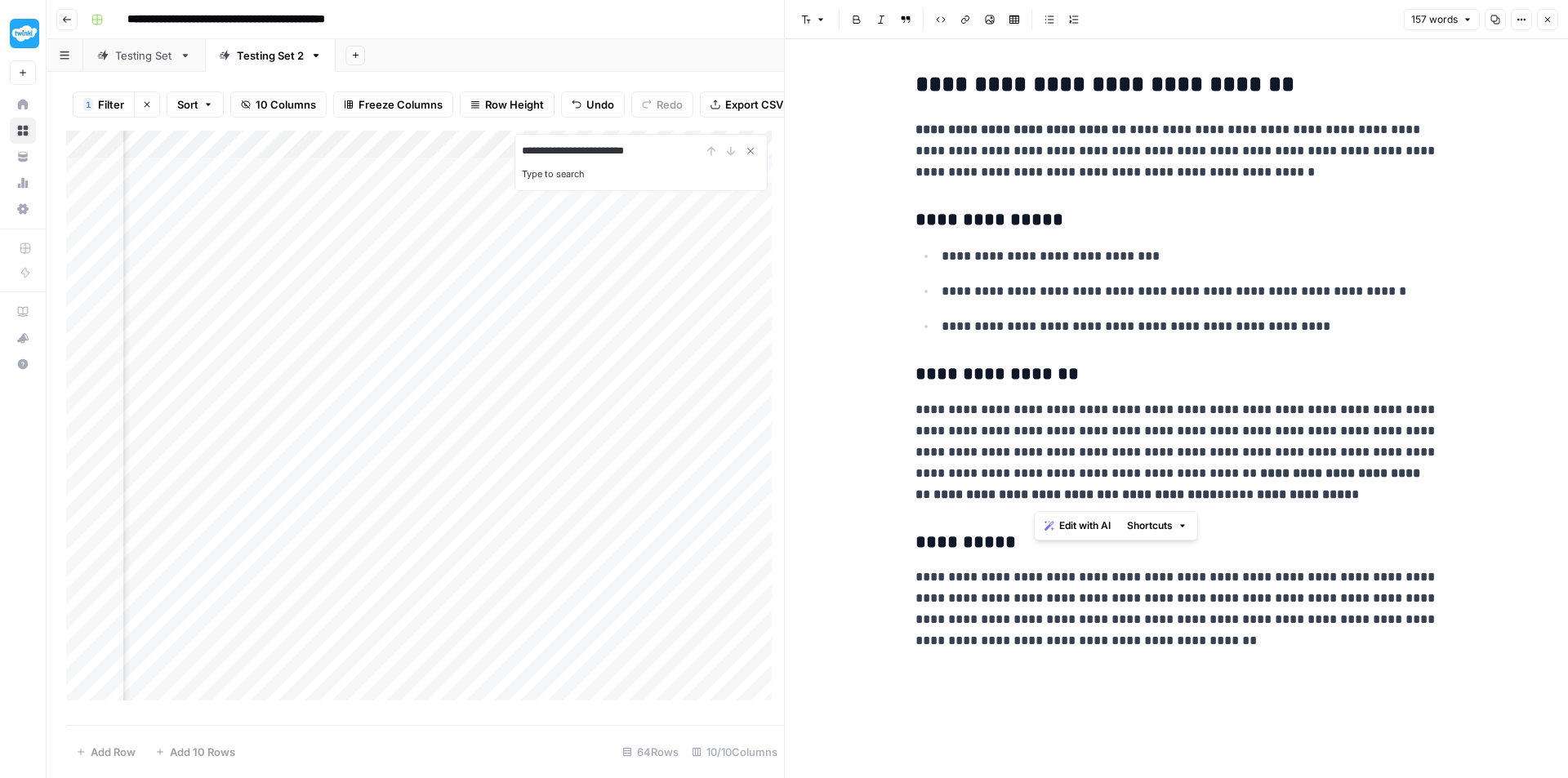
drag, startPoint x: 1384, startPoint y: 492, endPoint x: 1037, endPoint y: 474, distance: 347.5
click at [1037, 474] on p "**********" at bounding box center [1177, 452] width 523 height 106
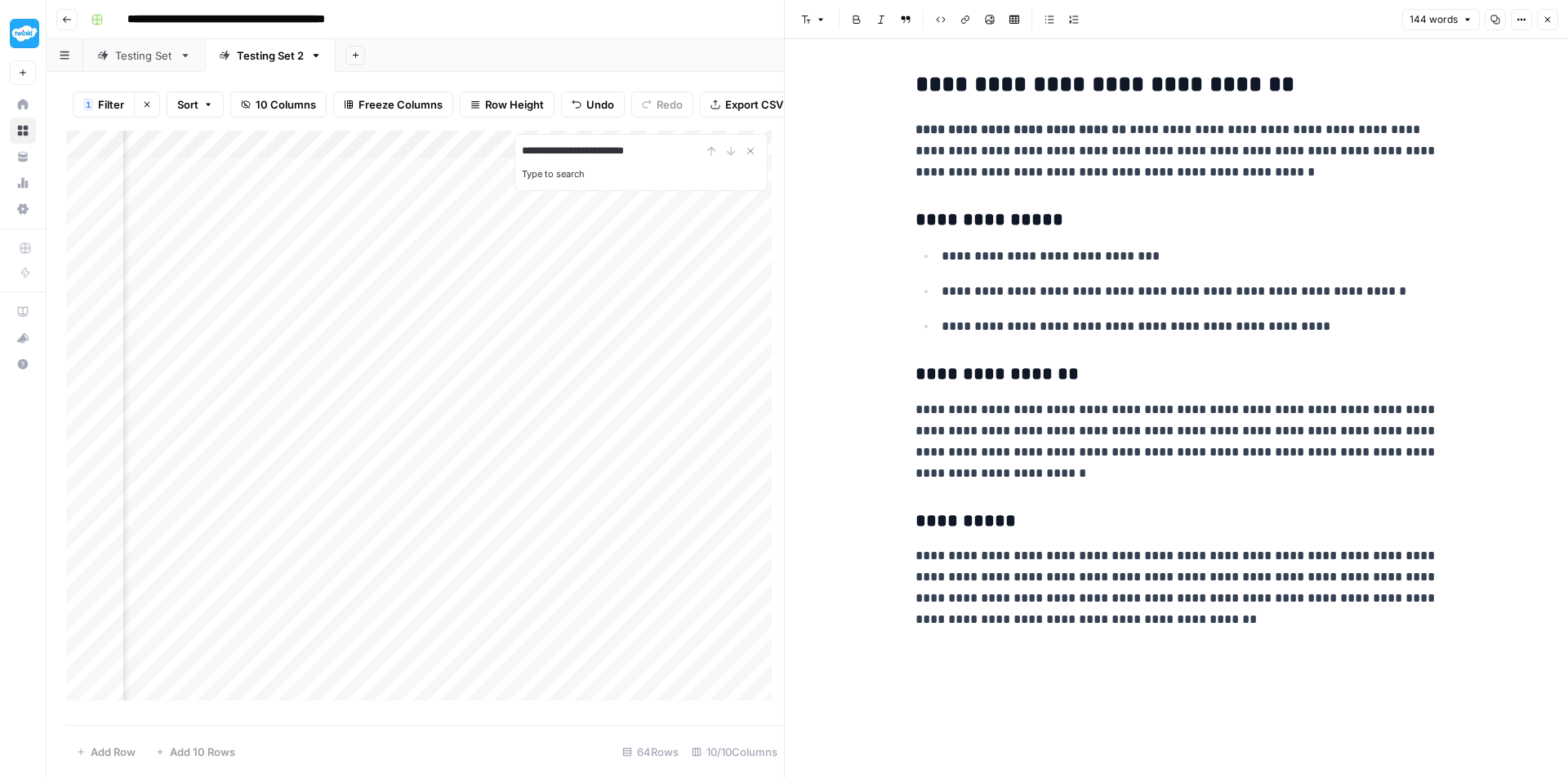
click at [289, 491] on div "Add Column" at bounding box center [425, 421] width 718 height 582
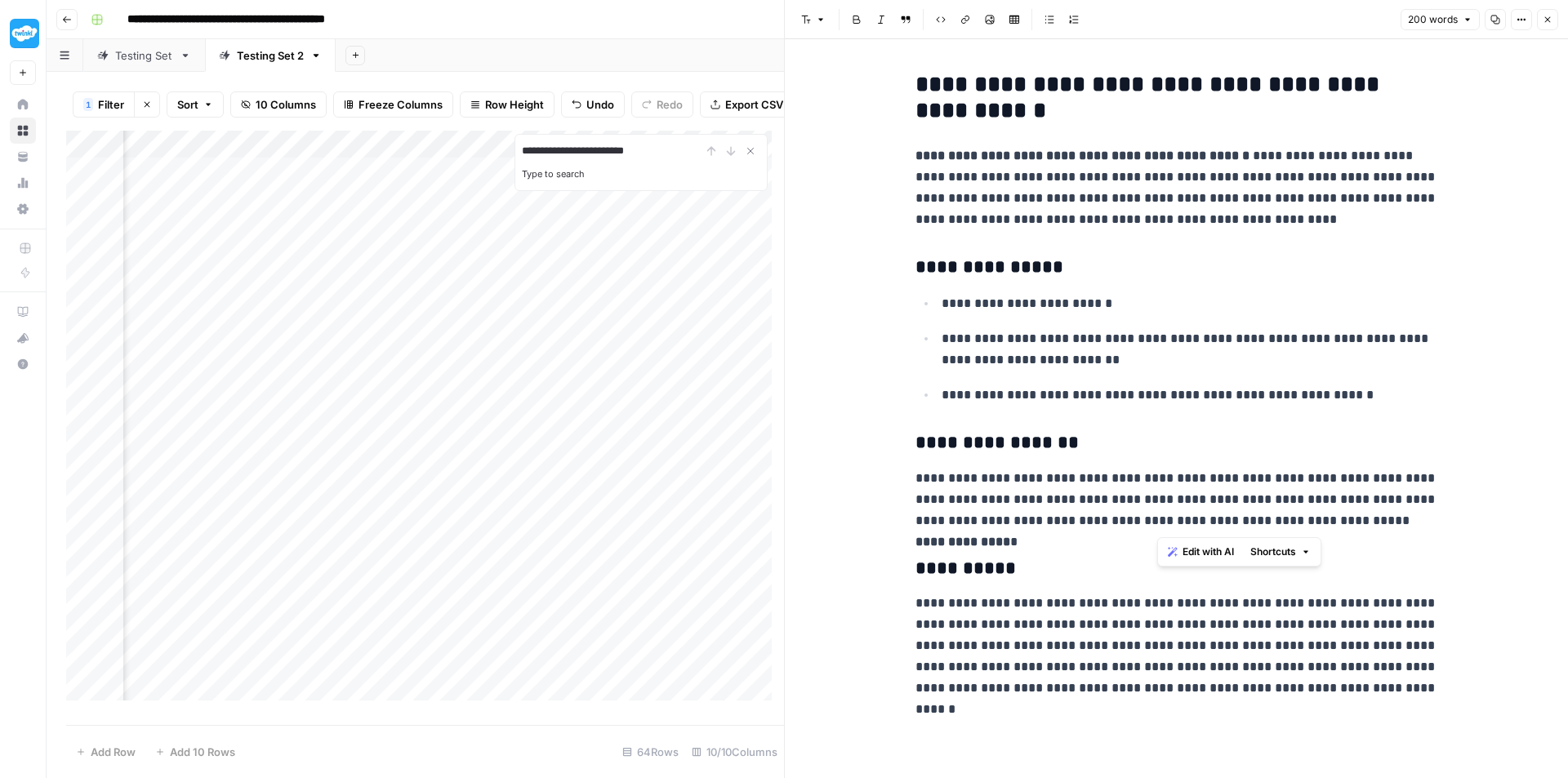
drag, startPoint x: 1428, startPoint y: 522, endPoint x: 1156, endPoint y: 522, distance: 272.0
click at [1156, 522] on p "**********" at bounding box center [1177, 499] width 523 height 64
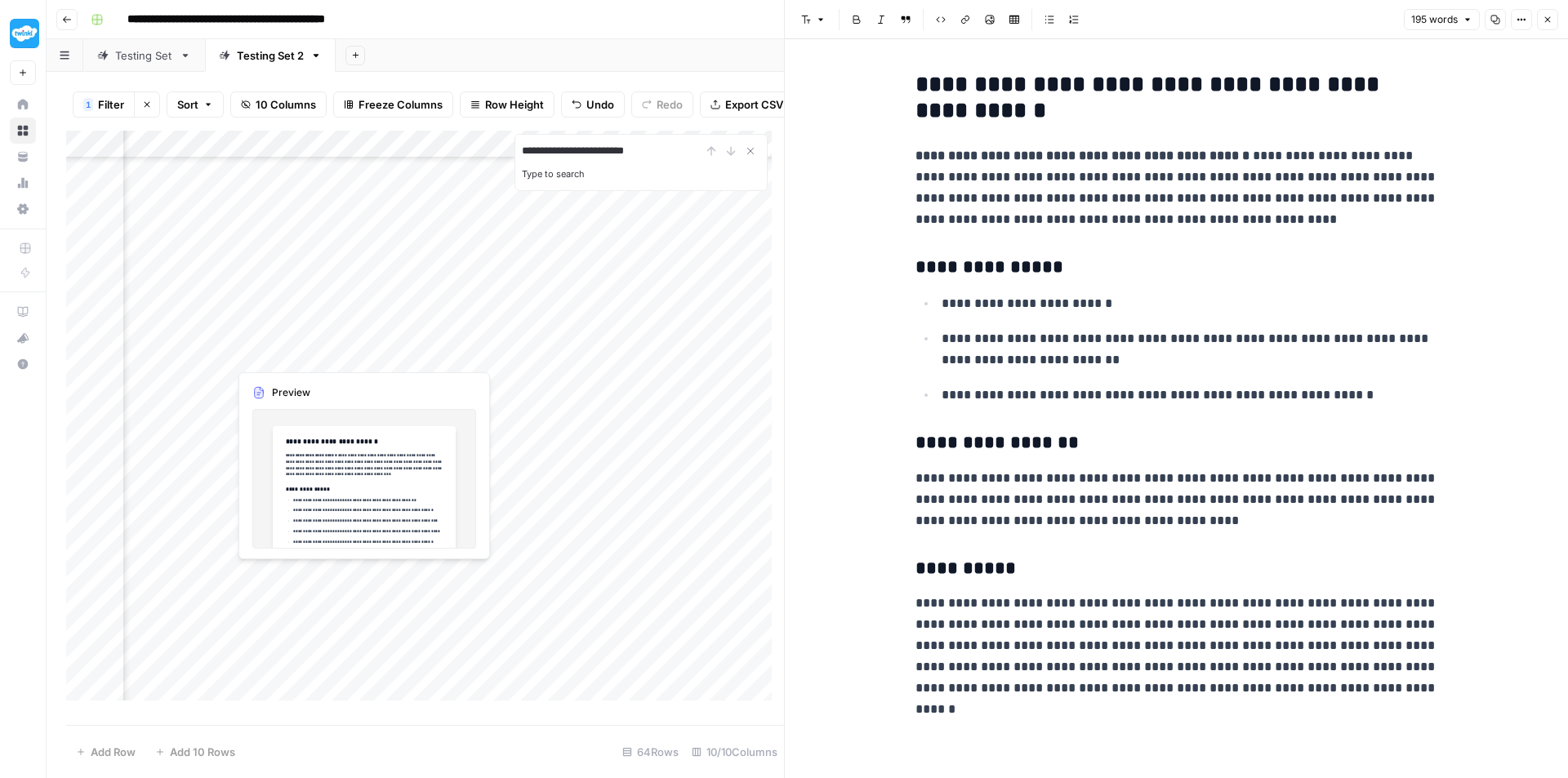
click at [283, 352] on div "Add Column" at bounding box center [425, 421] width 718 height 582
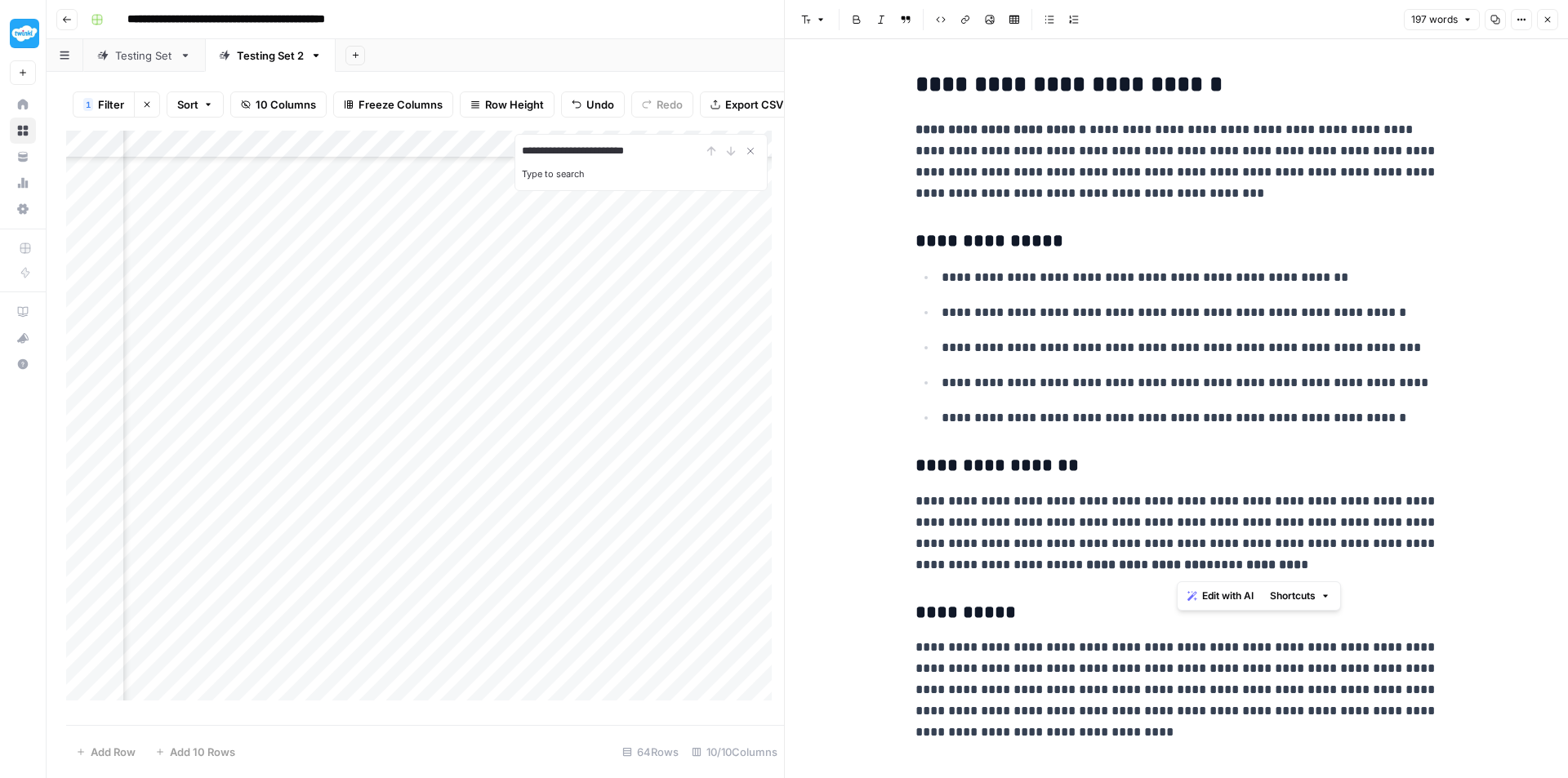
drag, startPoint x: 1131, startPoint y: 558, endPoint x: 1338, endPoint y: 539, distance: 207.9
click at [1338, 539] on p "**********" at bounding box center [1177, 533] width 523 height 85
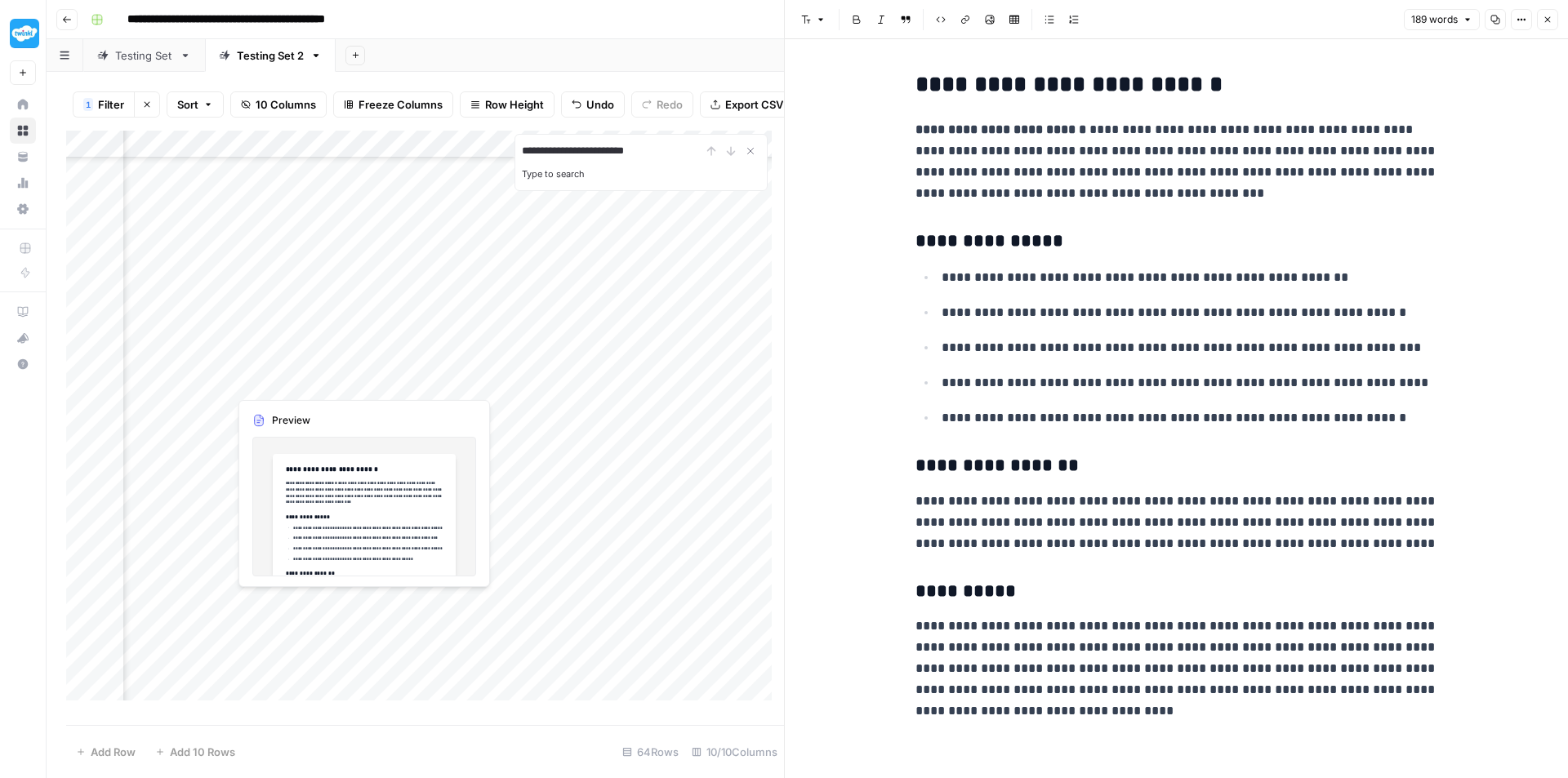
click at [296, 382] on div "Add Column" at bounding box center [425, 421] width 718 height 582
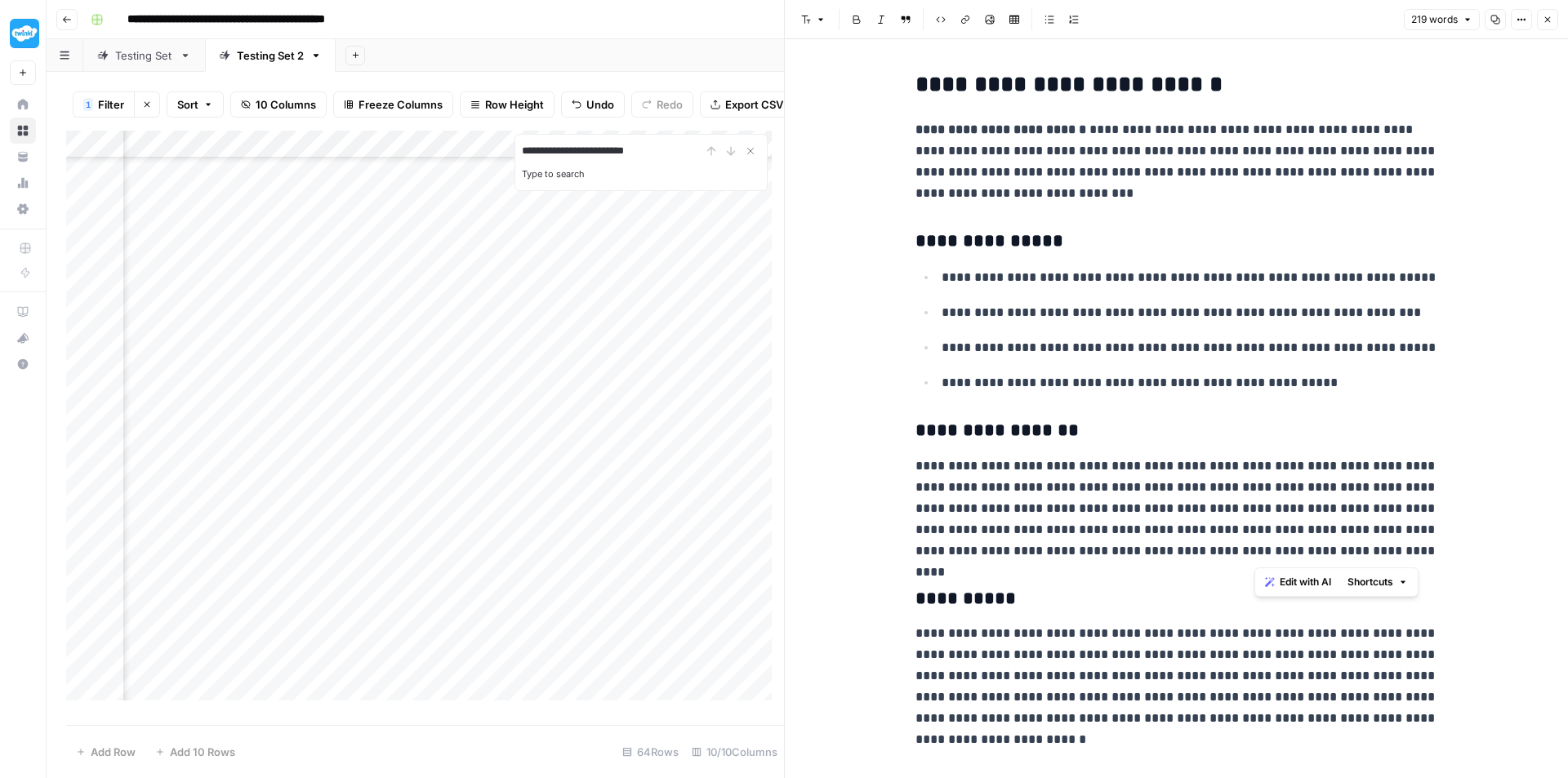
drag, startPoint x: 1337, startPoint y: 554, endPoint x: 1255, endPoint y: 537, distance: 83.7
click at [1255, 537] on p "**********" at bounding box center [1177, 508] width 523 height 106
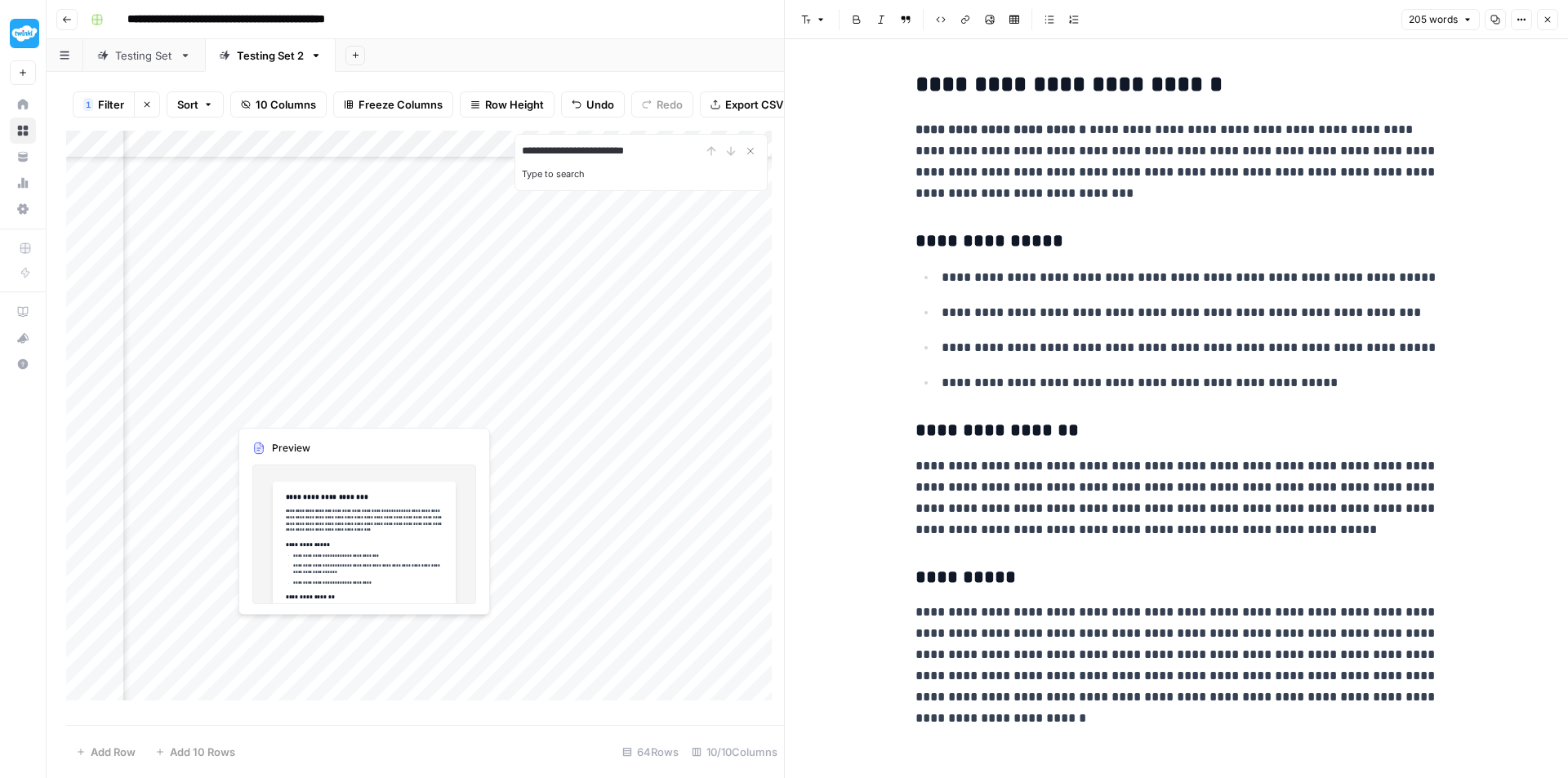
click at [286, 411] on div "Add Column" at bounding box center [425, 421] width 718 height 582
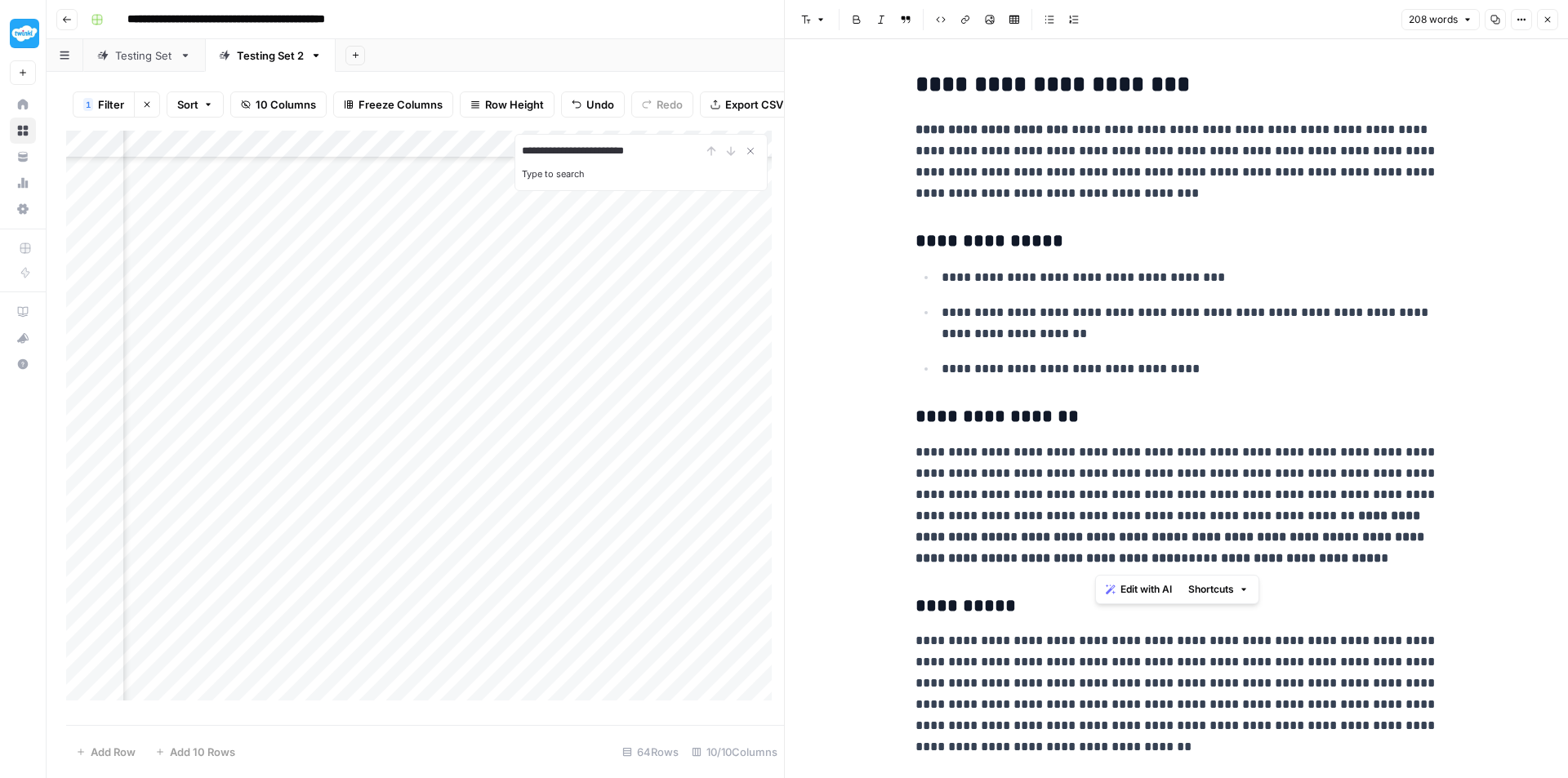
drag, startPoint x: 1343, startPoint y: 560, endPoint x: 1093, endPoint y: 514, distance: 254.2
click at [1093, 514] on p "**********" at bounding box center [1177, 505] width 523 height 128
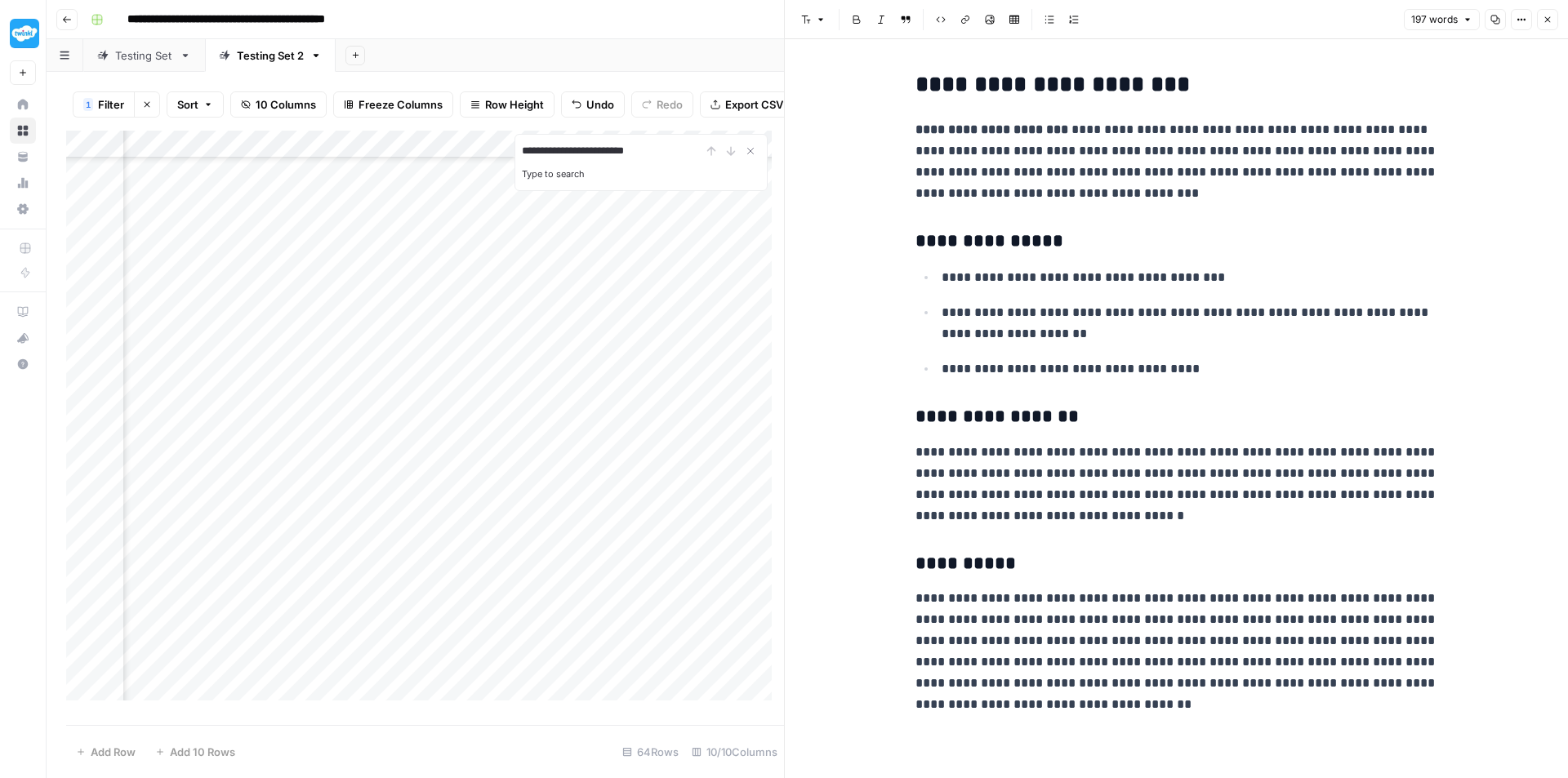
click at [307, 432] on div "Add Column" at bounding box center [425, 421] width 718 height 582
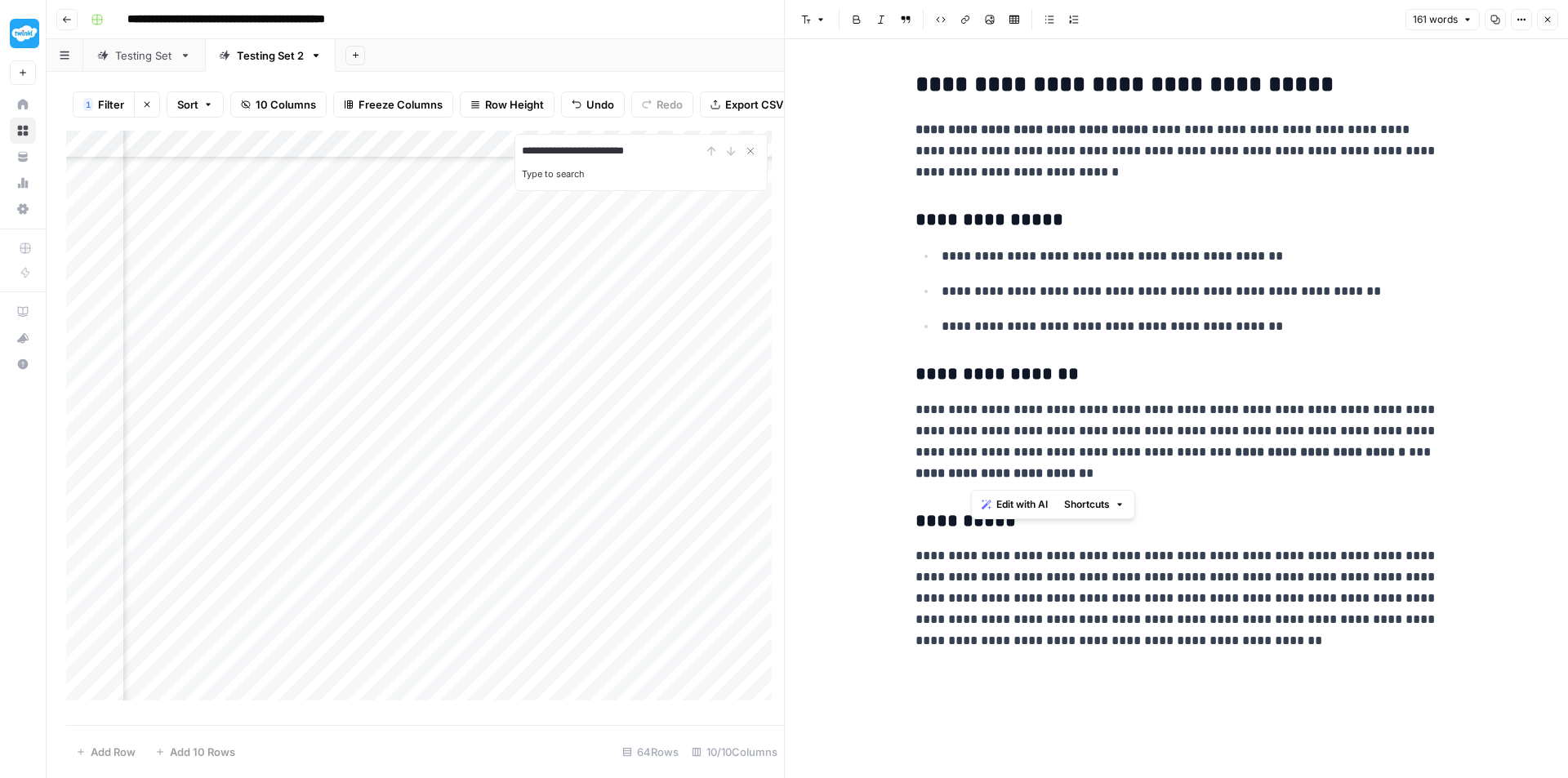
drag, startPoint x: 1158, startPoint y: 468, endPoint x: 973, endPoint y: 460, distance: 185.2
click at [973, 460] on p "**********" at bounding box center [1177, 442] width 523 height 85
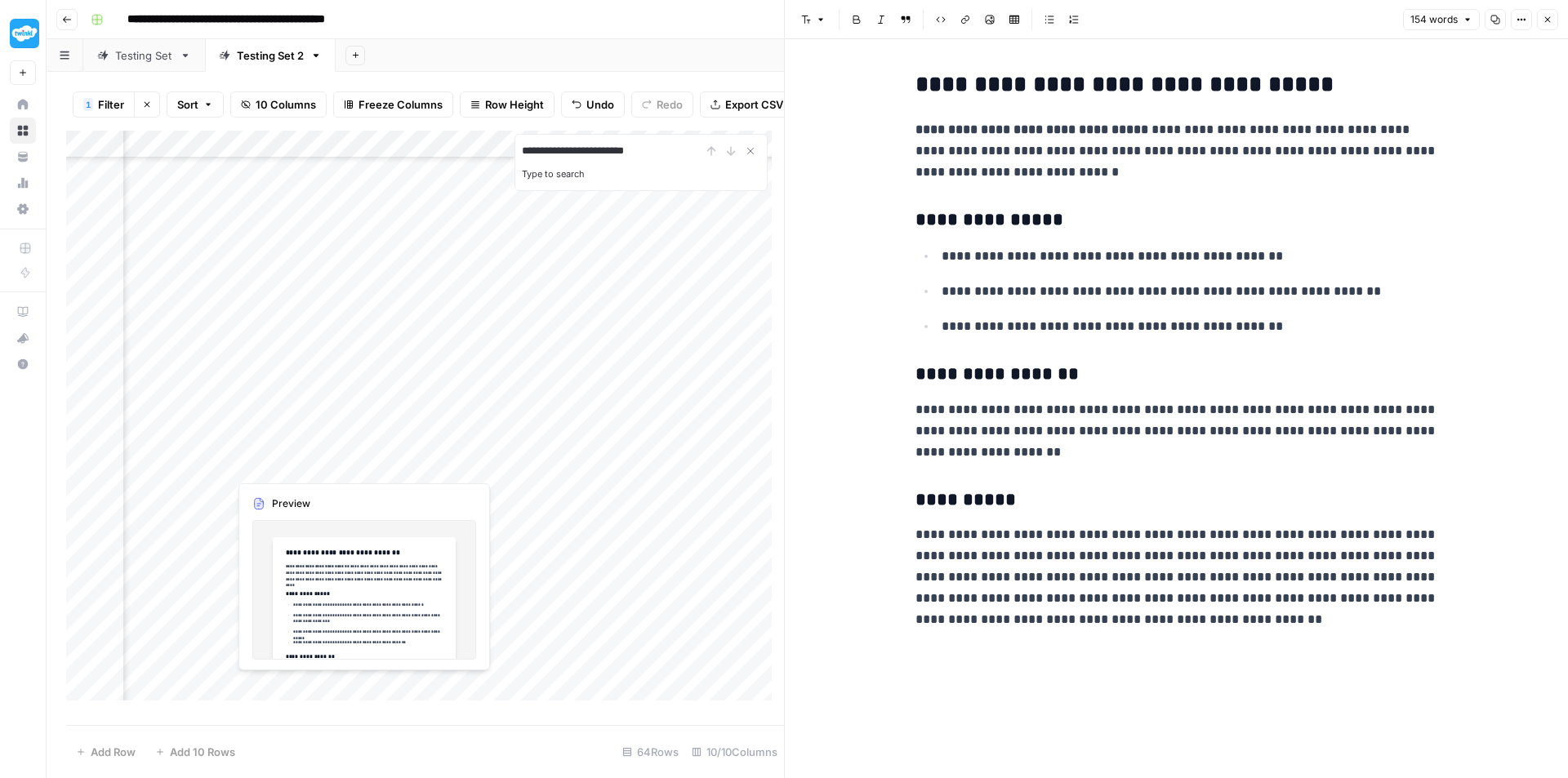
click at [288, 464] on div "Add Column" at bounding box center [425, 421] width 718 height 582
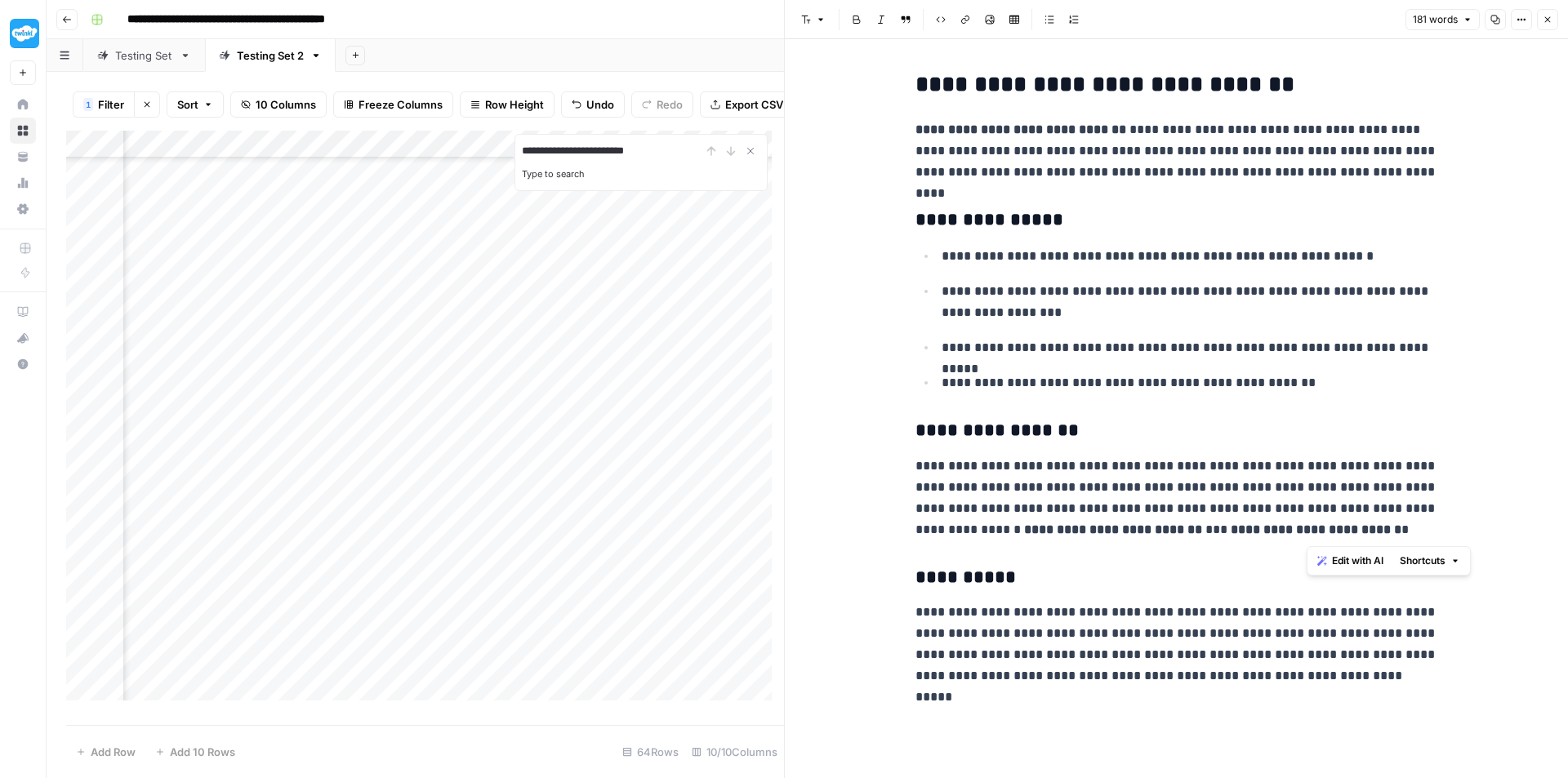
drag, startPoint x: 1412, startPoint y: 531, endPoint x: 1301, endPoint y: 514, distance: 112.3
click at [1301, 514] on p "**********" at bounding box center [1177, 498] width 523 height 85
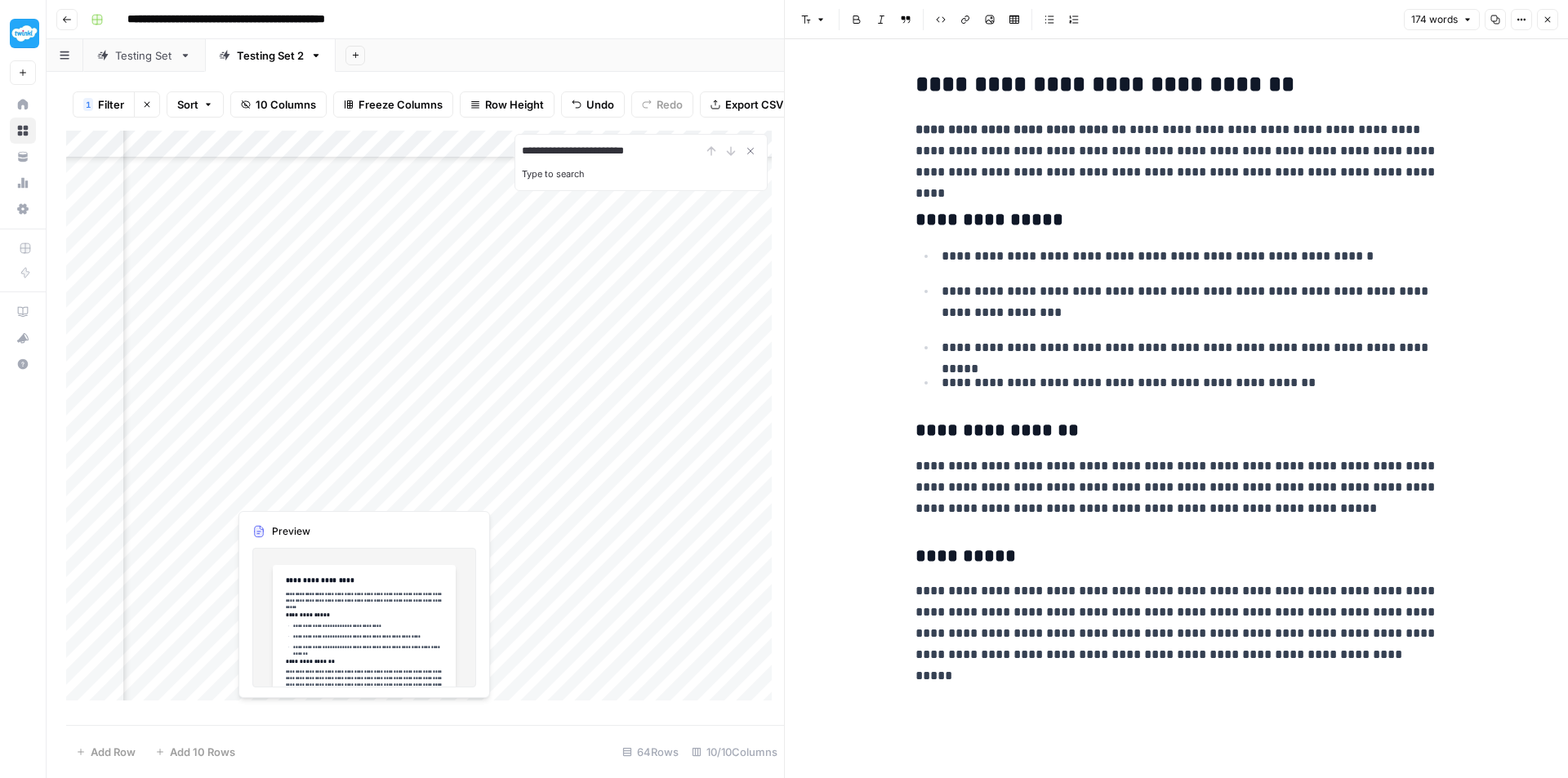
click at [267, 493] on div "Add Column" at bounding box center [425, 421] width 718 height 582
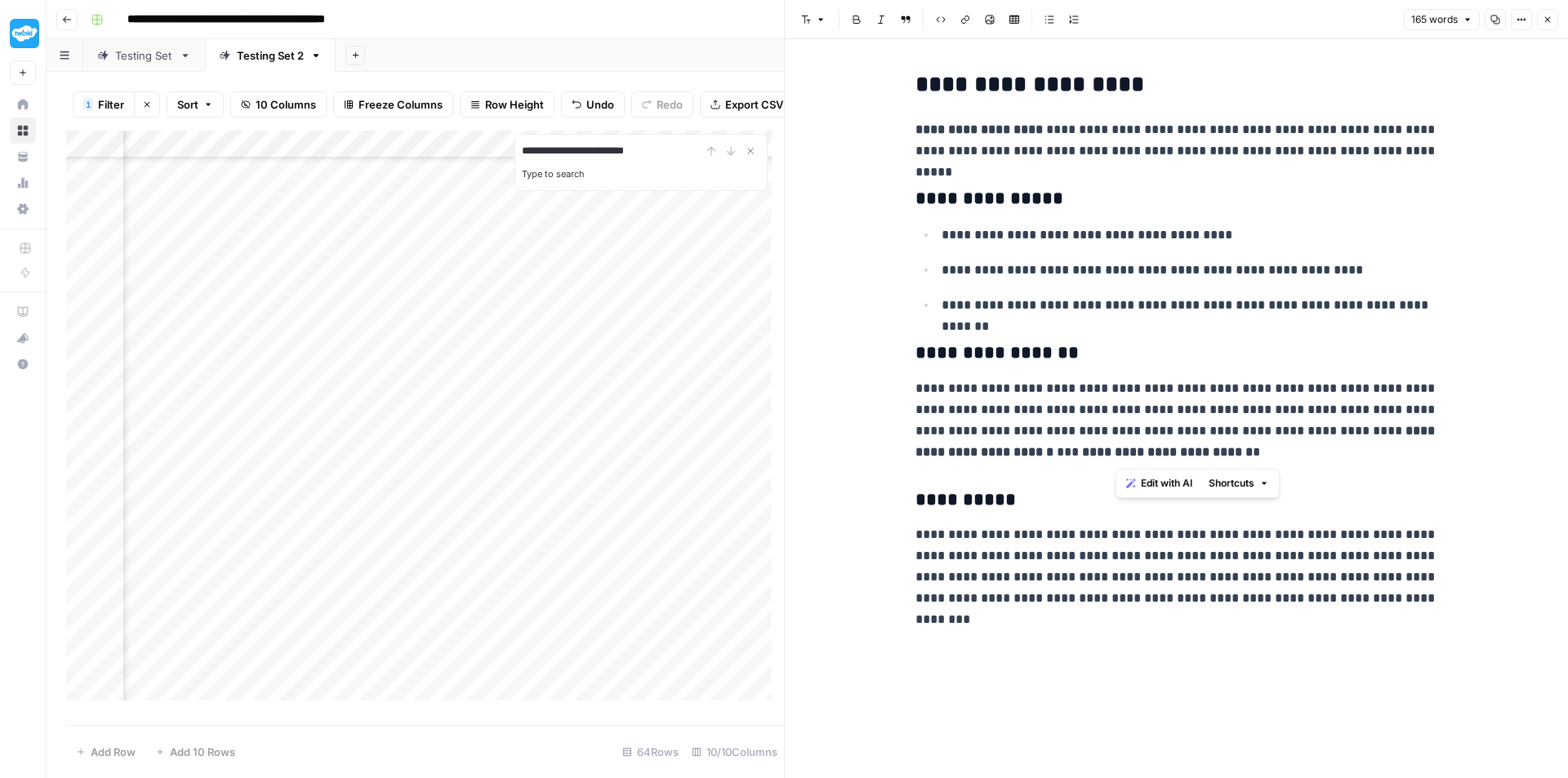
drag, startPoint x: 1401, startPoint y: 453, endPoint x: 1115, endPoint y: 432, distance: 286.8
click at [1115, 432] on p "**********" at bounding box center [1177, 420] width 523 height 85
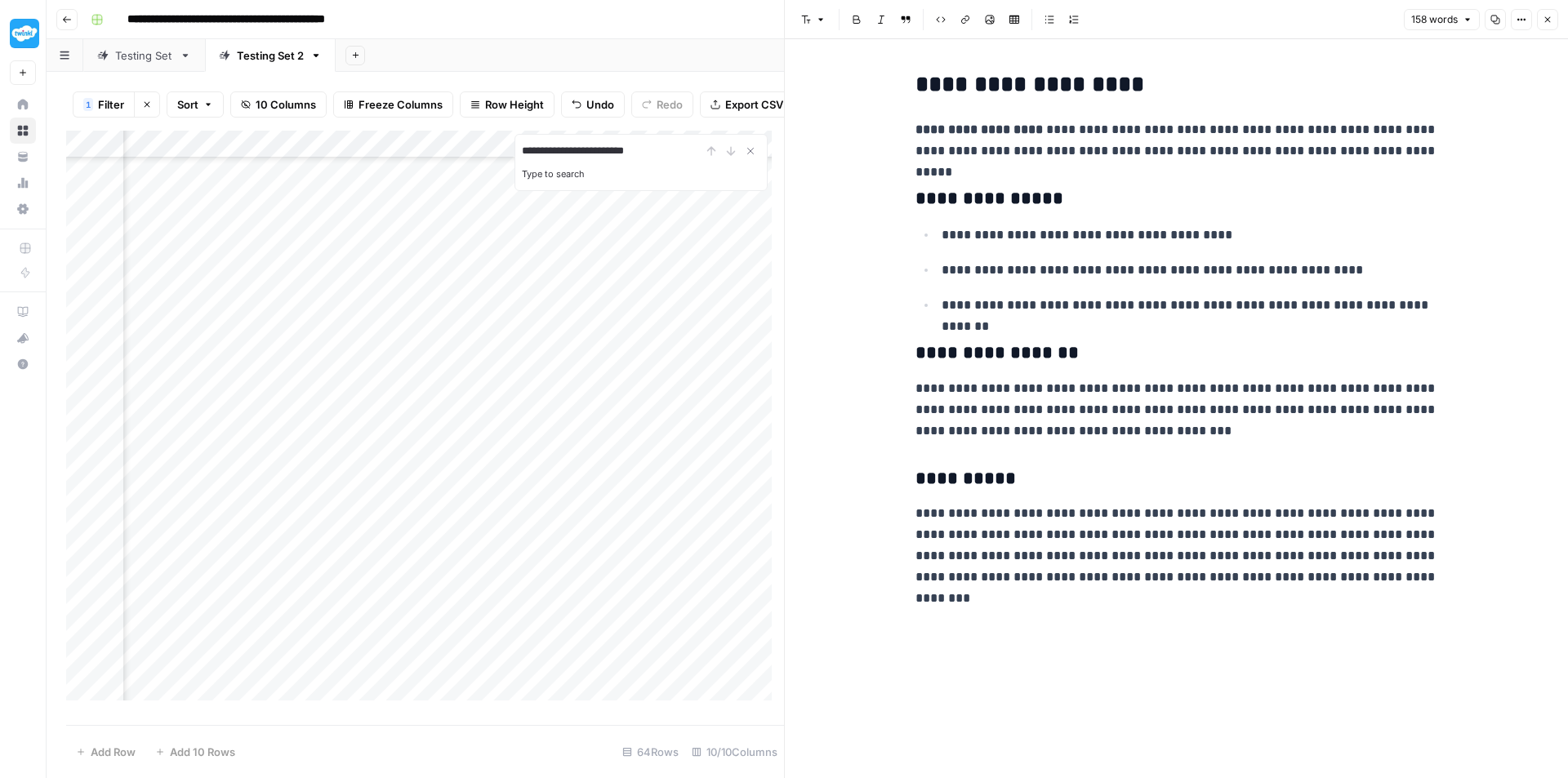
click at [266, 519] on div "Add Column" at bounding box center [425, 421] width 718 height 582
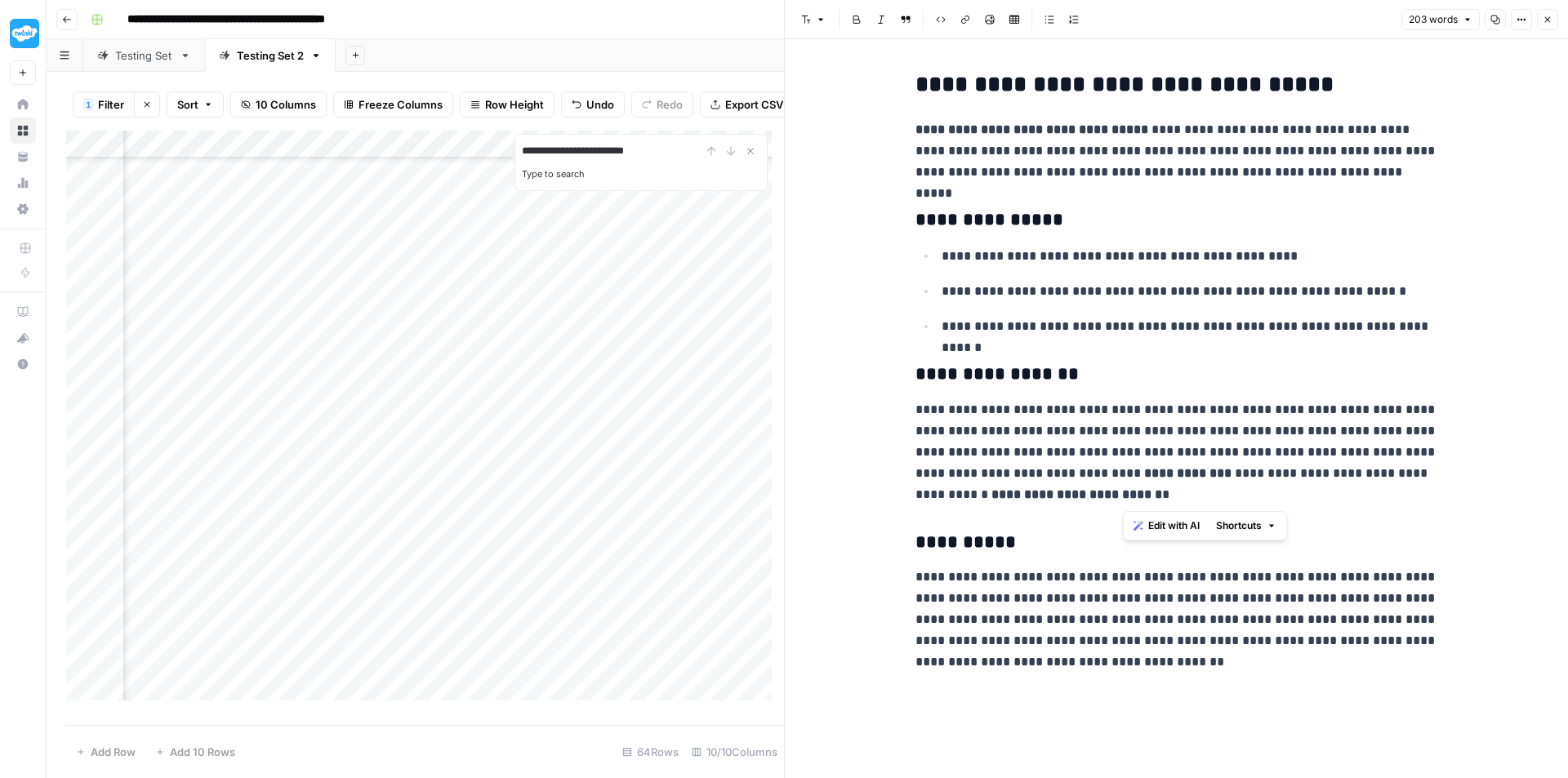
drag, startPoint x: 1283, startPoint y: 459, endPoint x: 1317, endPoint y: 453, distance: 34.5
click at [1317, 453] on p "**********" at bounding box center [1177, 452] width 523 height 106
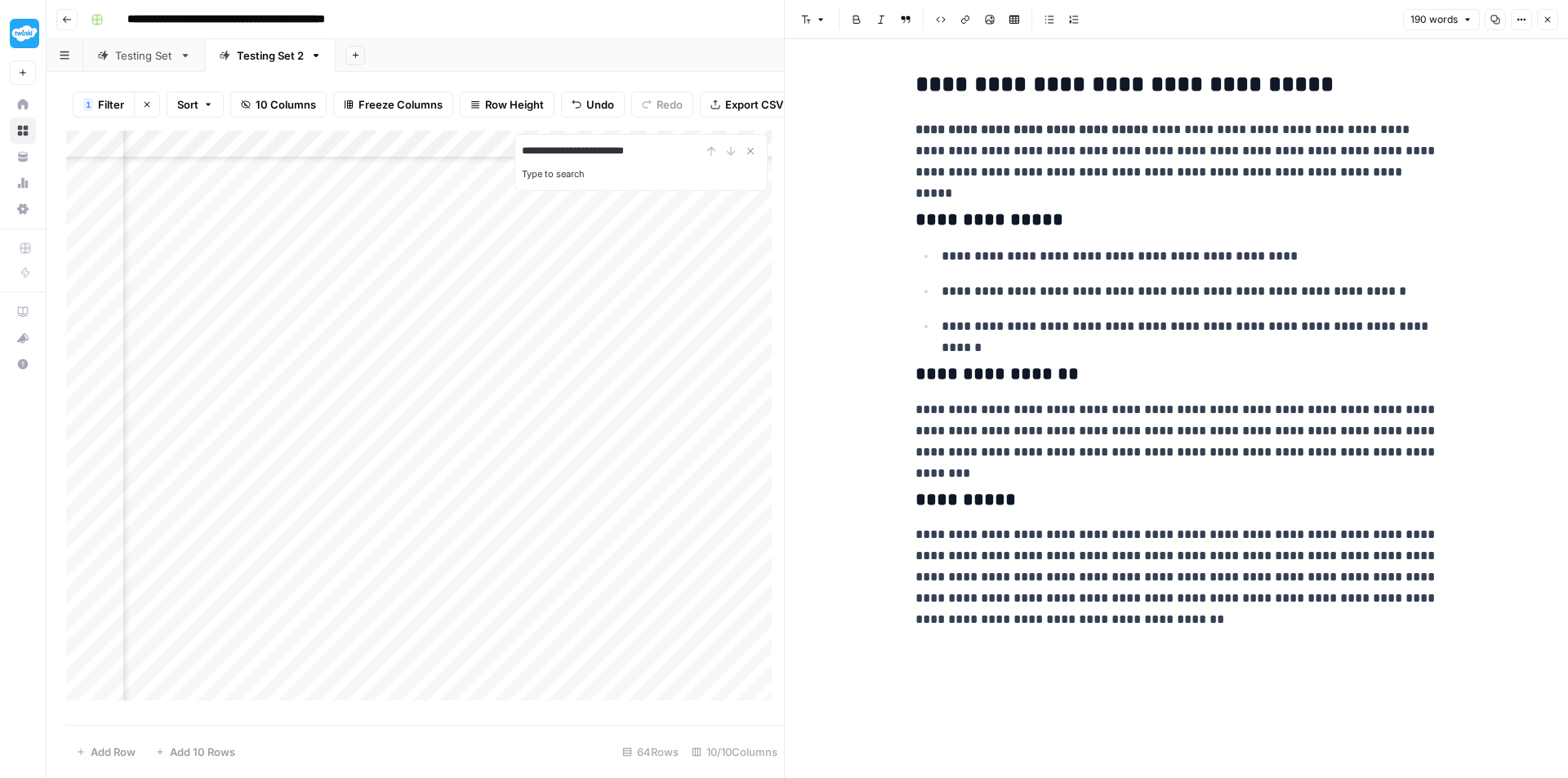
click at [303, 547] on div "Add Column" at bounding box center [425, 421] width 718 height 582
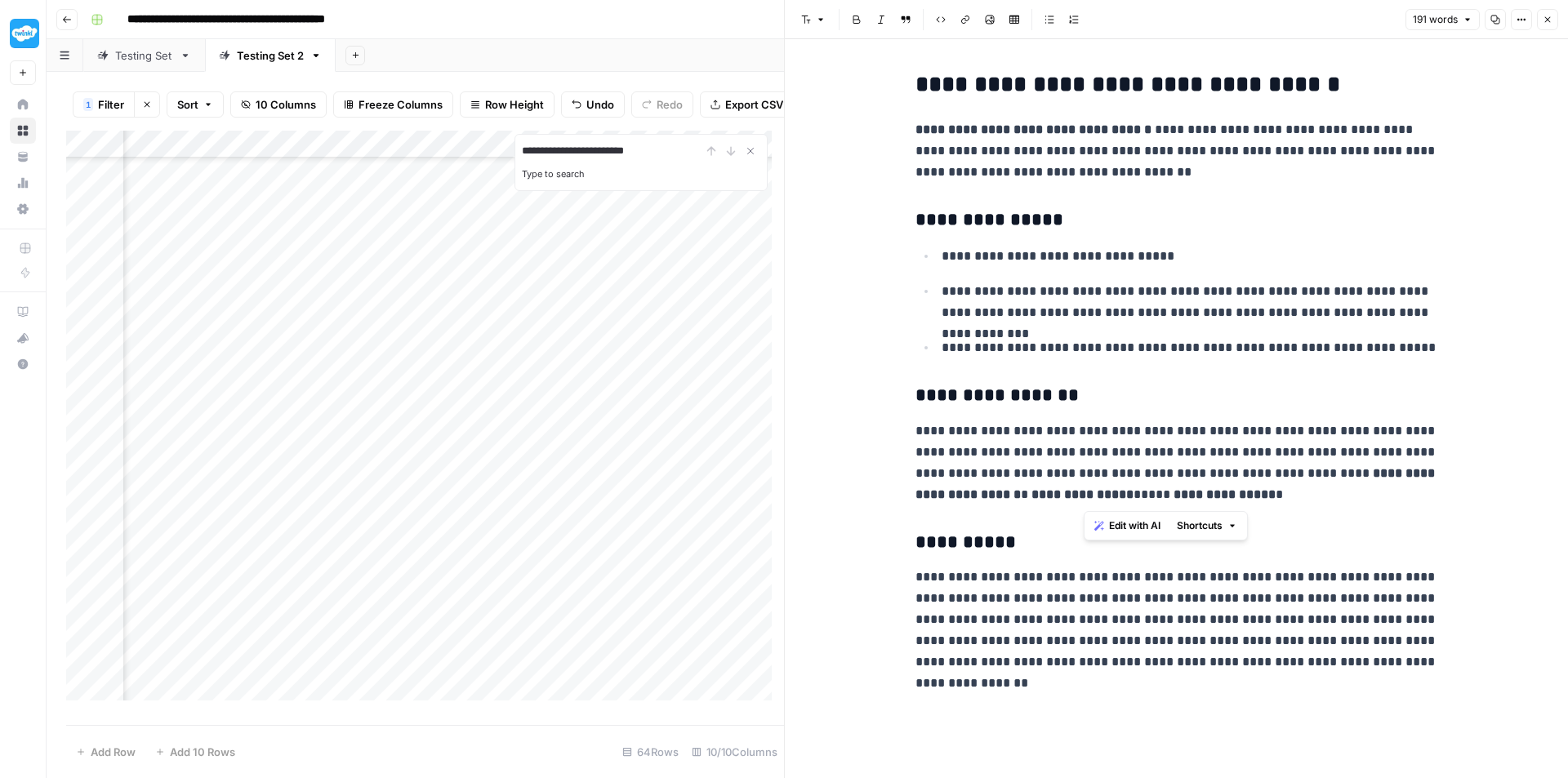
drag, startPoint x: 1400, startPoint y: 502, endPoint x: 1082, endPoint y: 477, distance: 319.0
click at [1082, 477] on p "**********" at bounding box center [1177, 463] width 523 height 85
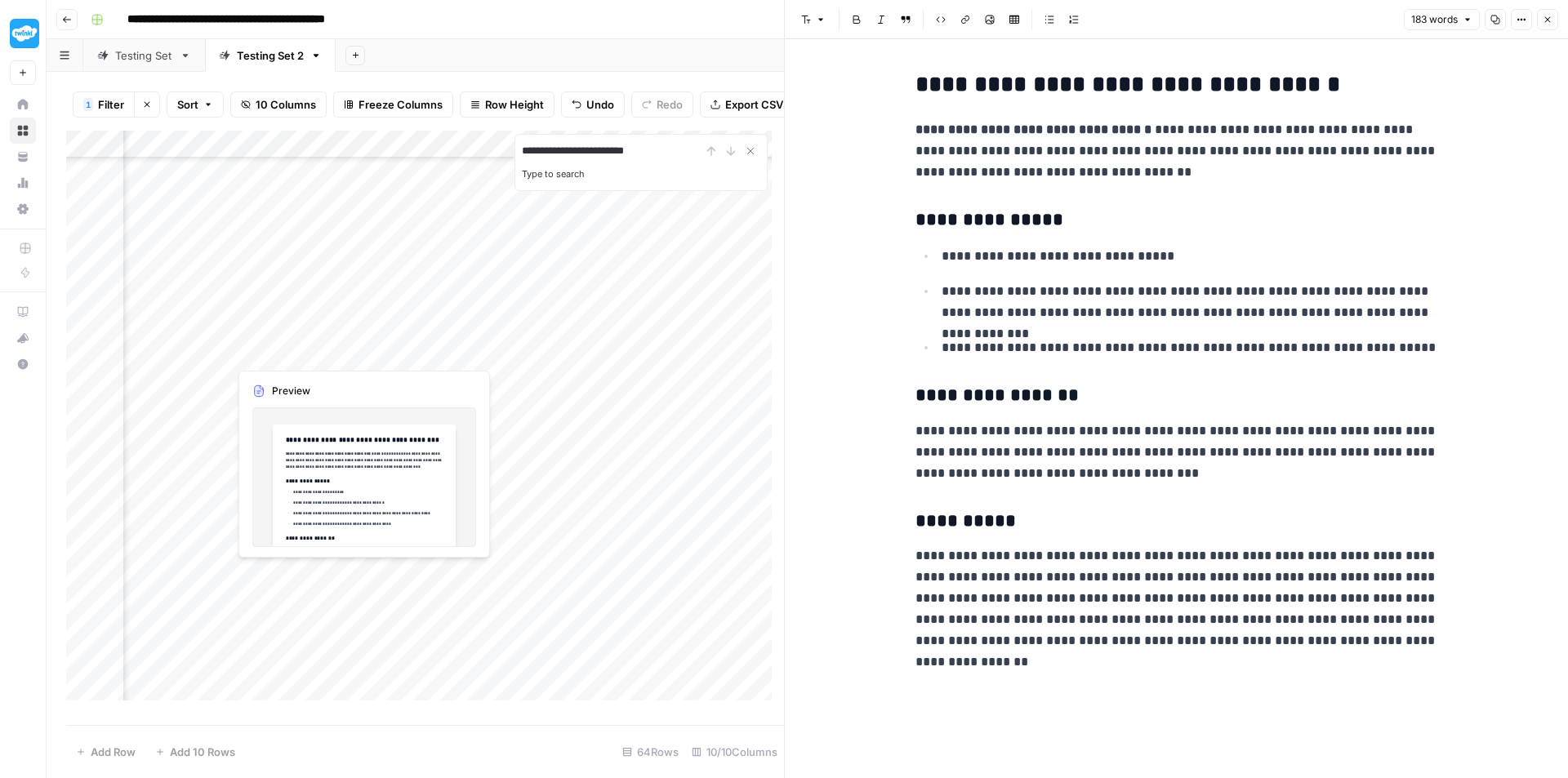
click at [298, 576] on div "Add Column" at bounding box center [425, 421] width 718 height 582
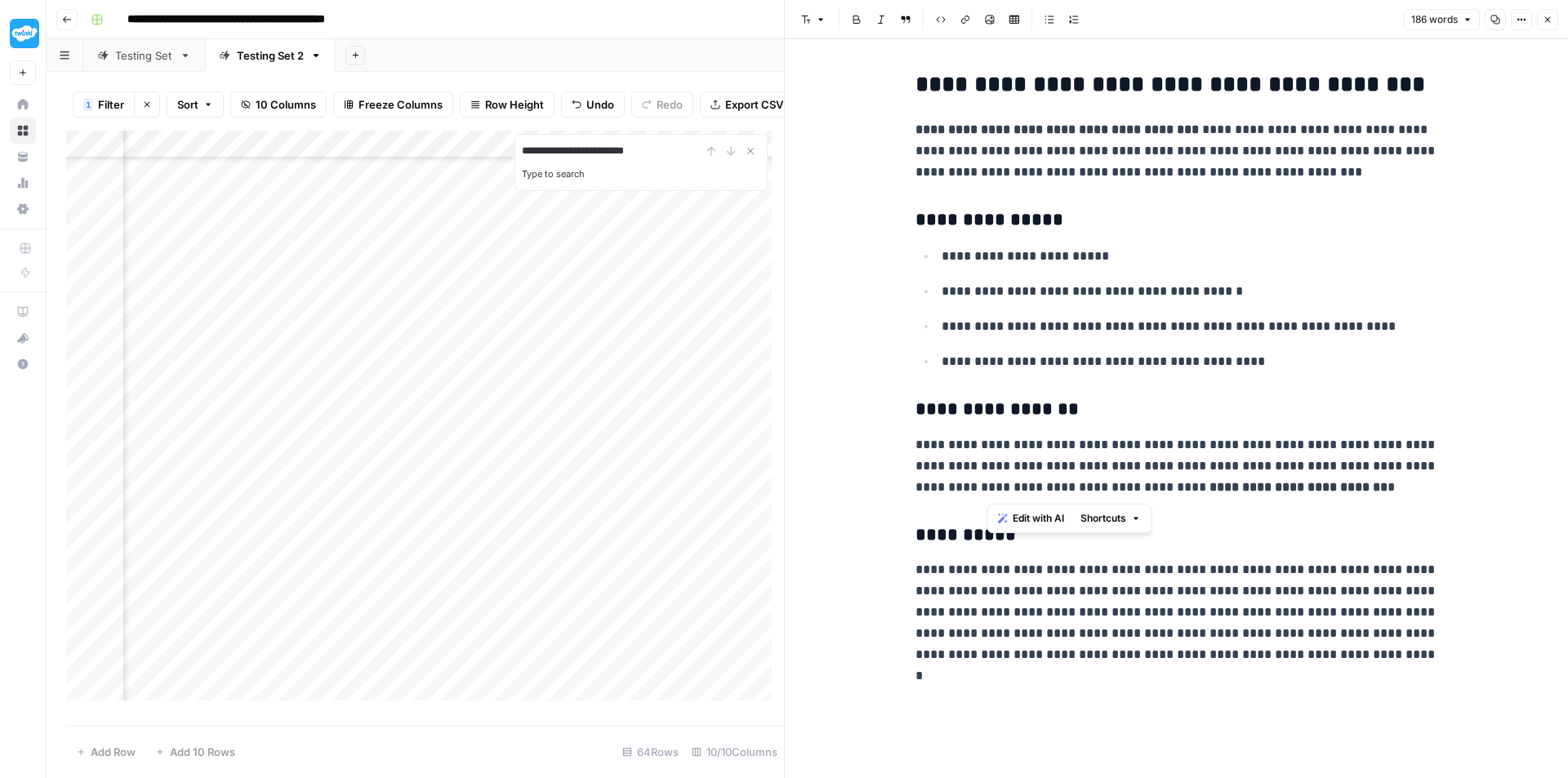
drag, startPoint x: 1390, startPoint y: 488, endPoint x: 991, endPoint y: 487, distance: 399.0
click at [991, 487] on p "**********" at bounding box center [1177, 466] width 523 height 64
click at [285, 609] on div "Add Column" at bounding box center [425, 421] width 718 height 582
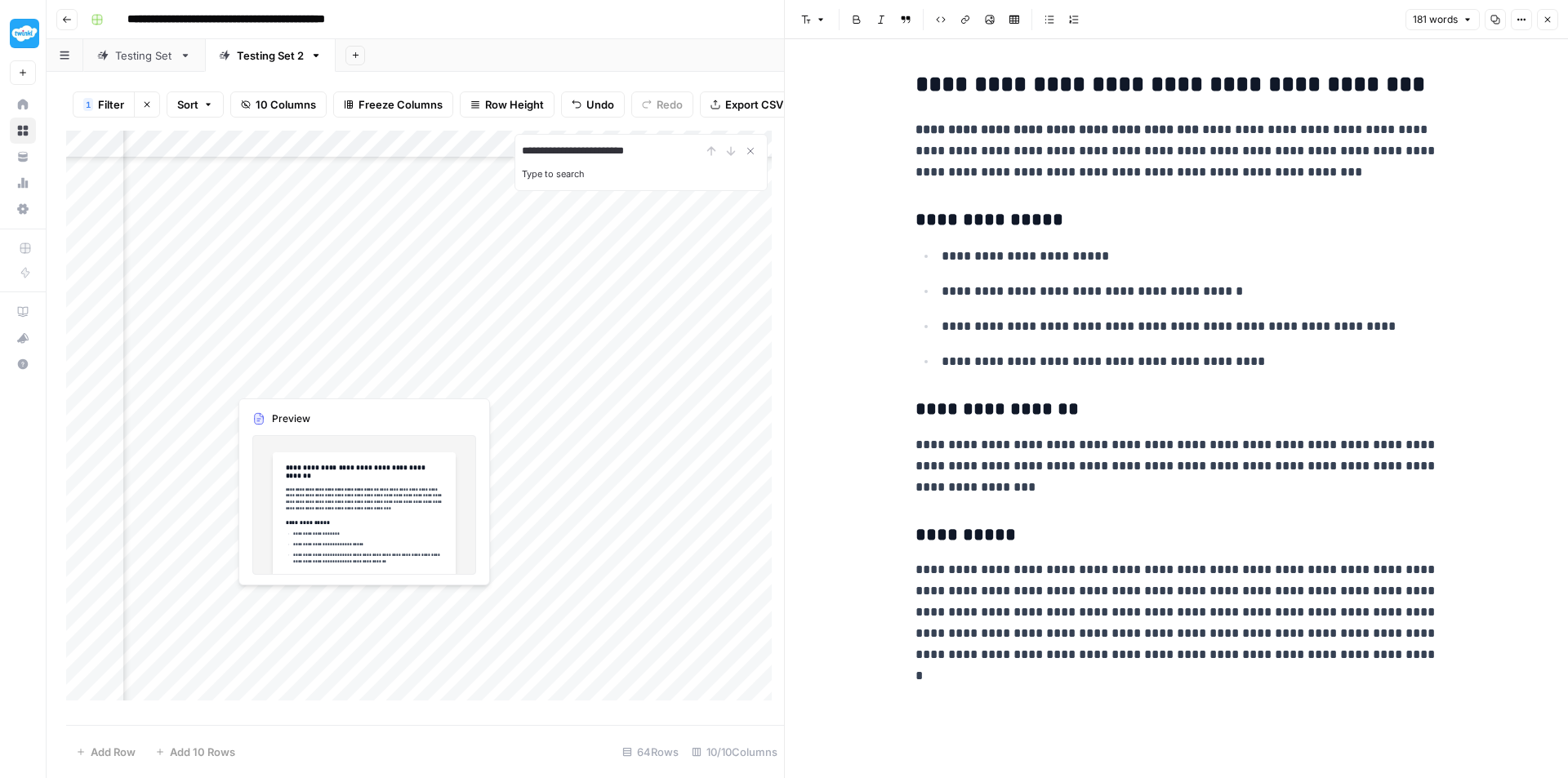
click at [285, 609] on div "Add Column" at bounding box center [425, 421] width 718 height 582
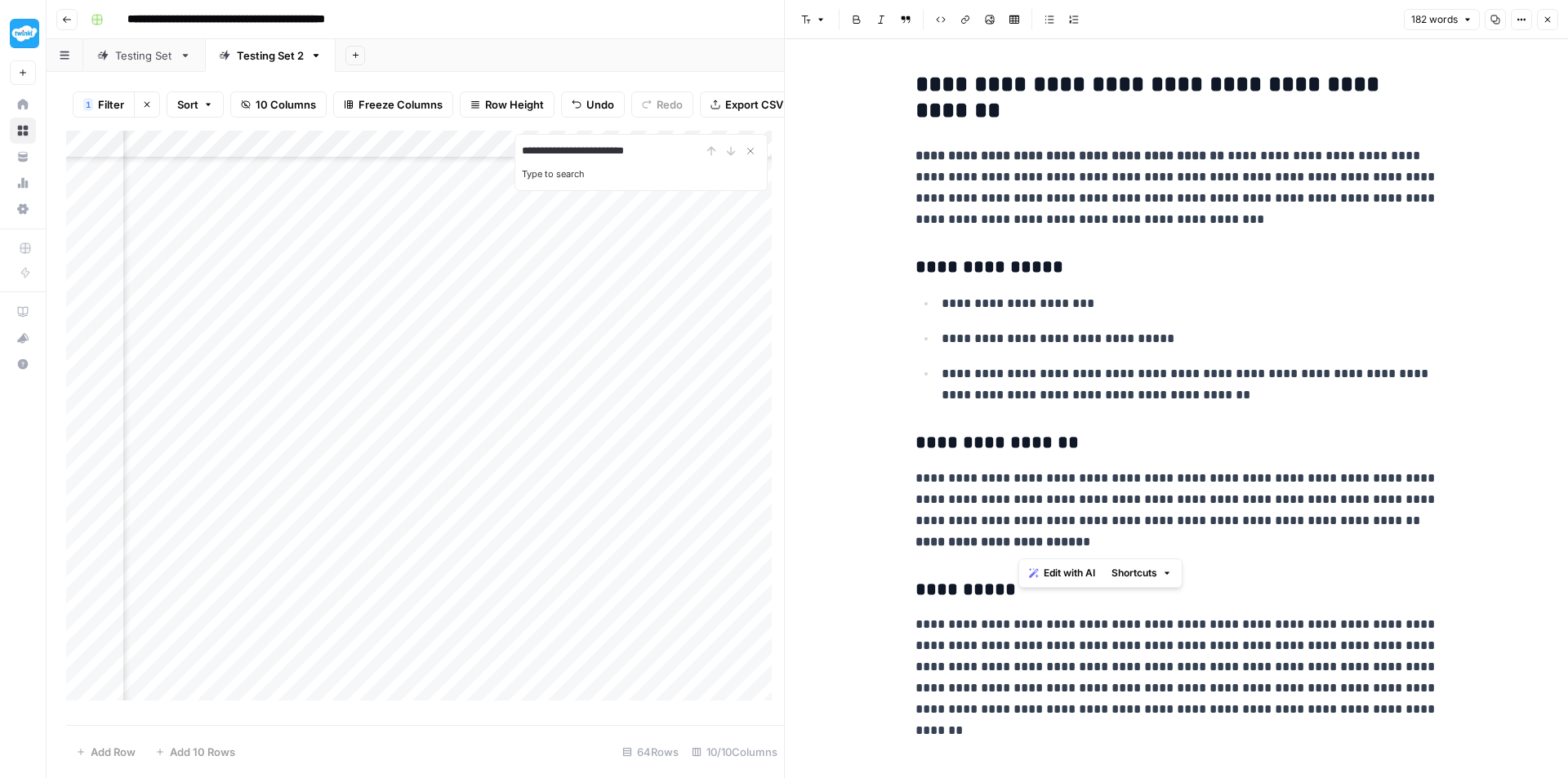
drag, startPoint x: 1223, startPoint y: 545, endPoint x: 1149, endPoint y: 525, distance: 76.7
click at [1149, 525] on p "**********" at bounding box center [1177, 510] width 523 height 85
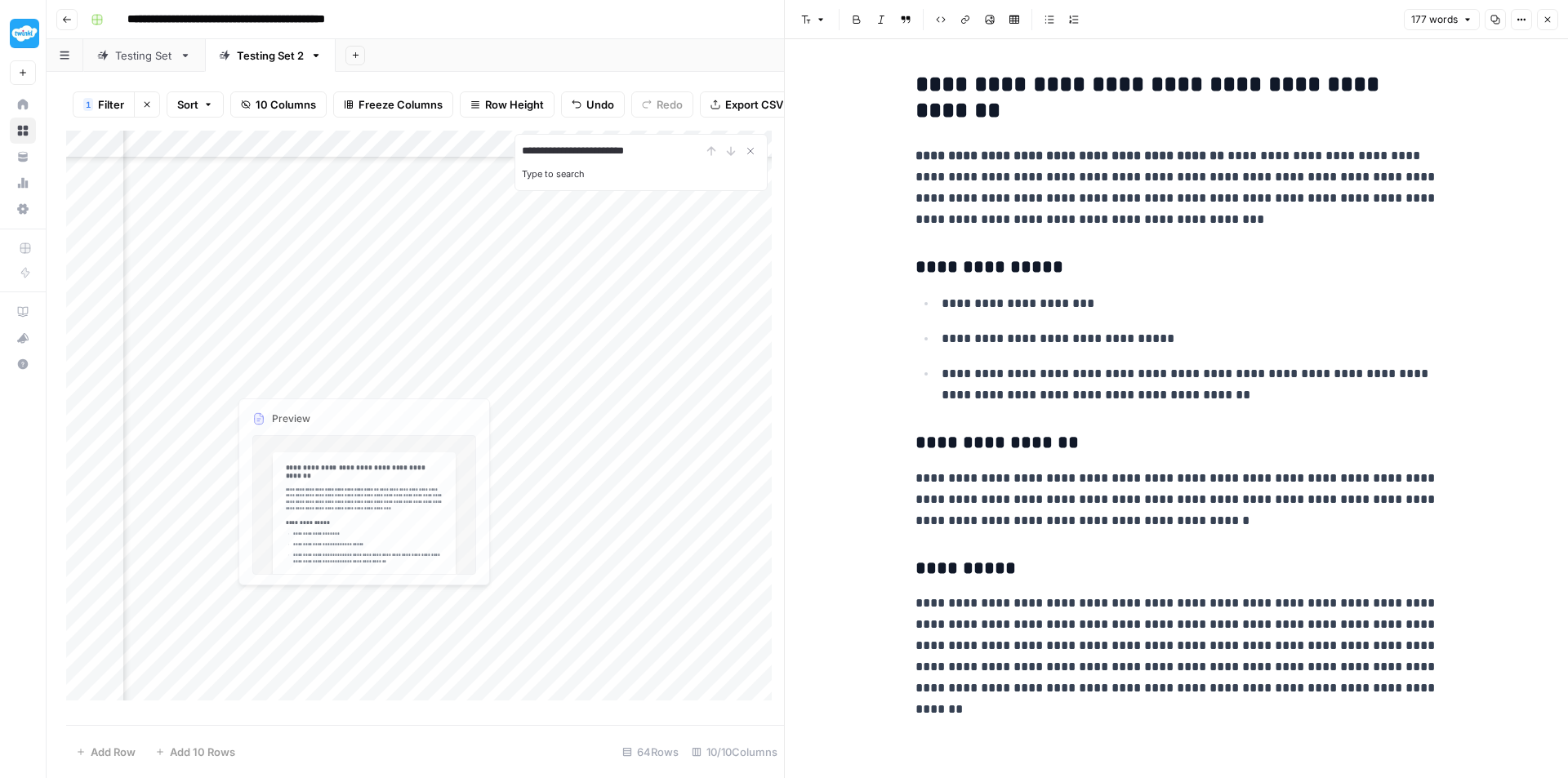
click at [296, 632] on div "Add Column" at bounding box center [425, 421] width 718 height 582
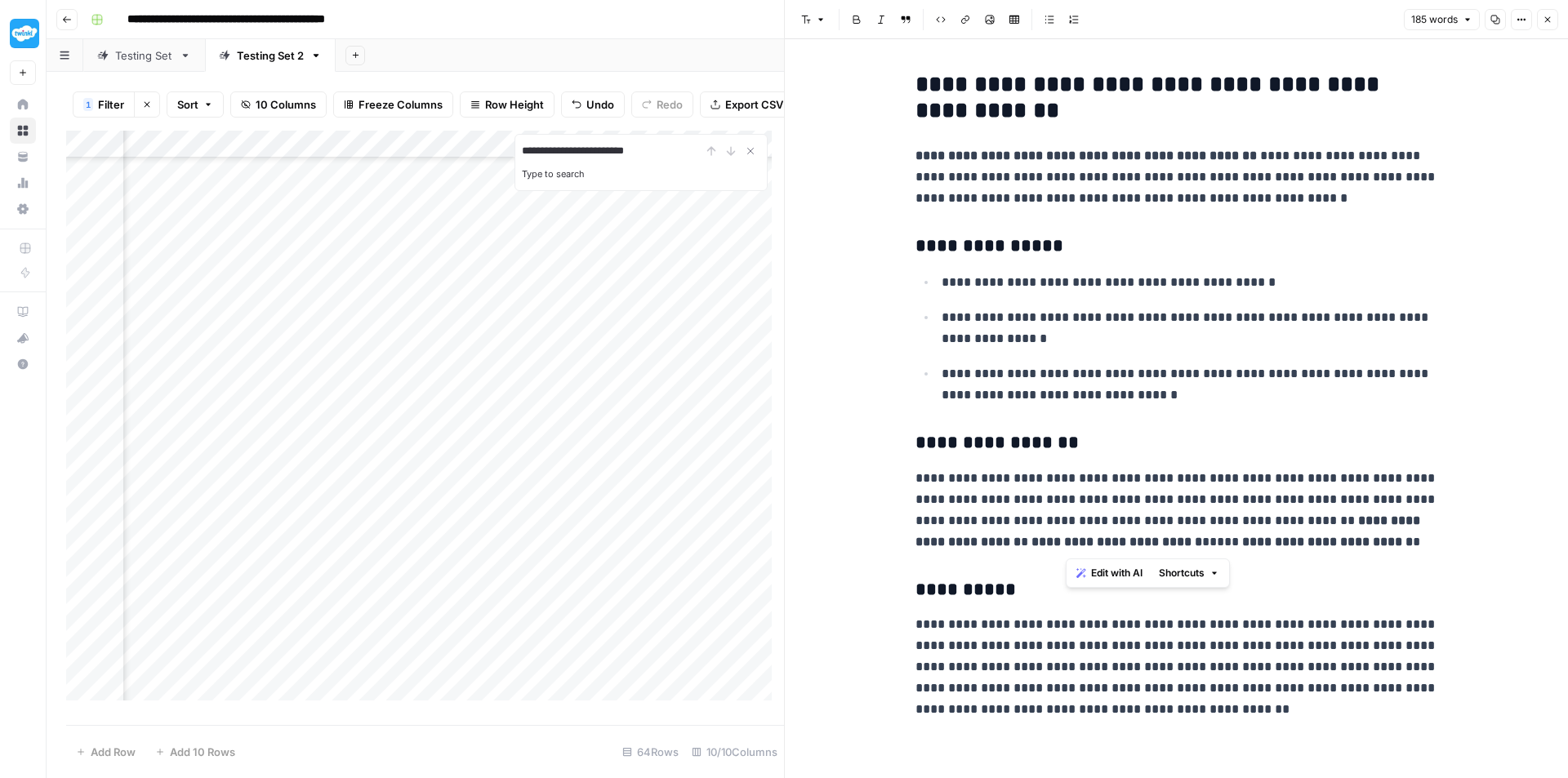
drag, startPoint x: 1358, startPoint y: 537, endPoint x: 1067, endPoint y: 523, distance: 291.3
click at [1067, 523] on p "**********" at bounding box center [1177, 510] width 523 height 85
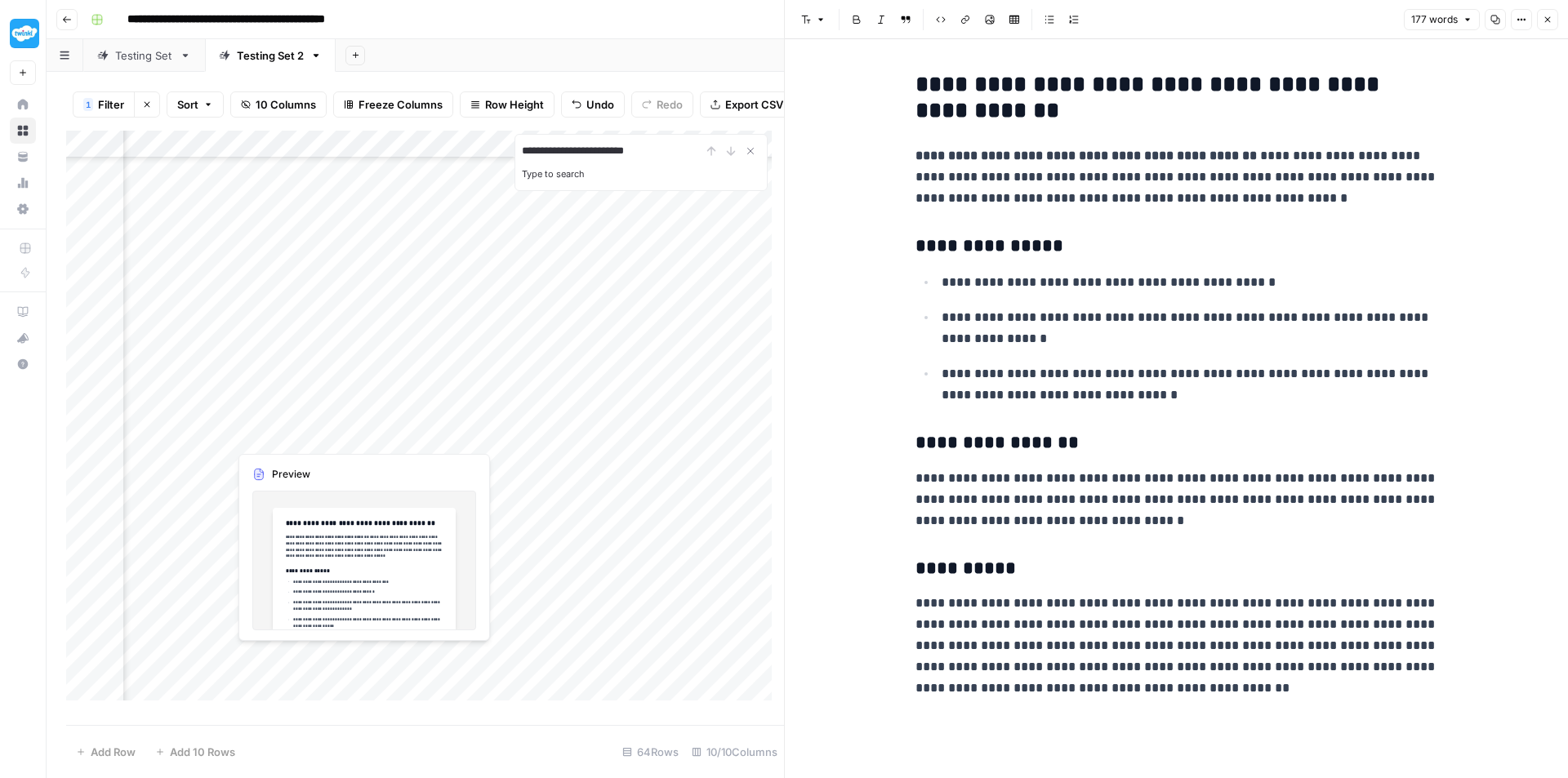
click at [267, 658] on div "Add Column" at bounding box center [425, 421] width 718 height 582
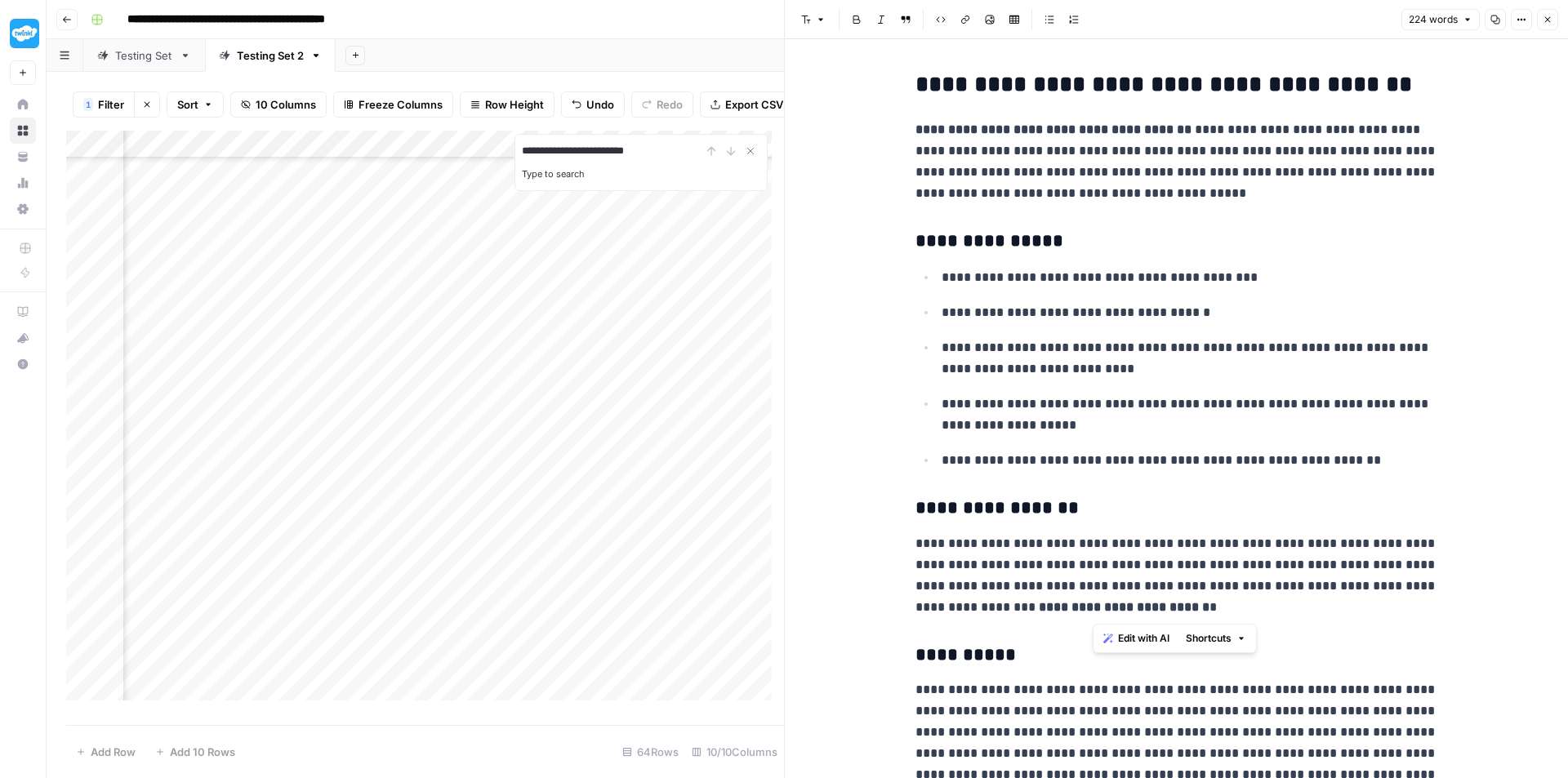
drag, startPoint x: 1023, startPoint y: 589, endPoint x: 1268, endPoint y: 591, distance: 245.0
click at [1268, 591] on p "**********" at bounding box center [1177, 576] width 523 height 85
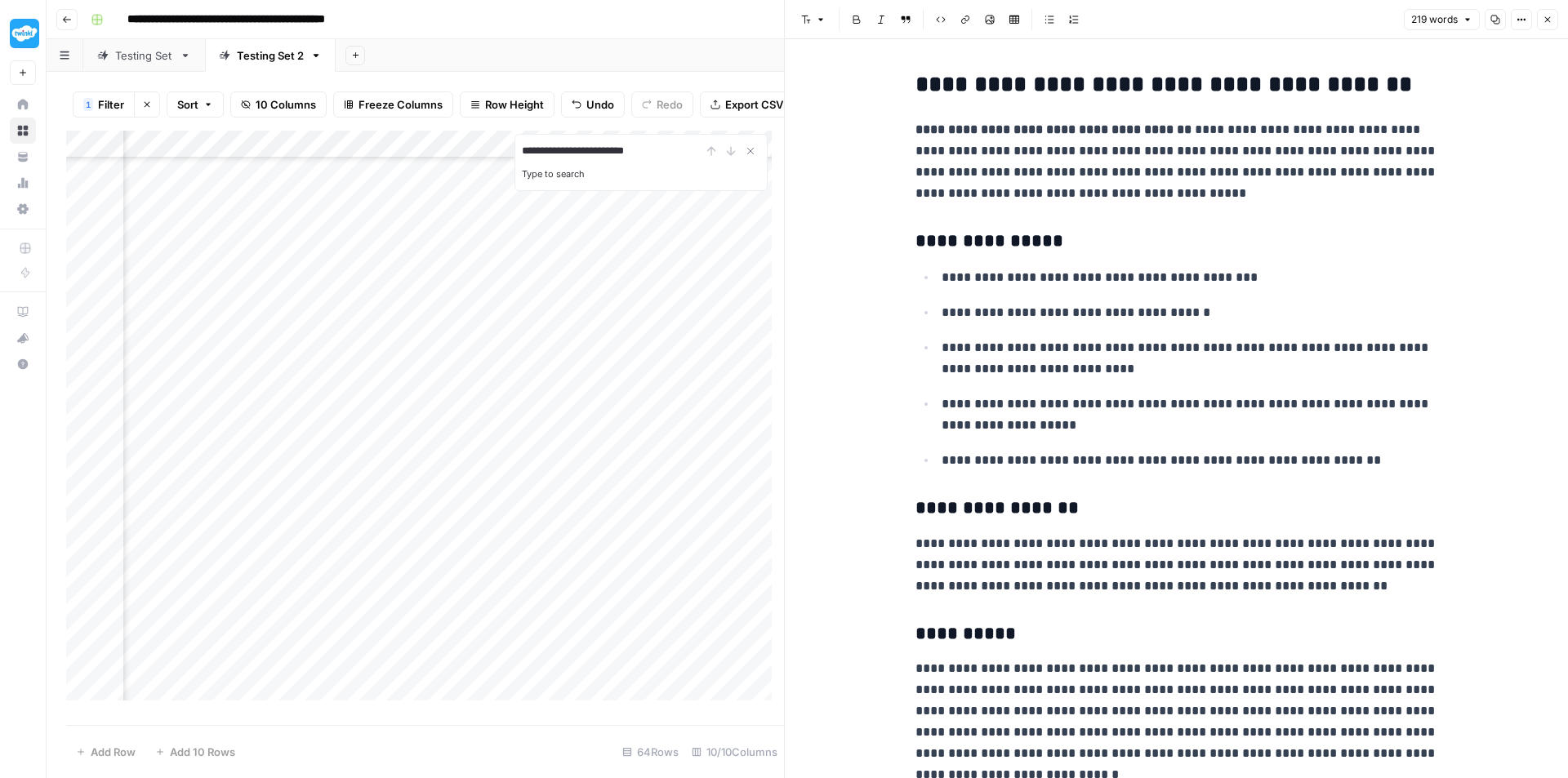
scroll to position [490, 753]
click at [299, 361] on div "Add Column" at bounding box center [425, 421] width 718 height 582
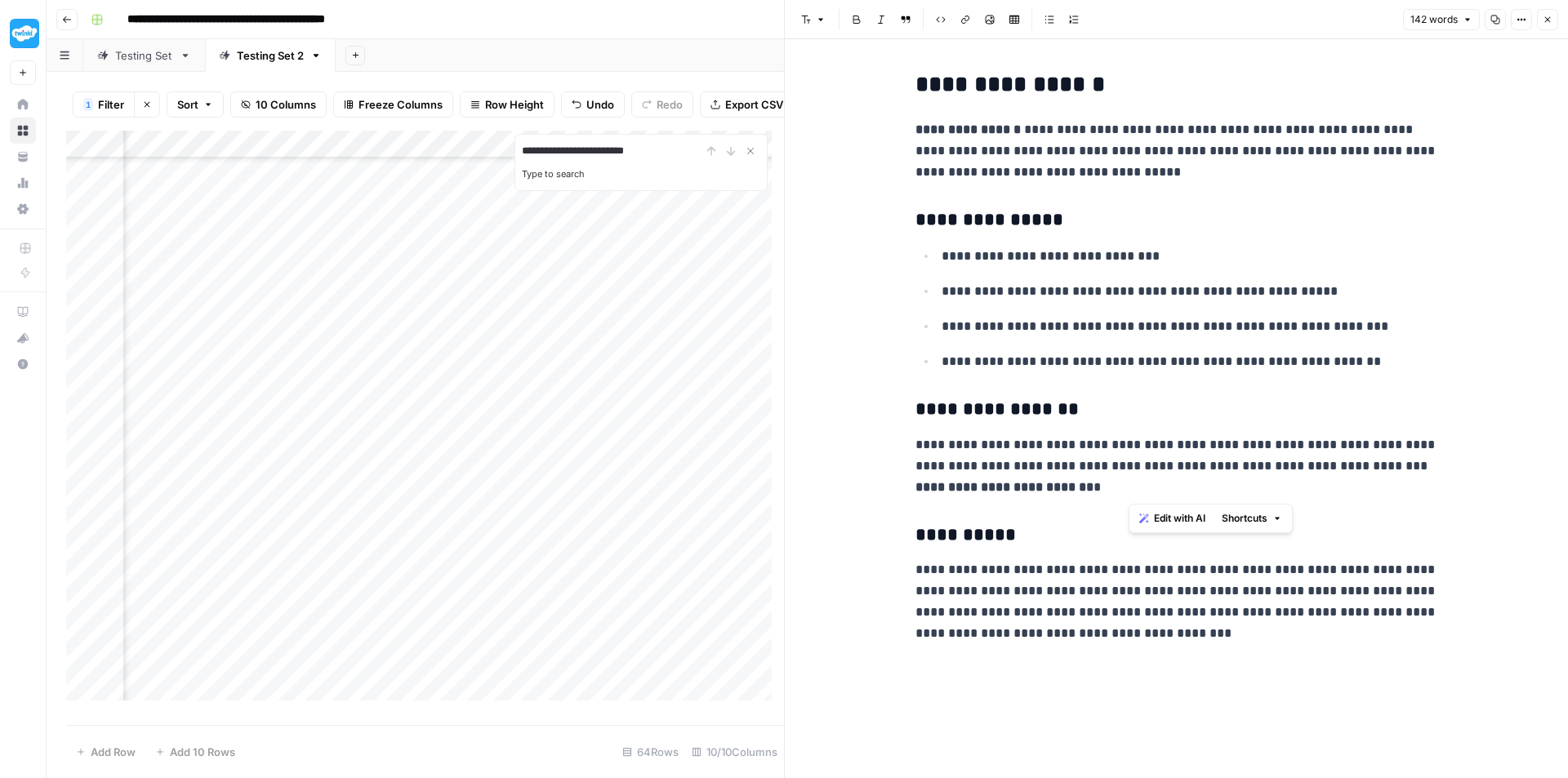
drag, startPoint x: 1277, startPoint y: 461, endPoint x: 1263, endPoint y: 467, distance: 15.2
click at [1263, 467] on p "**********" at bounding box center [1177, 466] width 523 height 64
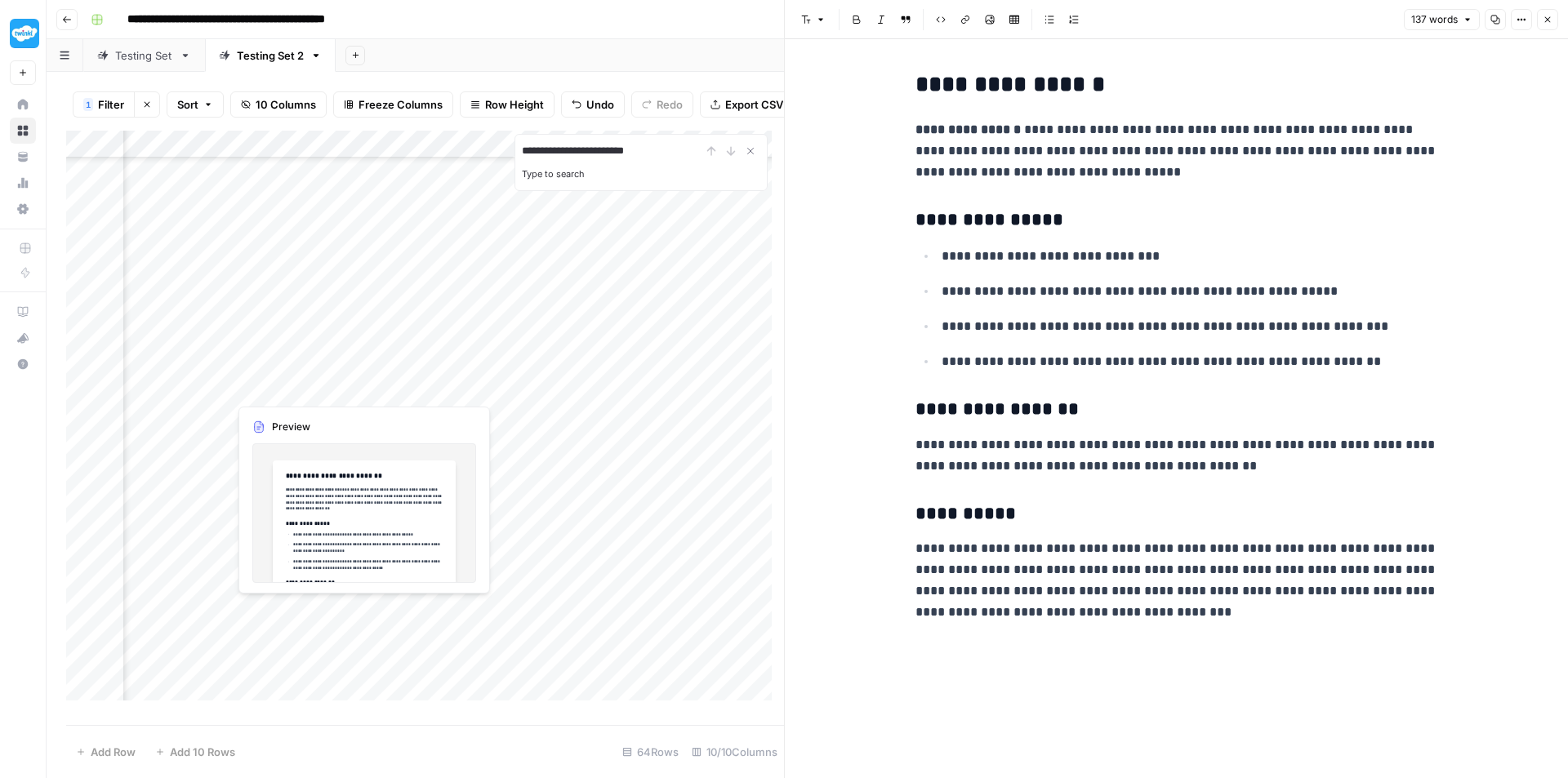
click at [297, 390] on div "Add Column" at bounding box center [425, 421] width 718 height 582
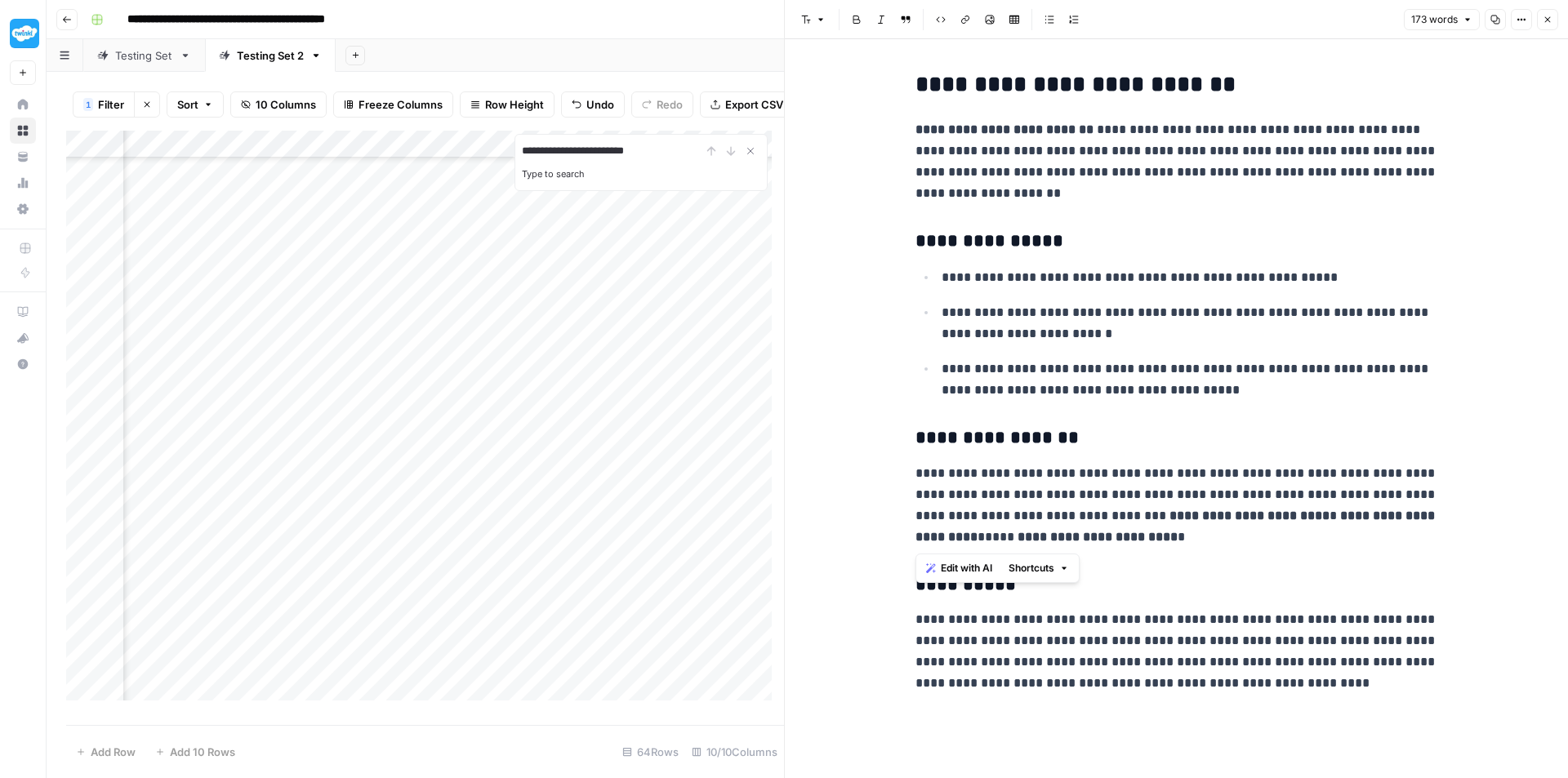
drag, startPoint x: 1180, startPoint y: 538, endPoint x: 902, endPoint y: 523, distance: 278.4
click at [902, 523] on div "**********" at bounding box center [1175, 408] width 783 height 739
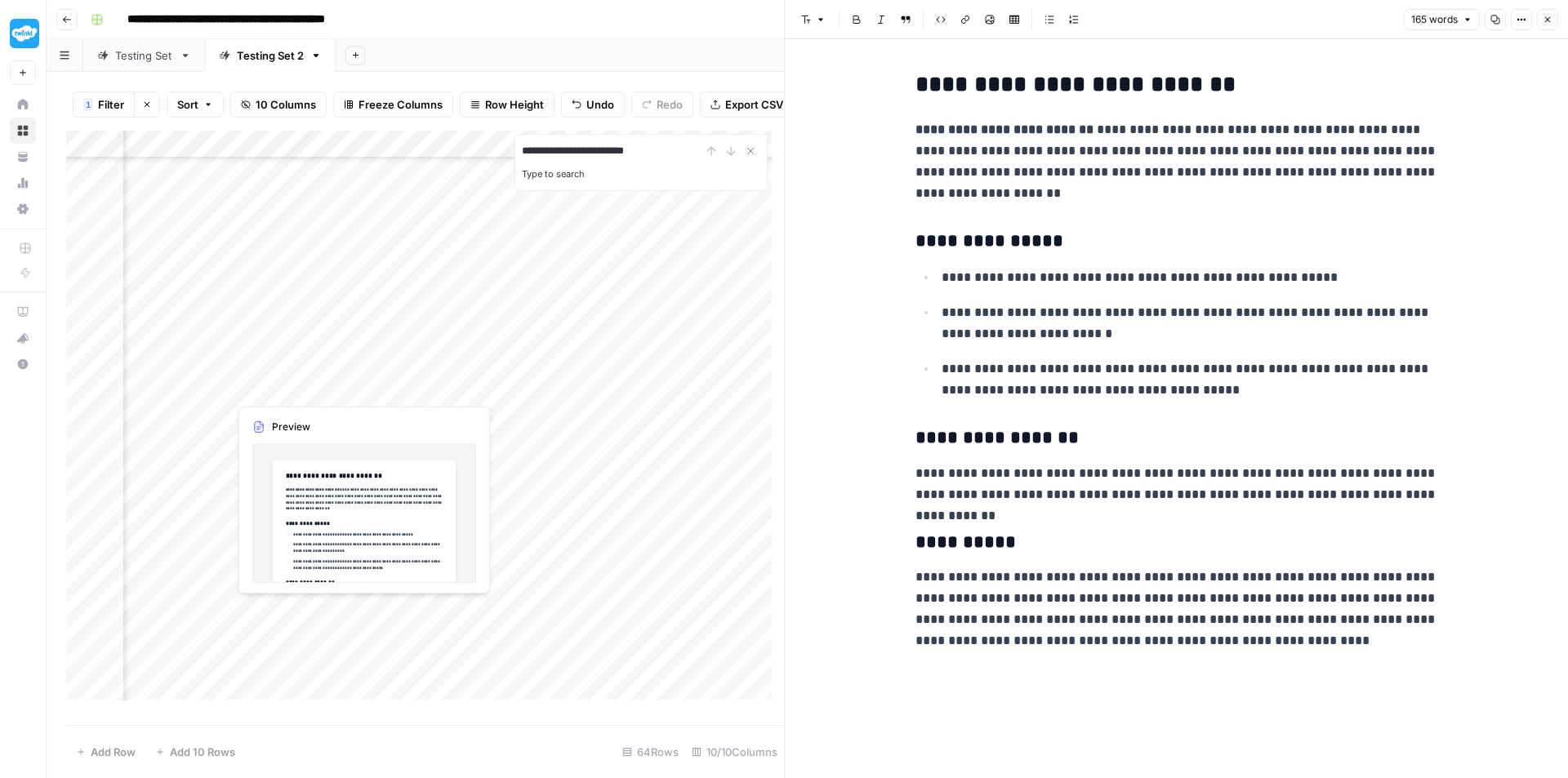
click at [267, 411] on div "Add Column" at bounding box center [425, 421] width 718 height 582
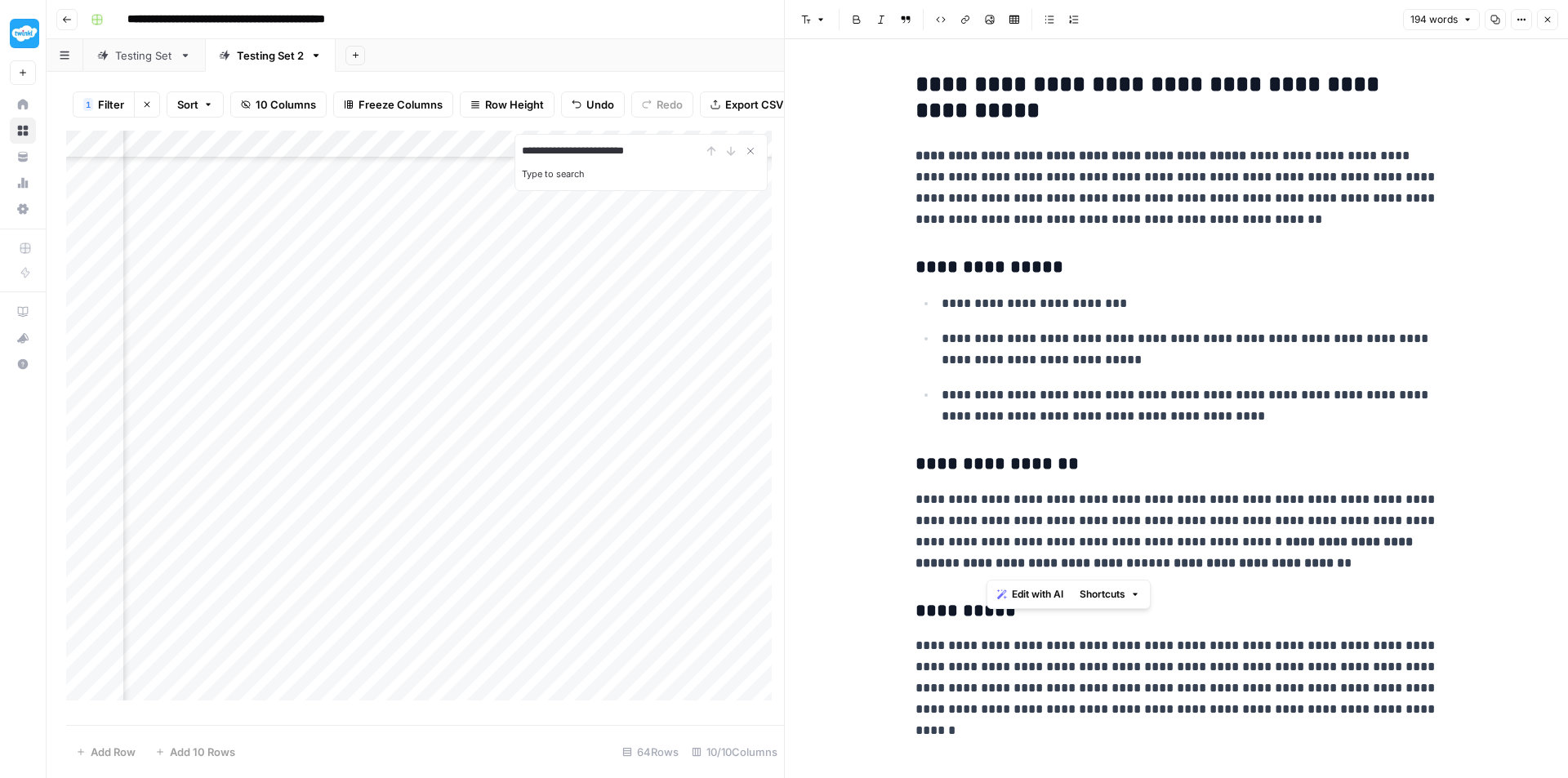
drag, startPoint x: 1281, startPoint y: 572, endPoint x: 989, endPoint y: 541, distance: 293.6
click at [989, 541] on p "**********" at bounding box center [1177, 531] width 523 height 85
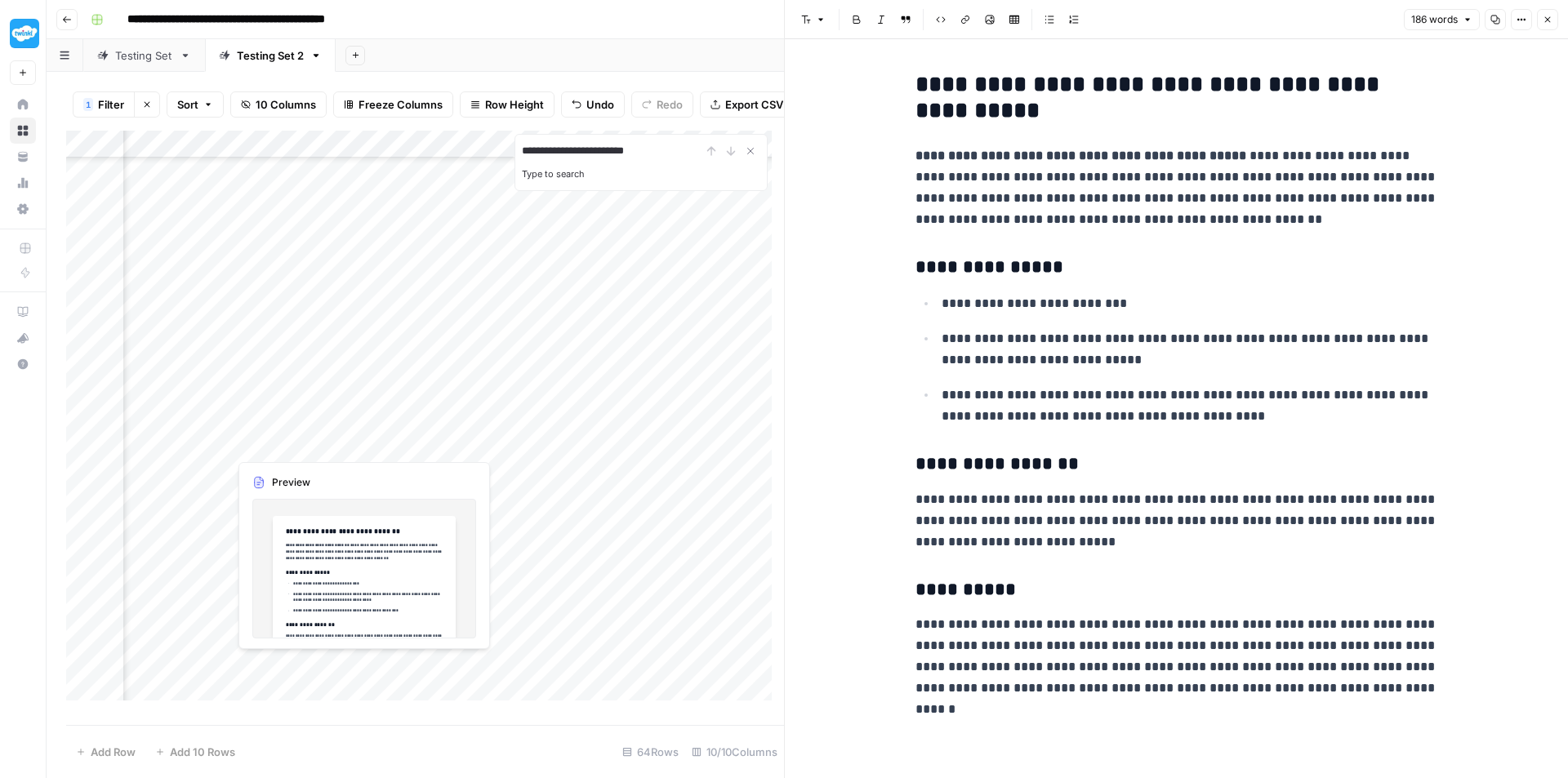
click at [278, 443] on div "Add Column" at bounding box center [425, 421] width 718 height 582
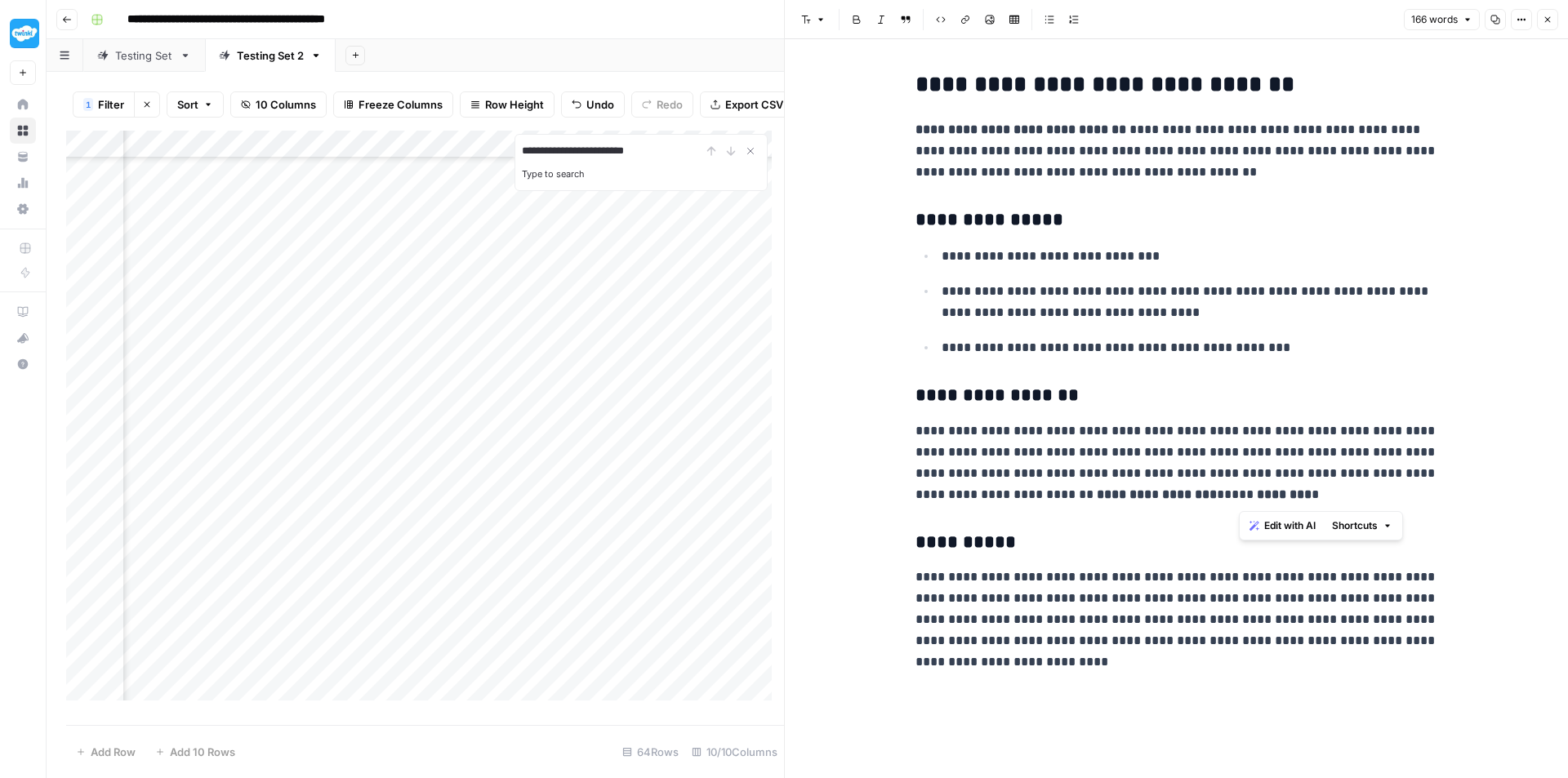
drag, startPoint x: 1395, startPoint y: 481, endPoint x: 1404, endPoint y: 480, distance: 9.1
click at [1404, 480] on p "**********" at bounding box center [1177, 463] width 523 height 85
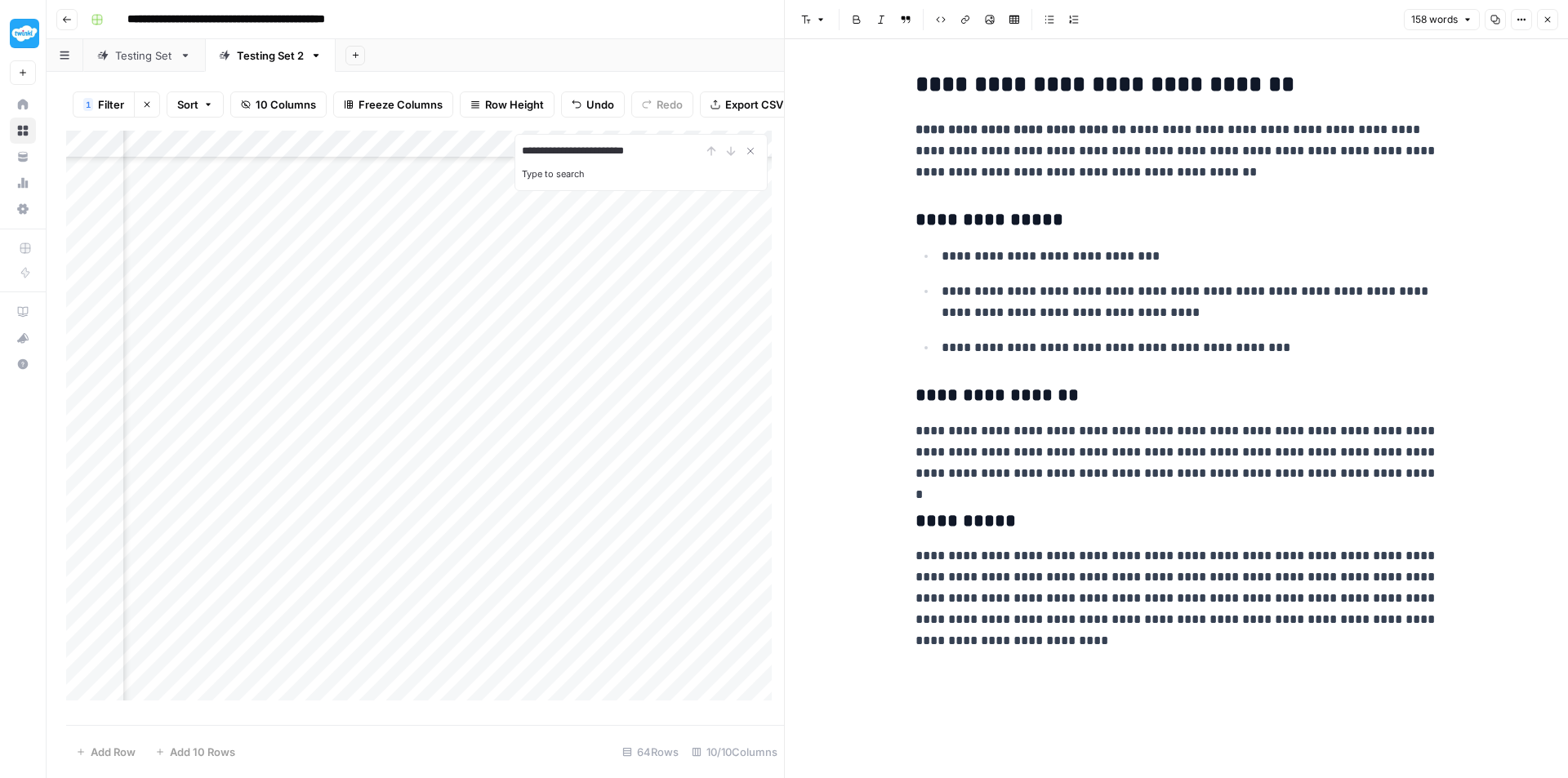
click at [296, 468] on div "Add Column" at bounding box center [425, 421] width 718 height 582
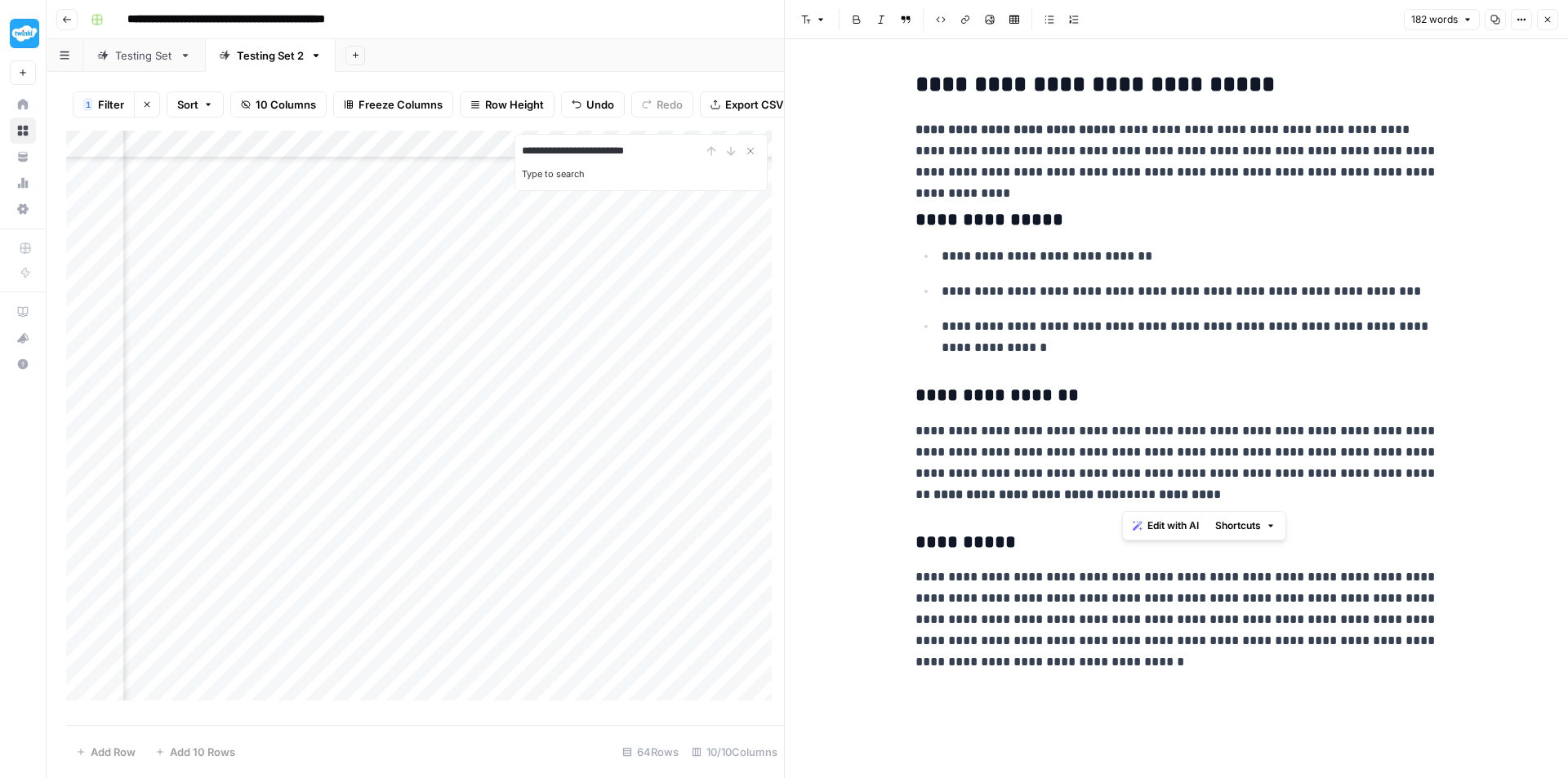
drag, startPoint x: 1241, startPoint y: 467, endPoint x: 1213, endPoint y: 474, distance: 28.9
click at [1212, 474] on p "**********" at bounding box center [1177, 463] width 523 height 85
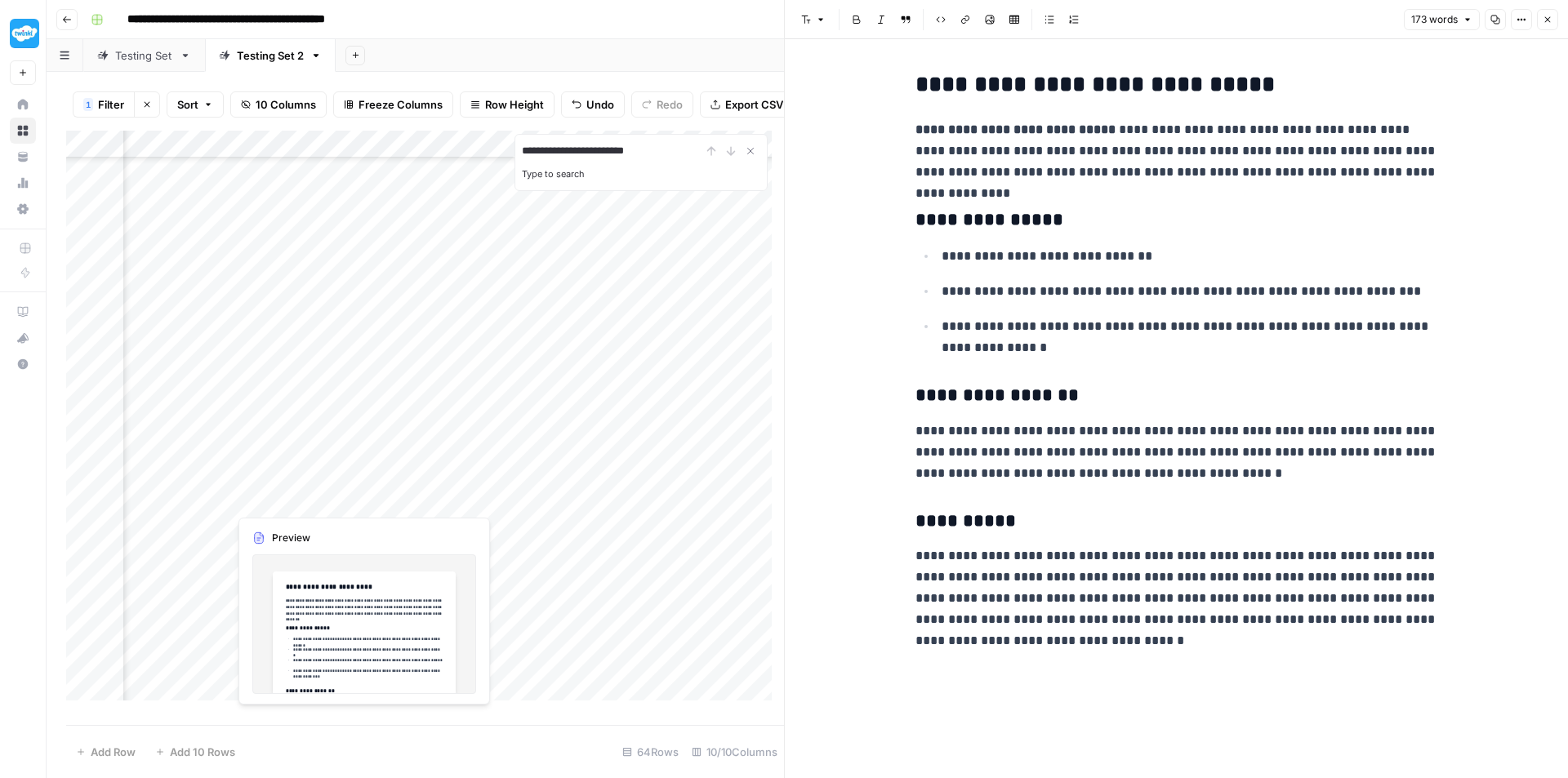
click at [286, 496] on div "Add Column" at bounding box center [425, 421] width 718 height 582
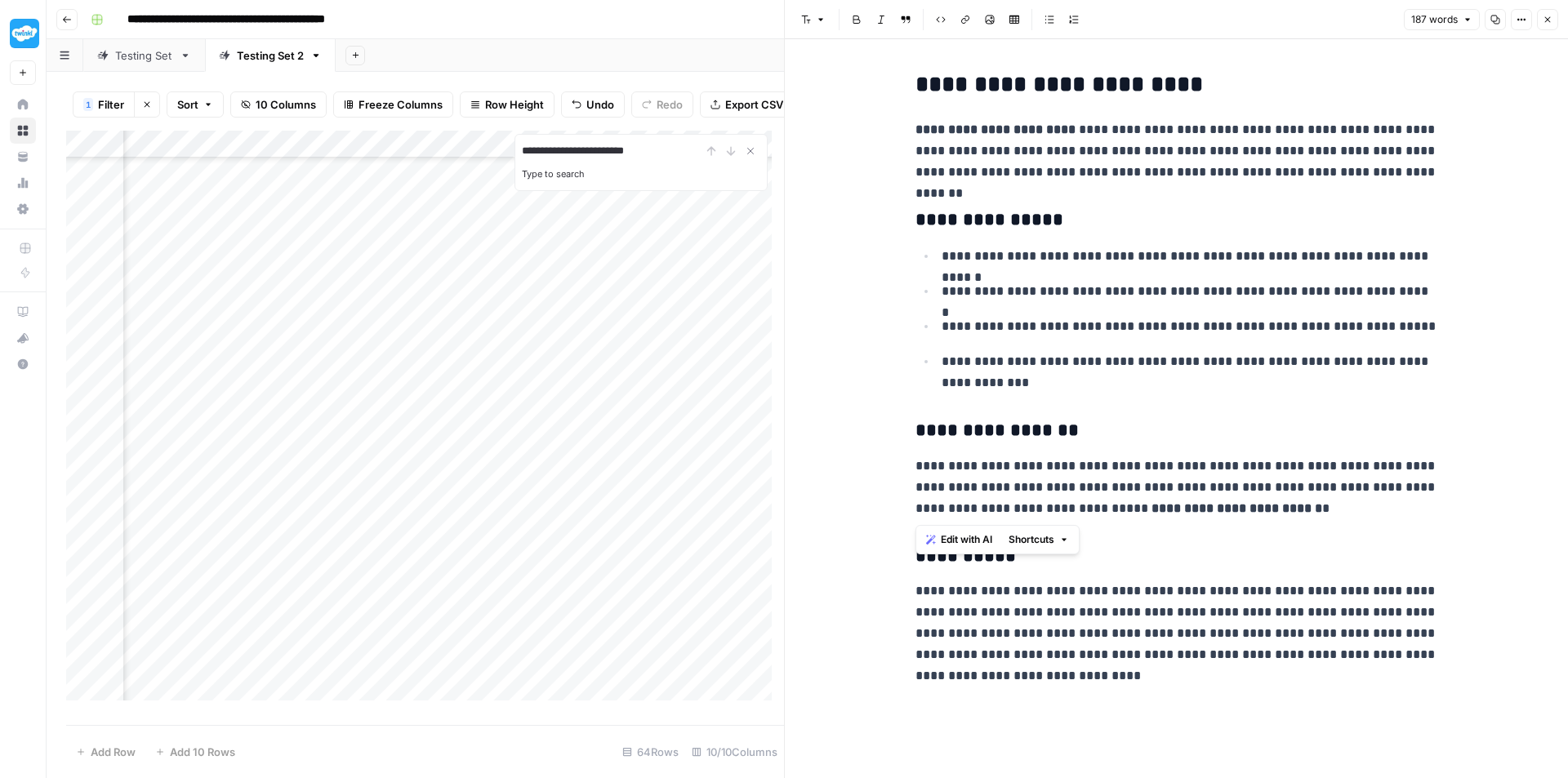
drag, startPoint x: 1303, startPoint y: 507, endPoint x: 909, endPoint y: 509, distance: 394.0
click at [909, 509] on div "**********" at bounding box center [1176, 380] width 542 height 628
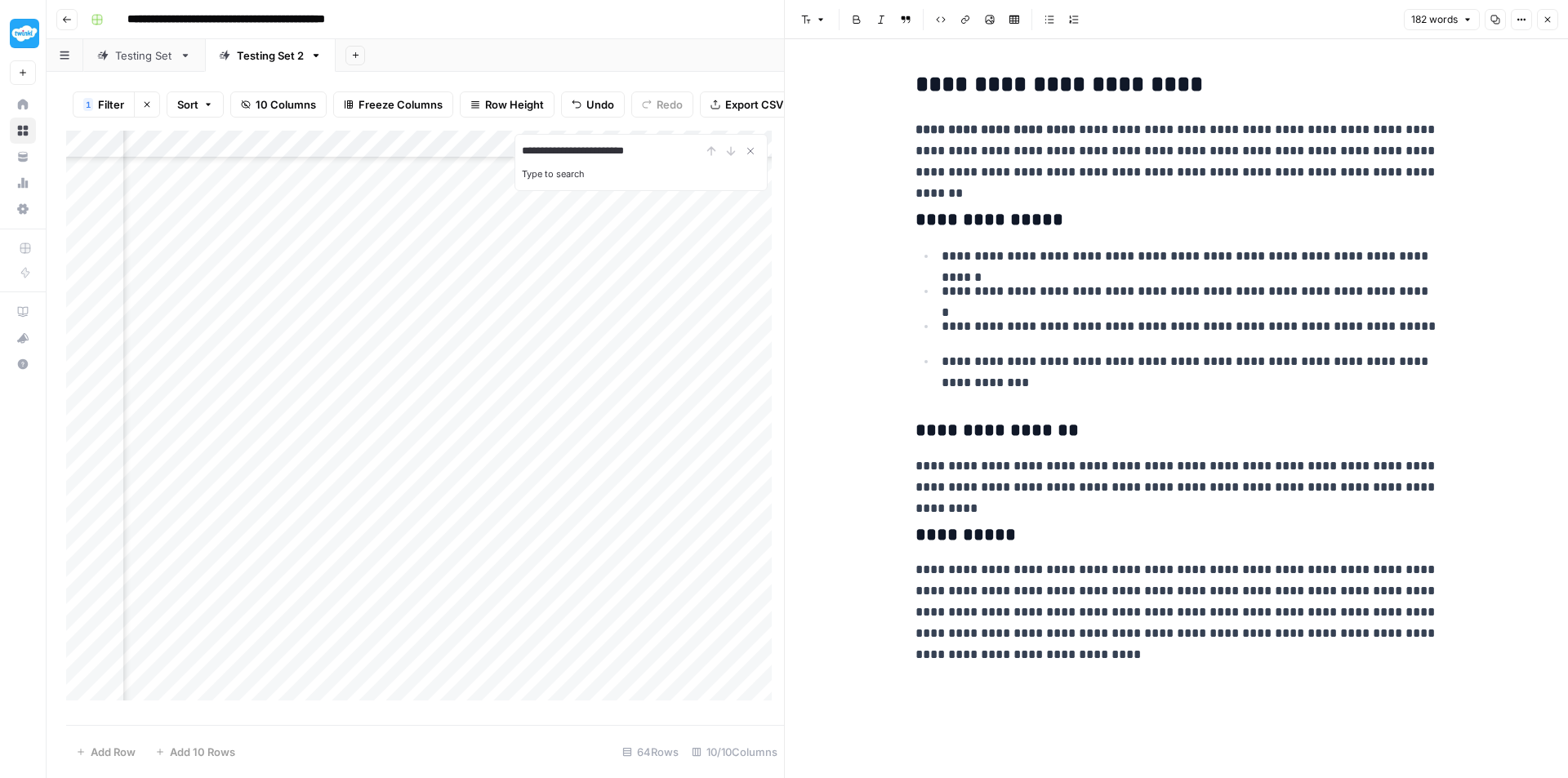
scroll to position [735, 753]
click at [291, 284] on div "Add Column" at bounding box center [425, 421] width 718 height 582
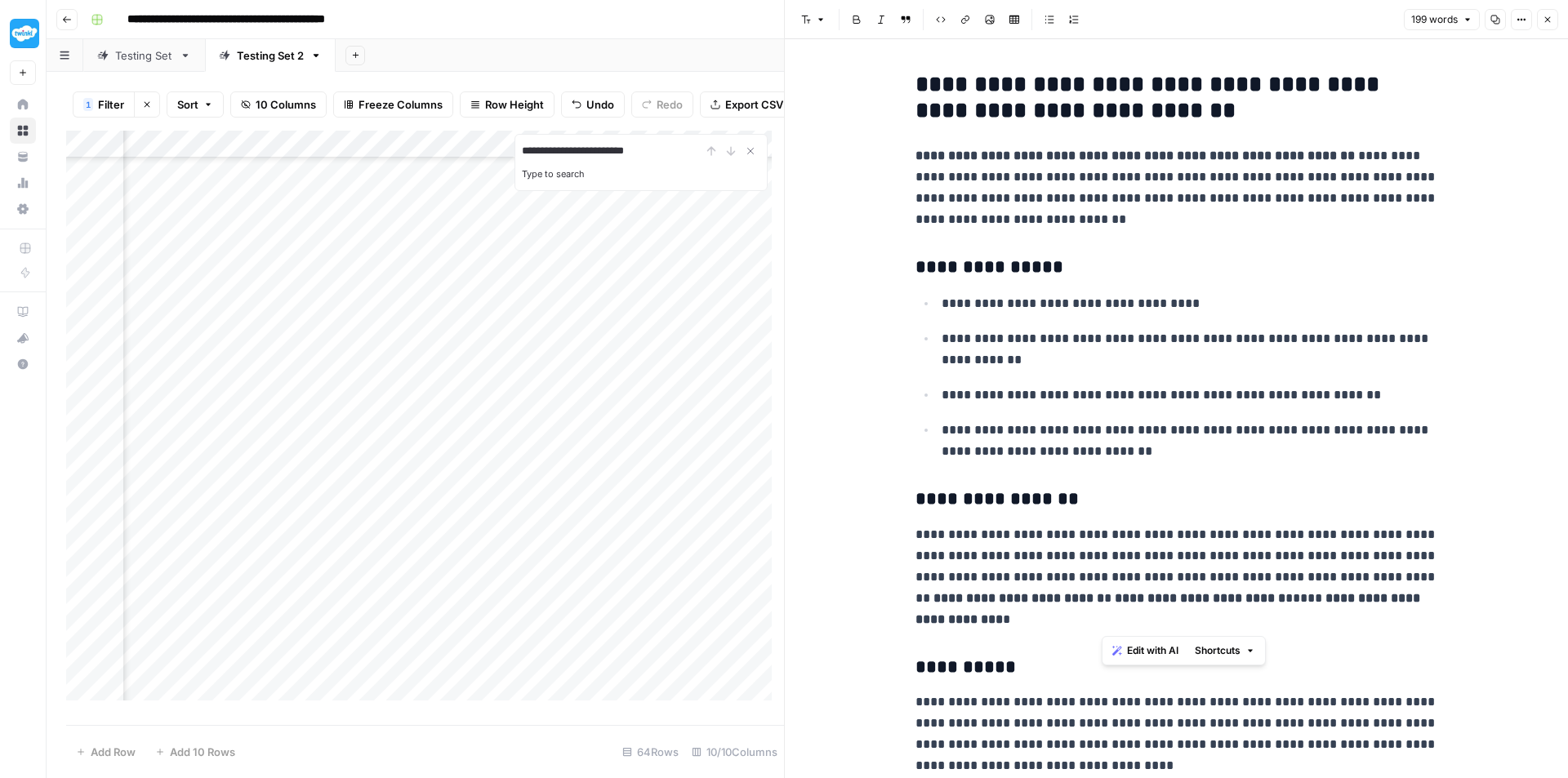
drag, startPoint x: 1158, startPoint y: 589, endPoint x: 1169, endPoint y: 574, distance: 18.6
click at [1169, 574] on p "**********" at bounding box center [1177, 577] width 523 height 106
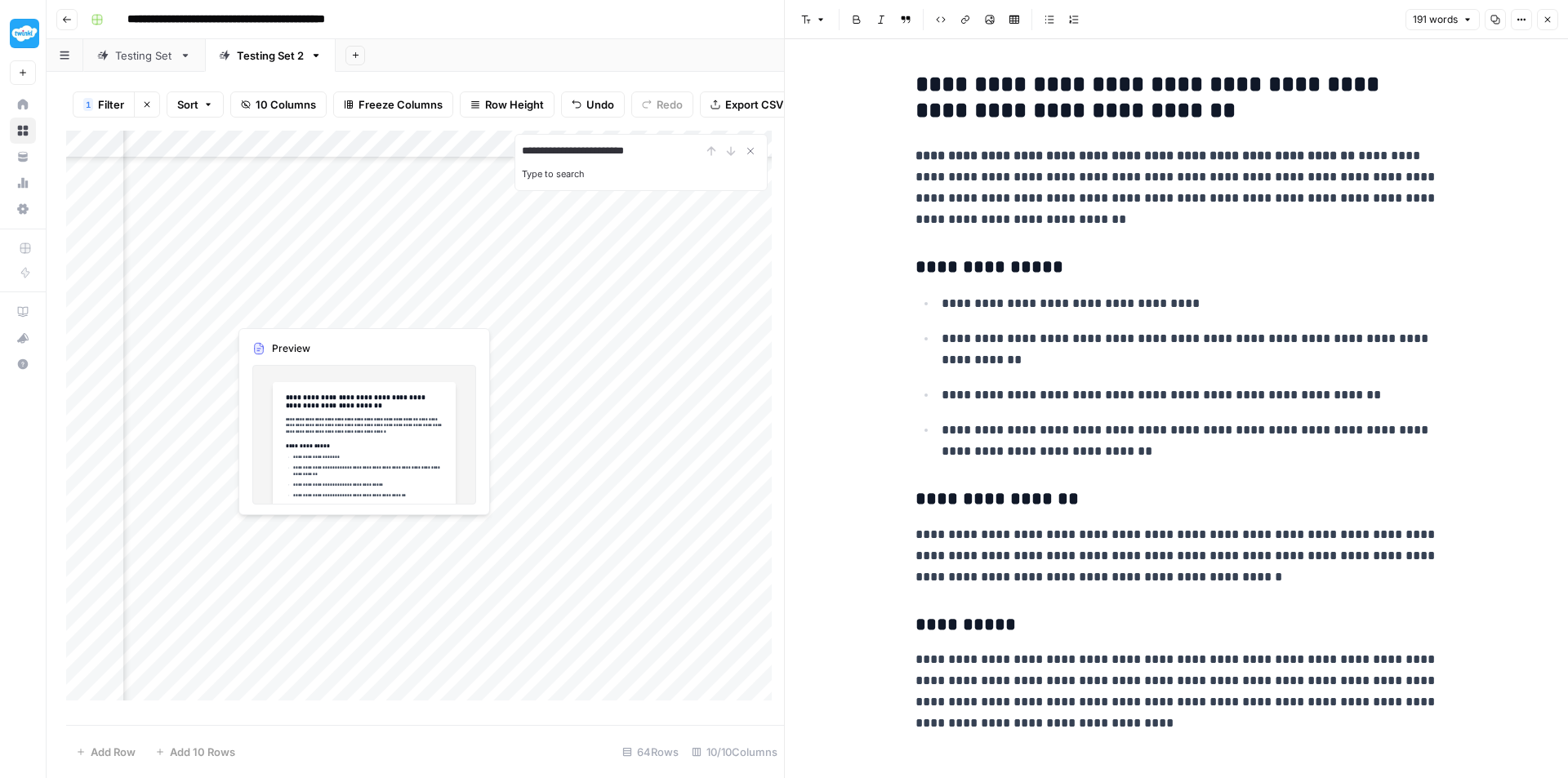
click at [271, 305] on div "Add Column" at bounding box center [425, 421] width 718 height 582
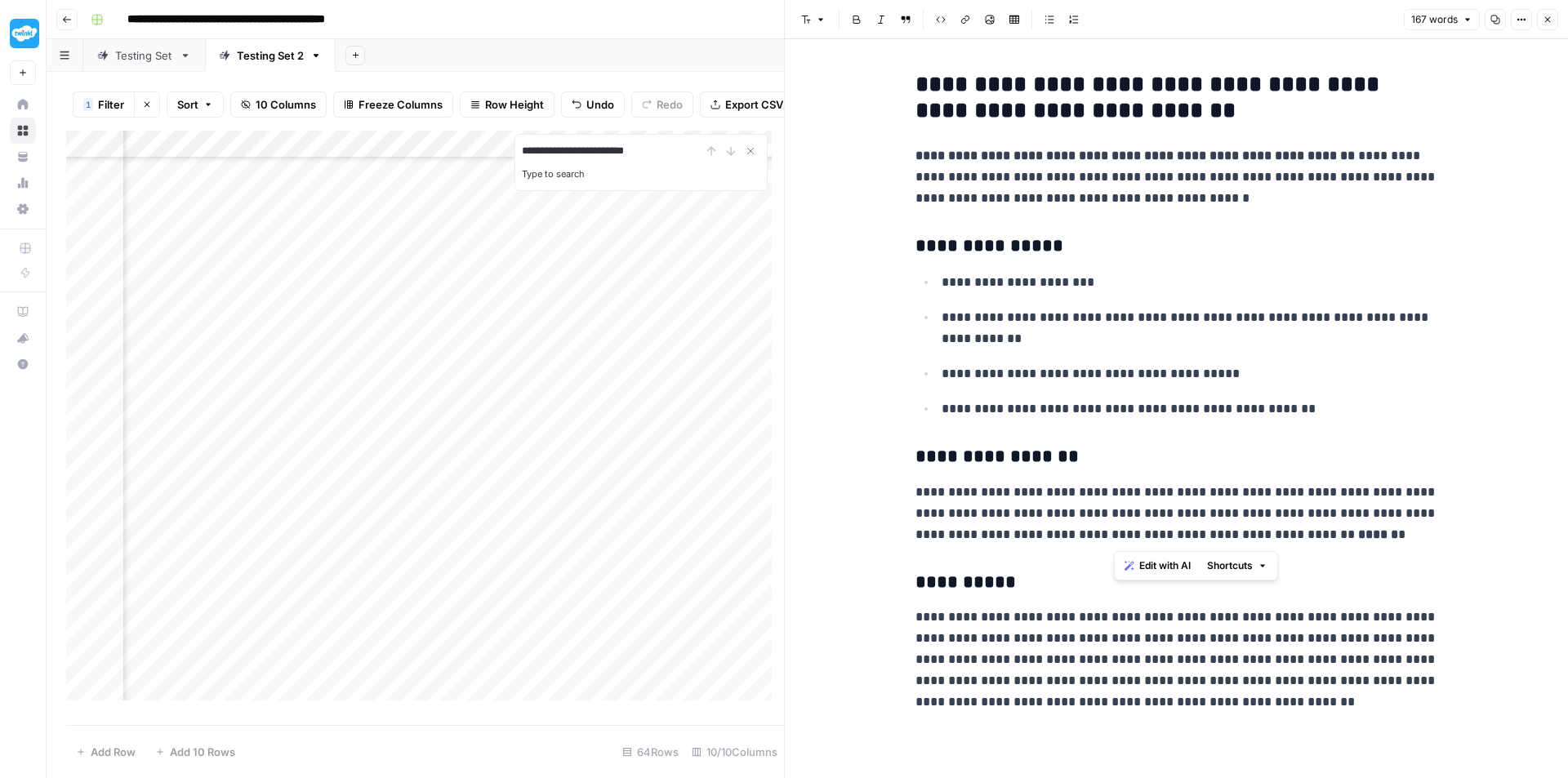
drag, startPoint x: 1348, startPoint y: 526, endPoint x: 1115, endPoint y: 530, distance: 233.0
click at [1115, 530] on p "**********" at bounding box center [1177, 513] width 523 height 64
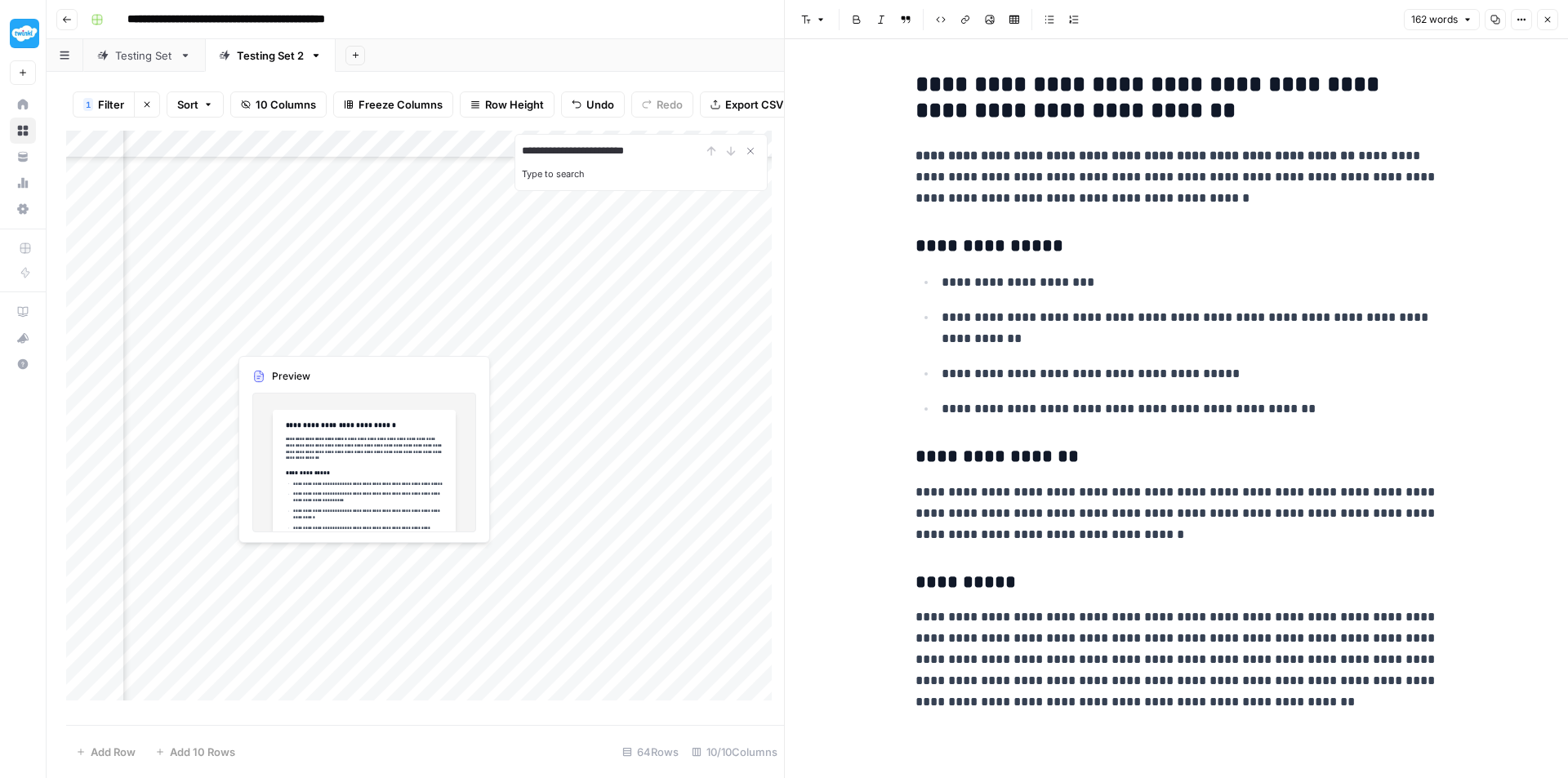
click at [272, 338] on div "Add Column" at bounding box center [425, 421] width 718 height 582
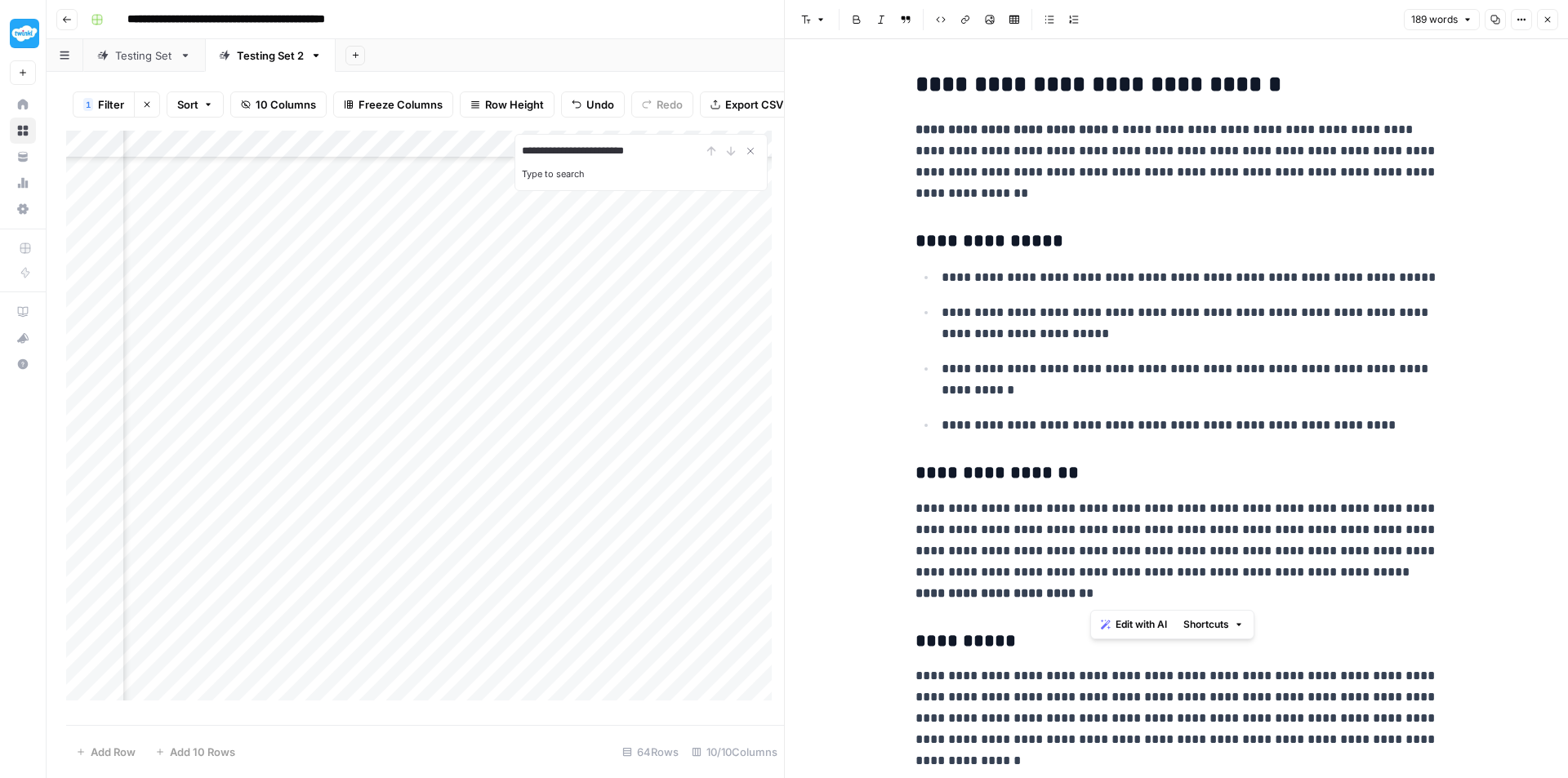
drag, startPoint x: 1183, startPoint y: 574, endPoint x: 1147, endPoint y: 573, distance: 36.0
click at [1147, 573] on p "**********" at bounding box center [1177, 551] width 523 height 106
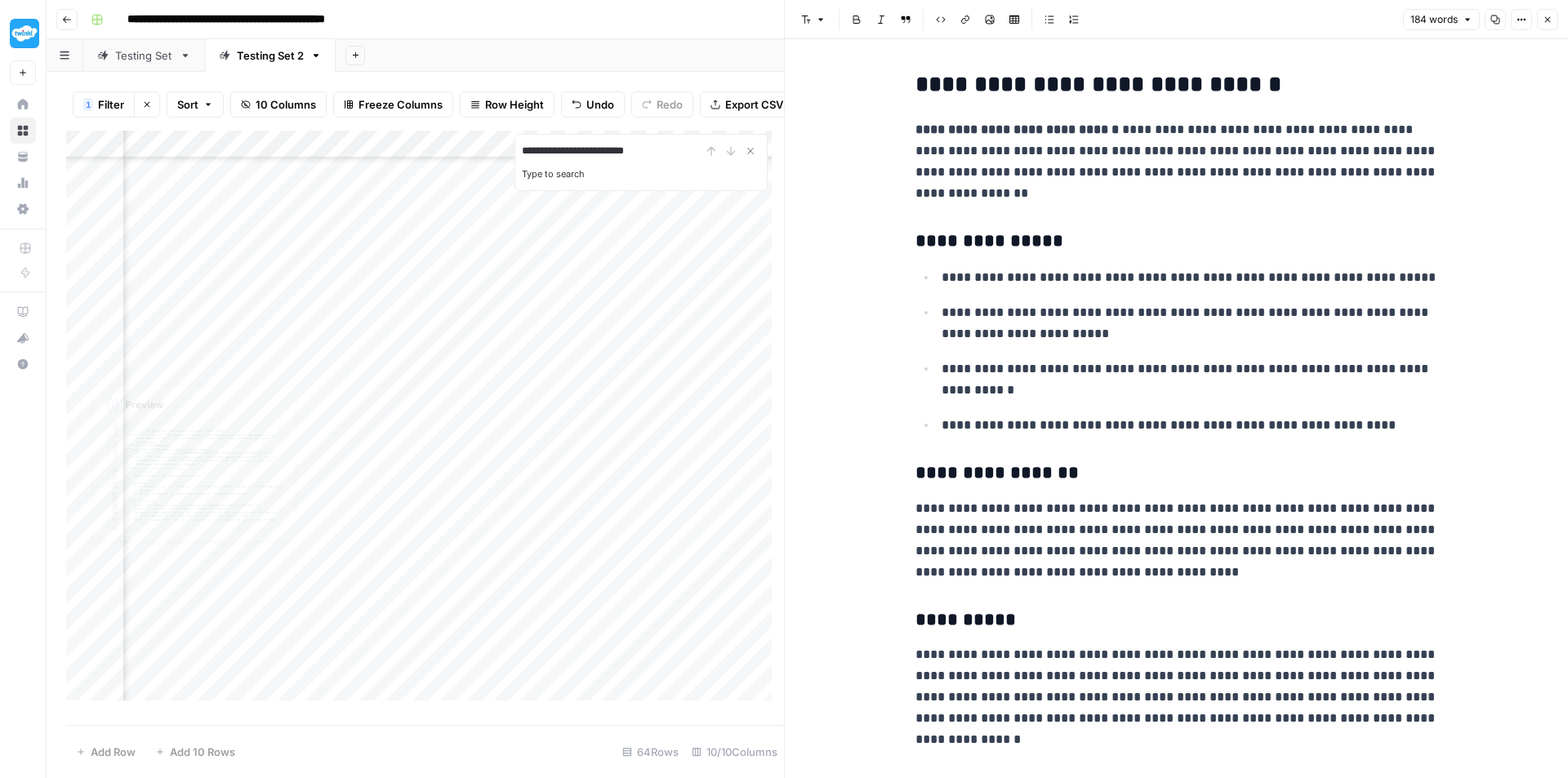
click at [263, 365] on div "Add Column" at bounding box center [425, 421] width 718 height 582
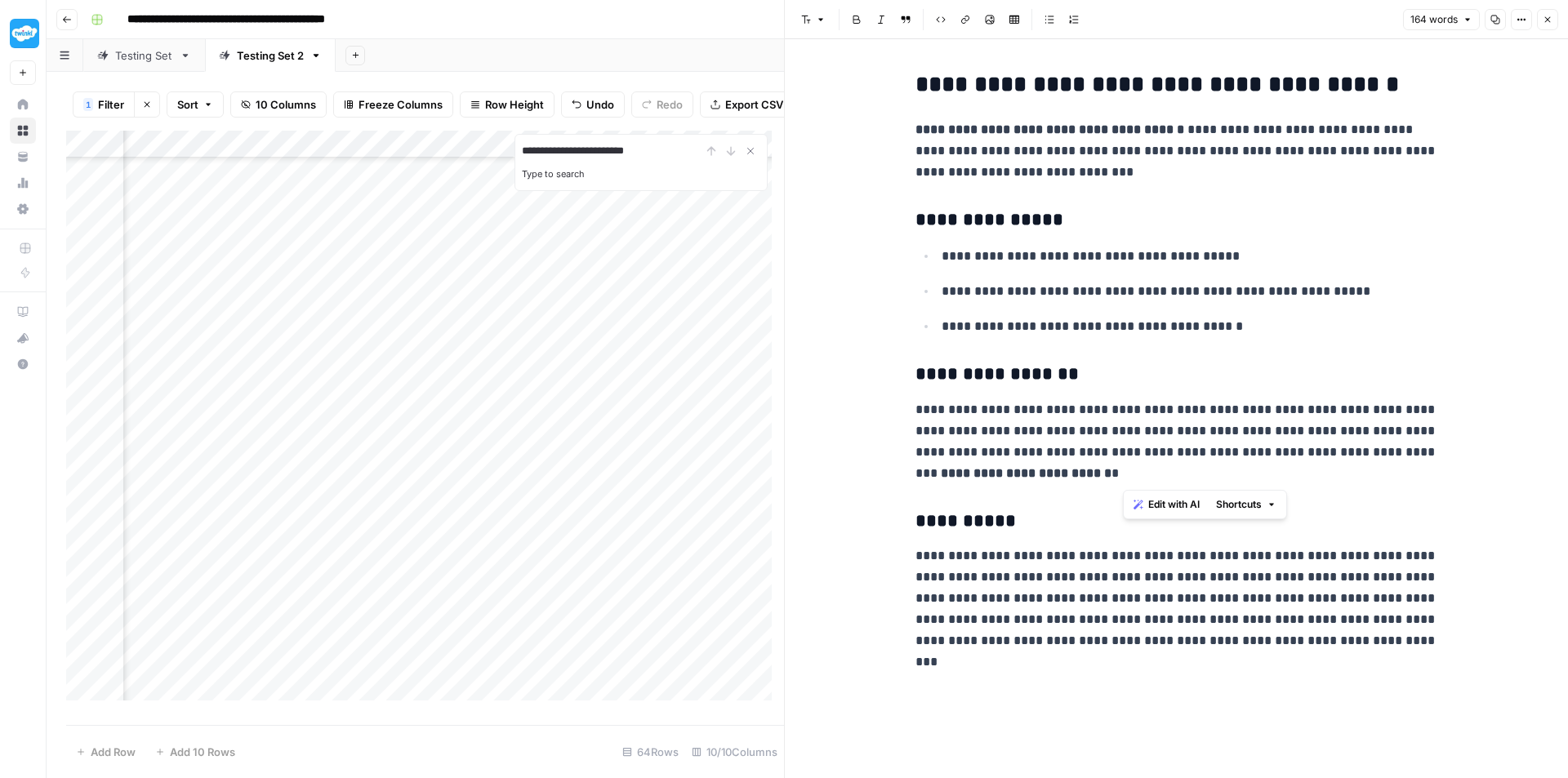
drag, startPoint x: 1165, startPoint y: 470, endPoint x: 1199, endPoint y: 449, distance: 40.0
click at [1199, 449] on p "**********" at bounding box center [1177, 442] width 523 height 85
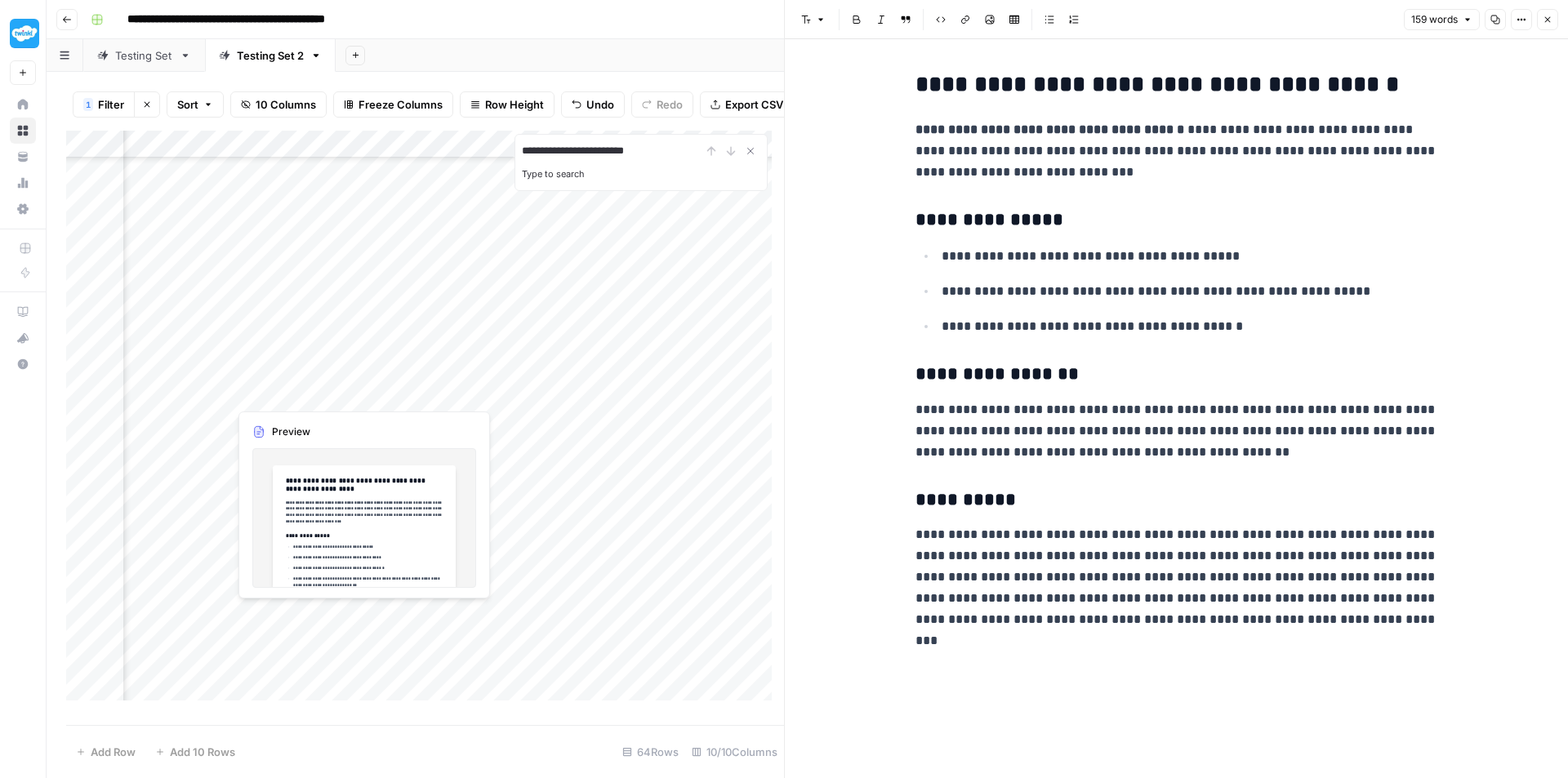
click at [291, 393] on div "Add Column" at bounding box center [425, 421] width 718 height 582
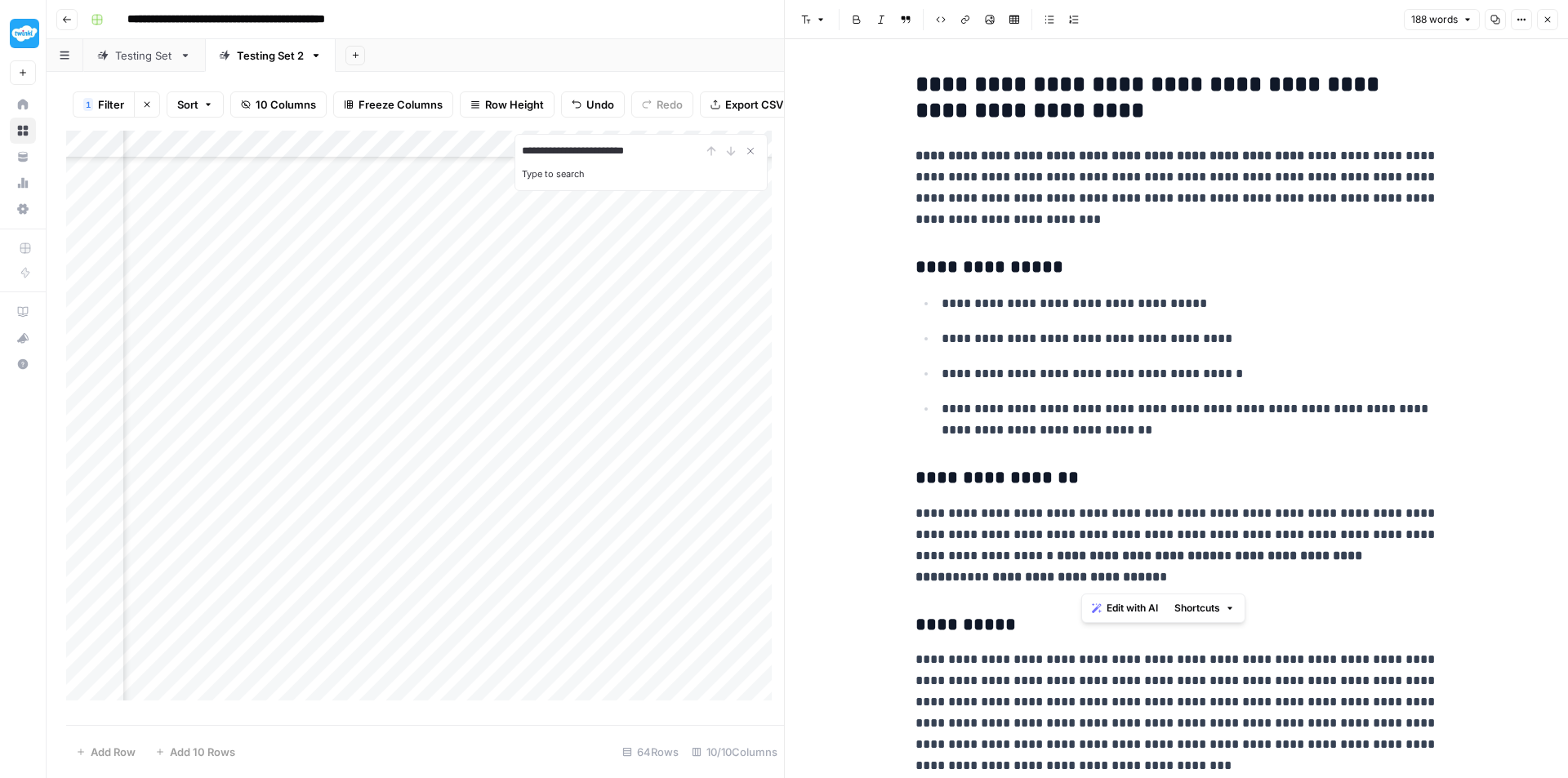
drag, startPoint x: 1365, startPoint y: 510, endPoint x: 1366, endPoint y: 529, distance: 19.0
click at [1366, 529] on p "**********" at bounding box center [1177, 545] width 523 height 85
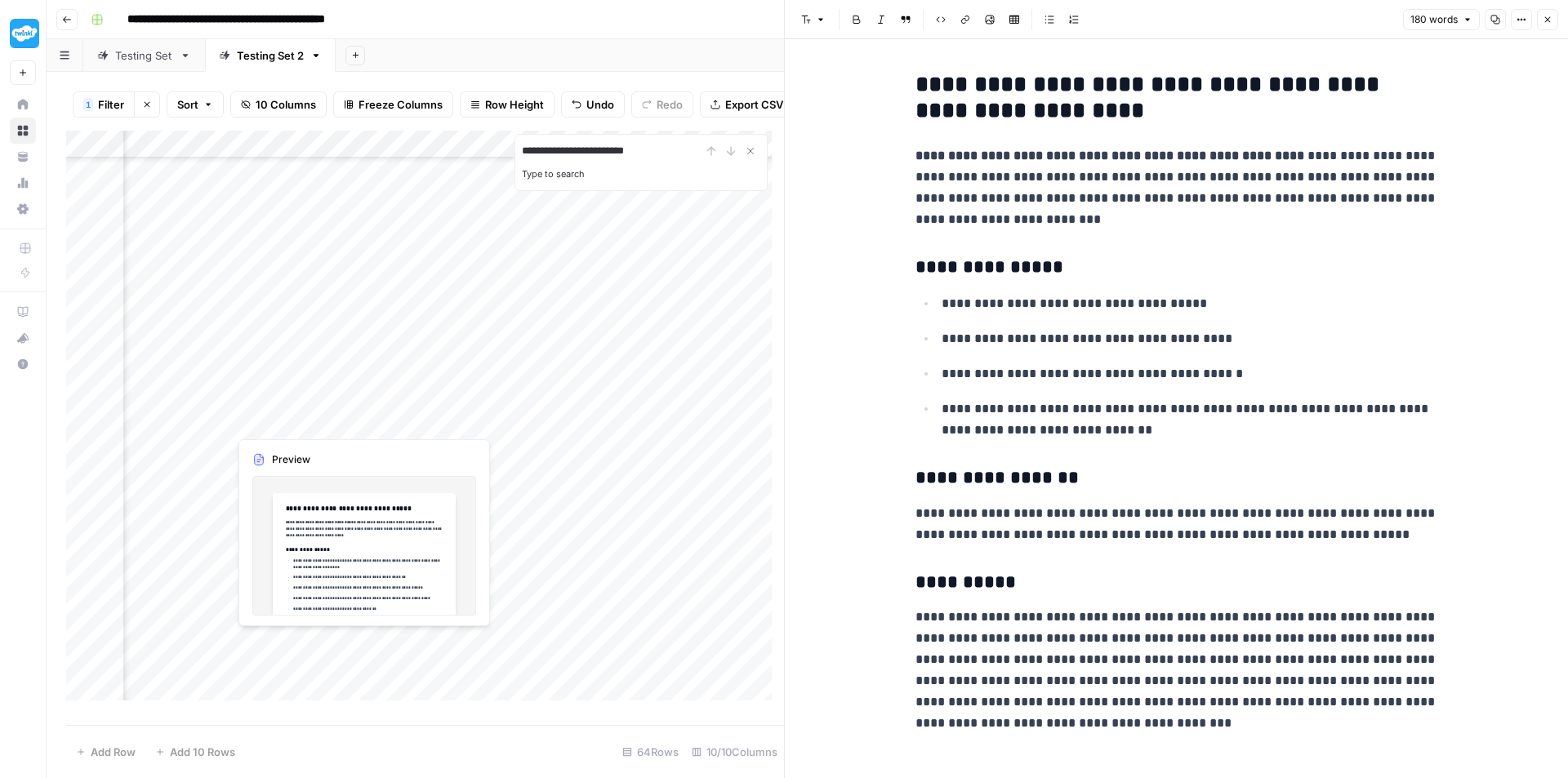
click at [304, 419] on div "Add Column" at bounding box center [425, 421] width 718 height 582
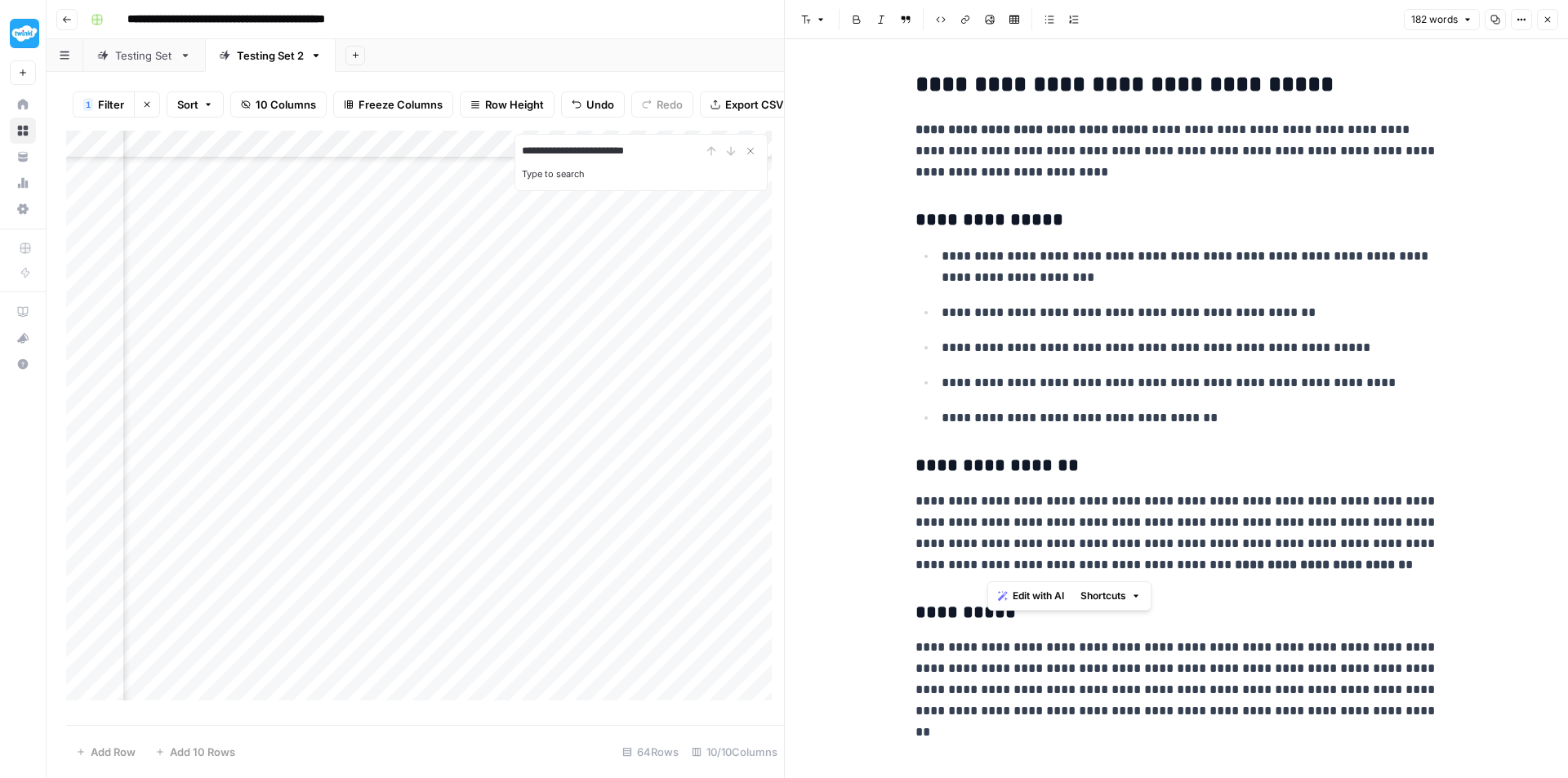
drag, startPoint x: 1369, startPoint y: 565, endPoint x: 988, endPoint y: 565, distance: 381.0
click at [988, 565] on p "**********" at bounding box center [1177, 533] width 523 height 85
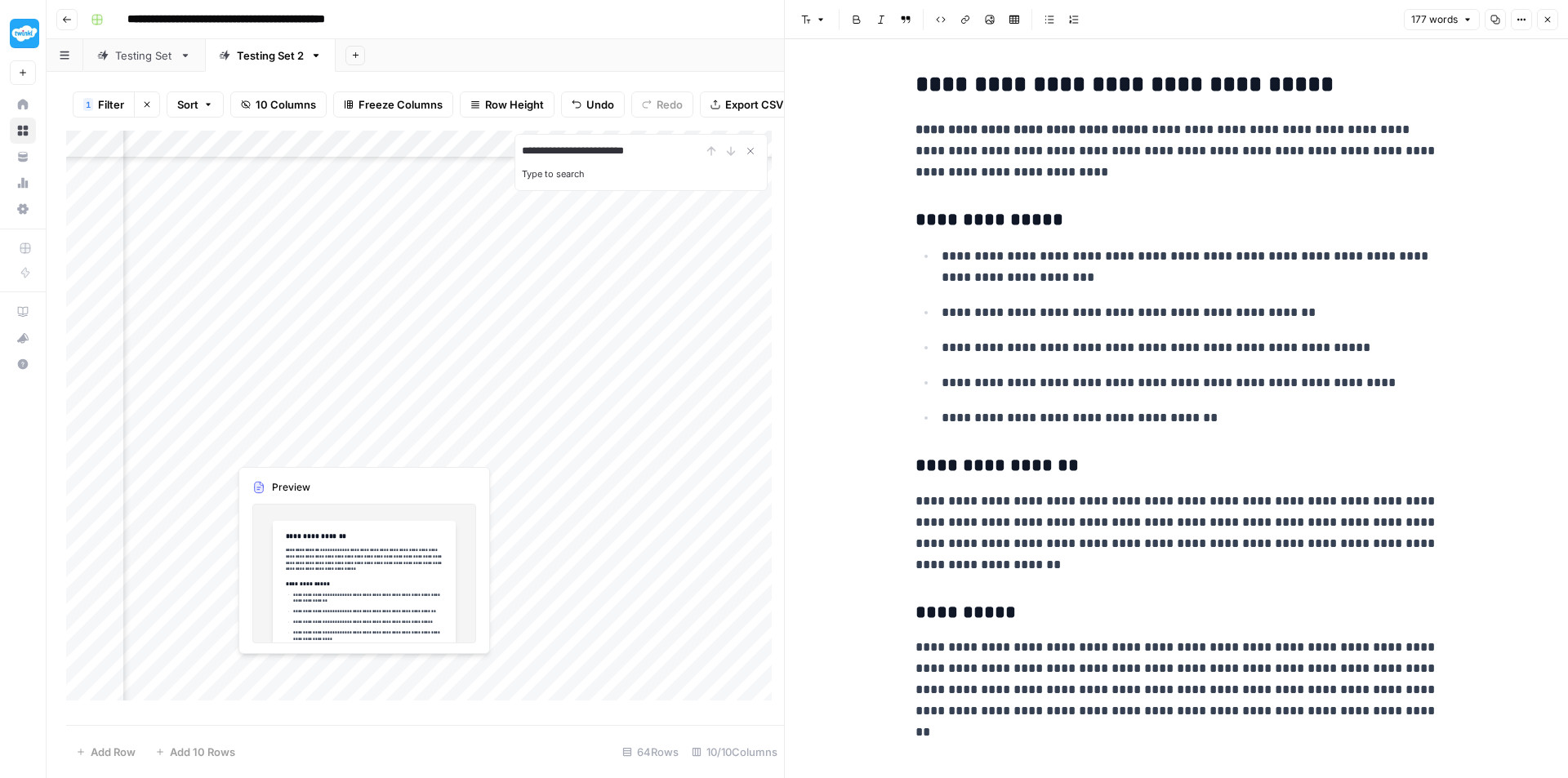
click at [291, 446] on div "Add Column" at bounding box center [425, 421] width 718 height 582
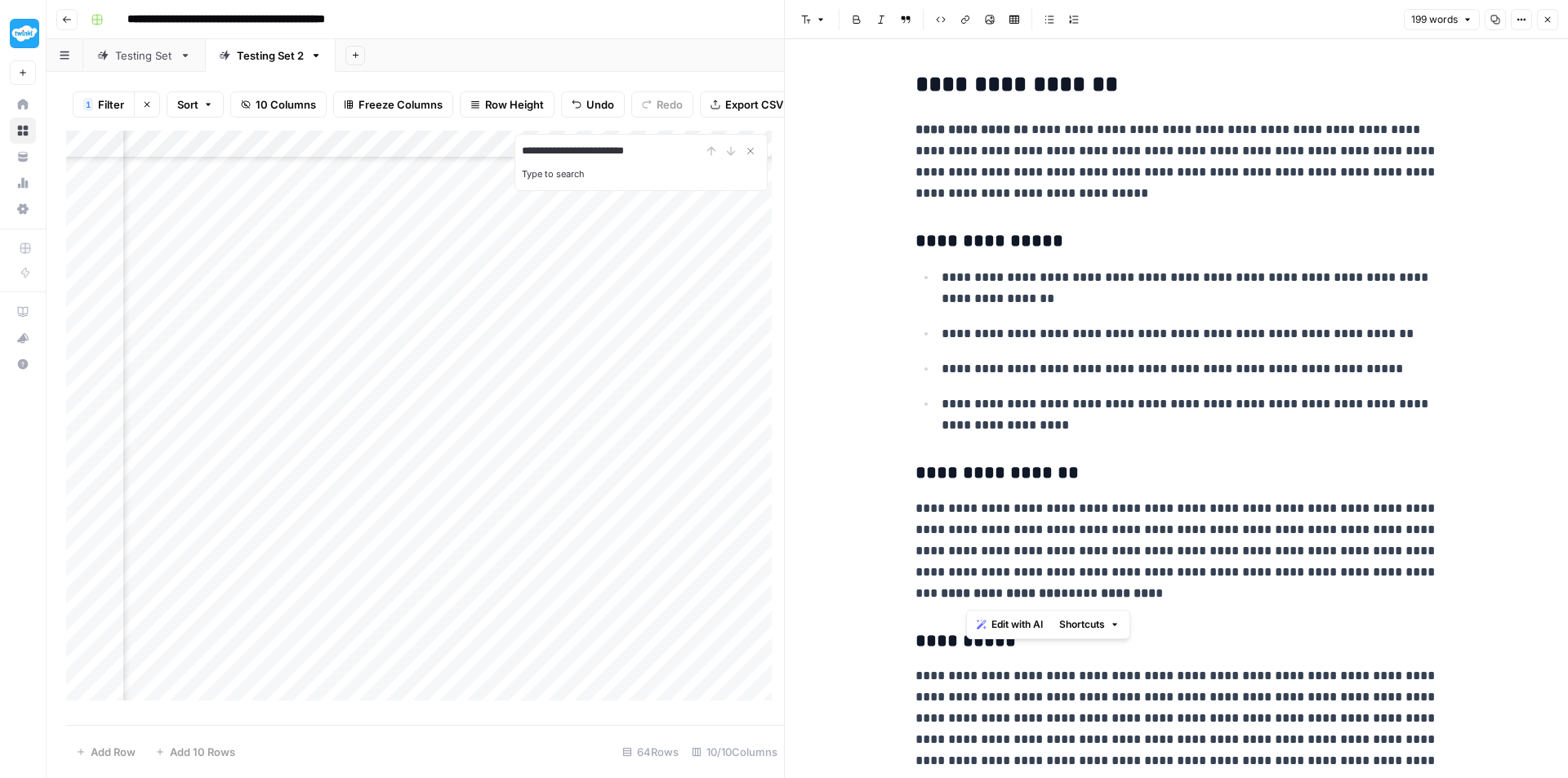
drag, startPoint x: 1214, startPoint y: 601, endPoint x: 1123, endPoint y: 574, distance: 94.9
click at [1123, 574] on p "**********" at bounding box center [1177, 551] width 523 height 106
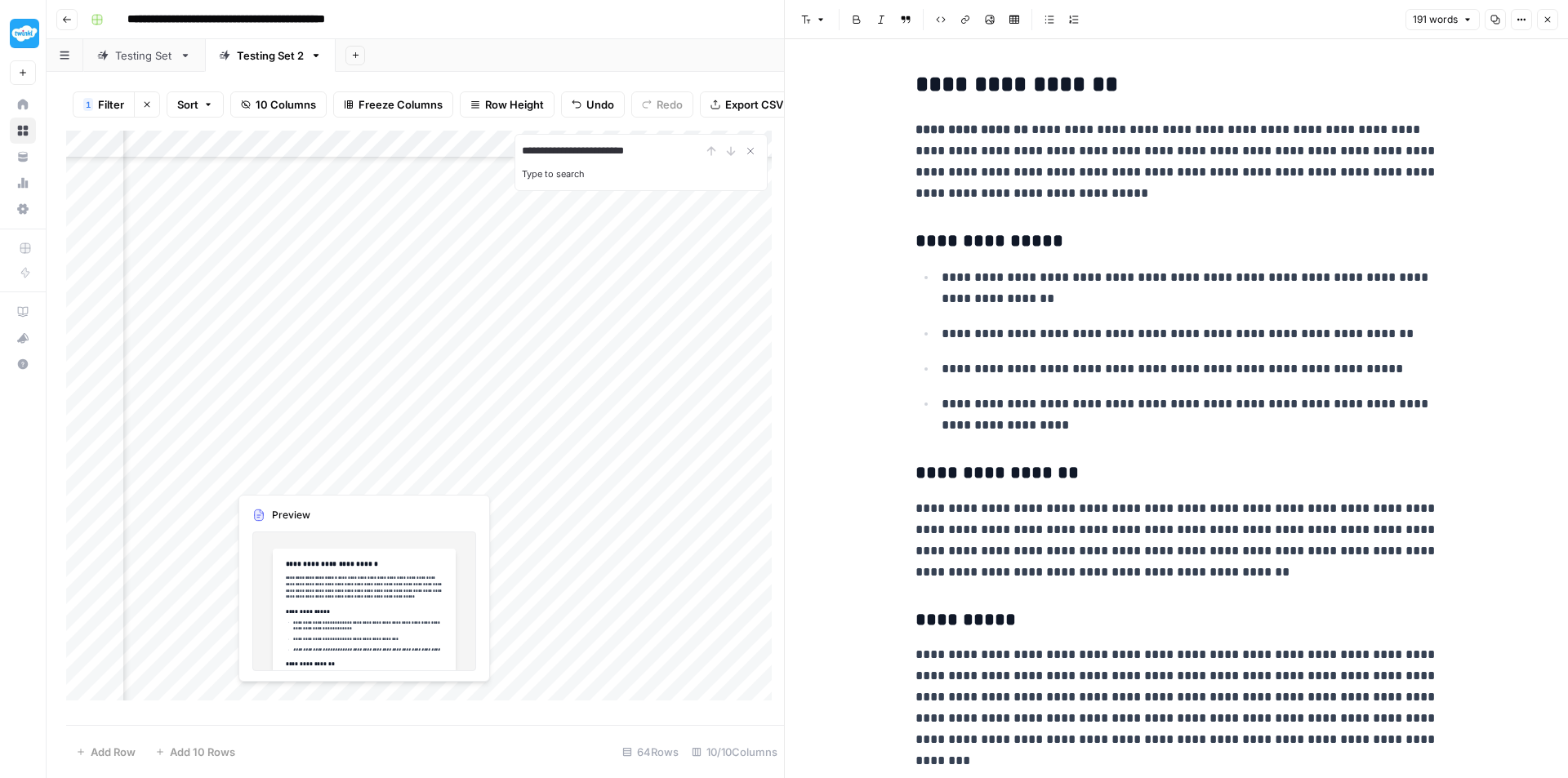
click at [293, 470] on div "Add Column" at bounding box center [425, 421] width 718 height 582
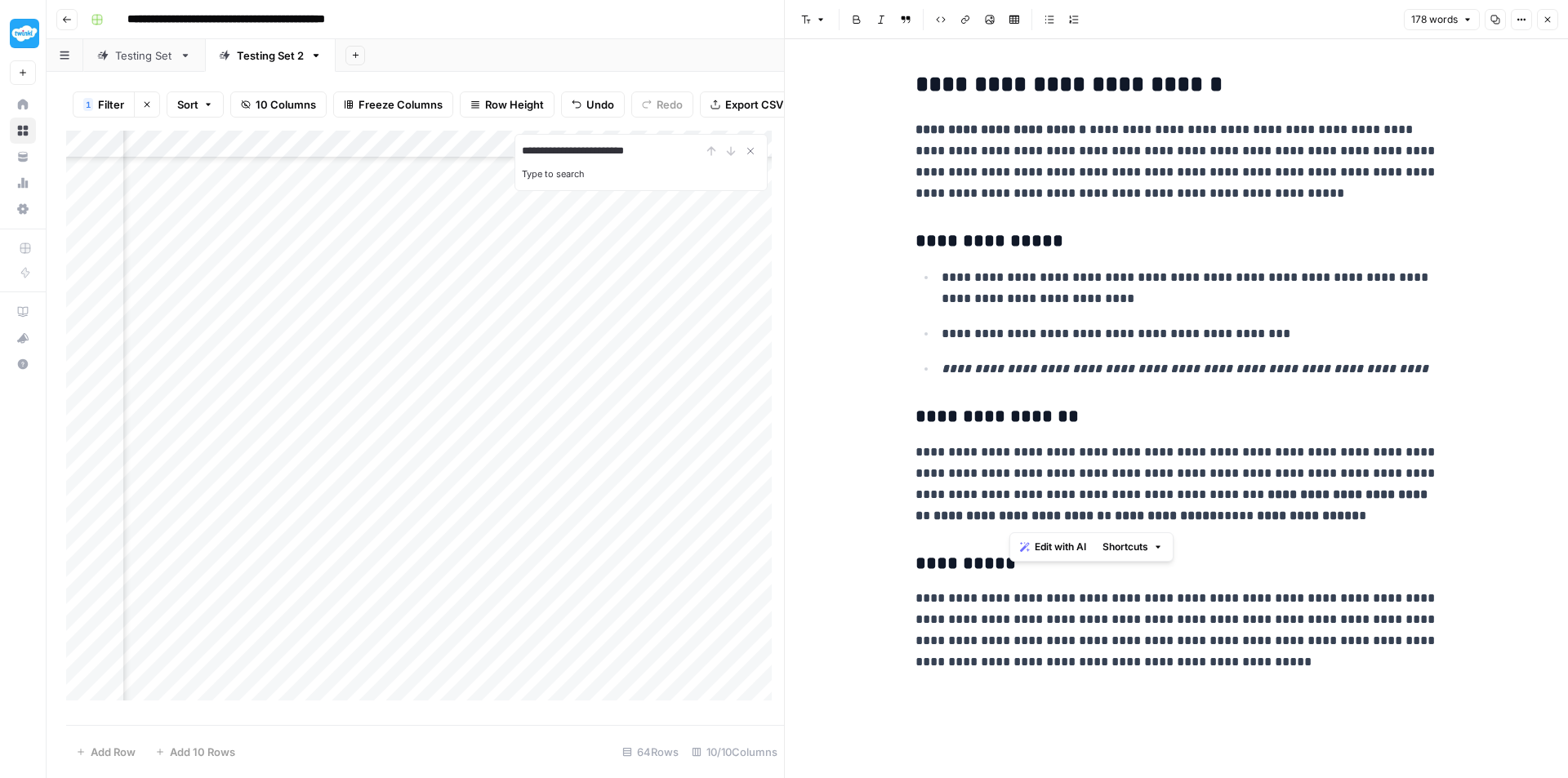
click at [1010, 501] on p "**********" at bounding box center [1177, 484] width 523 height 85
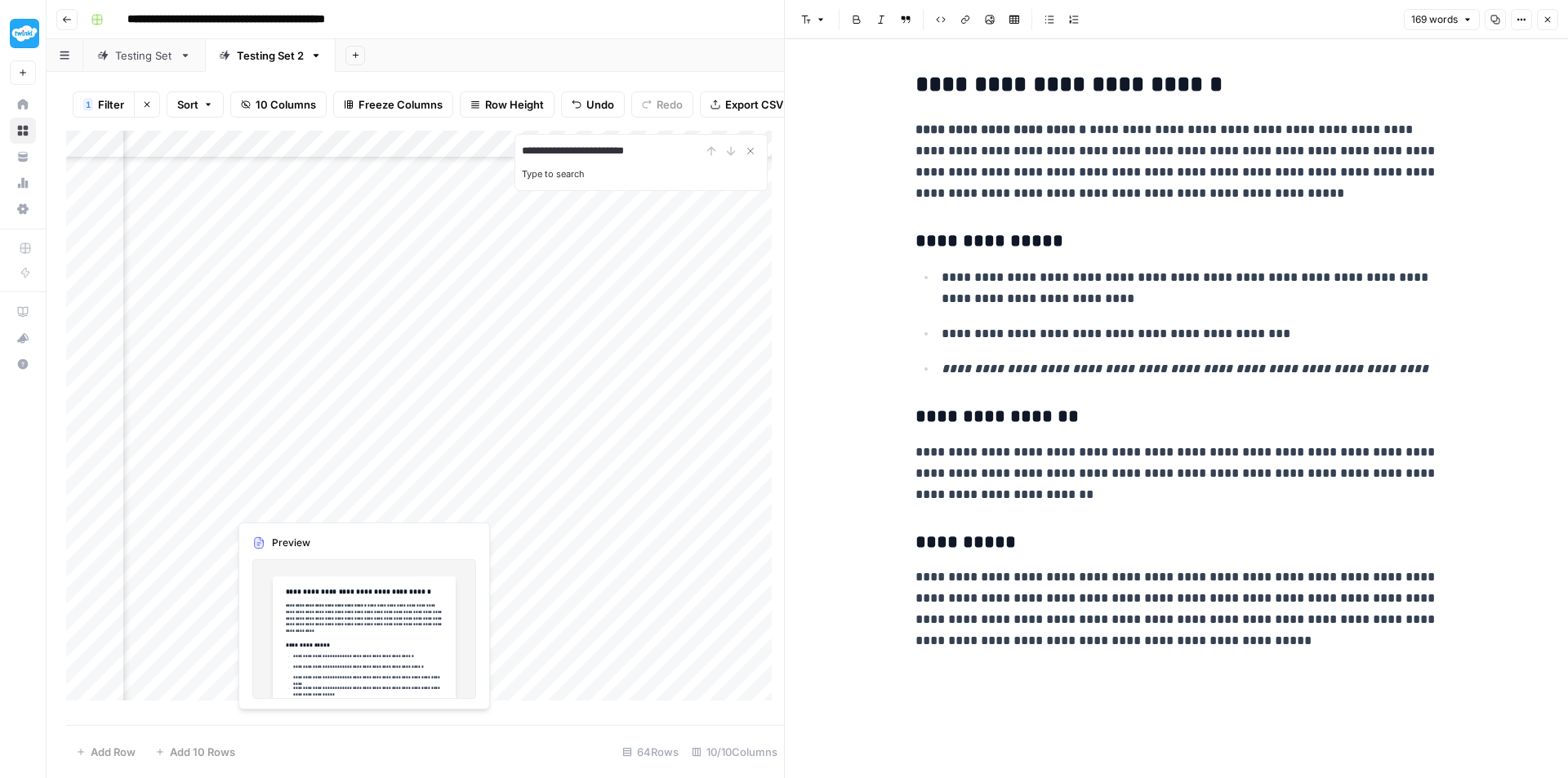
click at [264, 497] on div "Add Column" at bounding box center [425, 421] width 718 height 582
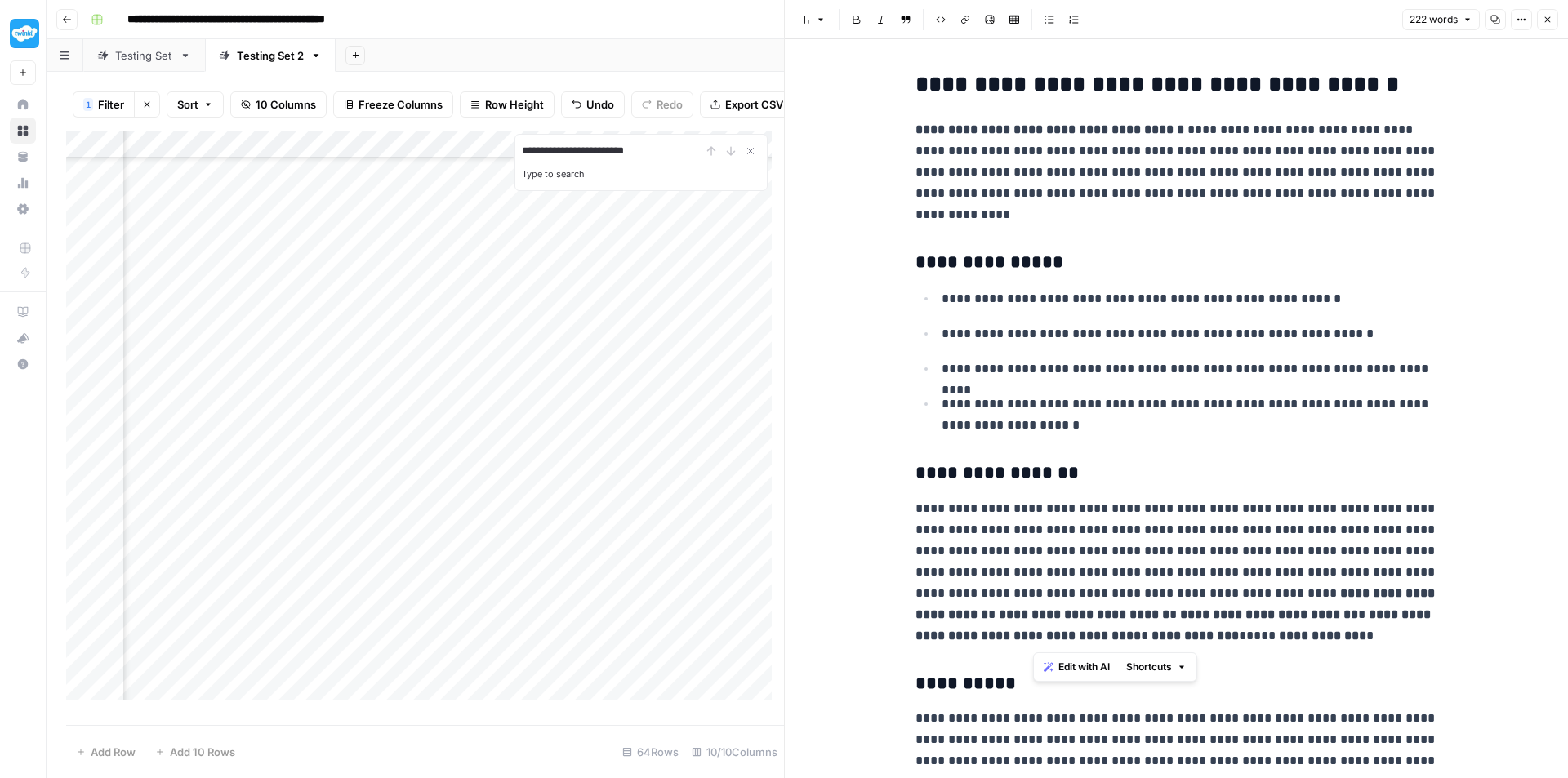
drag, startPoint x: 1076, startPoint y: 610, endPoint x: 1003, endPoint y: 593, distance: 75.0
click at [1003, 593] on p "**********" at bounding box center [1177, 572] width 523 height 149
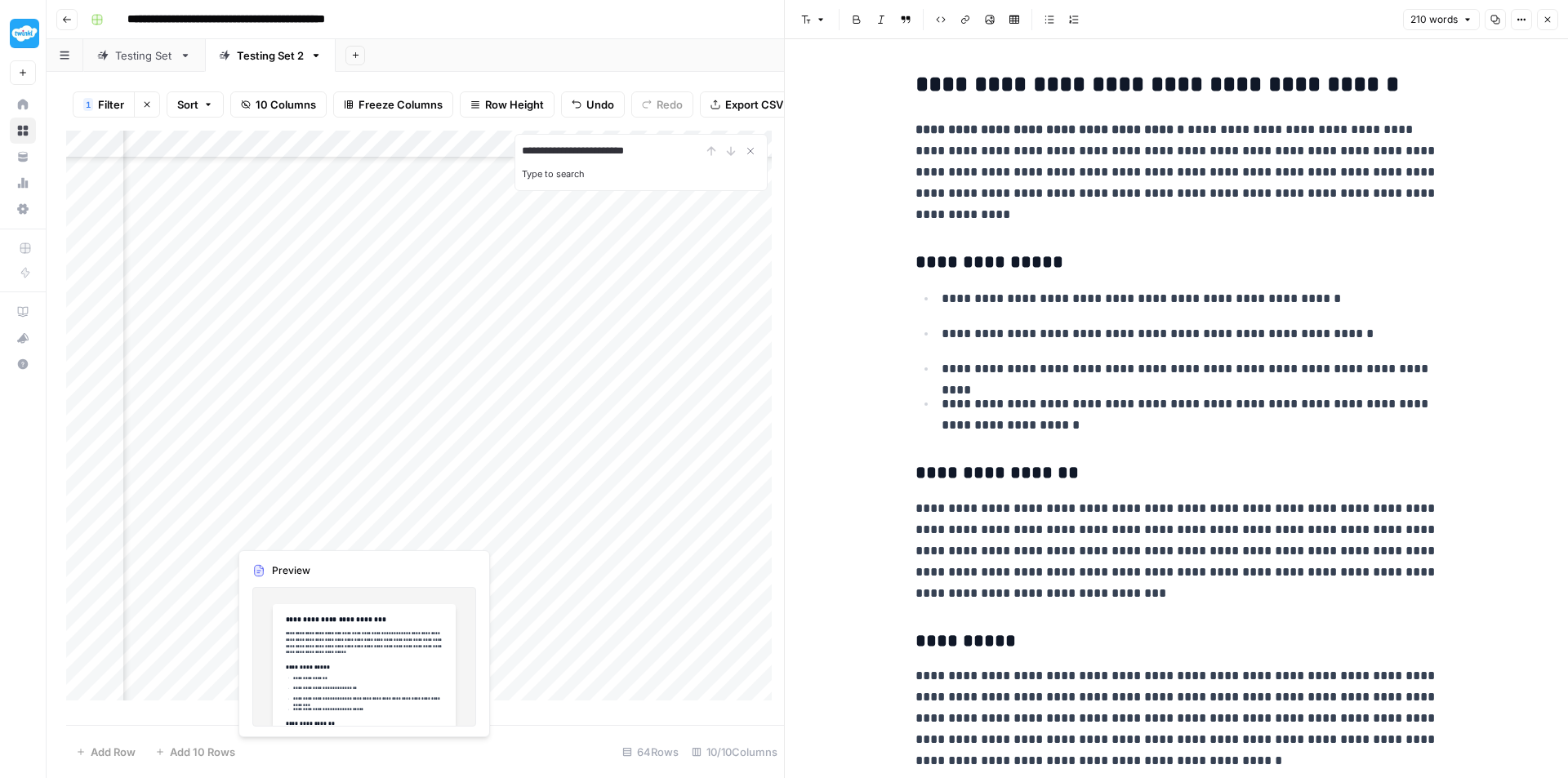
click at [283, 524] on div "Add Column" at bounding box center [425, 421] width 718 height 582
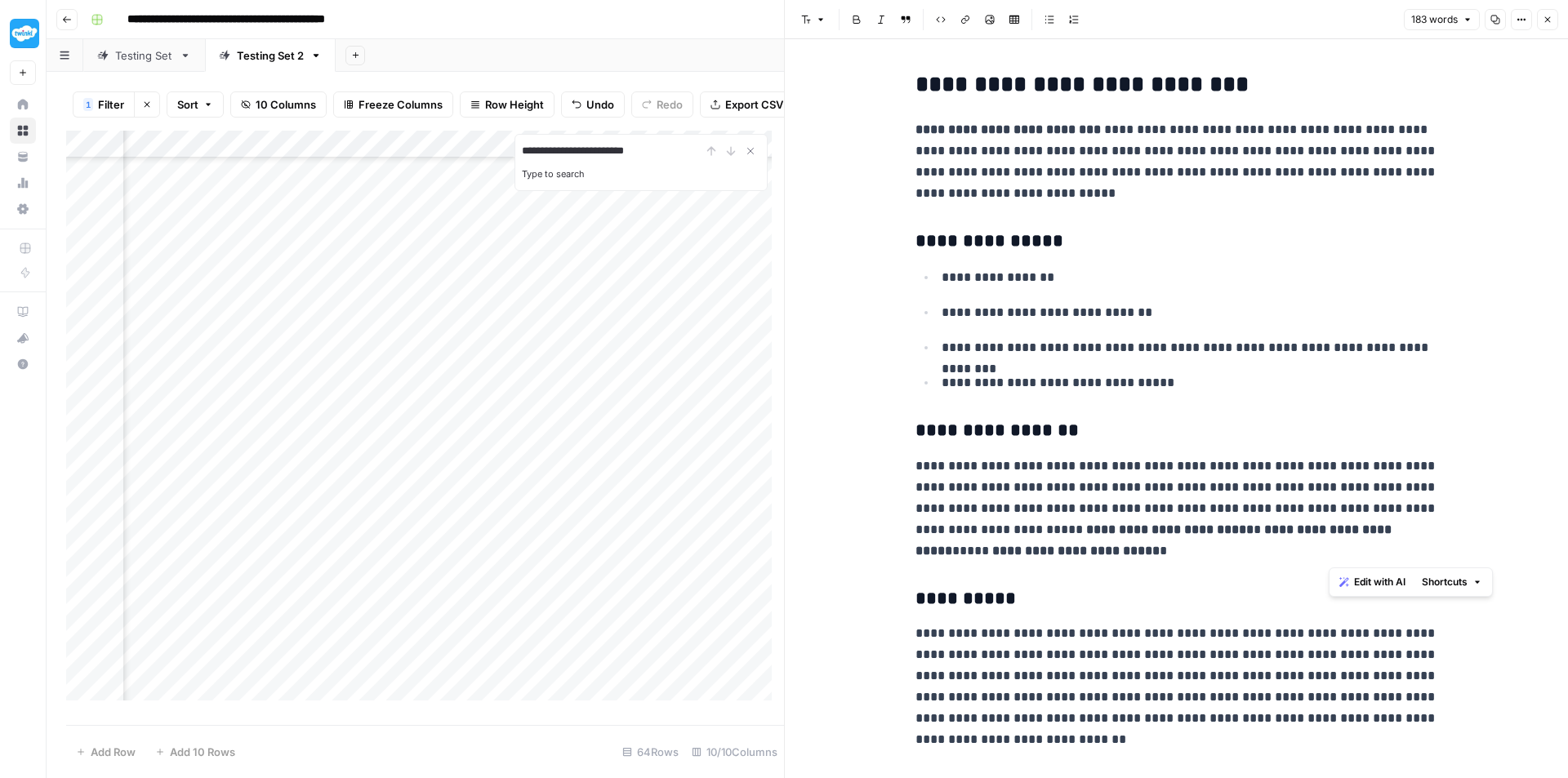
drag, startPoint x: 1155, startPoint y: 545, endPoint x: 1361, endPoint y: 502, distance: 210.4
click at [1361, 502] on p "**********" at bounding box center [1177, 508] width 523 height 106
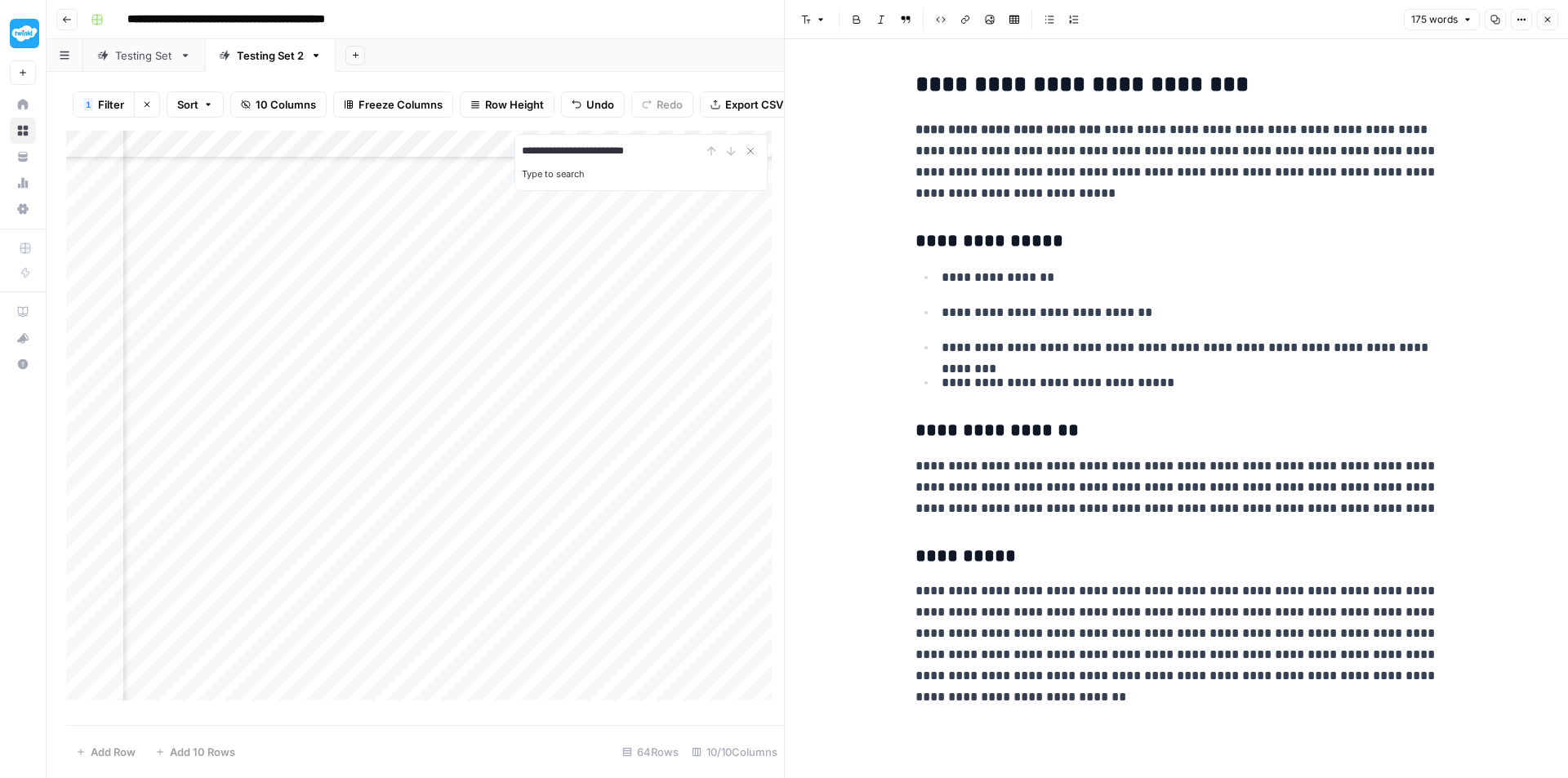
scroll to position [1062, 753]
click at [292, 236] on div "Add Column" at bounding box center [425, 421] width 718 height 582
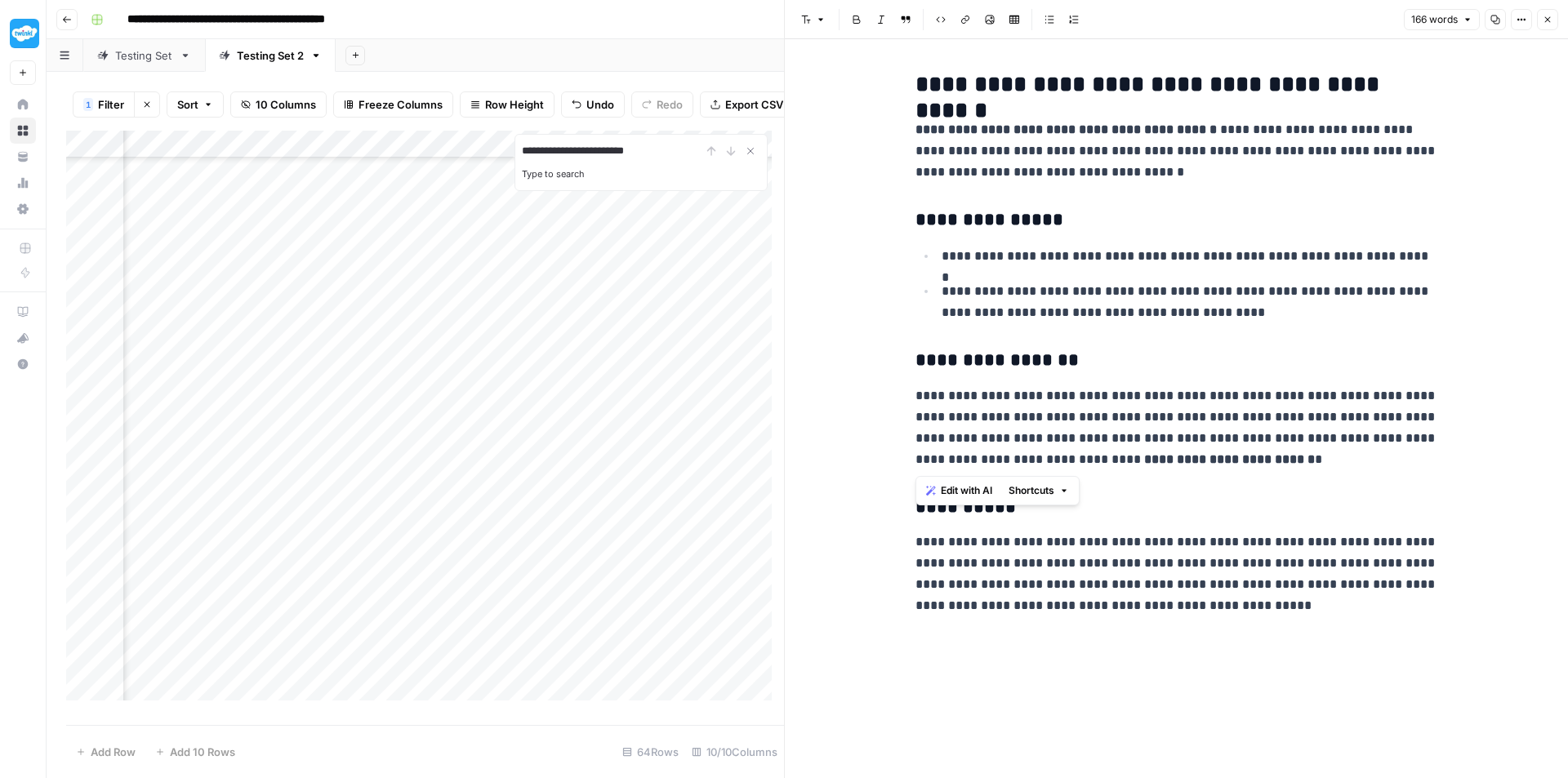
drag, startPoint x: 1295, startPoint y: 461, endPoint x: 917, endPoint y: 464, distance: 378.0
click at [917, 464] on p "**********" at bounding box center [1177, 428] width 523 height 85
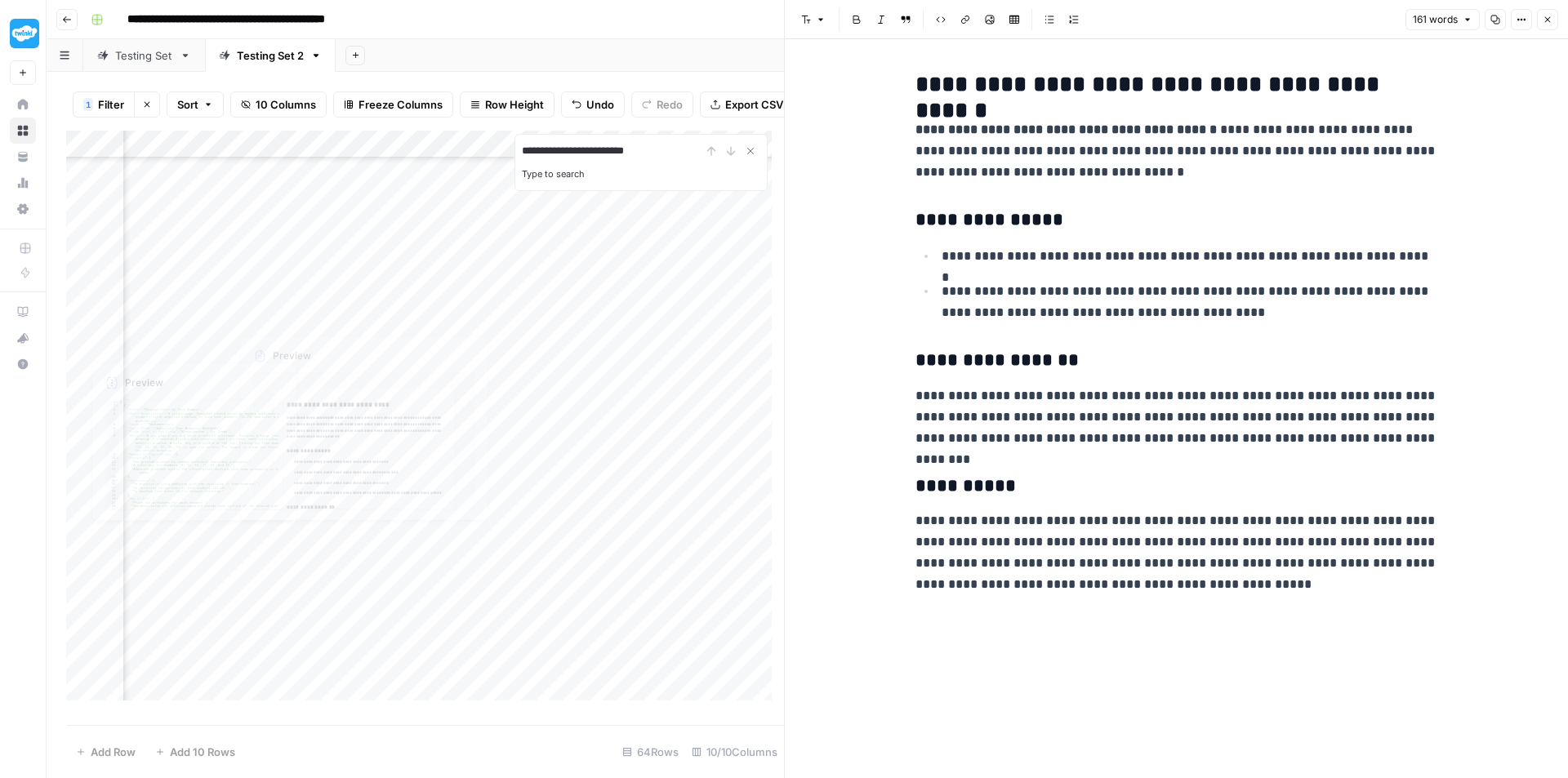
click at [290, 261] on div "Add Column" at bounding box center [425, 421] width 718 height 582
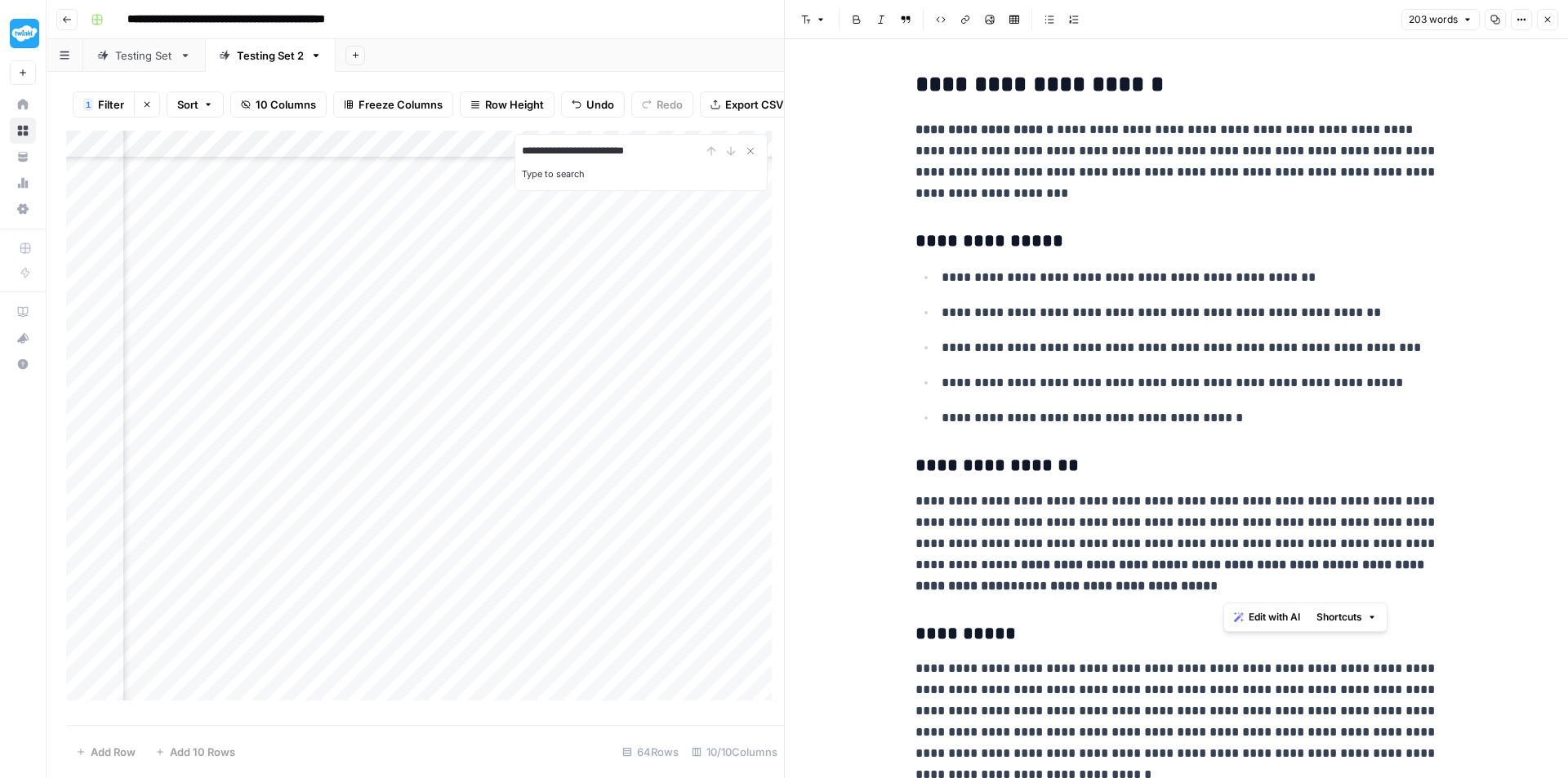
click at [1258, 549] on p "**********" at bounding box center [1177, 543] width 523 height 106
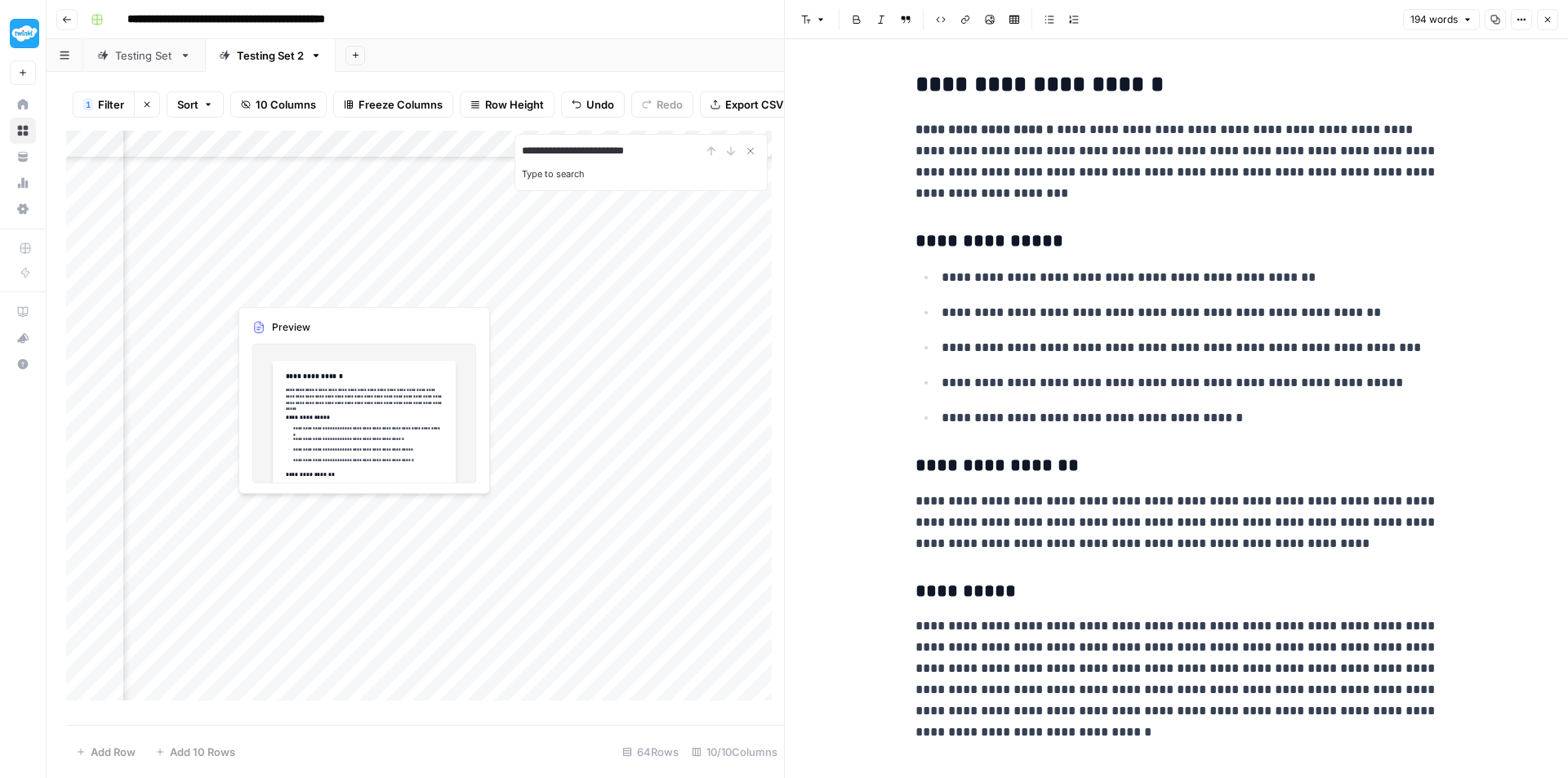
click at [266, 286] on div "Add Column" at bounding box center [425, 421] width 718 height 582
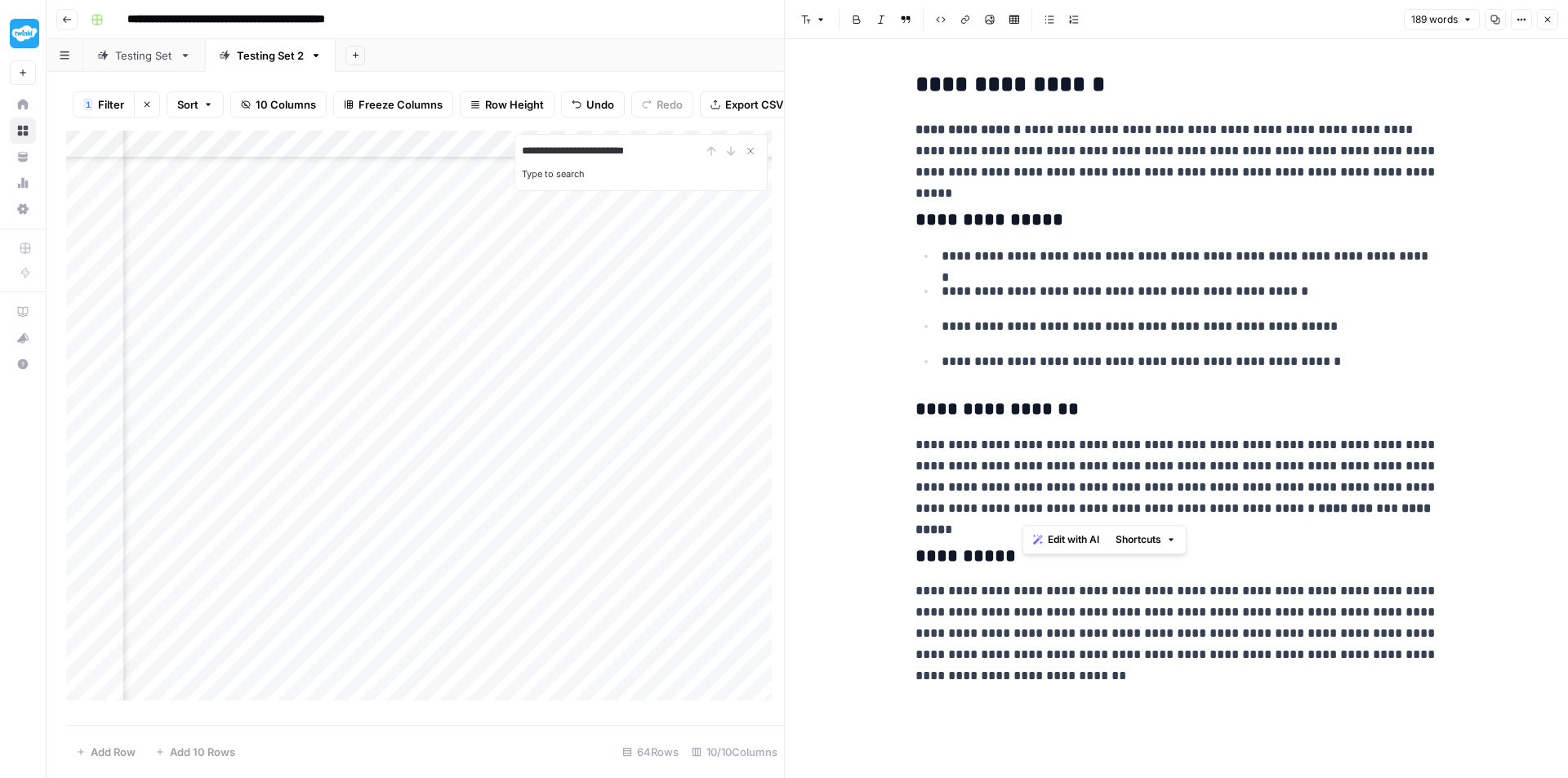
drag, startPoint x: 1239, startPoint y: 512, endPoint x: 1022, endPoint y: 507, distance: 217.1
click at [1022, 507] on p "**********" at bounding box center [1177, 477] width 523 height 85
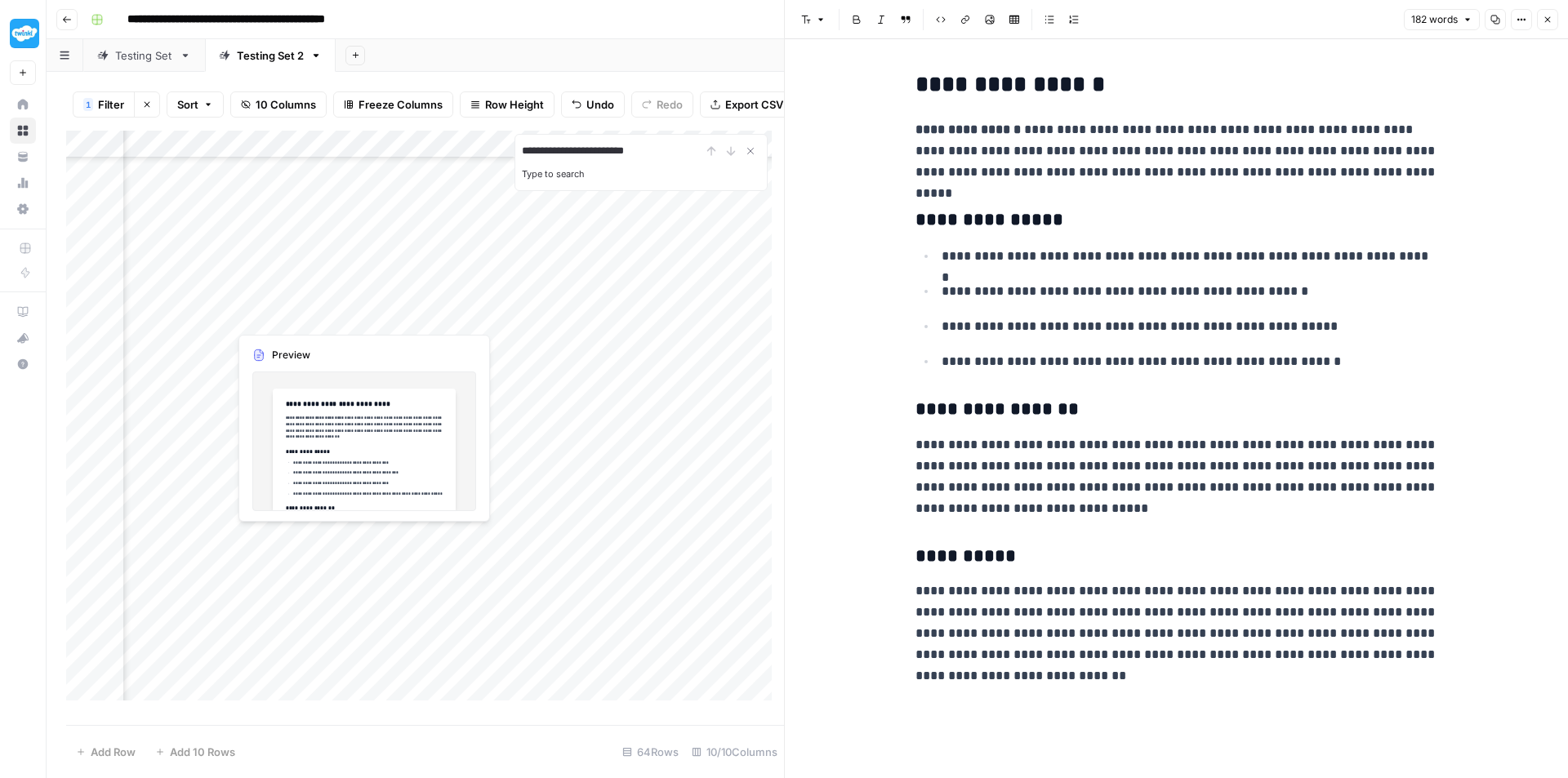
click at [285, 320] on div "Add Column" at bounding box center [425, 421] width 718 height 582
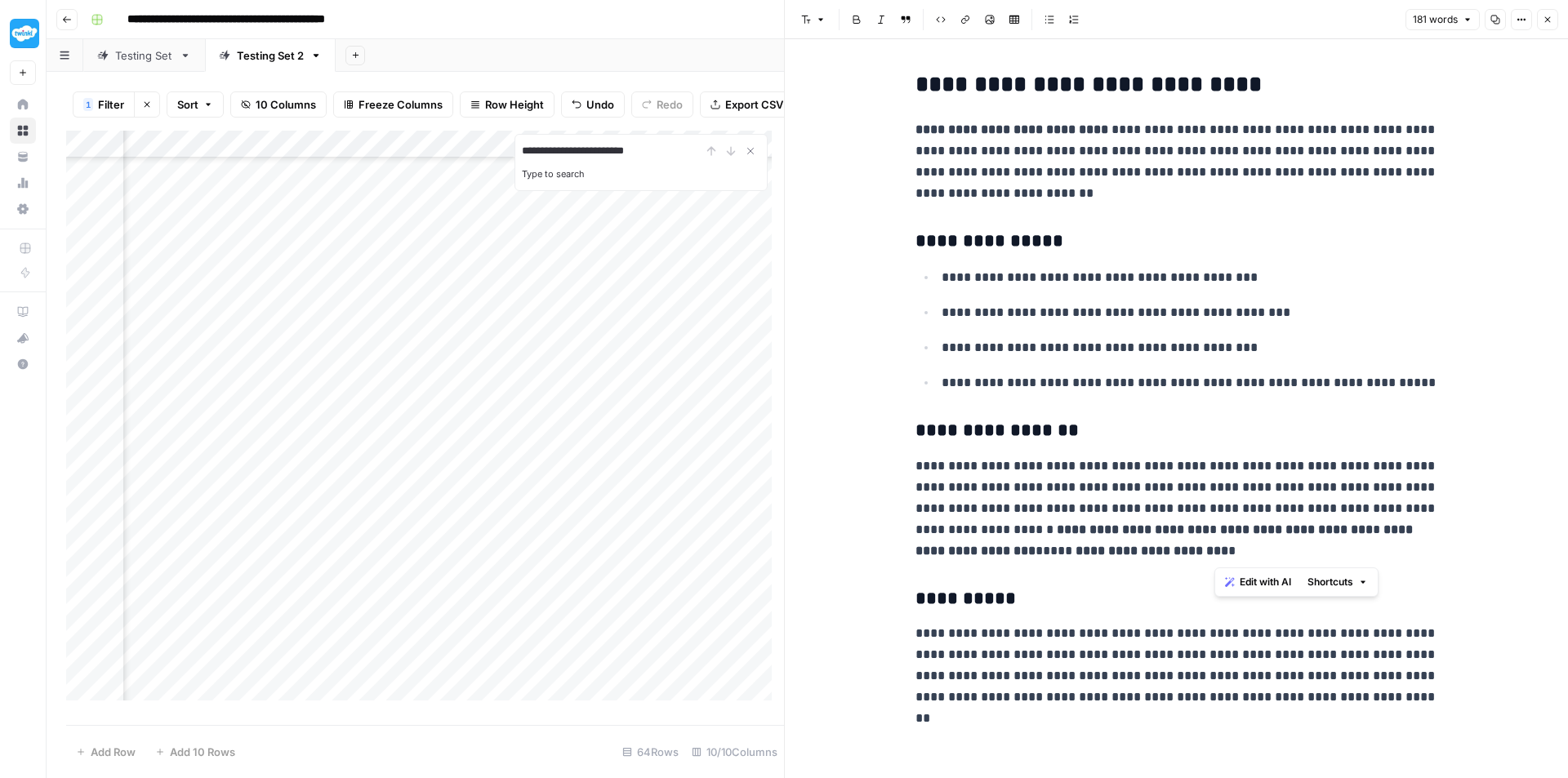
drag, startPoint x: 1246, startPoint y: 550, endPoint x: 1326, endPoint y: 504, distance: 92.3
click at [1326, 504] on p "**********" at bounding box center [1177, 508] width 523 height 106
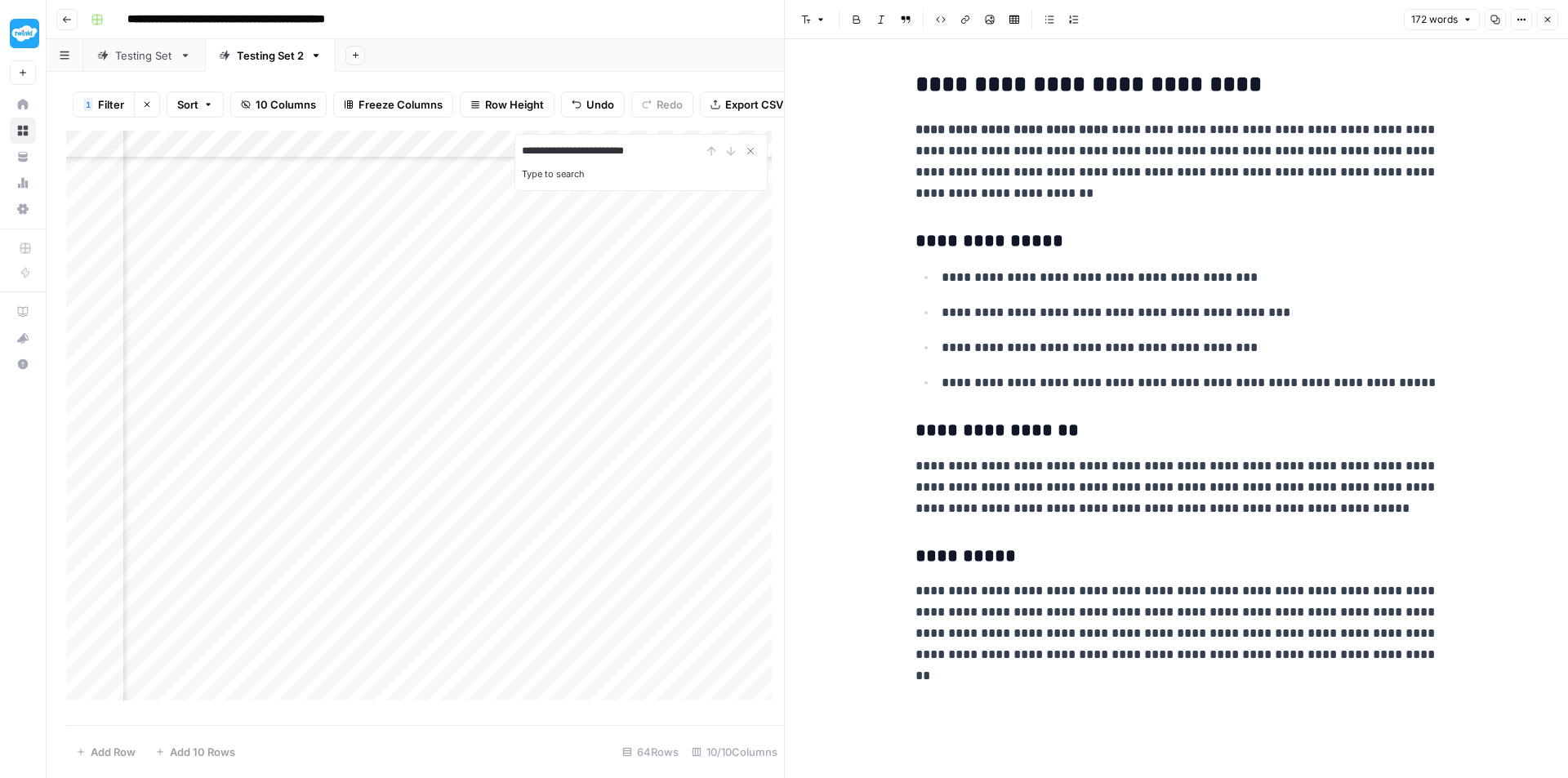
scroll to position [1062, 753]
click at [304, 342] on div "Add Column" at bounding box center [425, 421] width 718 height 582
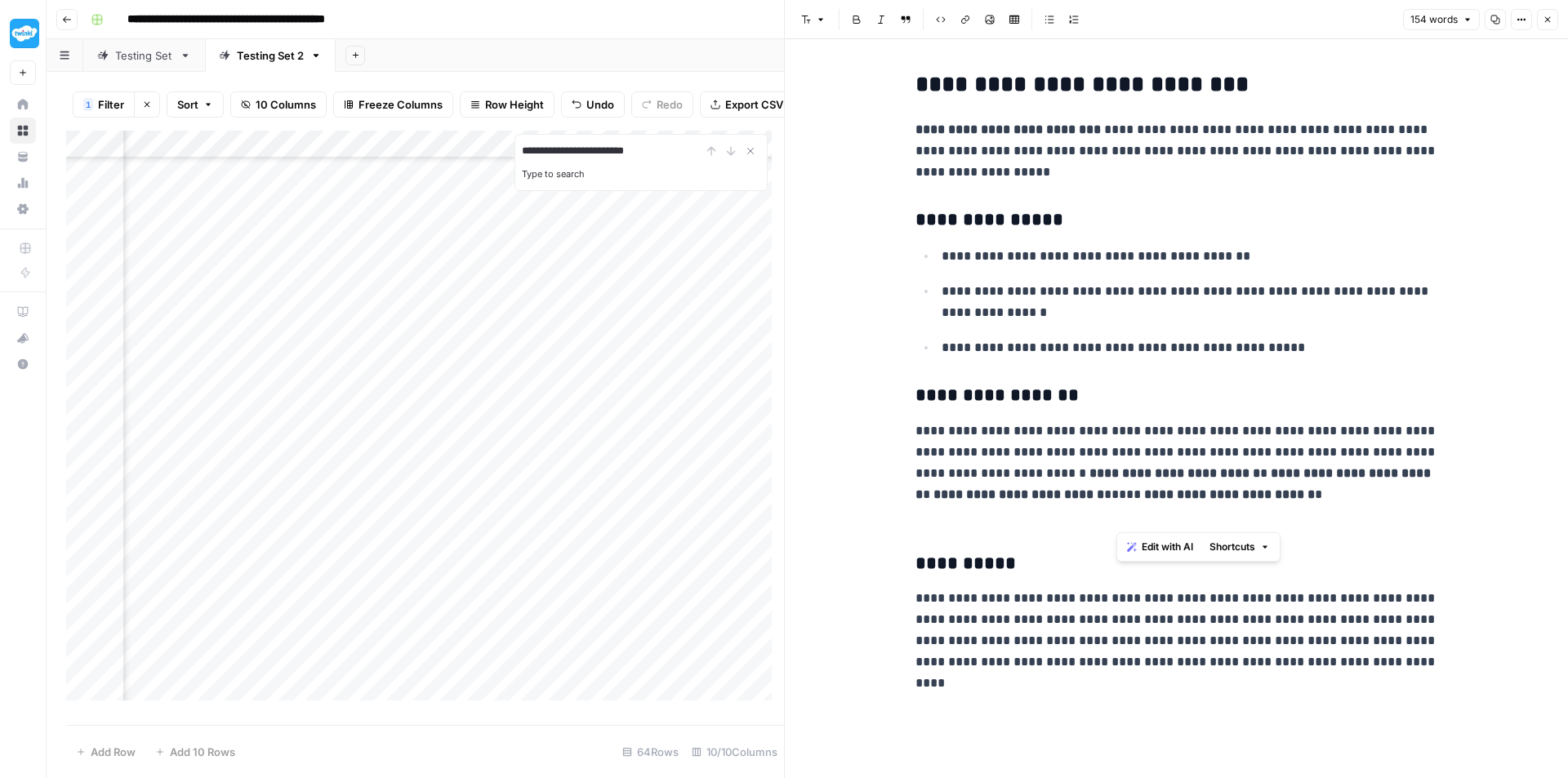
drag, startPoint x: 1183, startPoint y: 512, endPoint x: 1373, endPoint y: 455, distance: 198.4
click at [1373, 455] on p "**********" at bounding box center [1177, 473] width 523 height 106
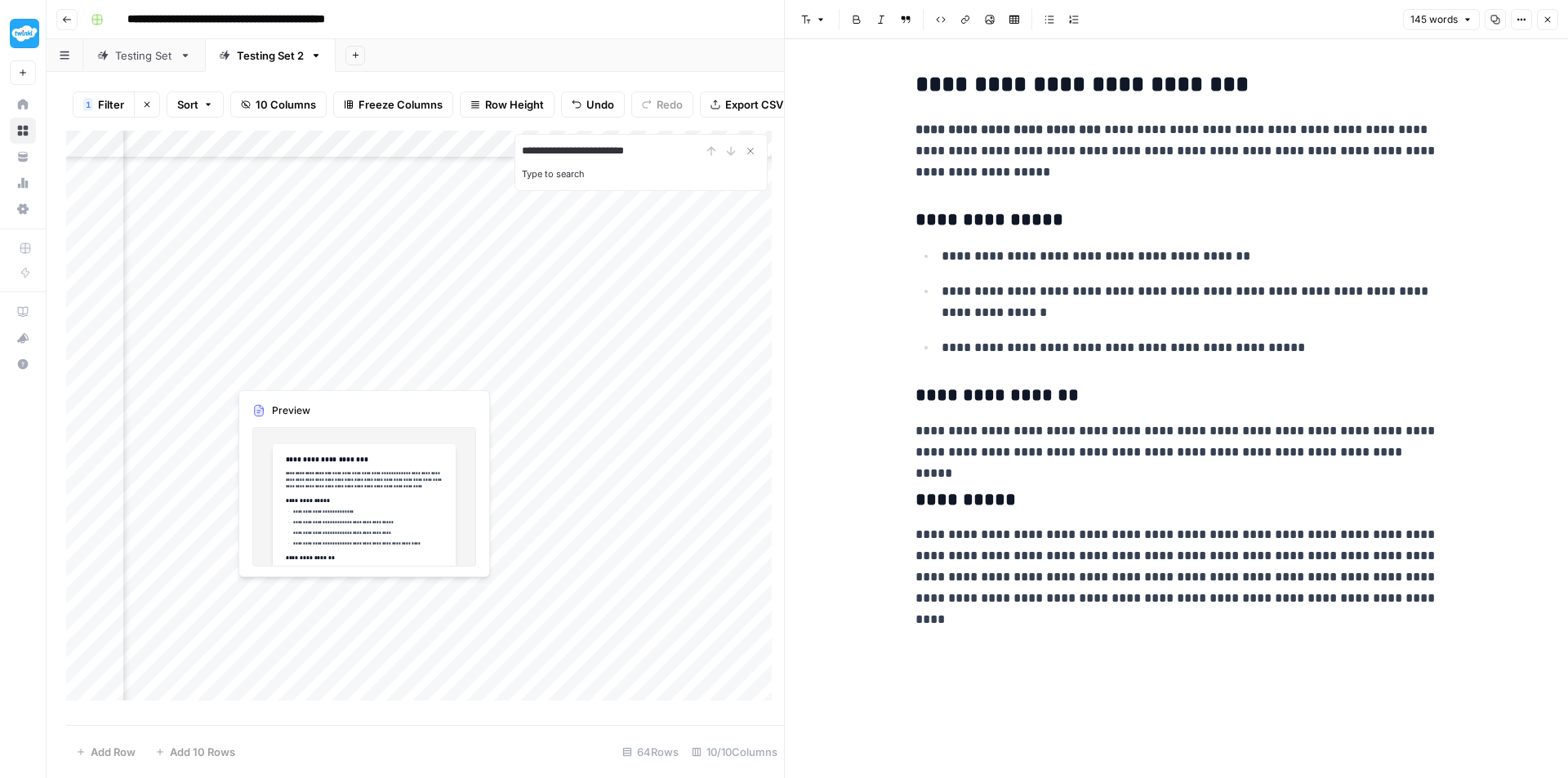
click at [249, 375] on div "Add Column" at bounding box center [425, 421] width 718 height 582
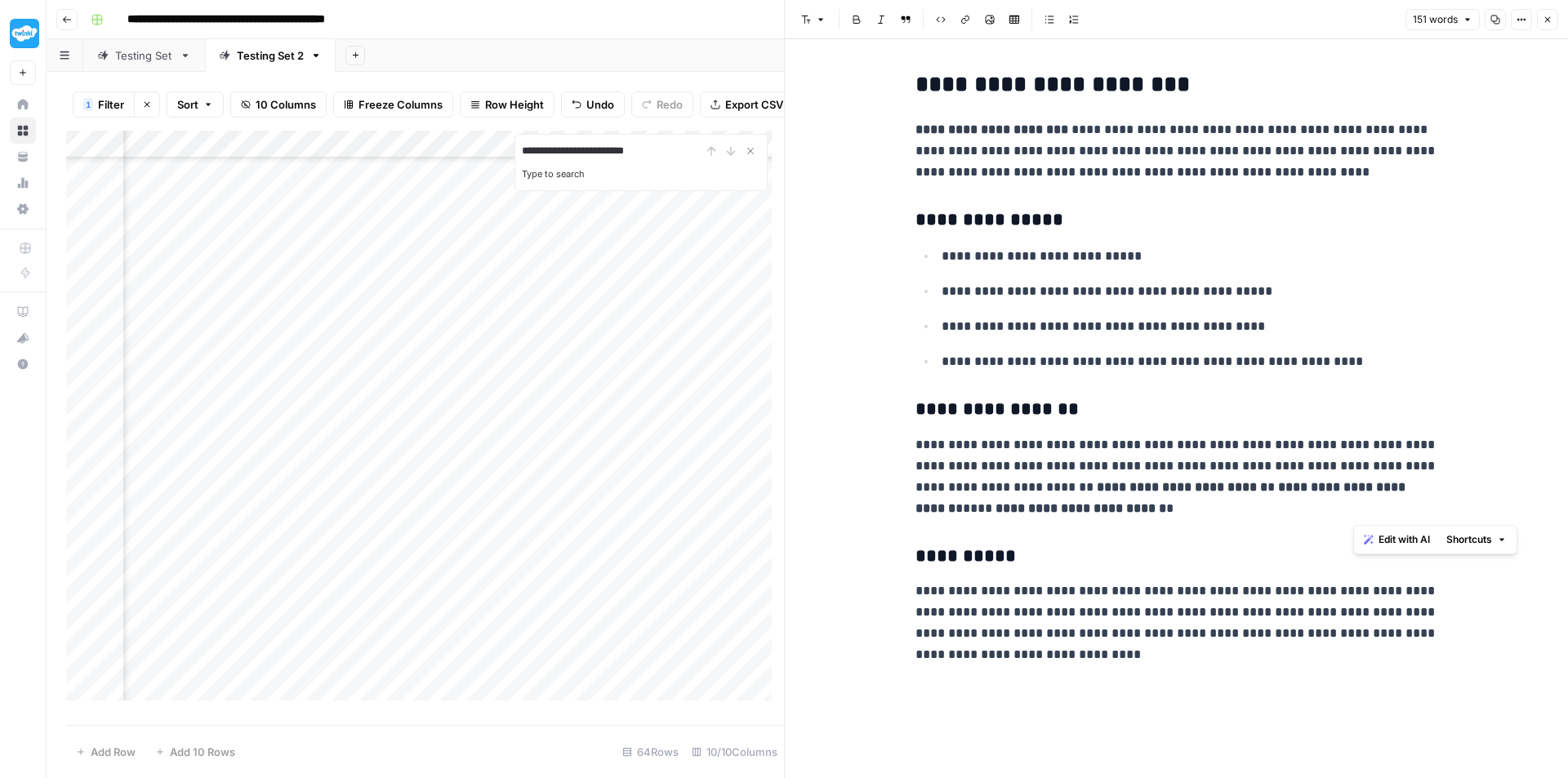
drag, startPoint x: 1394, startPoint y: 506, endPoint x: 1379, endPoint y: 467, distance: 41.8
click at [1379, 467] on p "**********" at bounding box center [1177, 477] width 523 height 85
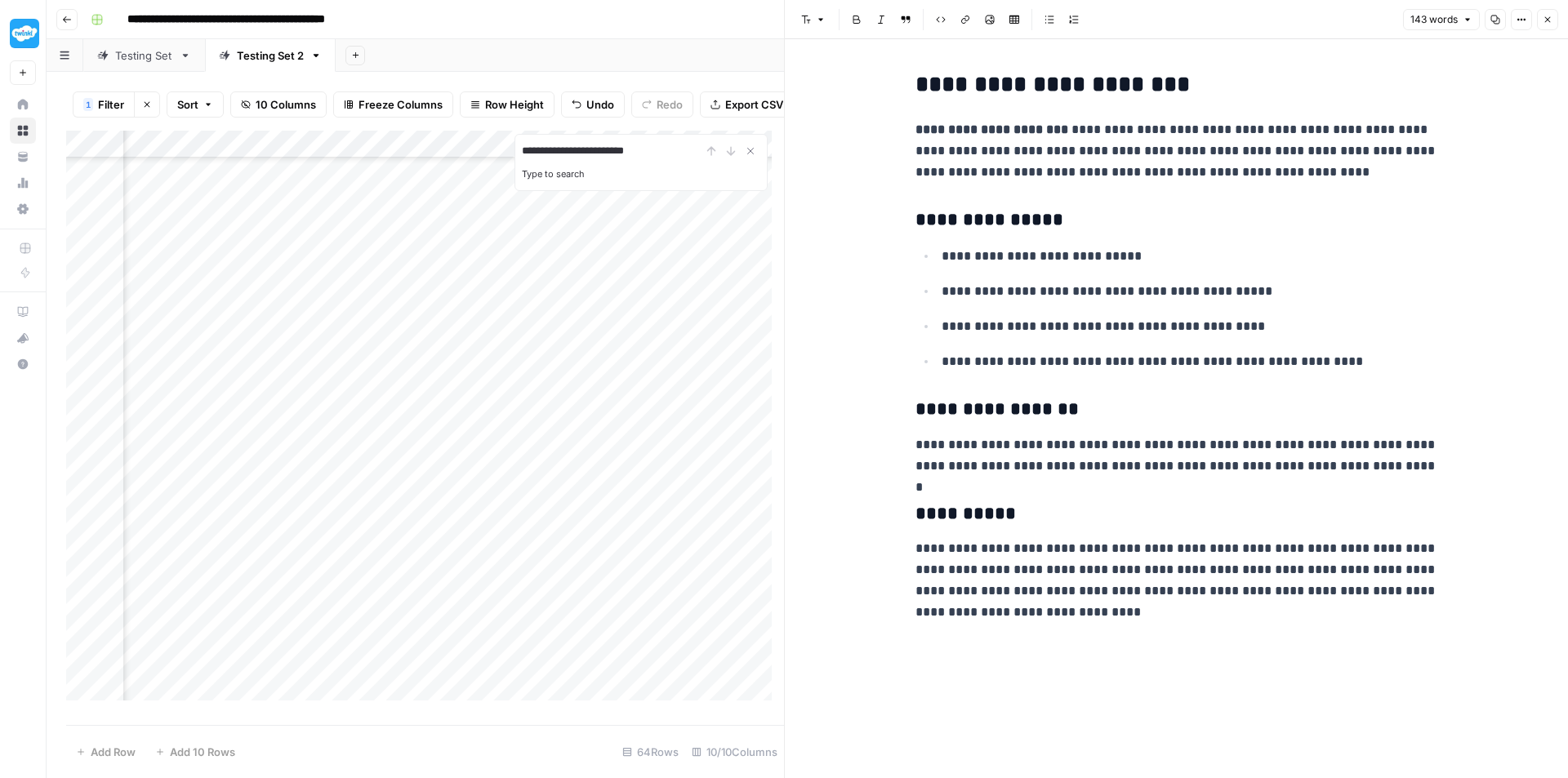
click at [294, 403] on div "Add Column" at bounding box center [425, 421] width 718 height 582
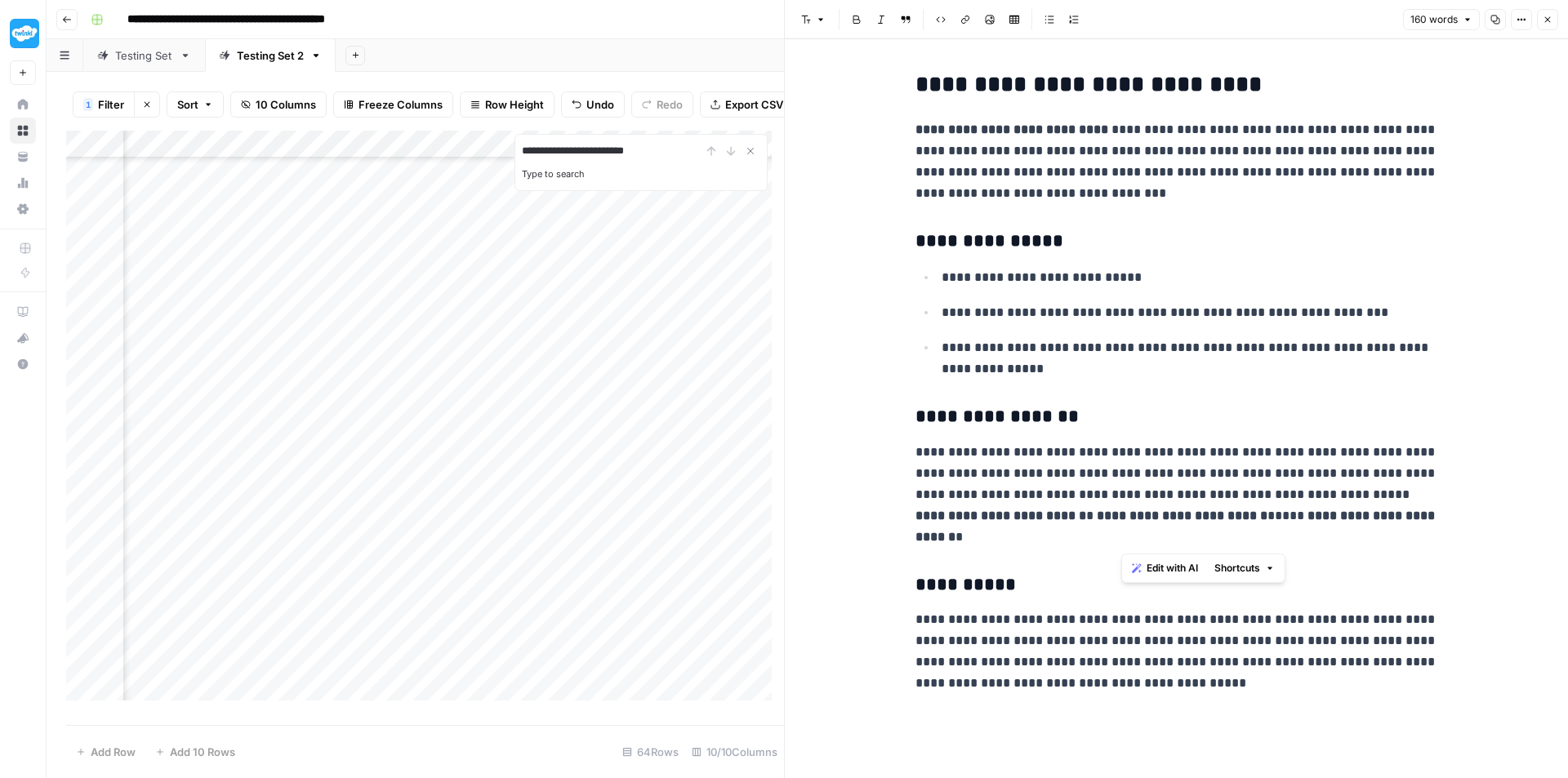
drag, startPoint x: 1266, startPoint y: 514, endPoint x: 1184, endPoint y: 500, distance: 83.2
click at [1184, 500] on p "**********" at bounding box center [1177, 494] width 523 height 106
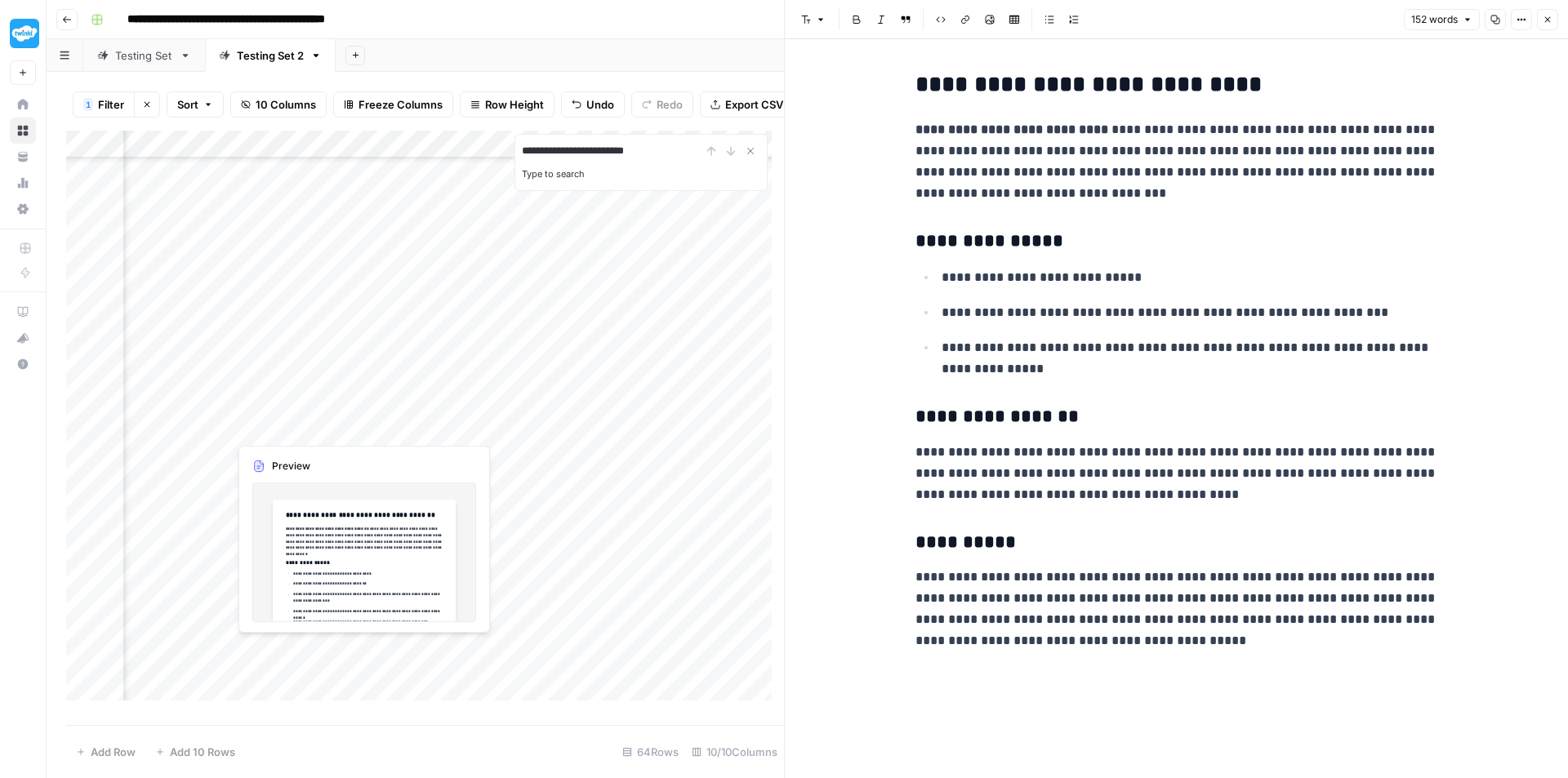
click at [263, 429] on div "Add Column" at bounding box center [425, 421] width 718 height 582
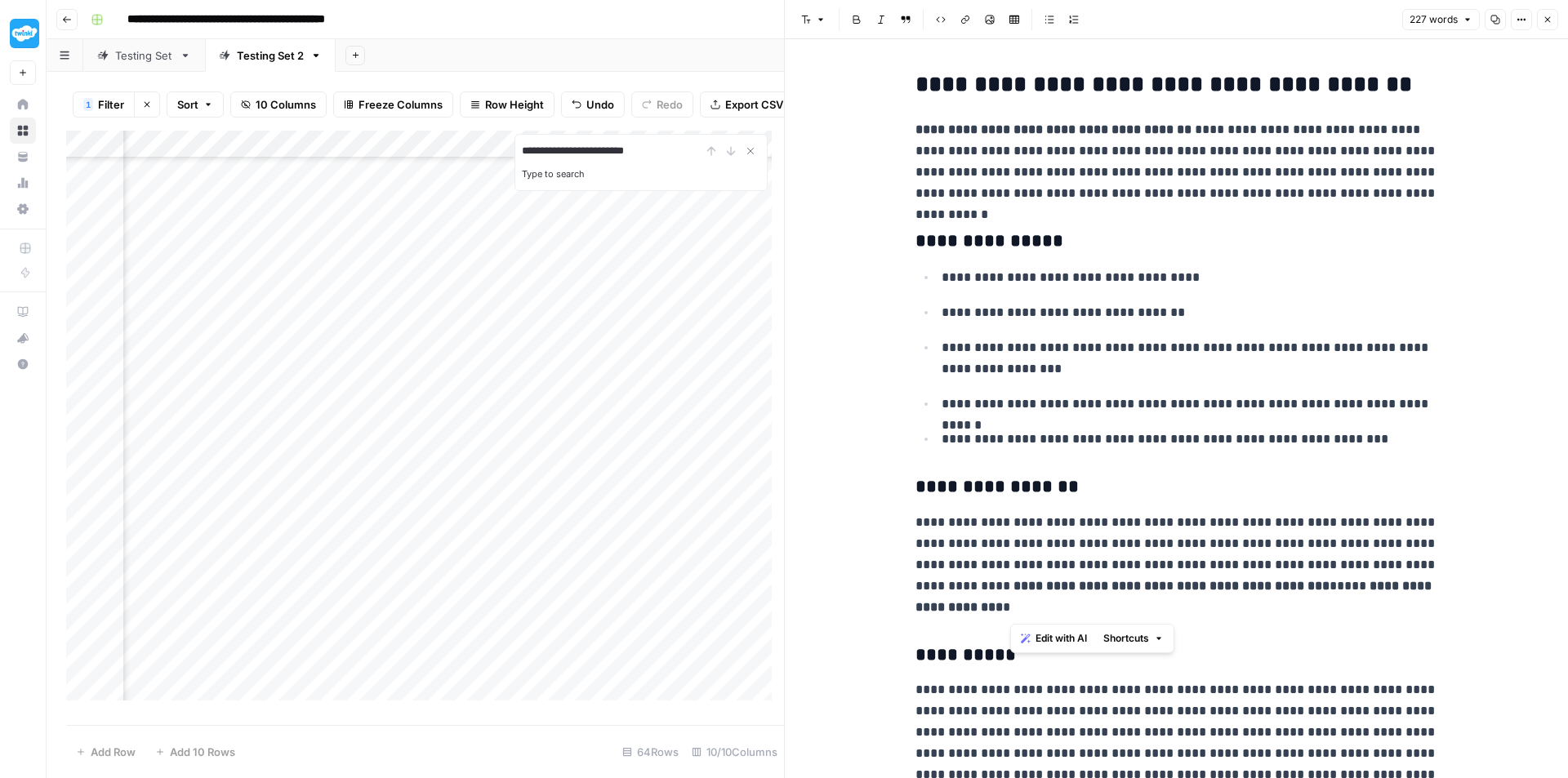
drag, startPoint x: 1179, startPoint y: 606, endPoint x: 1226, endPoint y: 565, distance: 62.4
click at [1226, 565] on p "**********" at bounding box center [1177, 565] width 523 height 106
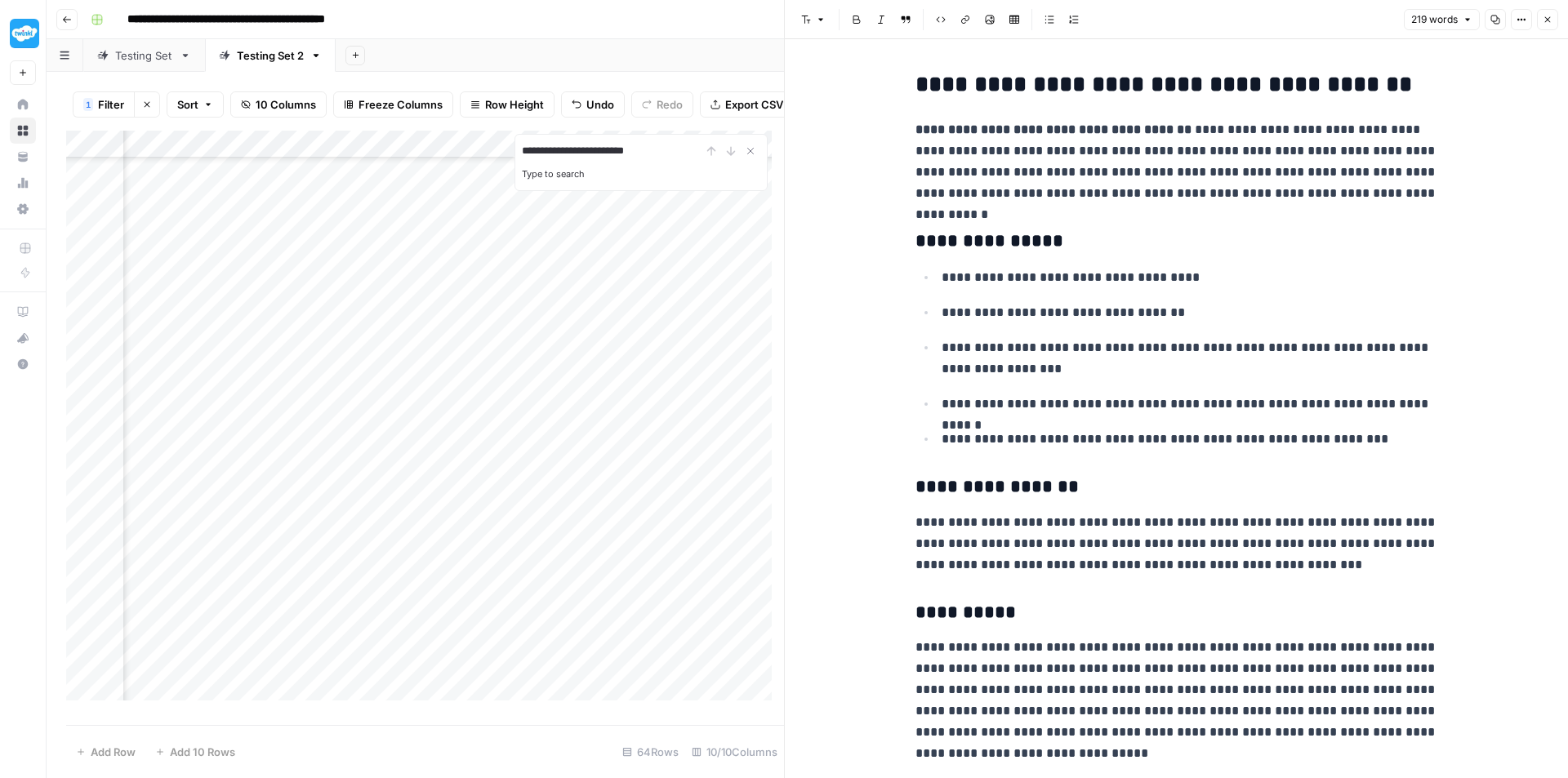
click at [285, 456] on div "Add Column" at bounding box center [425, 421] width 718 height 582
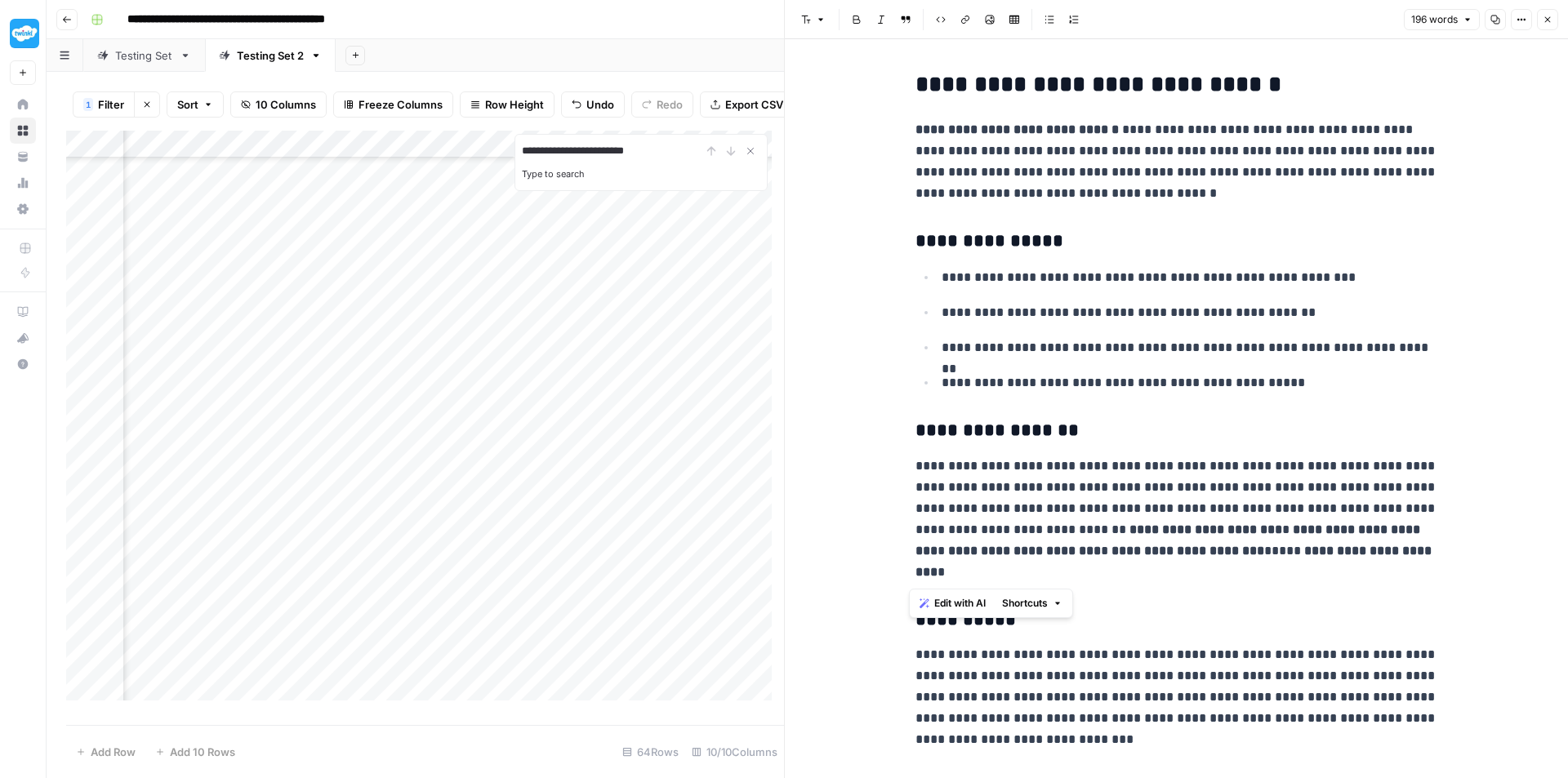
drag, startPoint x: 1189, startPoint y: 571, endPoint x: 893, endPoint y: 537, distance: 297.9
click at [893, 537] on div "**********" at bounding box center [1175, 423] width 783 height 770
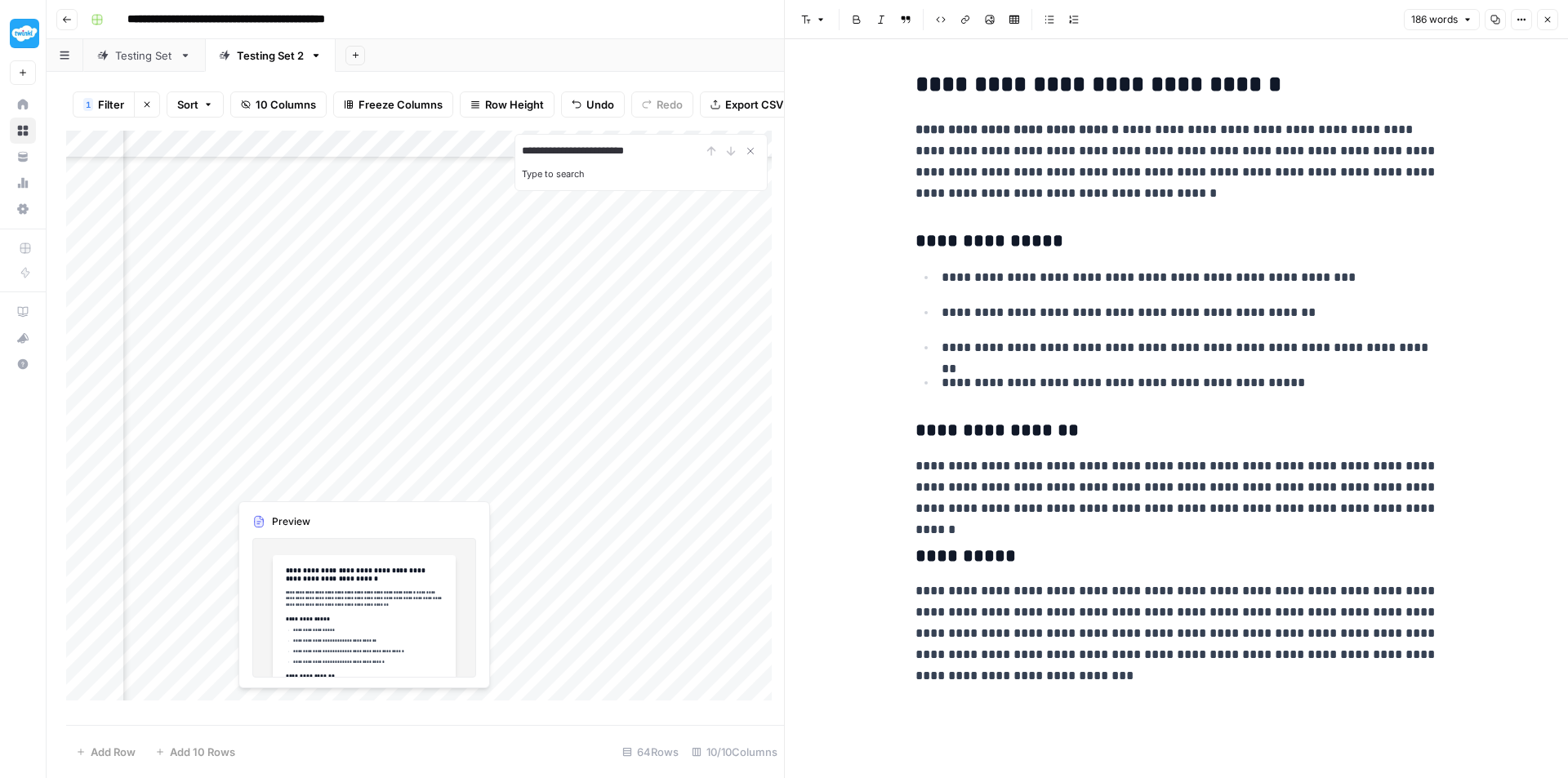
click at [255, 476] on div "Add Column" at bounding box center [425, 421] width 718 height 582
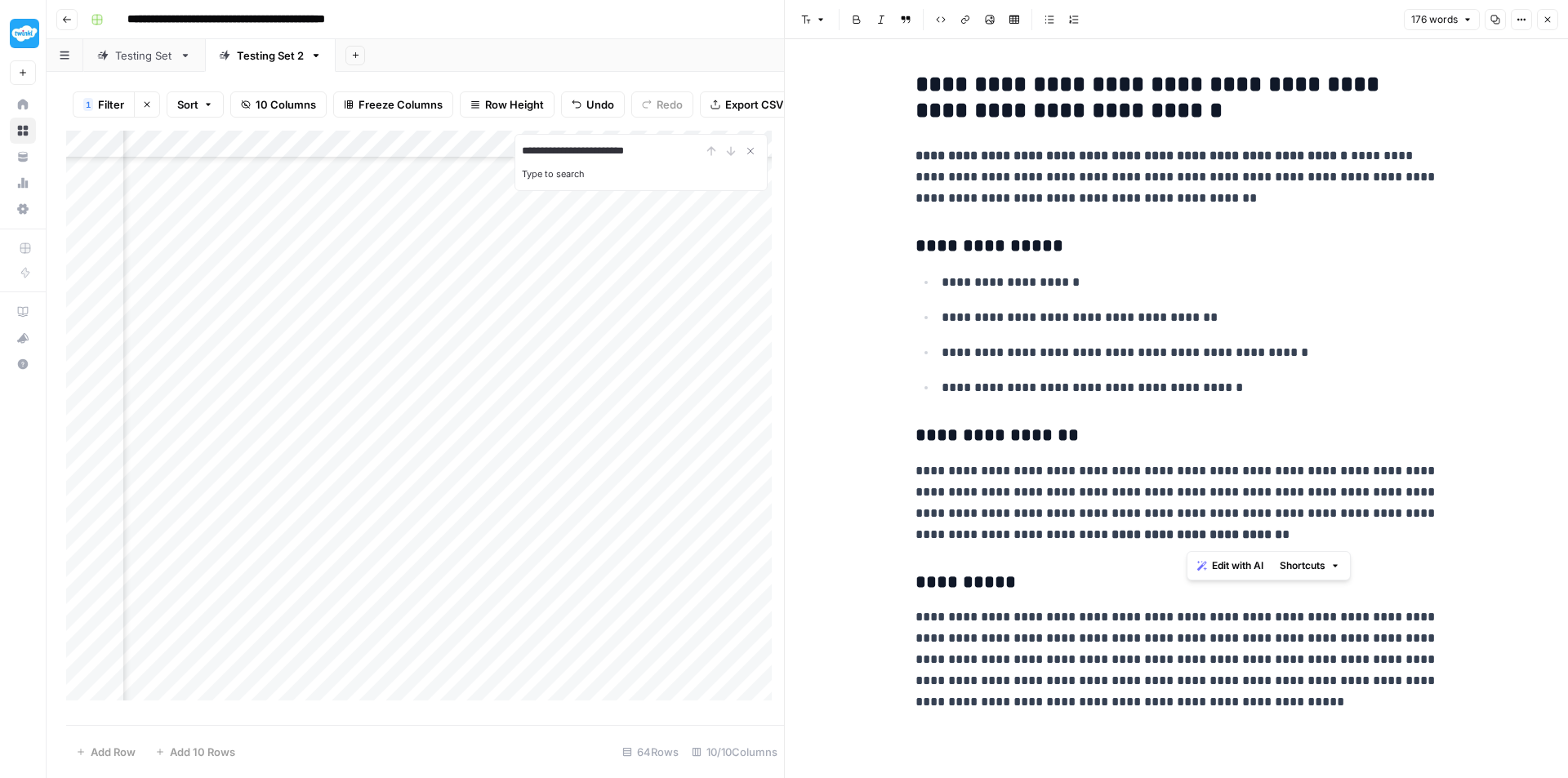
drag, startPoint x: 1217, startPoint y: 539, endPoint x: 1347, endPoint y: 510, distance: 133.2
click at [1347, 510] on p "**********" at bounding box center [1177, 503] width 523 height 85
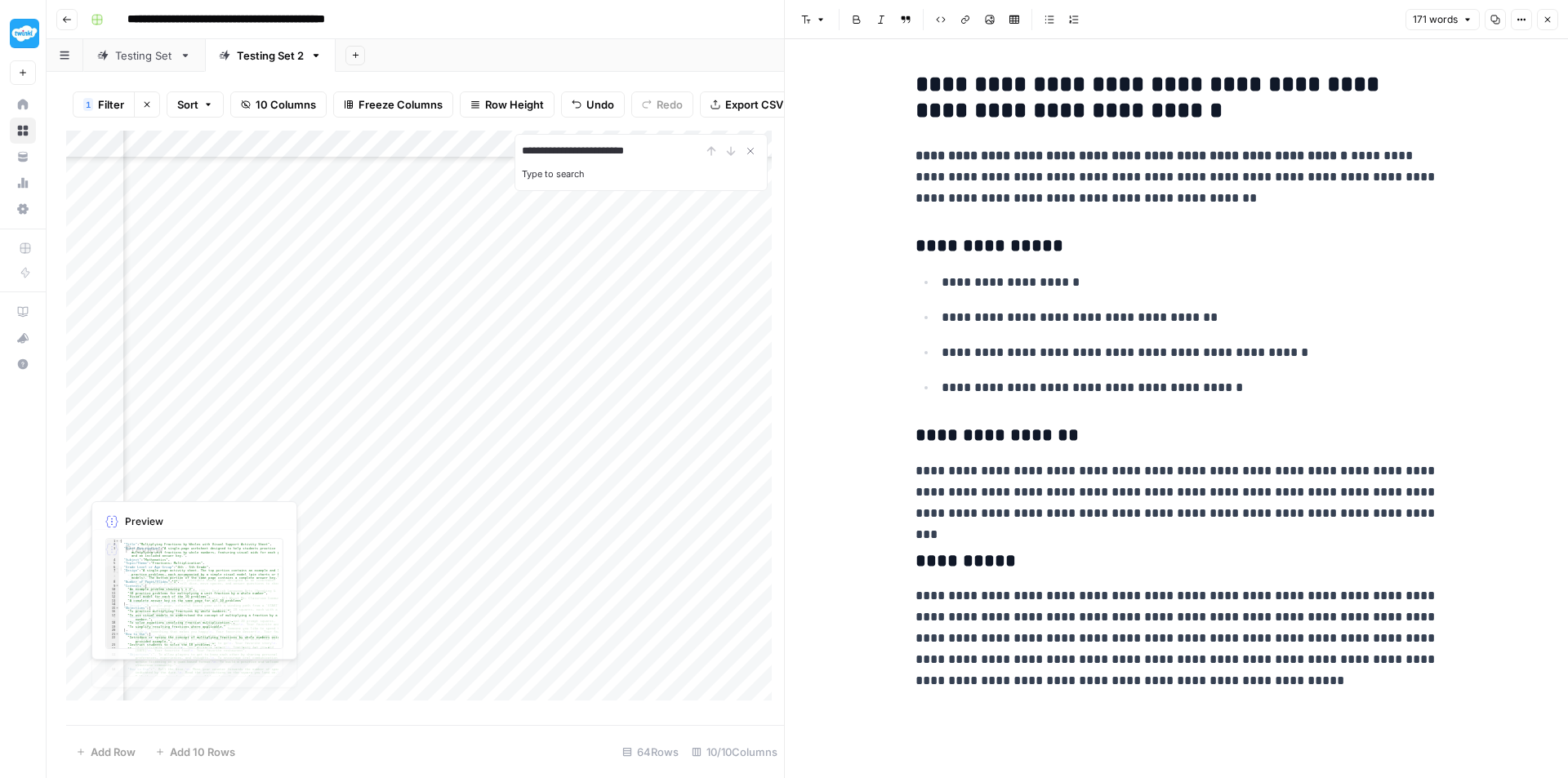
click at [288, 511] on div "Add Column" at bounding box center [425, 421] width 718 height 582
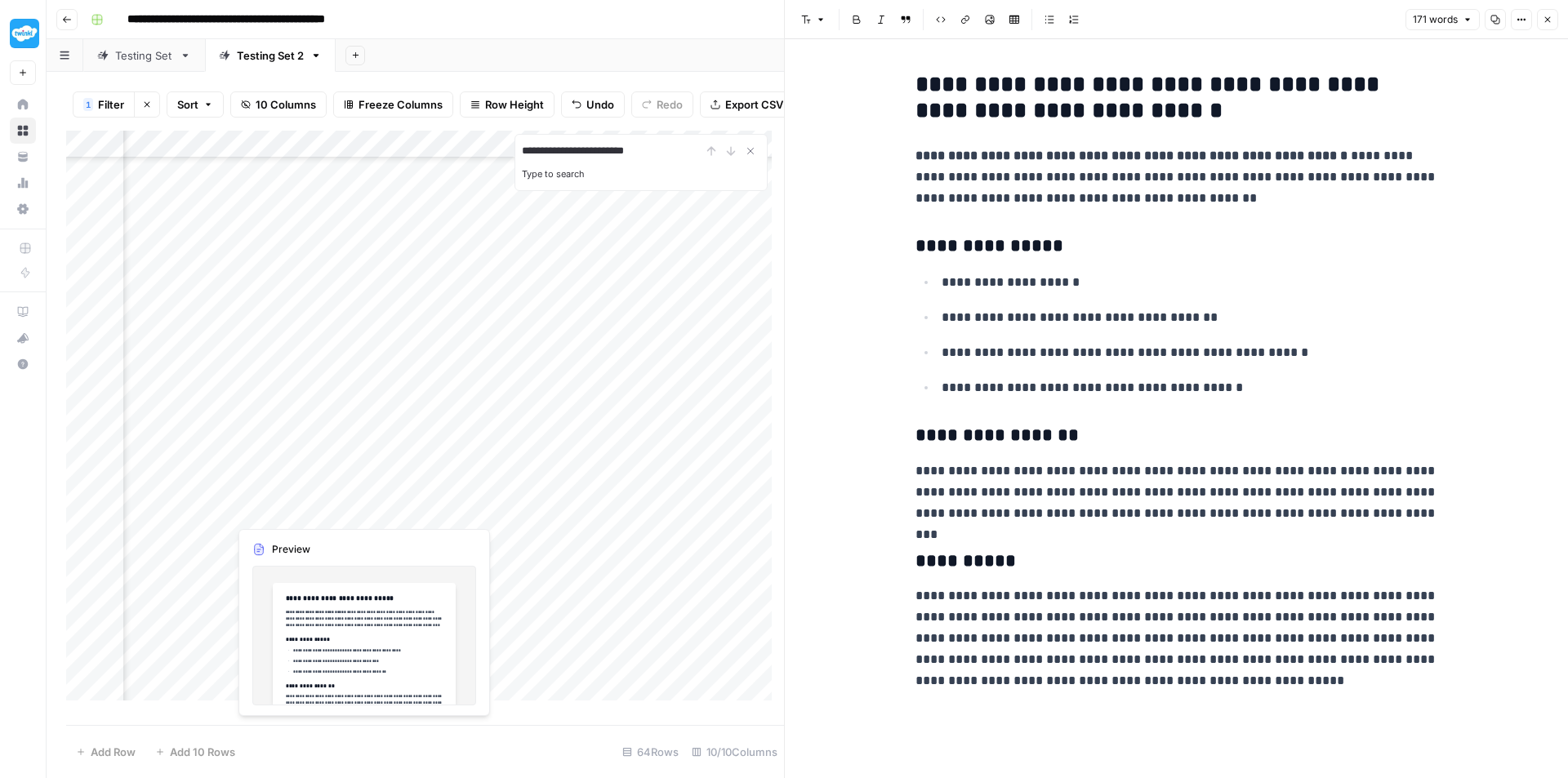
click at [288, 511] on div "Add Column" at bounding box center [425, 421] width 718 height 582
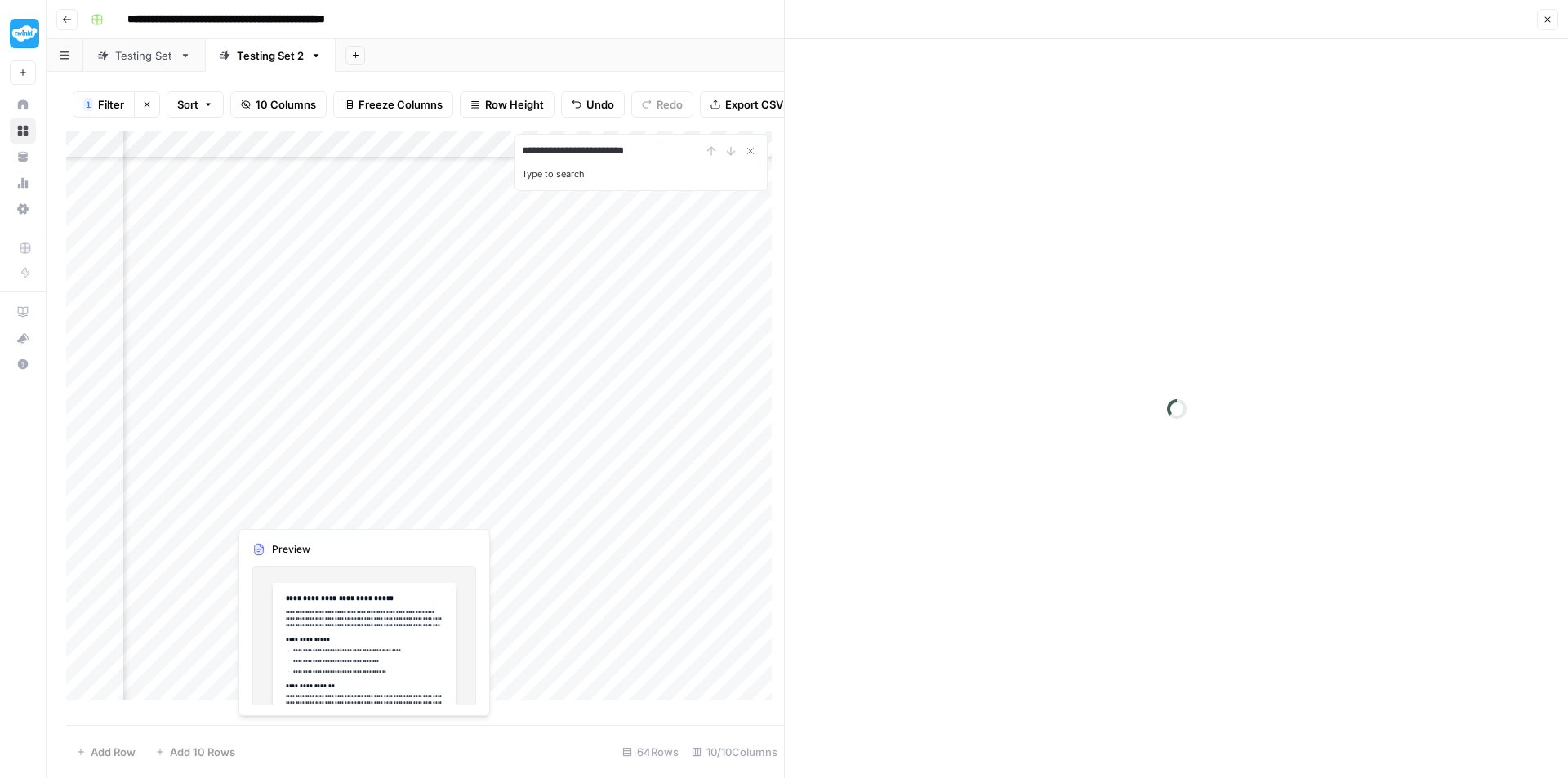
click at [288, 511] on div at bounding box center [303, 510] width 150 height 30
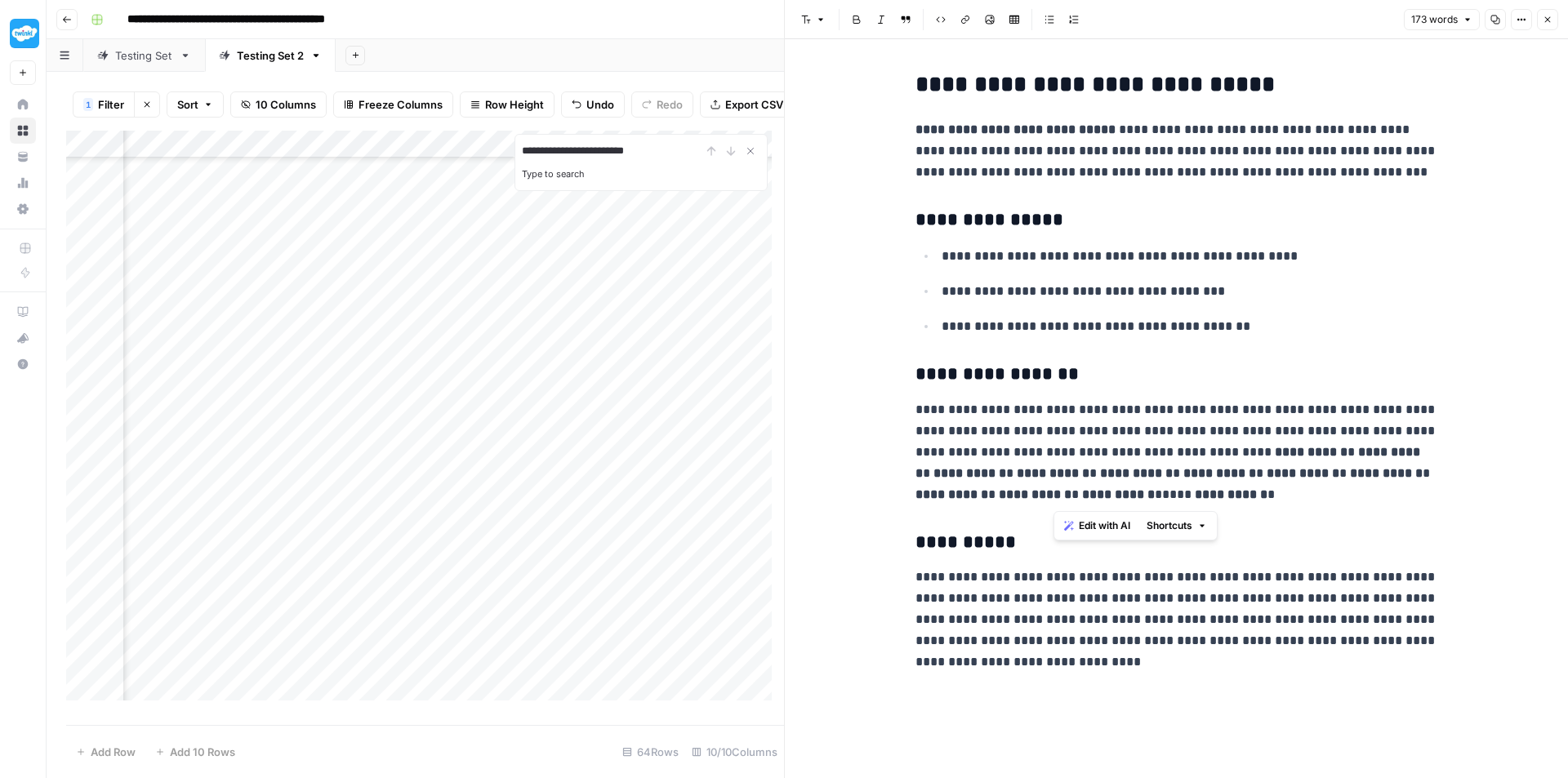
drag, startPoint x: 1295, startPoint y: 493, endPoint x: 1054, endPoint y: 454, distance: 244.1
click at [1054, 454] on p "**********" at bounding box center [1177, 452] width 523 height 106
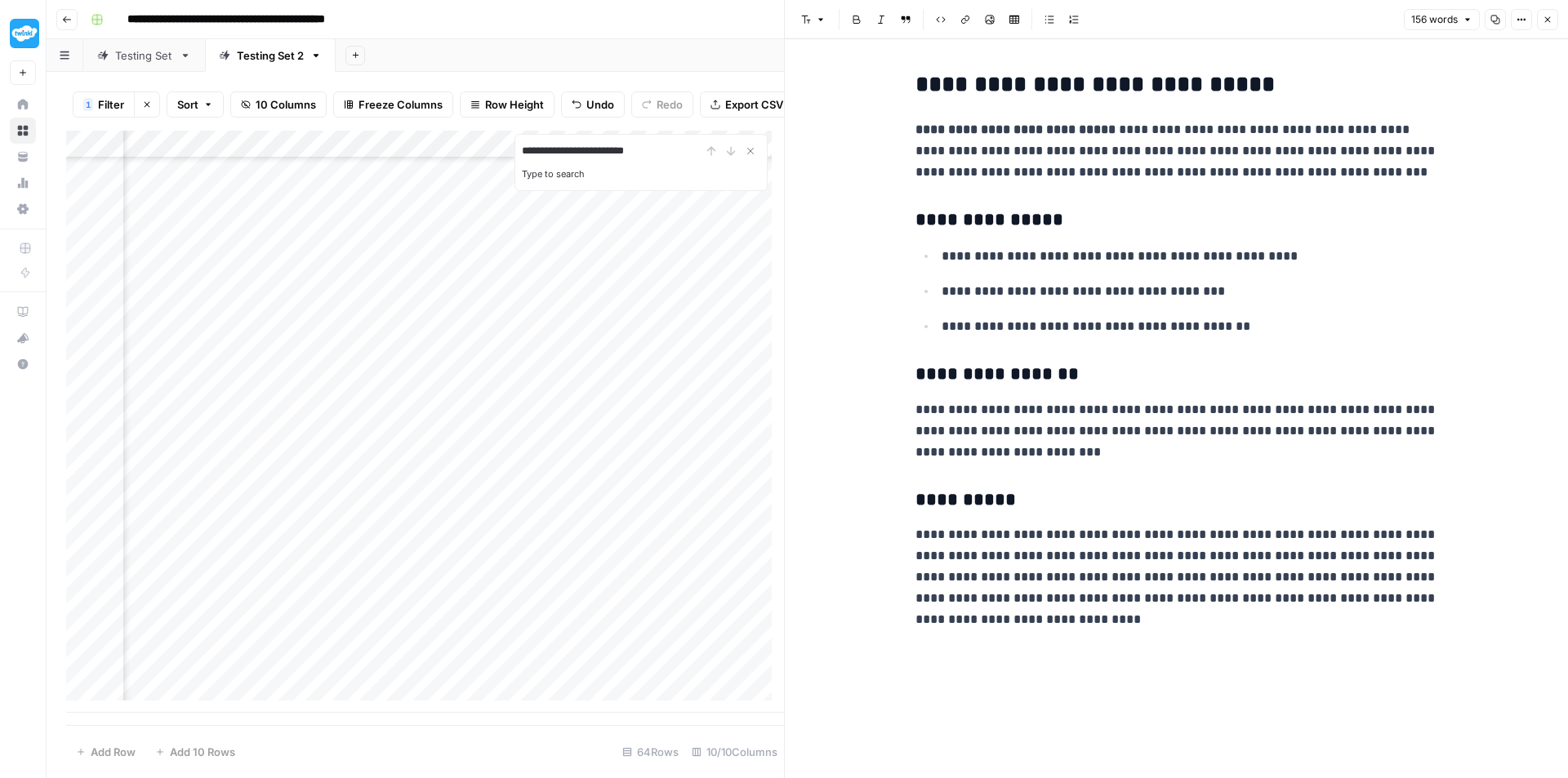
scroll to position [1233, 753]
click at [285, 366] on div "Add Column" at bounding box center [425, 421] width 718 height 582
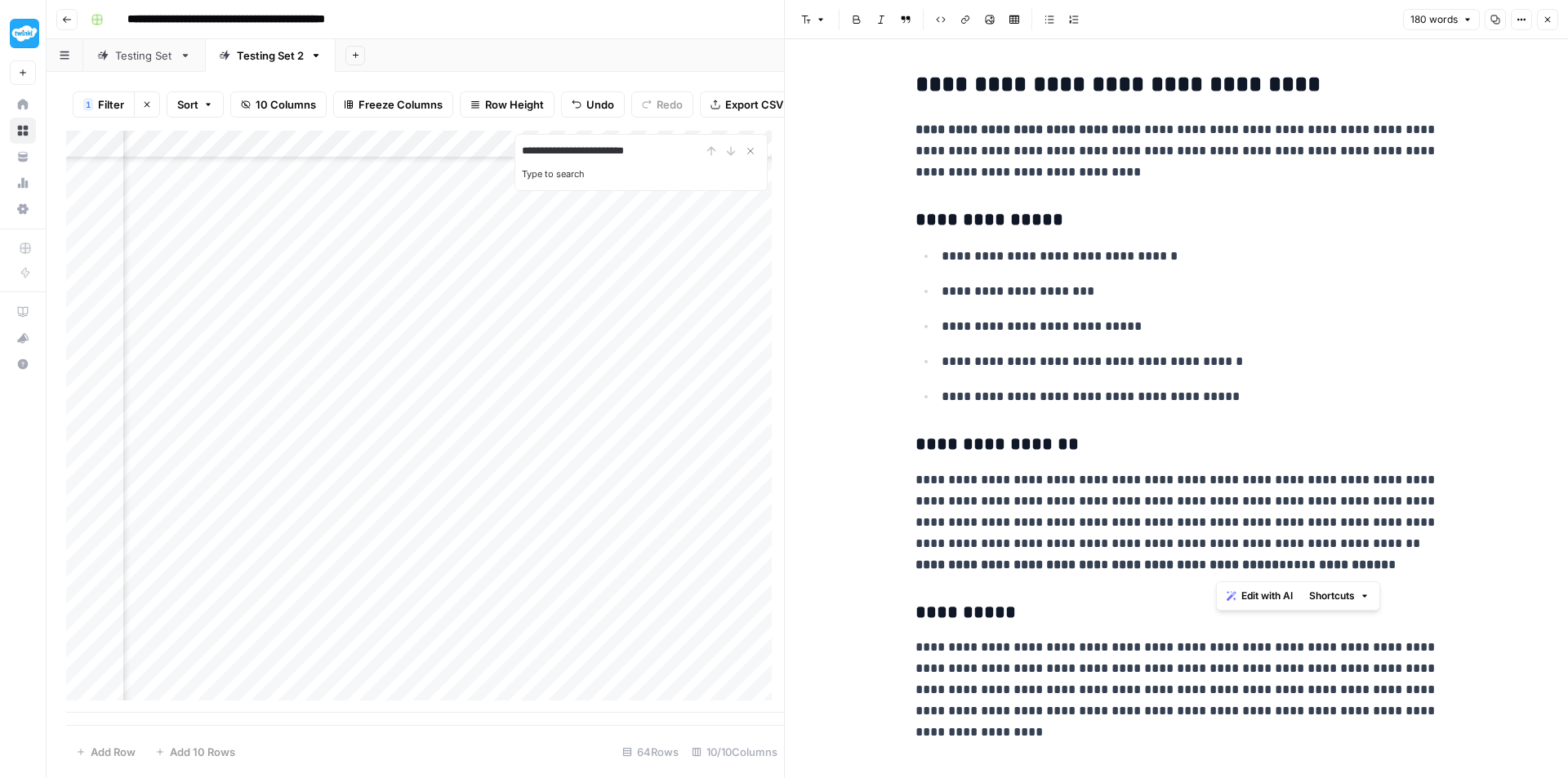
drag, startPoint x: 1411, startPoint y: 565, endPoint x: 1214, endPoint y: 545, distance: 198.0
click at [1214, 545] on p "**********" at bounding box center [1177, 522] width 523 height 106
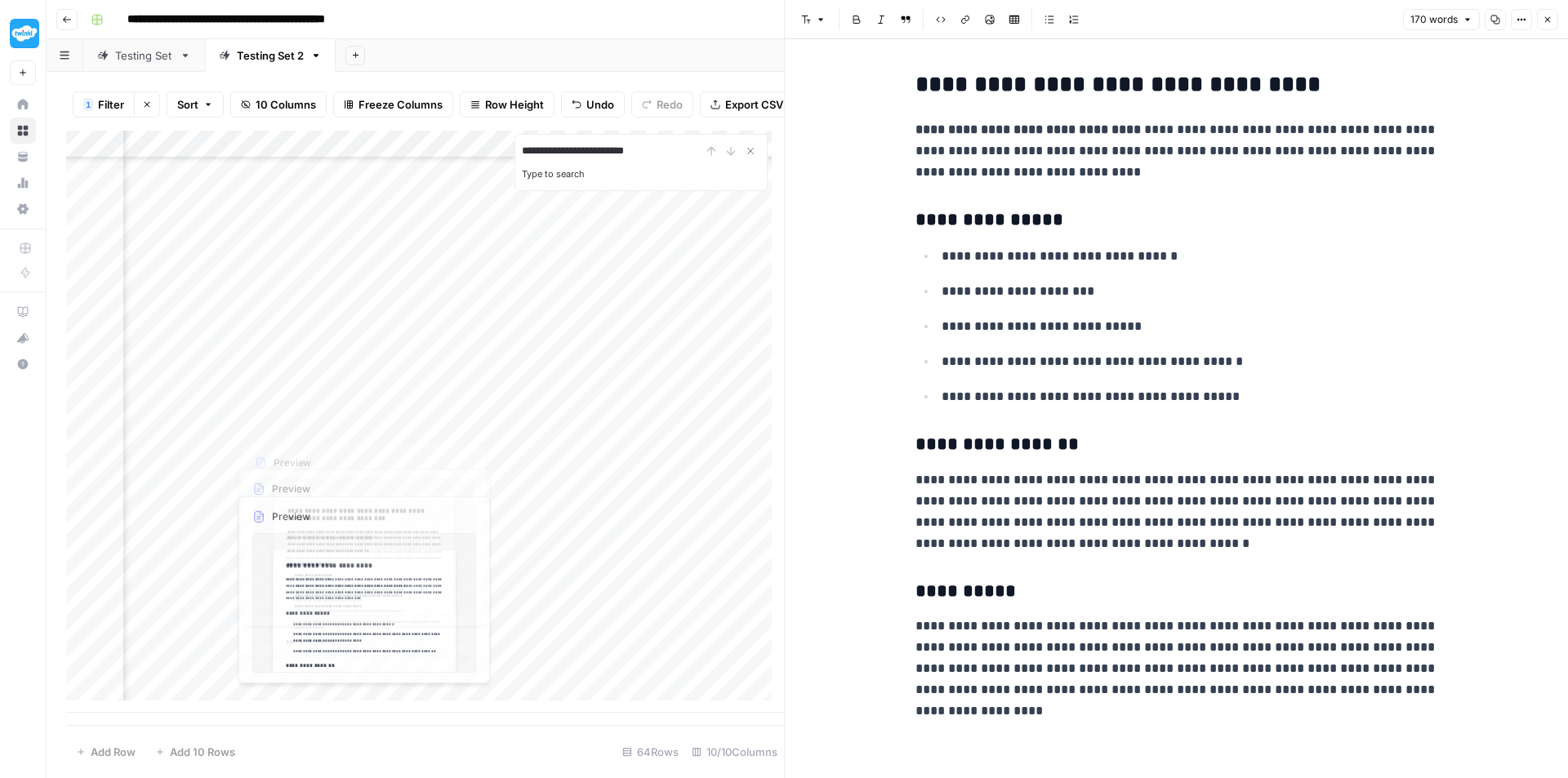
click at [280, 389] on div "Add Column" at bounding box center [425, 421] width 718 height 582
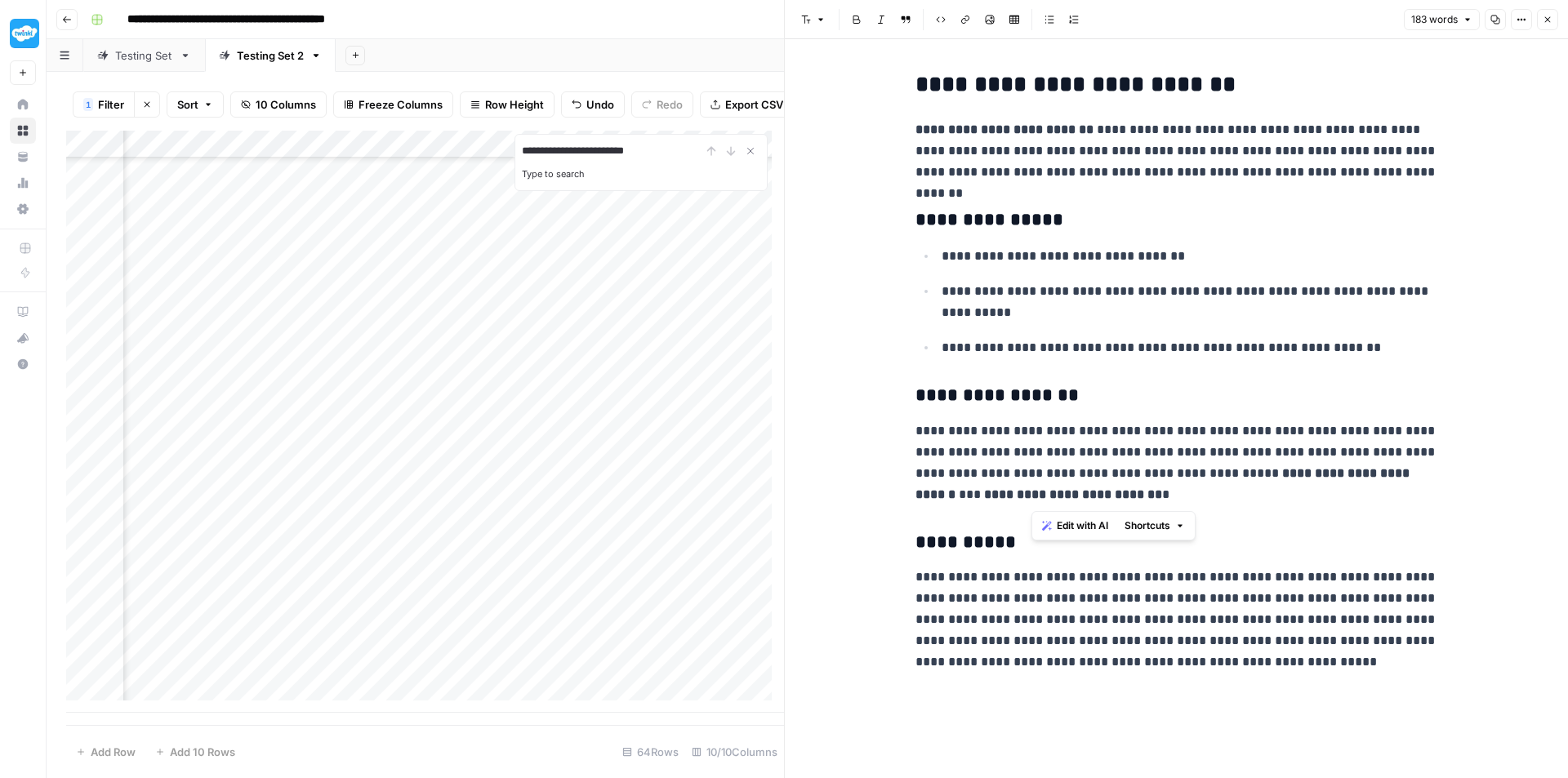
drag, startPoint x: 1181, startPoint y: 491, endPoint x: 1033, endPoint y: 475, distance: 148.9
click at [1033, 475] on p "**********" at bounding box center [1177, 463] width 523 height 85
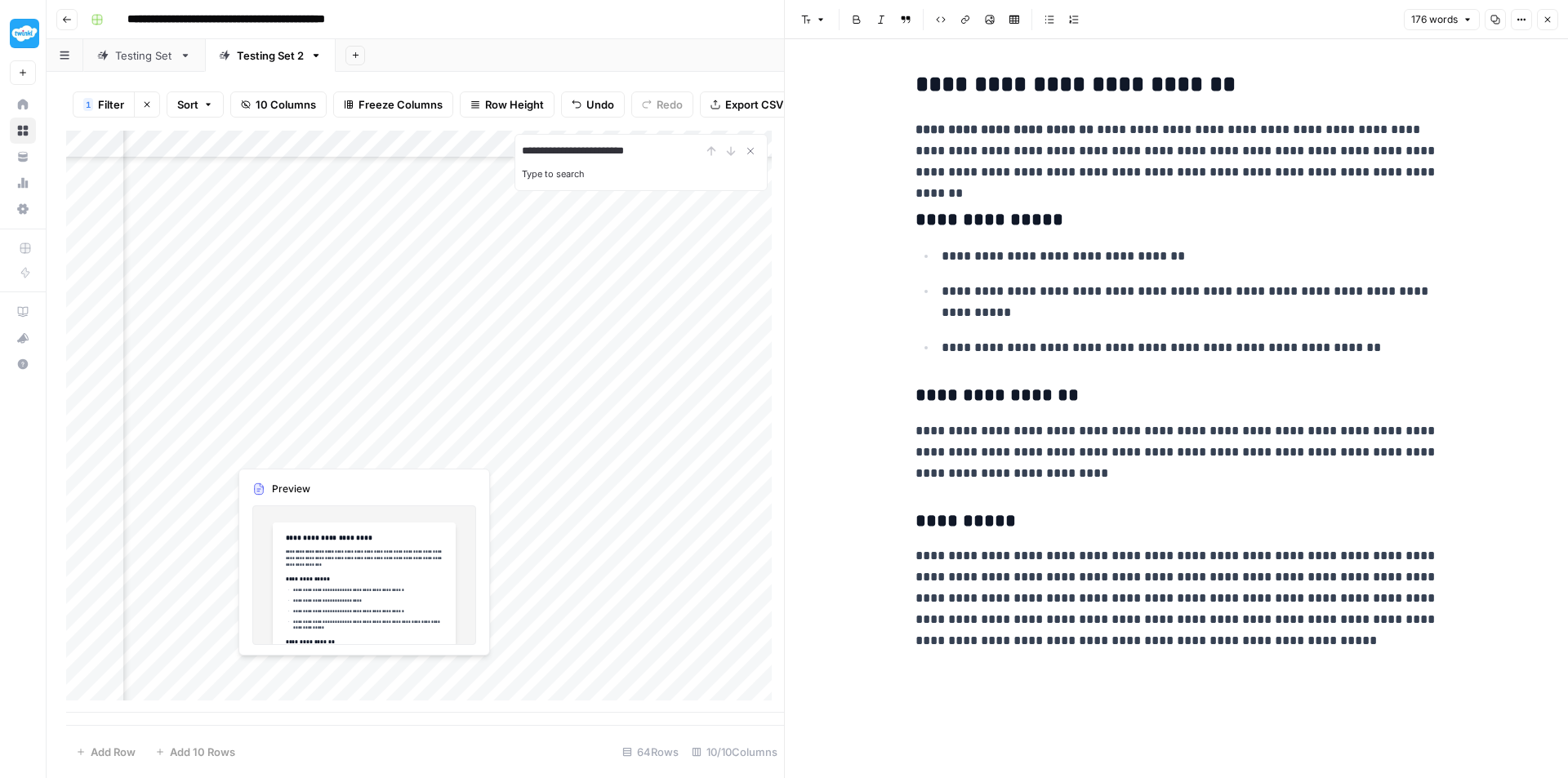
click at [303, 425] on div "Add Column" at bounding box center [425, 421] width 718 height 582
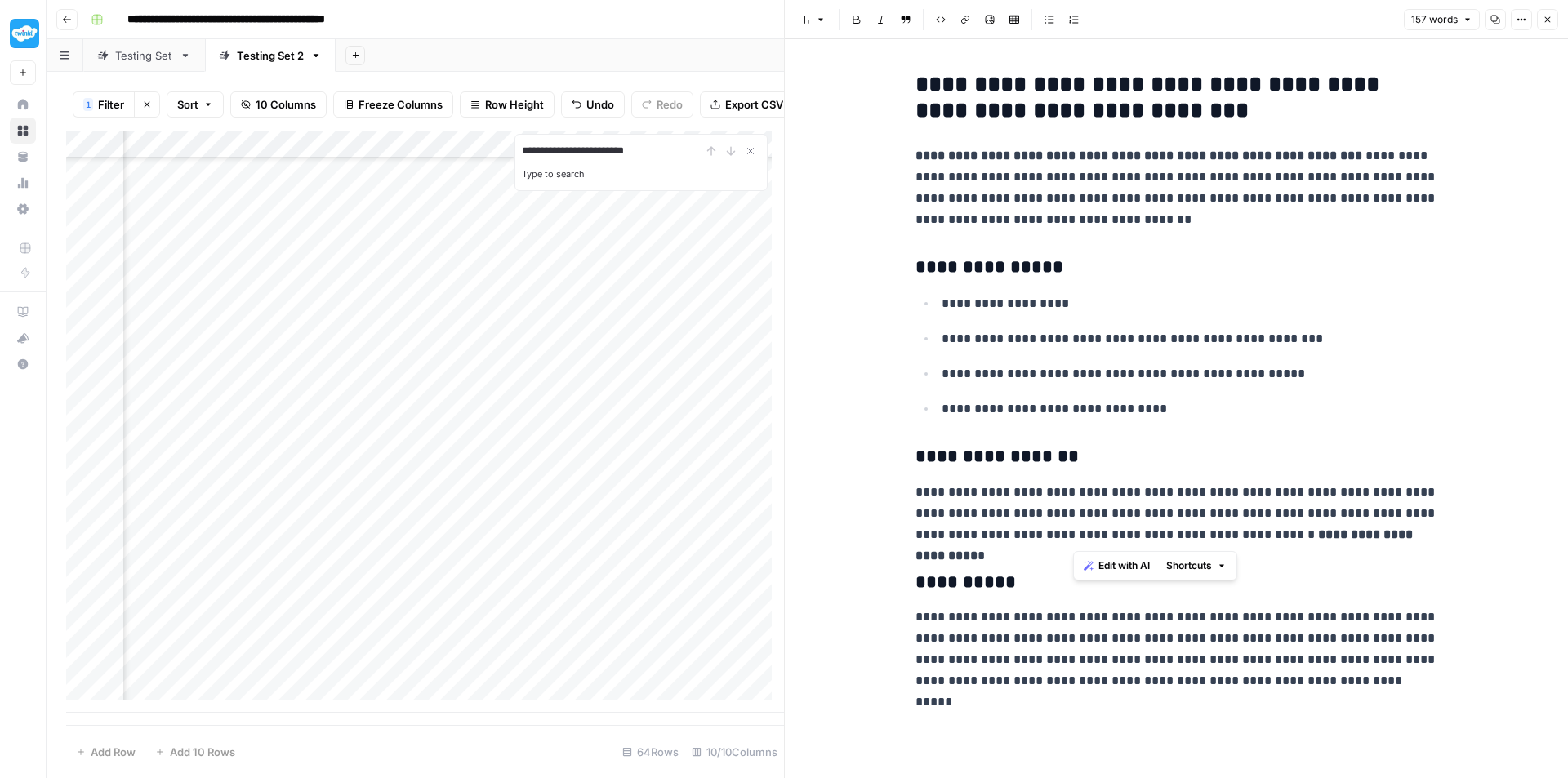
drag, startPoint x: 1321, startPoint y: 529, endPoint x: 1074, endPoint y: 530, distance: 247.0
click at [1074, 530] on p "**********" at bounding box center [1177, 513] width 523 height 64
click at [270, 456] on div "Add Column" at bounding box center [425, 421] width 718 height 582
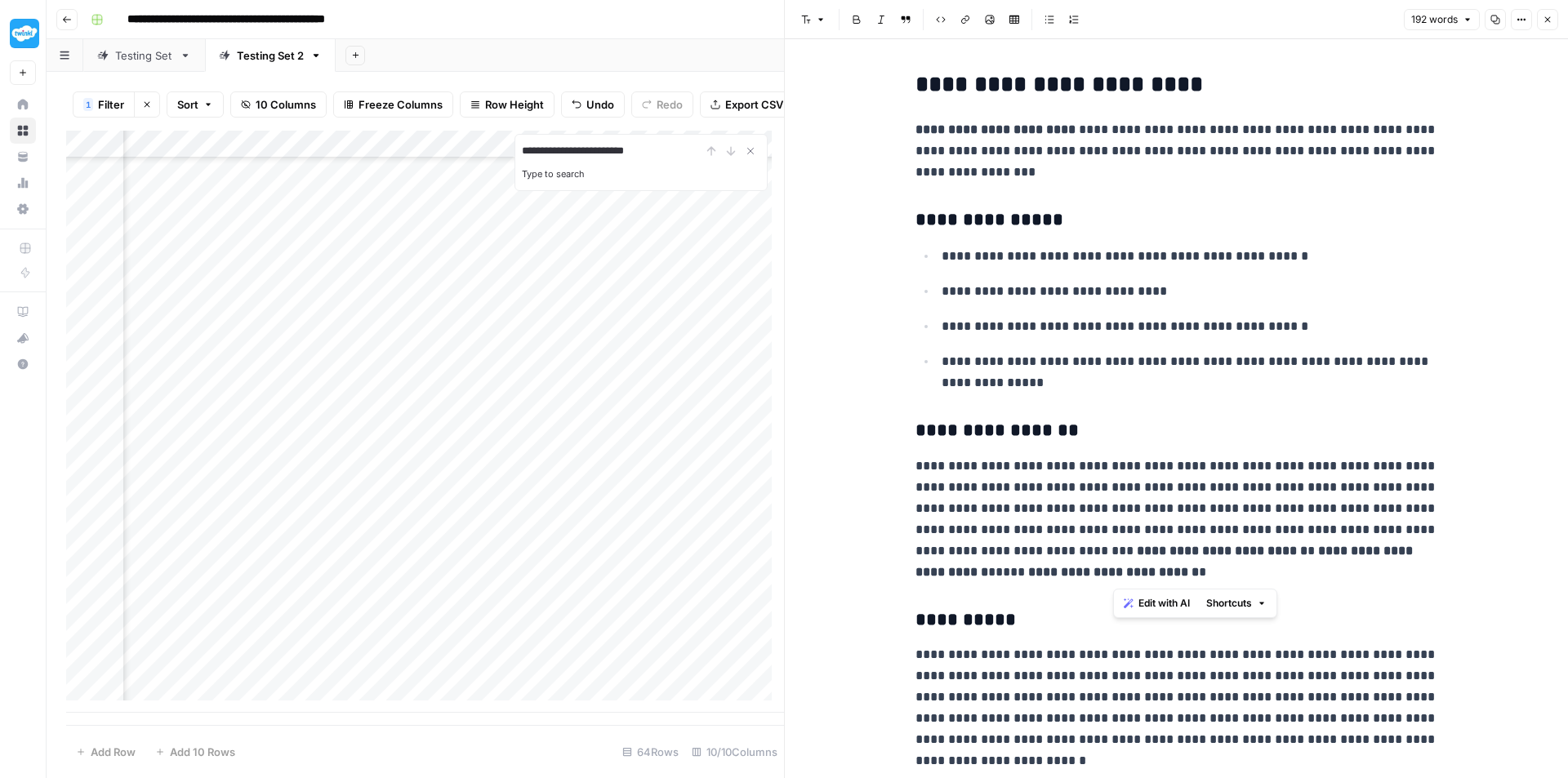
drag, startPoint x: 1226, startPoint y: 580, endPoint x: 1283, endPoint y: 532, distance: 74.5
click at [1283, 532] on p "**********" at bounding box center [1177, 519] width 523 height 128
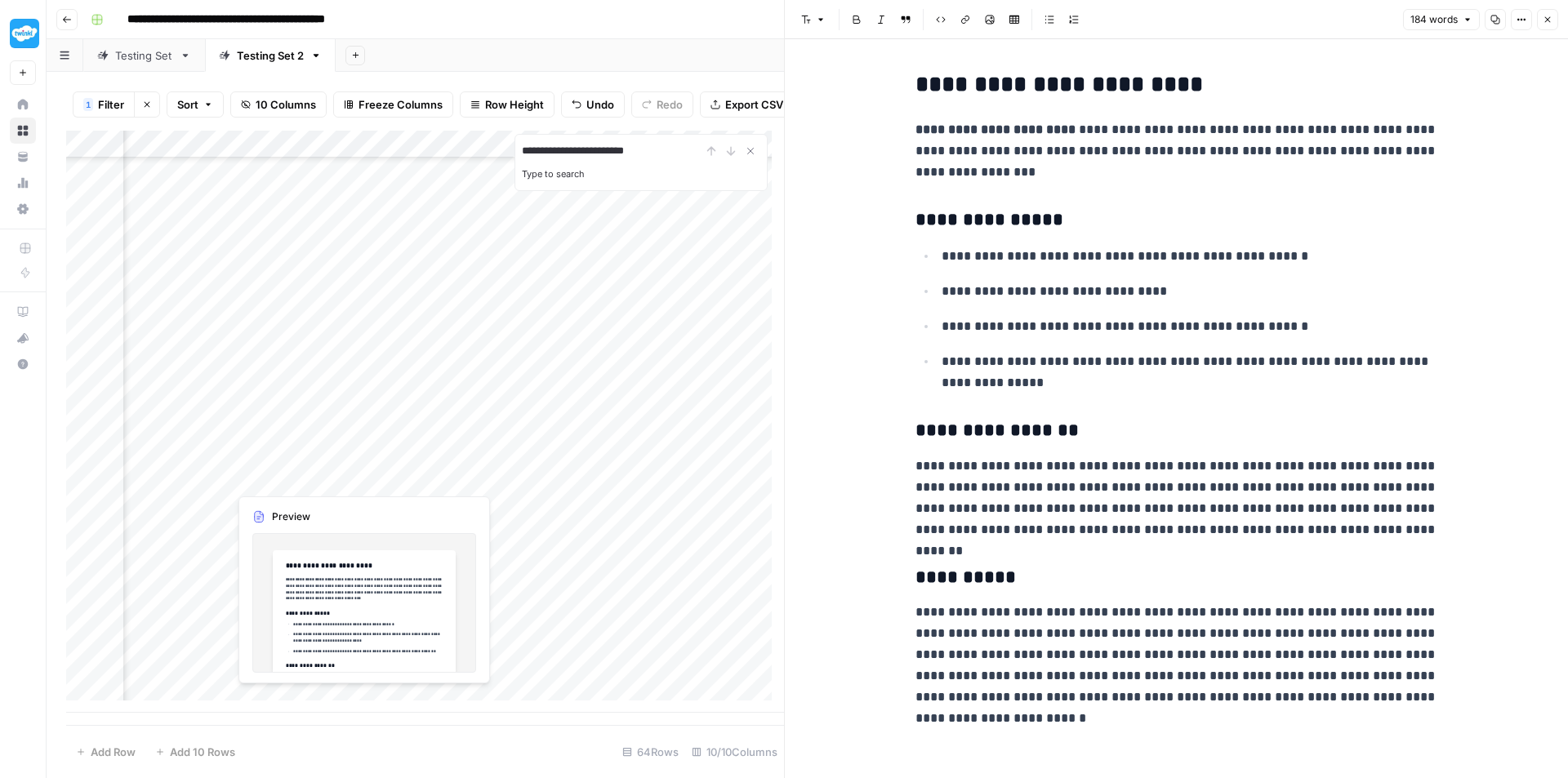
click at [264, 480] on div "Add Column" at bounding box center [425, 421] width 718 height 582
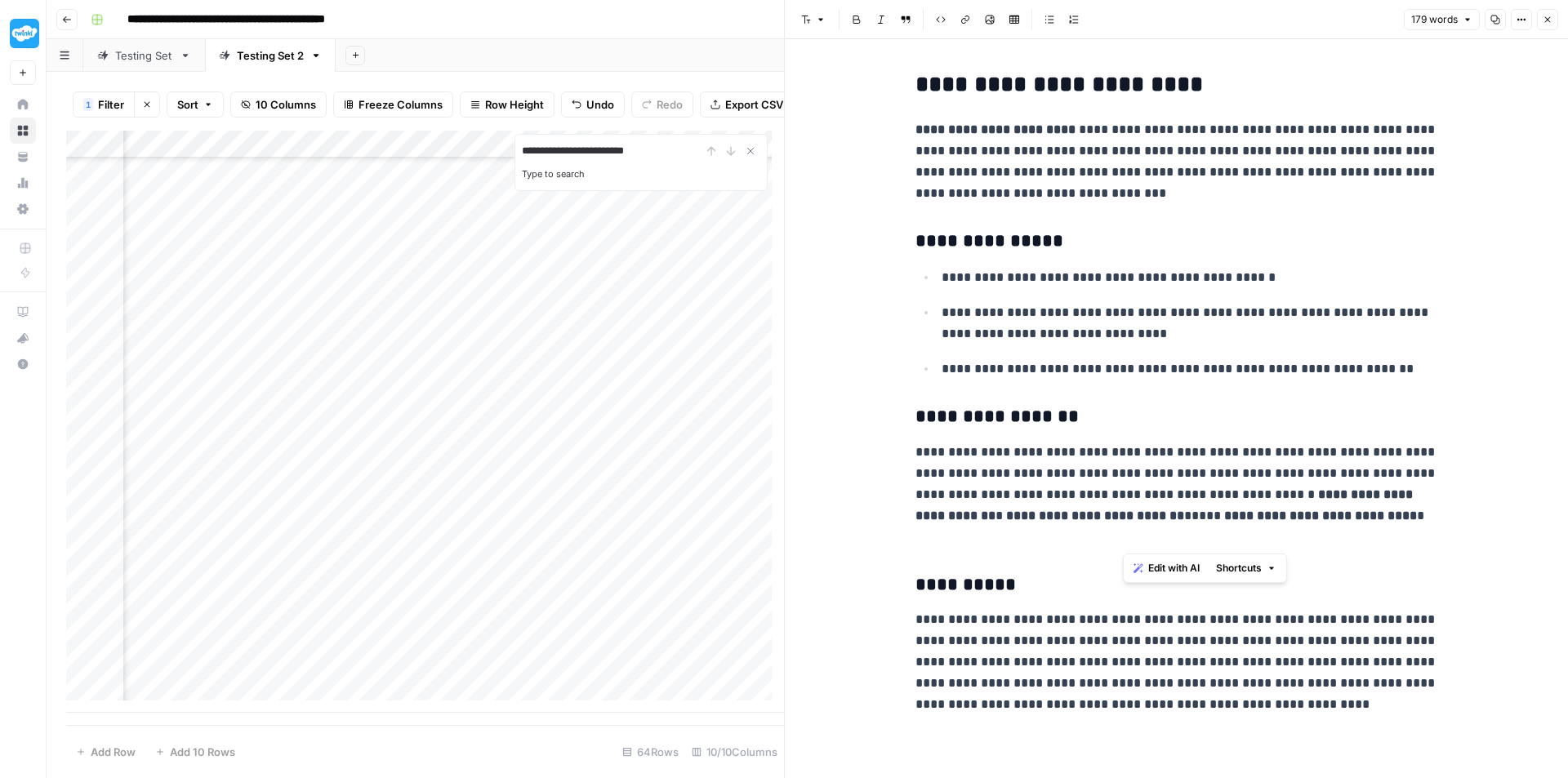
drag, startPoint x: 1279, startPoint y: 539, endPoint x: 1123, endPoint y: 502, distance: 160.3
click at [1123, 502] on p "**********" at bounding box center [1177, 494] width 523 height 106
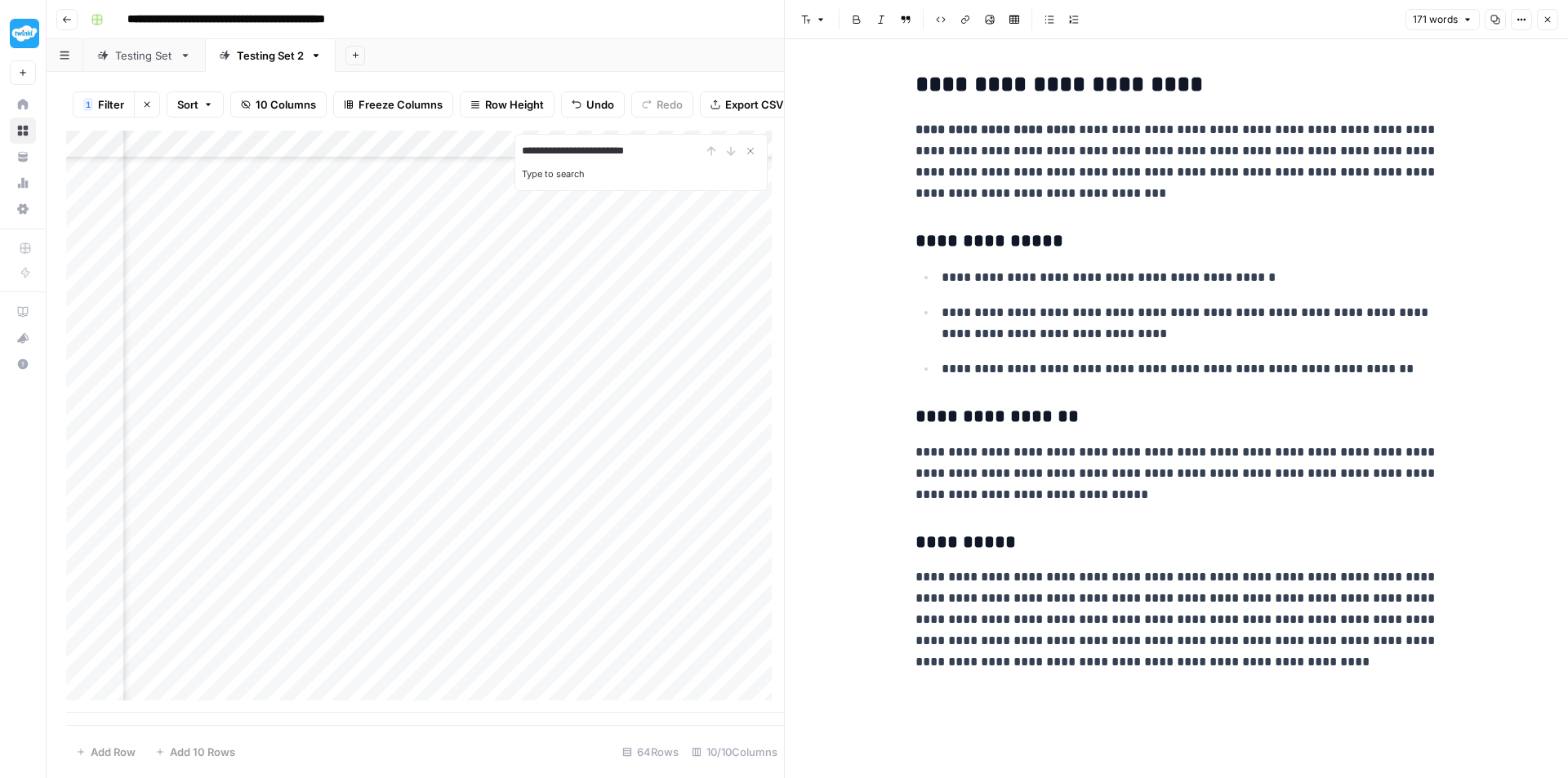
click at [305, 509] on div "Add Column" at bounding box center [425, 421] width 718 height 582
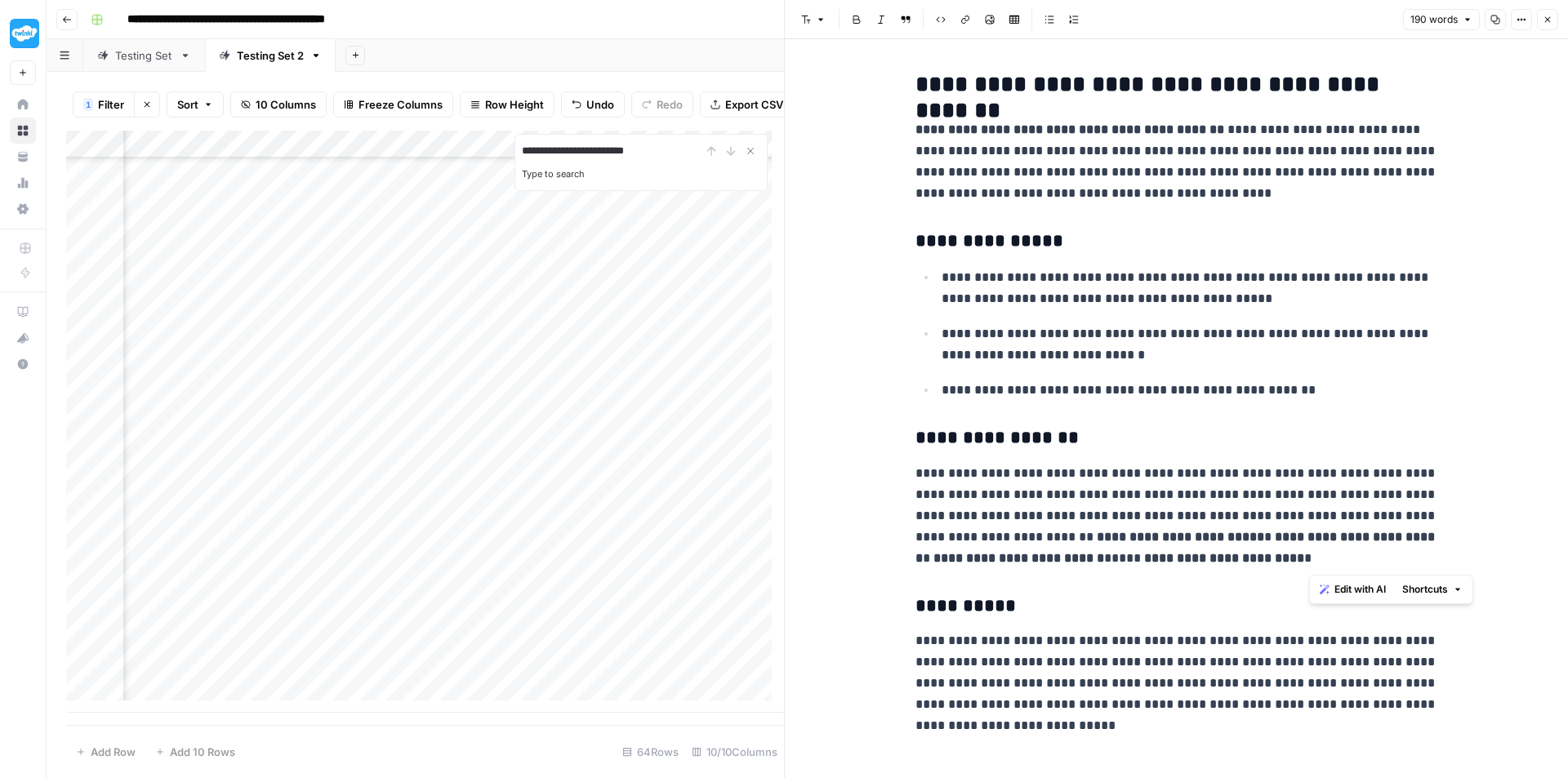
drag, startPoint x: 1363, startPoint y: 528, endPoint x: 1373, endPoint y: 517, distance: 14.9
click at [1373, 517] on p "**********" at bounding box center [1177, 516] width 523 height 106
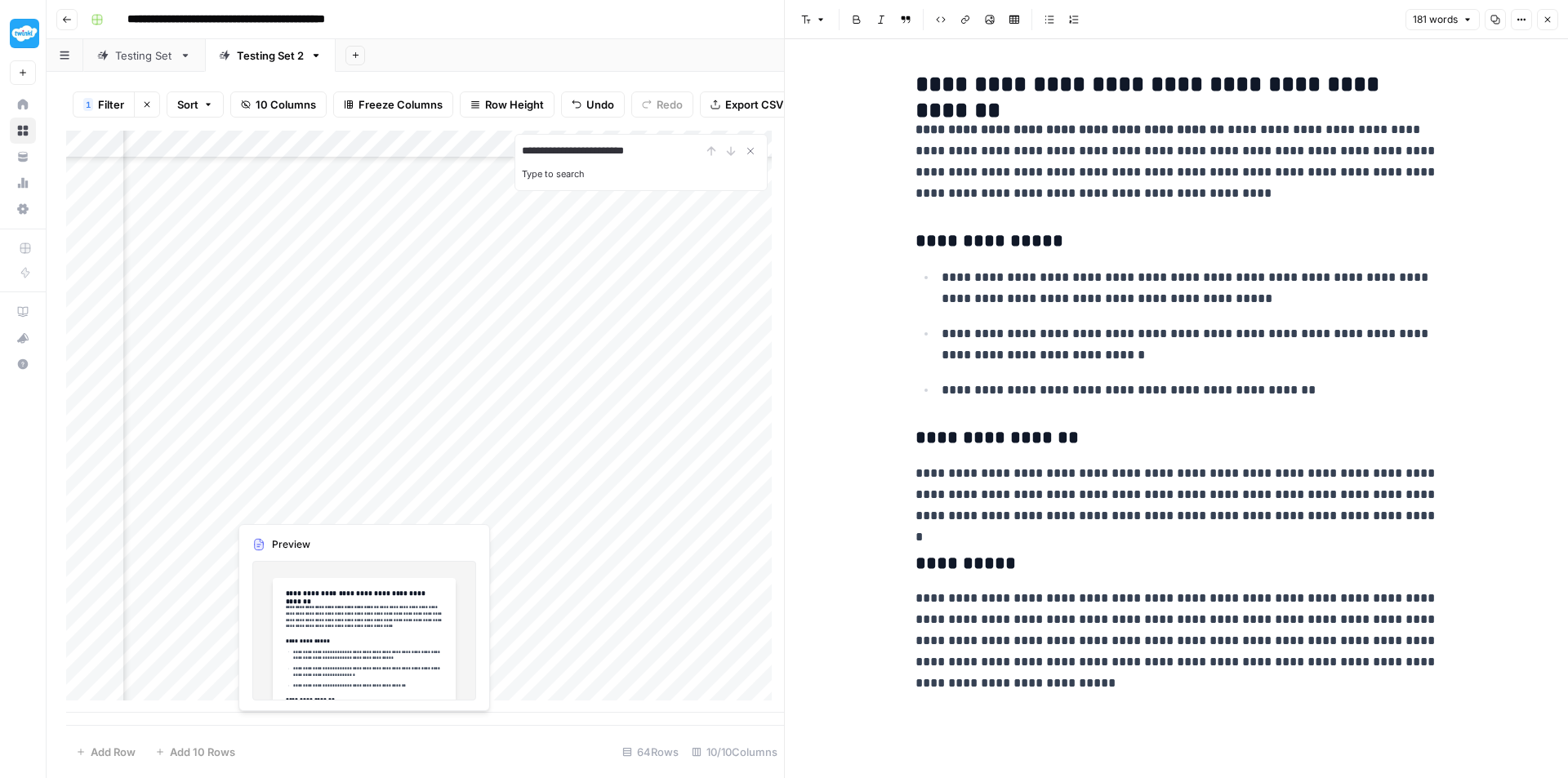
scroll to position [1233, 753]
click at [269, 533] on div "Add Column" at bounding box center [425, 421] width 718 height 582
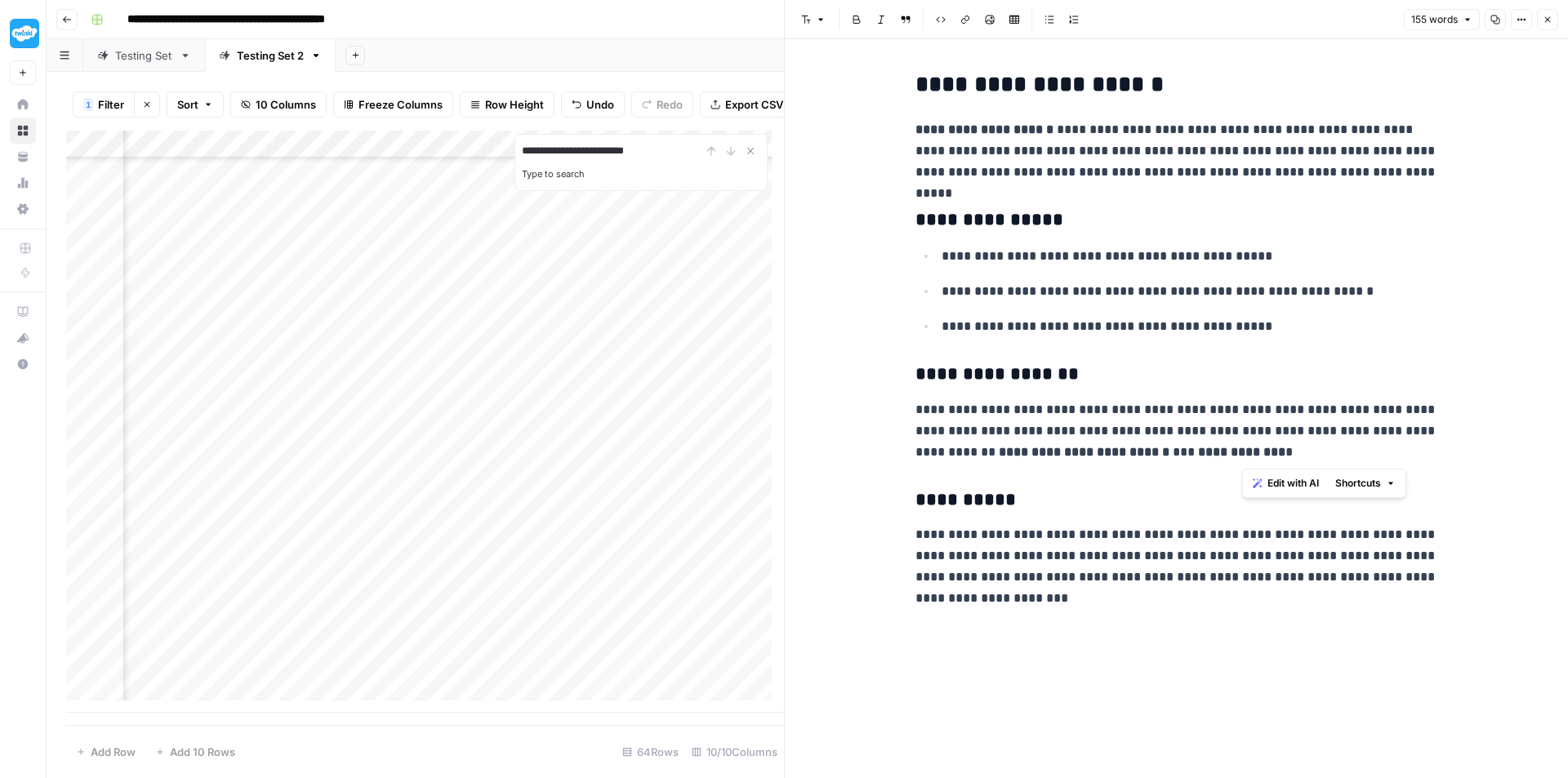
click at [1276, 429] on p "**********" at bounding box center [1177, 431] width 523 height 64
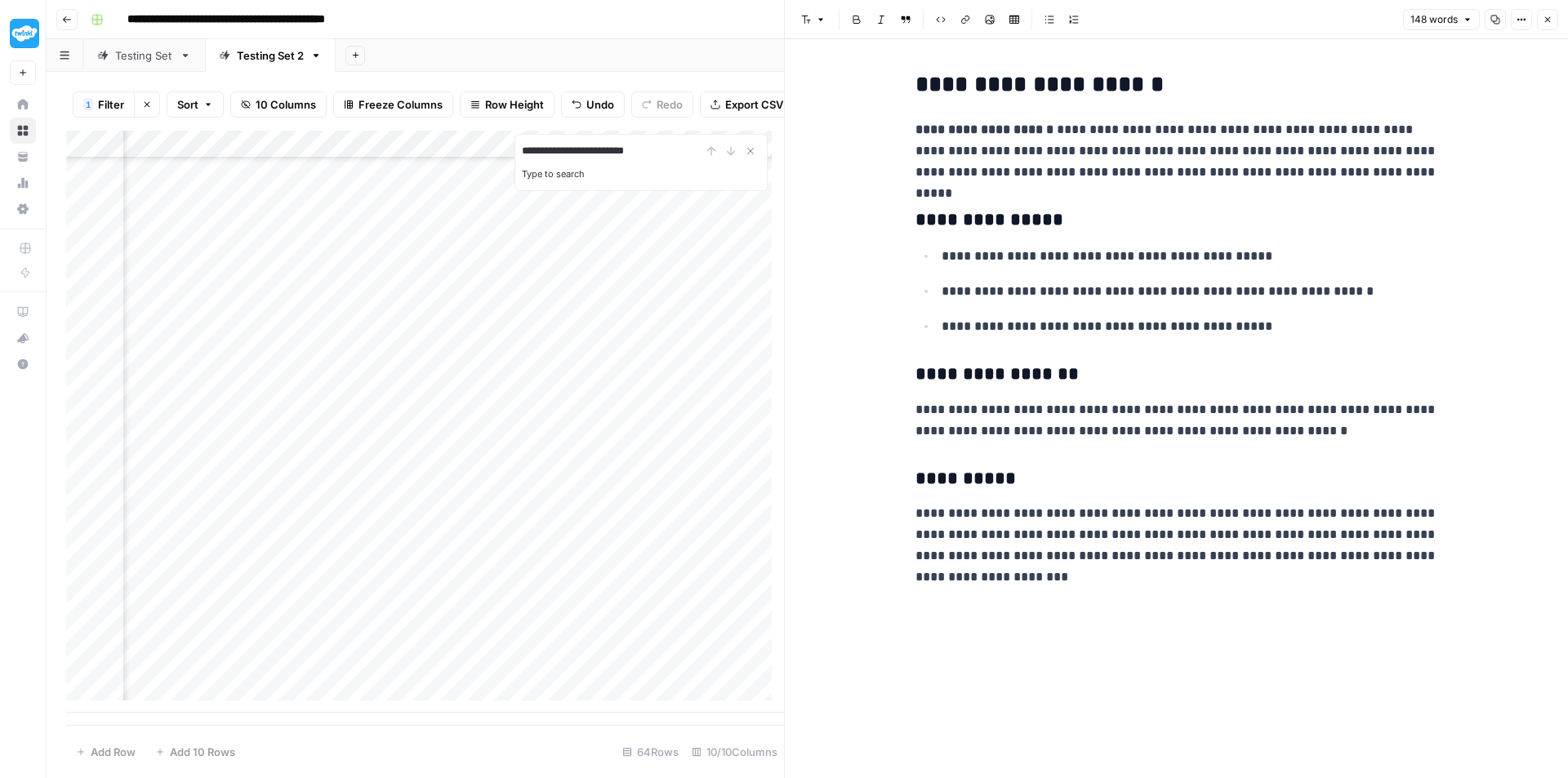
click at [283, 558] on div "Add Column" at bounding box center [425, 421] width 718 height 582
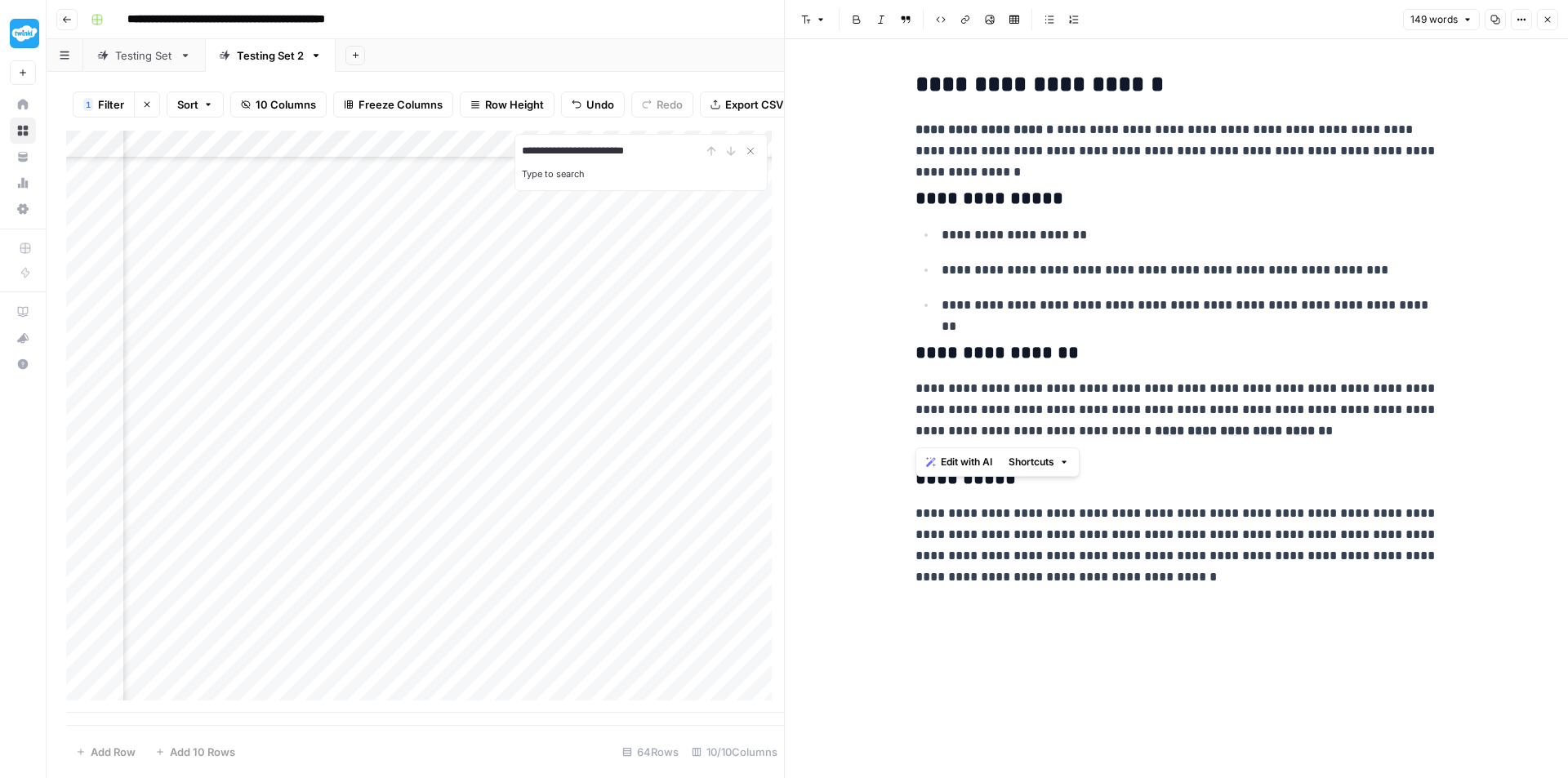
drag, startPoint x: 1196, startPoint y: 431, endPoint x: 886, endPoint y: 440, distance: 310.1
click at [886, 440] on div "**********" at bounding box center [1175, 408] width 783 height 739
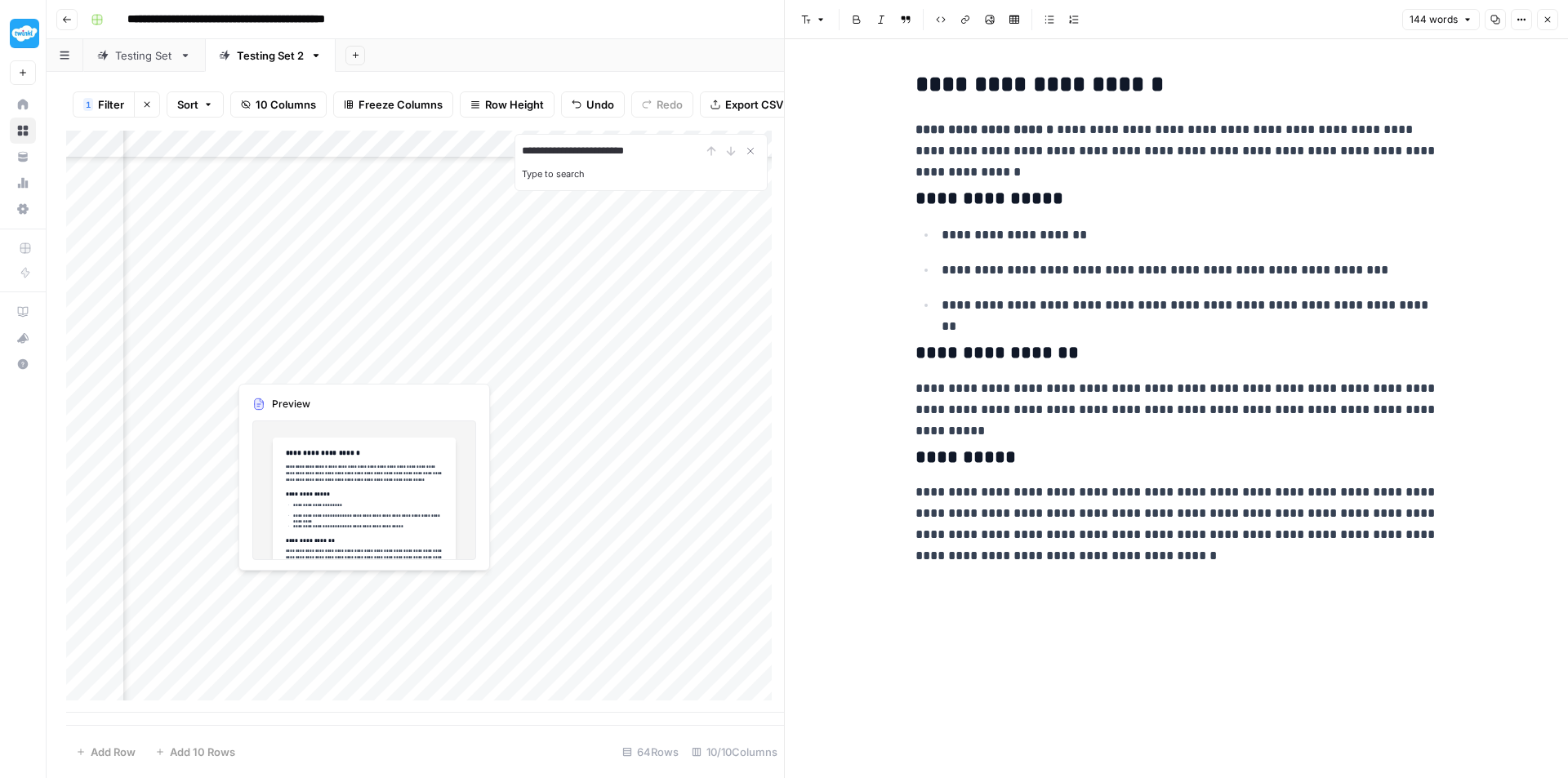
click at [250, 592] on div "Add Column" at bounding box center [425, 421] width 718 height 582
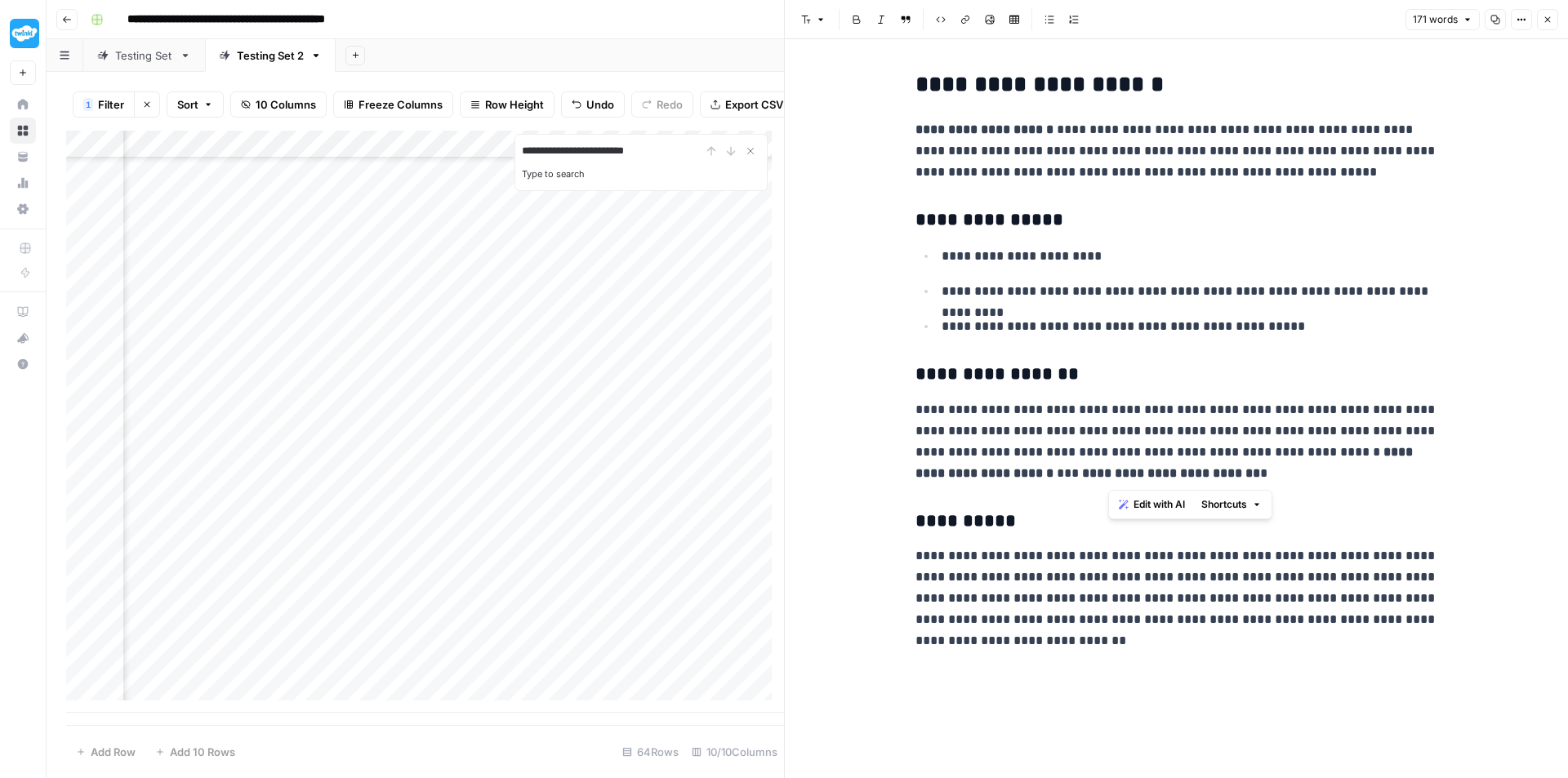
drag, startPoint x: 1091, startPoint y: 463, endPoint x: 1110, endPoint y: 450, distance: 23.0
click at [1110, 450] on p "**********" at bounding box center [1177, 442] width 523 height 85
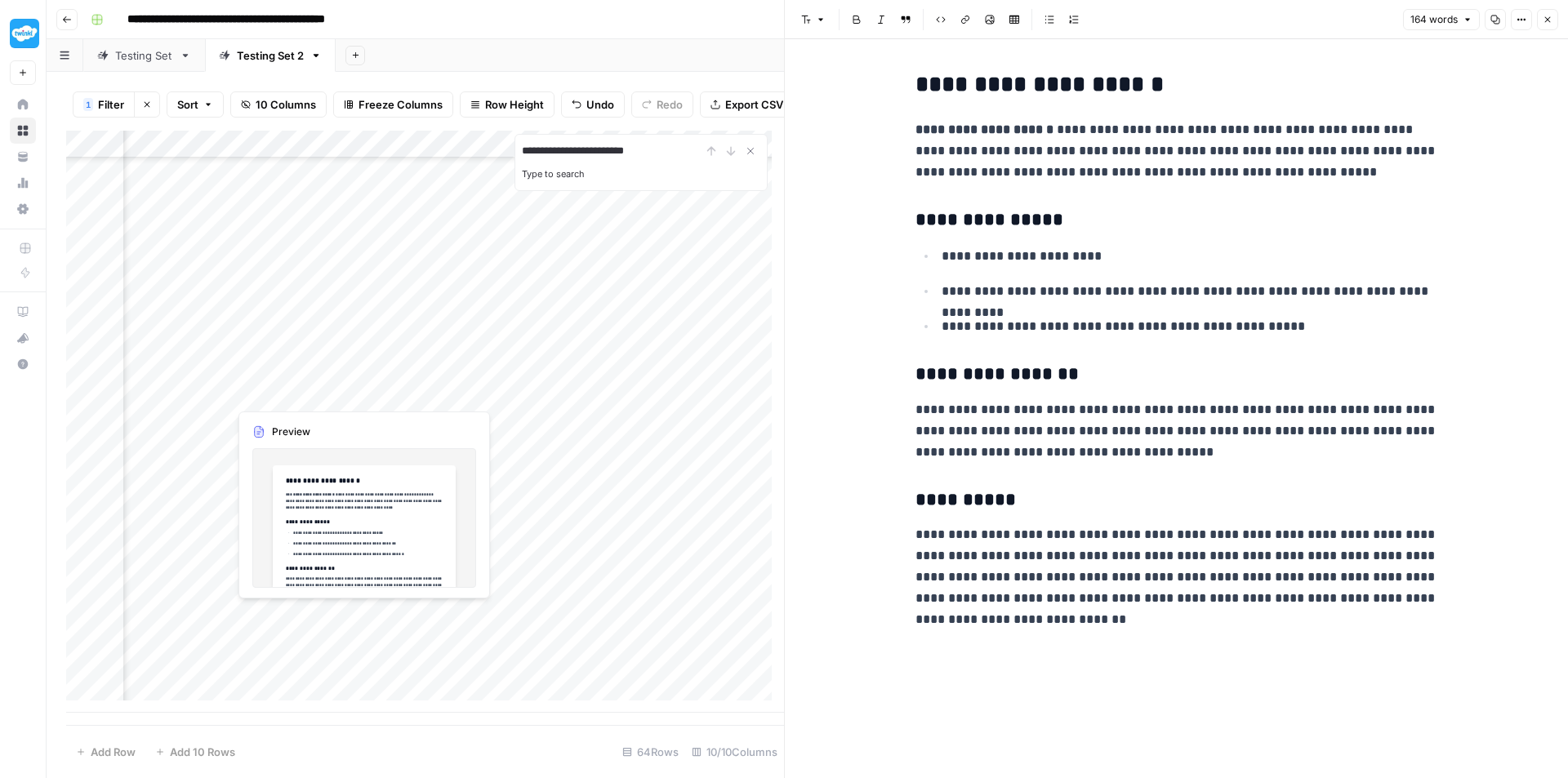
click at [273, 614] on div "Add Column" at bounding box center [425, 421] width 718 height 582
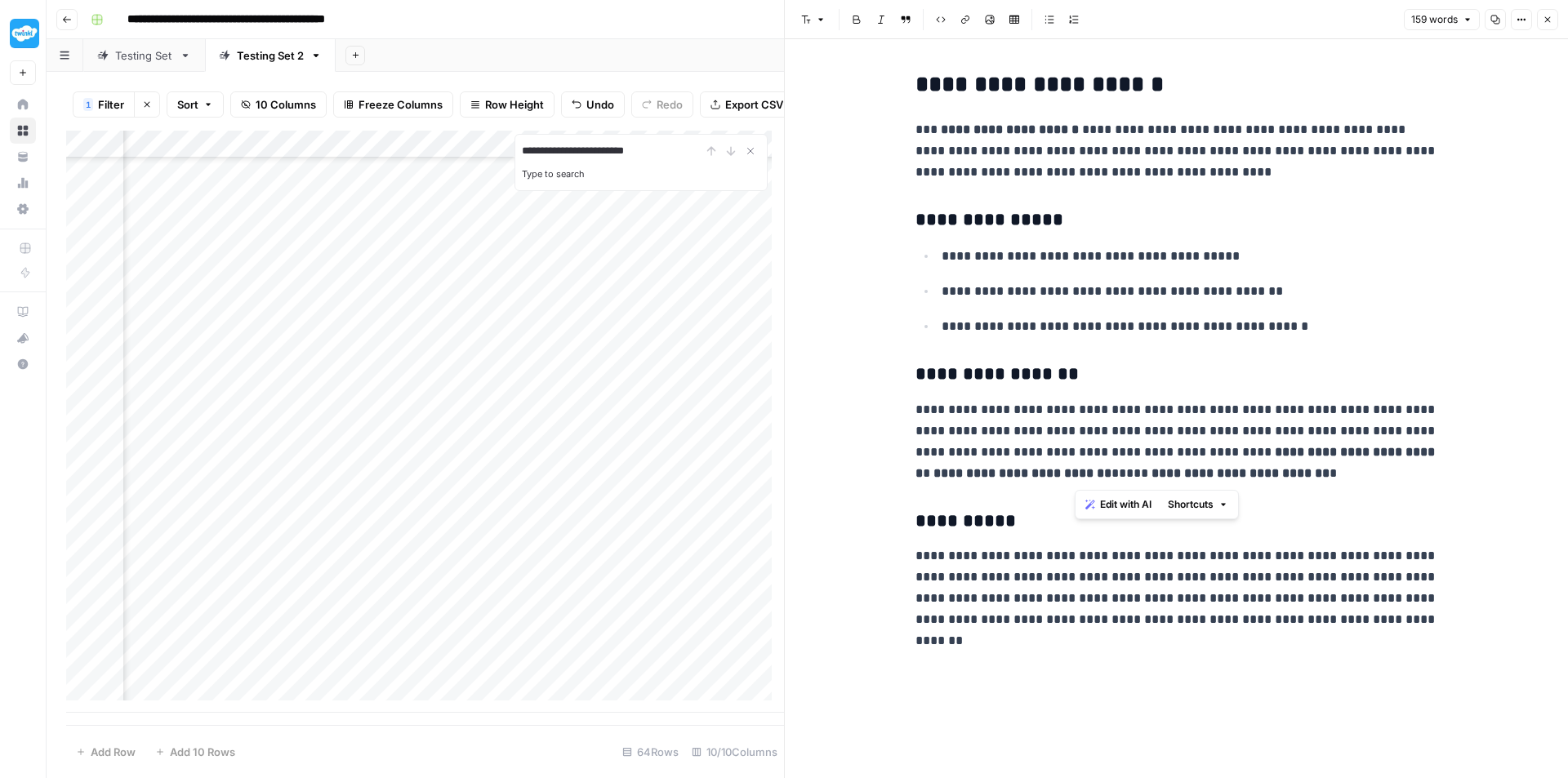
drag, startPoint x: 1403, startPoint y: 475, endPoint x: 1078, endPoint y: 453, distance: 325.7
click at [1078, 453] on p "**********" at bounding box center [1177, 442] width 523 height 85
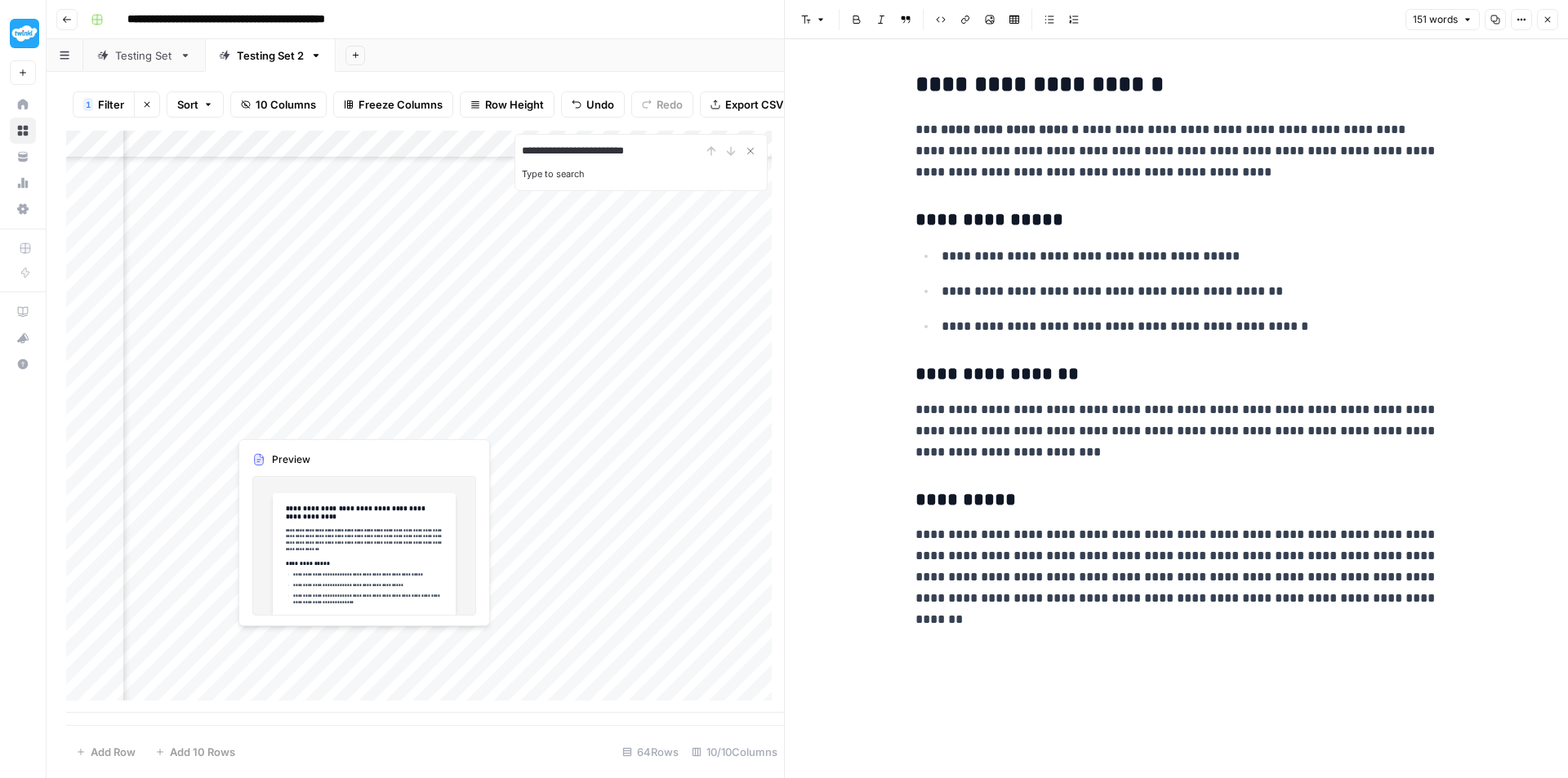
click at [274, 642] on div "Add Column" at bounding box center [425, 421] width 718 height 582
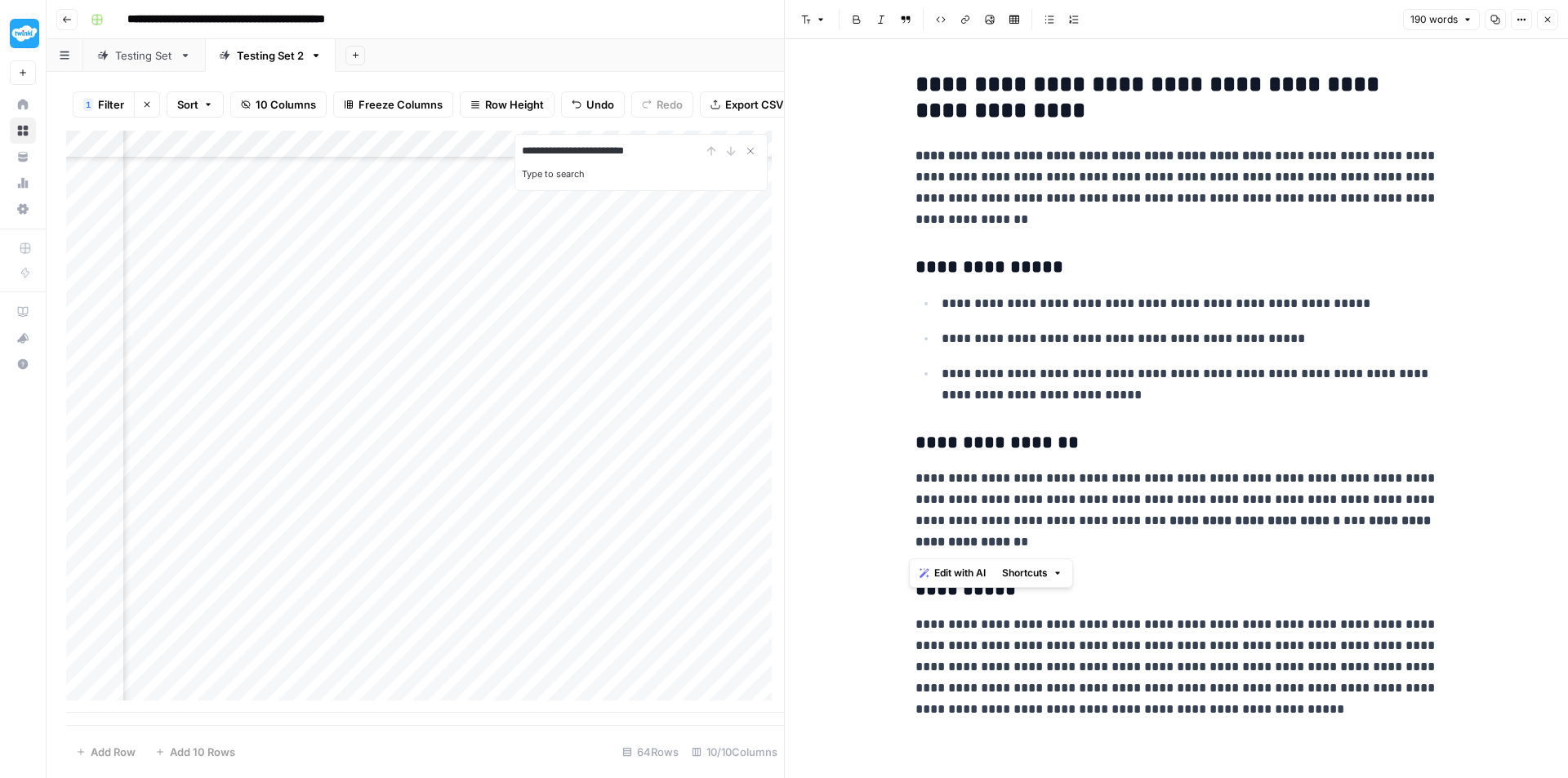
drag, startPoint x: 1139, startPoint y: 544, endPoint x: 909, endPoint y: 523, distance: 231.0
click at [916, 523] on p "**********" at bounding box center [1177, 510] width 523 height 85
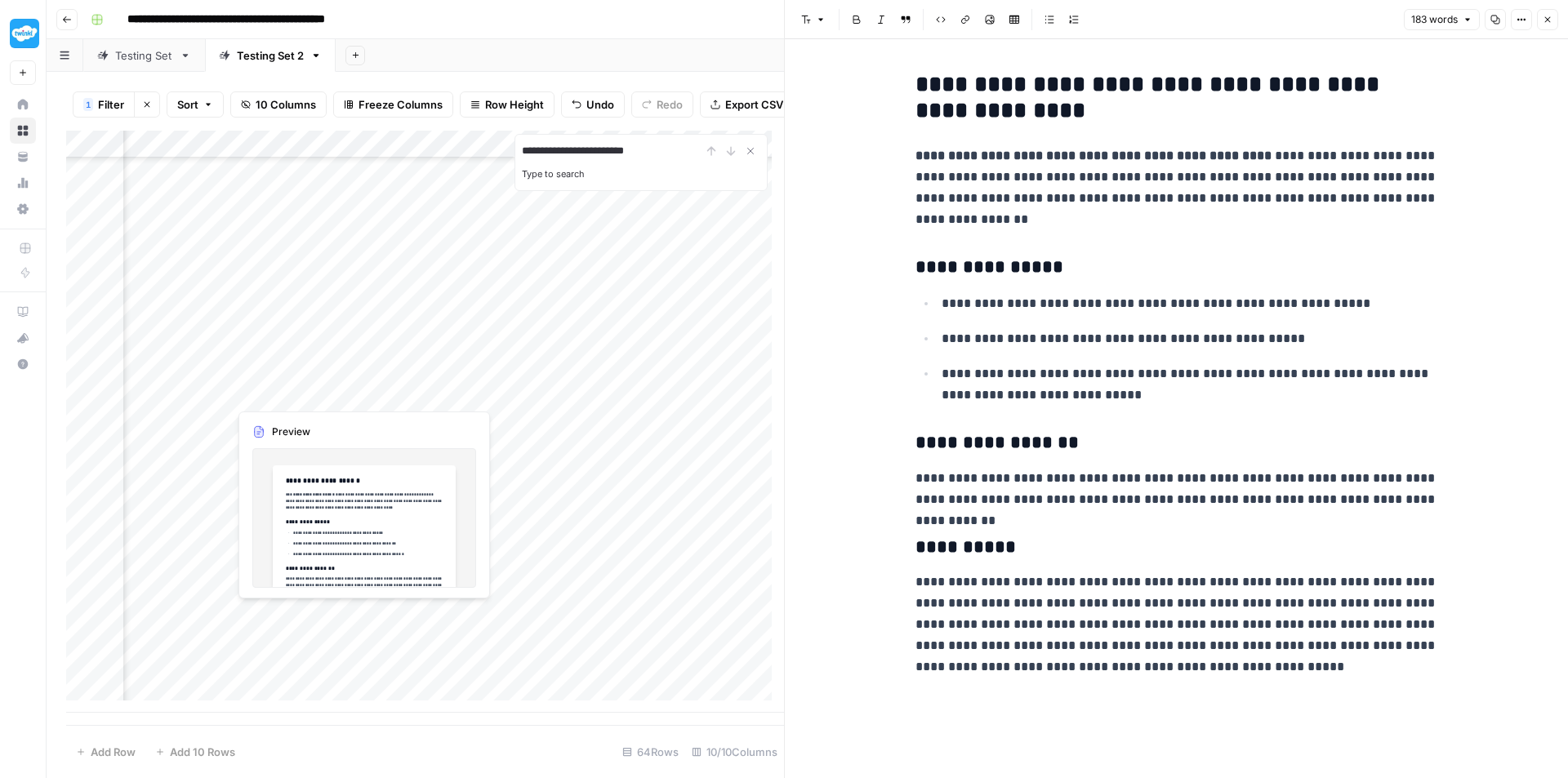
click at [285, 621] on div "Add Column" at bounding box center [425, 421] width 718 height 582
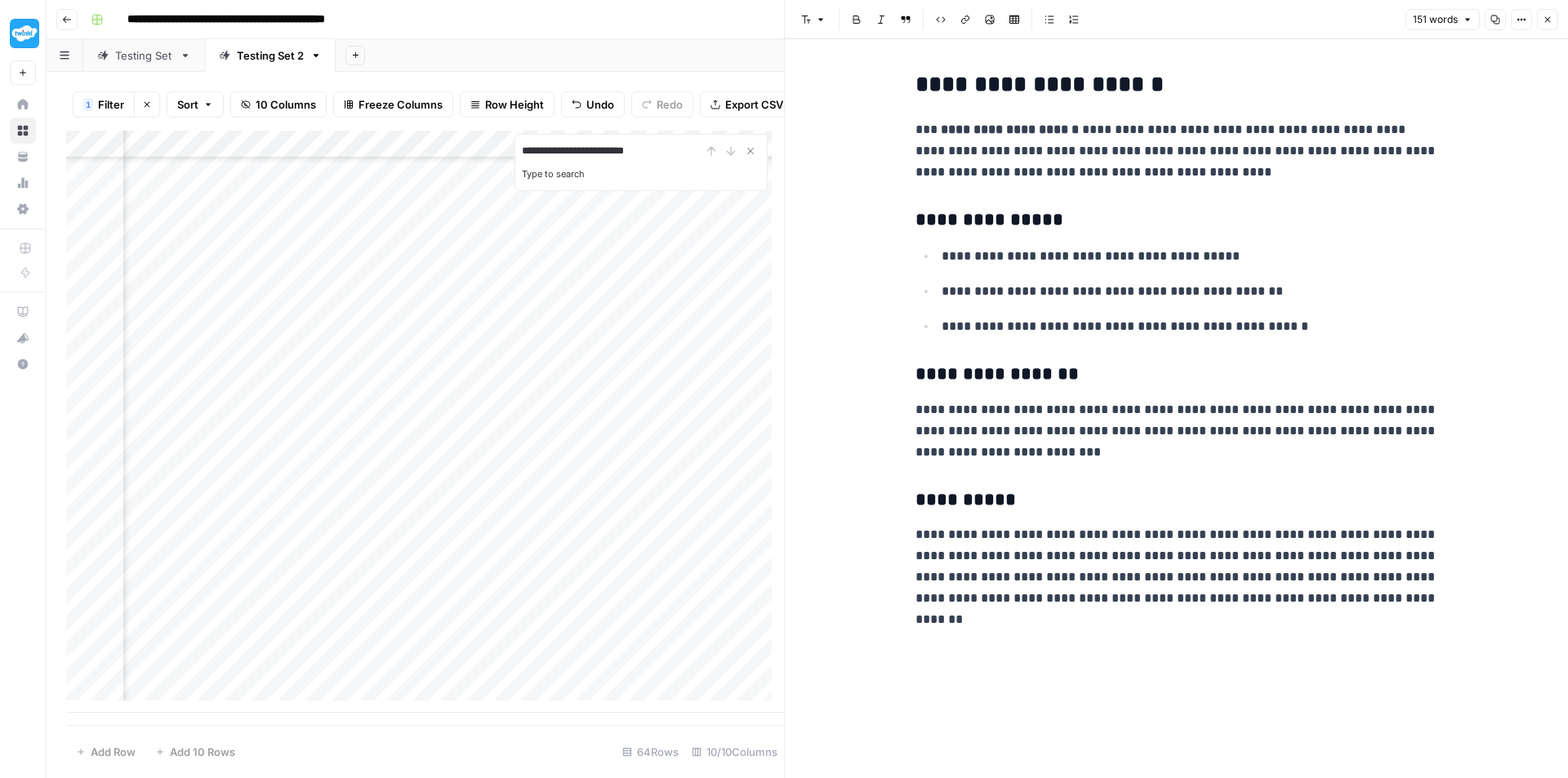
click at [288, 675] on div "Add Column" at bounding box center [425, 421] width 718 height 582
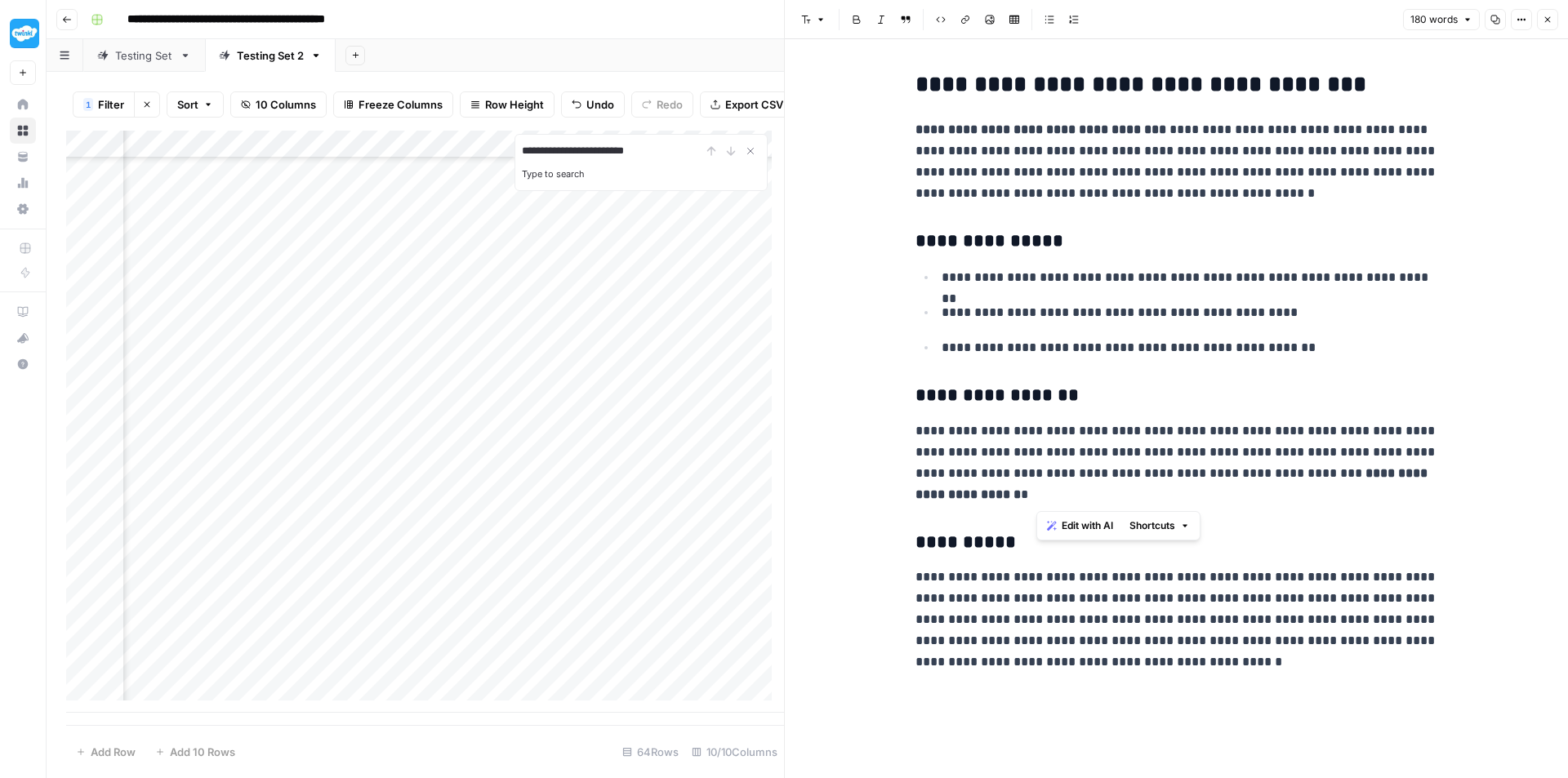
drag, startPoint x: 1209, startPoint y: 495, endPoint x: 1191, endPoint y: 471, distance: 30.0
click at [1191, 471] on p "**********" at bounding box center [1177, 463] width 523 height 85
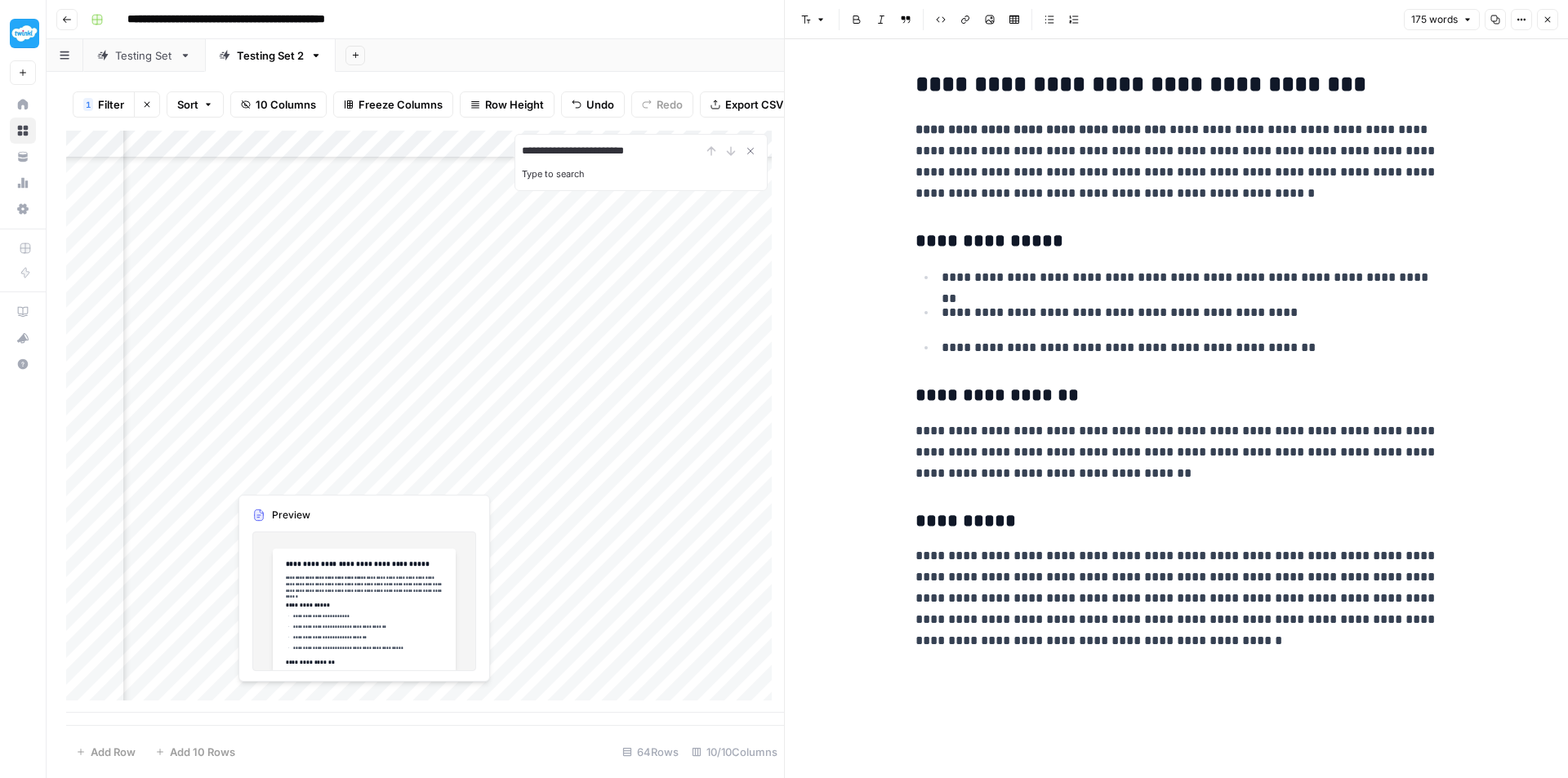
click at [281, 698] on div "Add Column" at bounding box center [425, 421] width 718 height 582
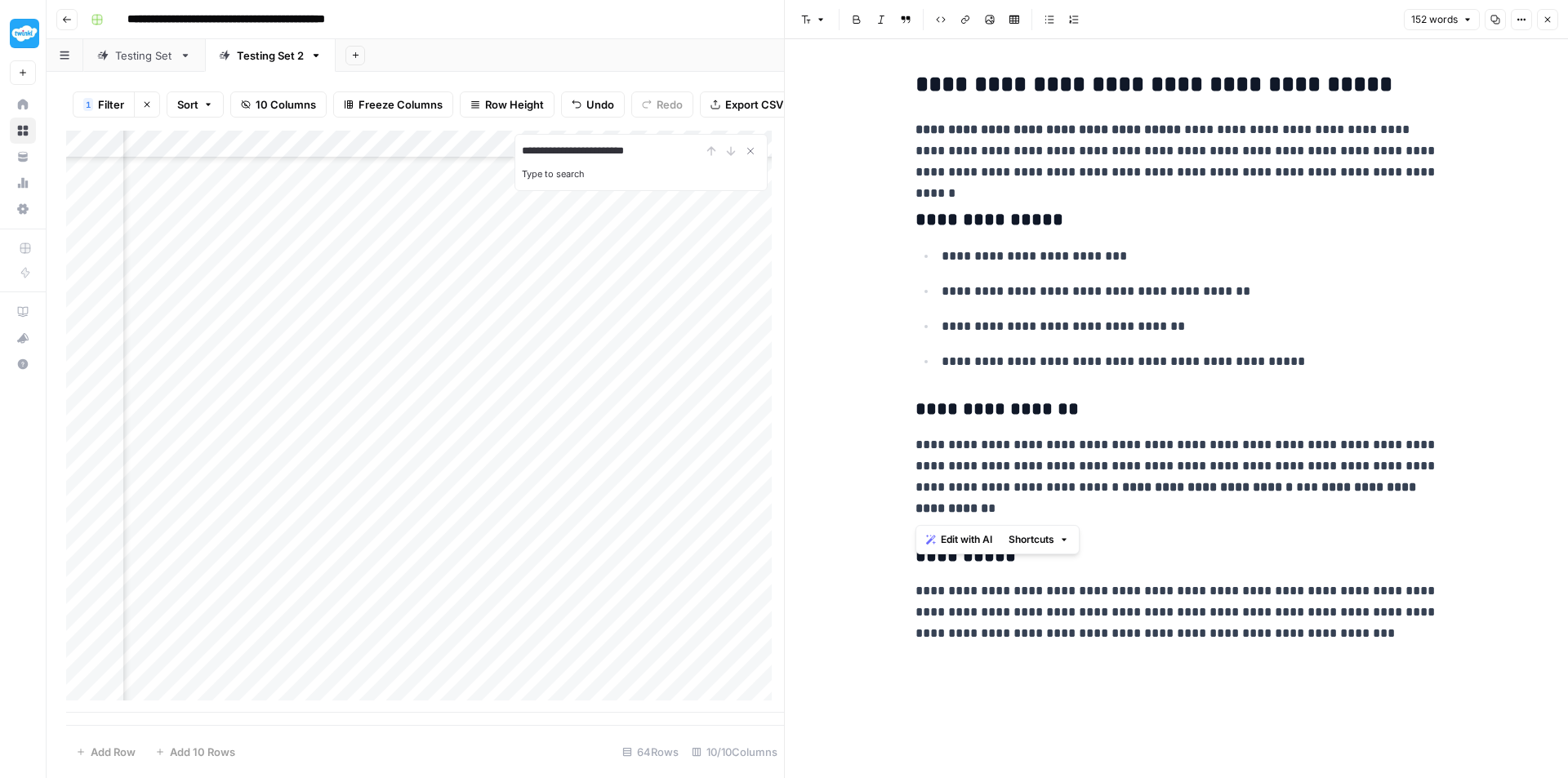
drag, startPoint x: 917, startPoint y: 503, endPoint x: 897, endPoint y: 488, distance: 25.0
click at [897, 488] on div "**********" at bounding box center [1175, 408] width 783 height 739
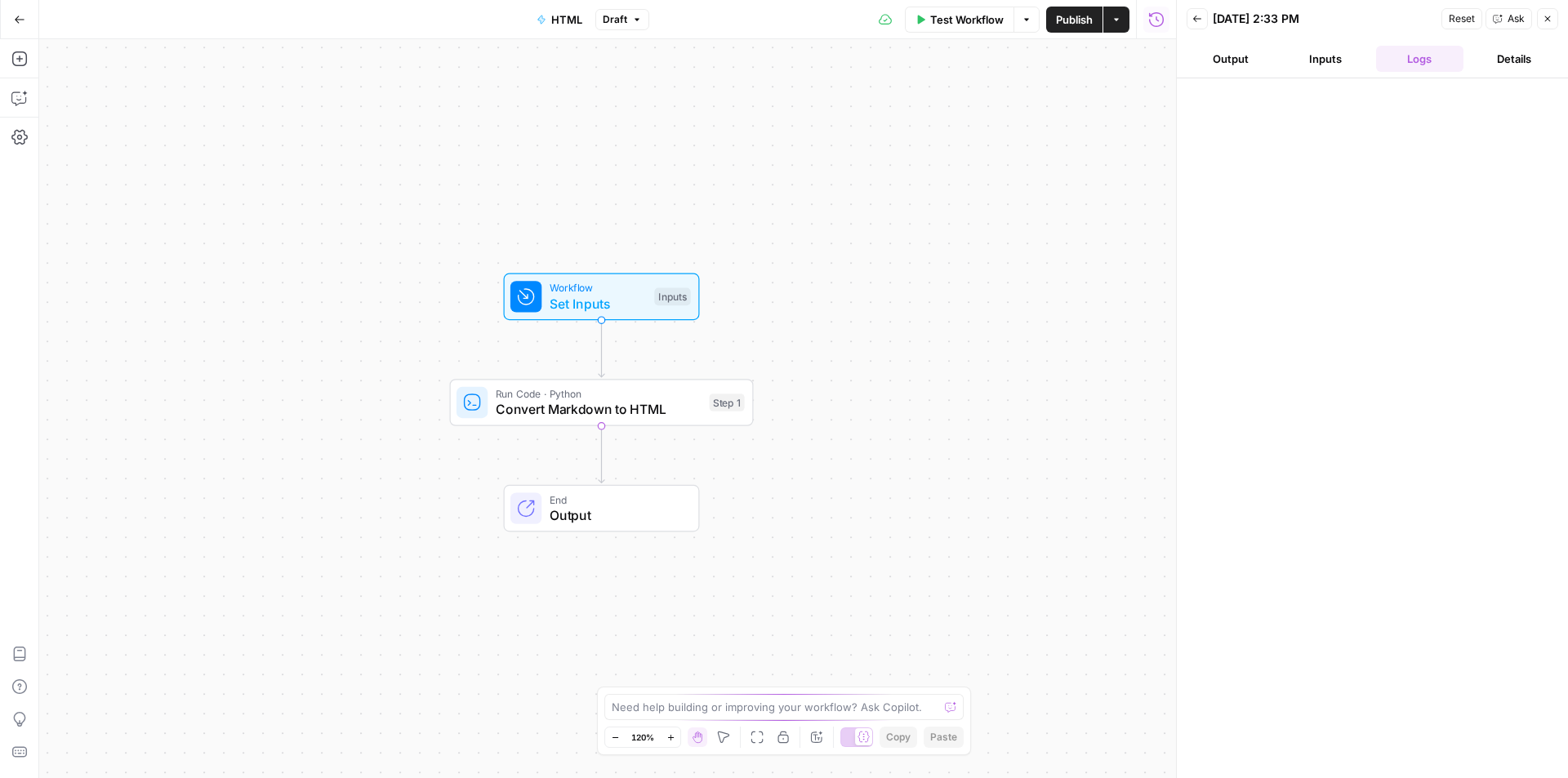
click at [1340, 55] on button "Inputs" at bounding box center [1325, 58] width 88 height 26
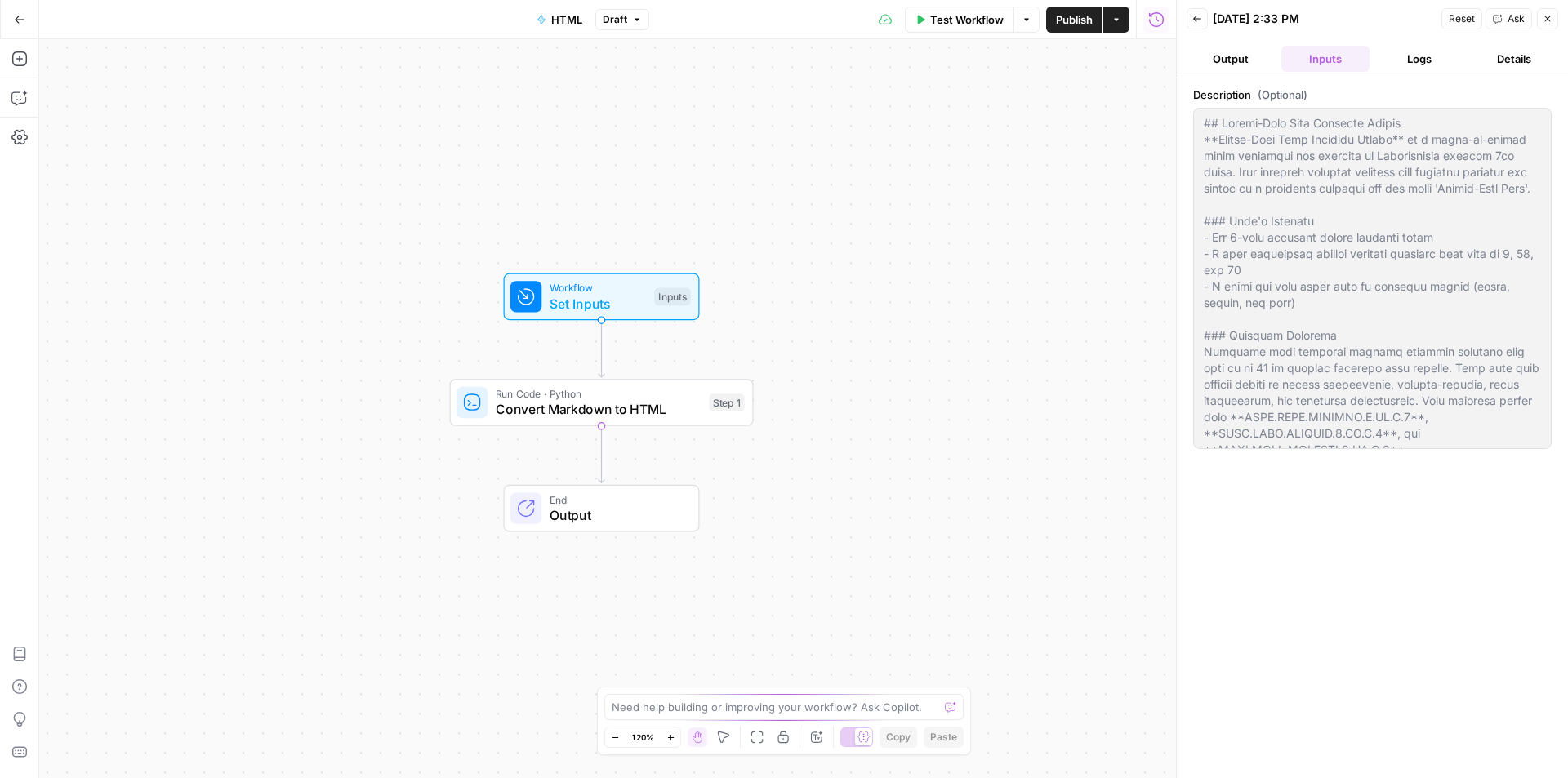
click at [1408, 52] on button "Logs" at bounding box center [1419, 58] width 88 height 26
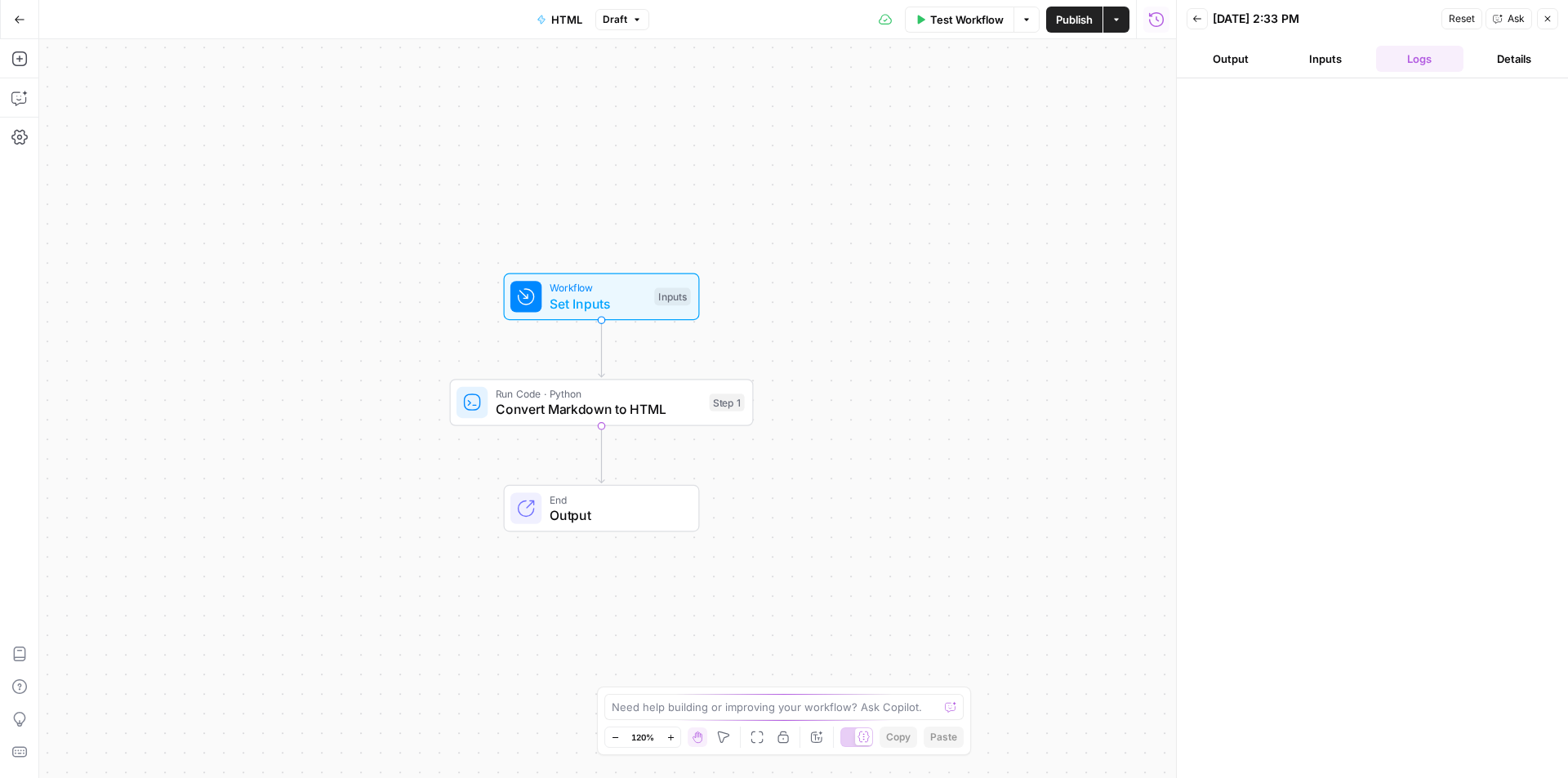
click at [1320, 59] on button "Inputs" at bounding box center [1325, 58] width 88 height 26
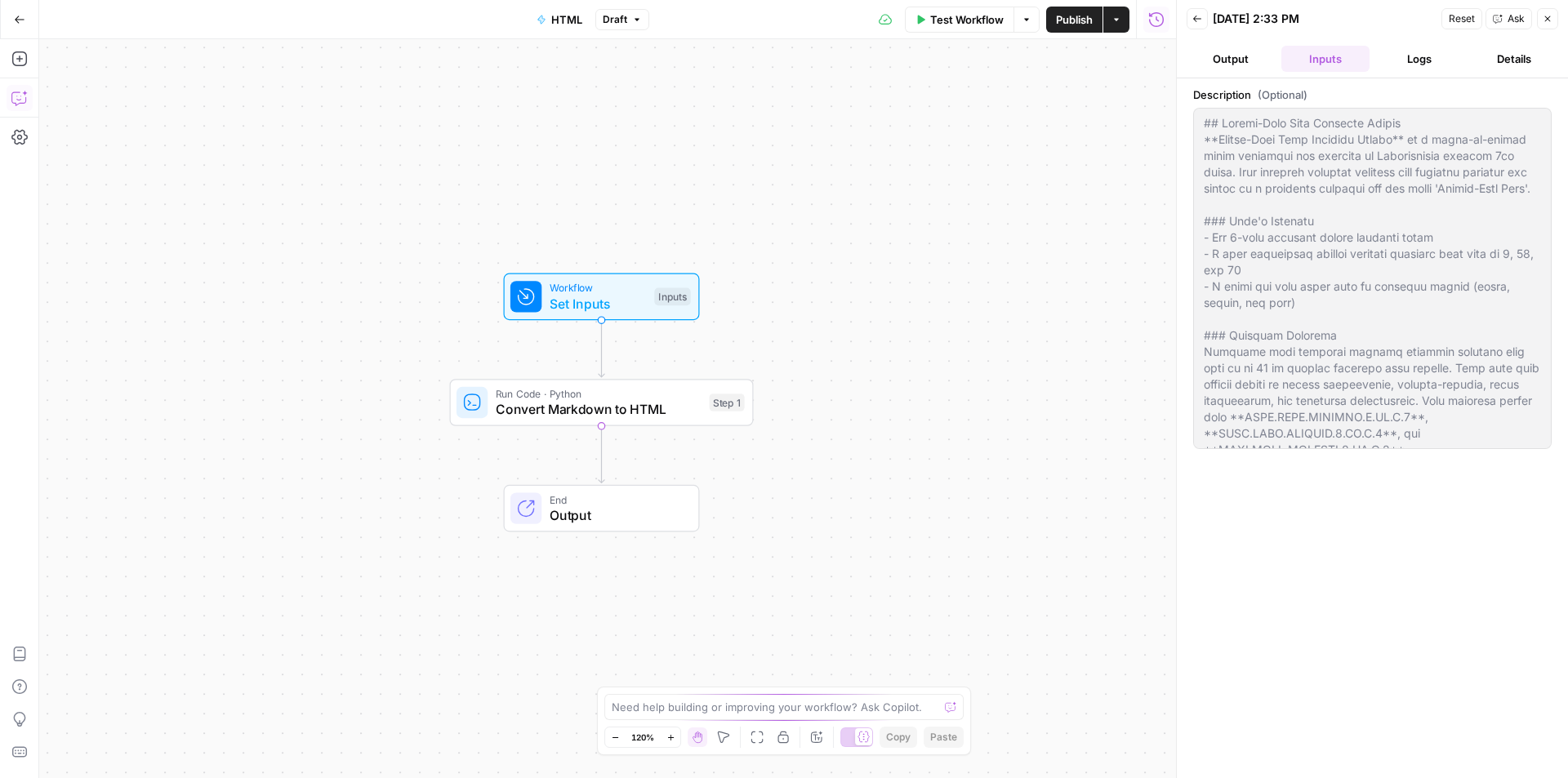
click at [14, 104] on icon "button" at bounding box center [19, 98] width 17 height 17
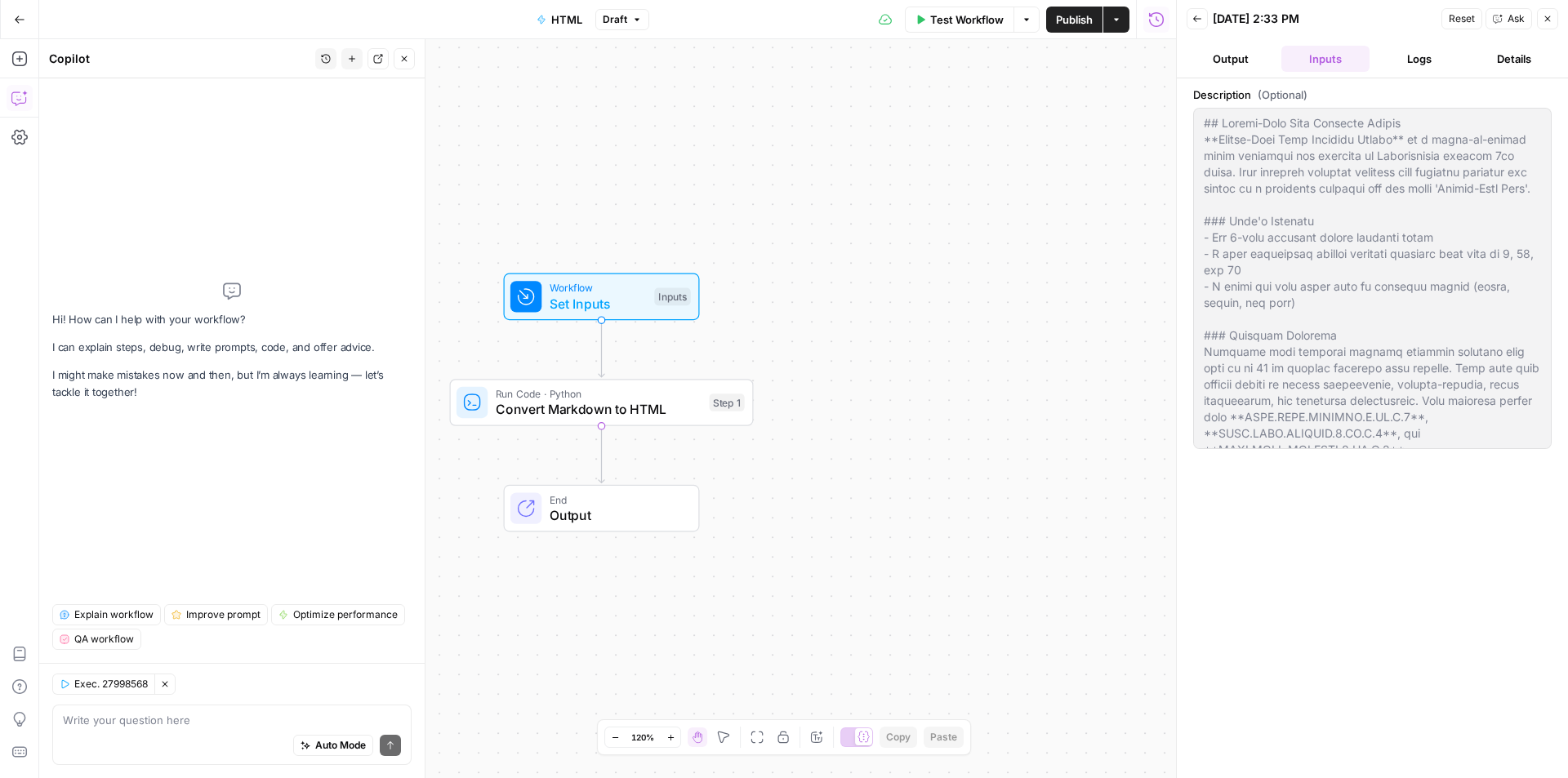
click at [193, 724] on textarea at bounding box center [232, 721] width 338 height 17
type textarea "Why did this output null?"
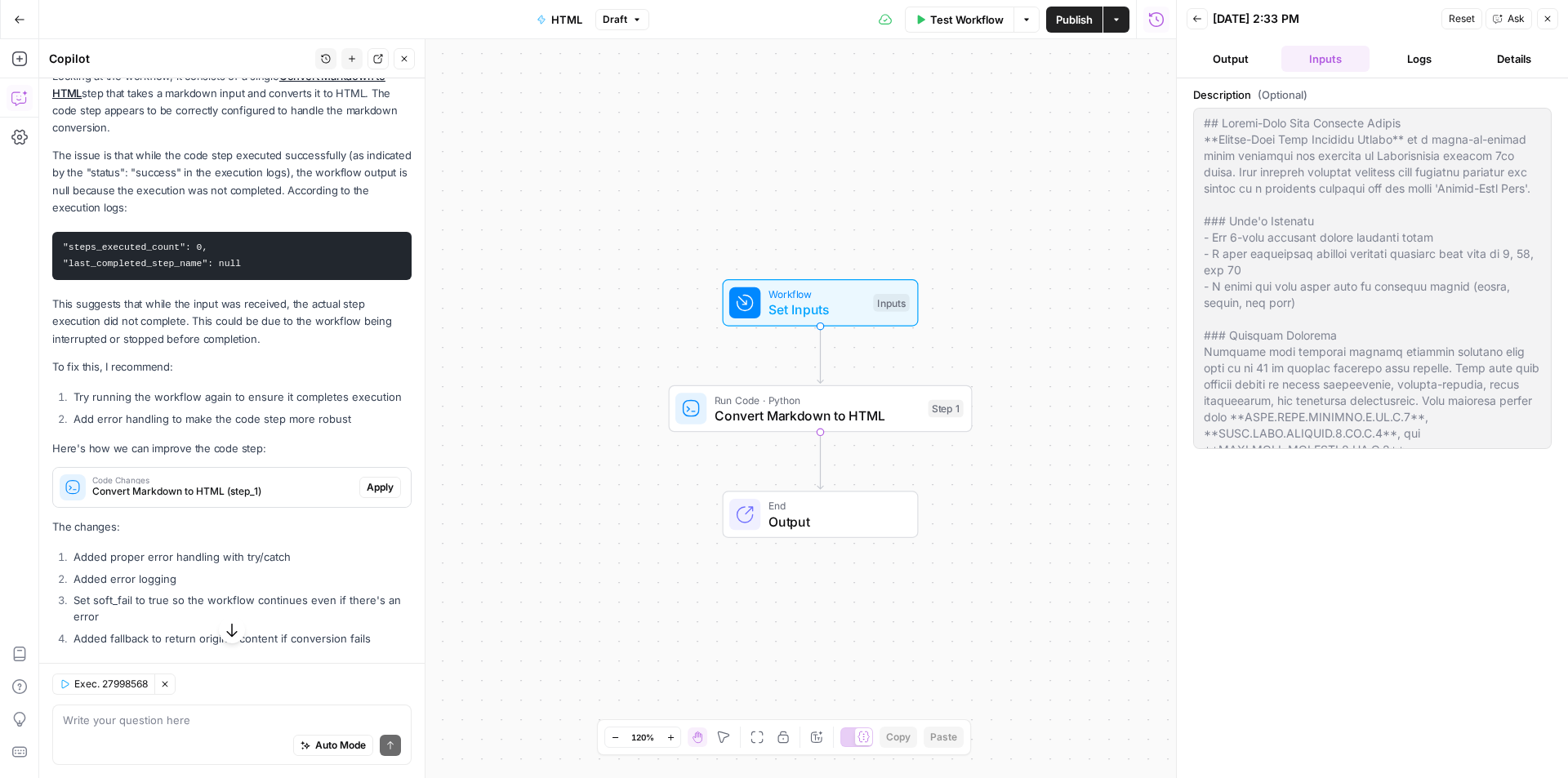
scroll to position [275, 0]
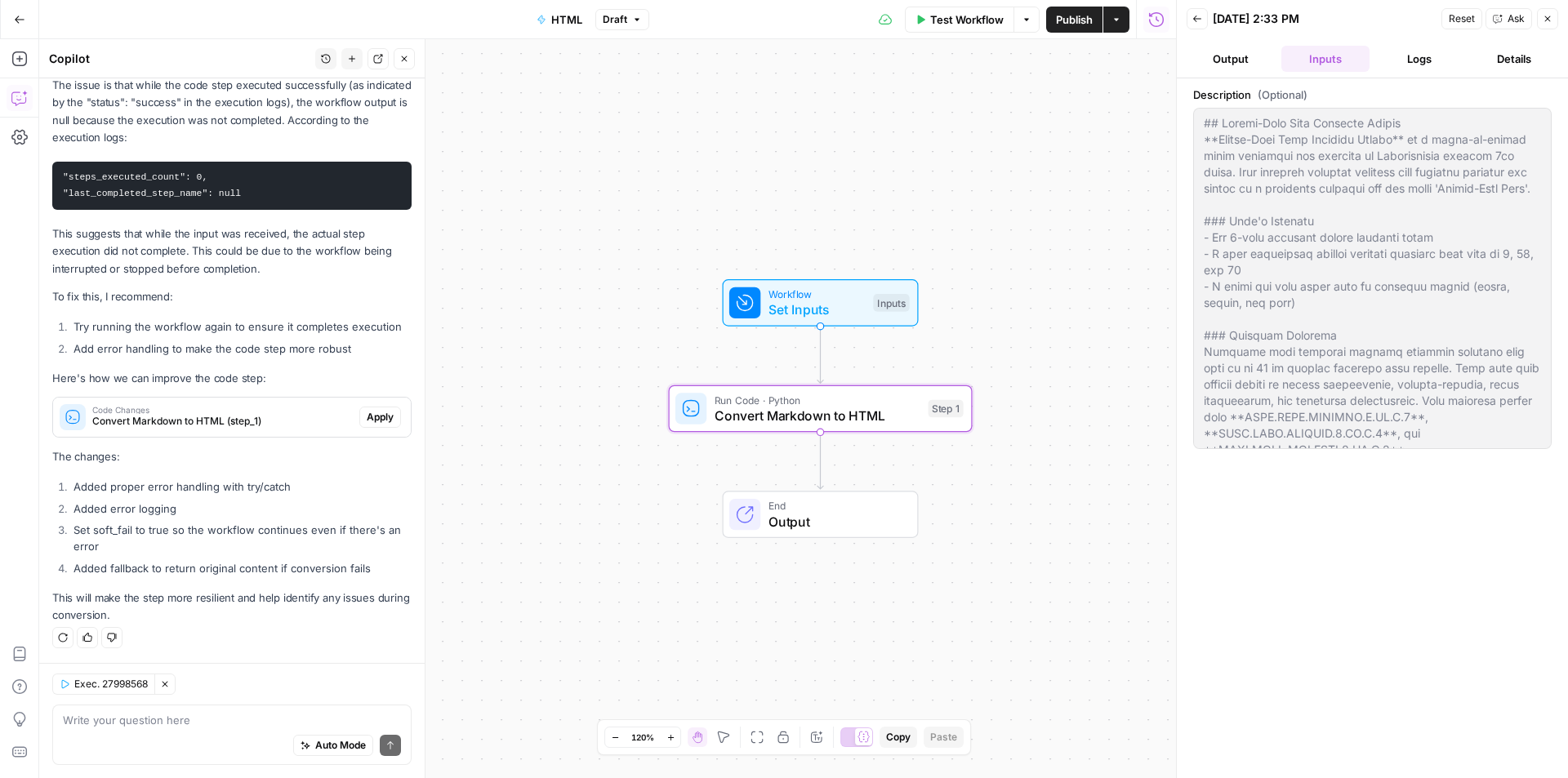
click at [380, 421] on span "Apply" at bounding box center [380, 418] width 27 height 15
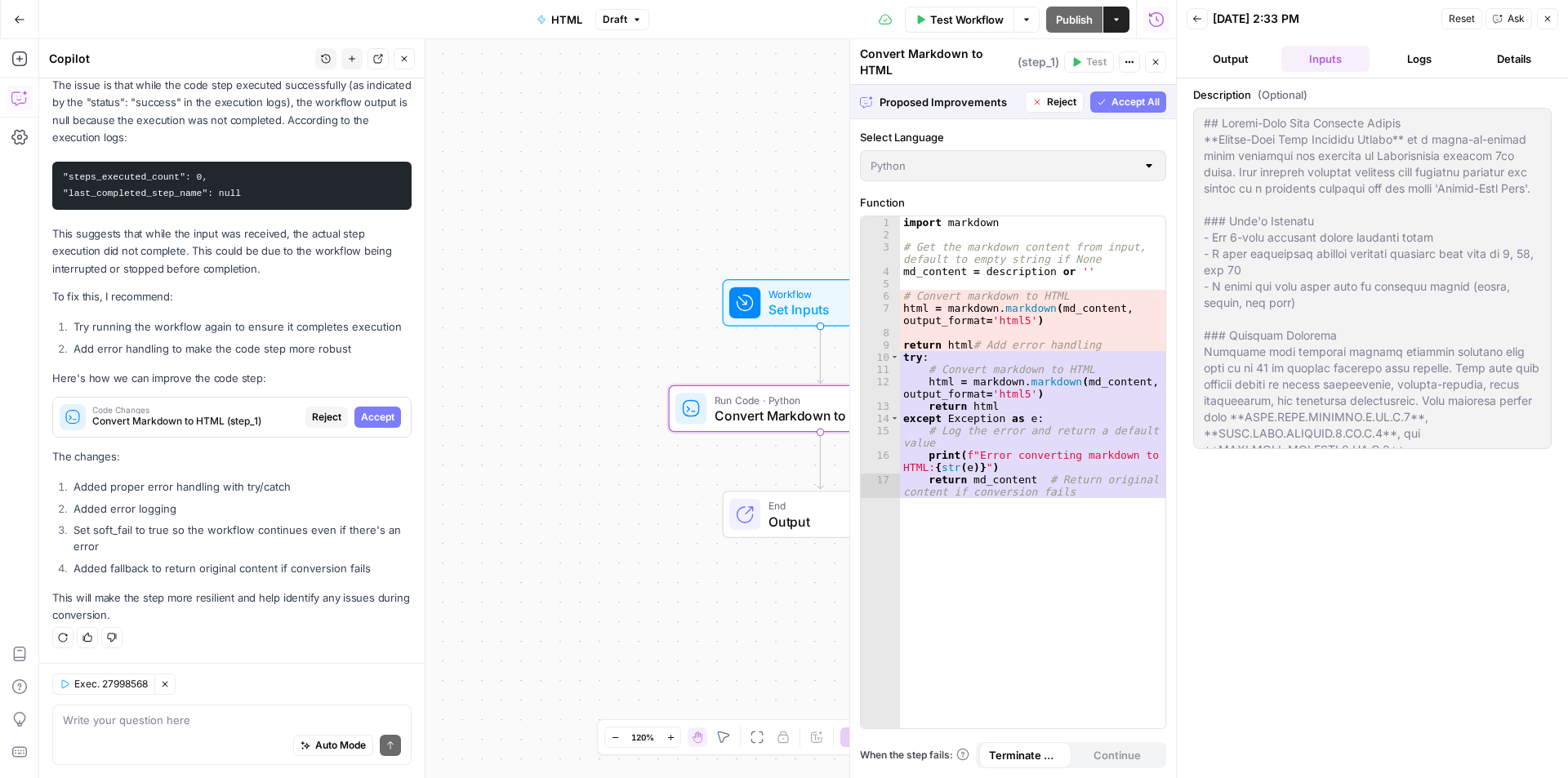
click at [373, 418] on span "Accept" at bounding box center [378, 418] width 33 height 15
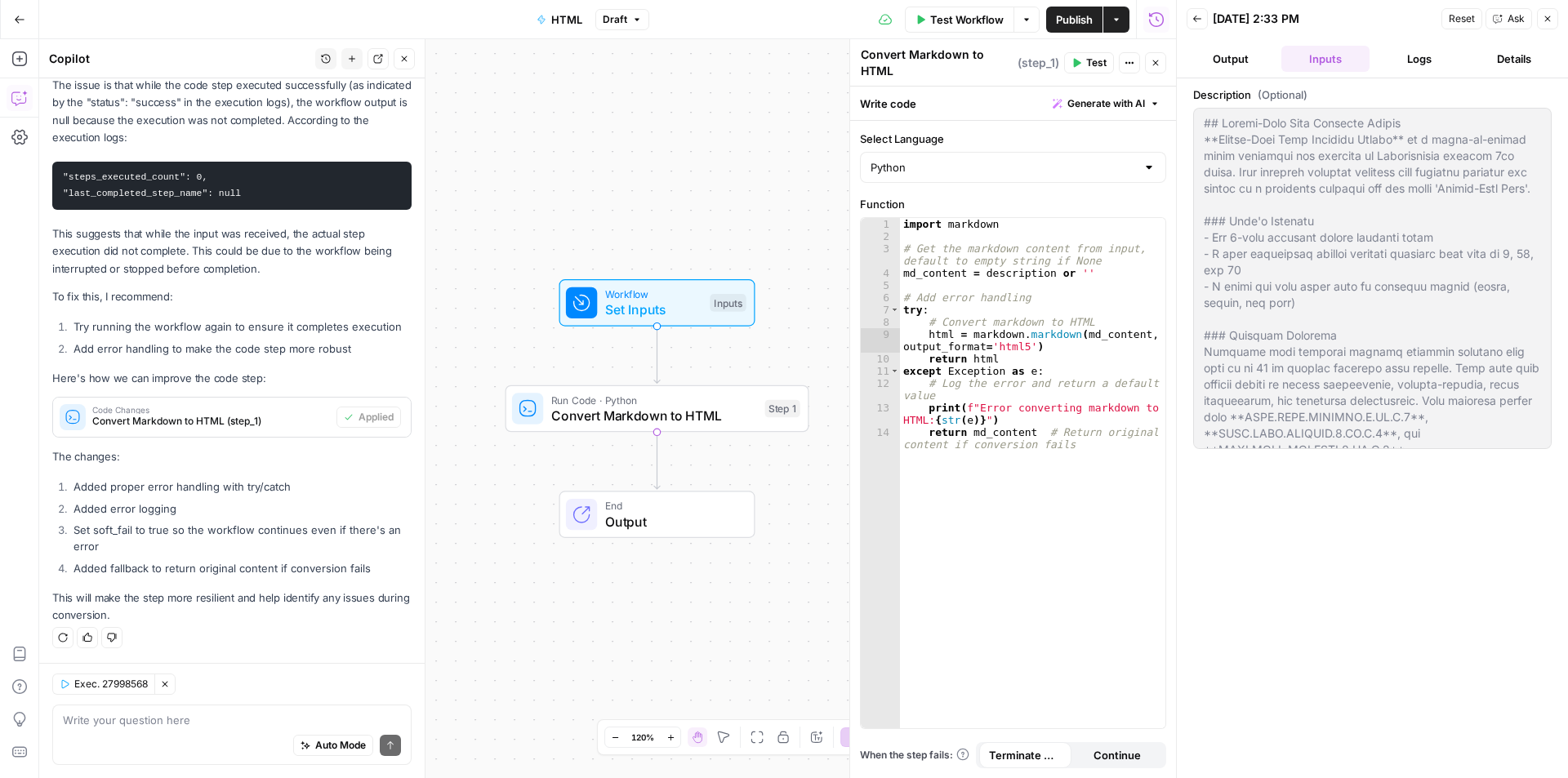
click at [1422, 63] on button "Logs" at bounding box center [1419, 58] width 88 height 26
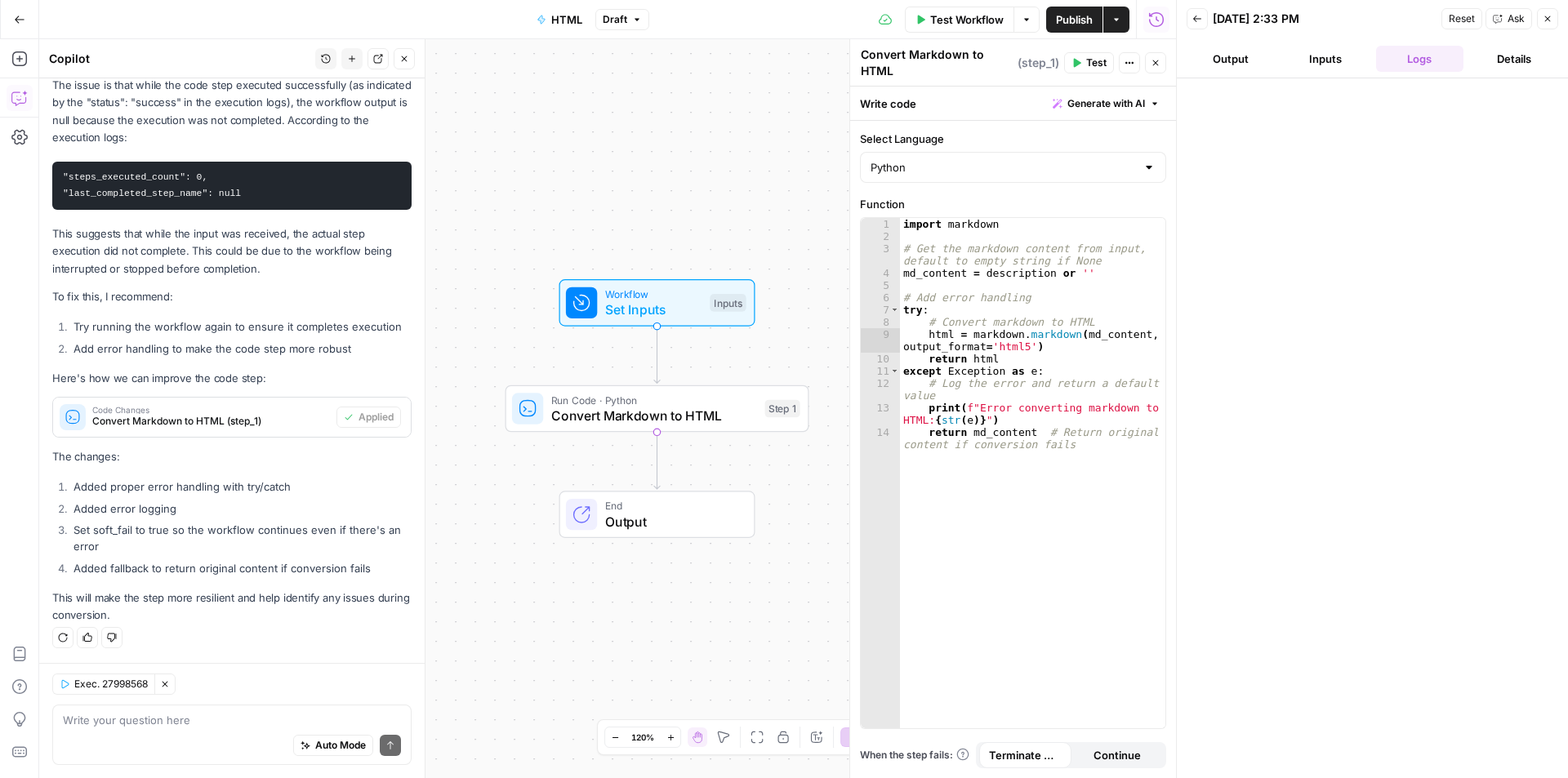
click at [1506, 59] on button "Details" at bounding box center [1513, 58] width 88 height 26
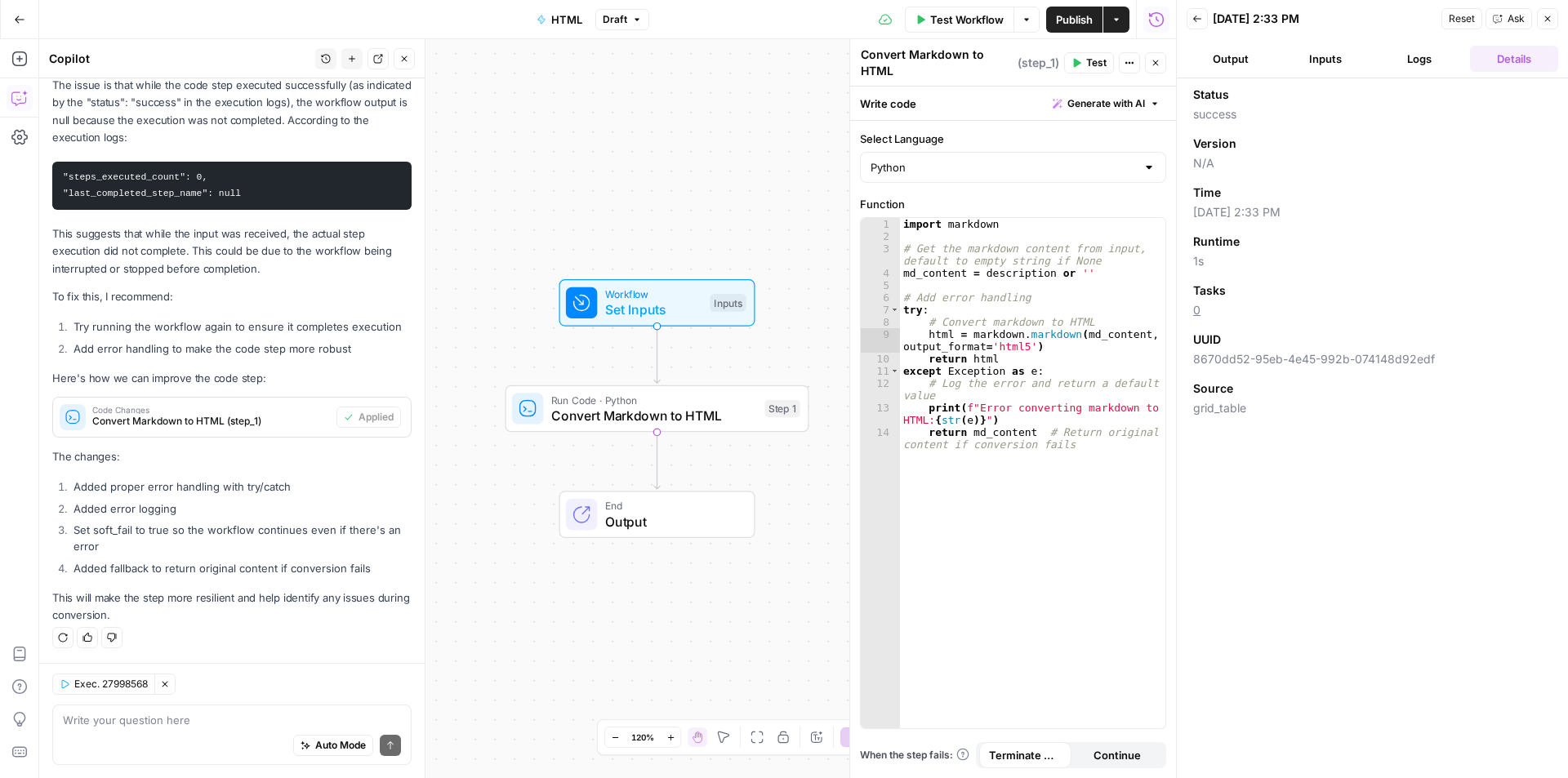
click at [1414, 53] on button "Logs" at bounding box center [1419, 58] width 88 height 26
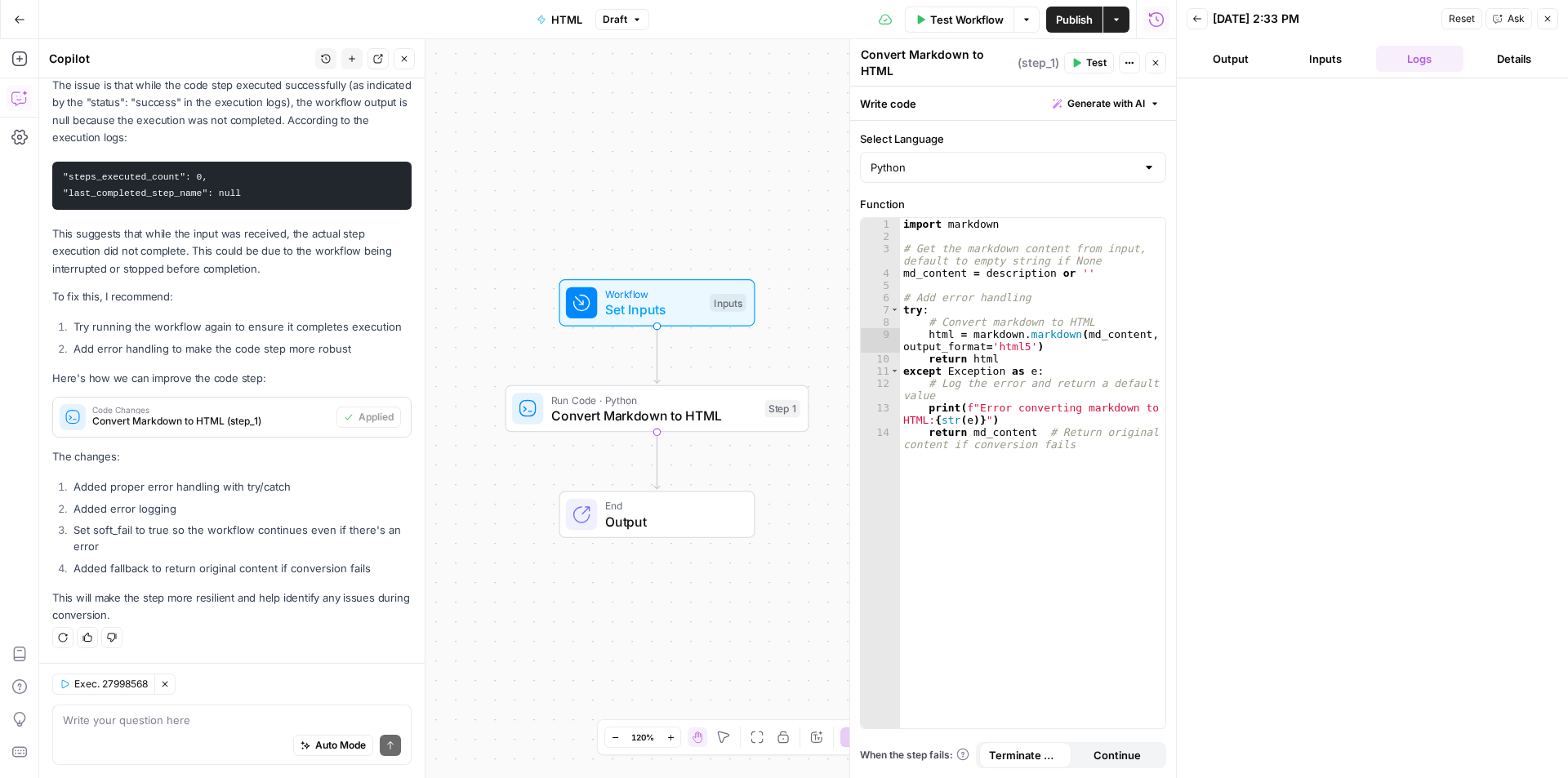
click at [1324, 52] on button "Inputs" at bounding box center [1325, 58] width 88 height 26
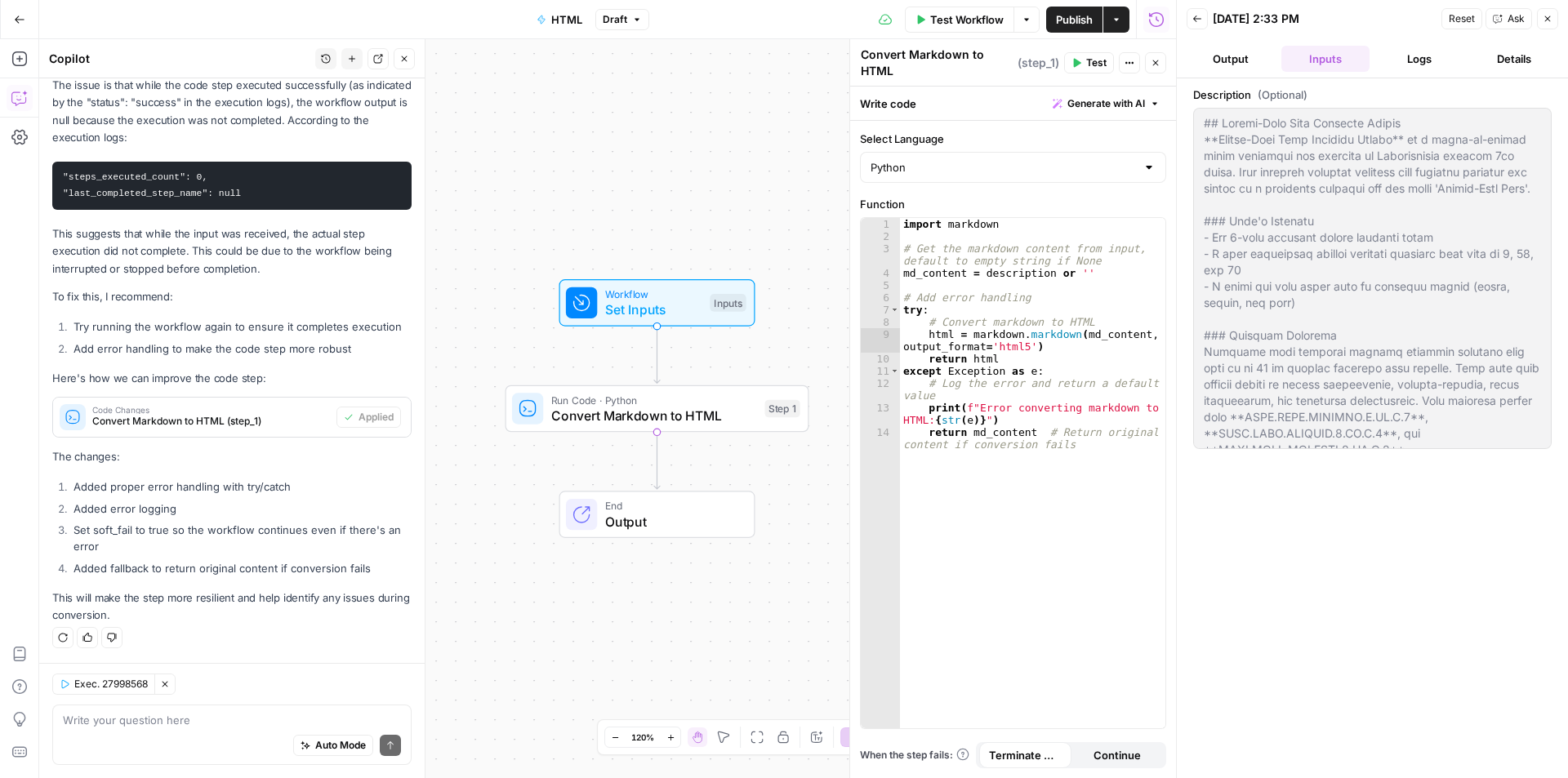
click at [1241, 51] on button "Output" at bounding box center [1230, 58] width 88 height 26
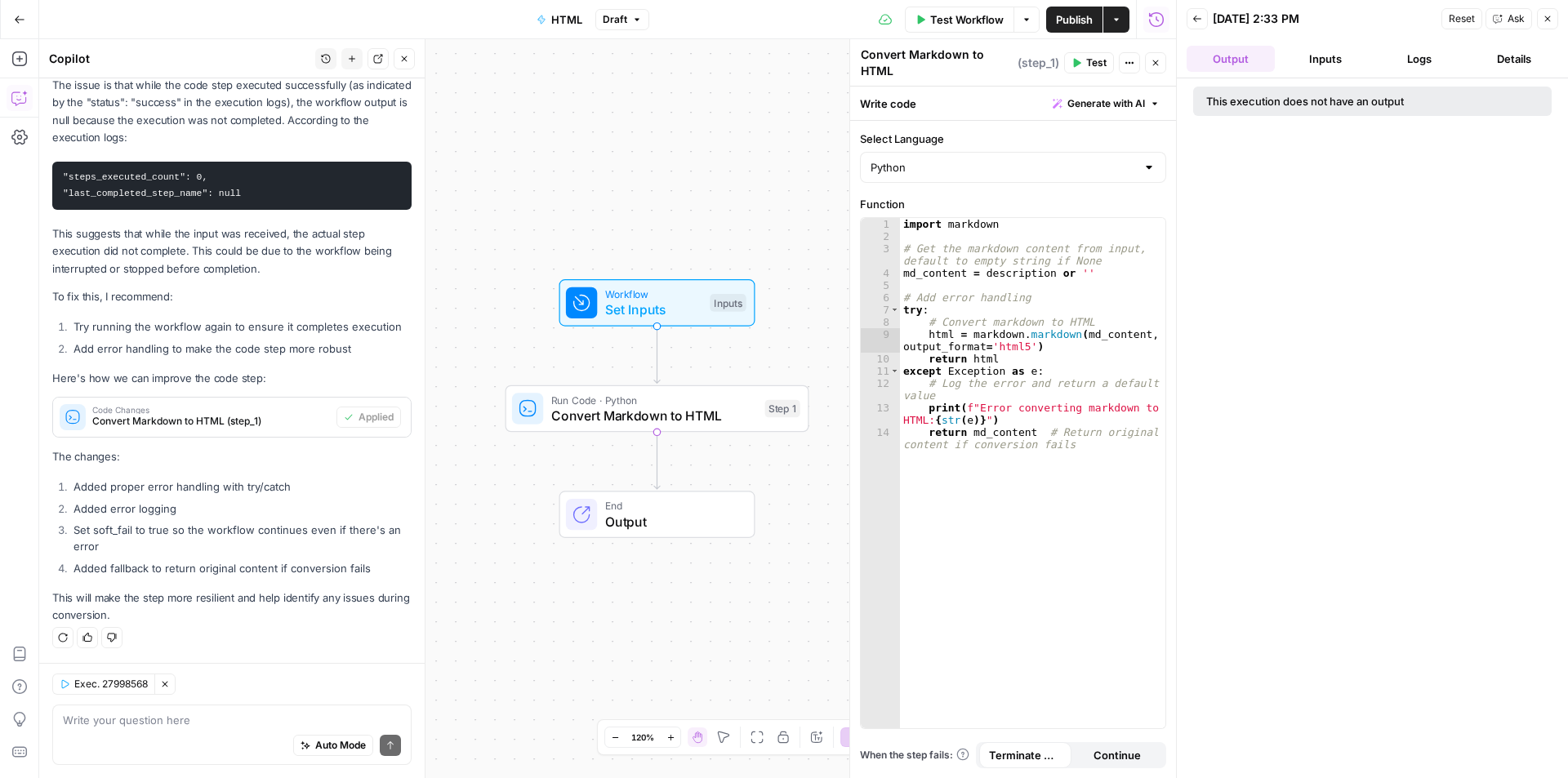
click at [1327, 58] on button "Inputs" at bounding box center [1325, 58] width 88 height 26
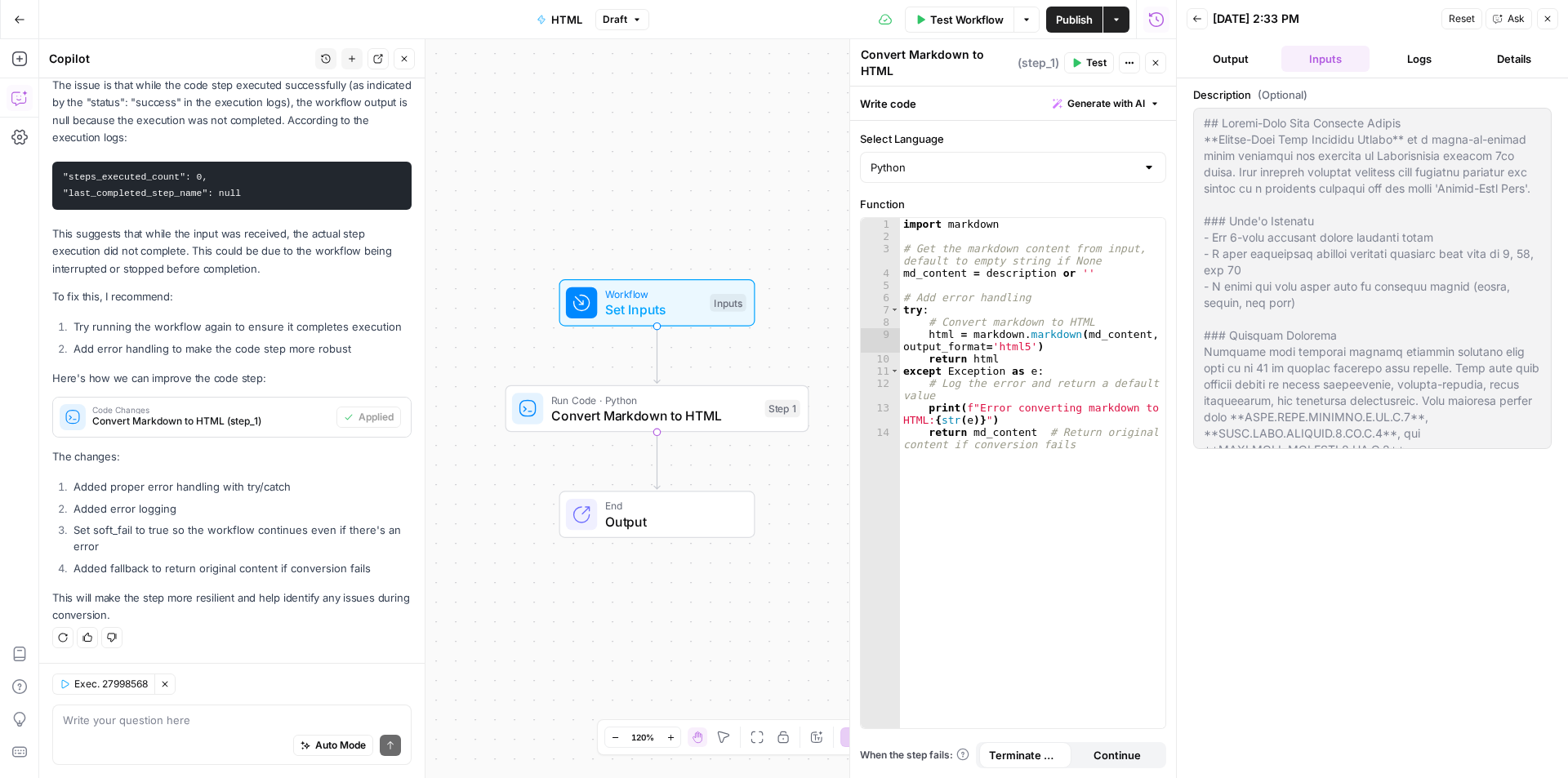
click at [1093, 60] on span "Test" at bounding box center [1096, 63] width 20 height 15
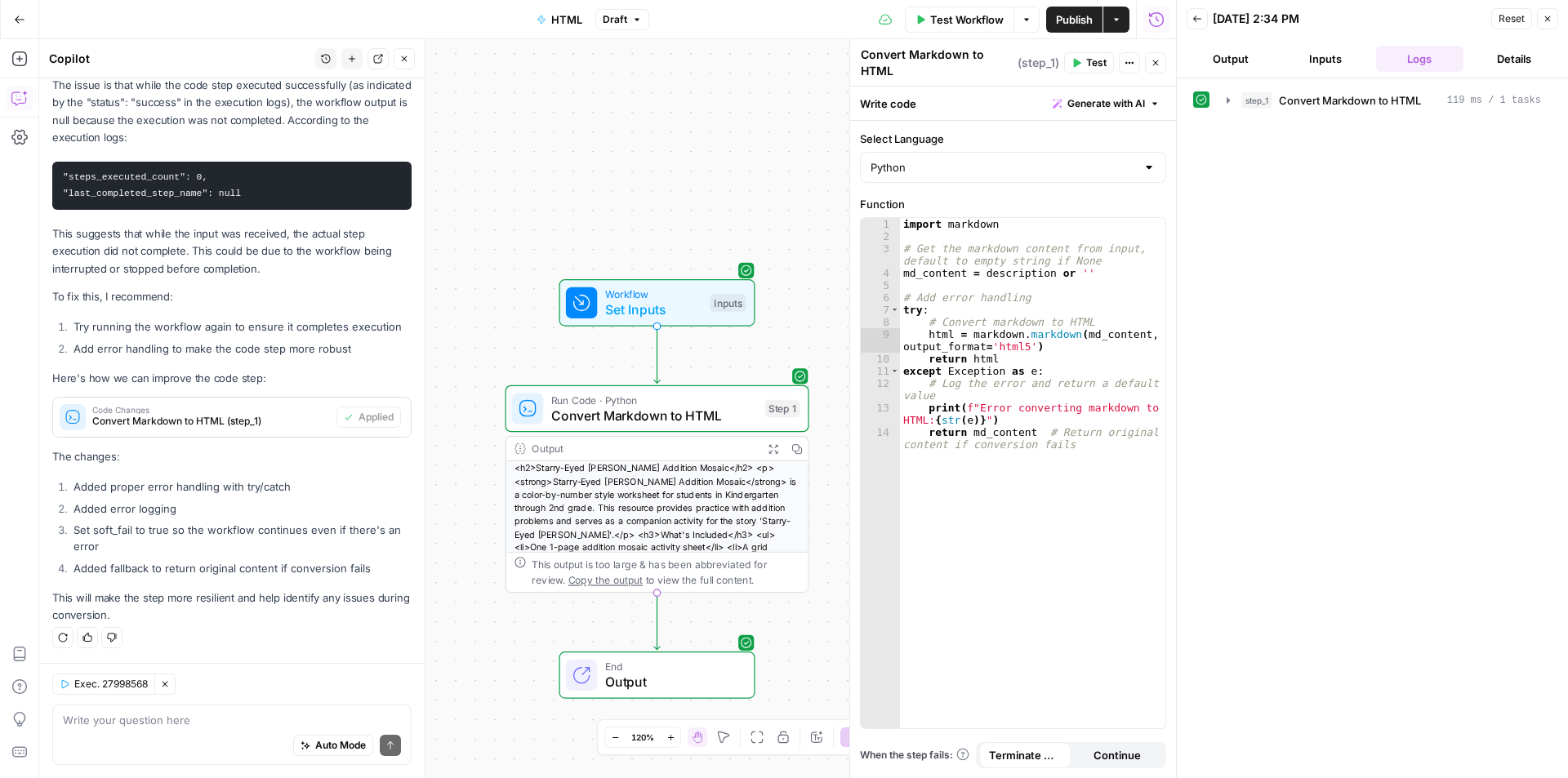
click at [1334, 57] on button "Inputs" at bounding box center [1325, 58] width 88 height 26
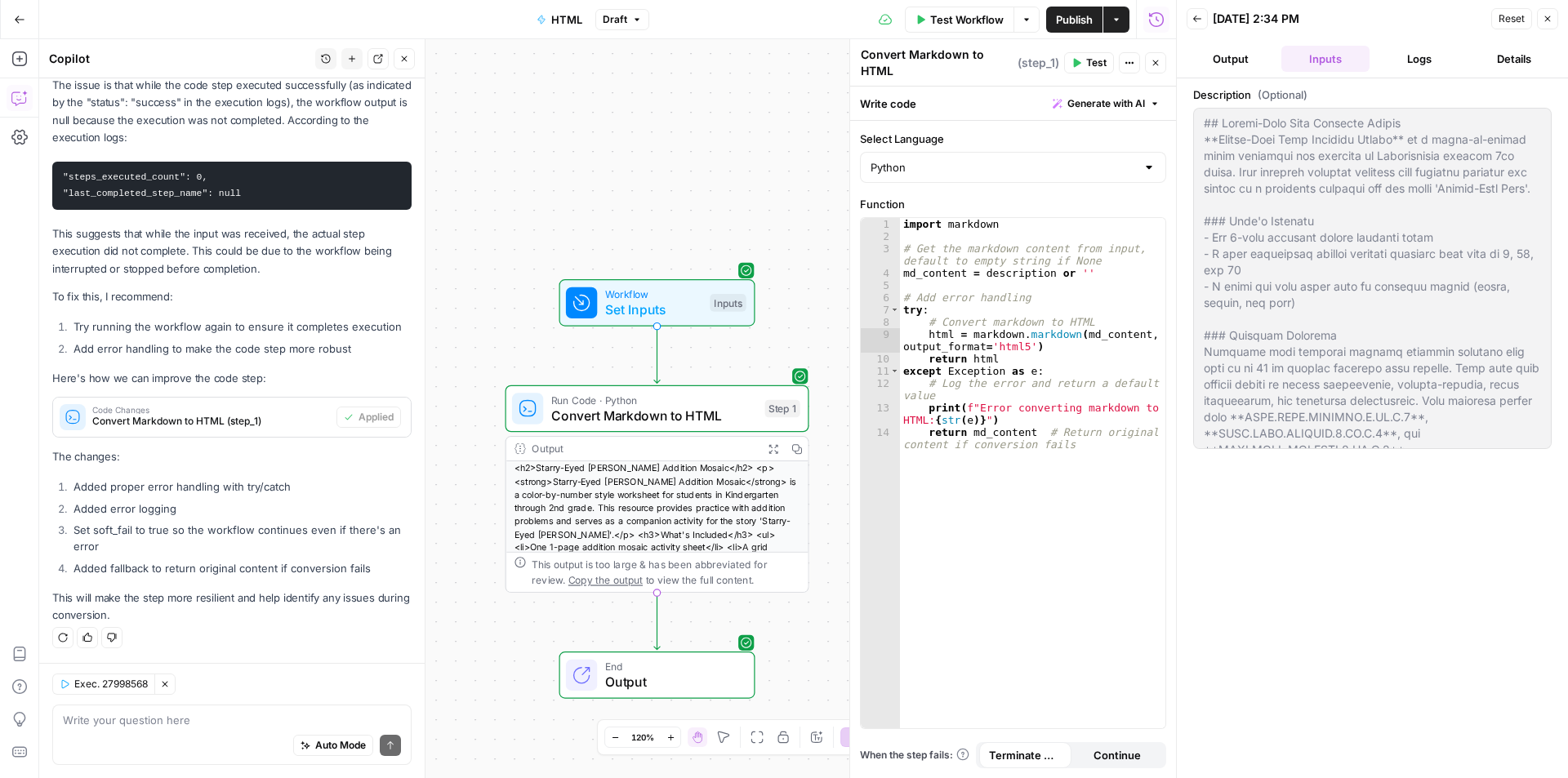
click at [1257, 55] on button "Output" at bounding box center [1230, 58] width 88 height 26
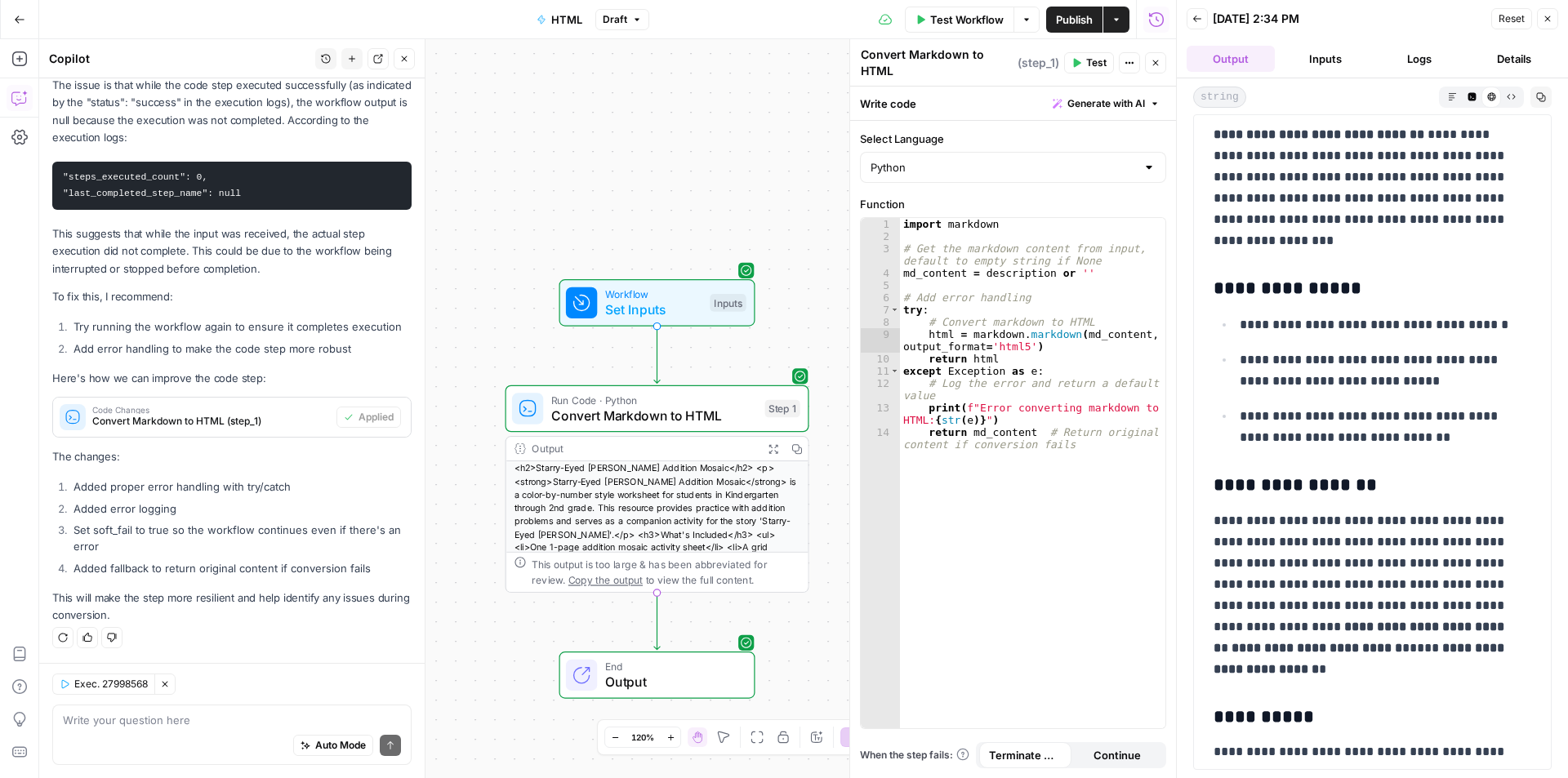
scroll to position [240, 0]
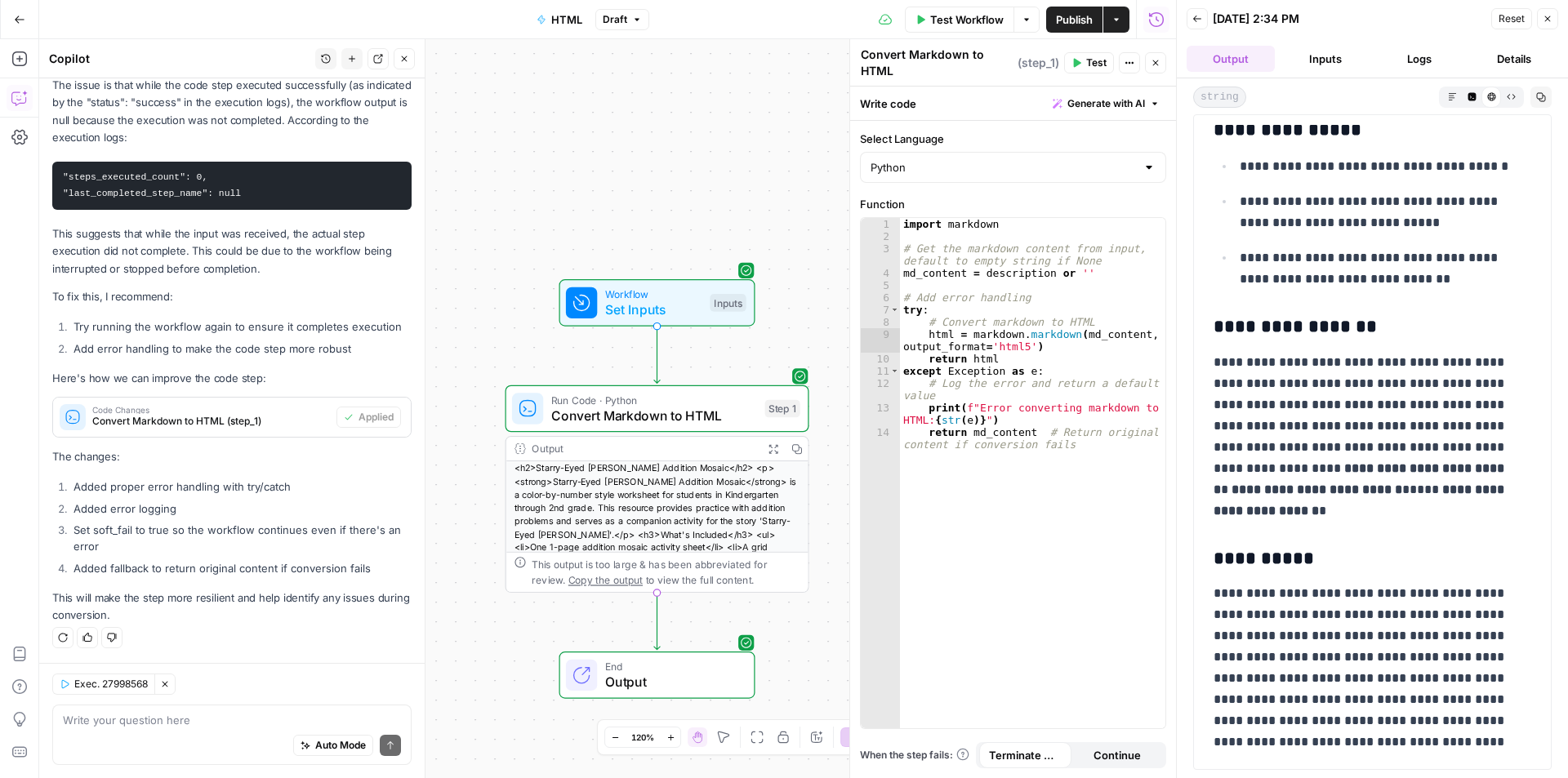
click at [628, 484] on div "<h2>Starry-Eyed Stan Addition Mosaic</h2> <p><strong>Starry-Eyed Stan Addition …" at bounding box center [657, 580] width 302 height 238
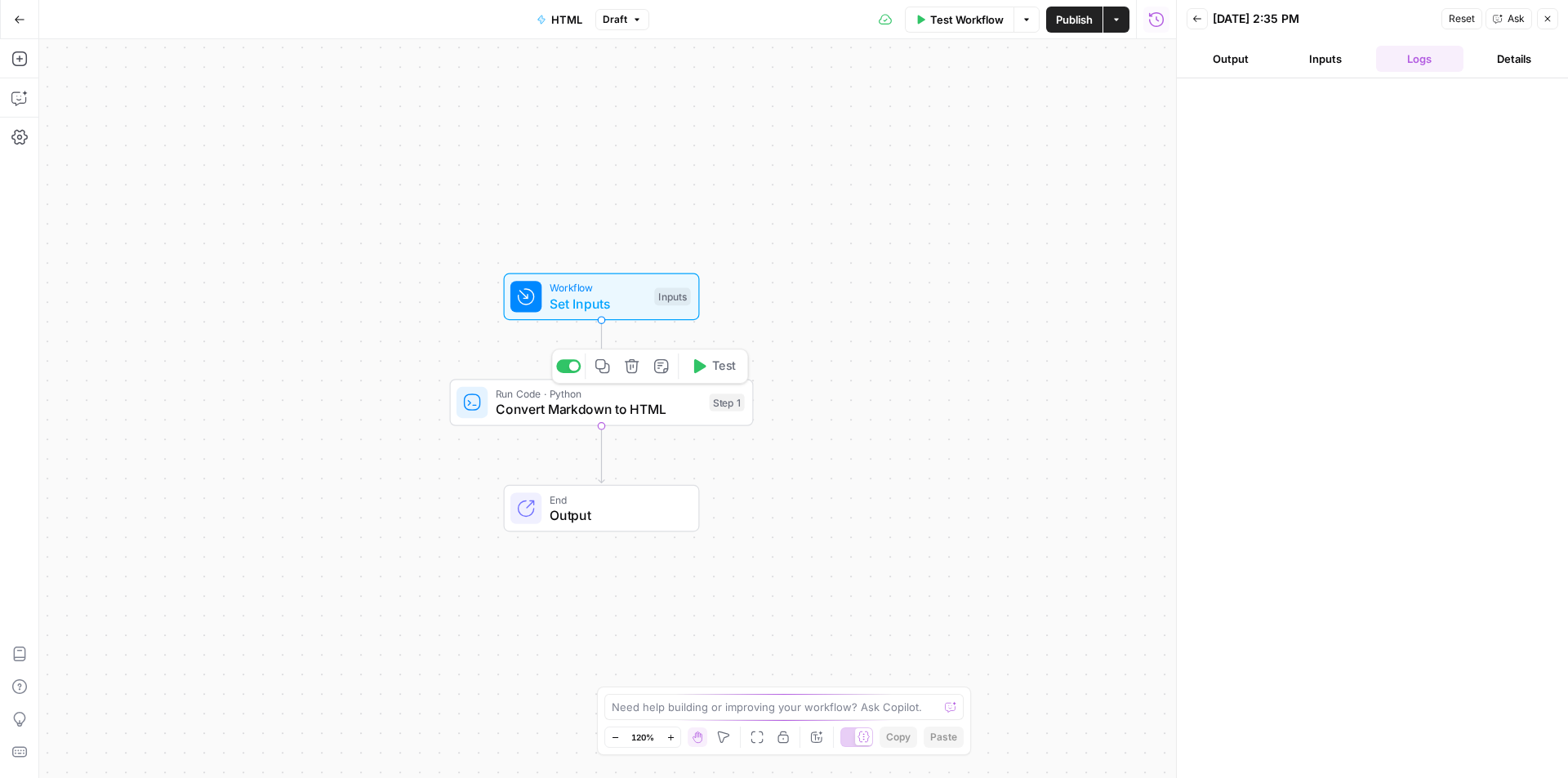
click at [622, 405] on span "Convert Markdown to HTML" at bounding box center [598, 408] width 206 height 19
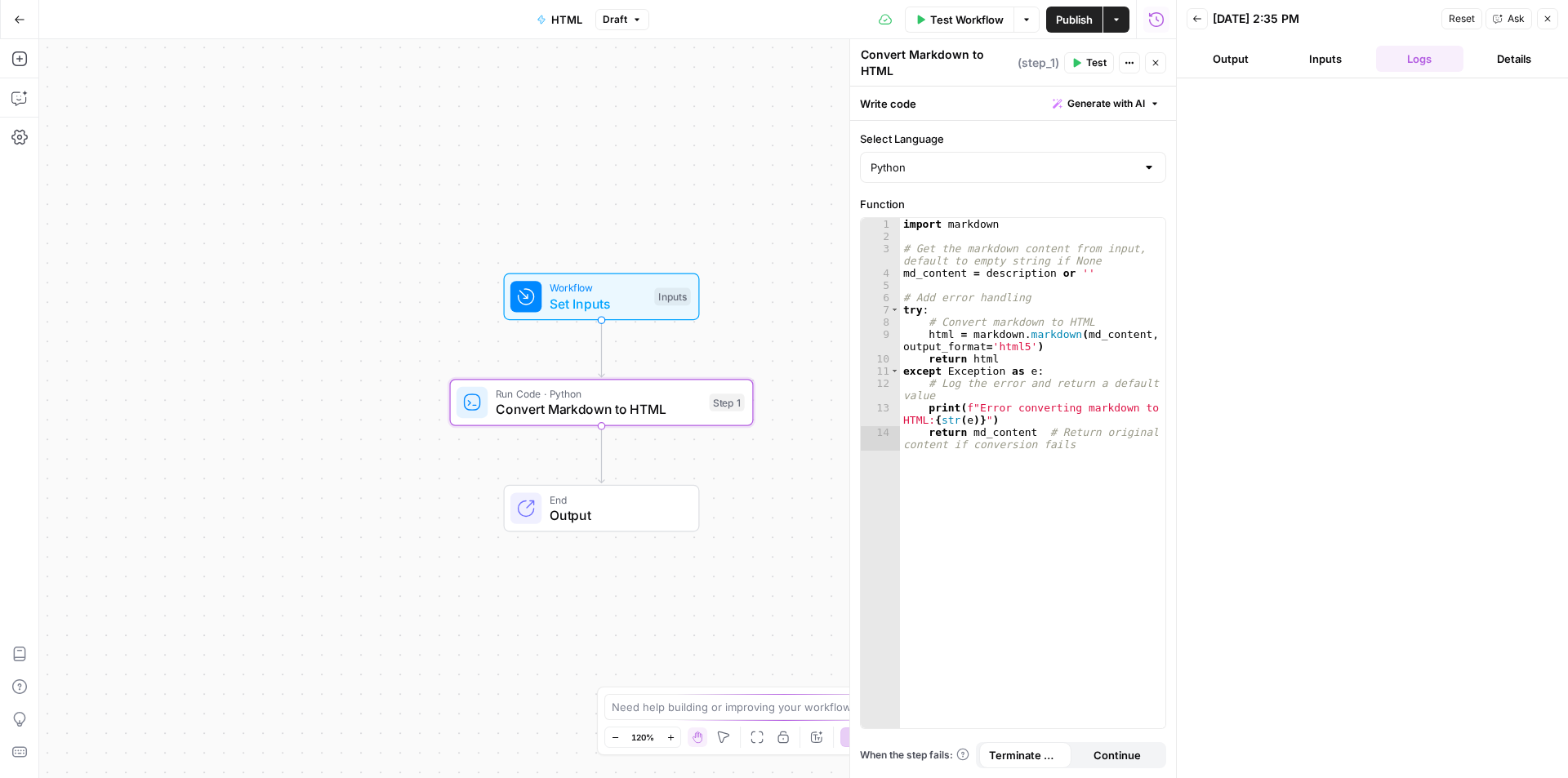
click at [1333, 61] on button "Inputs" at bounding box center [1325, 58] width 88 height 26
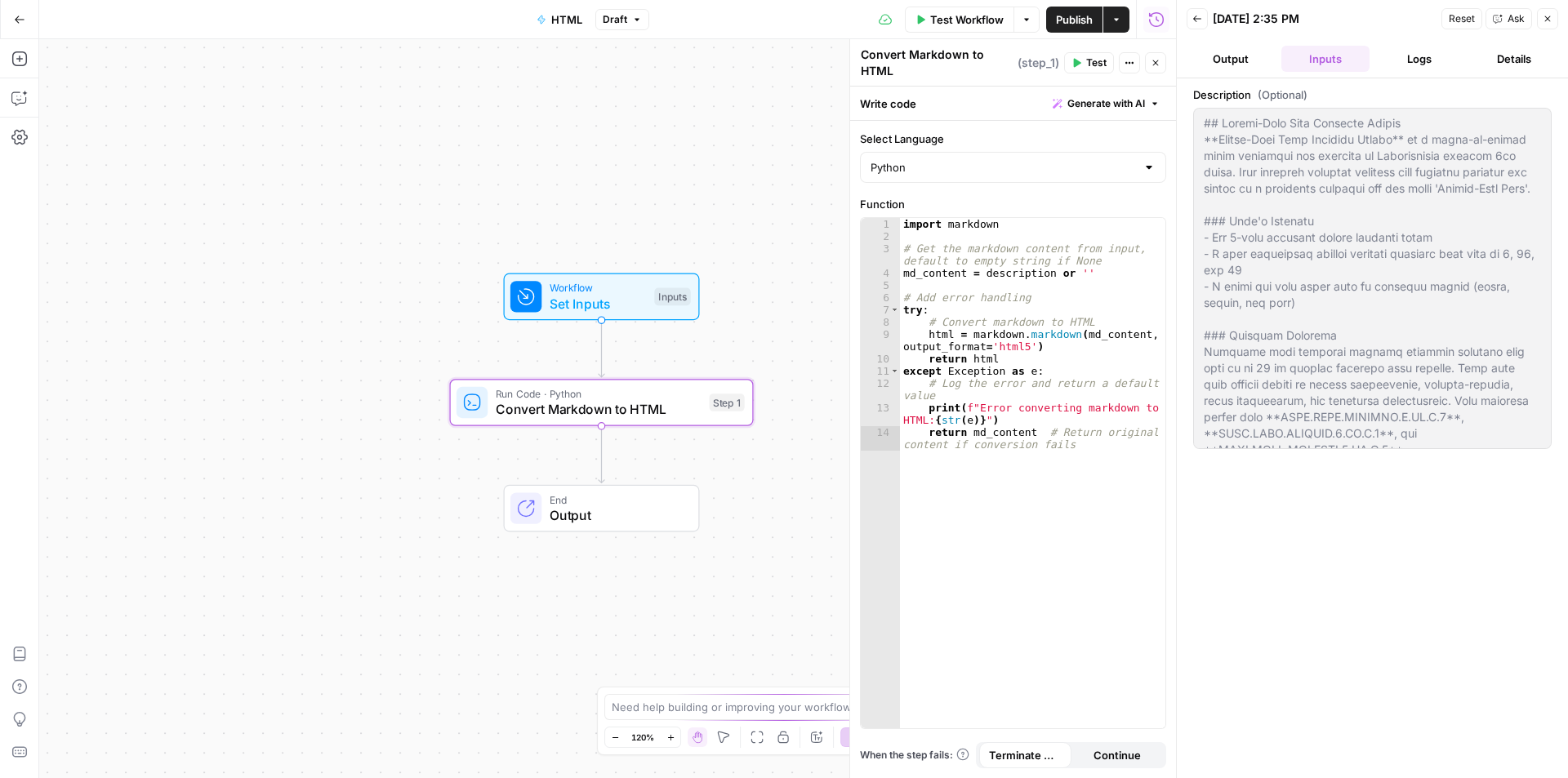
click at [1489, 62] on button "Details" at bounding box center [1513, 58] width 88 height 26
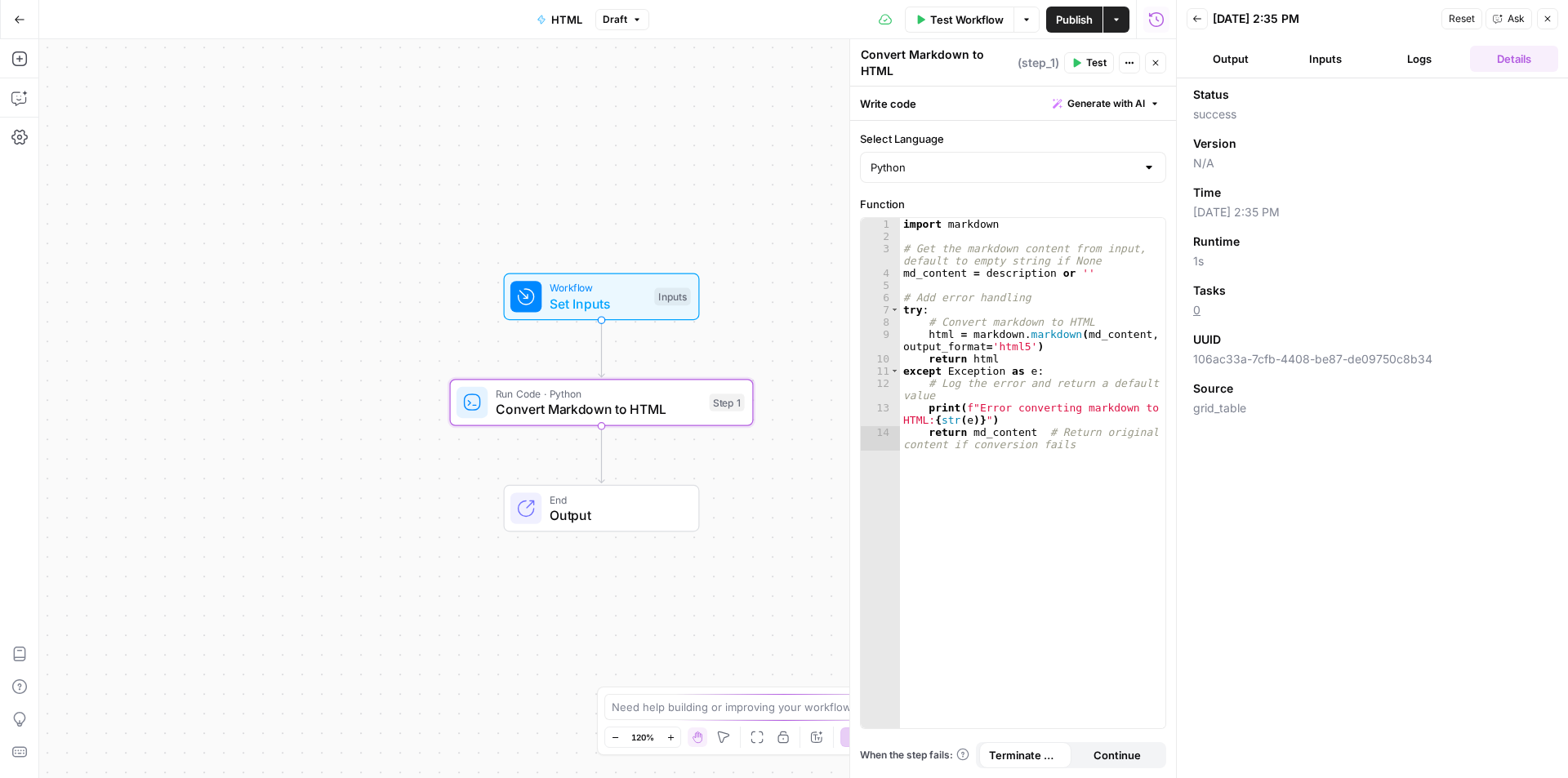
click at [1245, 59] on button "Output" at bounding box center [1230, 58] width 88 height 26
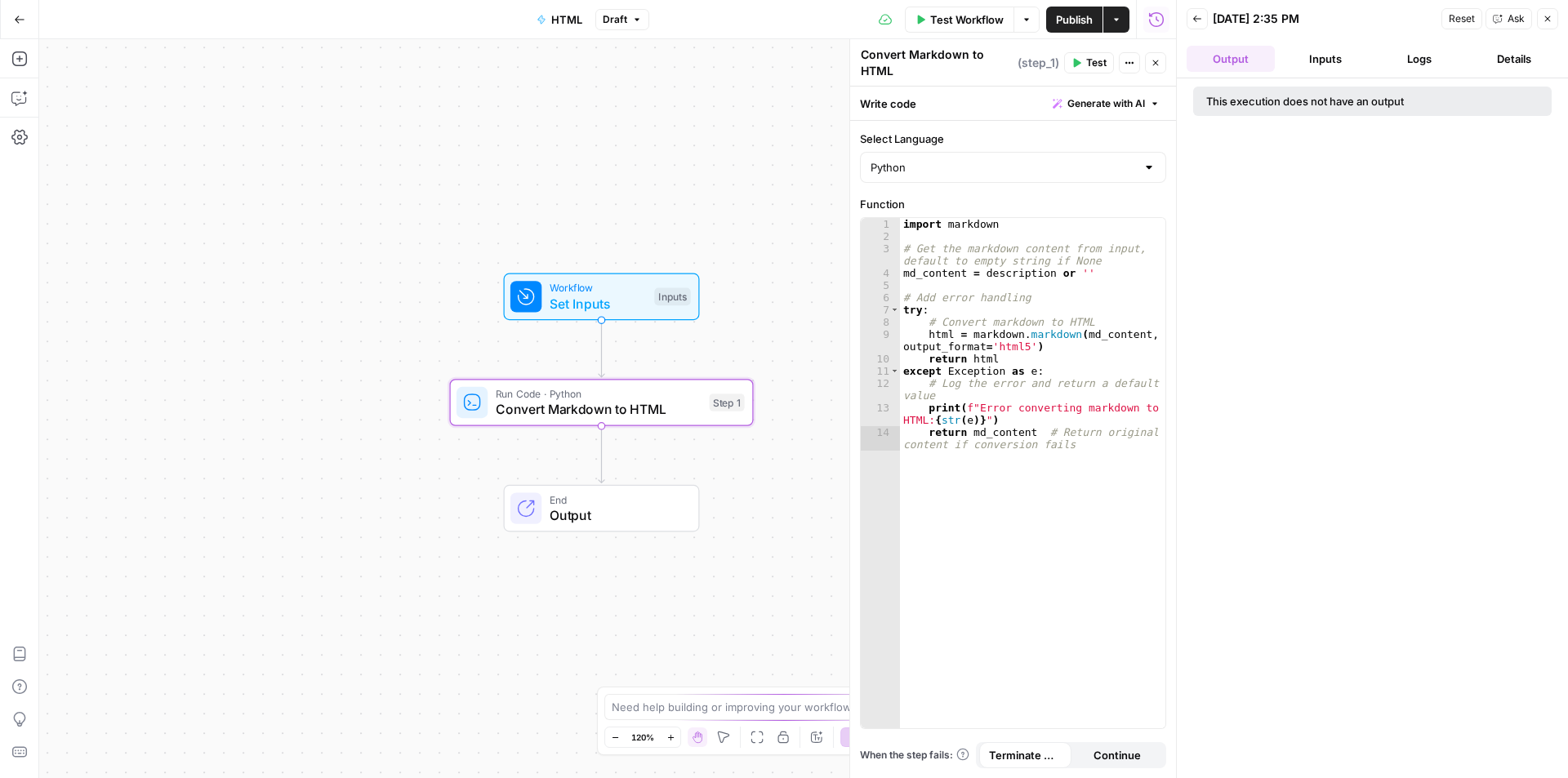
click at [1081, 18] on span "Publish" at bounding box center [1075, 19] width 37 height 17
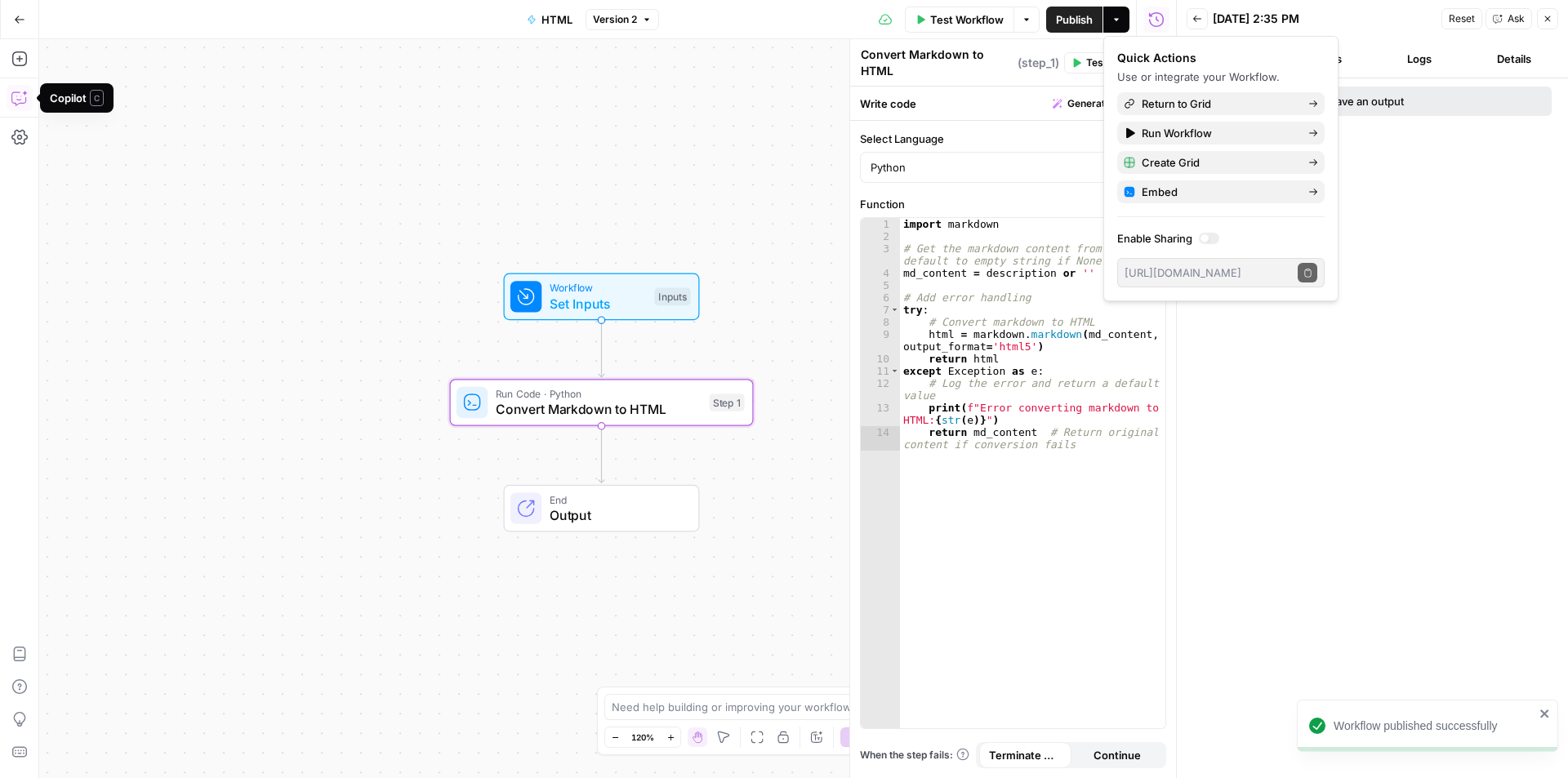
click at [12, 101] on icon "button" at bounding box center [18, 99] width 14 height 13
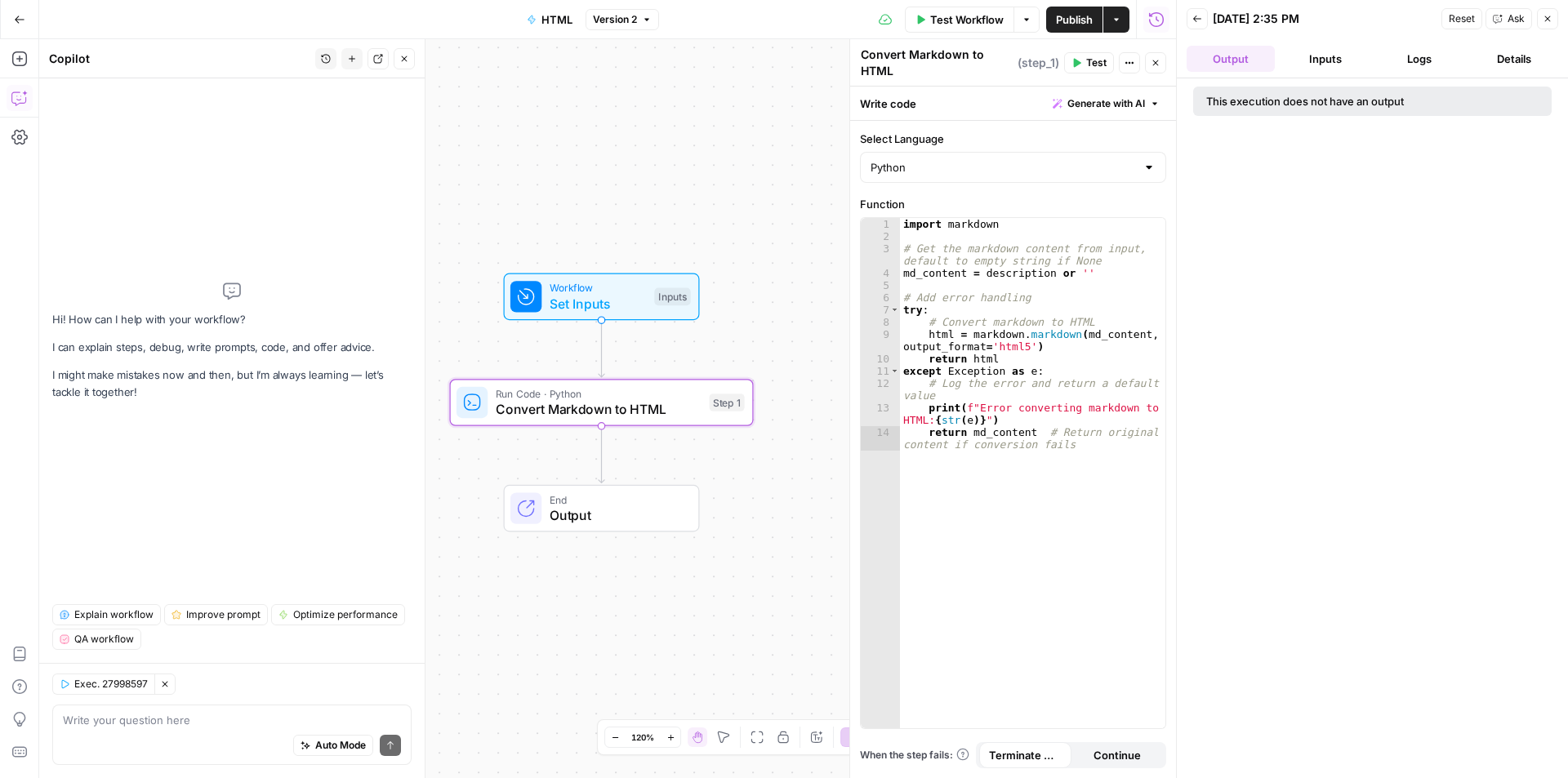
click at [158, 726] on textarea at bounding box center [232, 721] width 338 height 17
type textarea "why does this output as null when run from the grid it's placed in?"
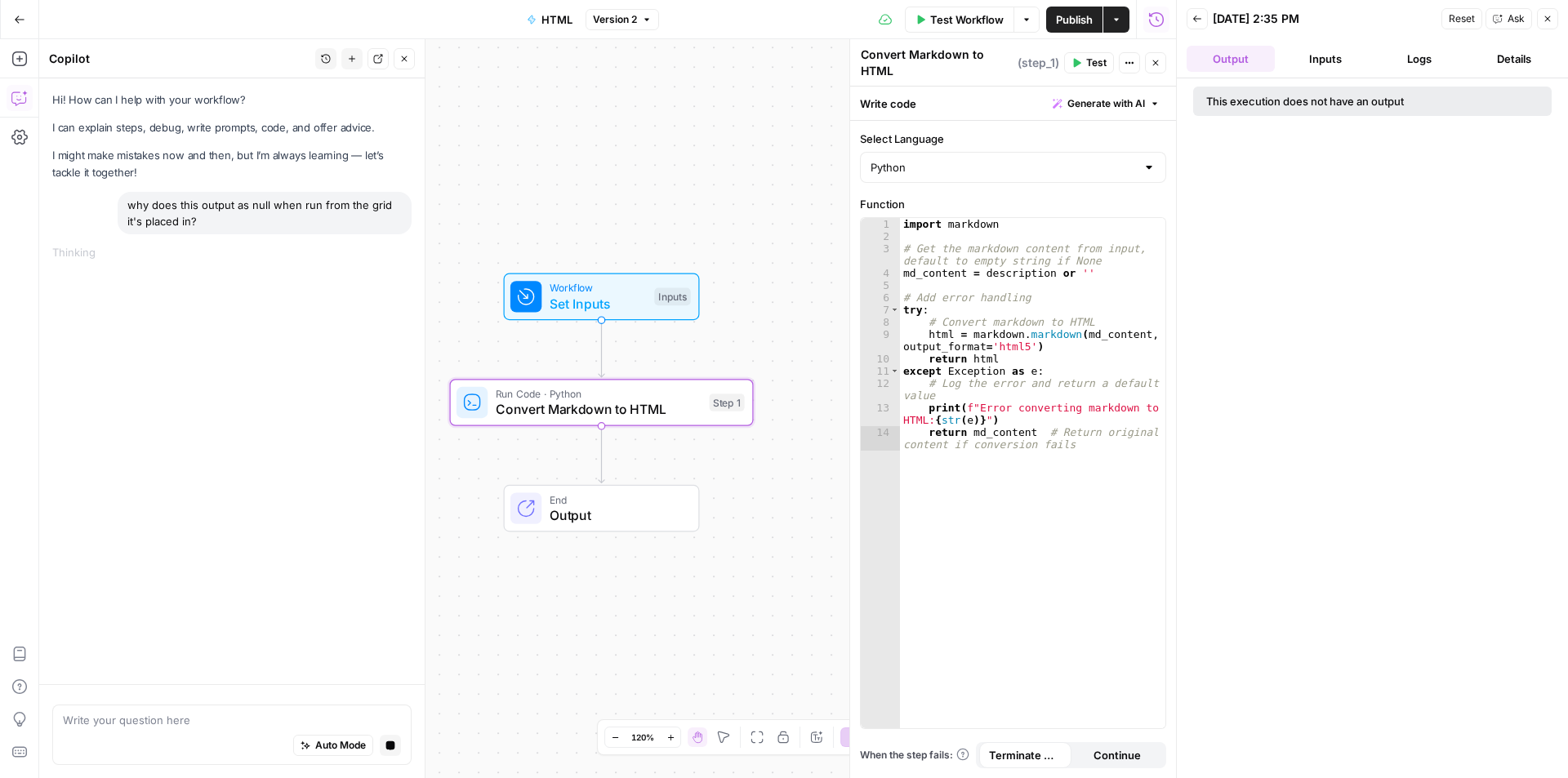
click at [1324, 56] on button "Inputs" at bounding box center [1325, 58] width 88 height 26
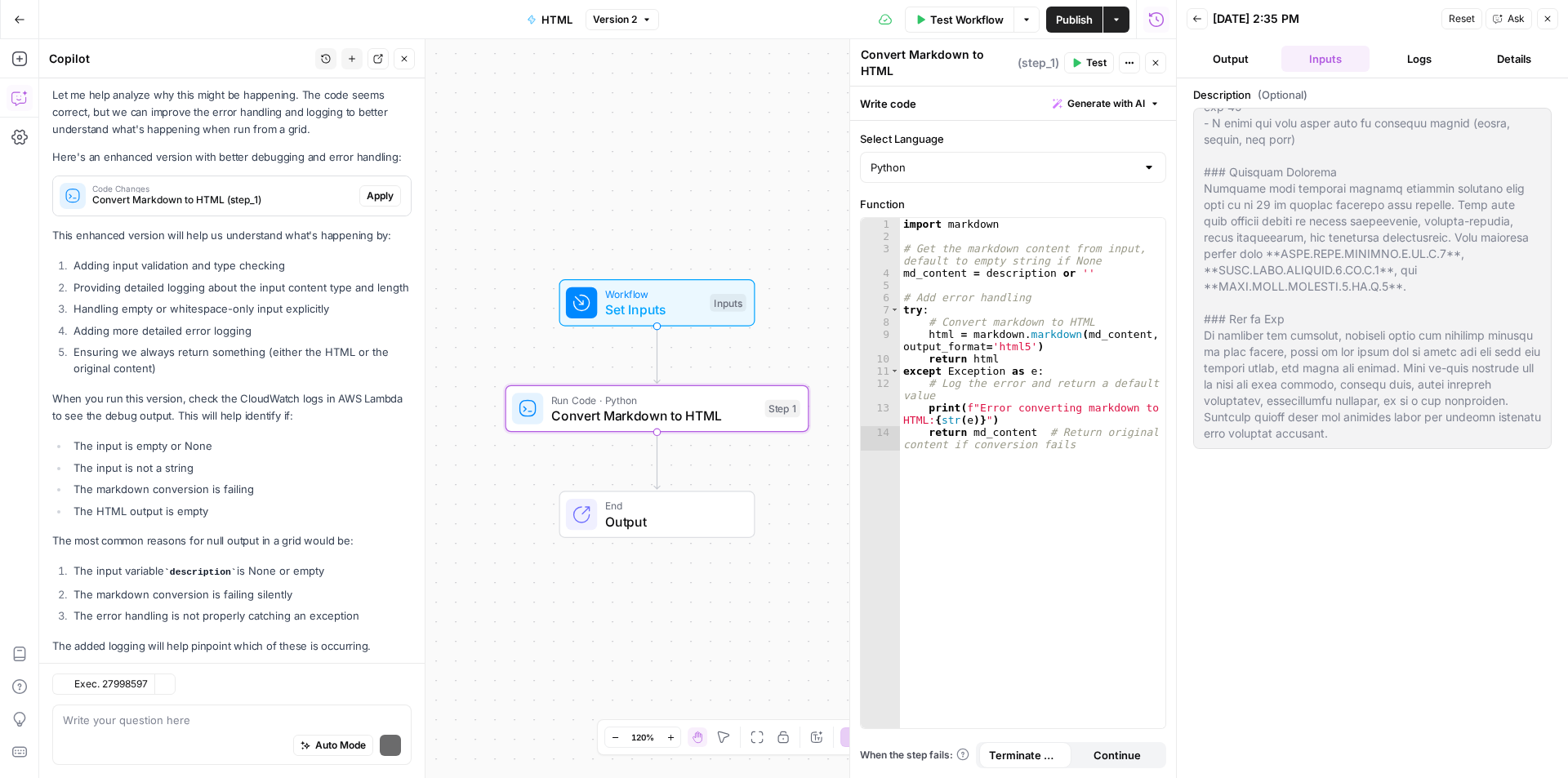
scroll to position [205, 0]
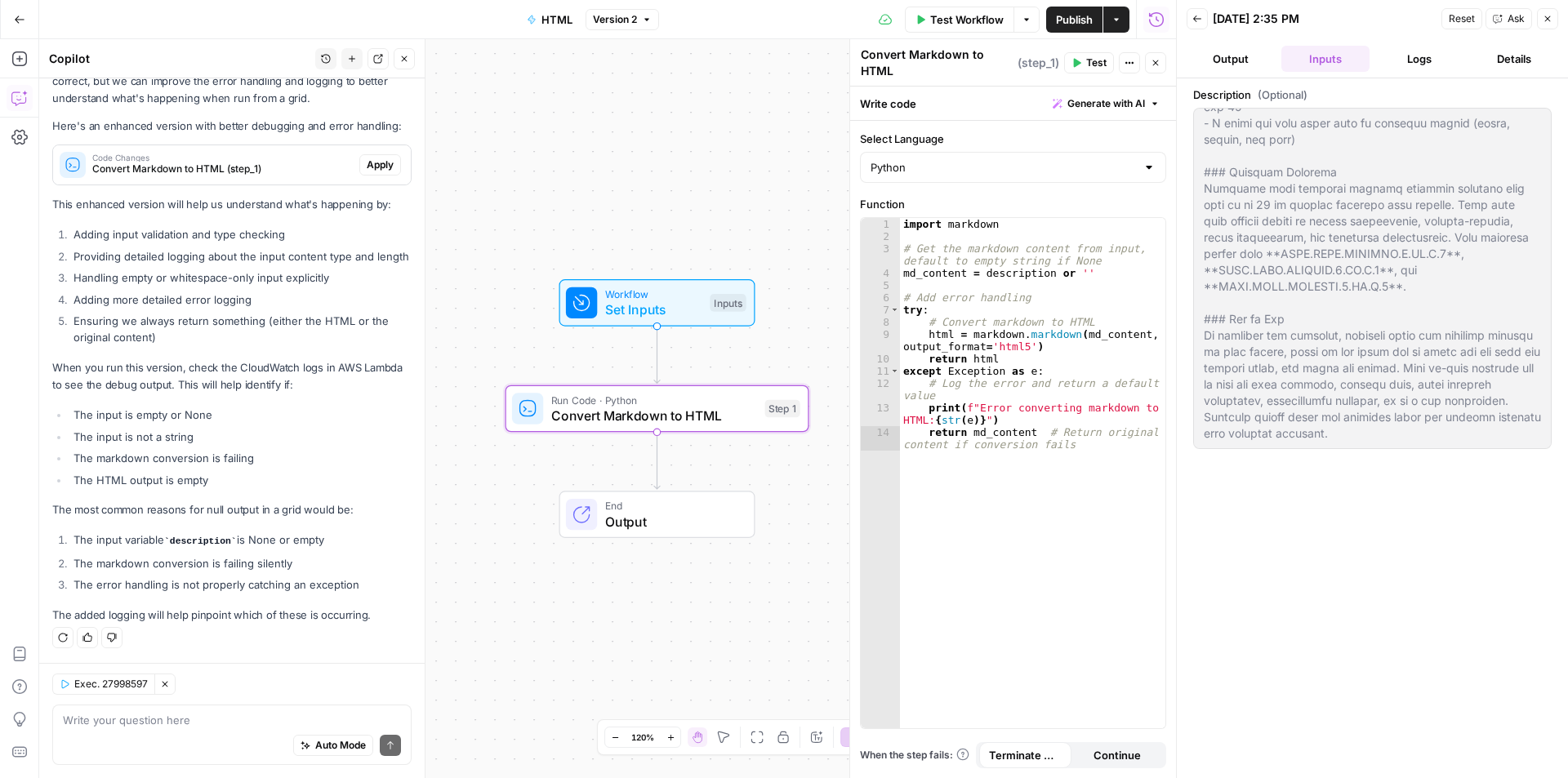
click at [372, 156] on button "Apply" at bounding box center [380, 164] width 42 height 21
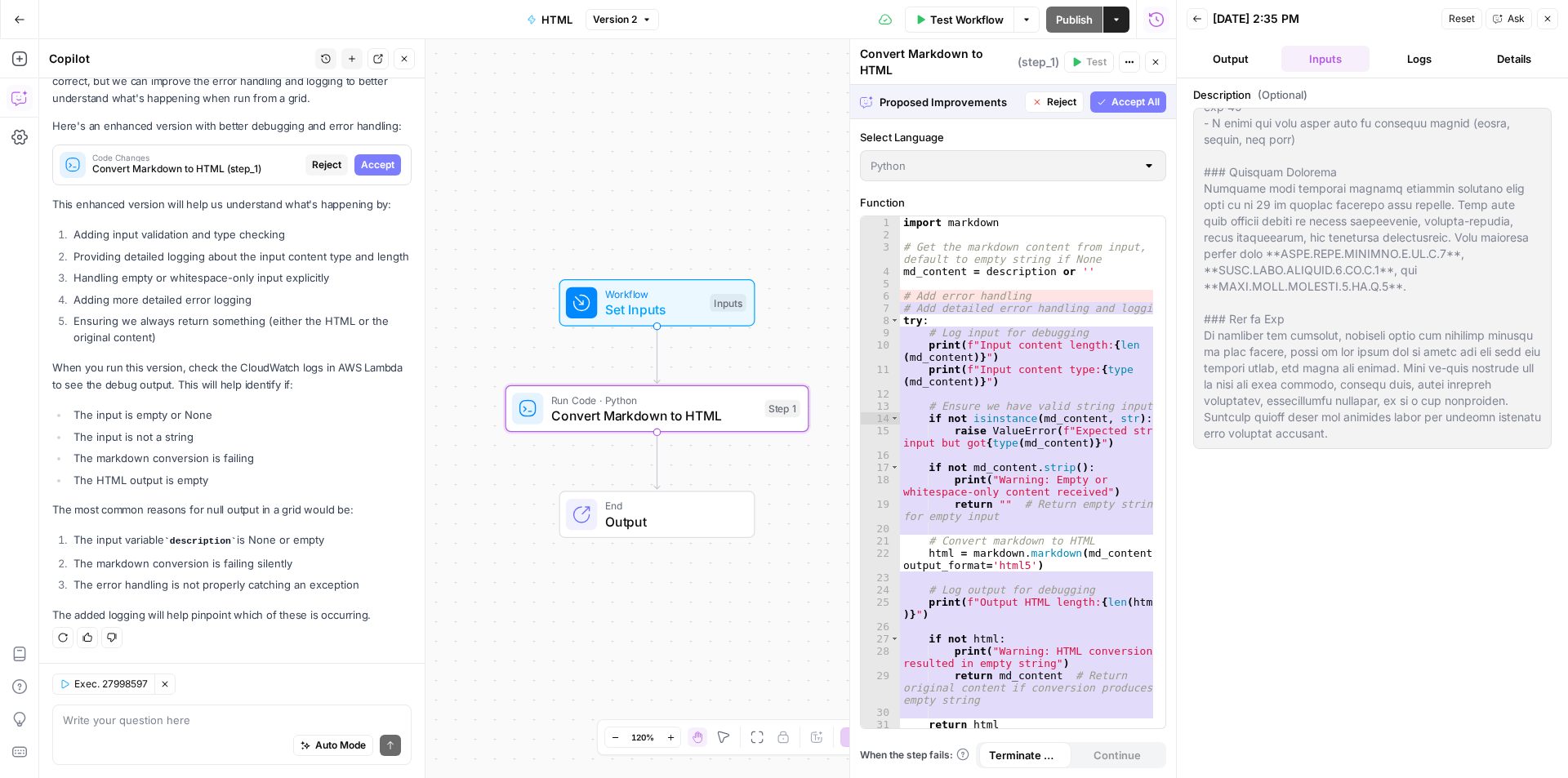
click at [372, 158] on span "Accept" at bounding box center [378, 165] width 33 height 15
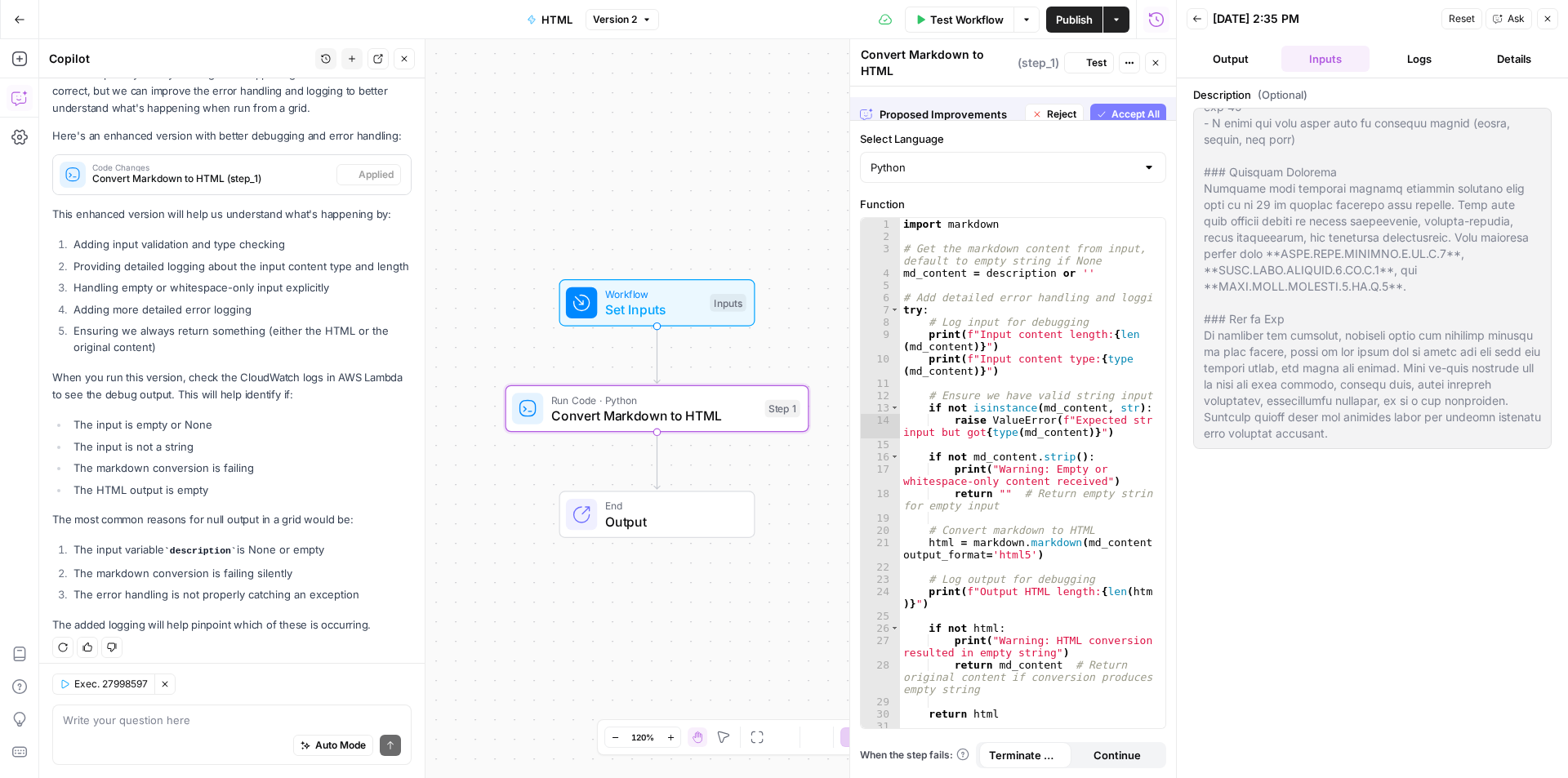
scroll to position [231, 0]
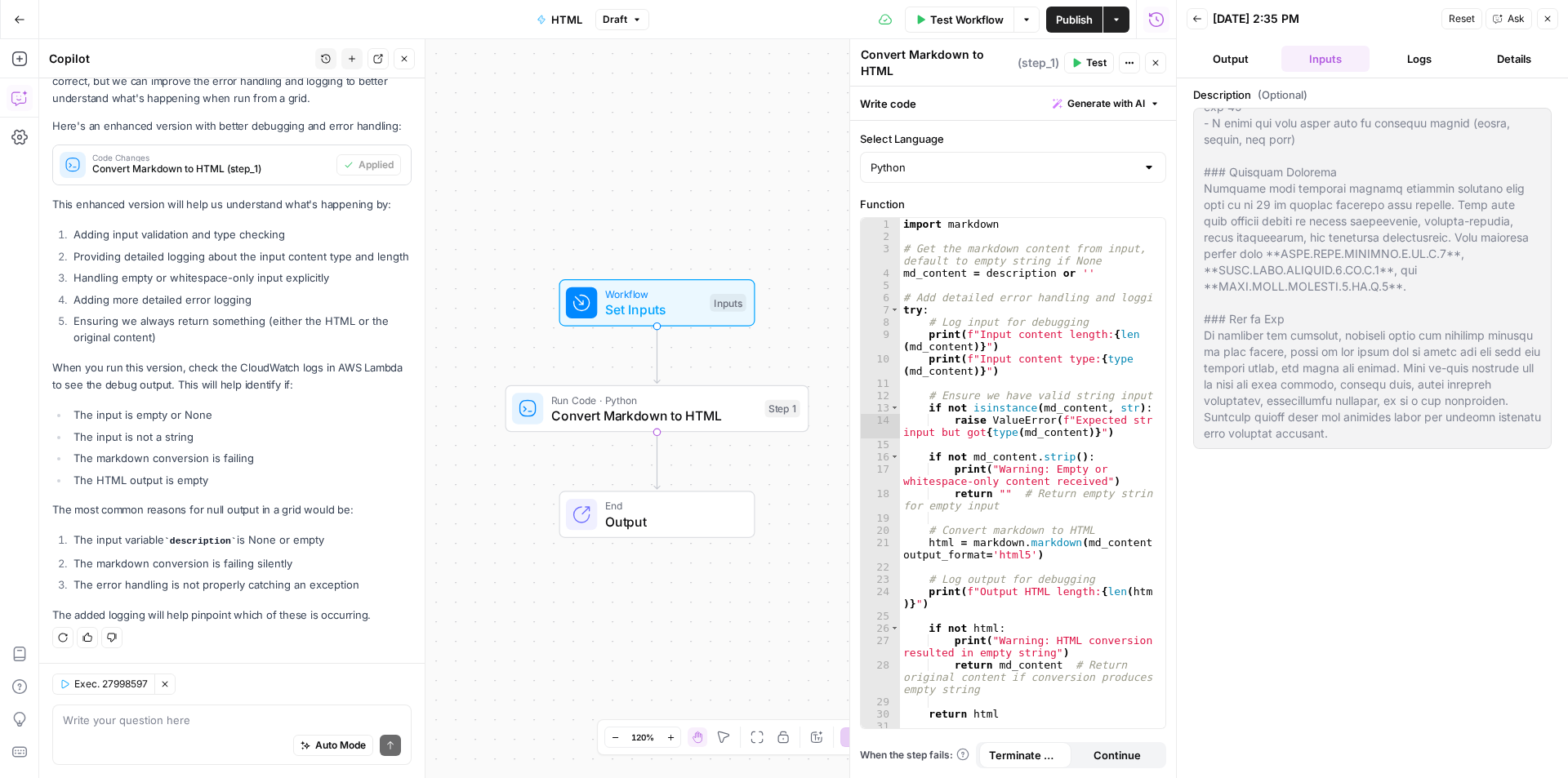
click at [1422, 59] on button "Logs" at bounding box center [1419, 58] width 88 height 26
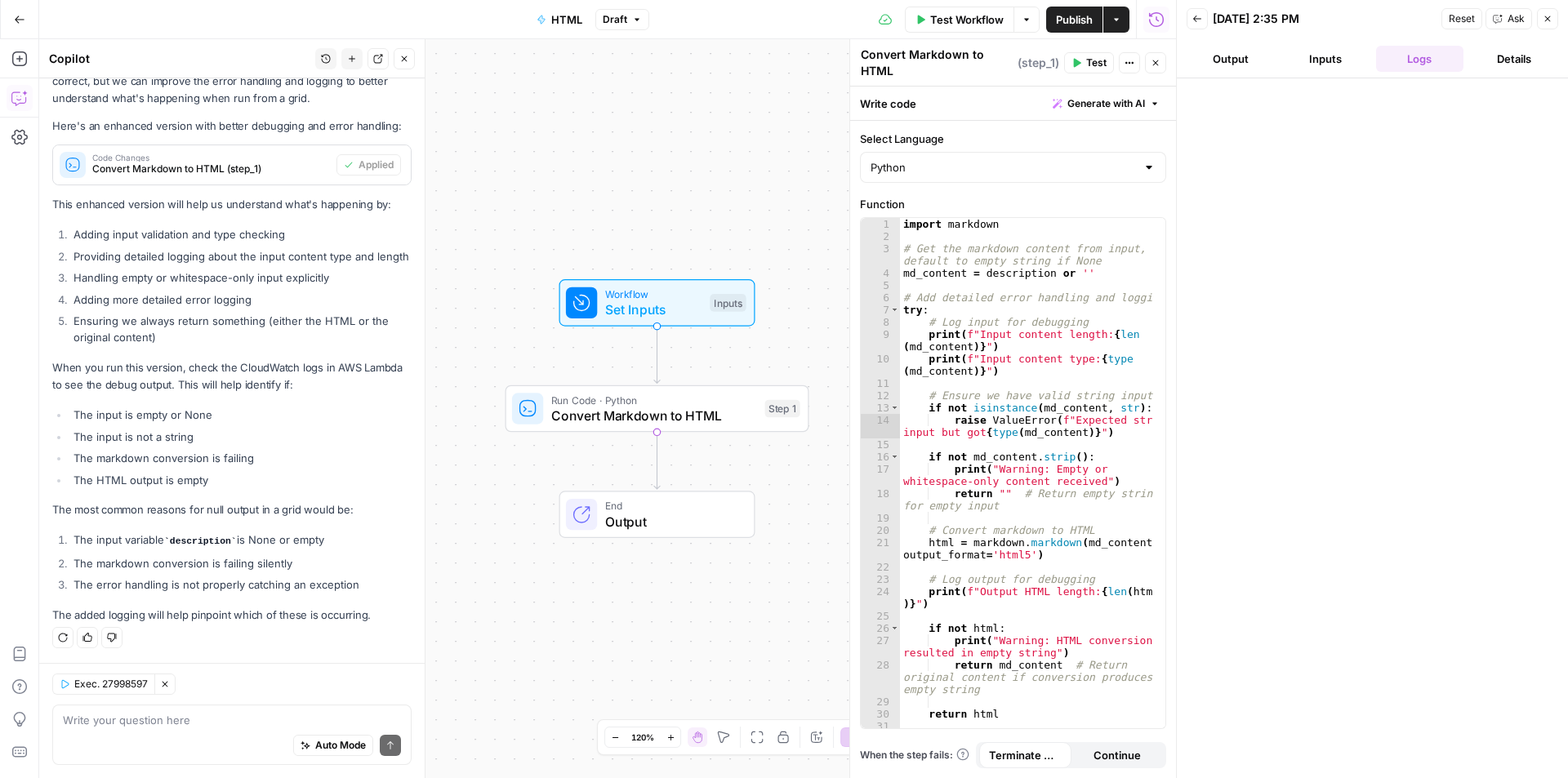
click at [1499, 55] on button "Details" at bounding box center [1513, 58] width 88 height 26
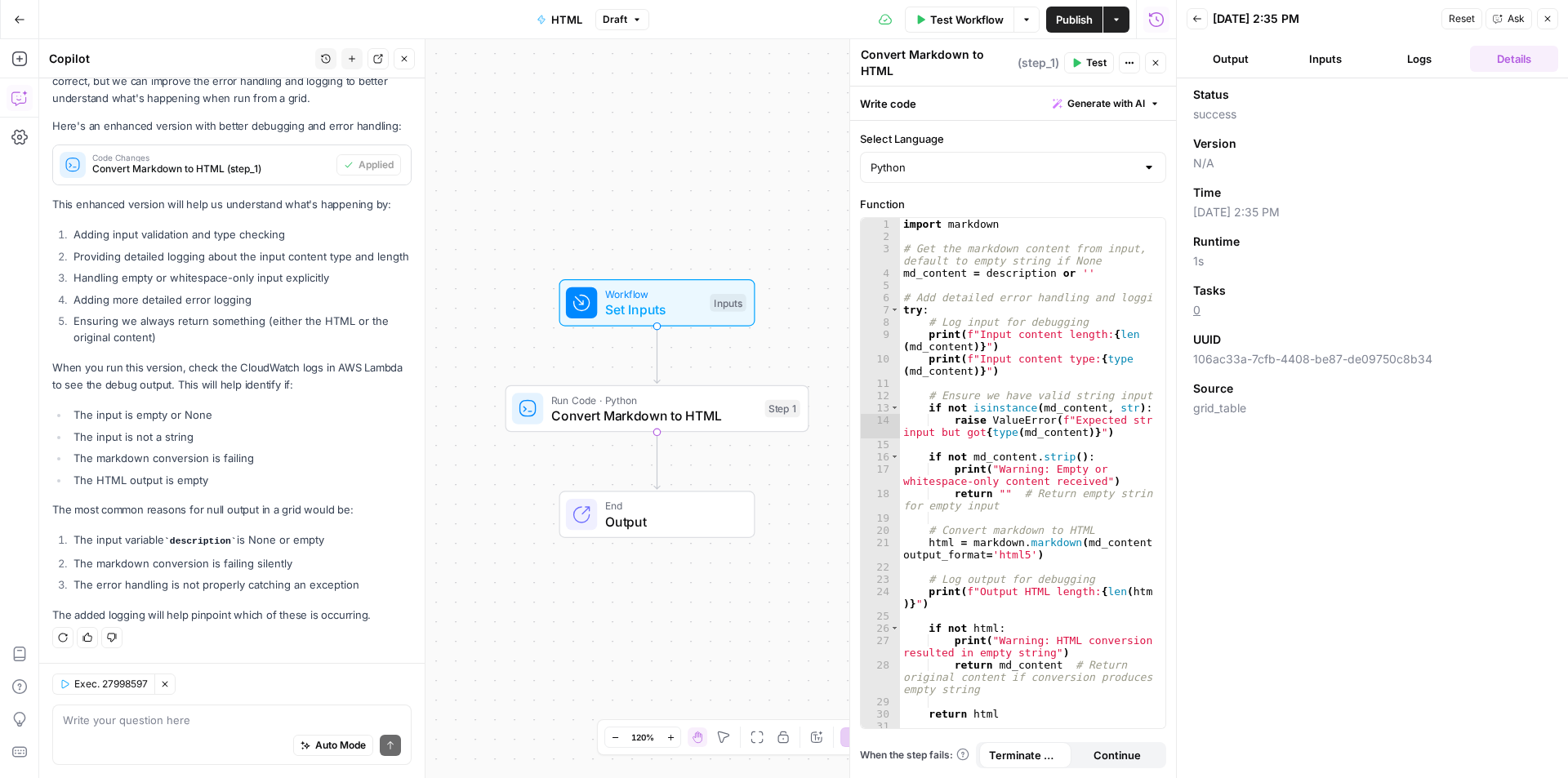
click at [1259, 54] on button "Output" at bounding box center [1230, 58] width 88 height 26
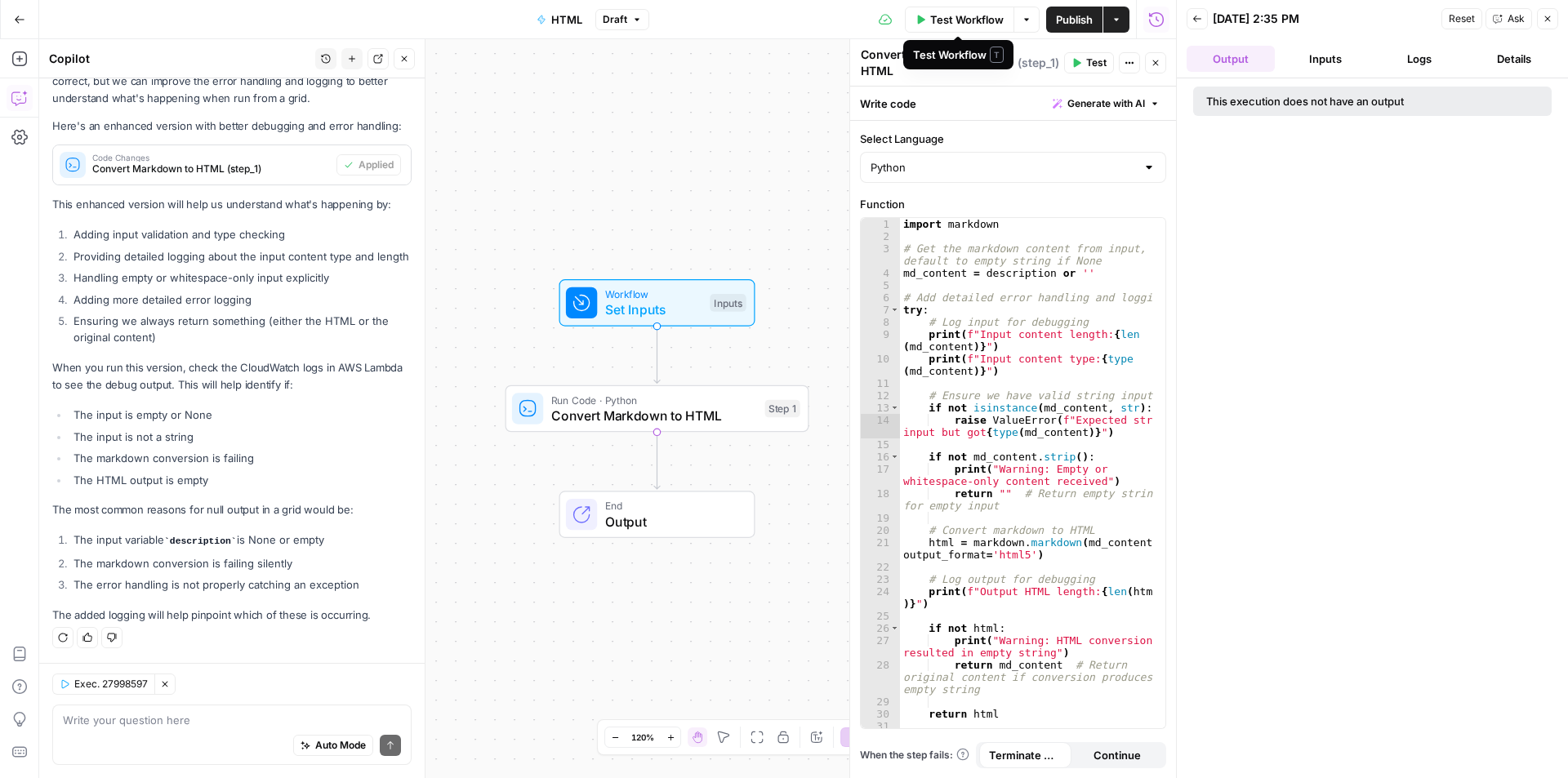
click at [959, 22] on span "Test Workflow" at bounding box center [967, 19] width 74 height 17
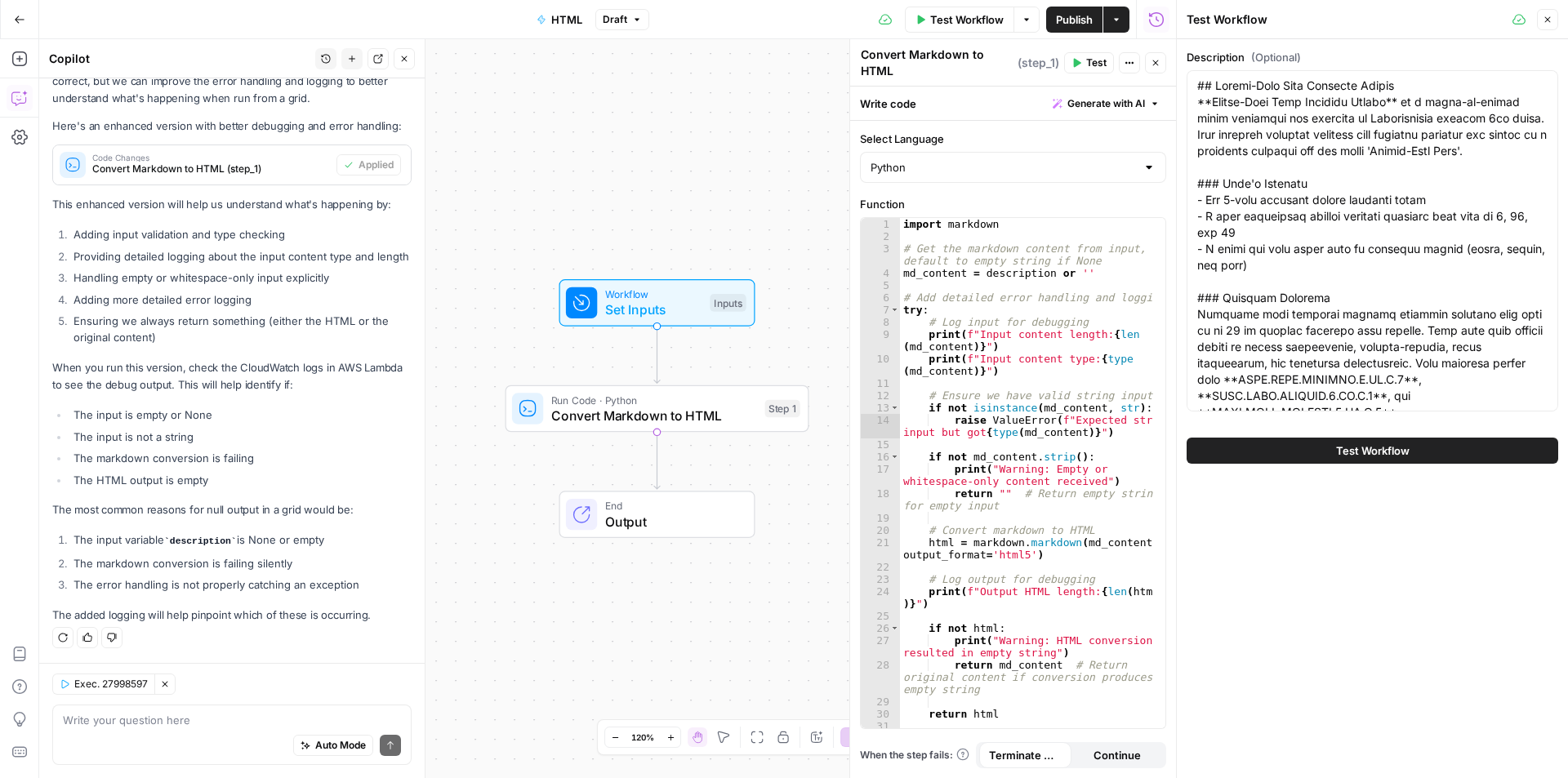
click at [1345, 447] on span "Test Workflow" at bounding box center [1373, 451] width 74 height 17
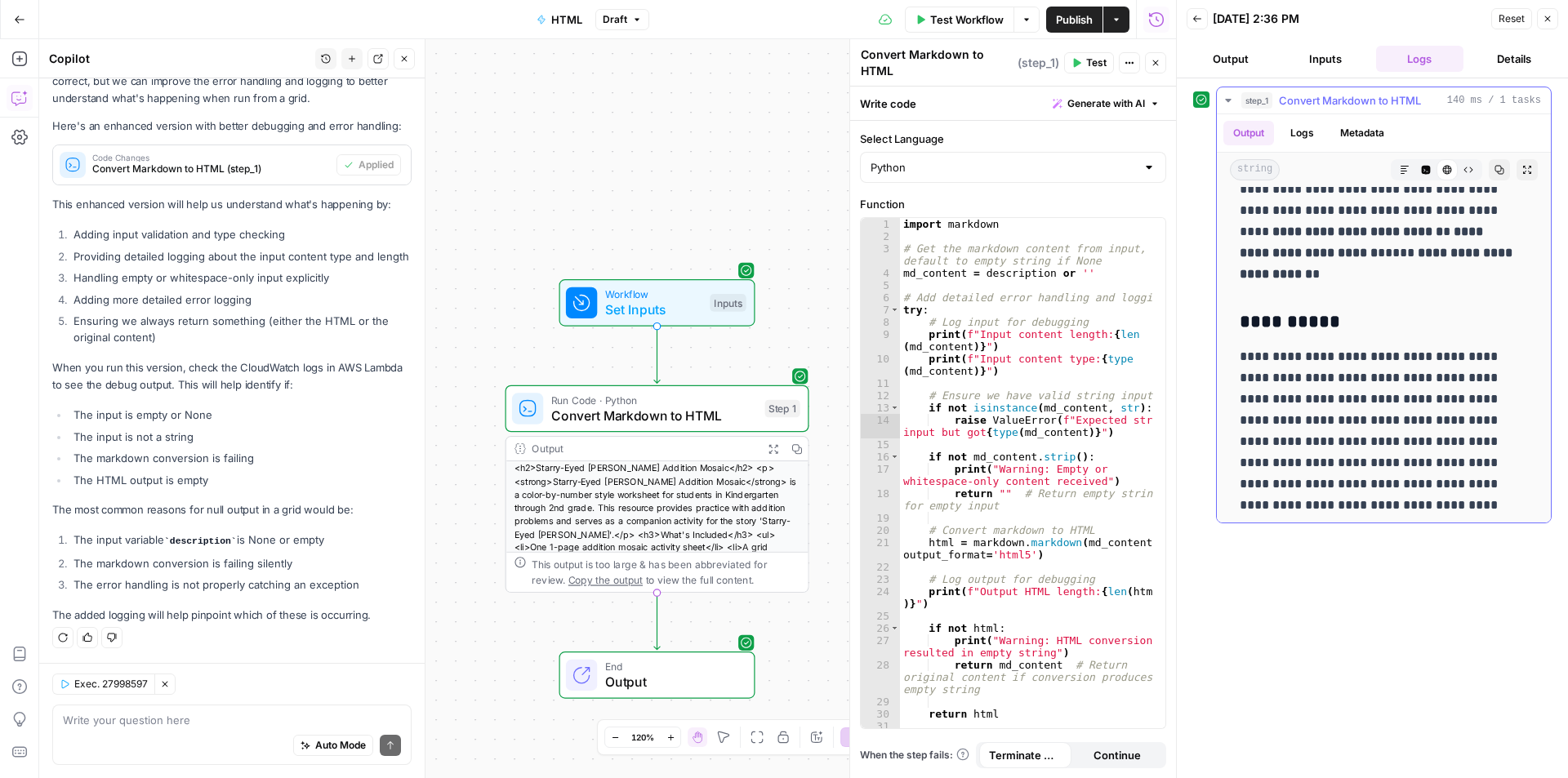
scroll to position [615, 0]
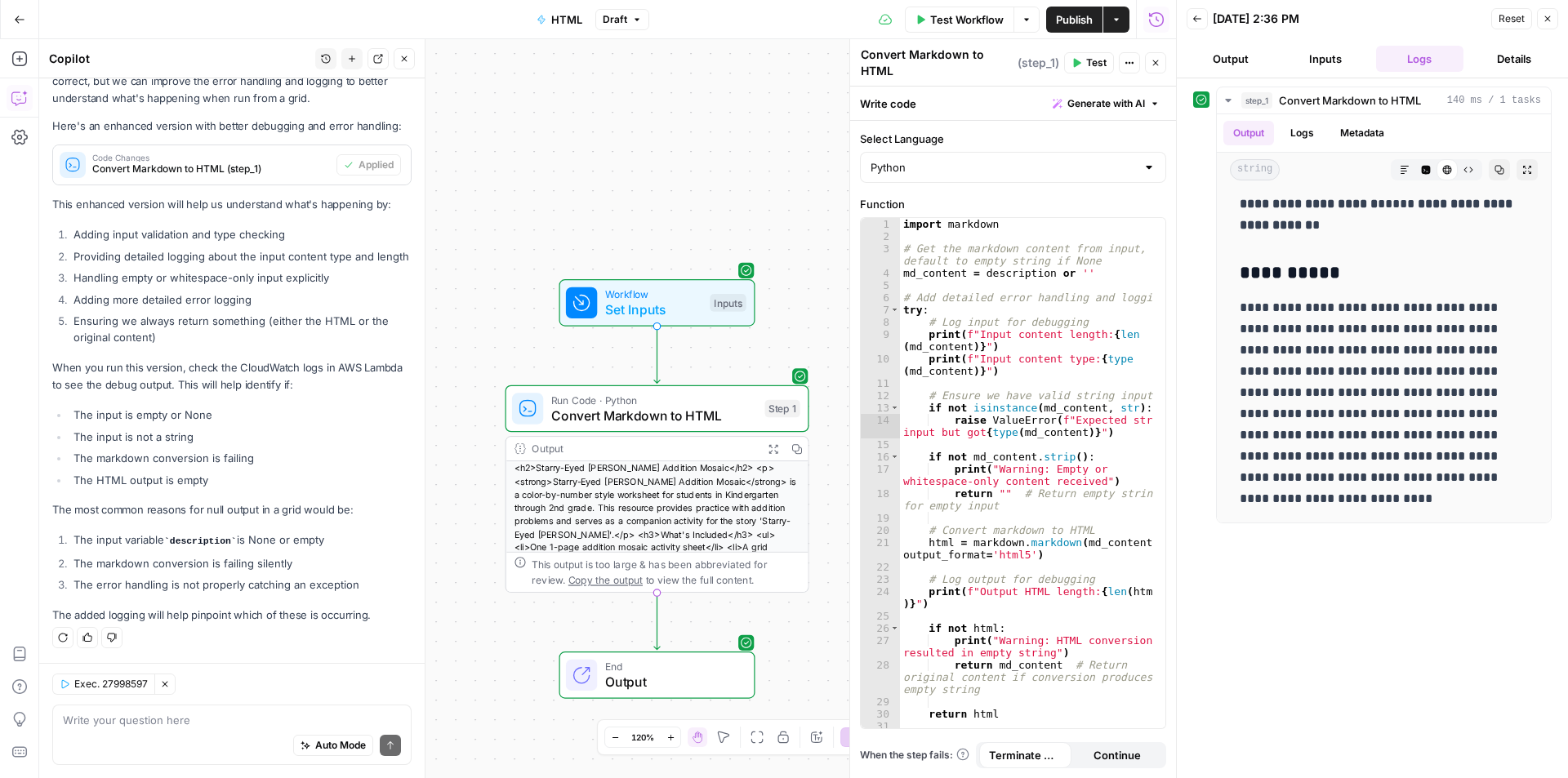
click at [687, 502] on div "<h2>Starry-Eyed Stan Addition Mosaic</h2> <p><strong>Starry-Eyed Stan Addition …" at bounding box center [657, 580] width 302 height 238
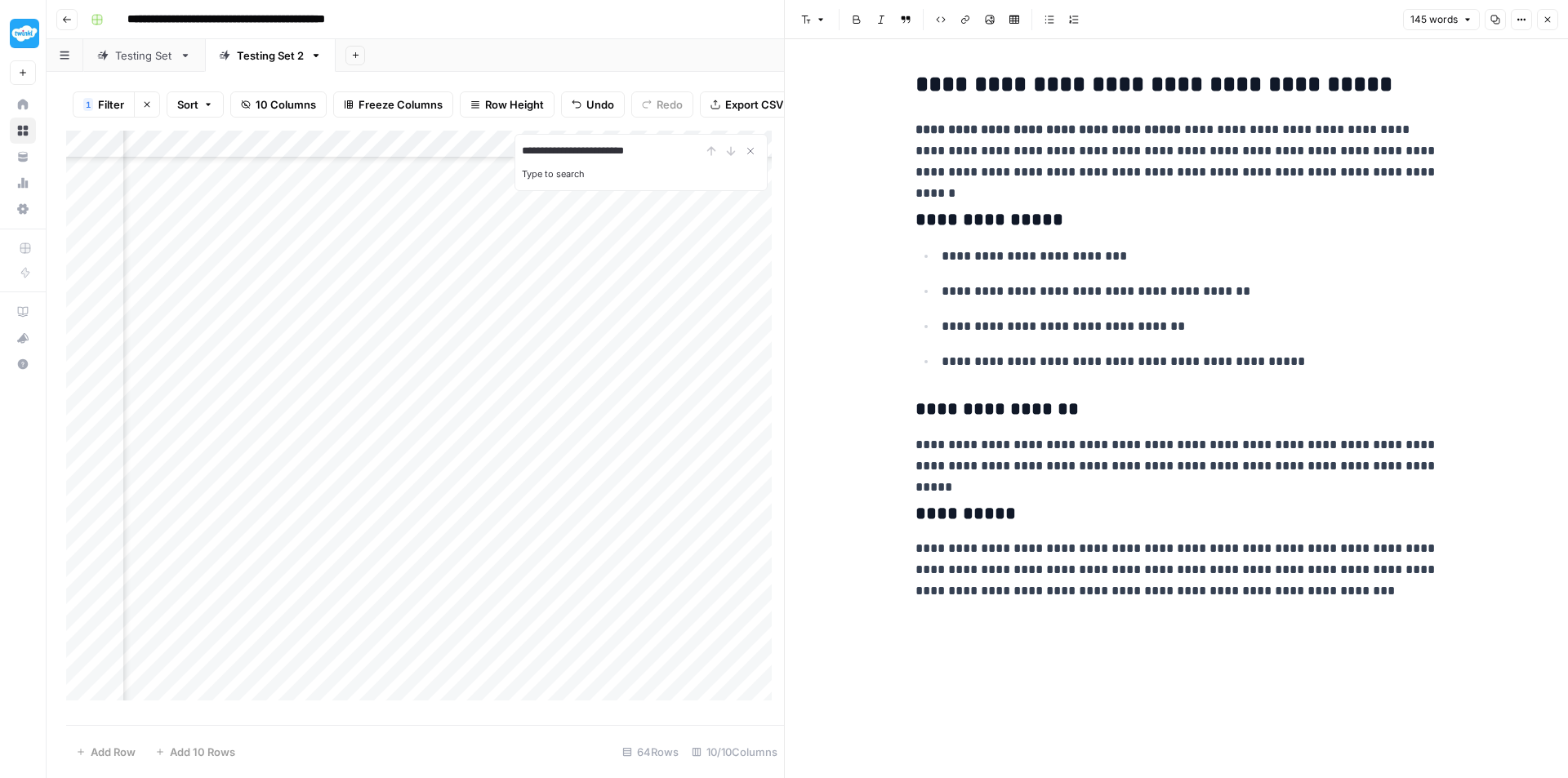
scroll to position [1233, 753]
click at [1545, 18] on icon "button" at bounding box center [1548, 20] width 6 height 6
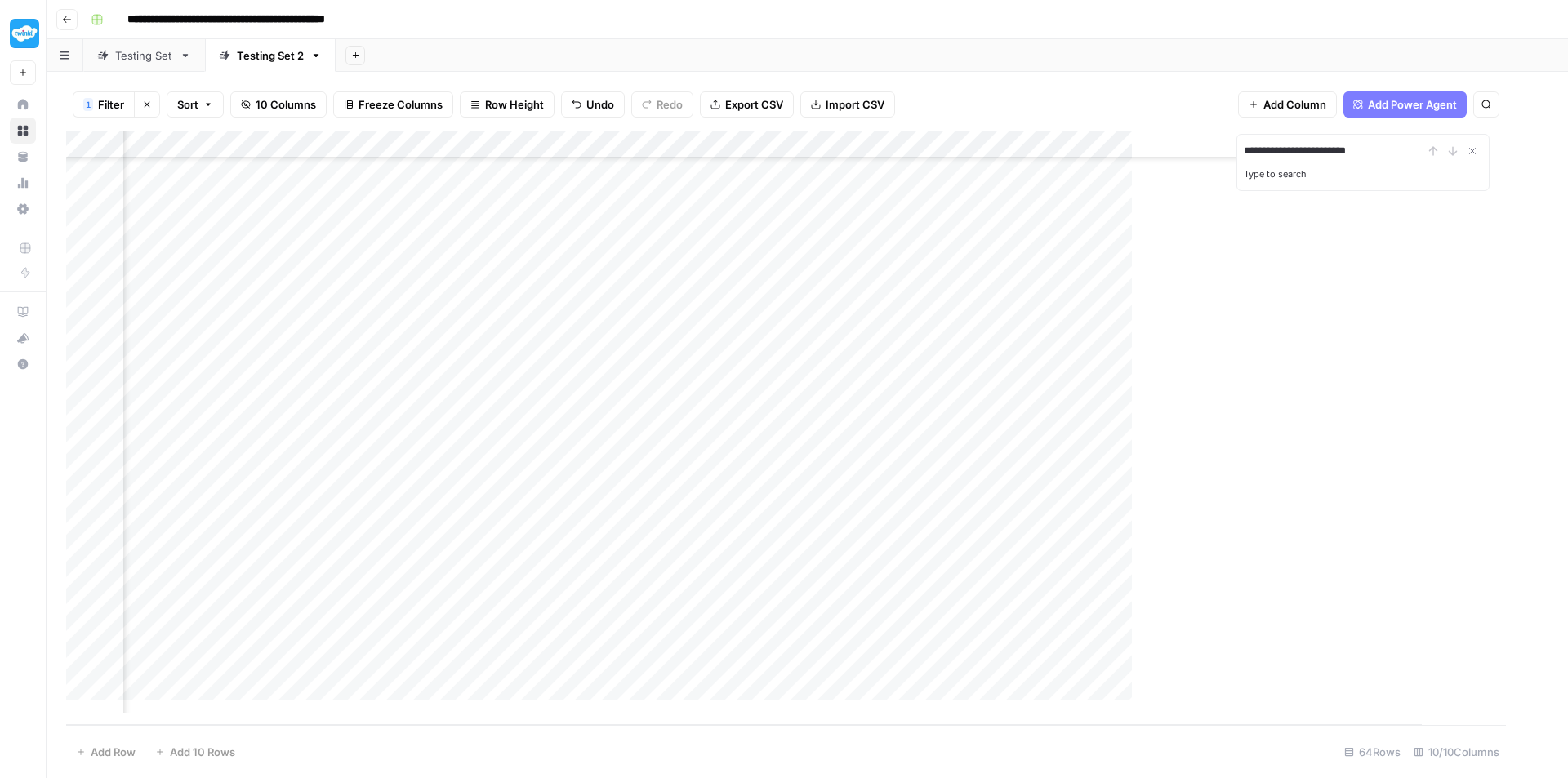
scroll to position [1221, 753]
click at [361, 147] on div "Add Column" at bounding box center [808, 427] width 1482 height 594
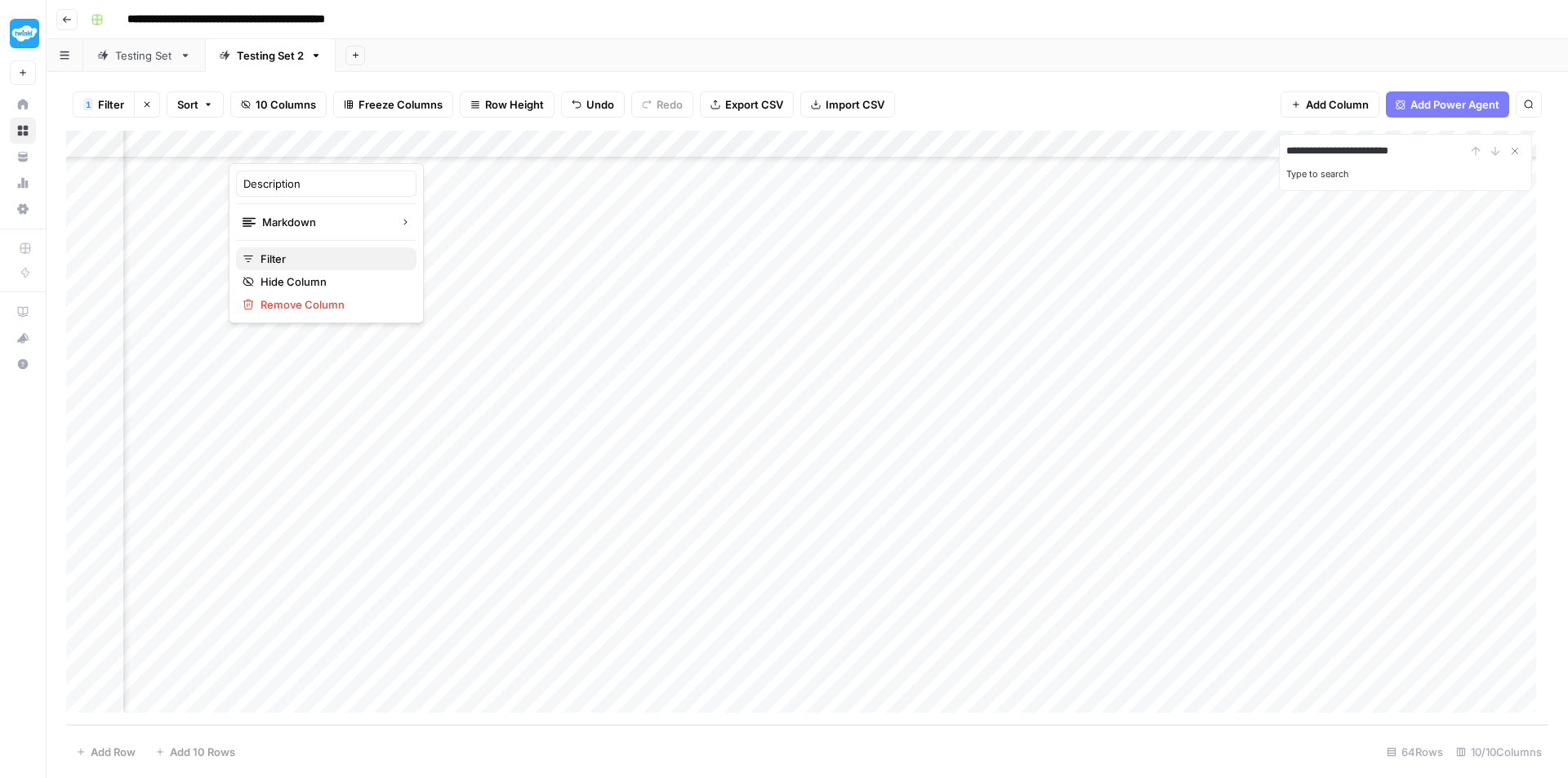
click at [306, 263] on span "Filter" at bounding box center [332, 259] width 143 height 17
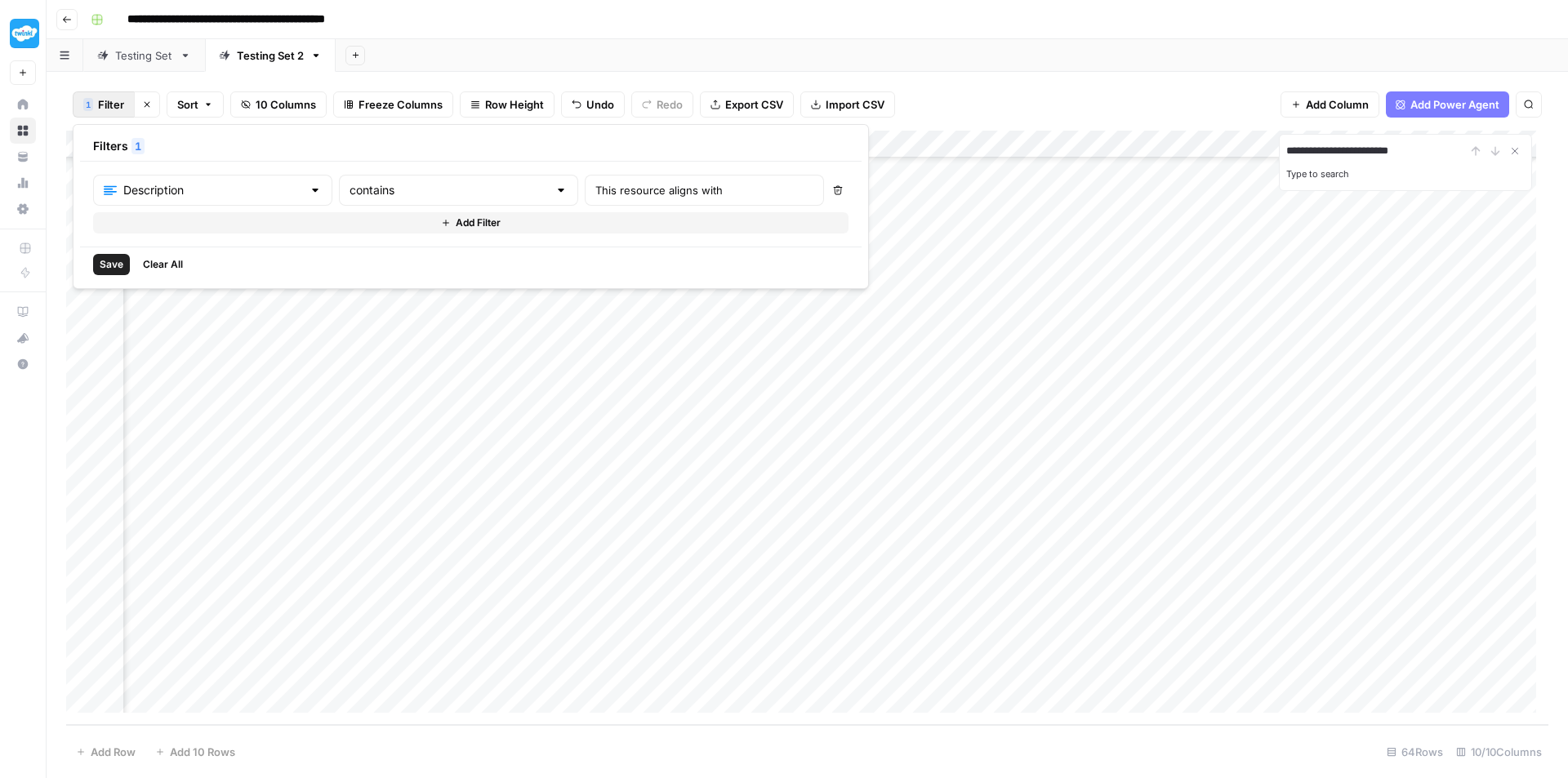
click at [176, 258] on span "Clear All" at bounding box center [163, 264] width 40 height 15
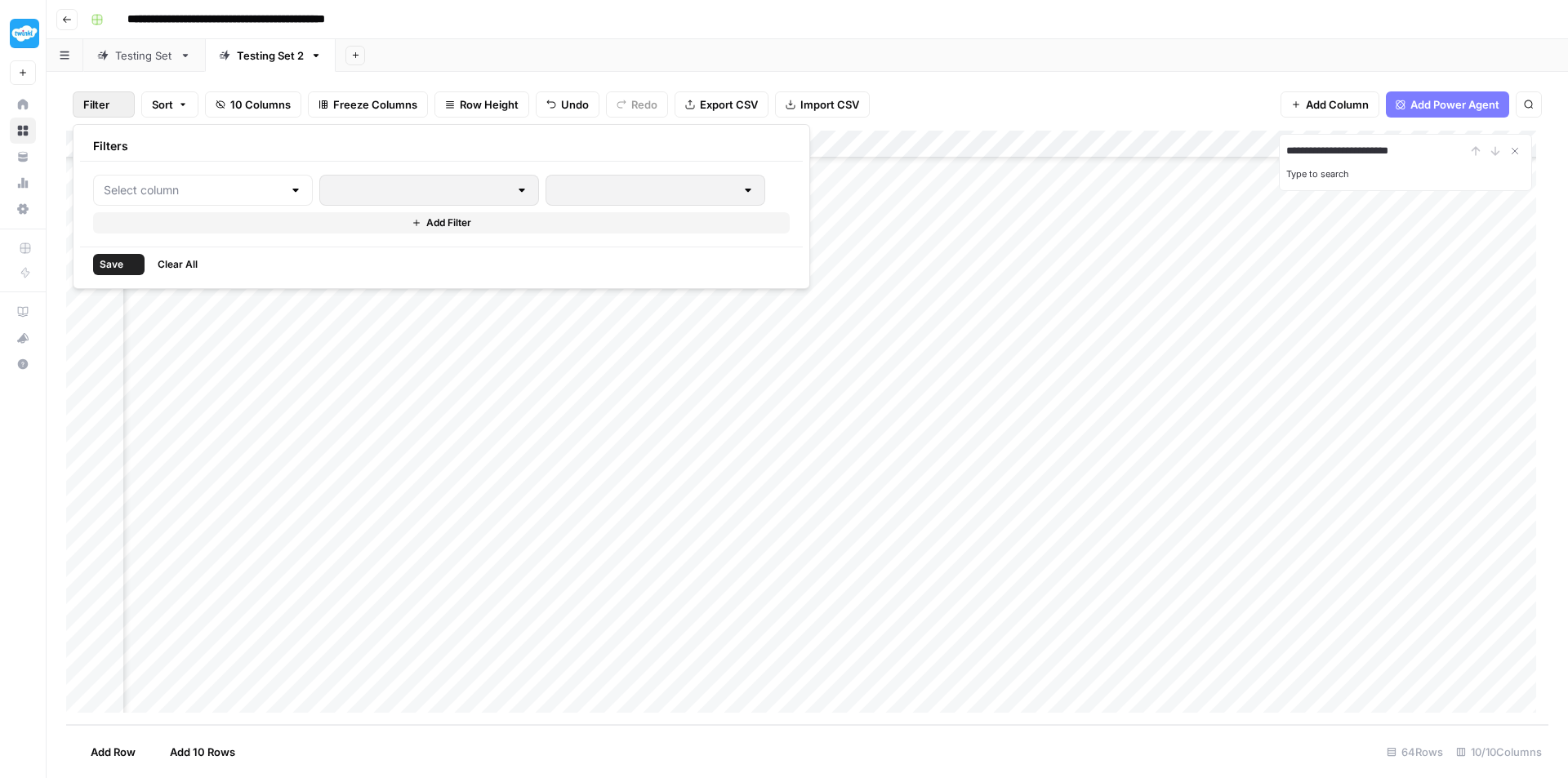
scroll to position [8856, 753]
click at [880, 411] on div "Add Column" at bounding box center [808, 427] width 1482 height 594
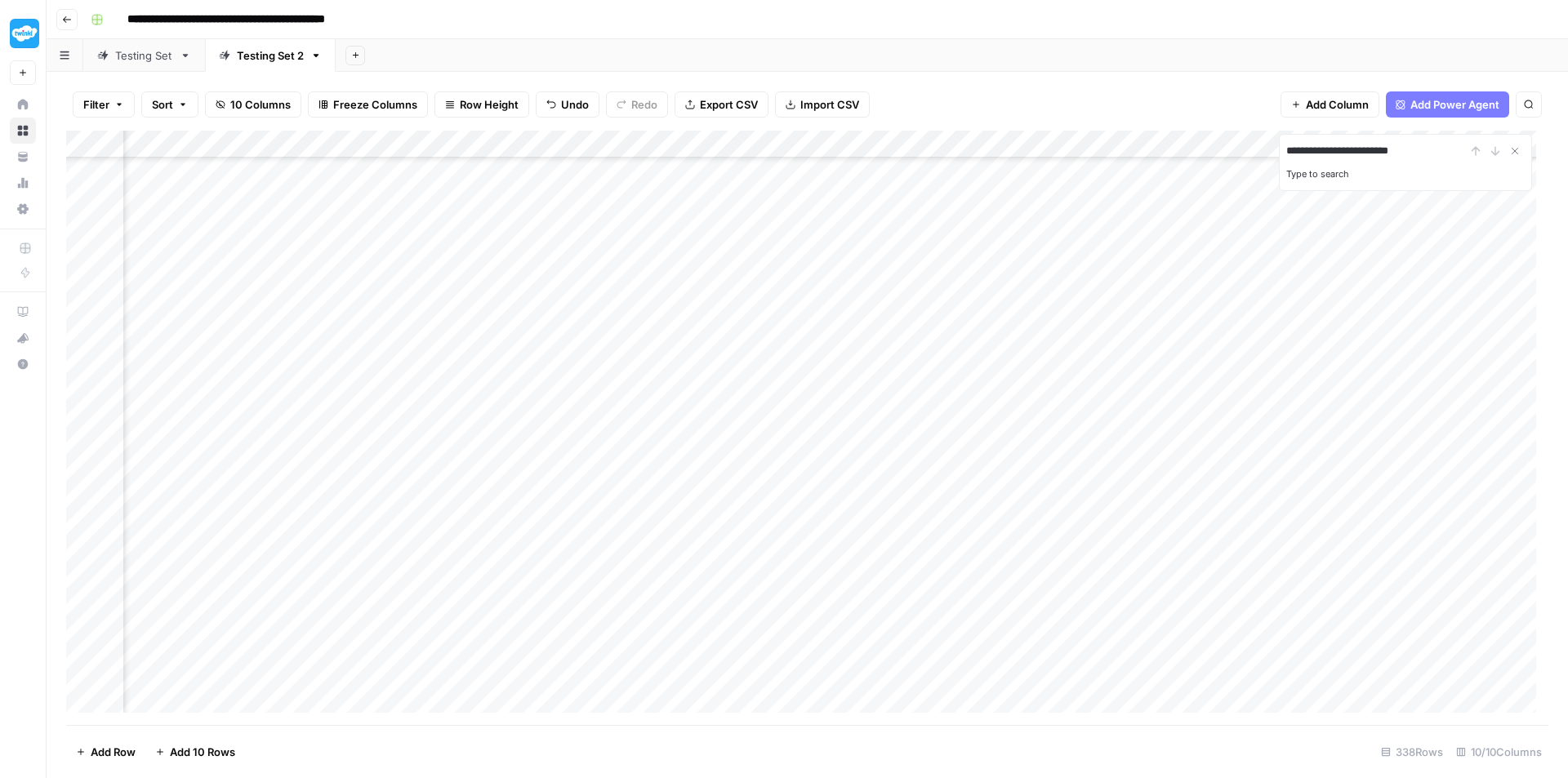
scroll to position [8447, 753]
